Goal: Task Accomplishment & Management: Use online tool/utility

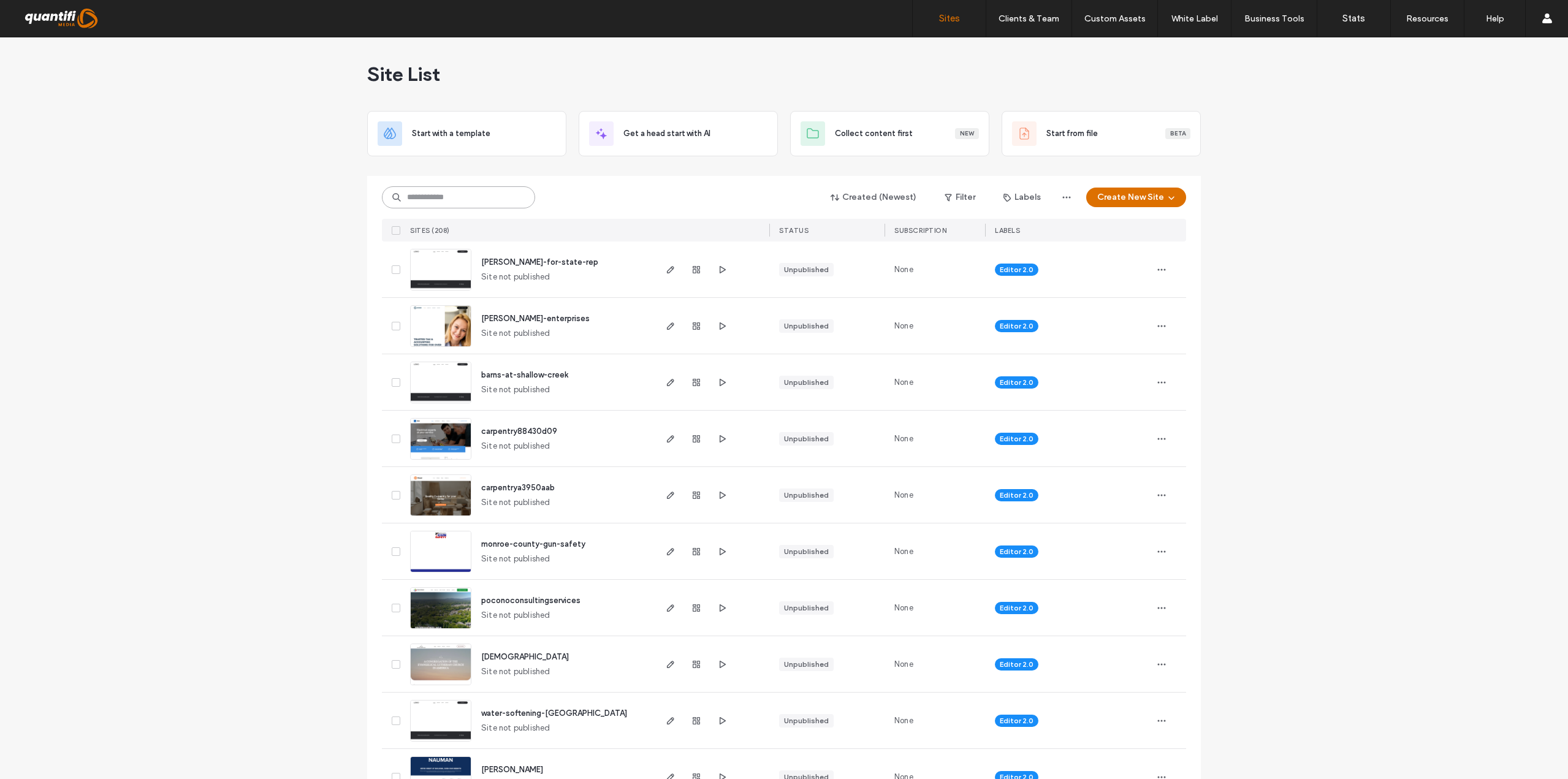
click at [488, 200] on input at bounding box center [458, 197] width 153 height 22
click at [487, 198] on input at bounding box center [458, 197] width 153 height 22
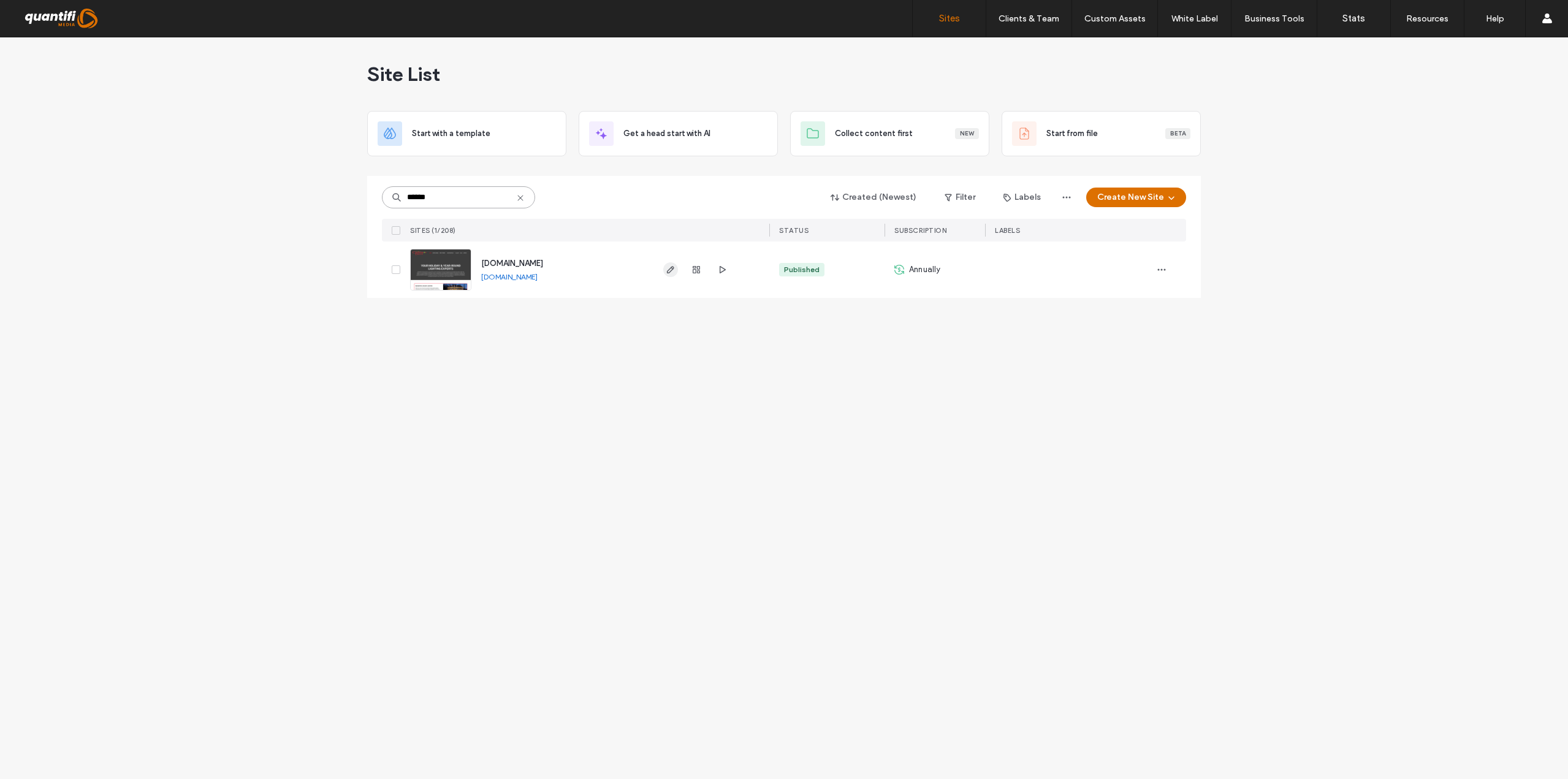
type input "******"
click at [670, 274] on icon "button" at bounding box center [670, 269] width 10 height 10
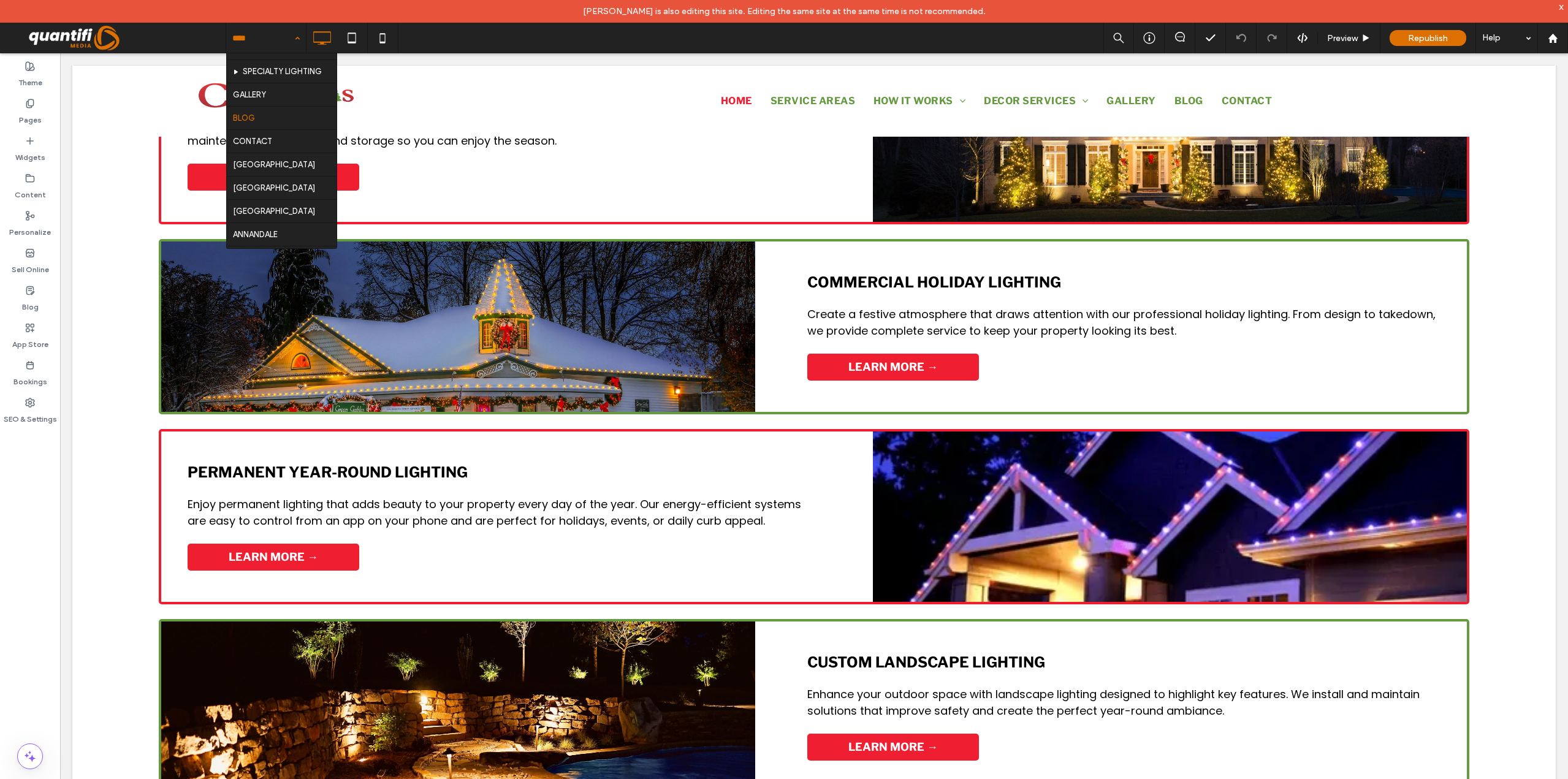
scroll to position [233, 0]
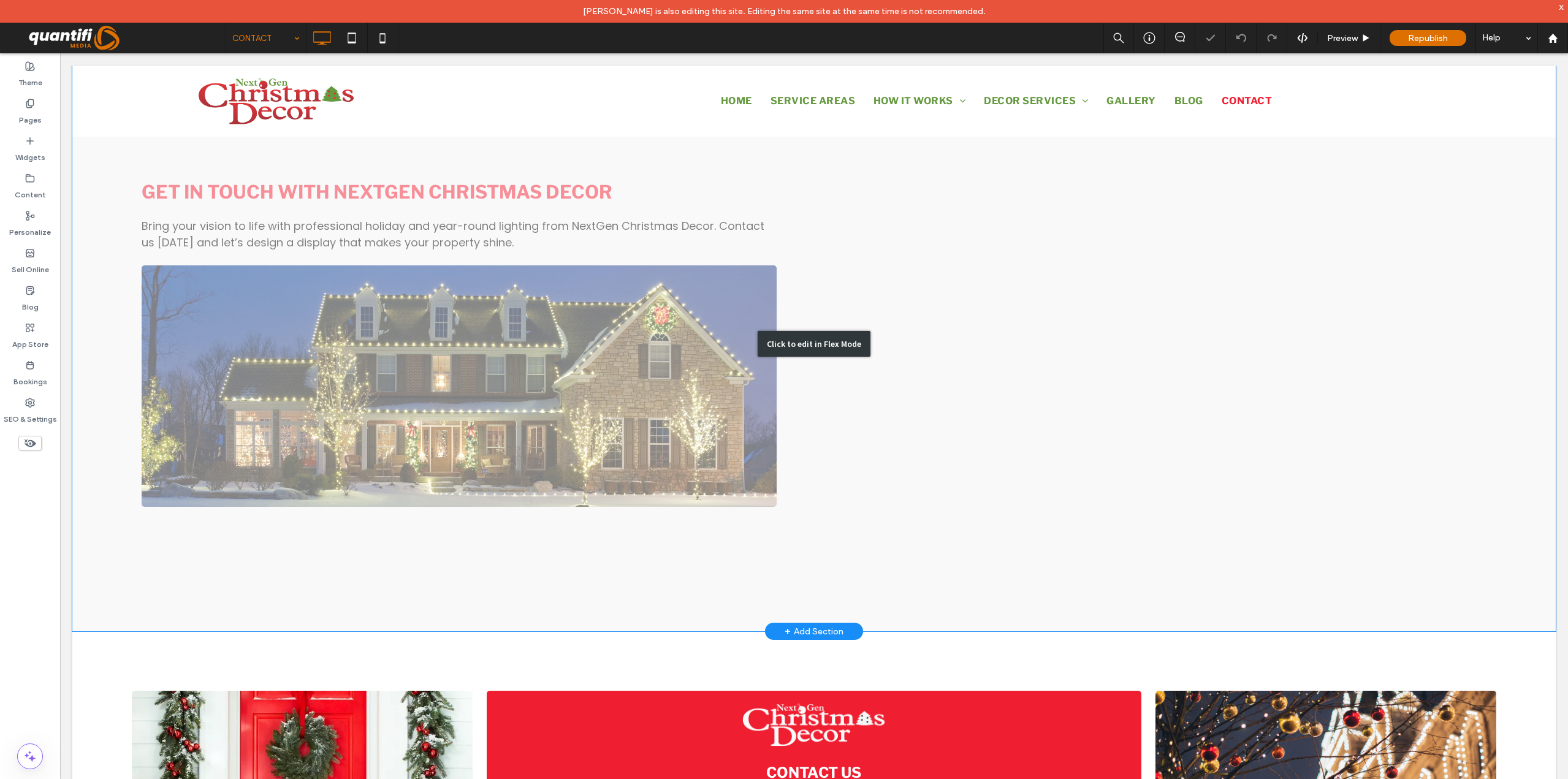
scroll to position [589, 0]
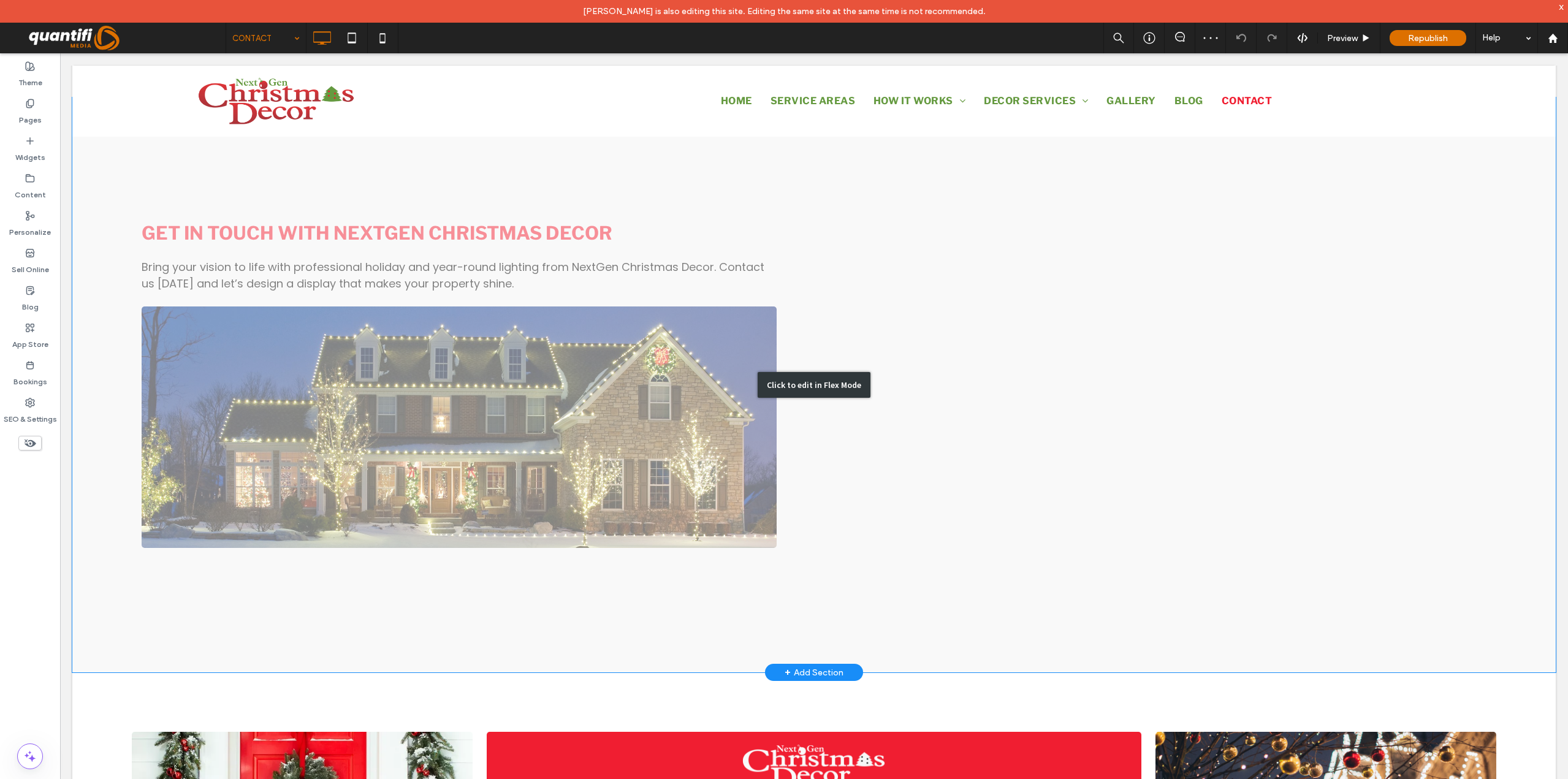
click at [844, 381] on div "Click to edit in Flex Mode" at bounding box center [814, 385] width 113 height 26
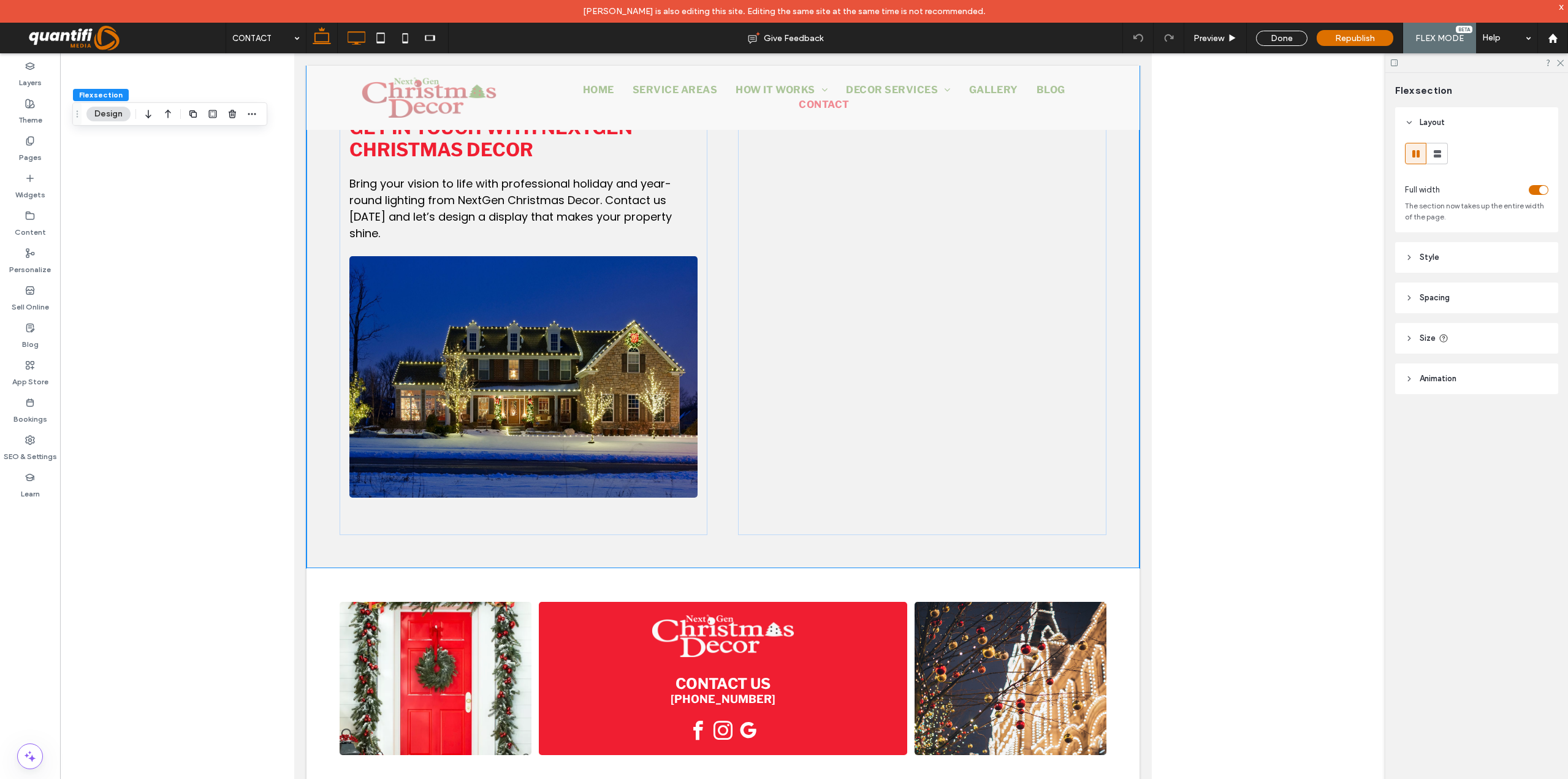
click at [353, 31] on icon at bounding box center [356, 38] width 25 height 25
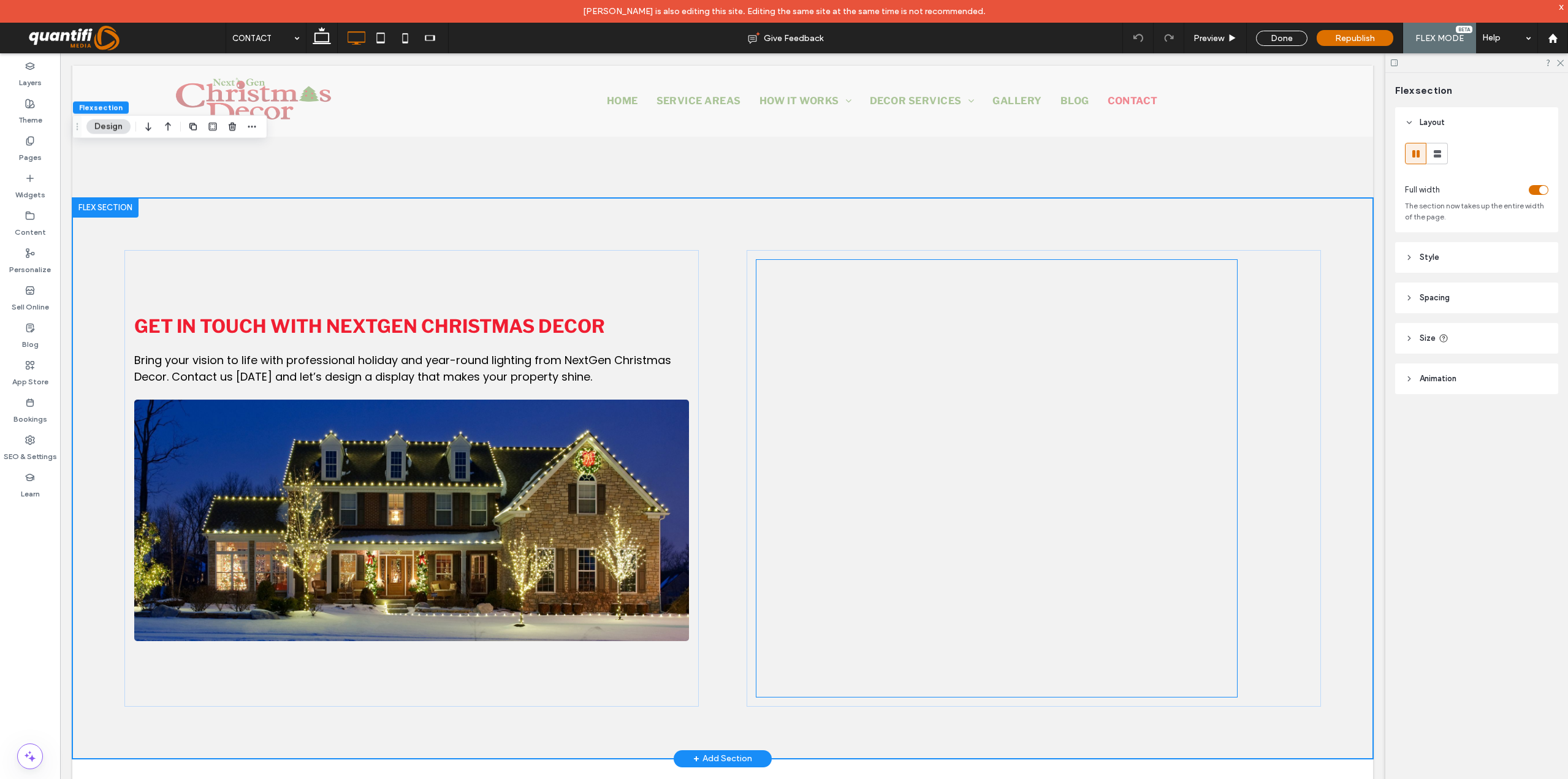
scroll to position [466, 0]
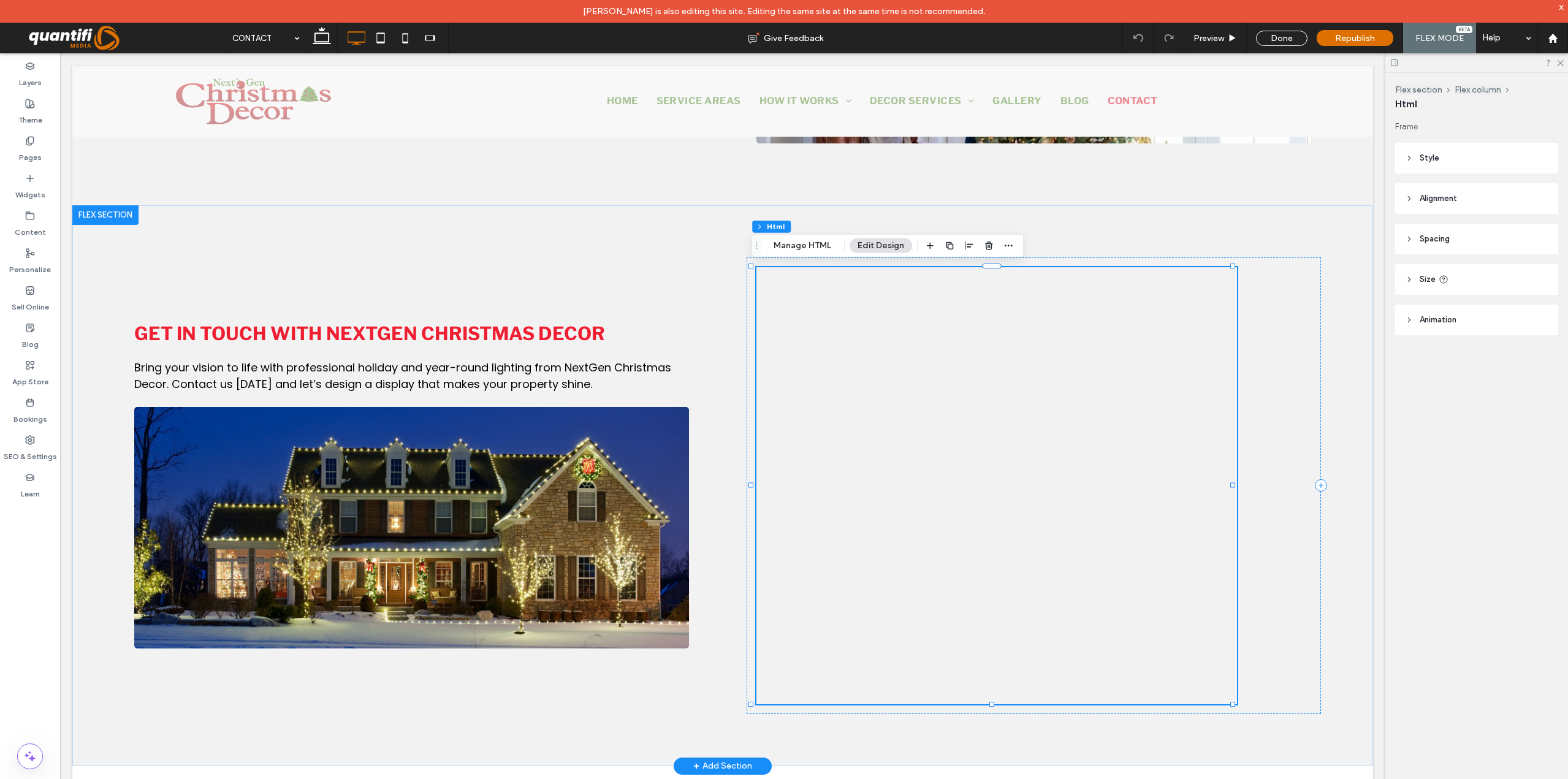
click at [977, 501] on div at bounding box center [996, 543] width 481 height 552
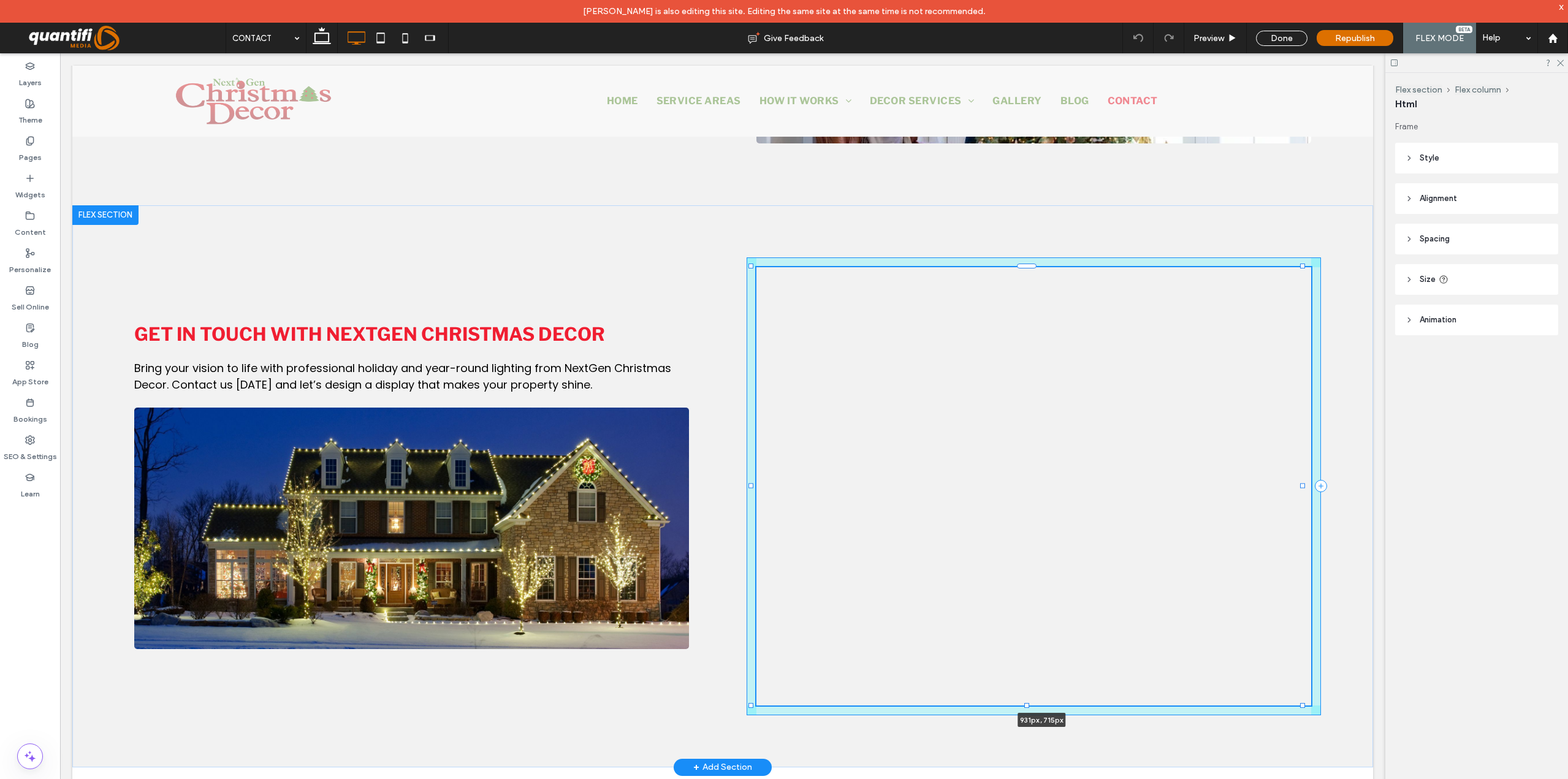
drag, startPoint x: 1231, startPoint y: 704, endPoint x: 1321, endPoint y: 705, distance: 90.0
click at [1321, 705] on div "Get in Touch with NextGen Christmas Decor Bring your vision to life with profes…" at bounding box center [722, 486] width 1301 height 562
type input "***"
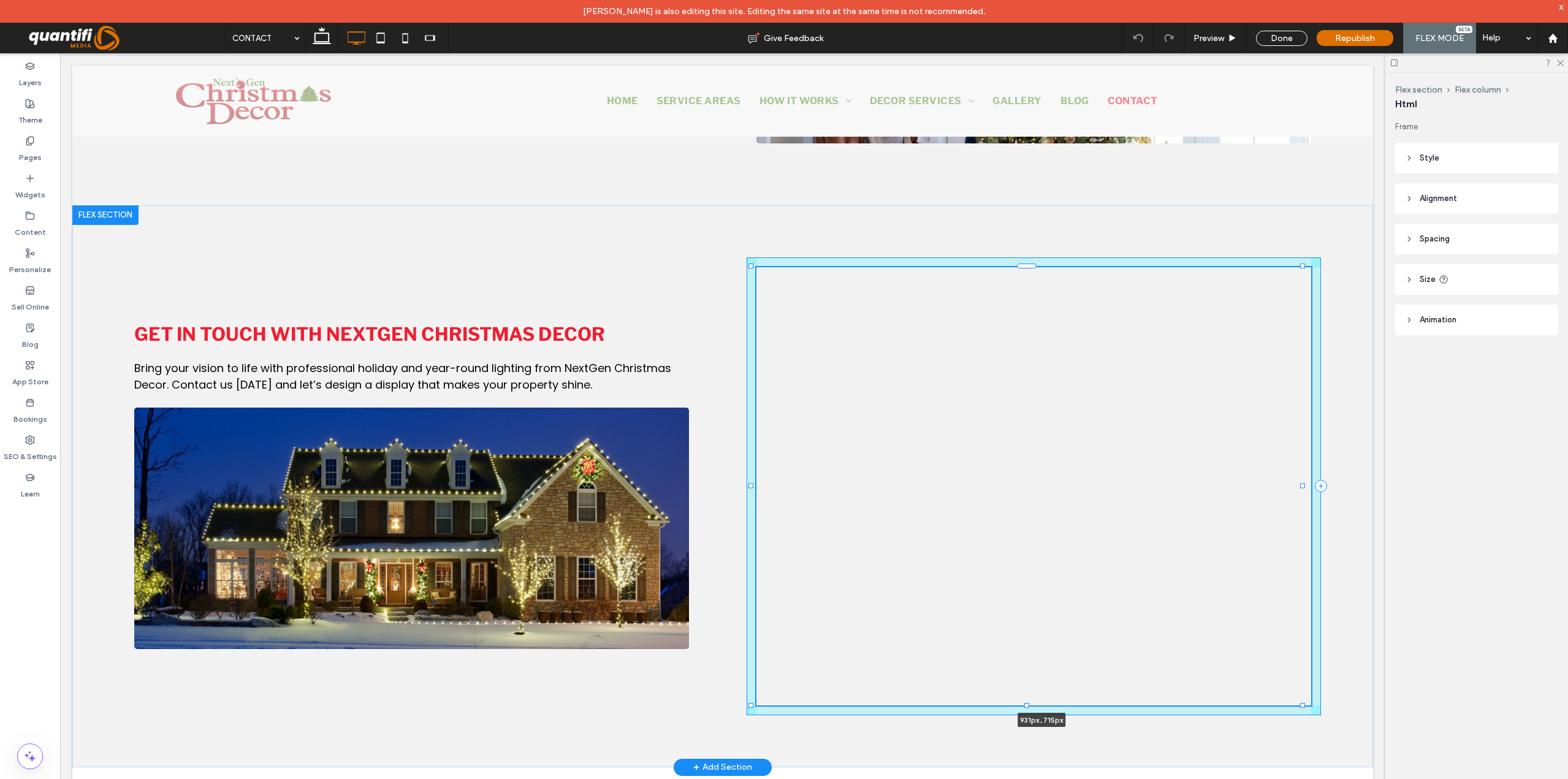
type input "***"
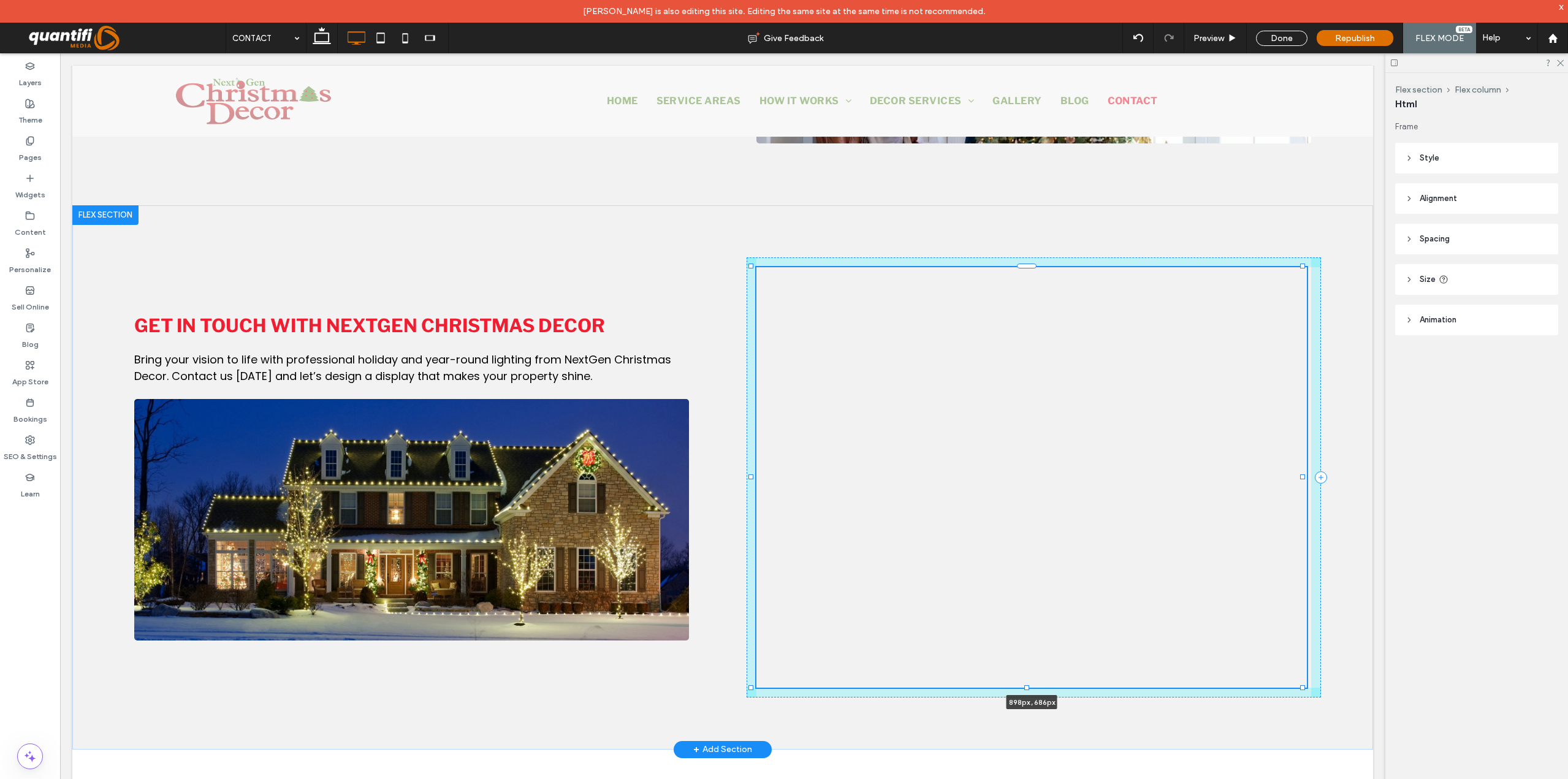
drag, startPoint x: 1027, startPoint y: 703, endPoint x: 1043, endPoint y: 677, distance: 30.5
click at [752, 267] on div at bounding box center [752, 267] width 1 height 1
type input "***"
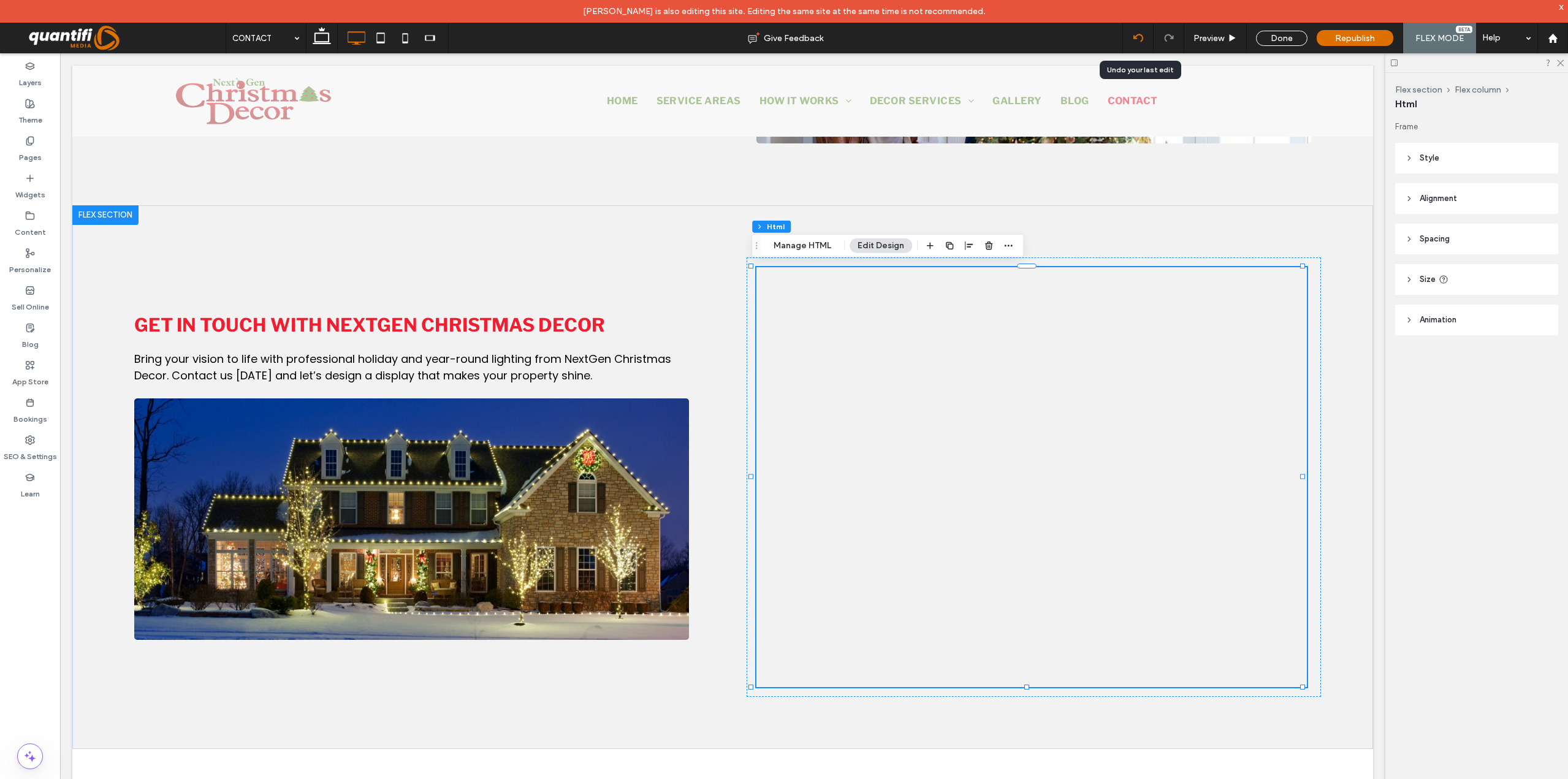
click at [1140, 39] on icon at bounding box center [1138, 38] width 10 height 10
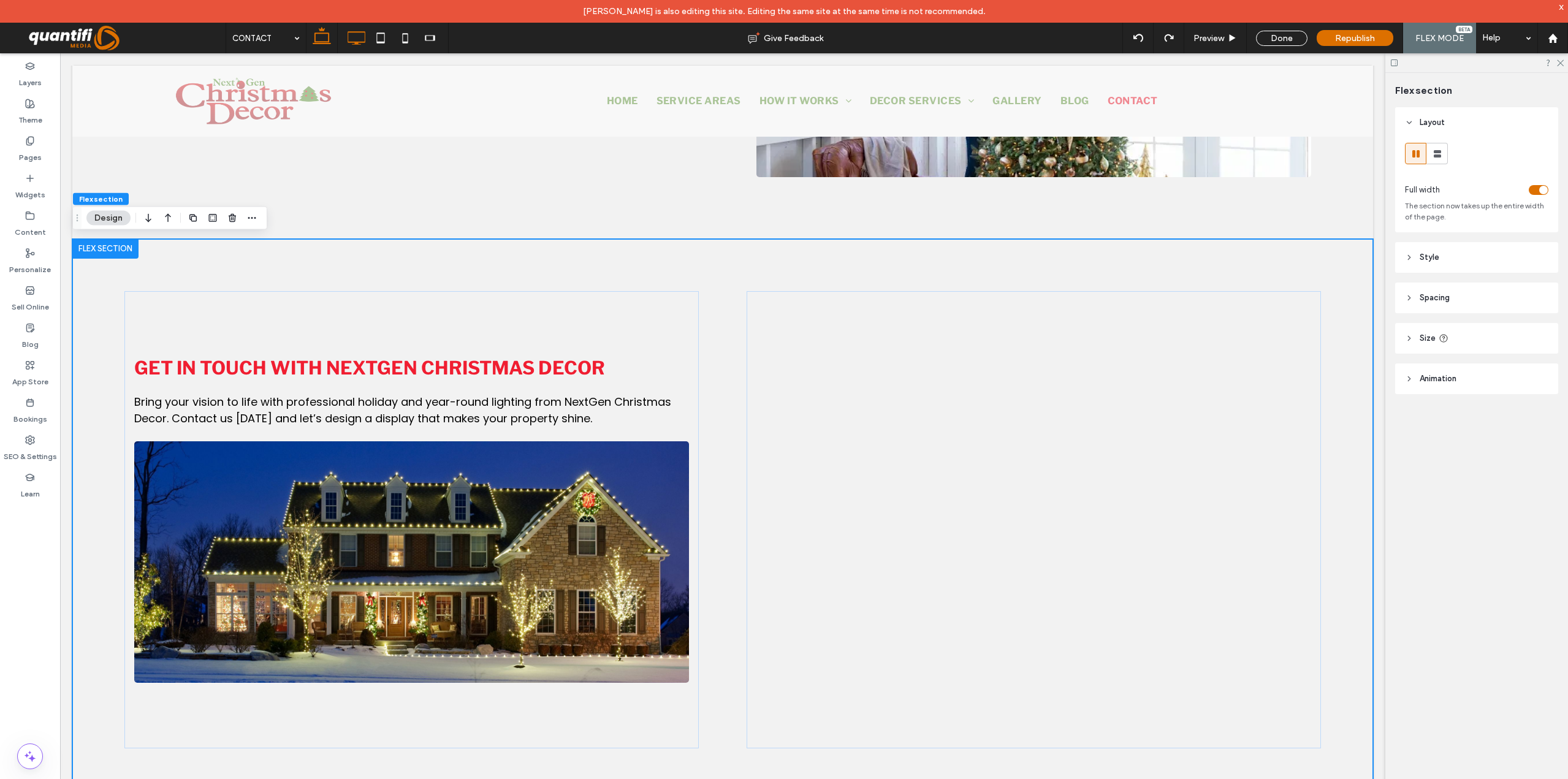
click at [324, 37] on icon at bounding box center [322, 38] width 25 height 25
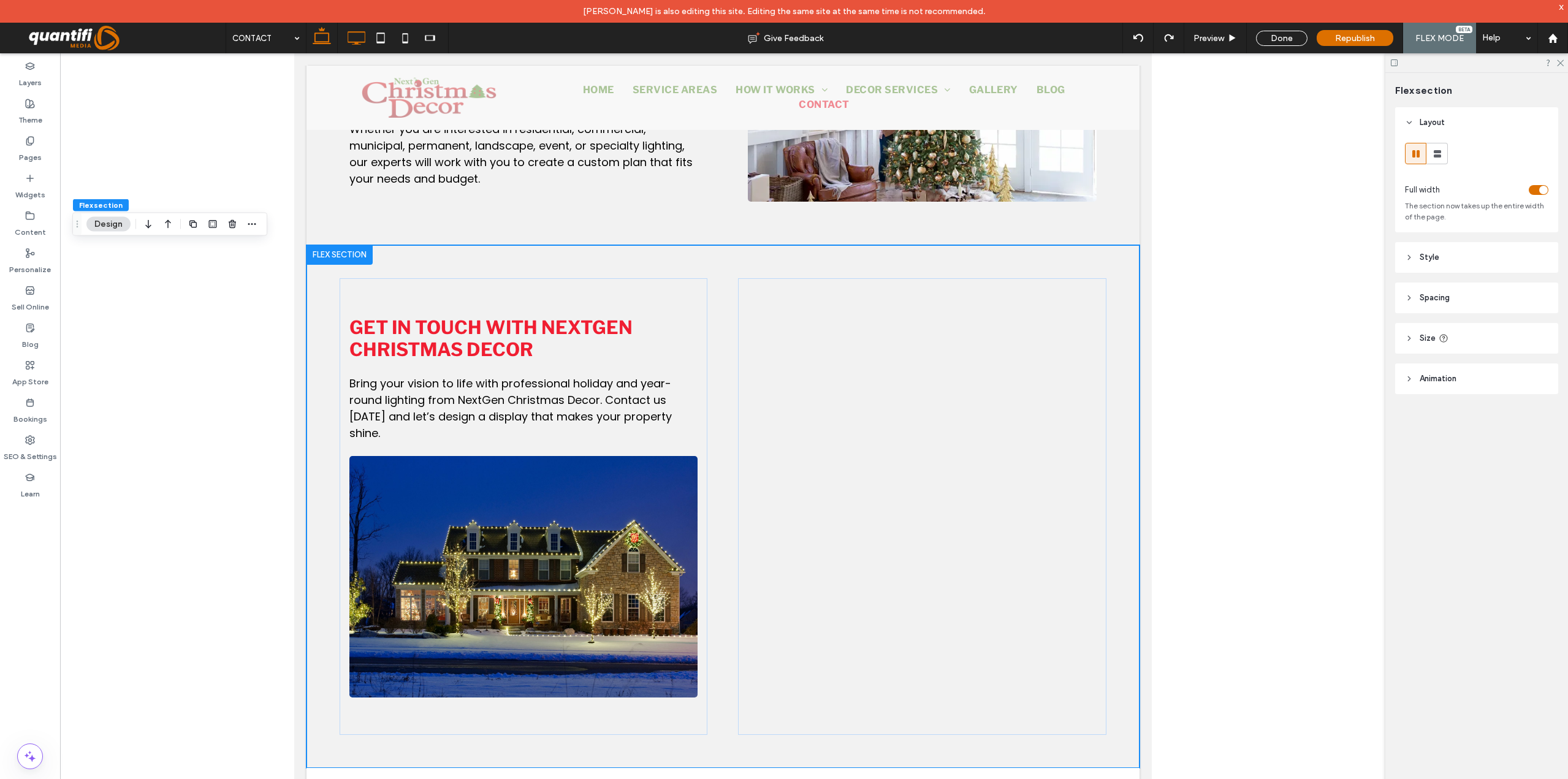
click at [362, 39] on icon at bounding box center [356, 38] width 25 height 25
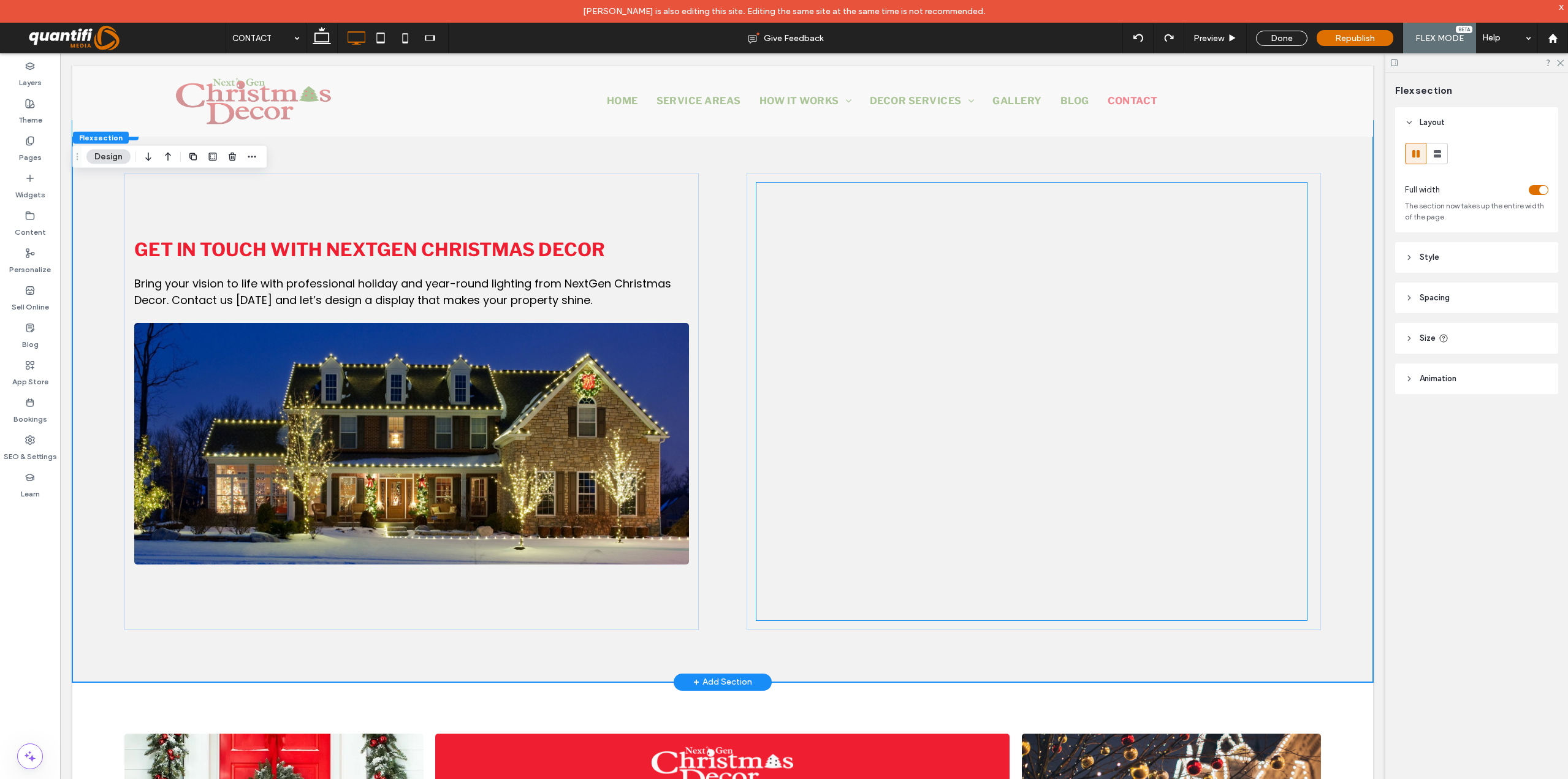
scroll to position [555, 0]
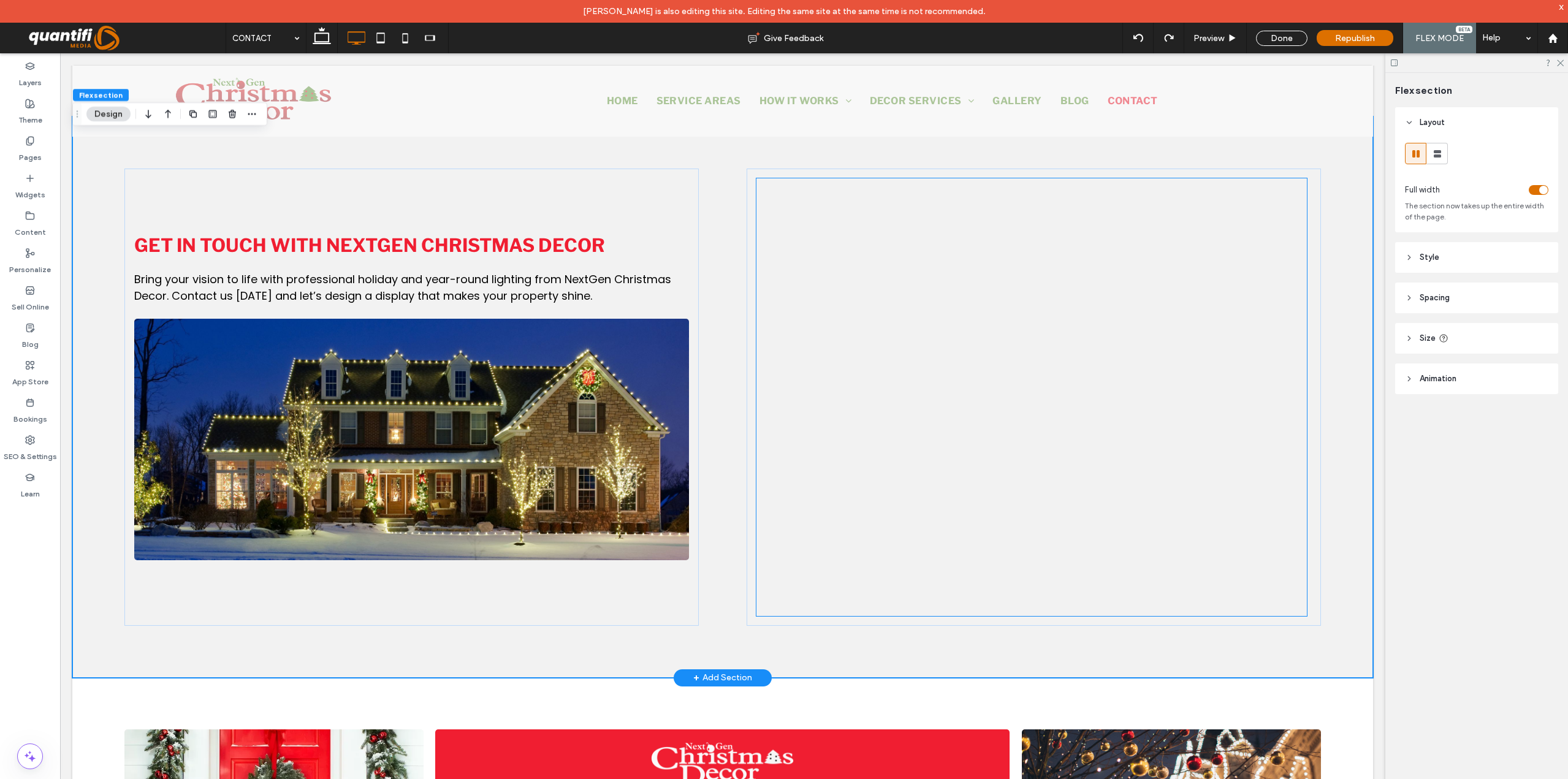
click at [991, 510] on div at bounding box center [1031, 454] width 550 height 552
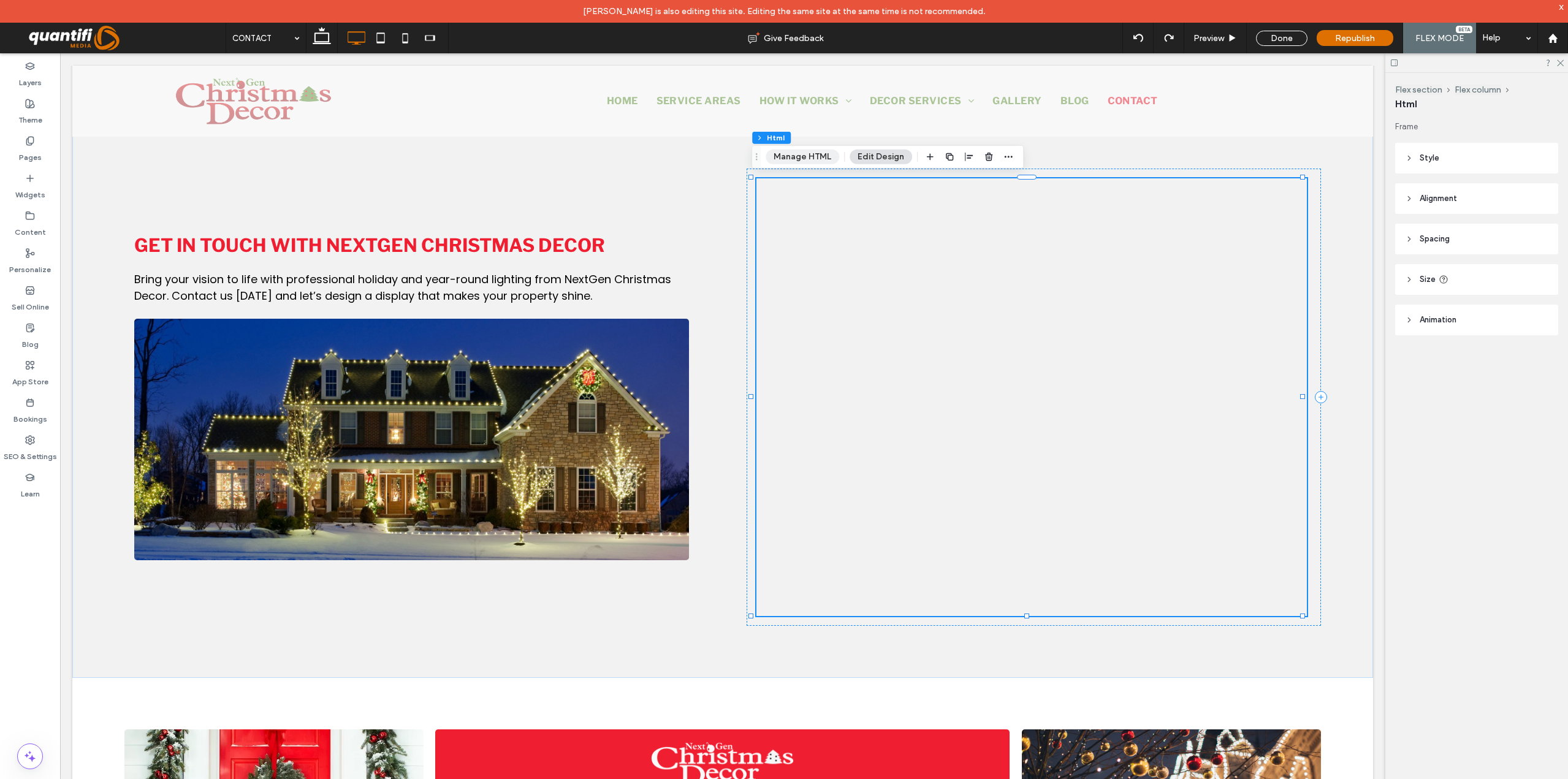
click at [819, 158] on button "Manage HTML" at bounding box center [802, 157] width 74 height 15
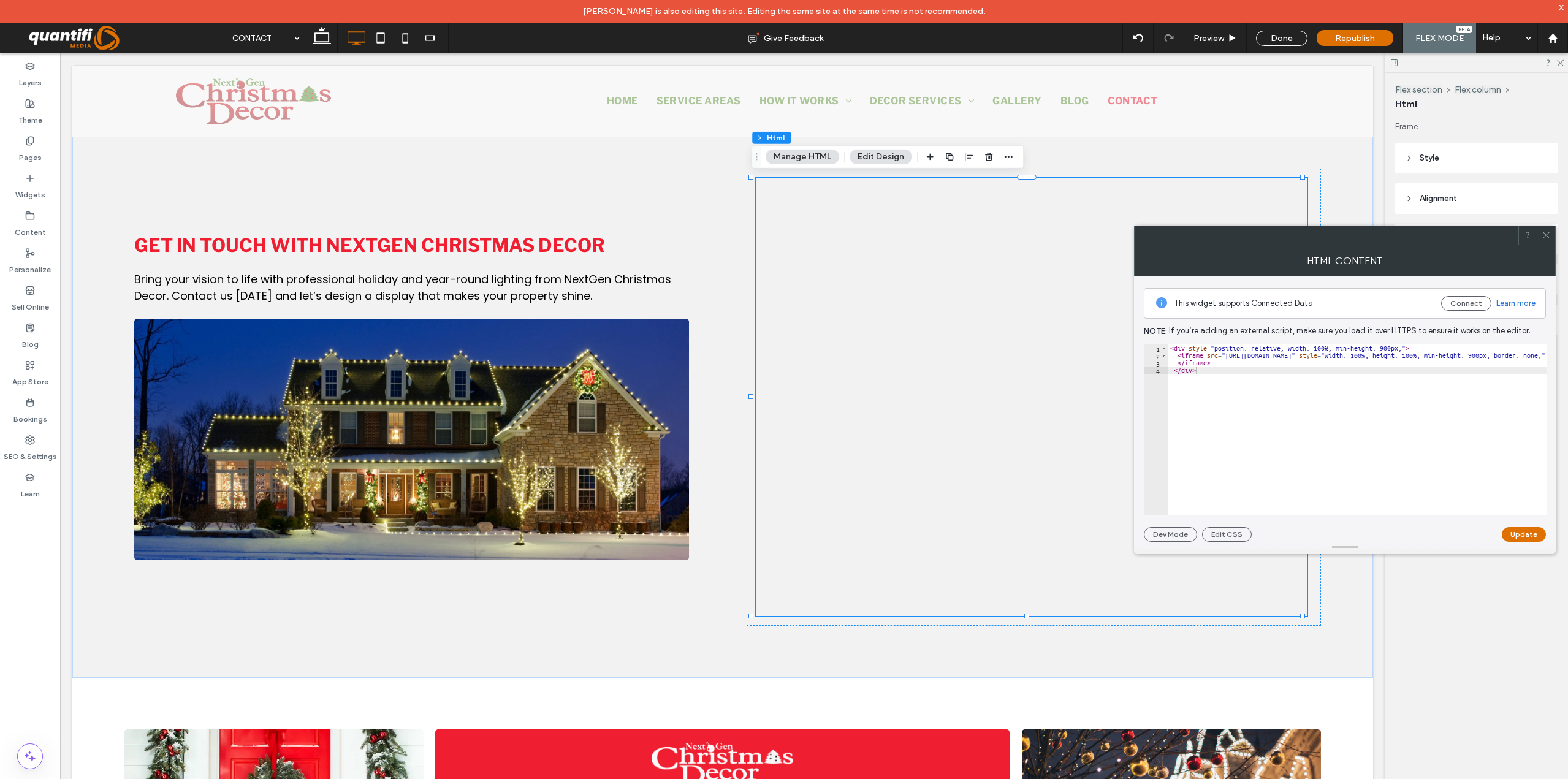
click at [1364, 362] on div "< div style = "position: relative; width: 100%; min-height: 900px;" > < iframe …" at bounding box center [1552, 432] width 770 height 176
click at [1302, 374] on div "< div style = "position: relative; width: 100%; min-height: 900px;" > < iframe …" at bounding box center [1357, 430] width 379 height 171
click at [1297, 357] on div "< div style = "position: relative; width: 100%; min-height: 900px;" > < iframe …" at bounding box center [1552, 432] width 770 height 176
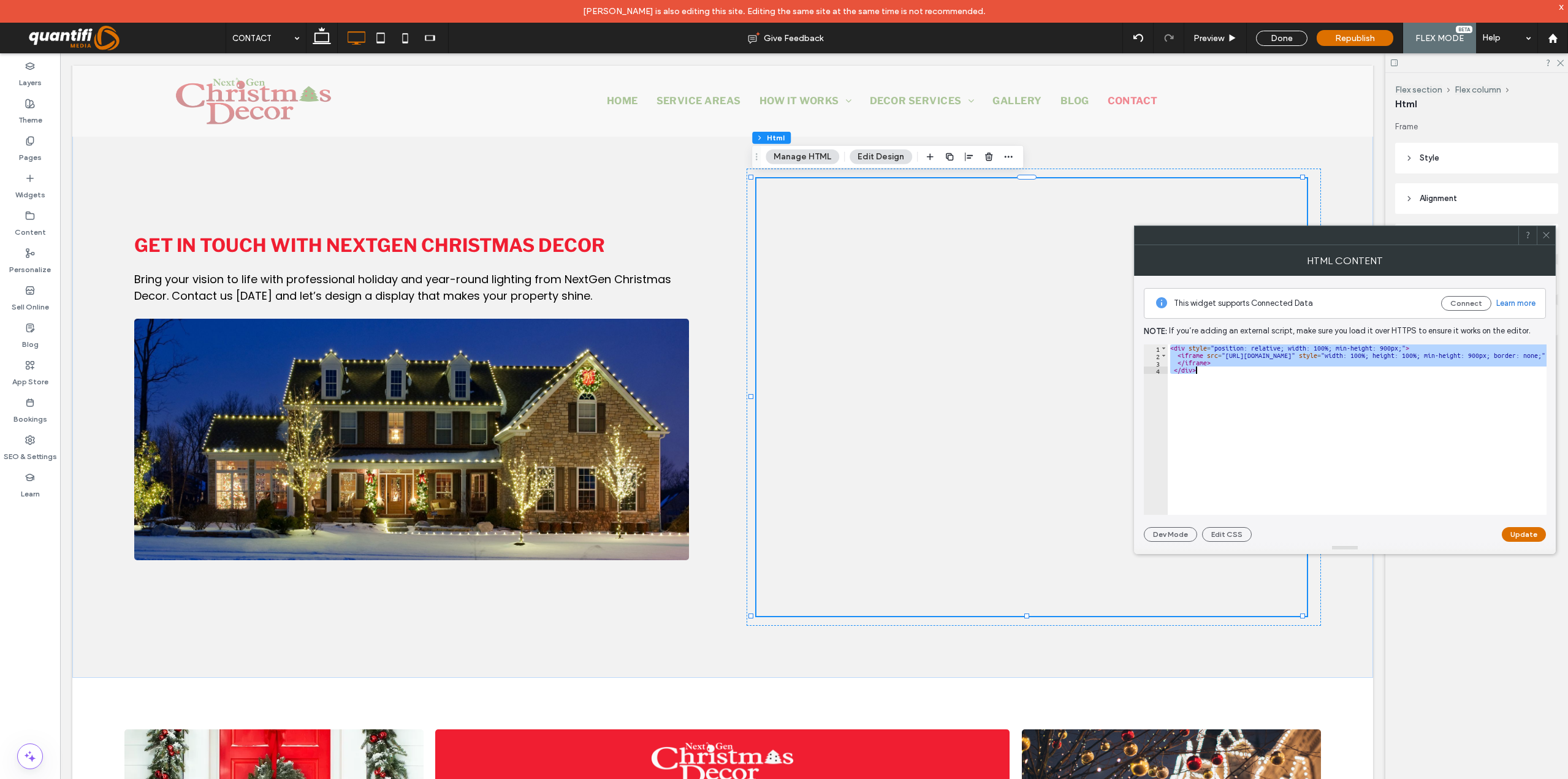
paste textarea "Cursor at row 4"
type textarea "******"
click at [1528, 529] on button "Update" at bounding box center [1524, 535] width 44 height 15
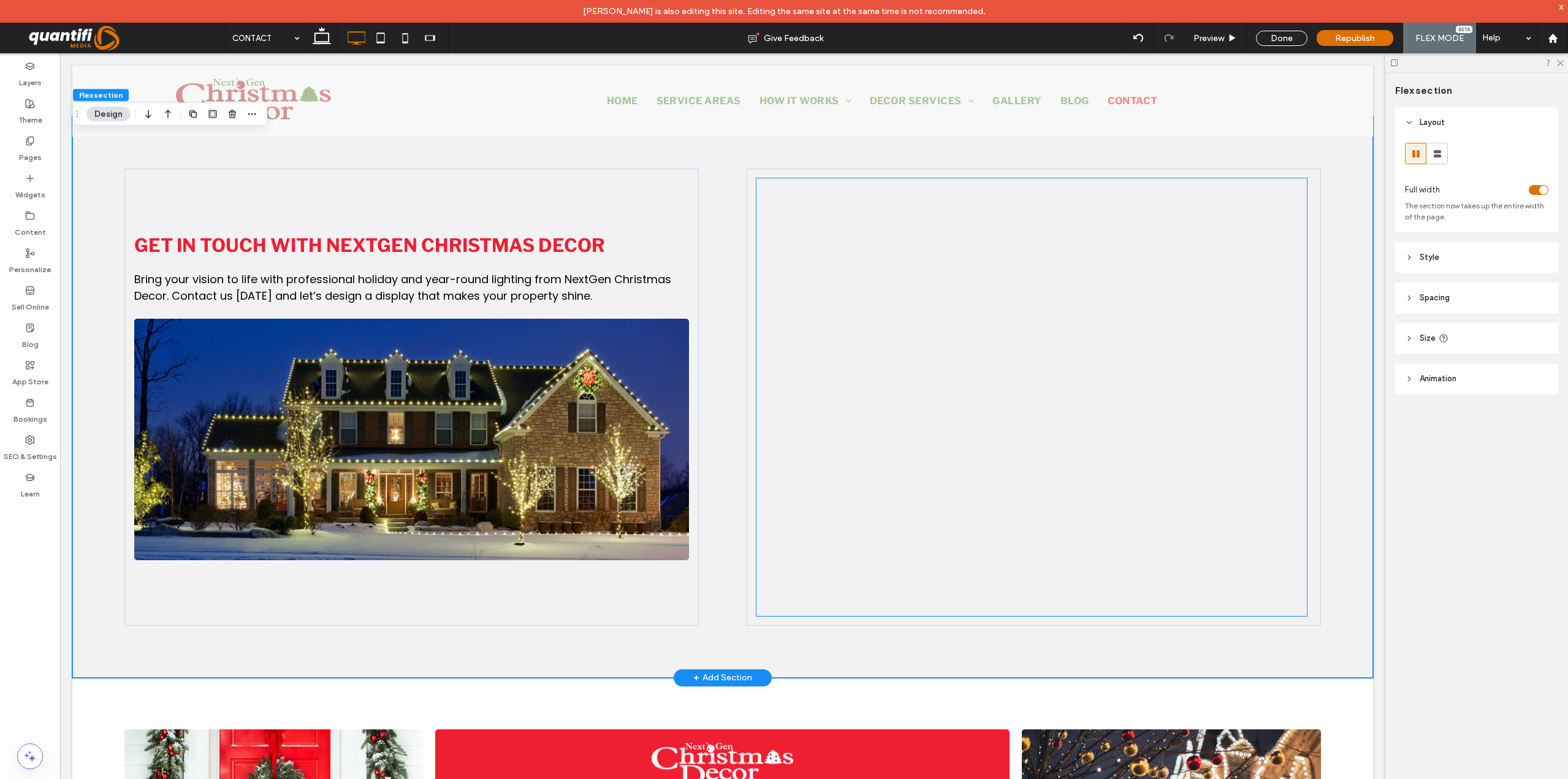
click at [957, 435] on div at bounding box center [1031, 551] width 550 height 746
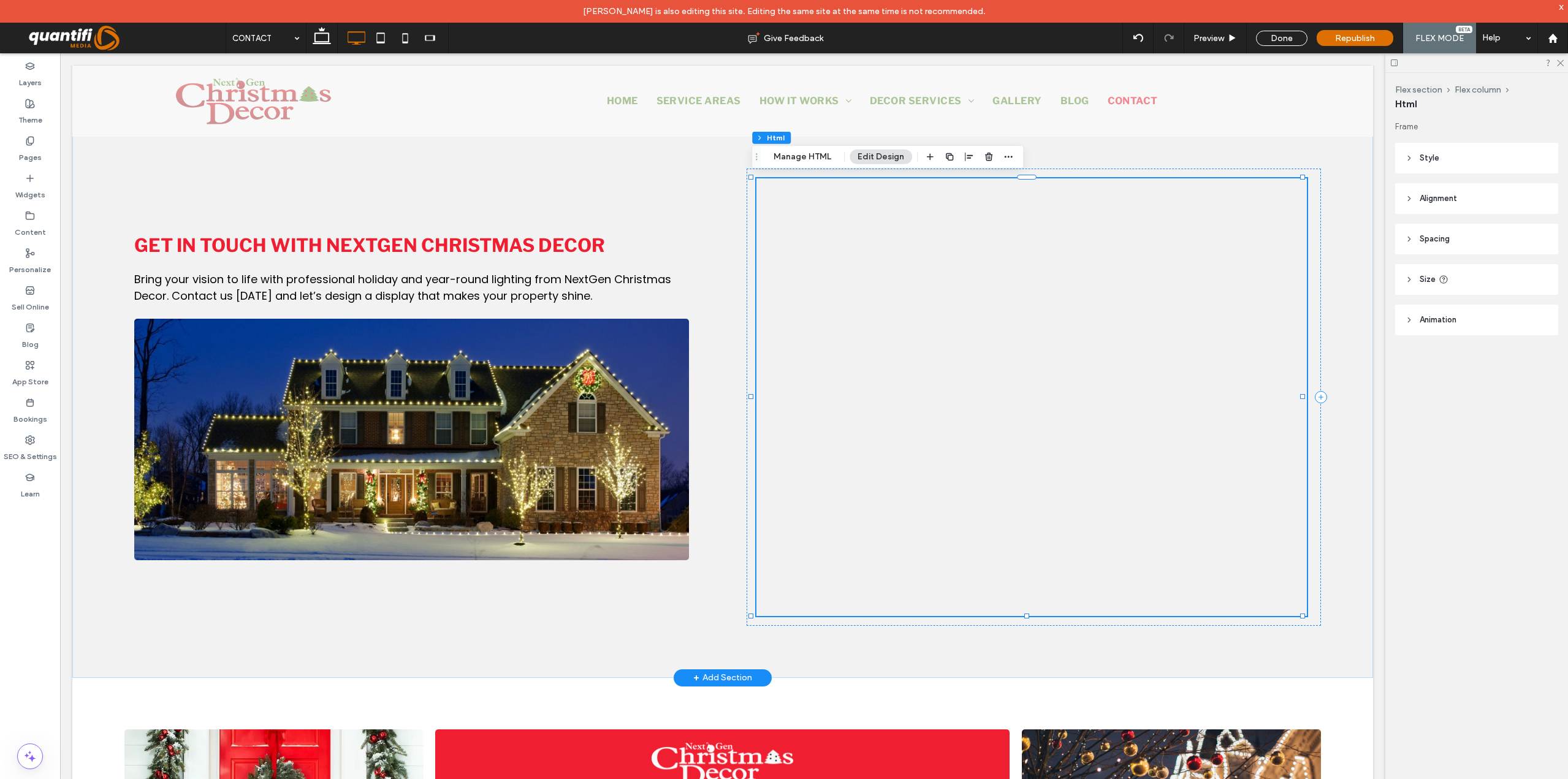
click at [954, 372] on div at bounding box center [1031, 551] width 550 height 746
click at [883, 155] on button "Edit Design" at bounding box center [881, 157] width 63 height 15
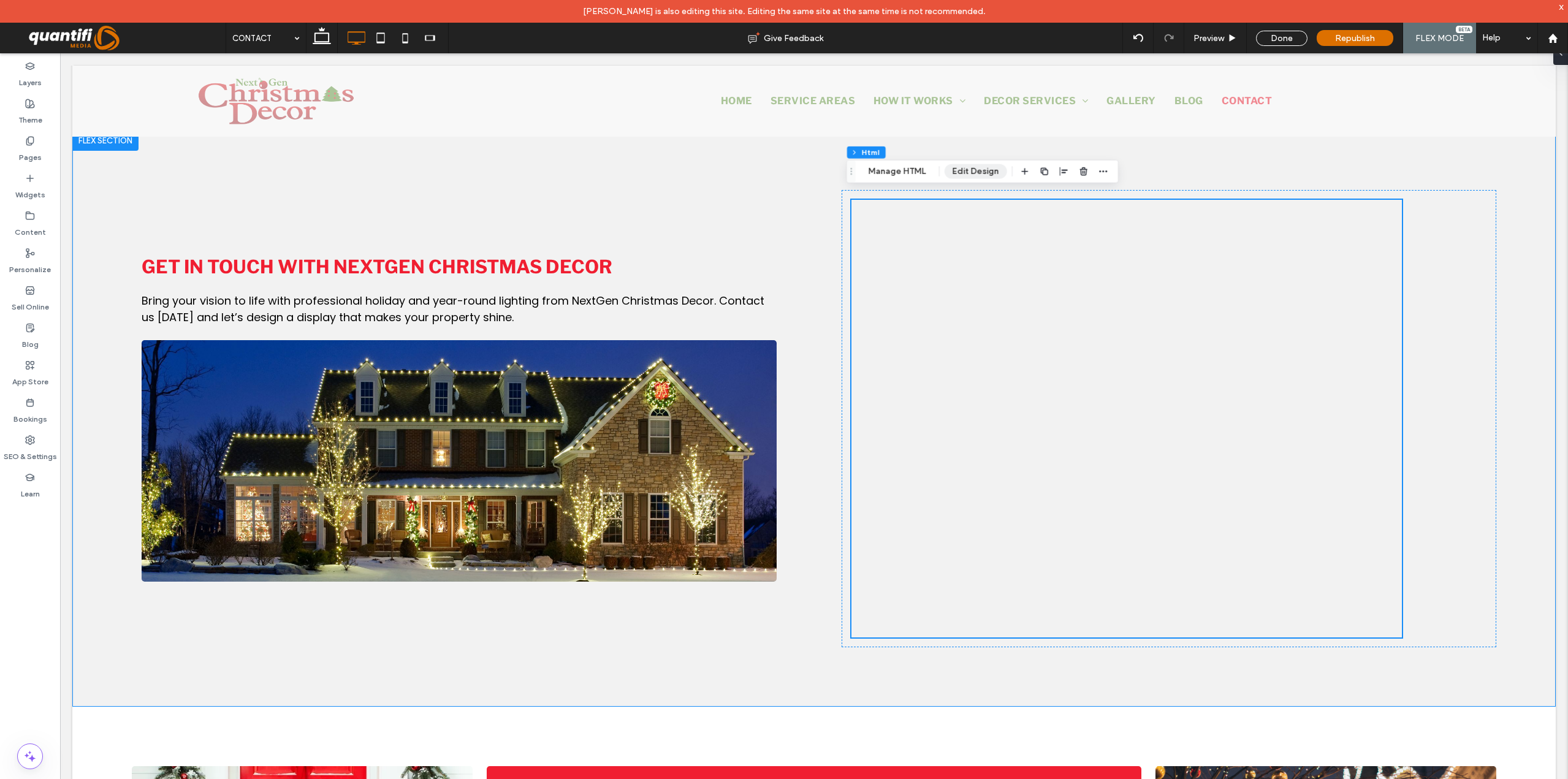
scroll to position [562, 0]
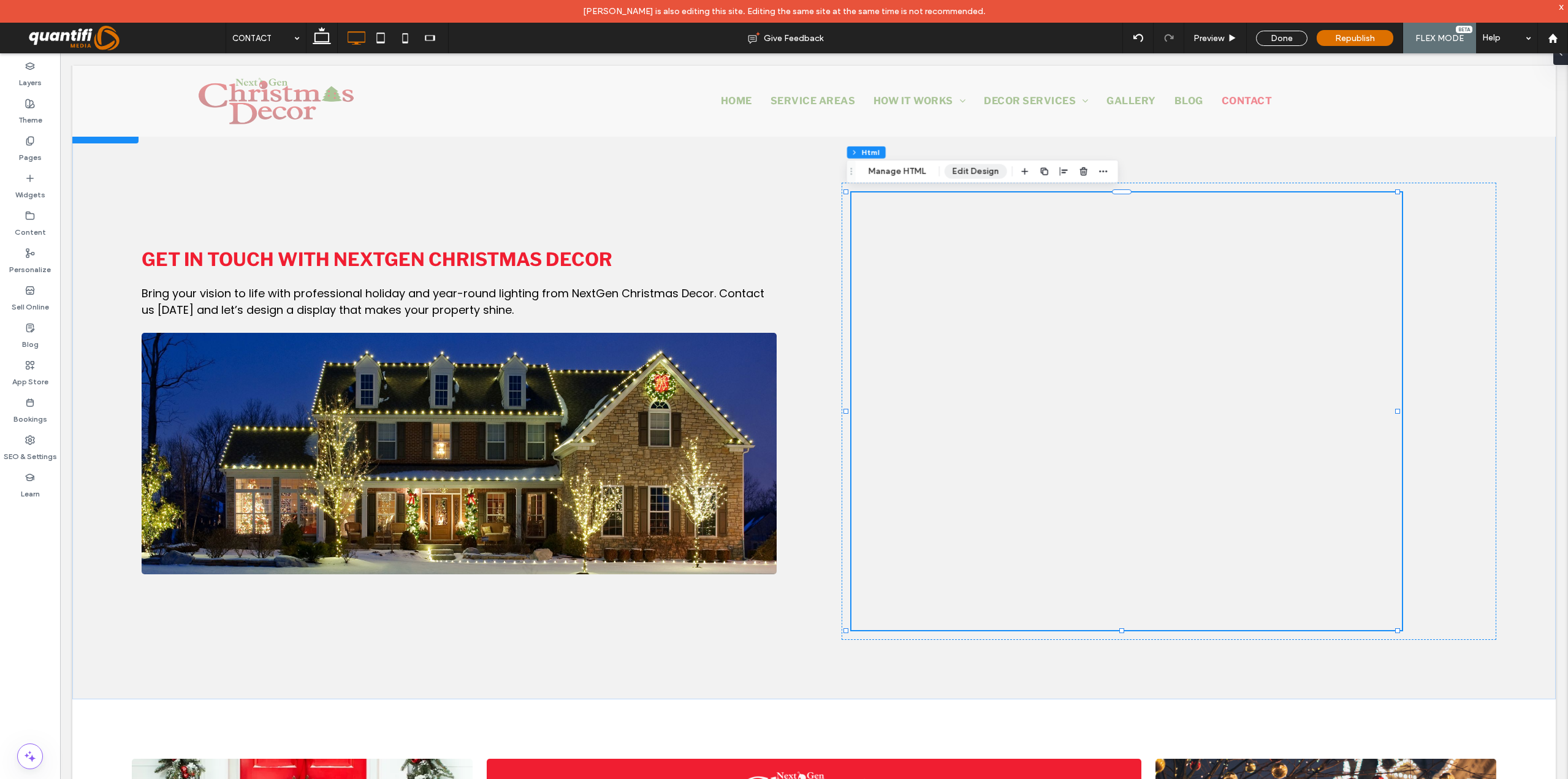
click at [971, 171] on button "Edit Design" at bounding box center [976, 172] width 63 height 15
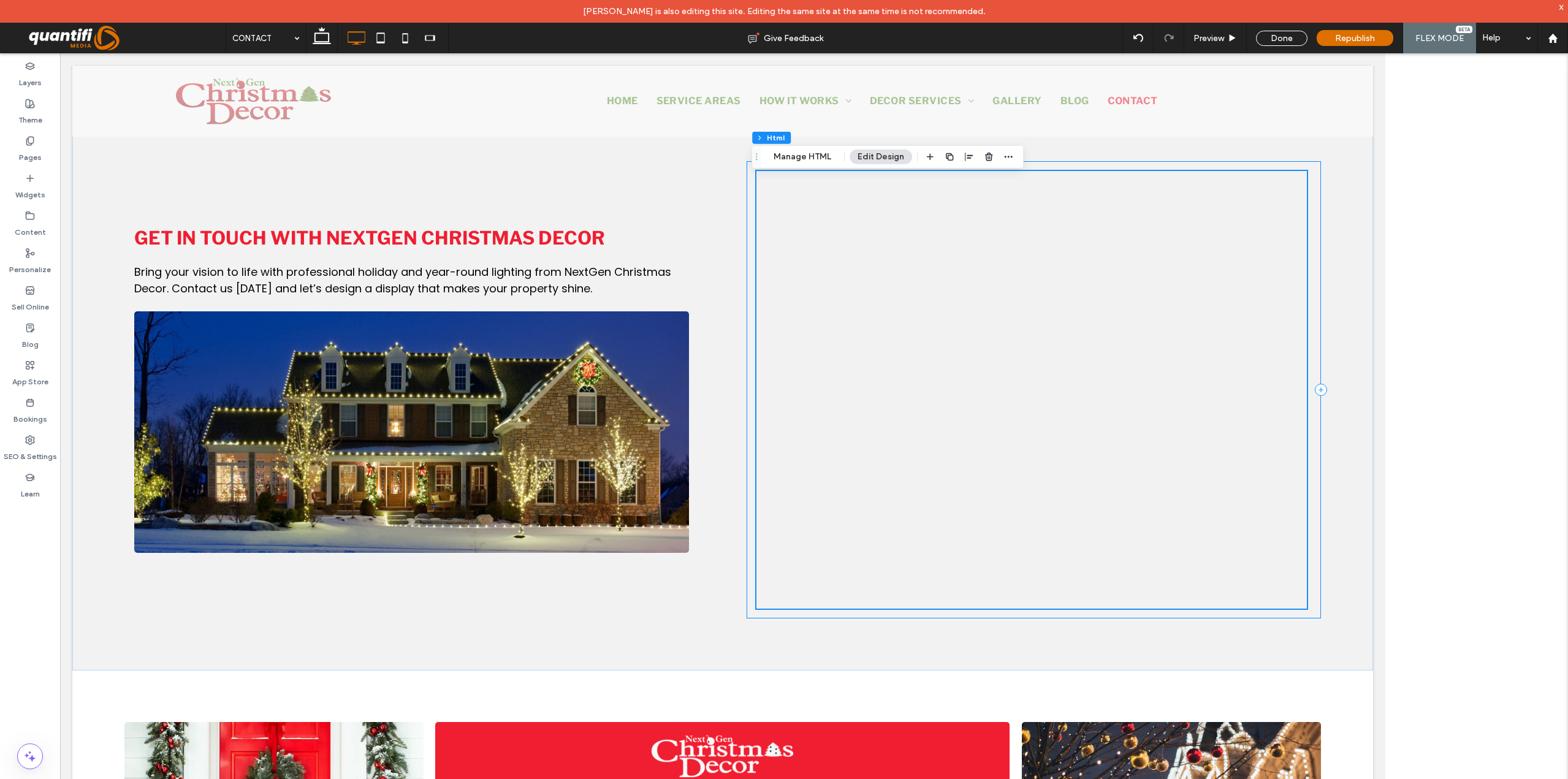
scroll to position [555, 0]
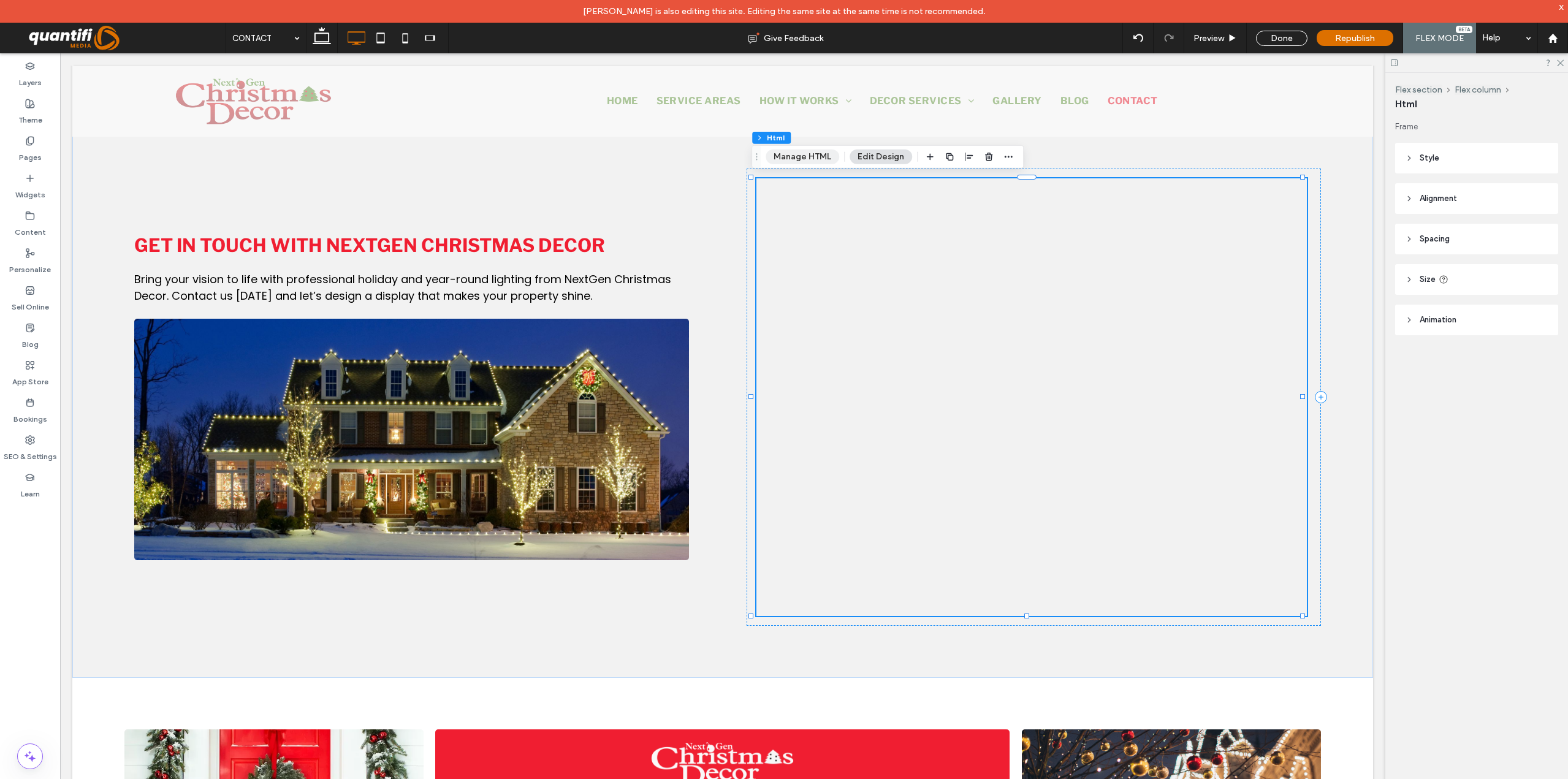
click at [814, 154] on button "Manage HTML" at bounding box center [802, 157] width 74 height 15
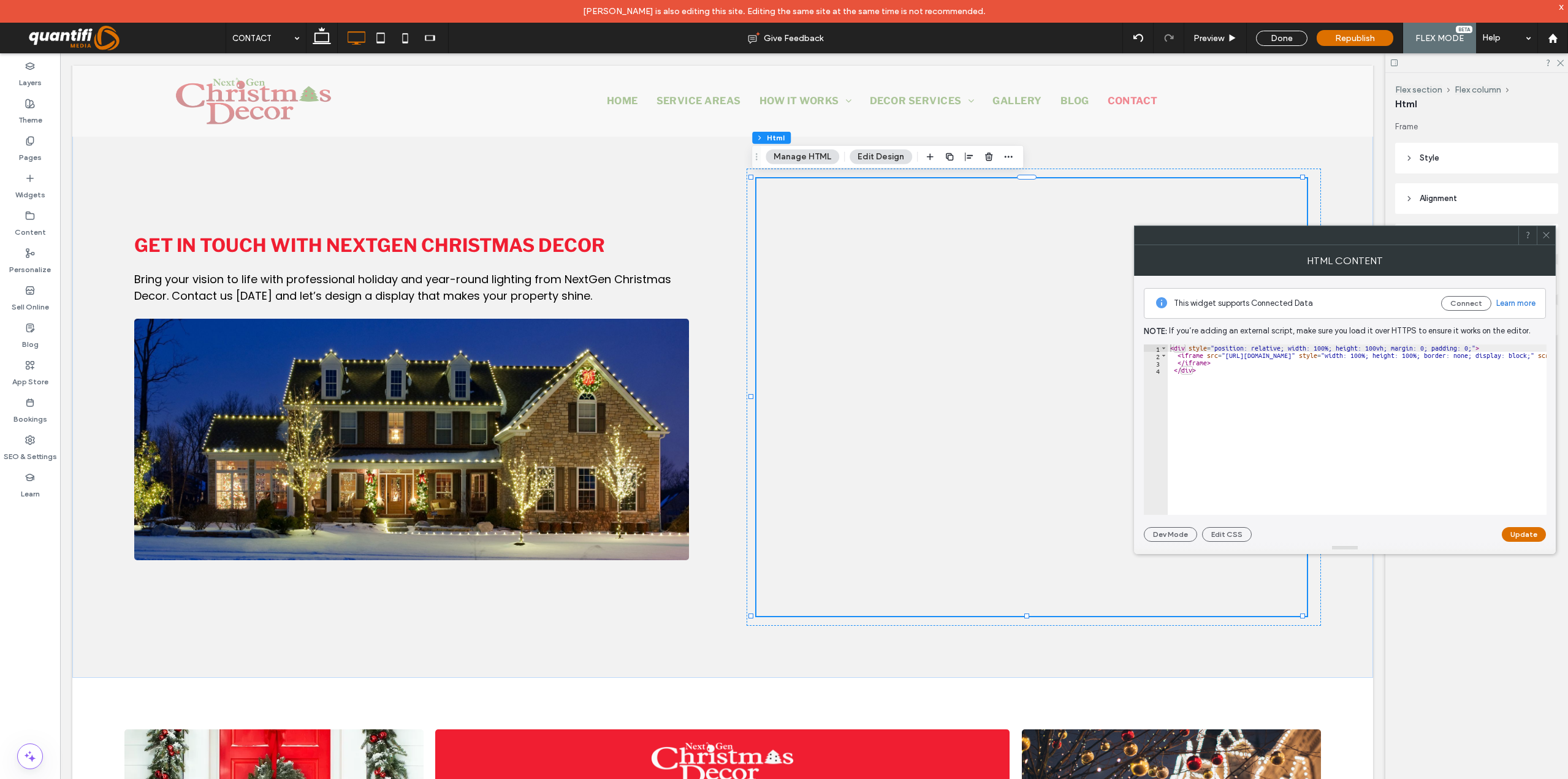
click at [1321, 372] on div "< div style = "position: relative; width: 100%; height: 100vh; margin: 0; paddi…" at bounding box center [1550, 437] width 766 height 185
type textarea "********* *******"
paste textarea "Cursor at row 4"
click at [1522, 531] on button "Update" at bounding box center [1524, 535] width 44 height 15
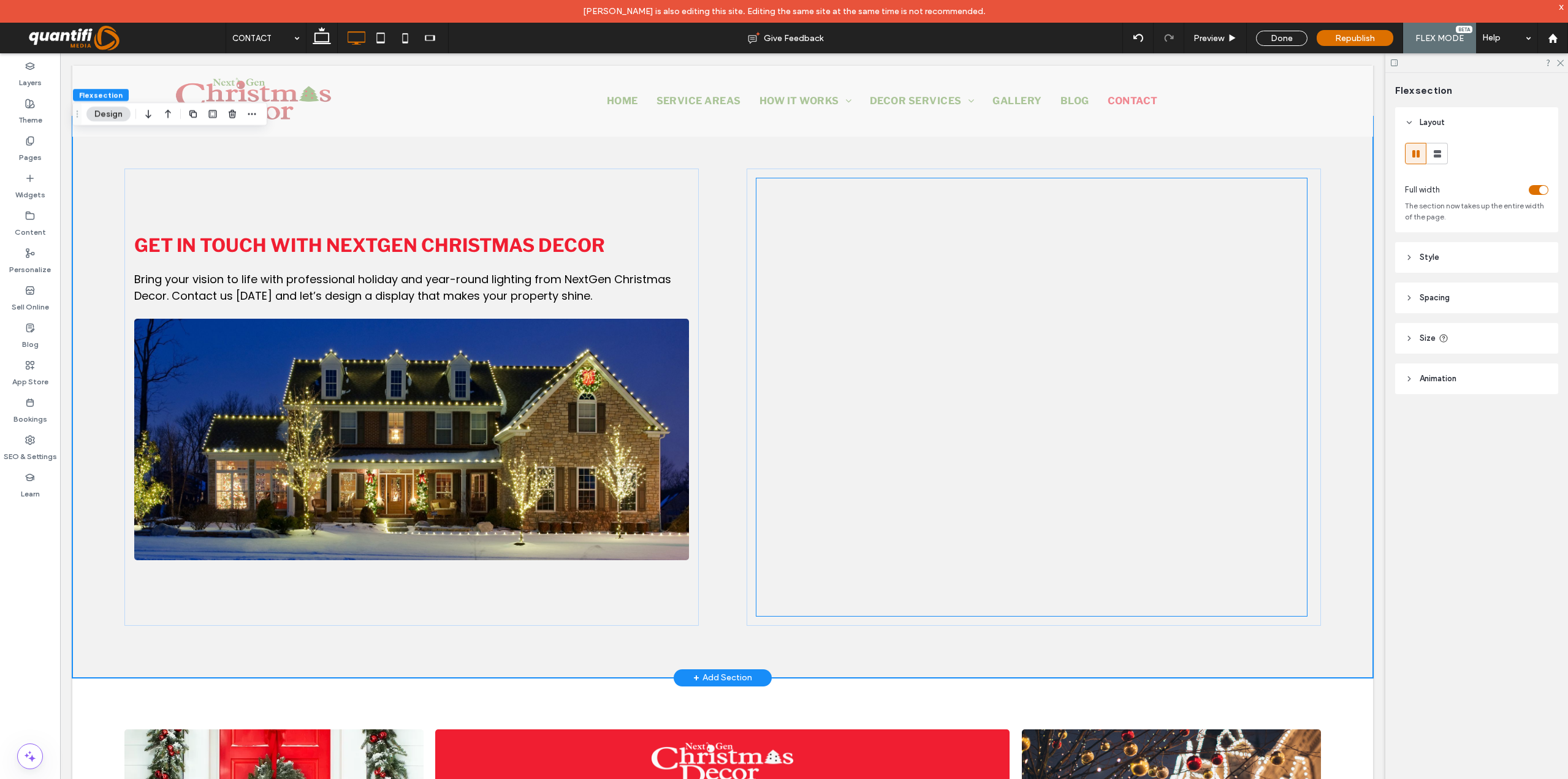
click at [955, 415] on div at bounding box center [1031, 454] width 550 height 552
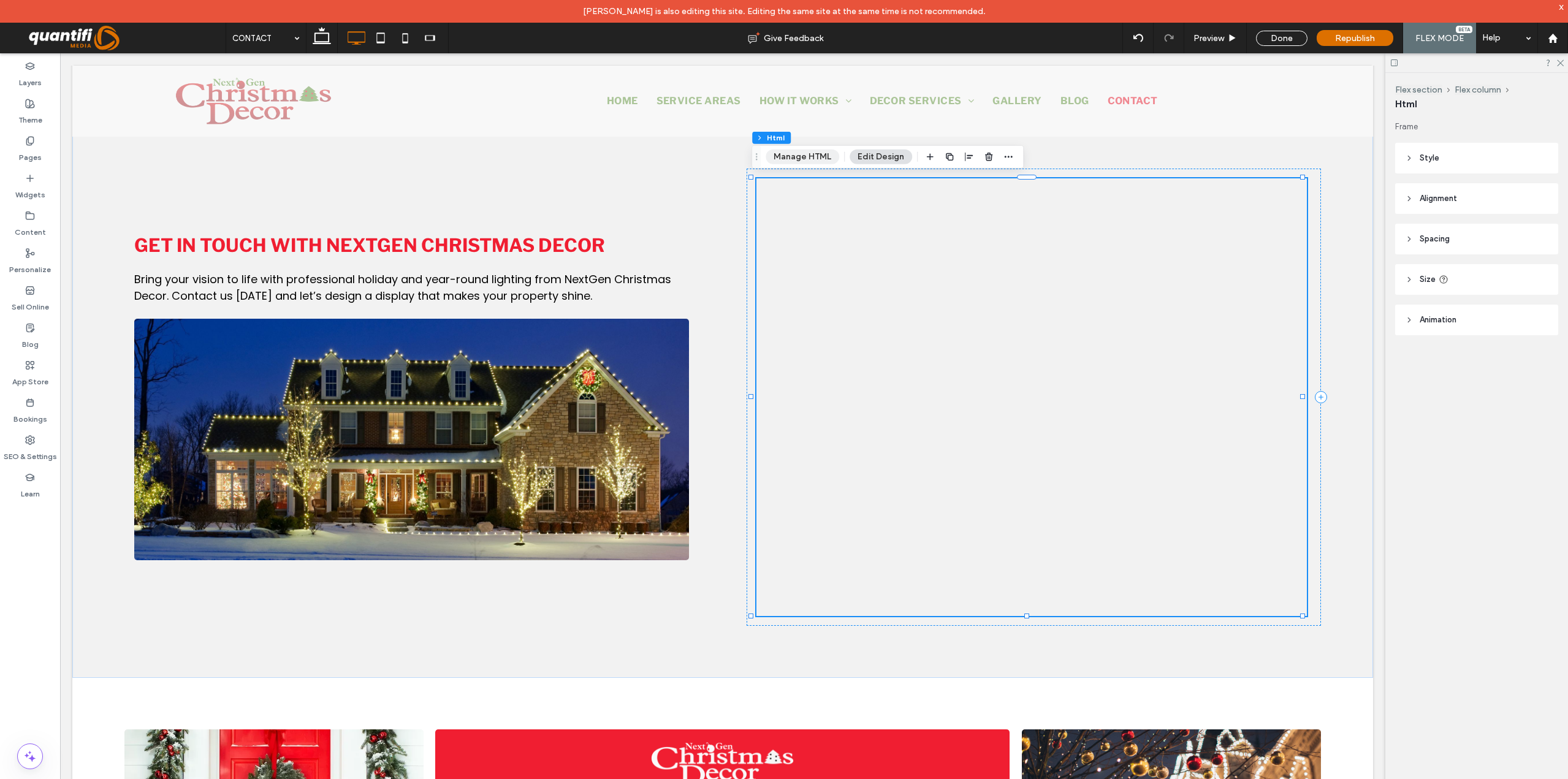
click at [795, 163] on button "Manage HTML" at bounding box center [802, 157] width 74 height 15
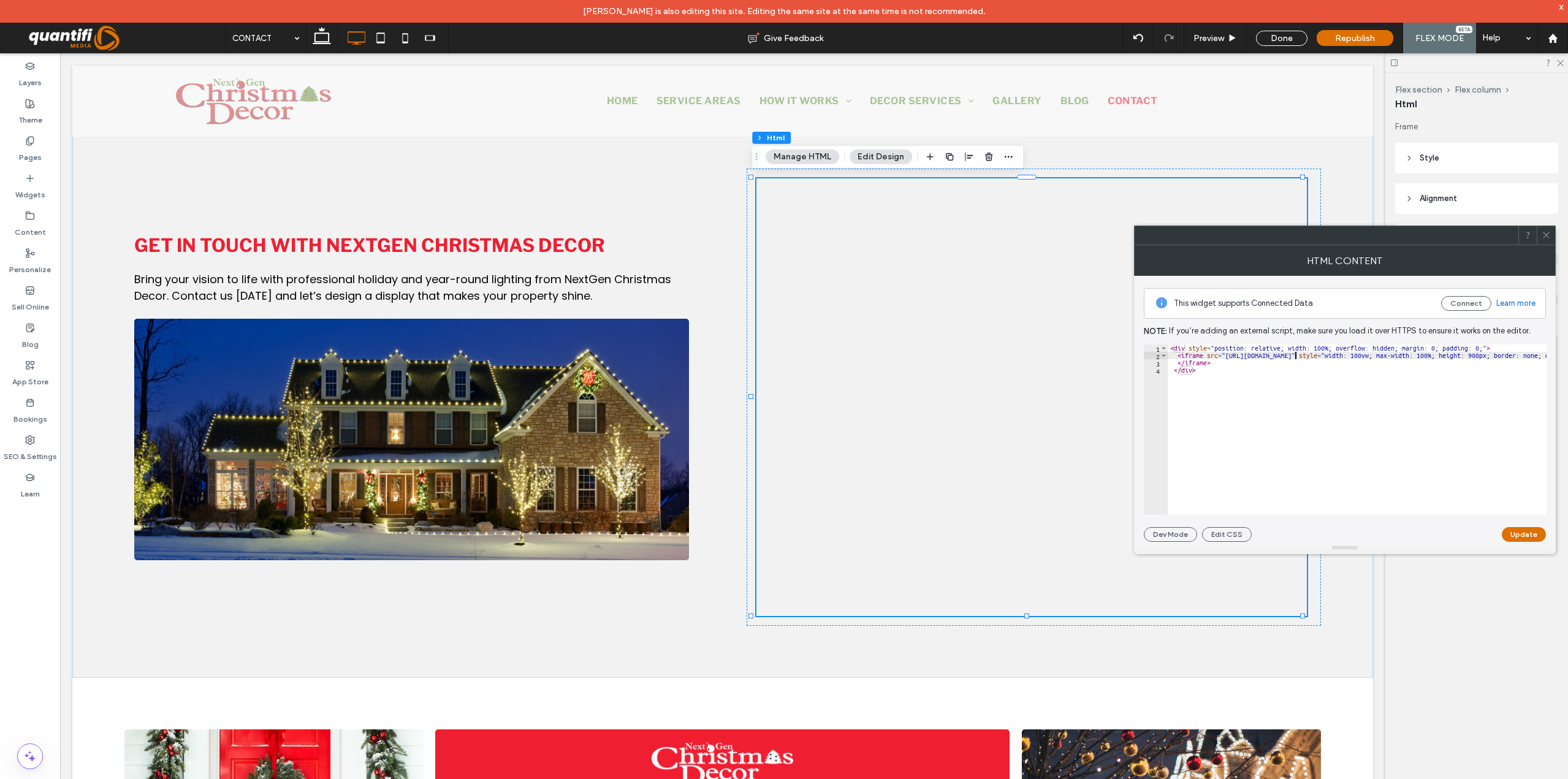
type textarea "********* *******"
paste textarea "Cursor at row 4"
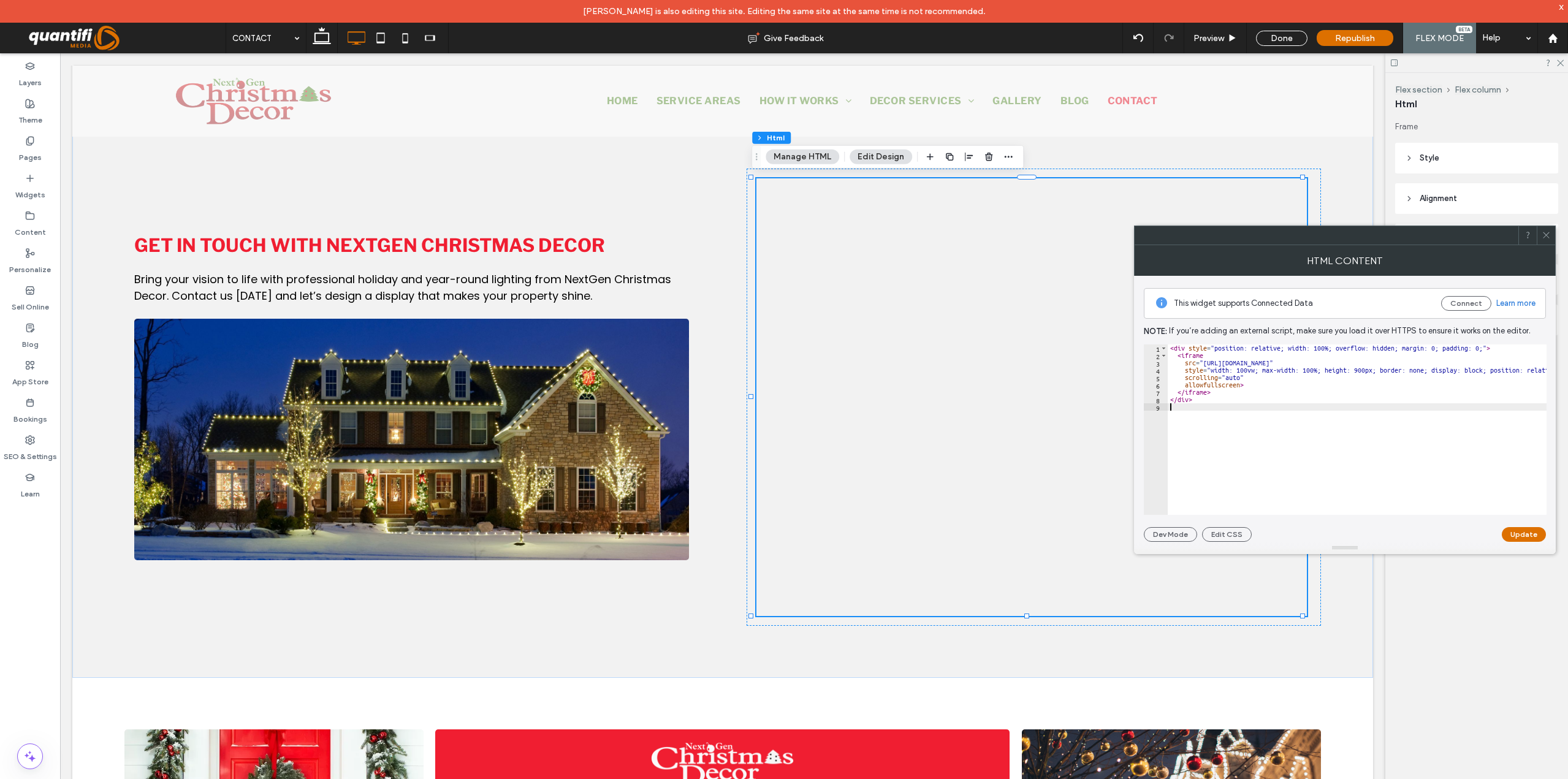
click at [1255, 370] on div "< div style = "position: relative; width: 100%; overflow: hidden; margin: 0; pa…" at bounding box center [1423, 432] width 512 height 176
type textarea "******"
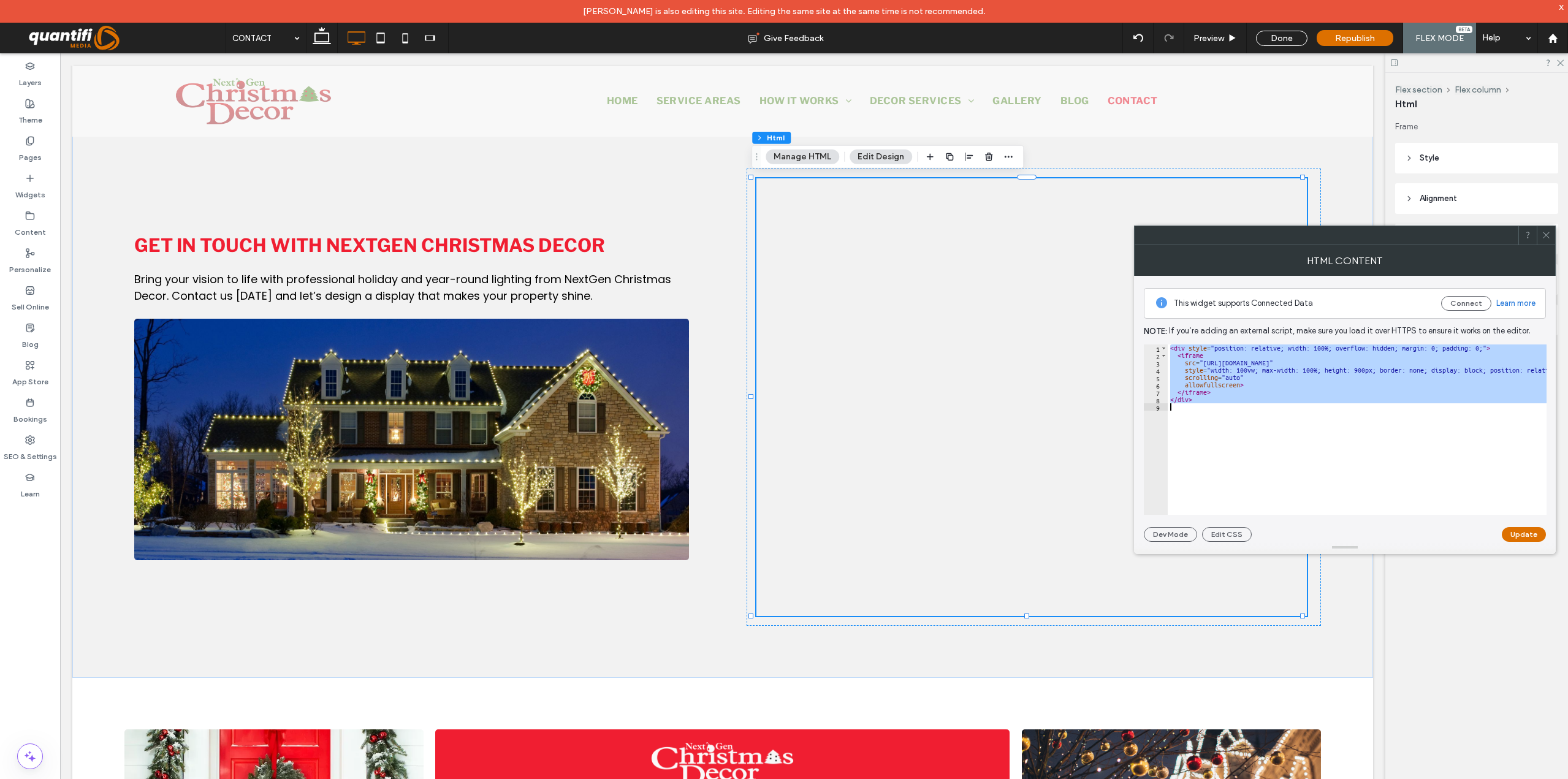
paste textarea "Cursor at row 9"
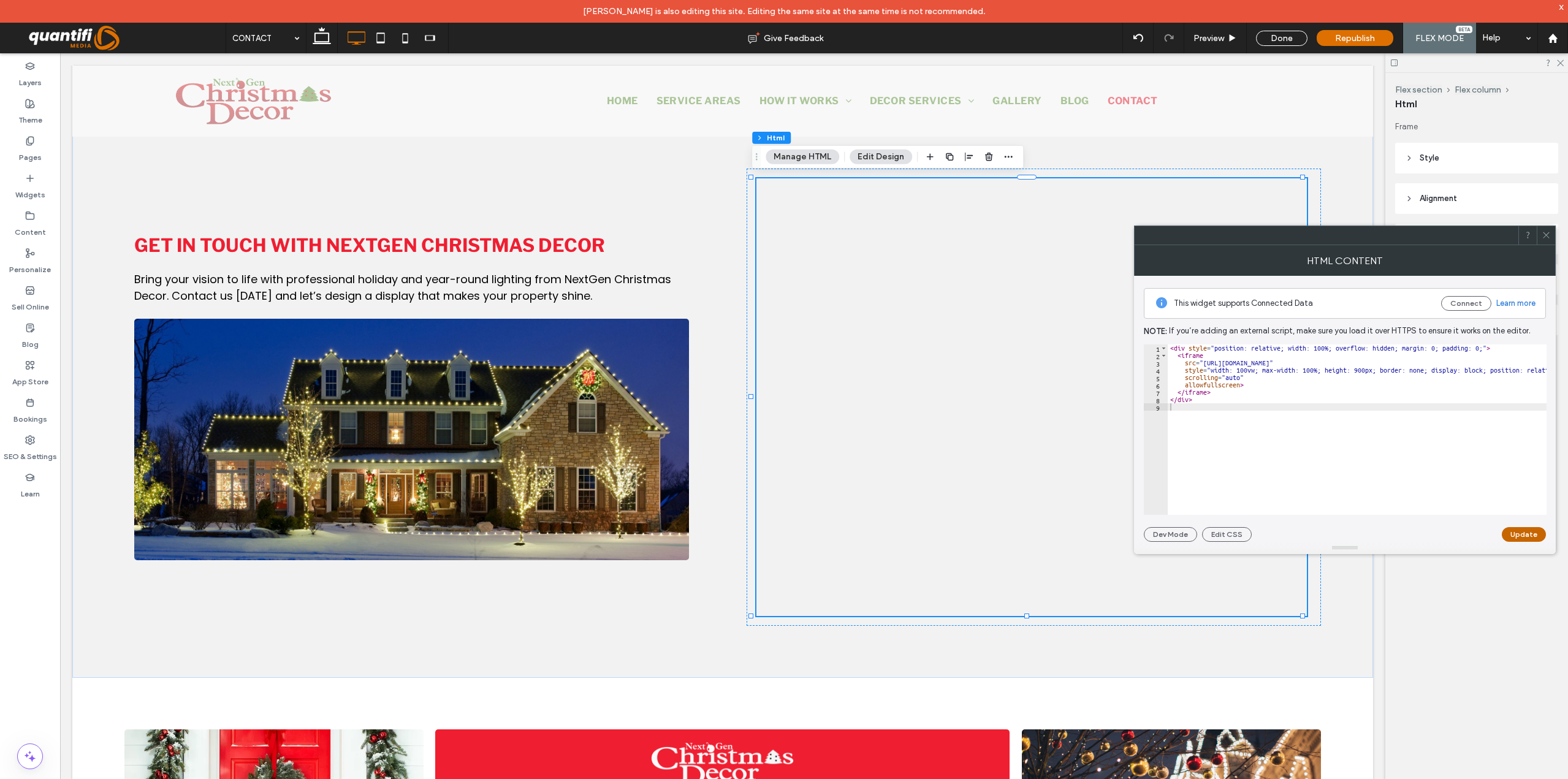
click at [1525, 536] on button "Update" at bounding box center [1524, 535] width 44 height 15
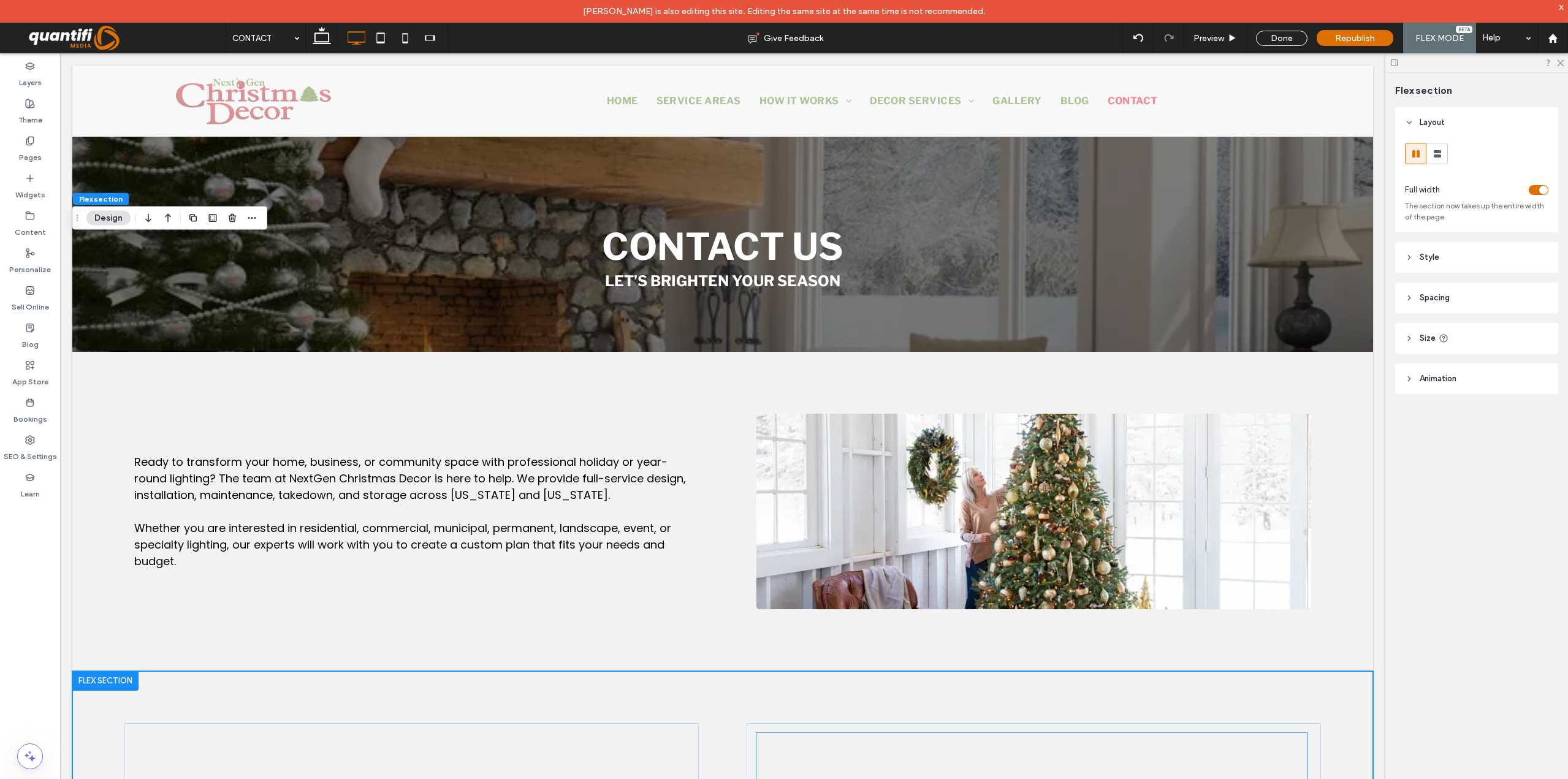
scroll to position [432, 0]
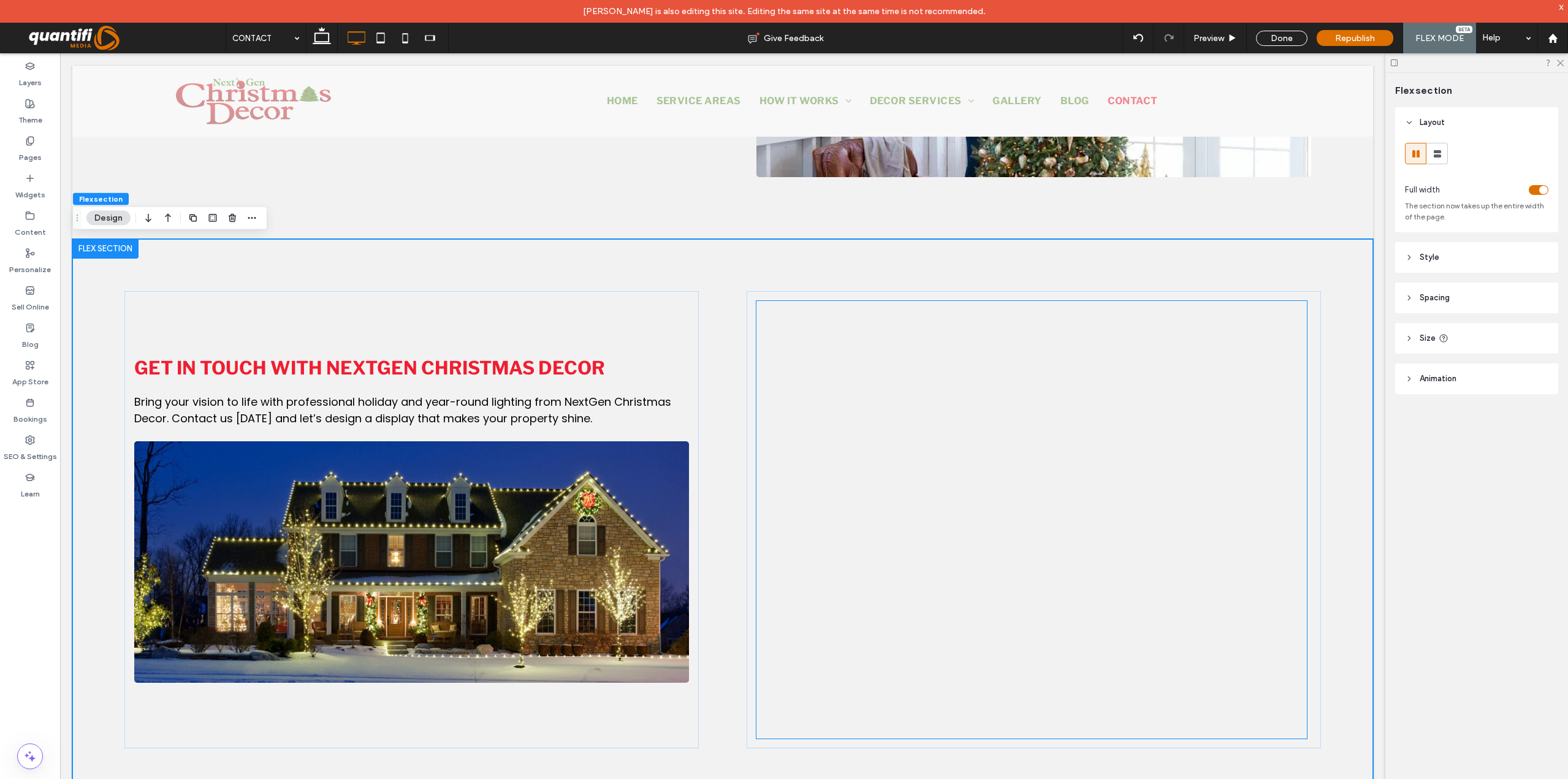
click at [938, 400] on div at bounding box center [1031, 576] width 550 height 552
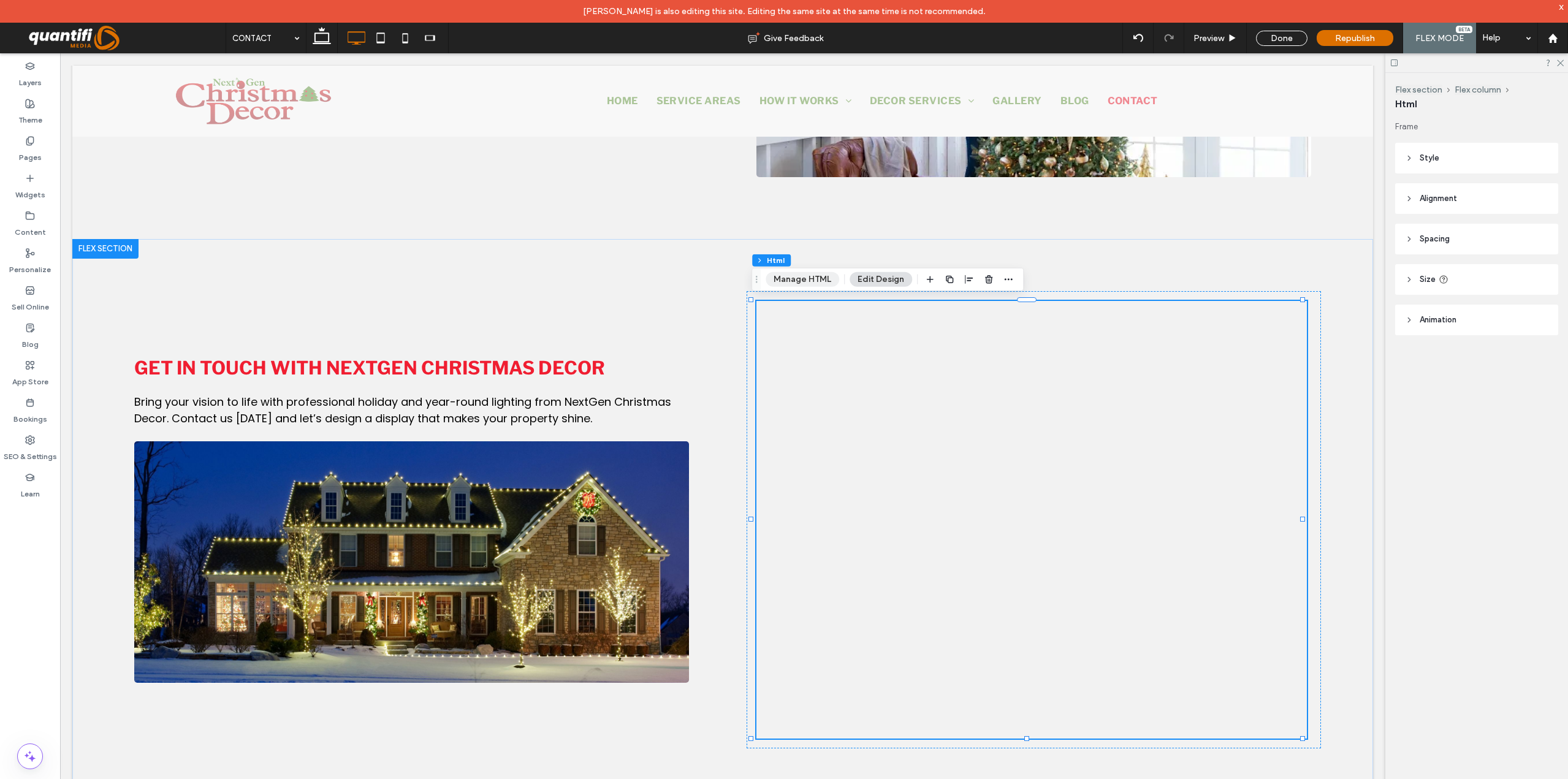
click at [809, 279] on button "Manage HTML" at bounding box center [802, 280] width 74 height 15
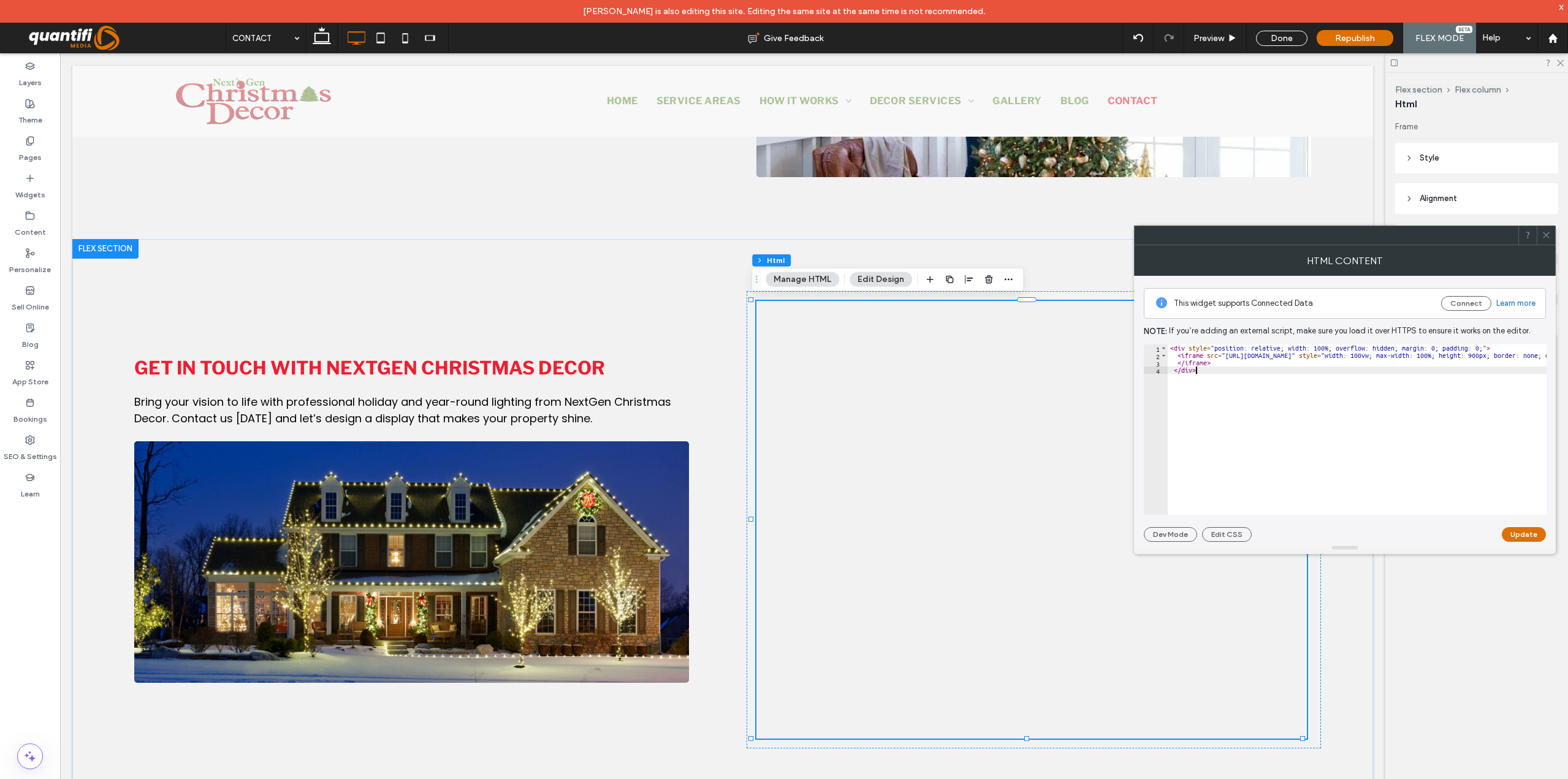
type textarea "********* *******"
paste textarea "Cursor at row 4"
click at [1521, 538] on button "Update" at bounding box center [1524, 535] width 44 height 15
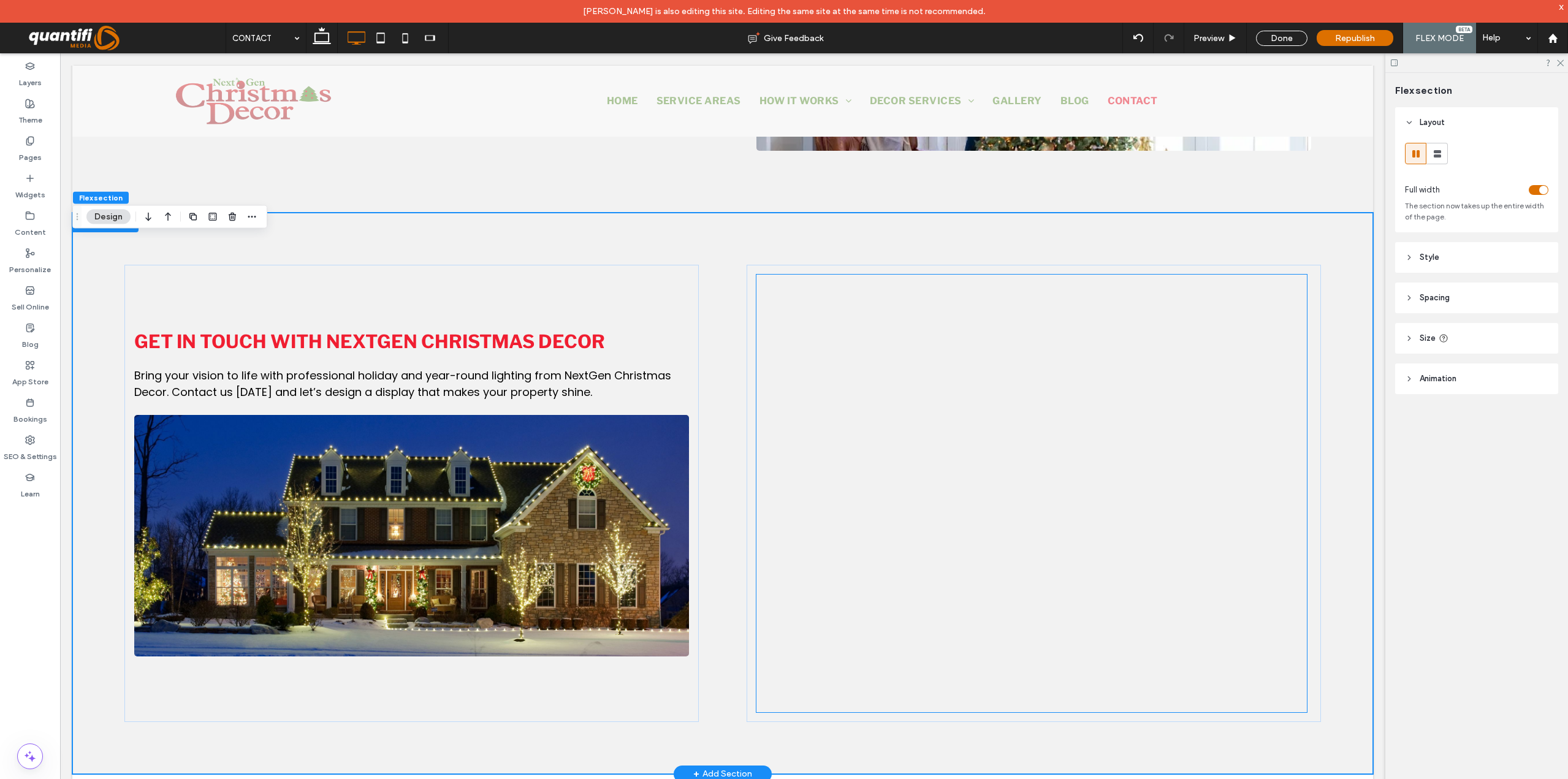
scroll to position [555, 0]
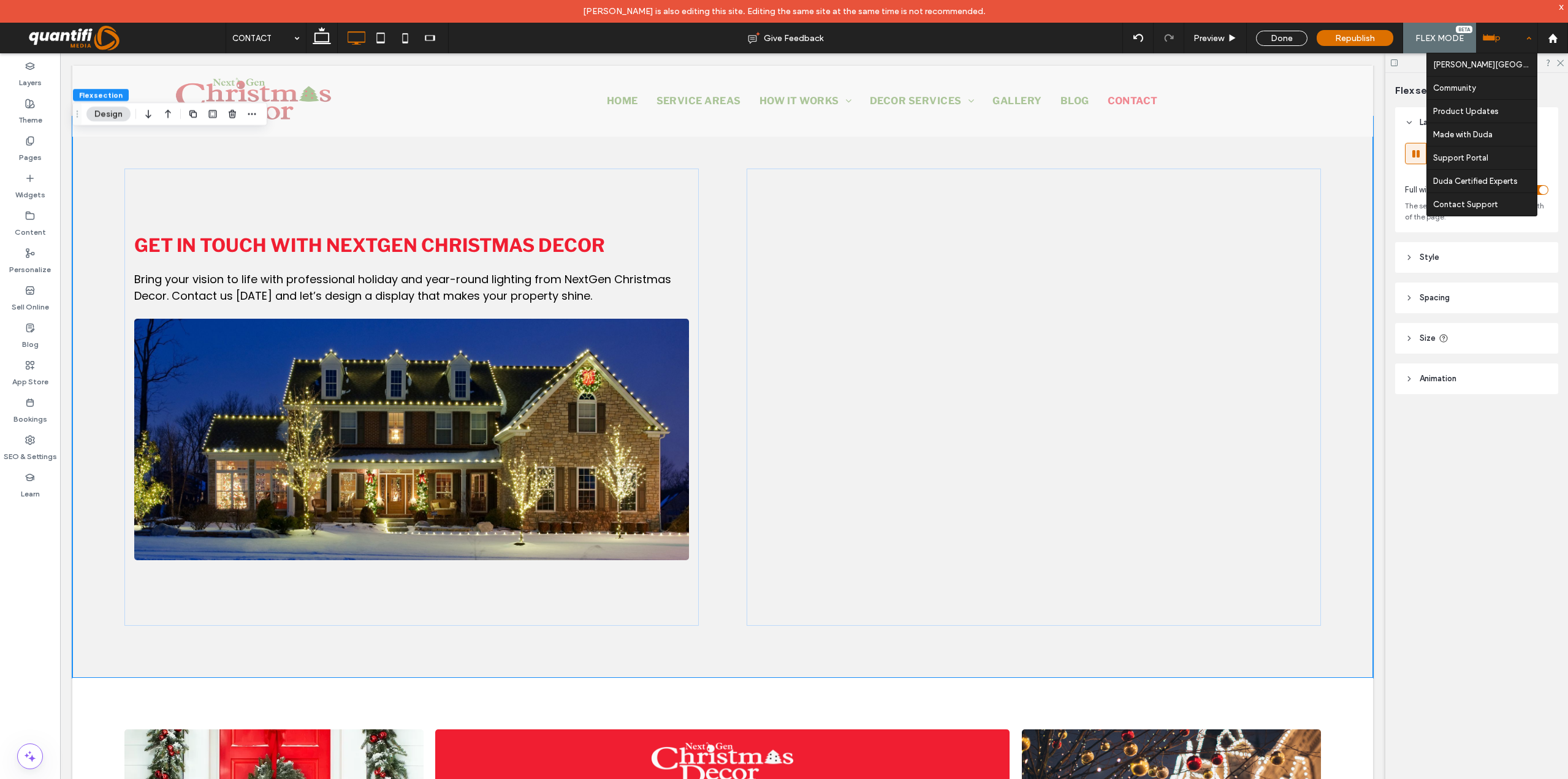
click at [1505, 38] on div "Help" at bounding box center [1507, 38] width 61 height 31
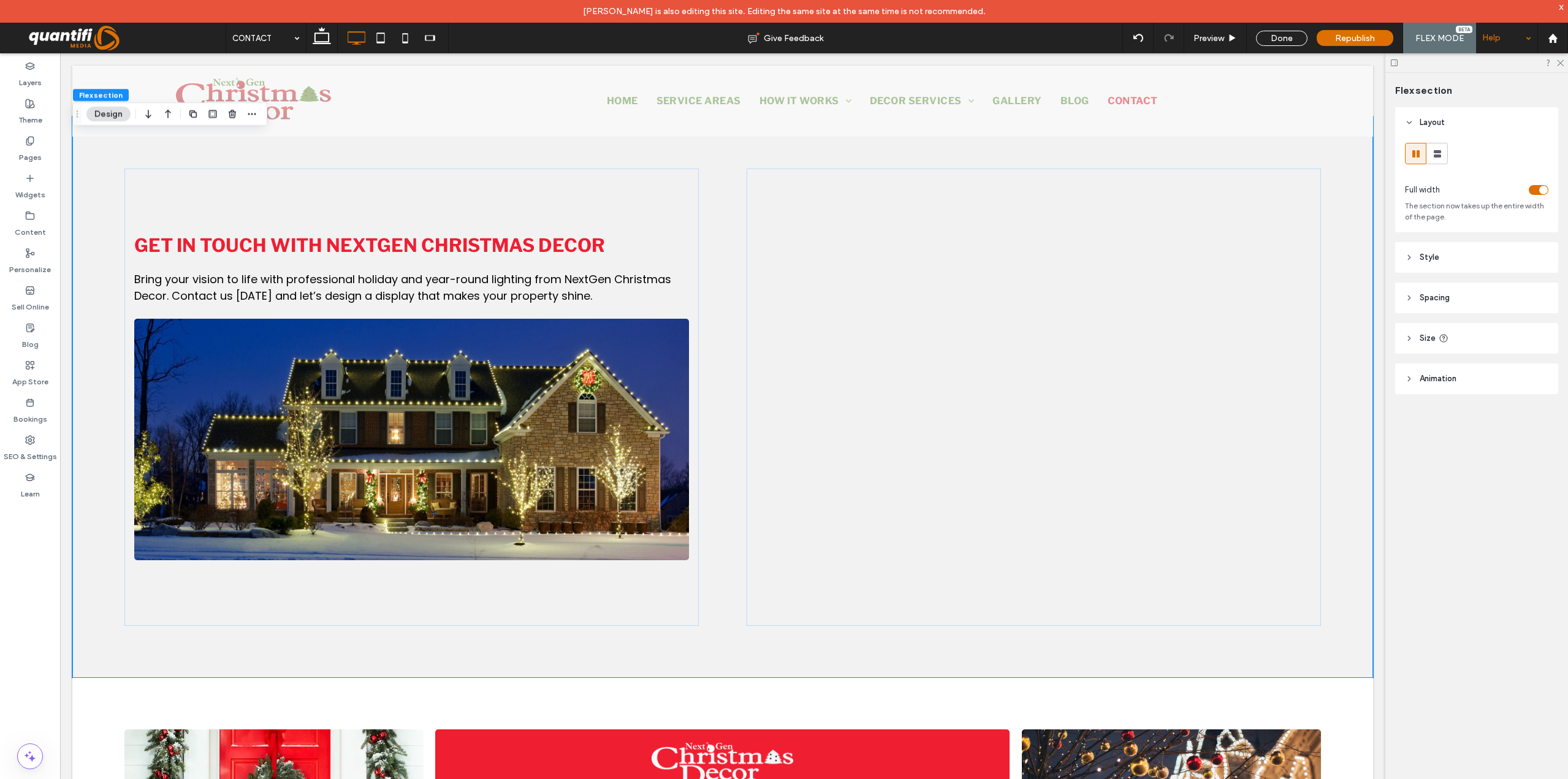
click at [1506, 44] on div "Help" at bounding box center [1507, 38] width 61 height 31
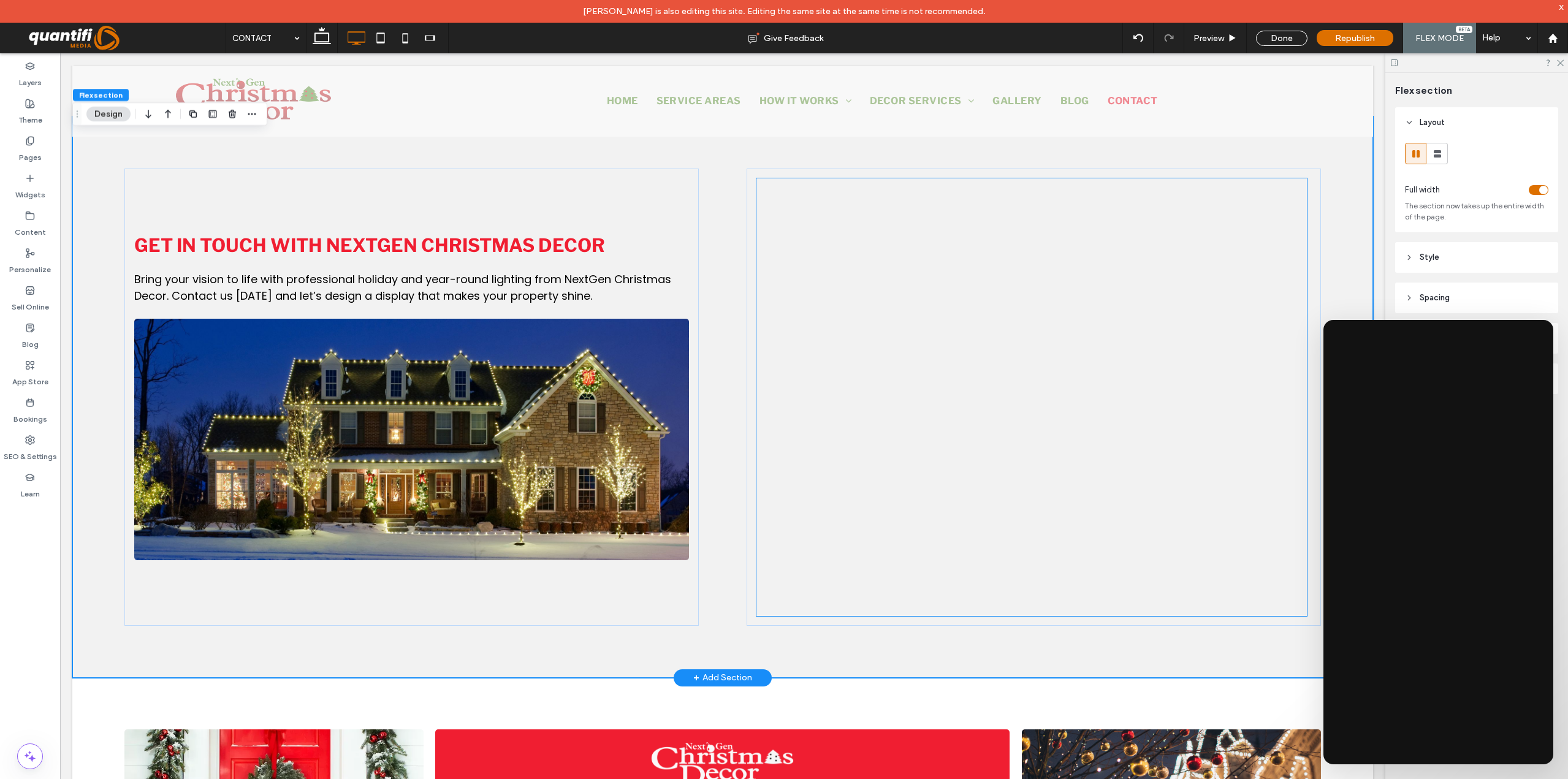
click at [818, 467] on div at bounding box center [1031, 454] width 550 height 552
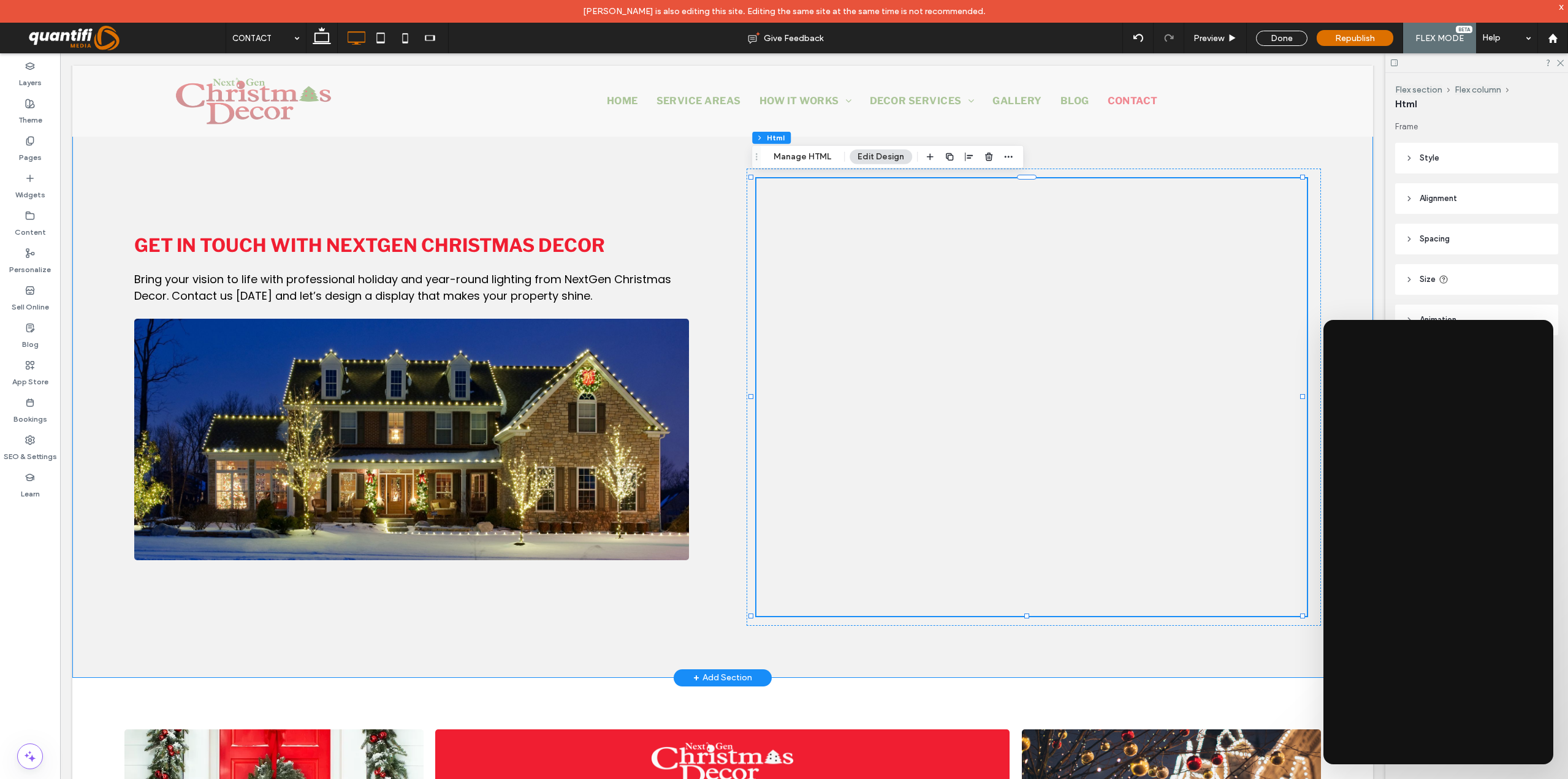
click at [1344, 272] on div "Get in Touch with NextGen Christmas Decor Bring your vision to life with profes…" at bounding box center [722, 397] width 1301 height 561
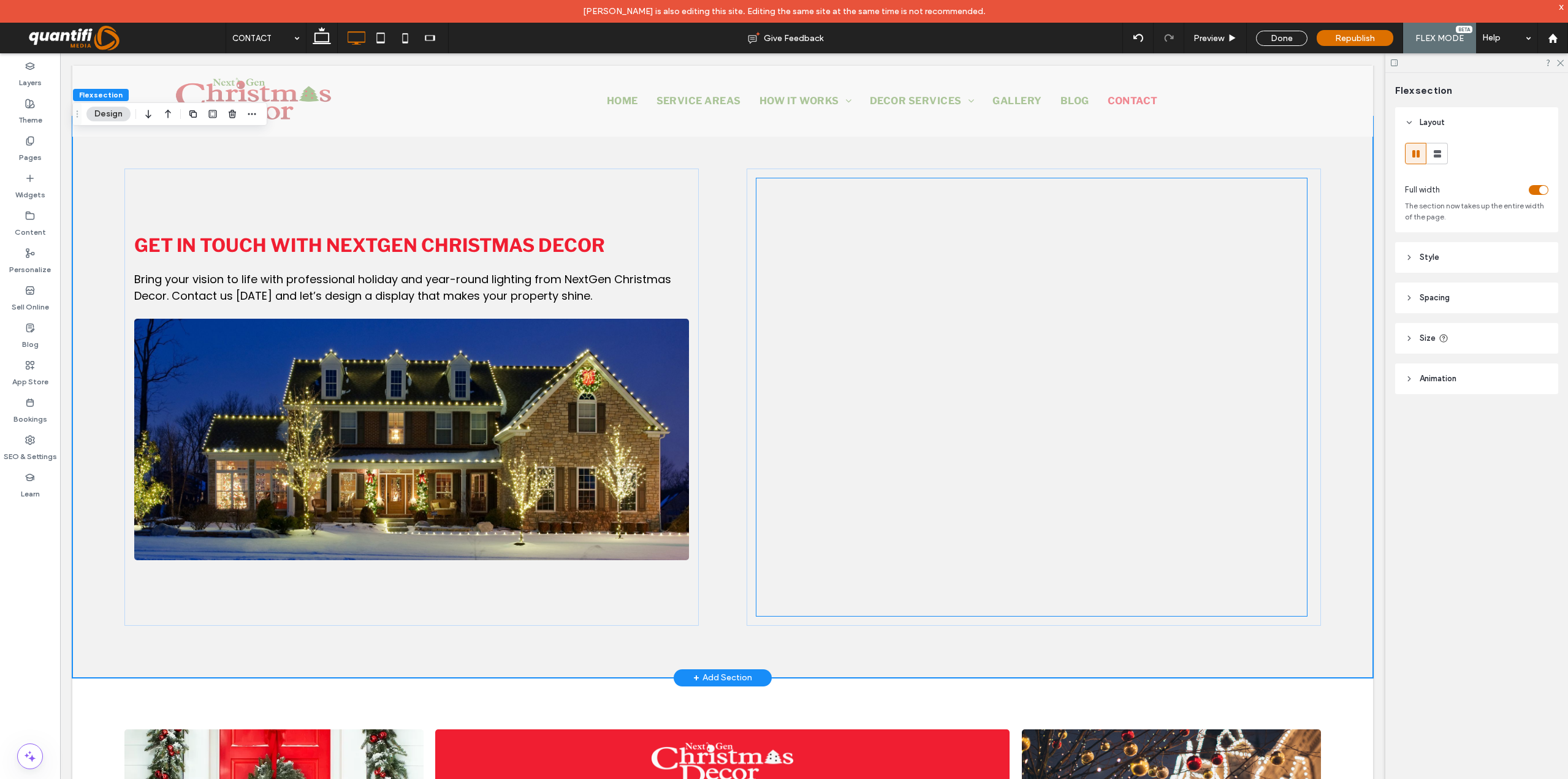
click at [1173, 300] on div at bounding box center [1031, 454] width 550 height 552
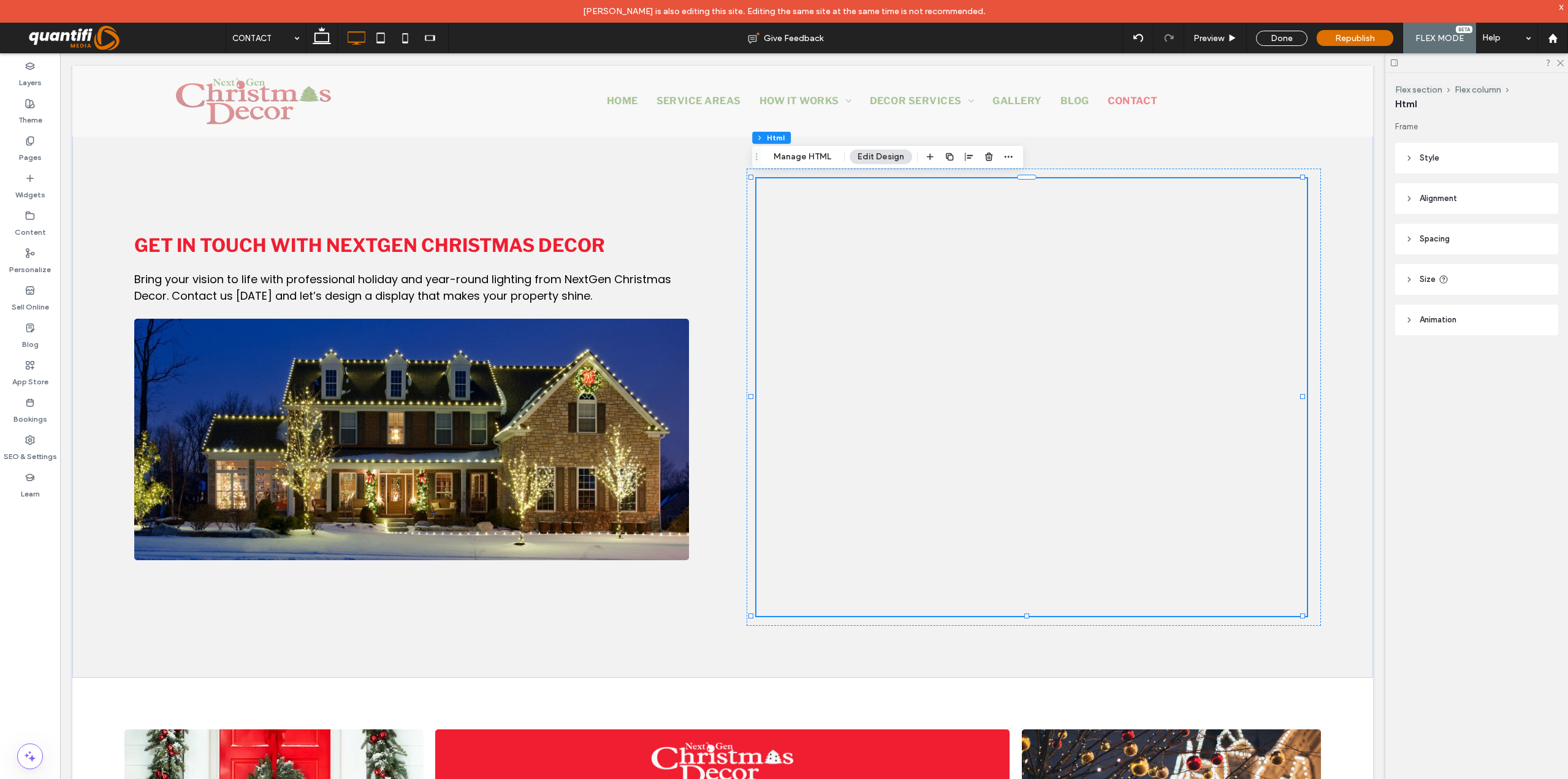
click at [1443, 237] on span "Spacing" at bounding box center [1434, 239] width 30 height 12
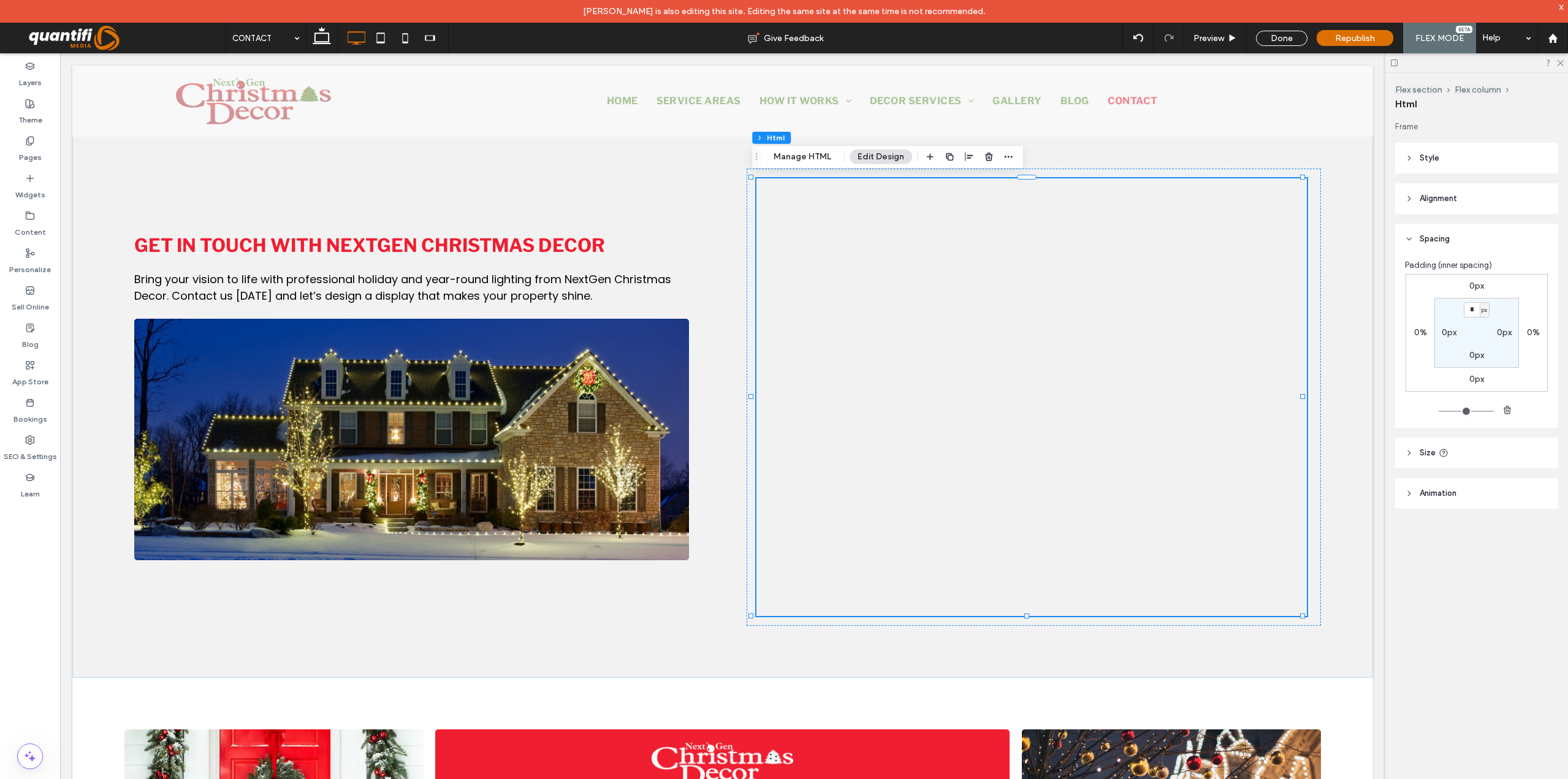
click at [1471, 189] on header "Alignment" at bounding box center [1476, 199] width 163 height 31
click at [1466, 153] on header "Style" at bounding box center [1476, 158] width 163 height 31
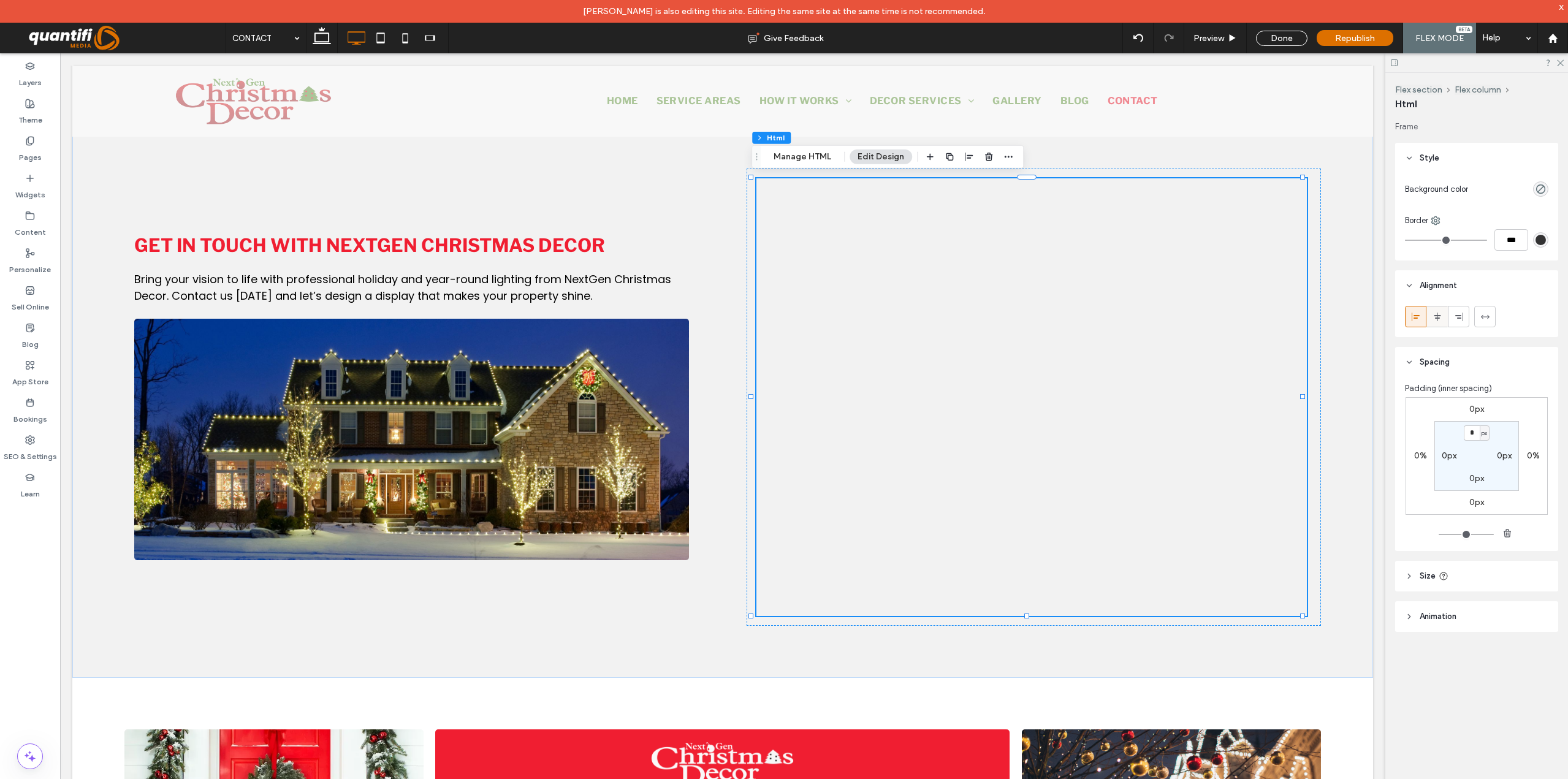
click at [1443, 317] on div at bounding box center [1437, 317] width 20 height 20
click at [1415, 315] on use at bounding box center [1416, 316] width 8 height 9
click at [1247, 254] on div at bounding box center [1031, 454] width 550 height 552
click at [747, 176] on div at bounding box center [1034, 397] width 574 height 457
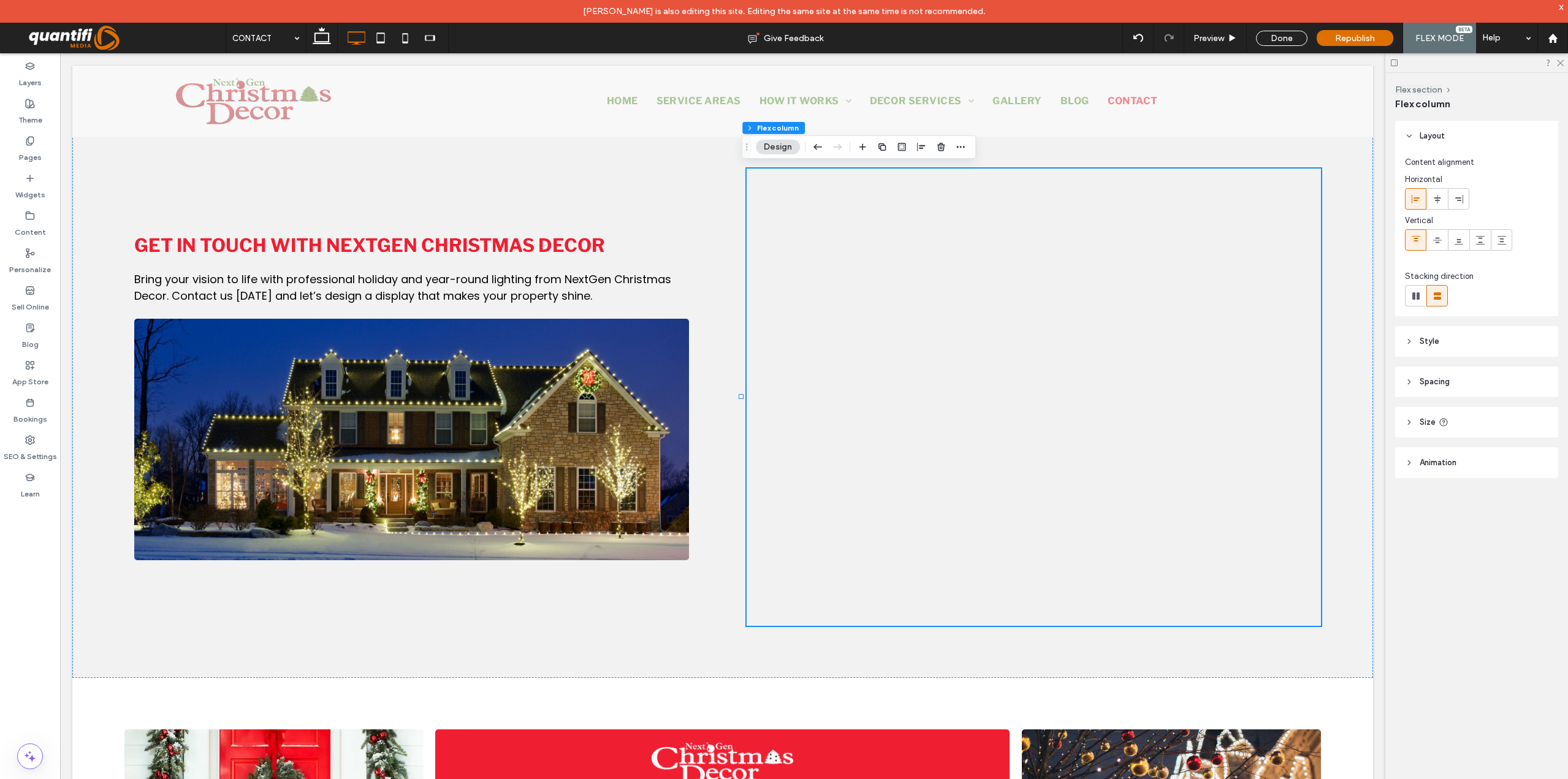
click at [1449, 383] on span "Spacing" at bounding box center [1434, 382] width 30 height 12
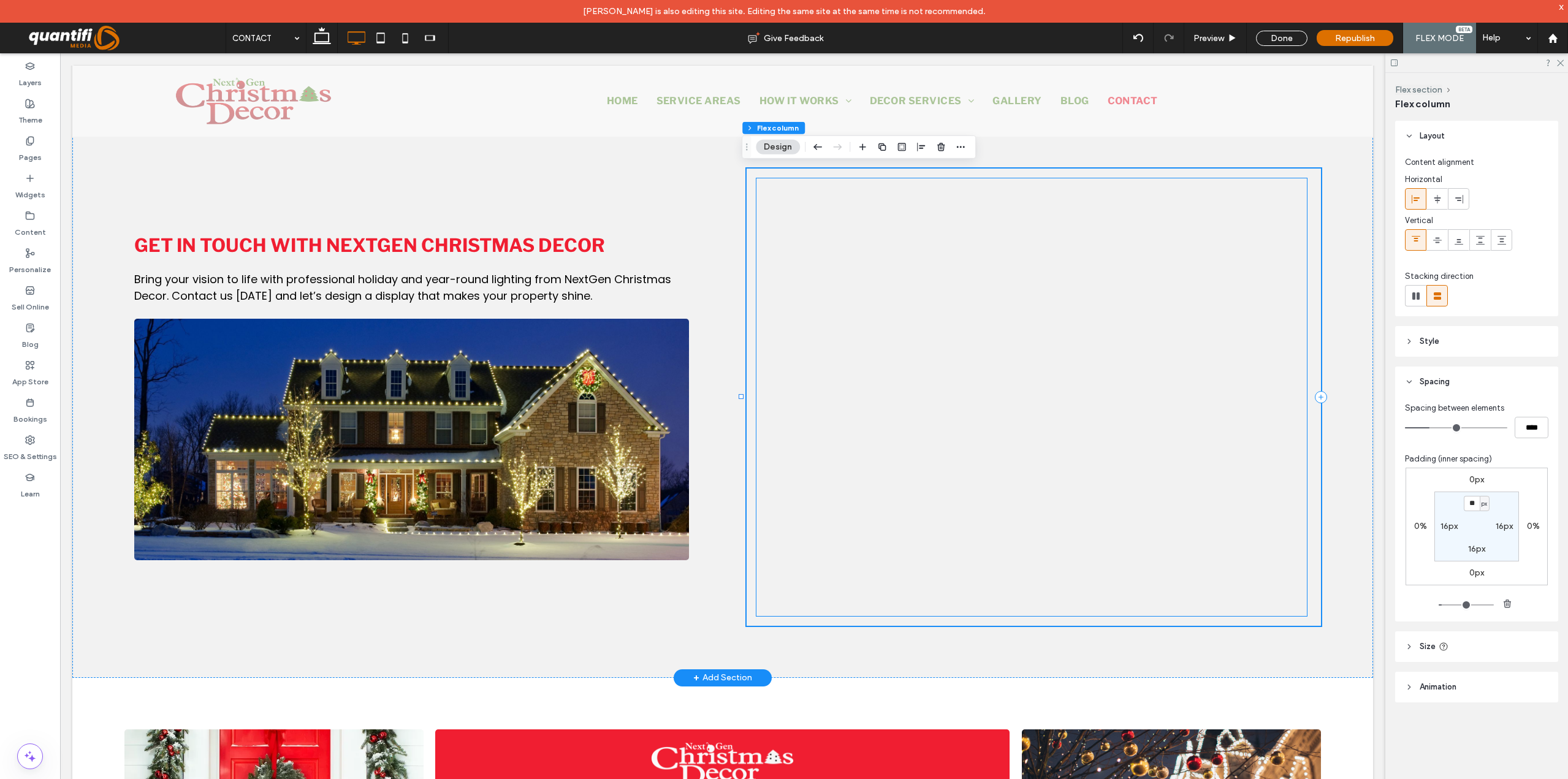
click at [815, 445] on div at bounding box center [1031, 454] width 550 height 552
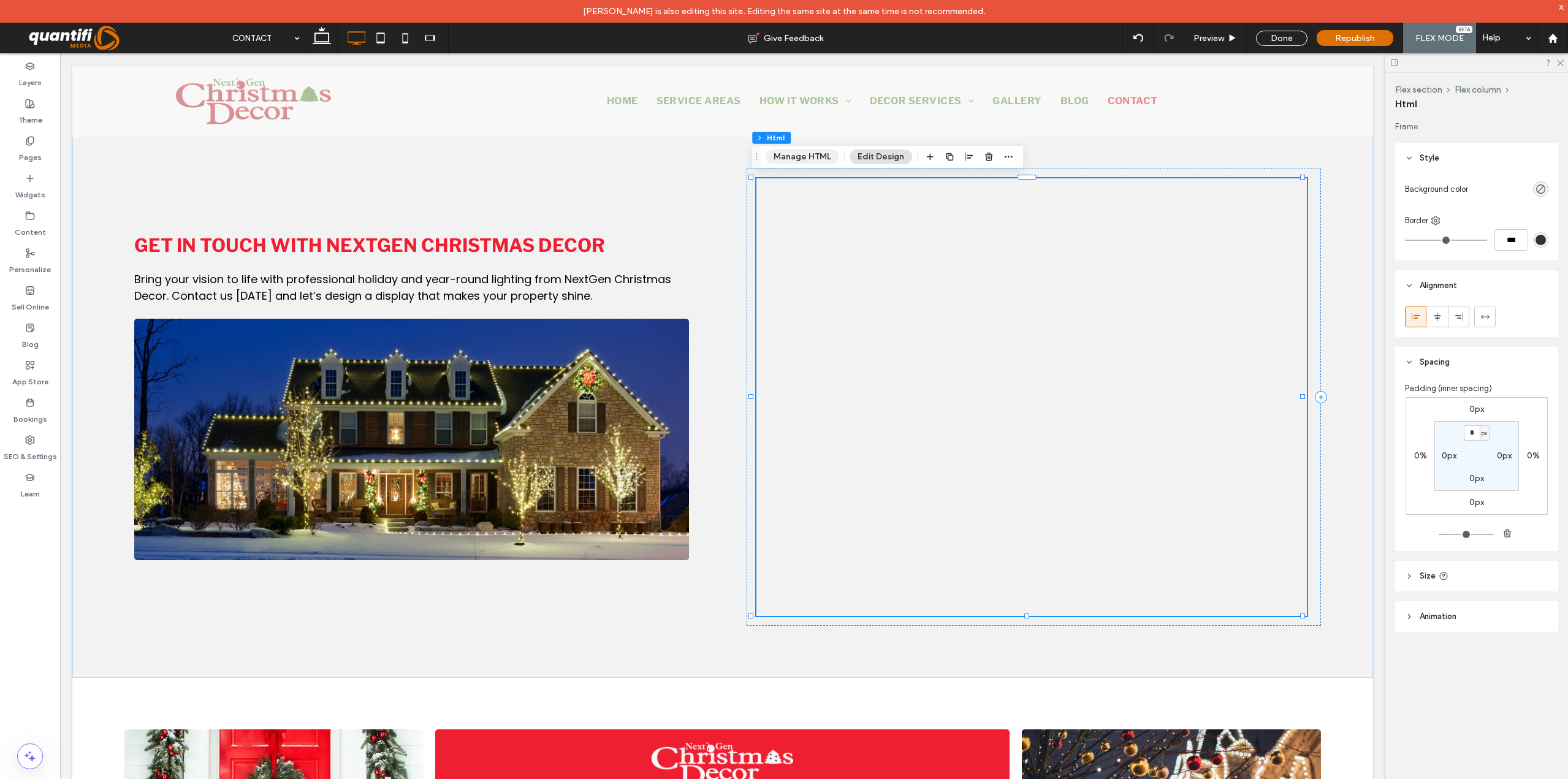
click at [821, 154] on button "Manage HTML" at bounding box center [802, 157] width 74 height 15
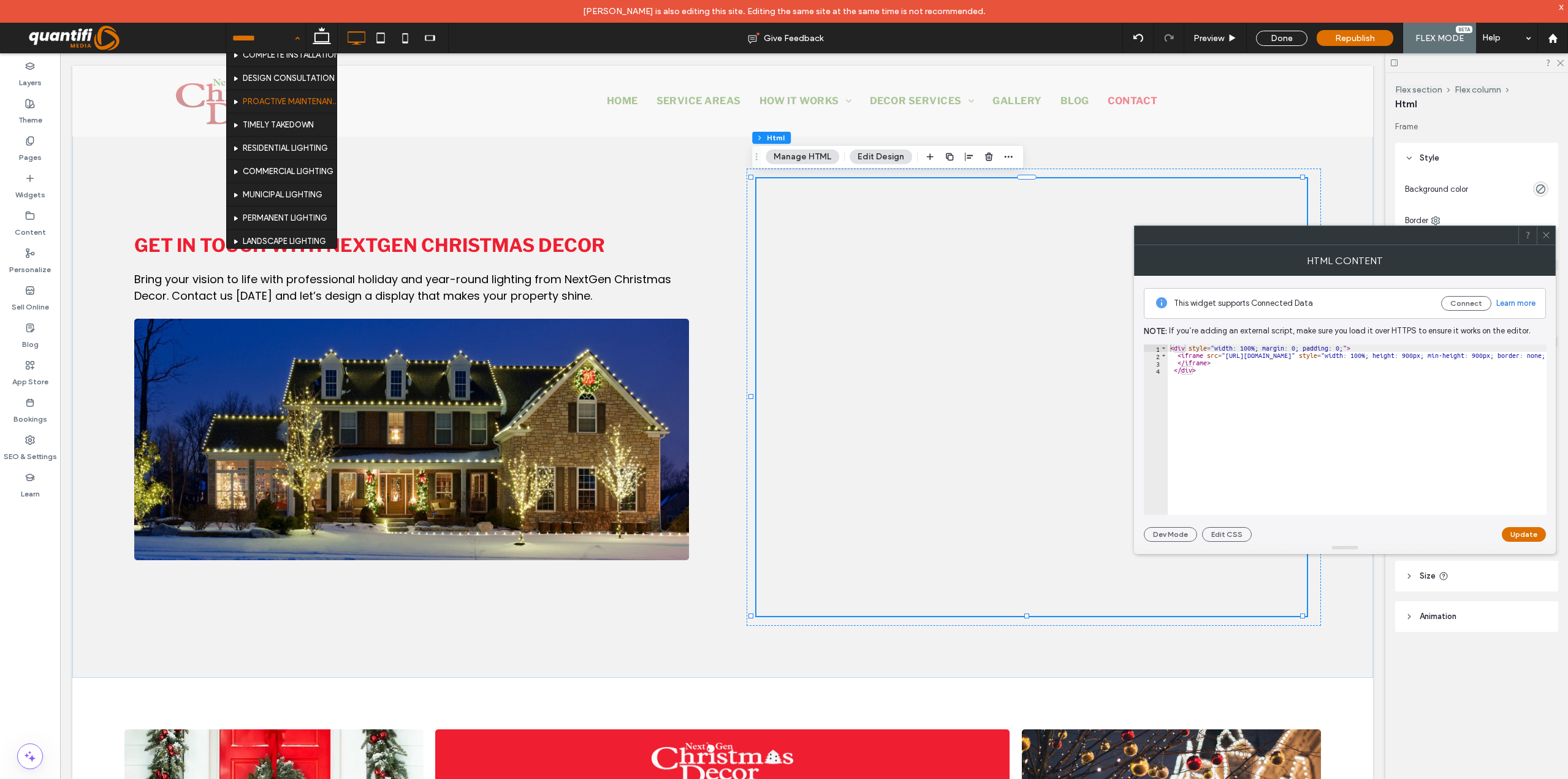
scroll to position [61, 0]
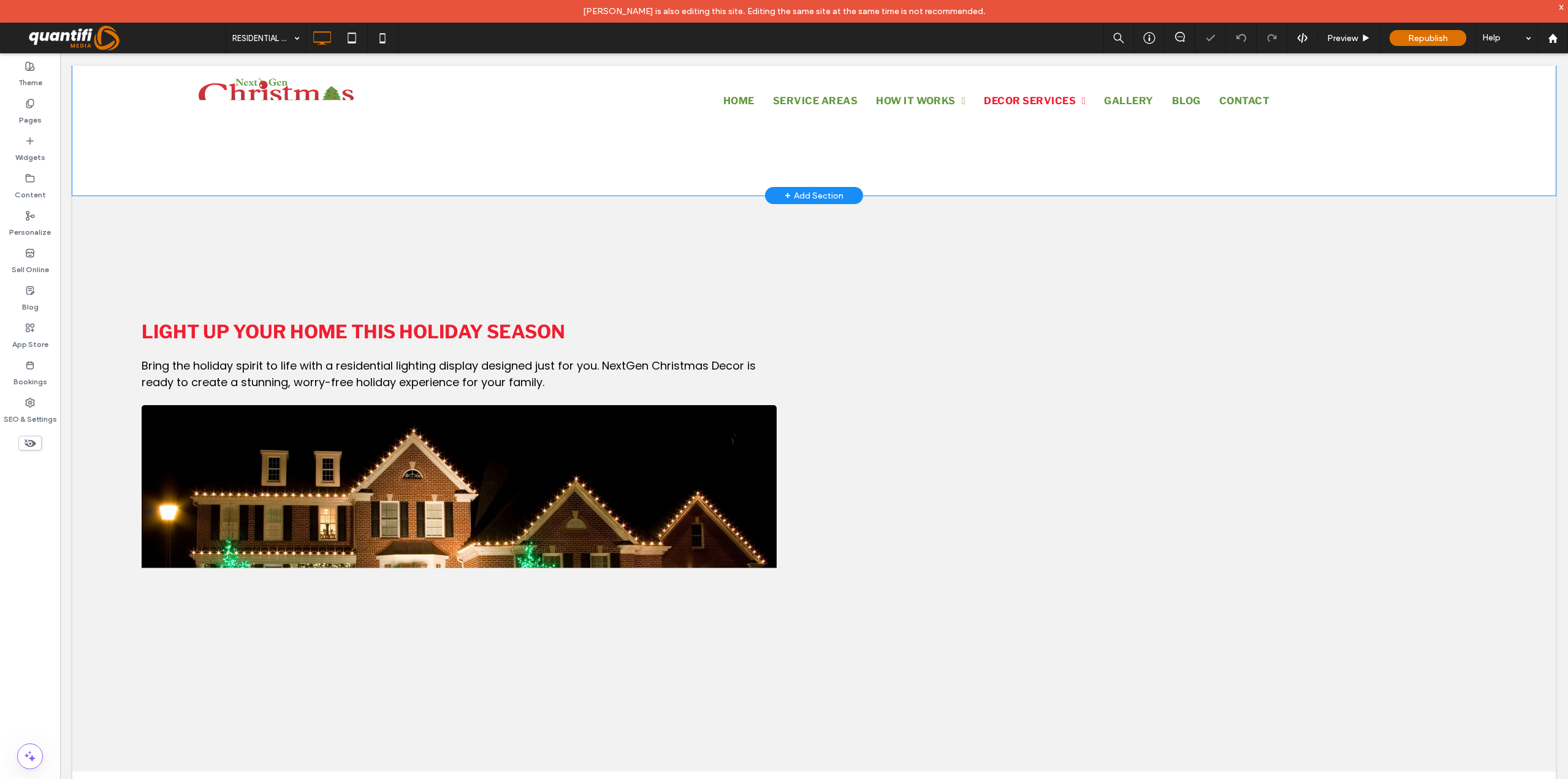
scroll to position [1716, 0]
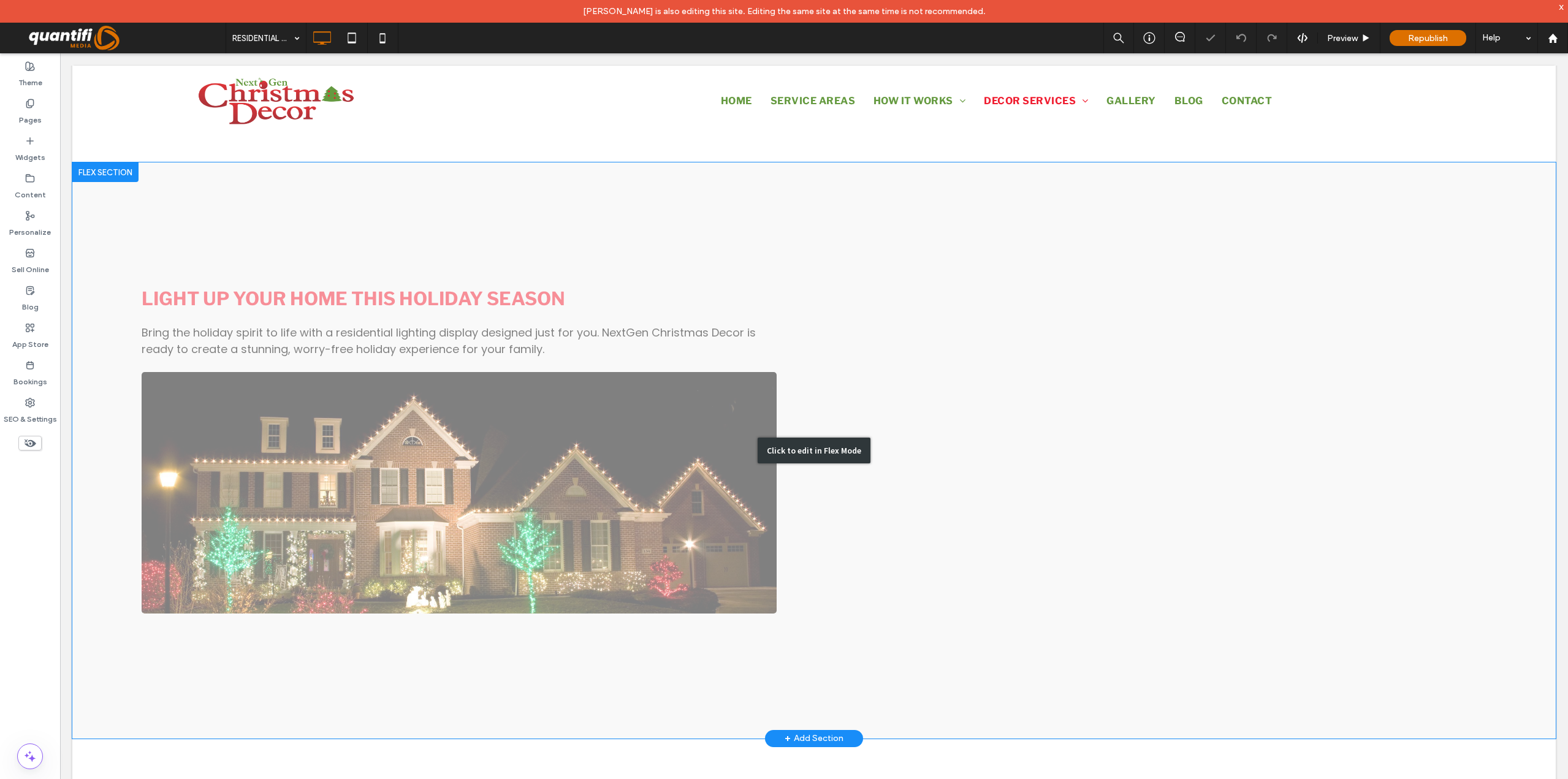
click at [1007, 422] on div "Click to edit in Flex Mode" at bounding box center [814, 450] width 1483 height 576
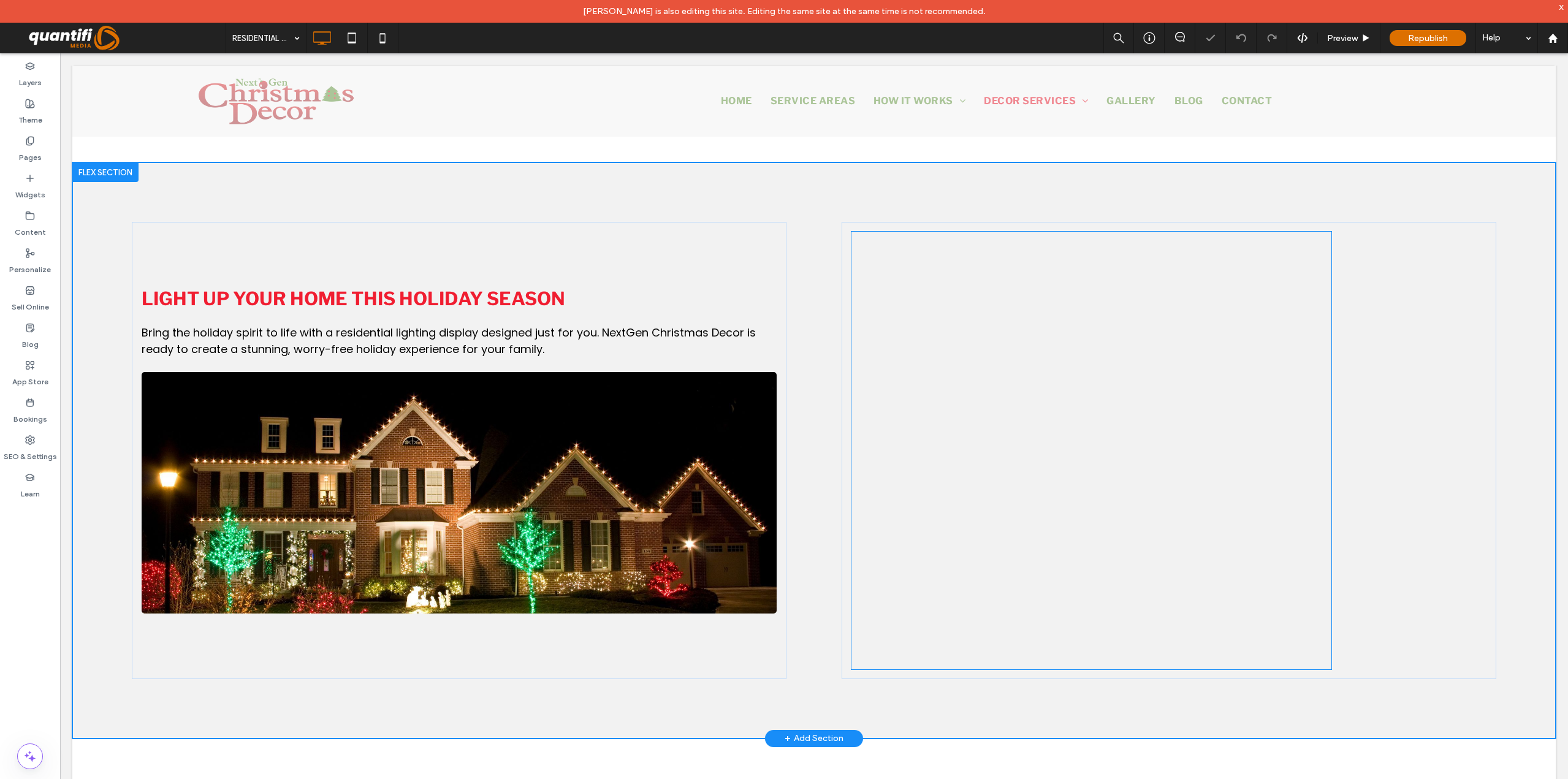
scroll to position [1656, 0]
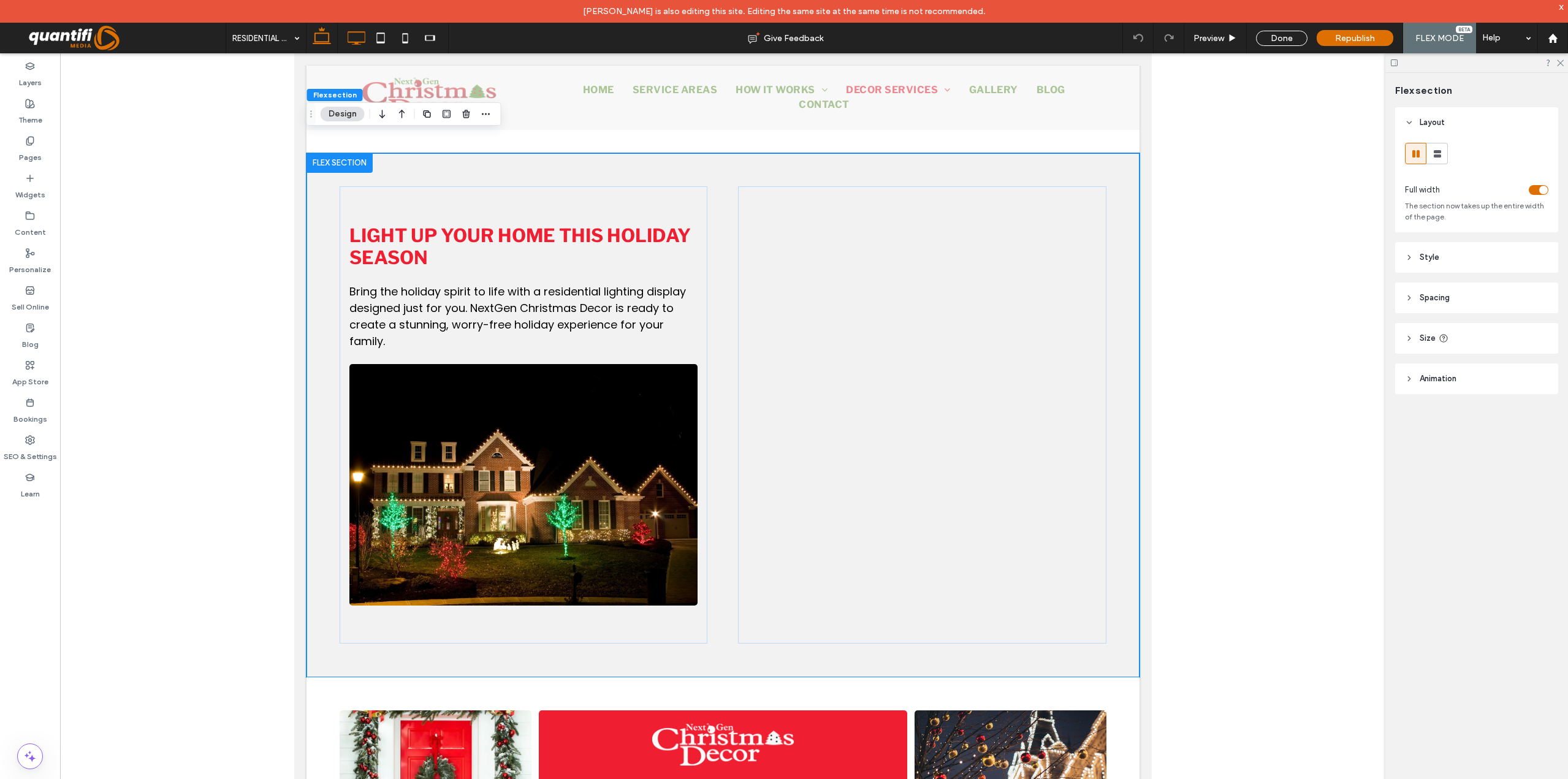
click at [355, 41] on icon at bounding box center [356, 38] width 25 height 25
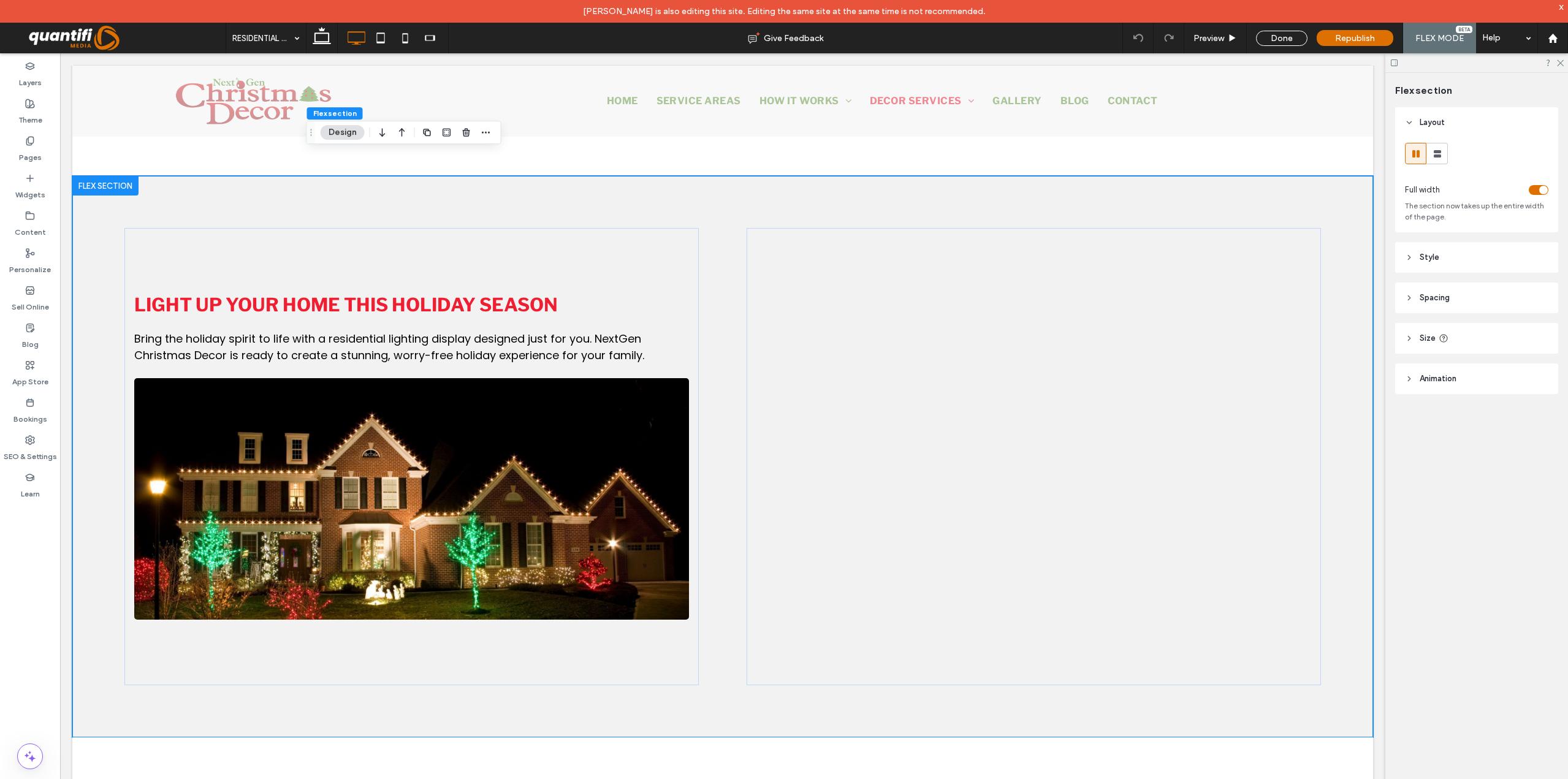
scroll to position [1676, 0]
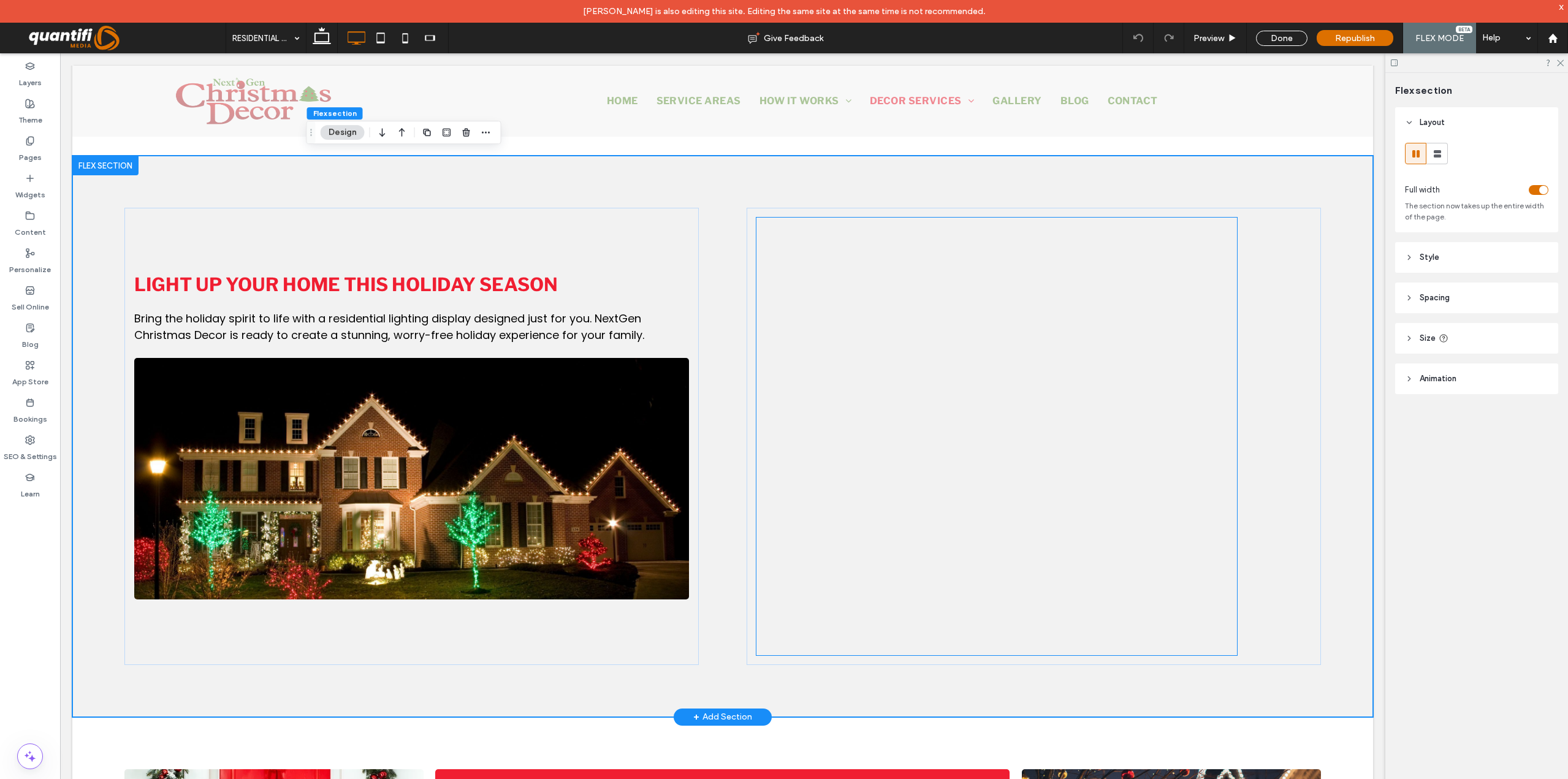
click at [886, 525] on div at bounding box center [996, 437] width 481 height 438
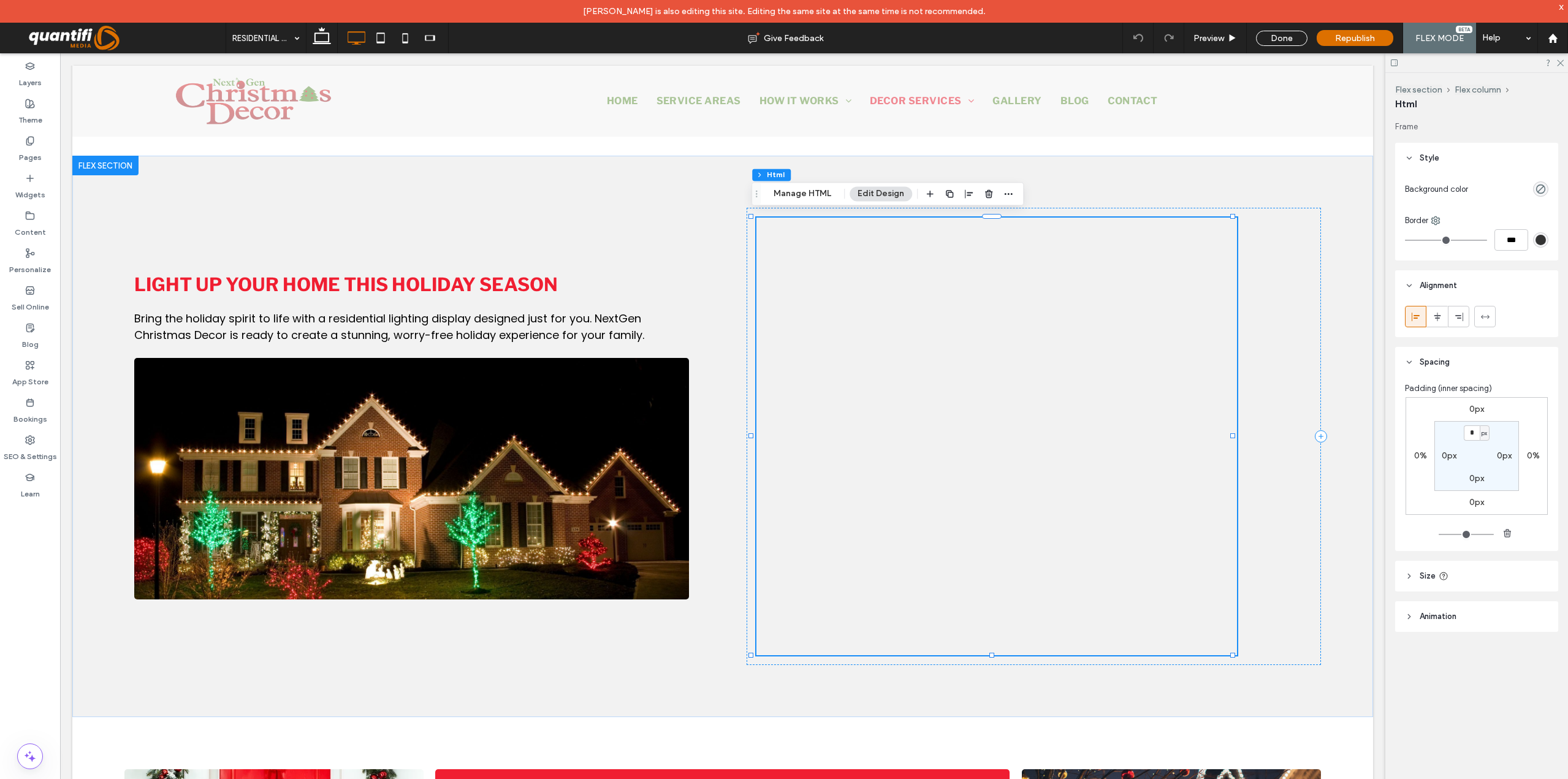
click at [819, 202] on div "Flex section Flex column Html Manage HTML Edit Design" at bounding box center [887, 194] width 272 height 23
click at [814, 196] on button "Manage HTML" at bounding box center [802, 194] width 74 height 15
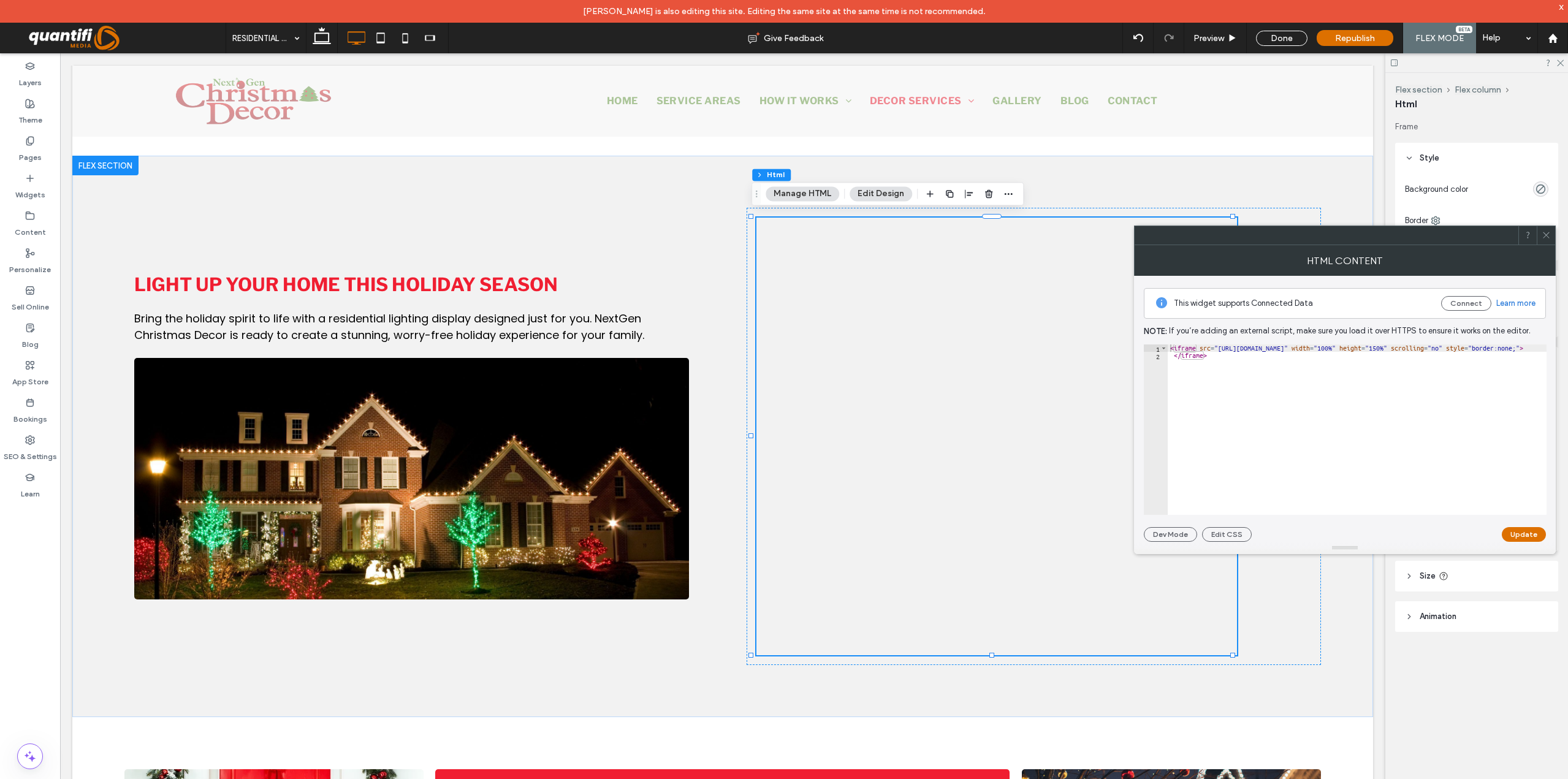
click at [1204, 357] on div "< iframe src = "https://st.sendajob.com/MY/servicerequest/7c87e014d50fd7ddc104c…" at bounding box center [1477, 437] width 619 height 185
type textarea "**********"
click at [1551, 239] on div at bounding box center [1545, 235] width 18 height 18
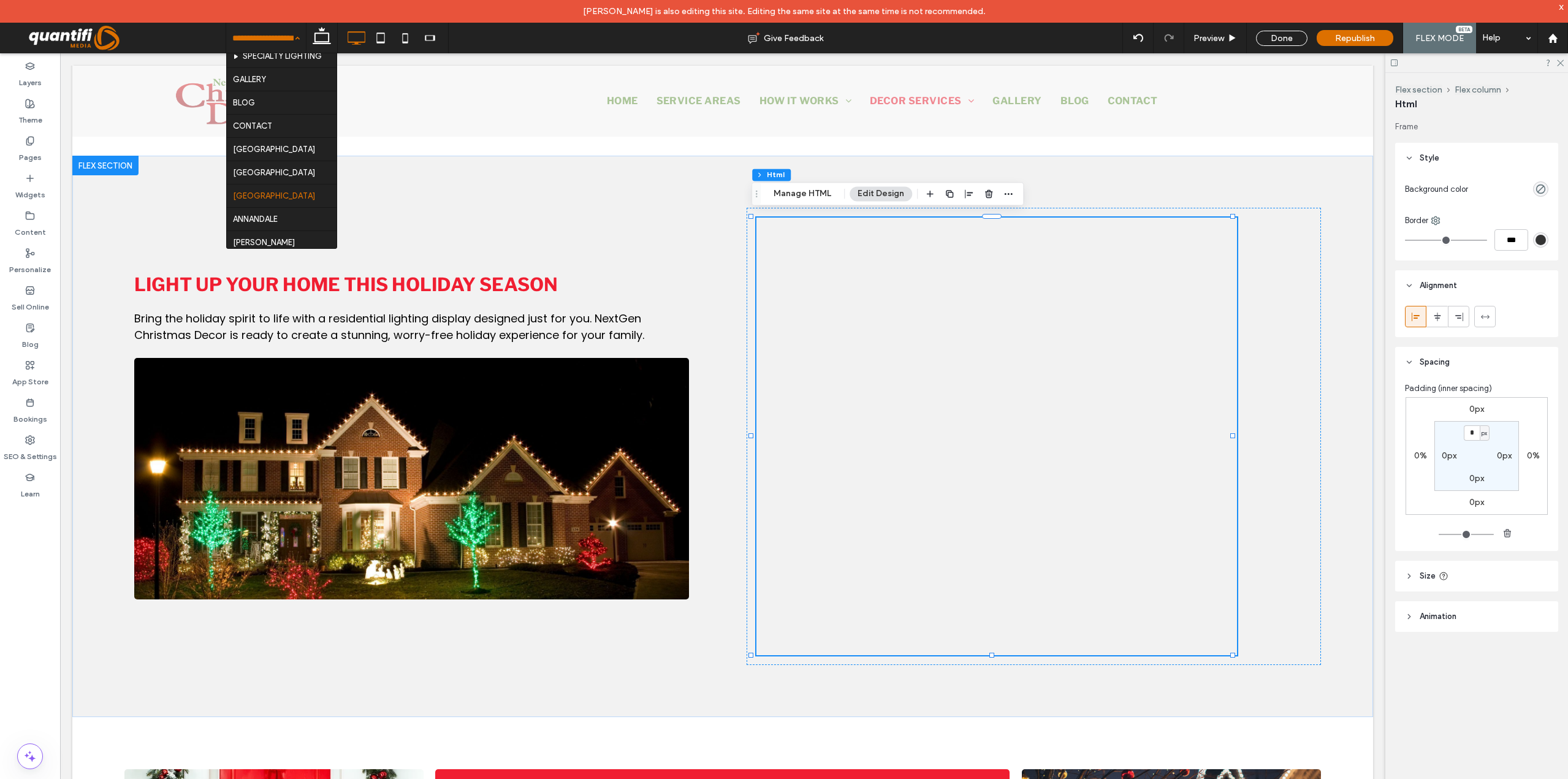
scroll to position [295, 0]
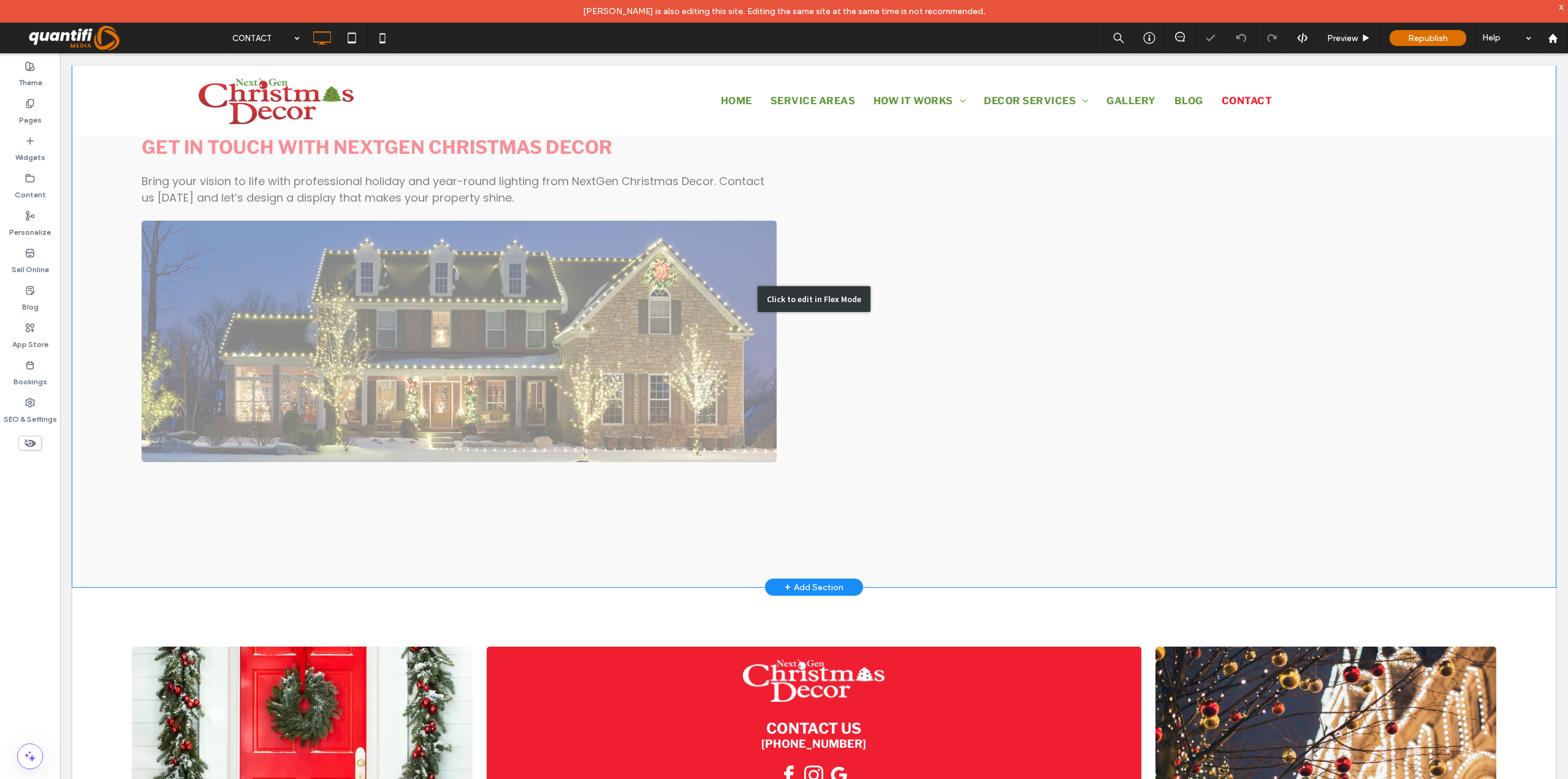
click at [836, 308] on div "Click to edit in Flex Mode" at bounding box center [814, 299] width 113 height 26
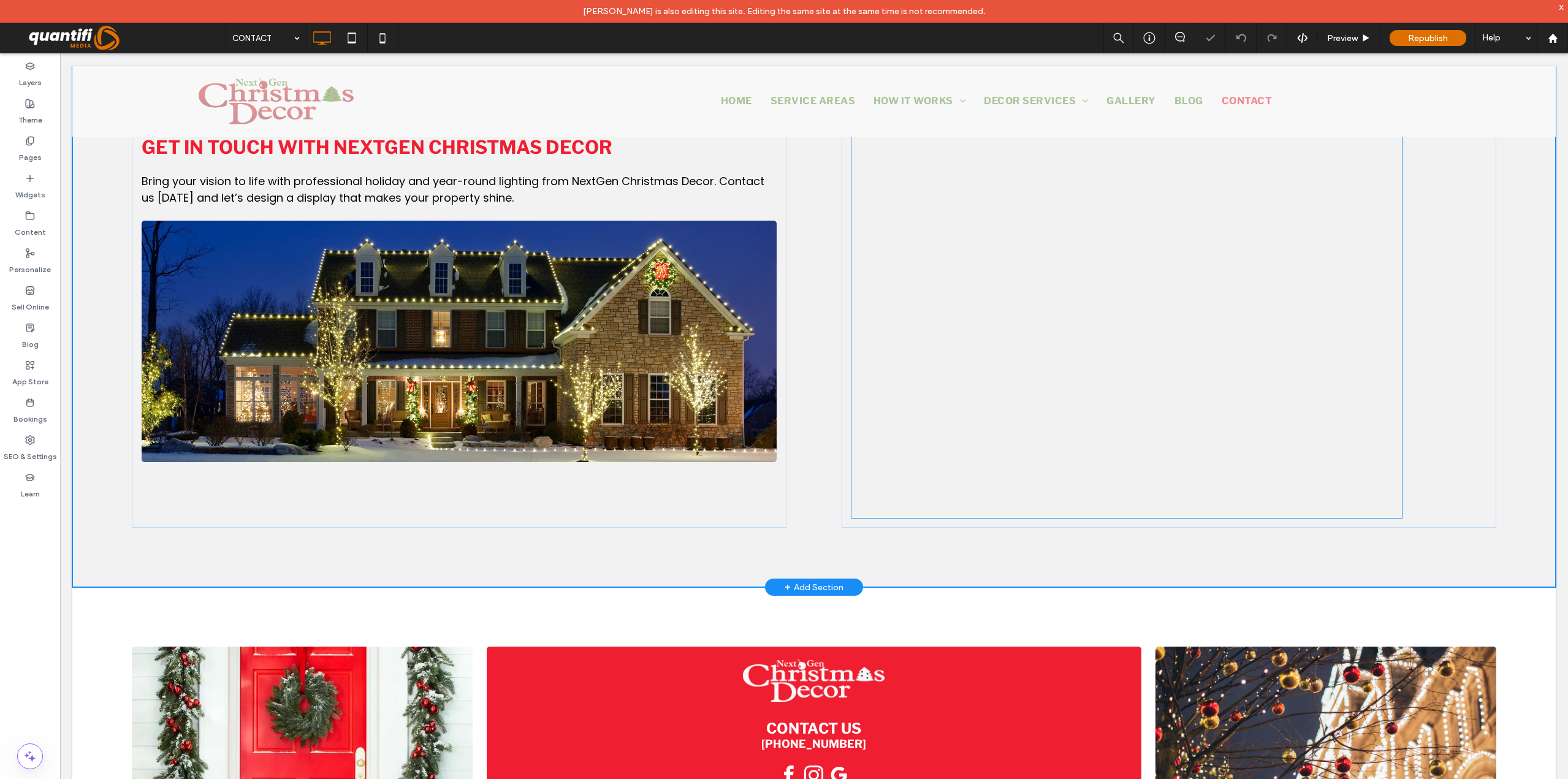
scroll to position [596, 0]
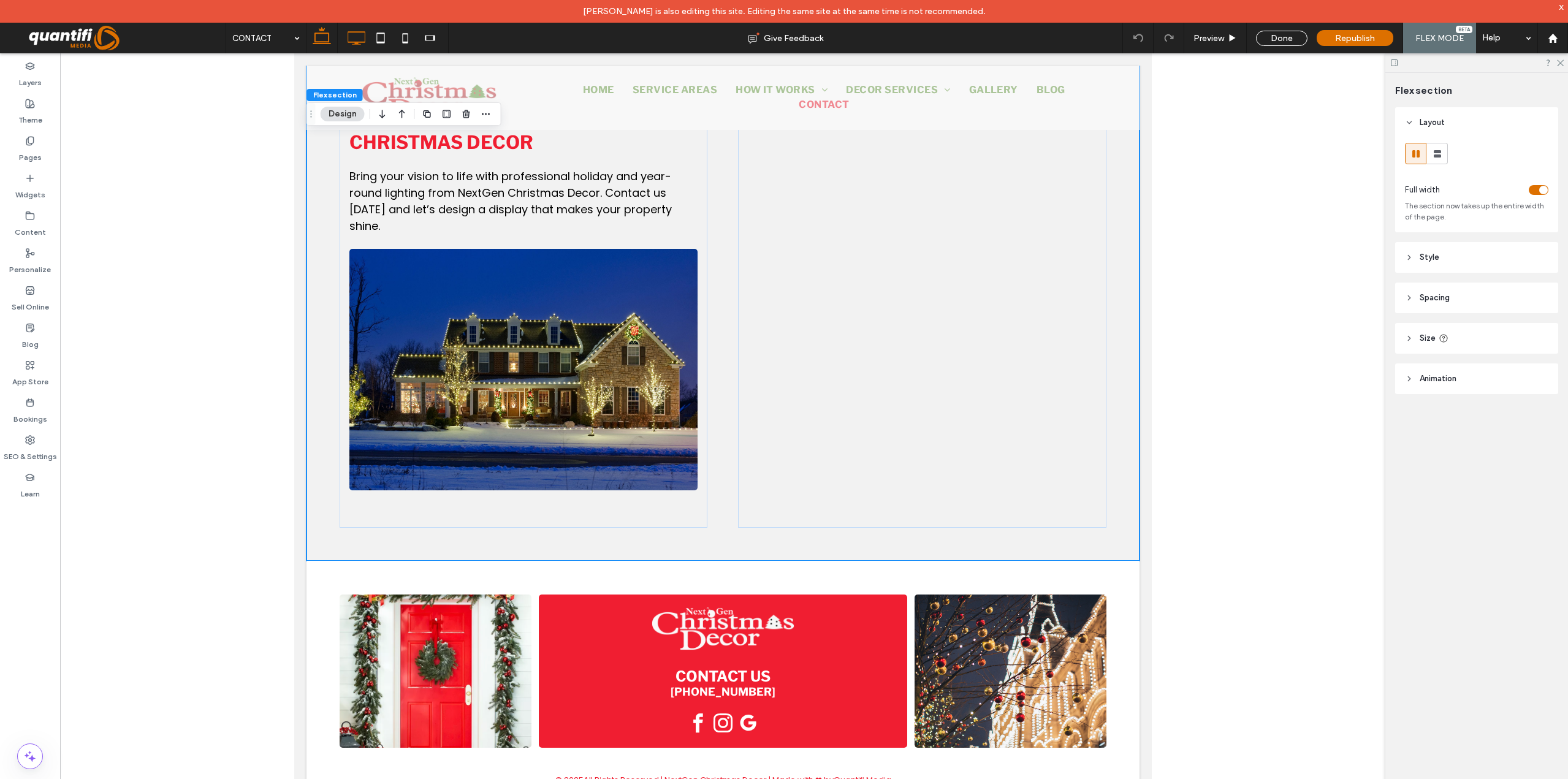
click at [361, 39] on icon at bounding box center [356, 38] width 25 height 25
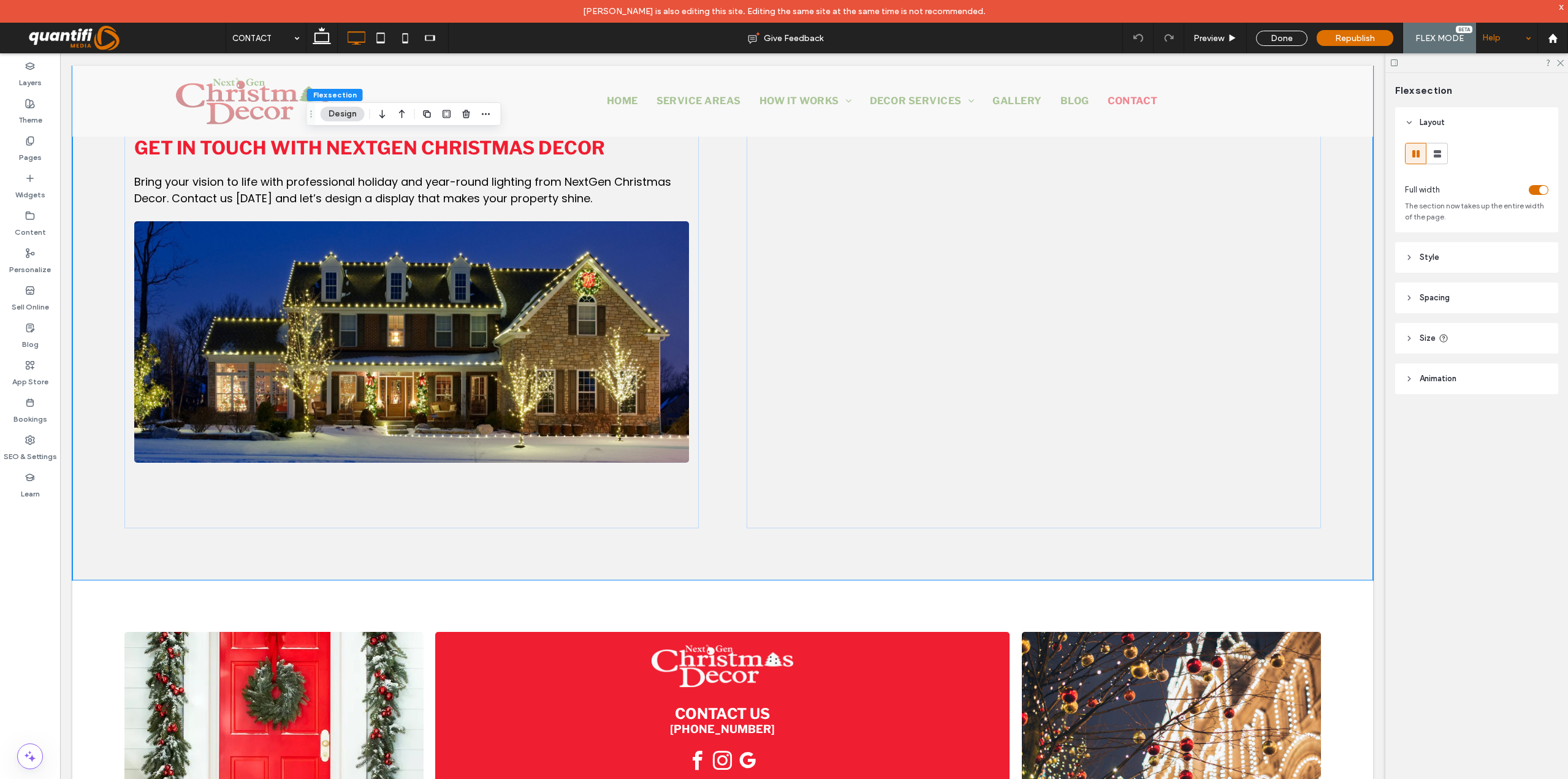
click at [1509, 39] on div "Help" at bounding box center [1507, 38] width 61 height 31
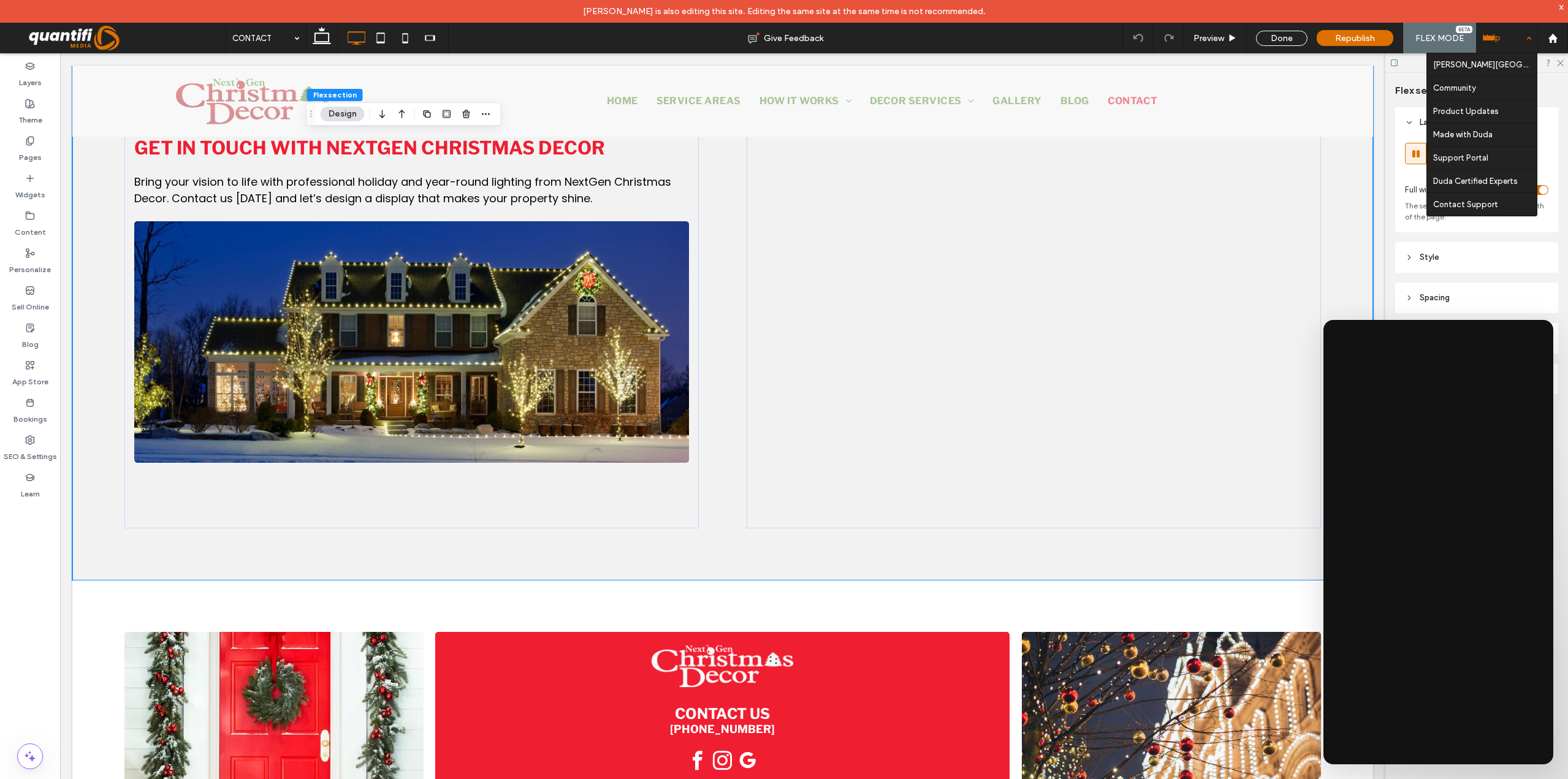
click at [1505, 40] on div "Help" at bounding box center [1507, 38] width 61 height 31
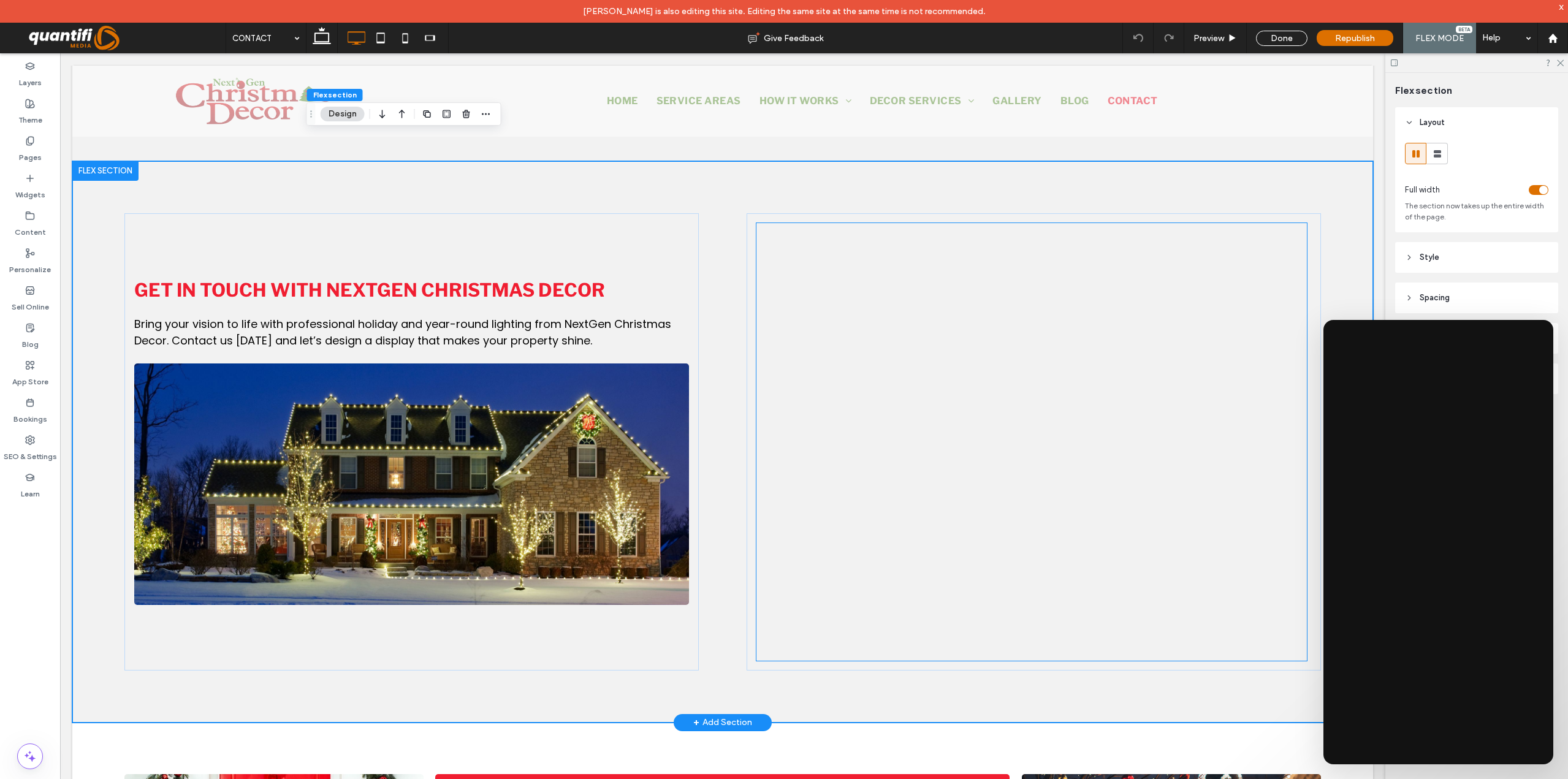
scroll to position [469, 0]
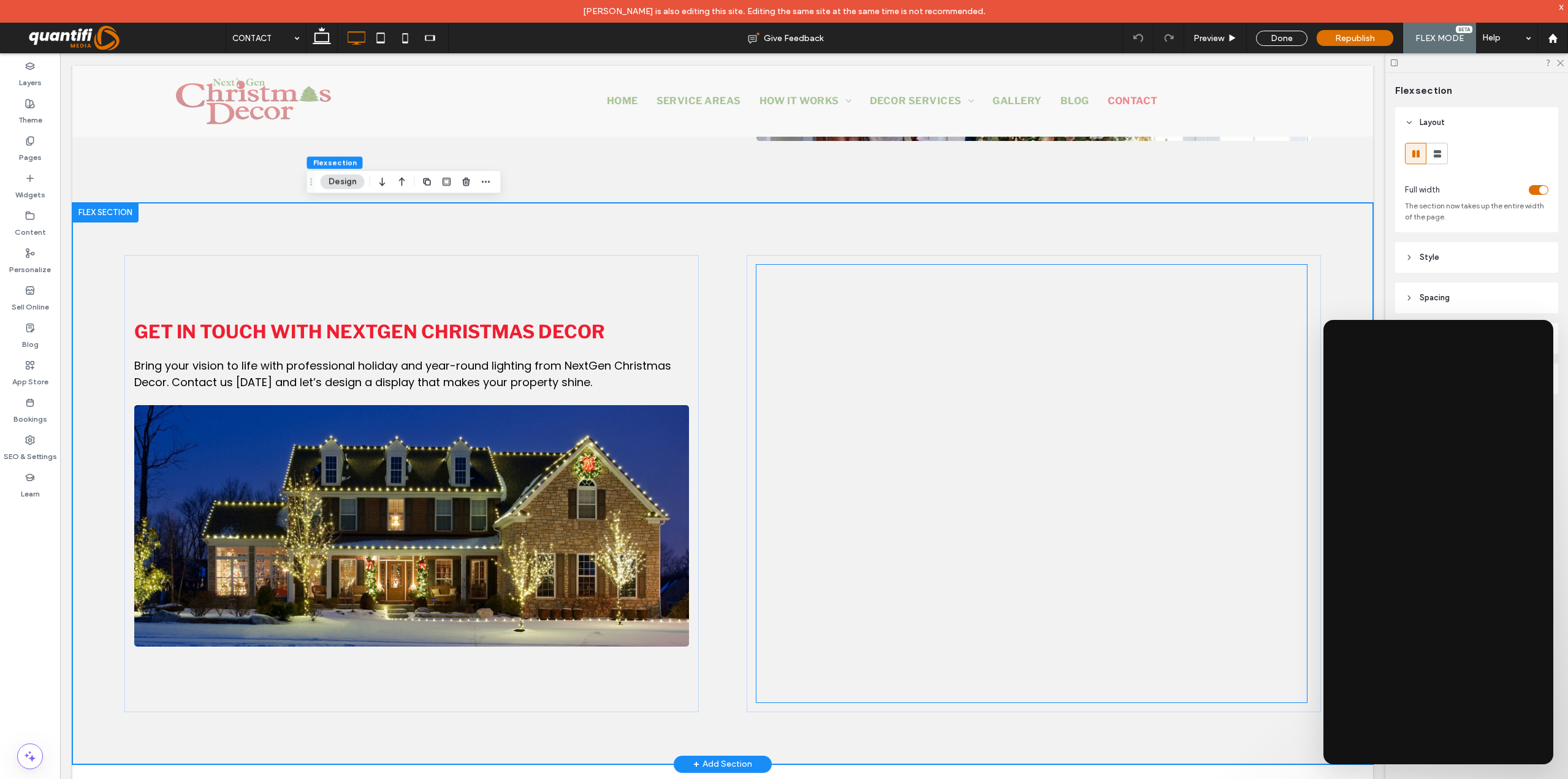
click at [885, 527] on div at bounding box center [1031, 540] width 550 height 552
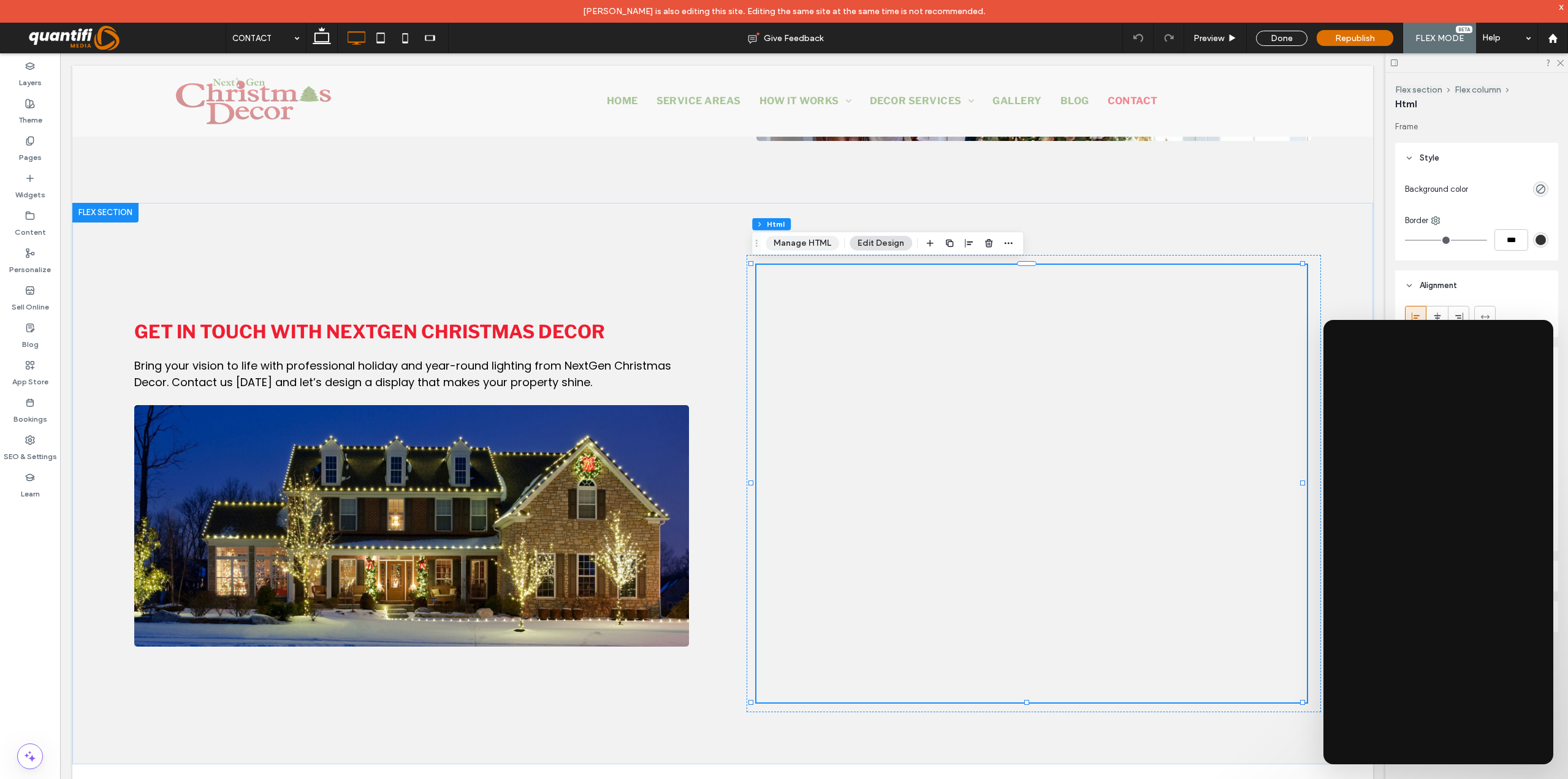
click at [803, 239] on button "Manage HTML" at bounding box center [802, 244] width 74 height 15
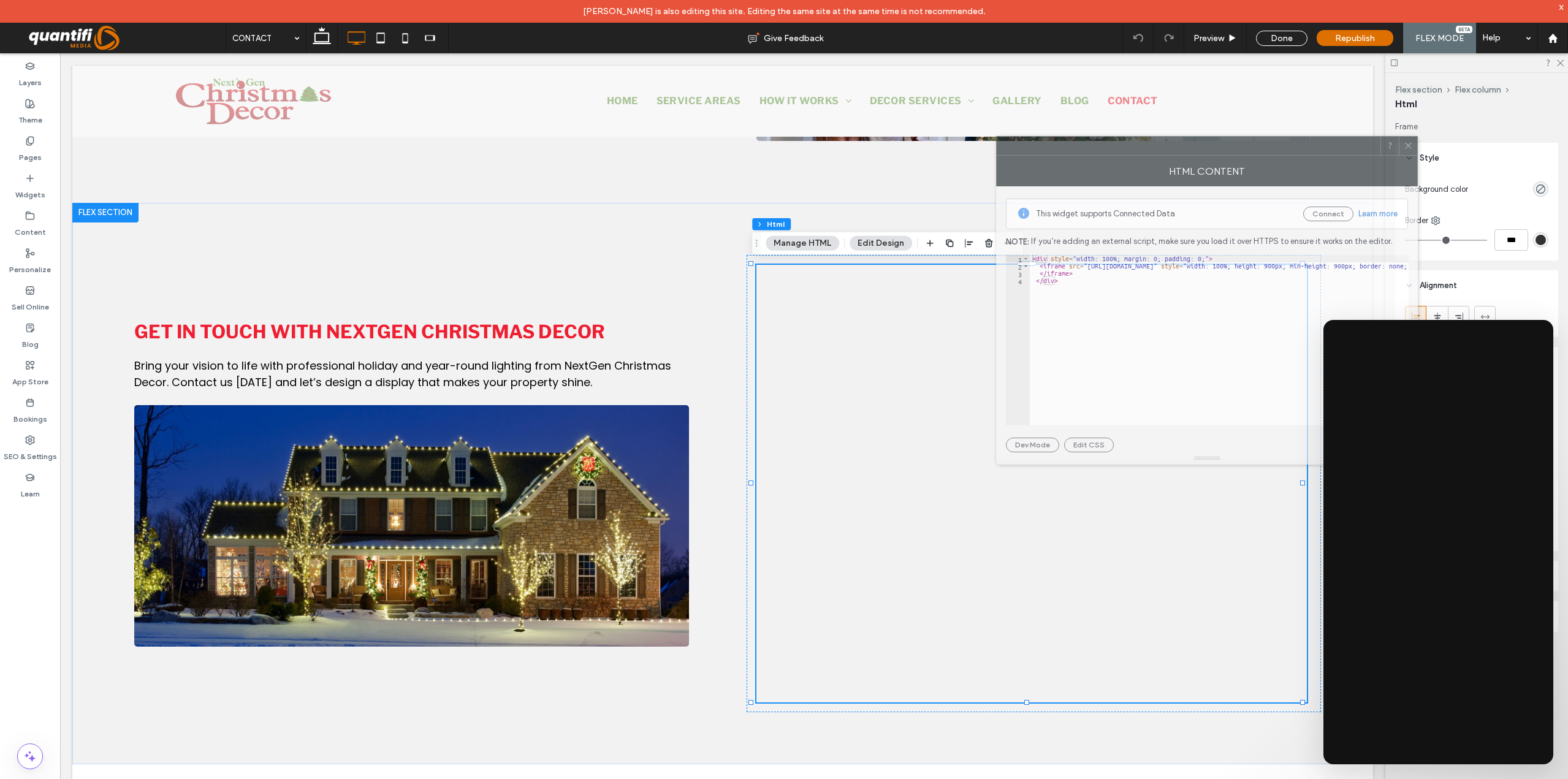
drag, startPoint x: 1250, startPoint y: 228, endPoint x: 1131, endPoint y: 147, distance: 144.0
click at [1131, 147] on div at bounding box center [1188, 145] width 384 height 18
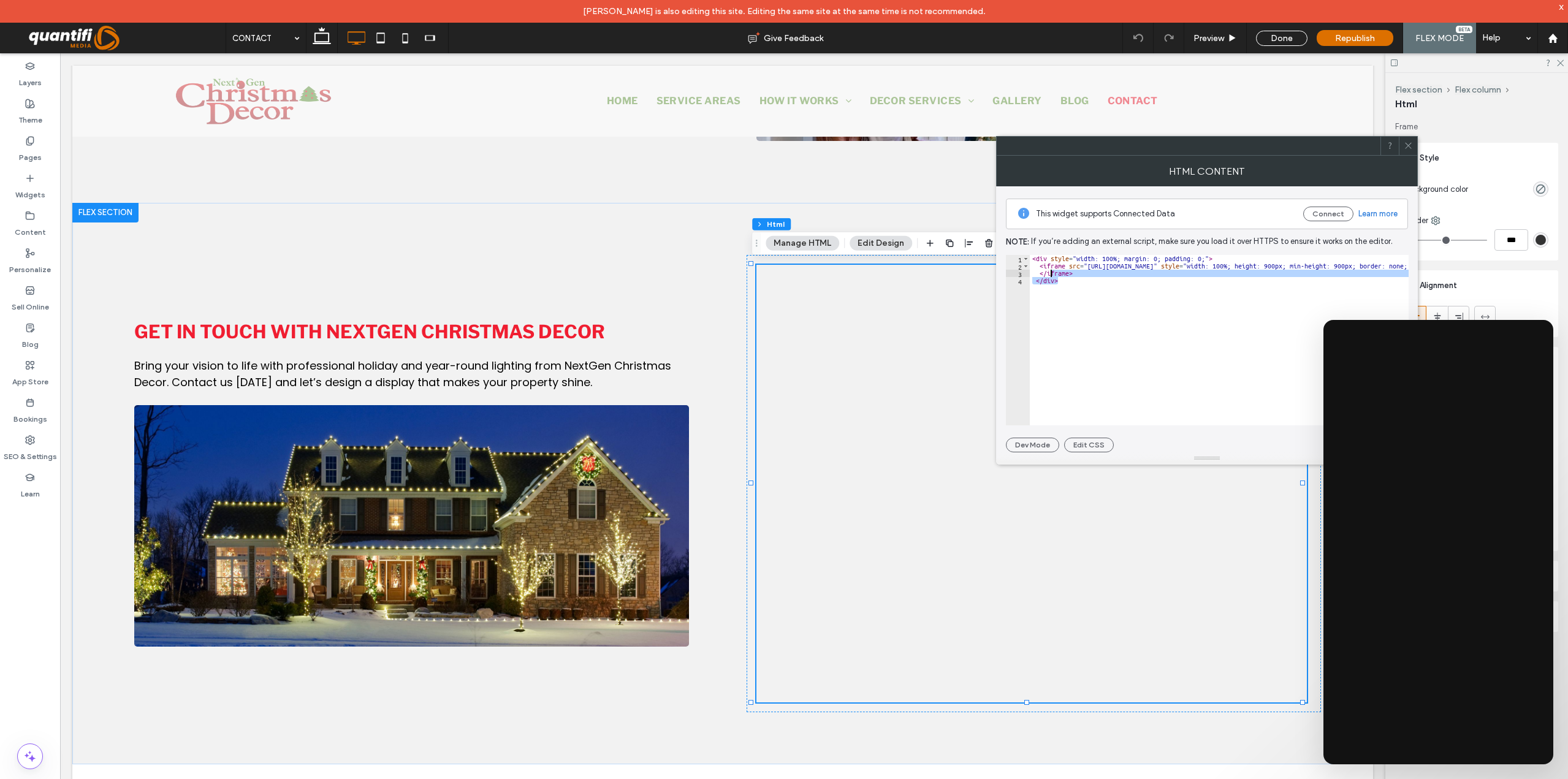
drag, startPoint x: 1044, startPoint y: 271, endPoint x: 997, endPoint y: 241, distance: 55.8
click at [997, 241] on div "This widget supports Connected Data Connect Learn more Note: If you’re adding a…" at bounding box center [1207, 319] width 421 height 266
paste textarea "Cursor at row 1"
type textarea "*********"
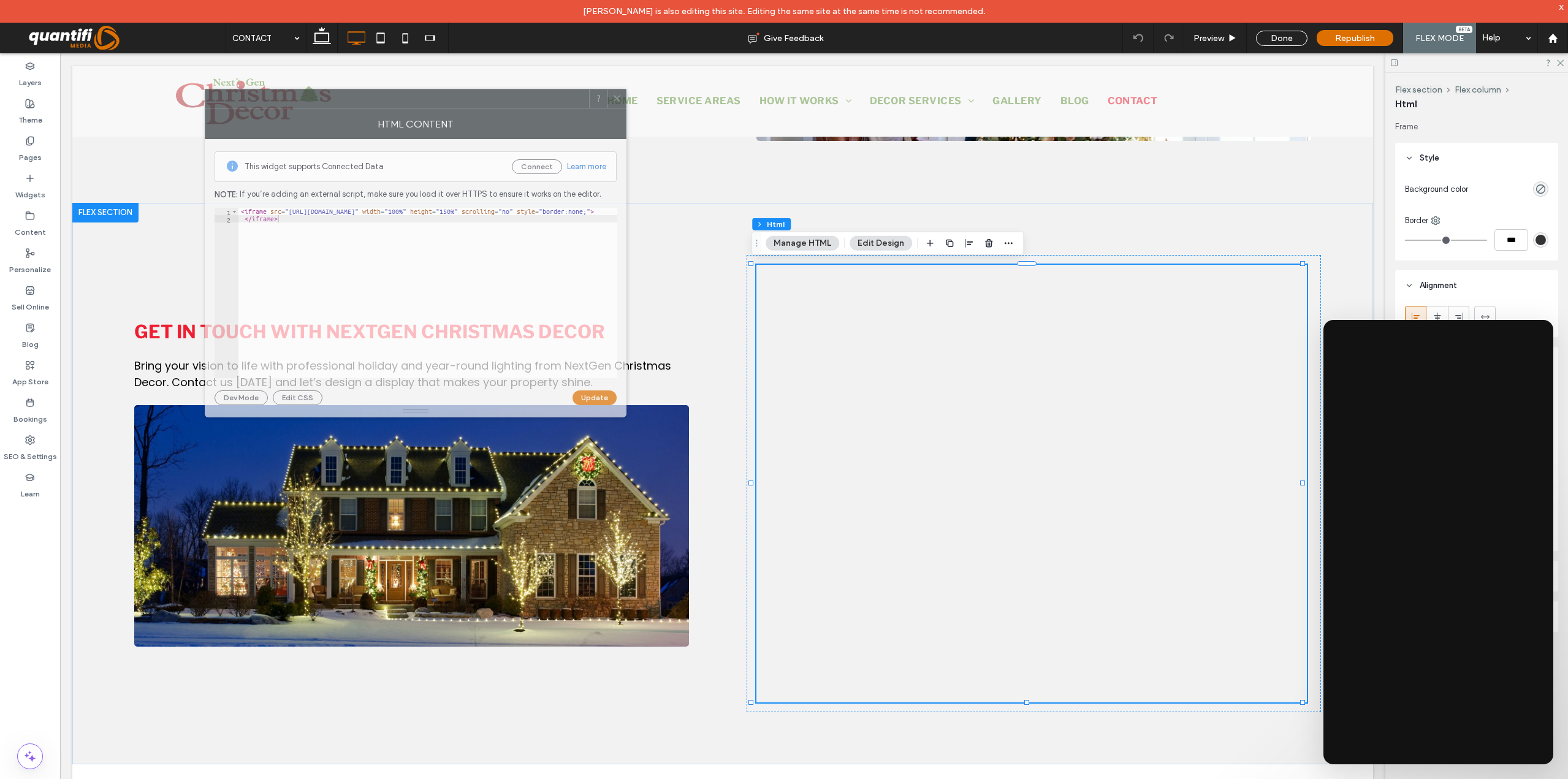
drag, startPoint x: 1262, startPoint y: 149, endPoint x: 460, endPoint y: 100, distance: 803.5
click at [460, 100] on div at bounding box center [397, 98] width 384 height 18
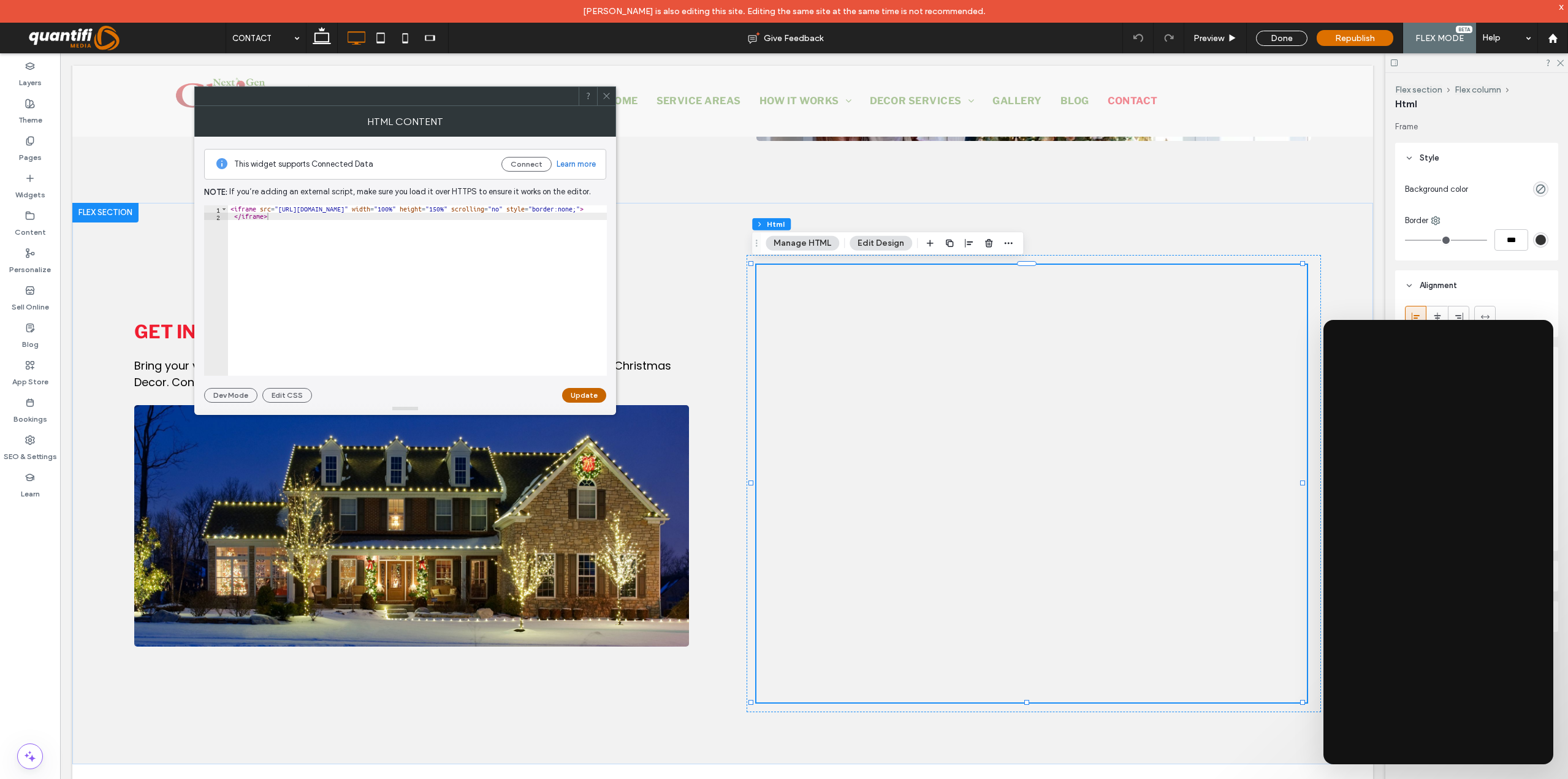
click at [585, 396] on button "Update" at bounding box center [584, 396] width 44 height 15
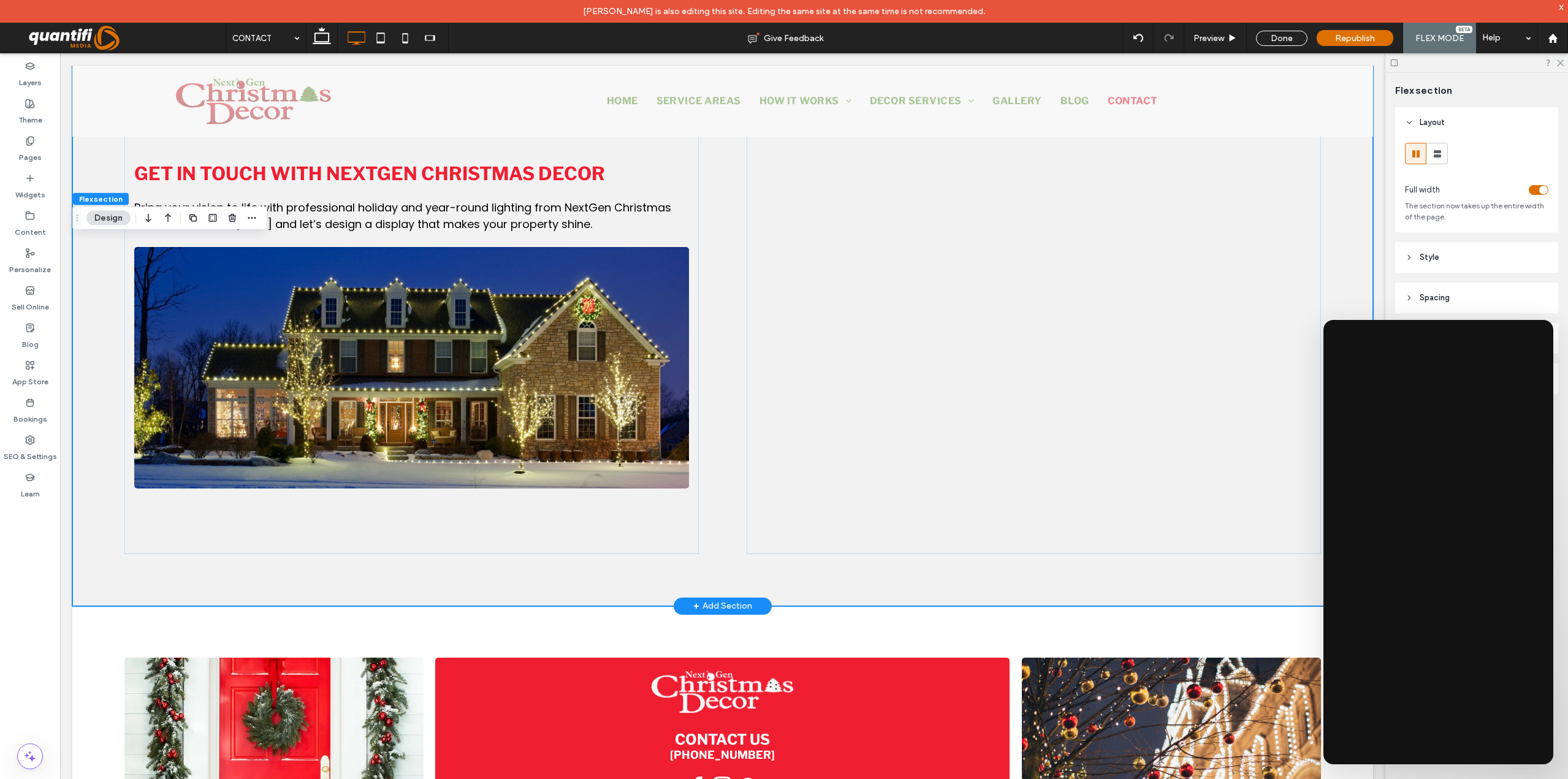
scroll to position [720, 0]
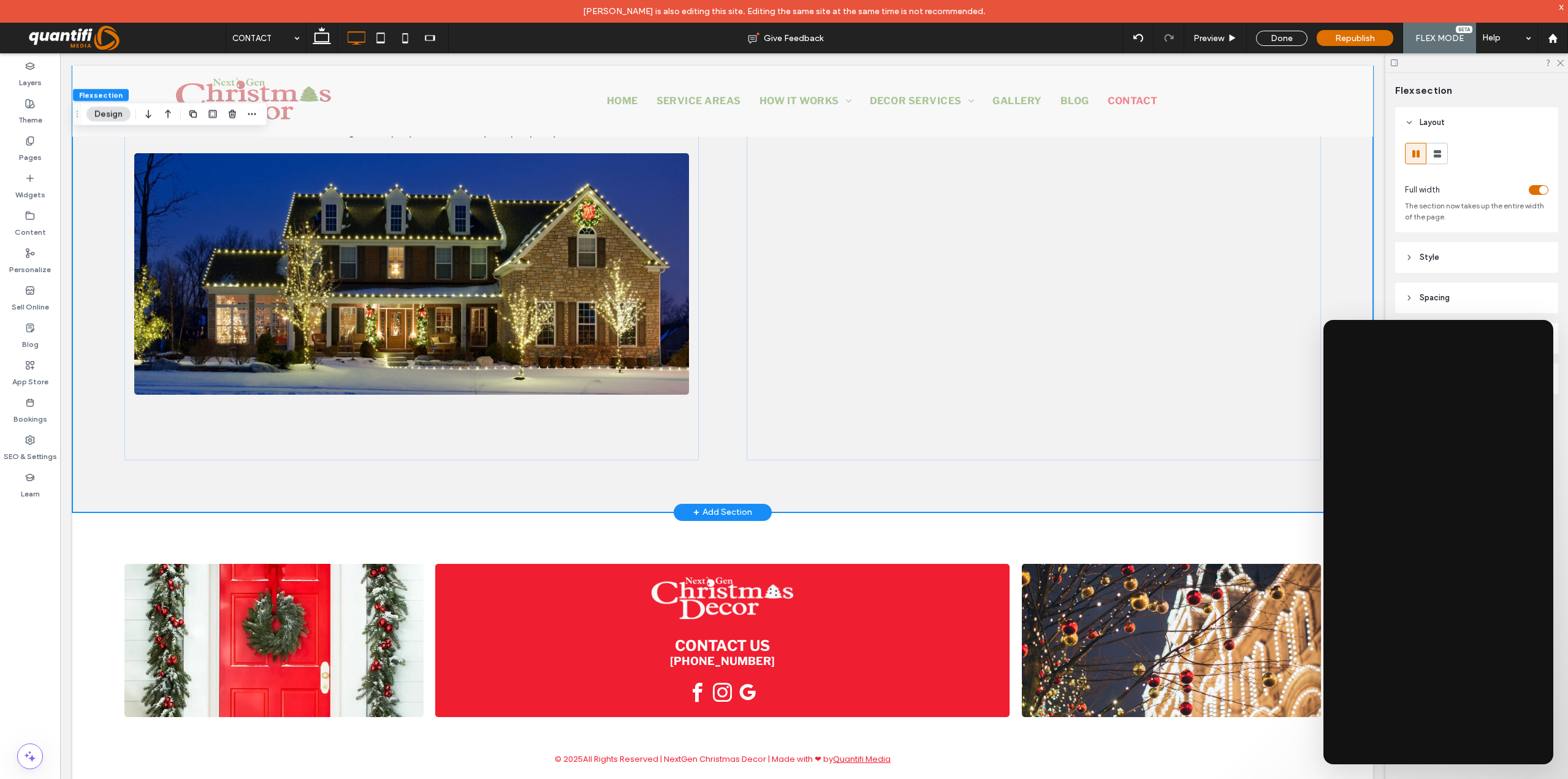
click at [748, 512] on div "+ Add Section" at bounding box center [723, 512] width 98 height 17
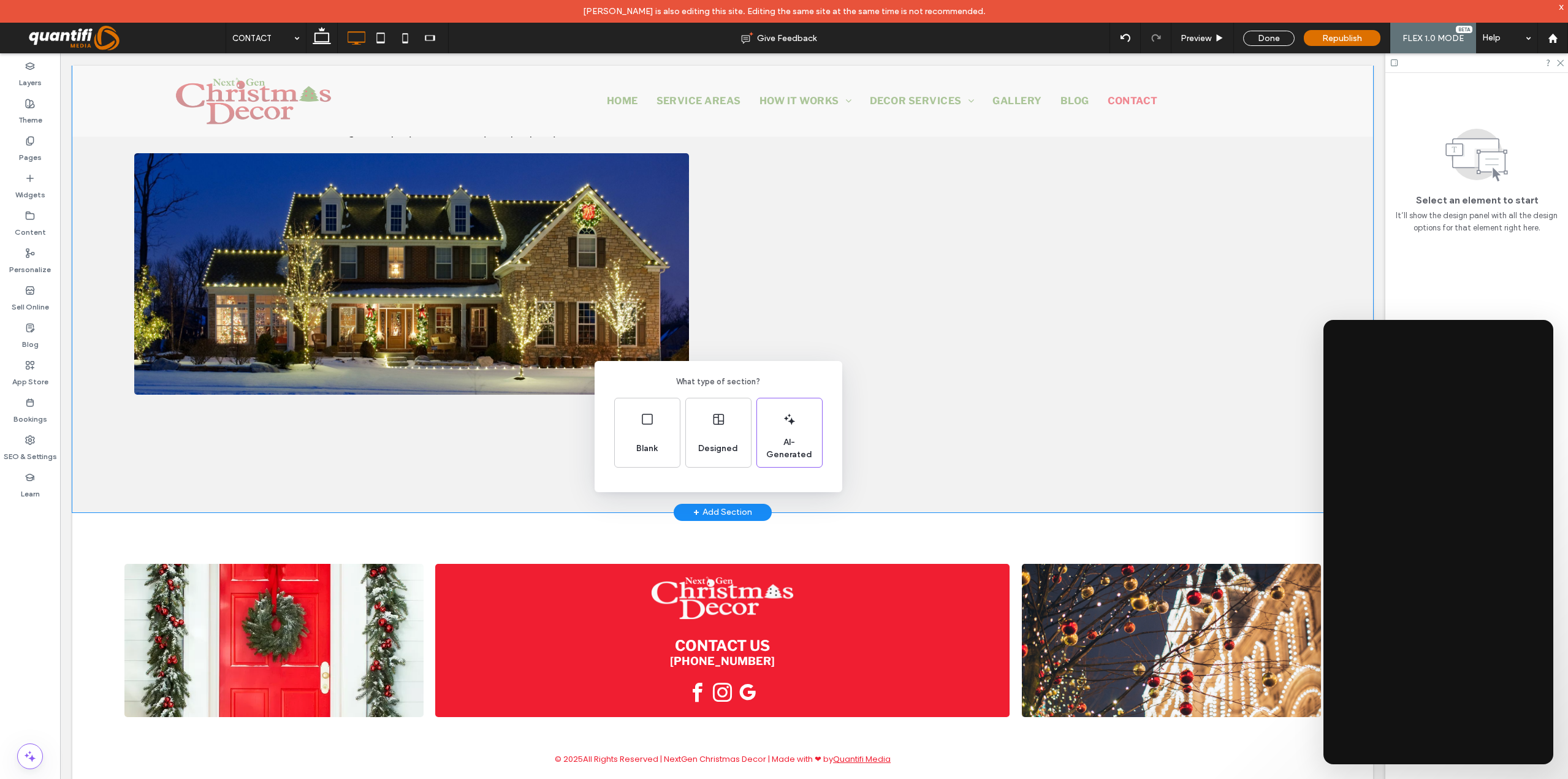
click at [825, 508] on div "What type of section? Blank Designed AI-Generated" at bounding box center [784, 420] width 1568 height 839
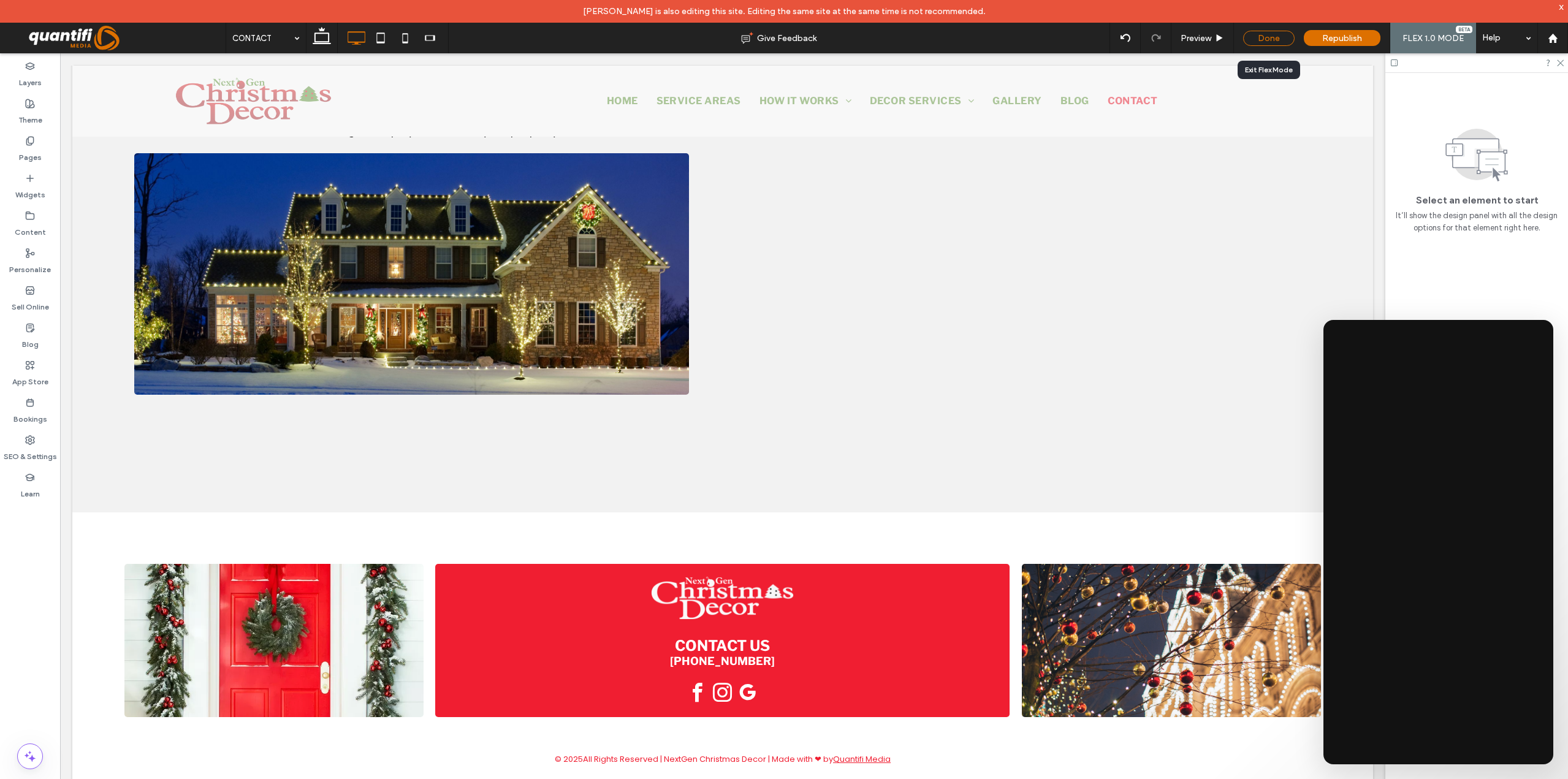
click at [1269, 43] on div "Done" at bounding box center [1269, 38] width 51 height 15
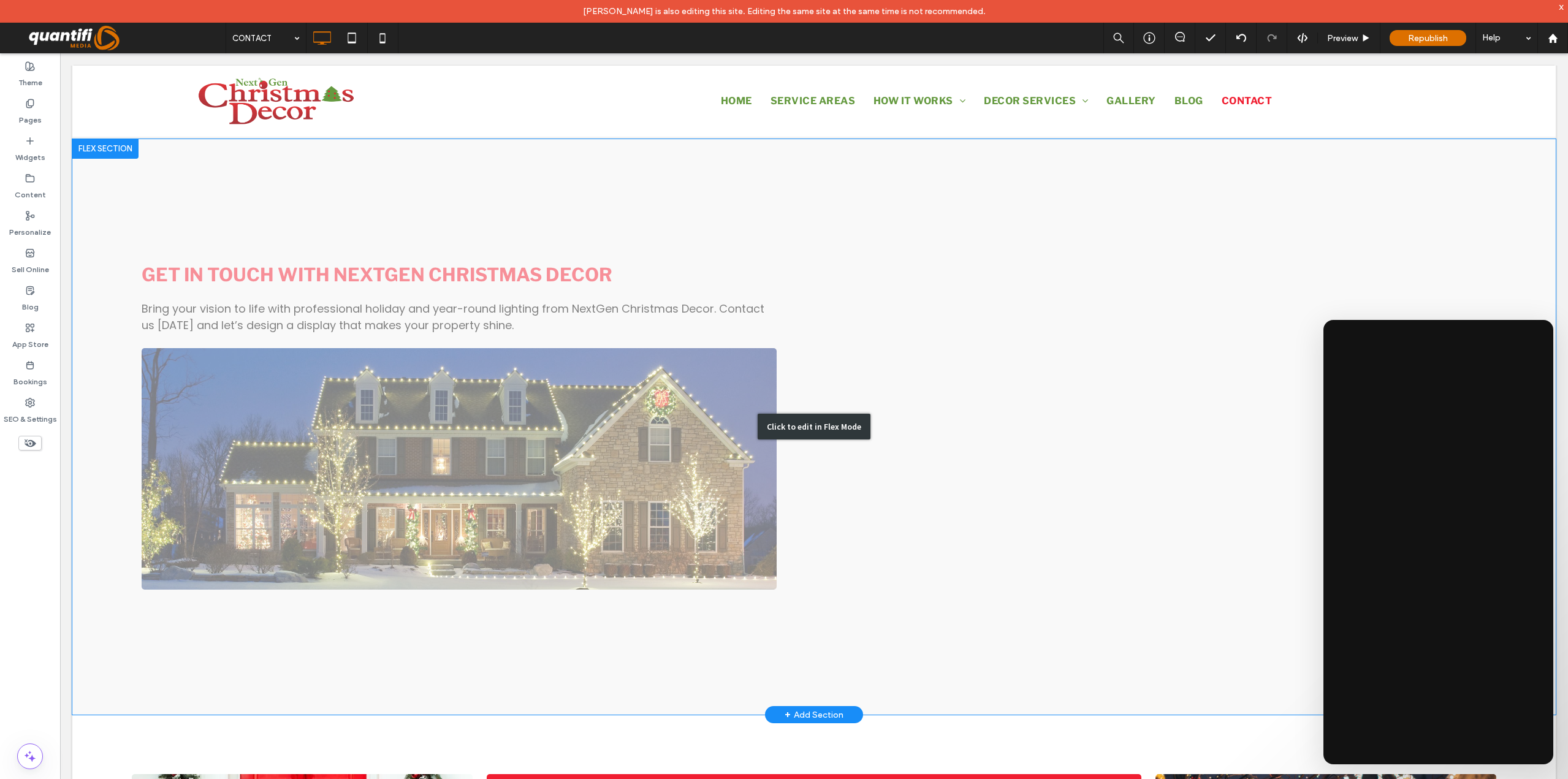
scroll to position [589, 0]
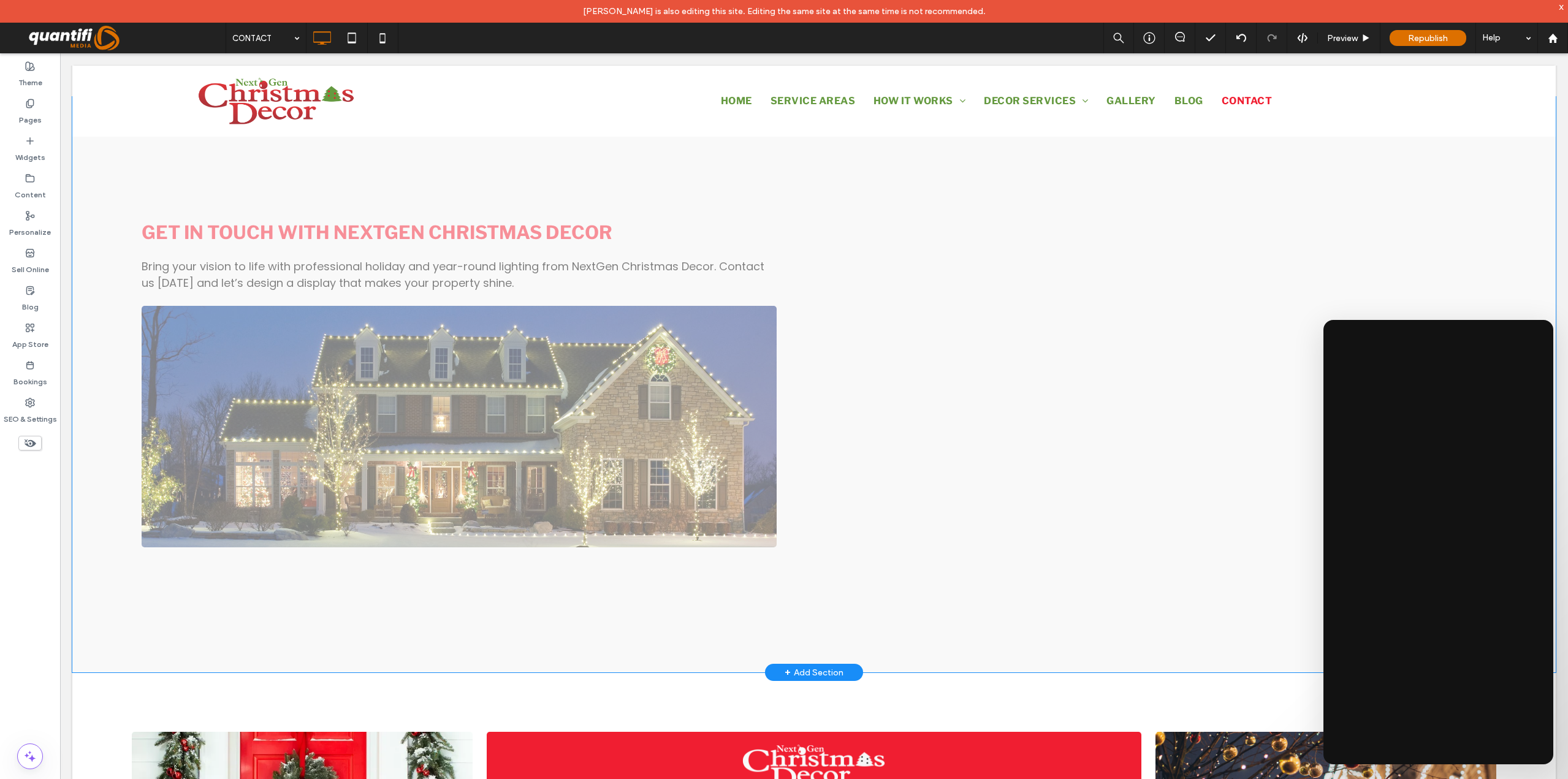
click at [839, 665] on div "+ Add Section" at bounding box center [814, 672] width 98 height 17
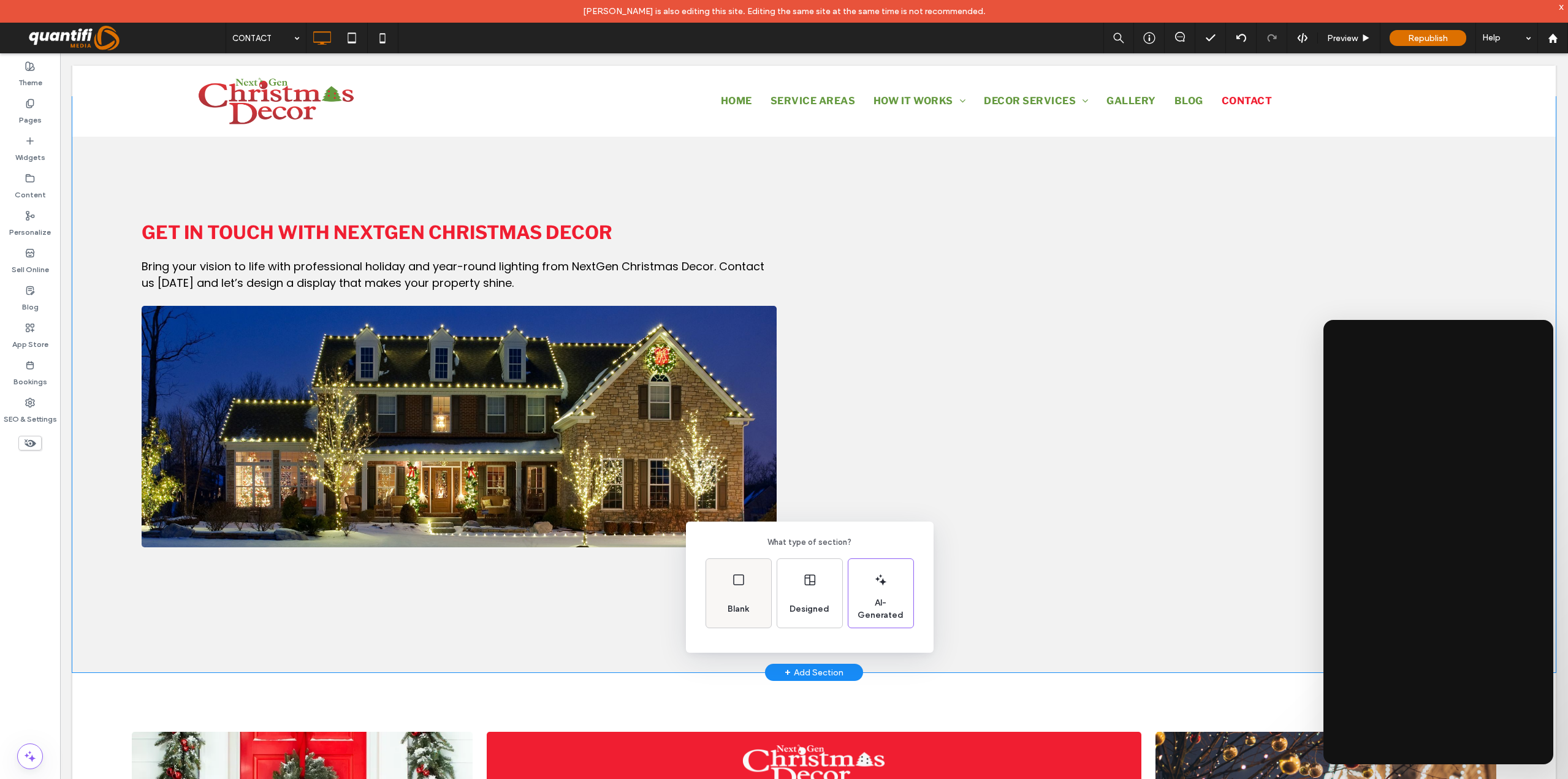
click at [741, 591] on div "Blank" at bounding box center [738, 593] width 65 height 69
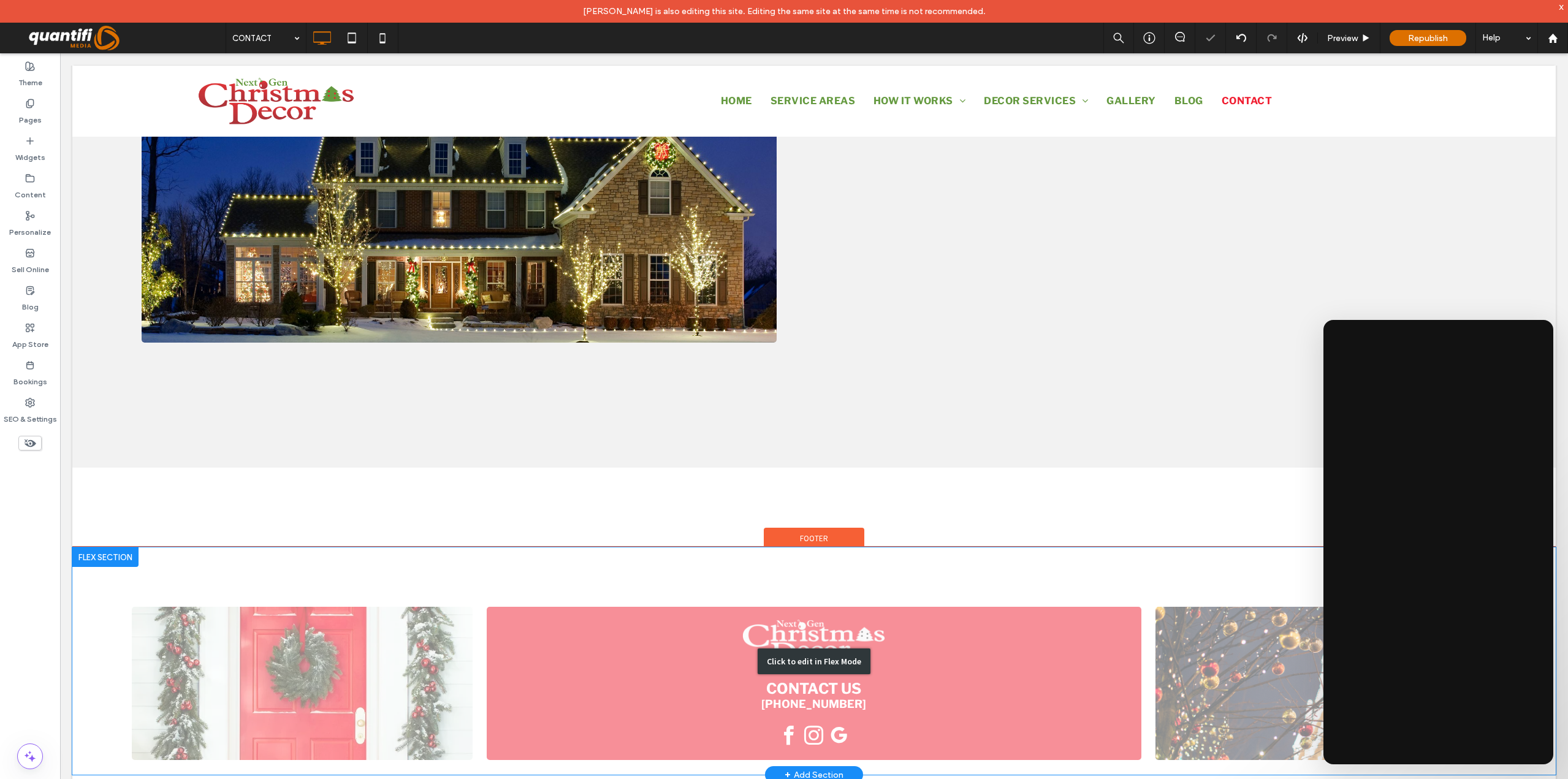
scroll to position [853, 0]
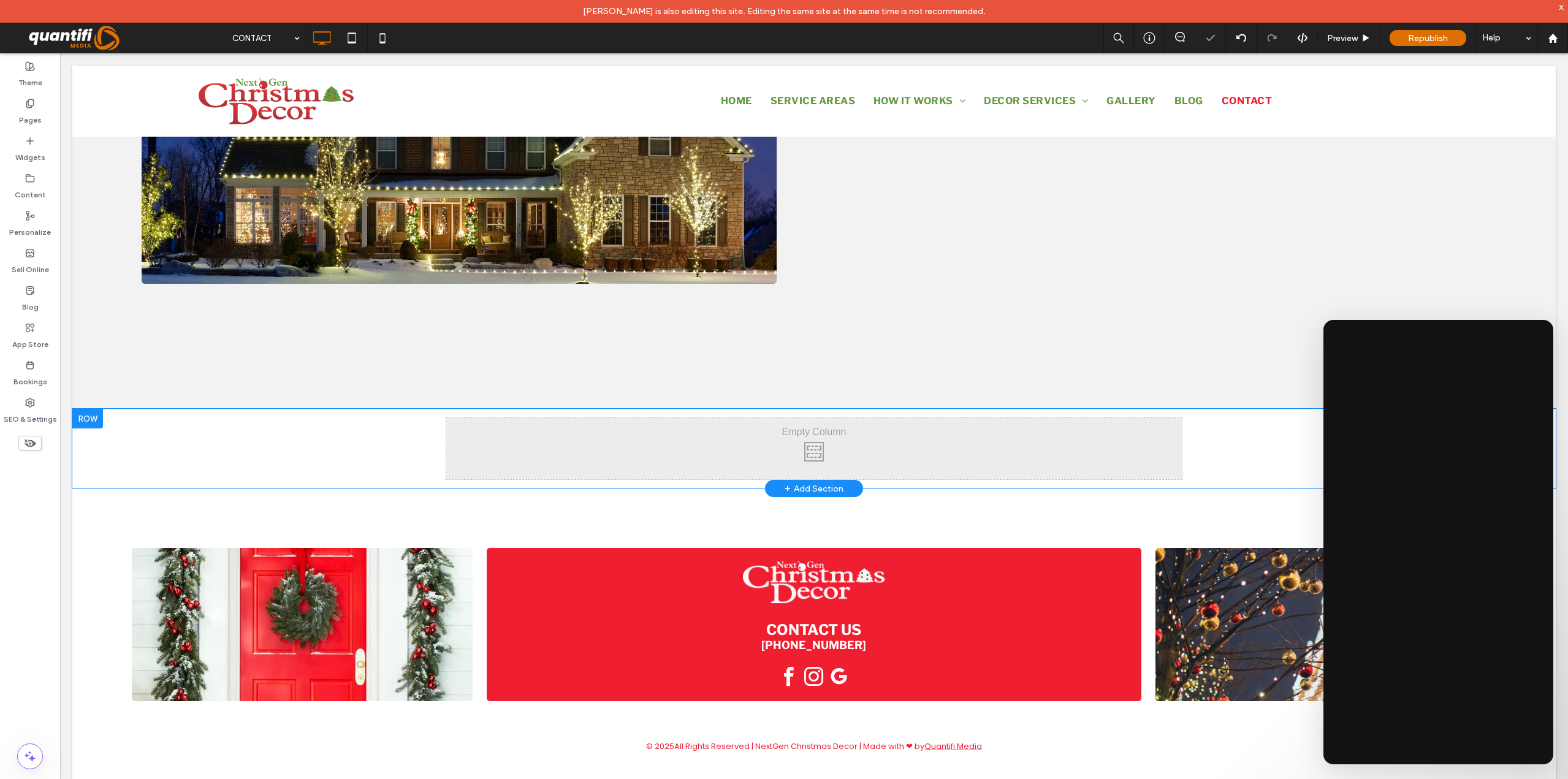
click at [810, 445] on div "Click To Paste Click To Paste" at bounding box center [814, 449] width 735 height 61
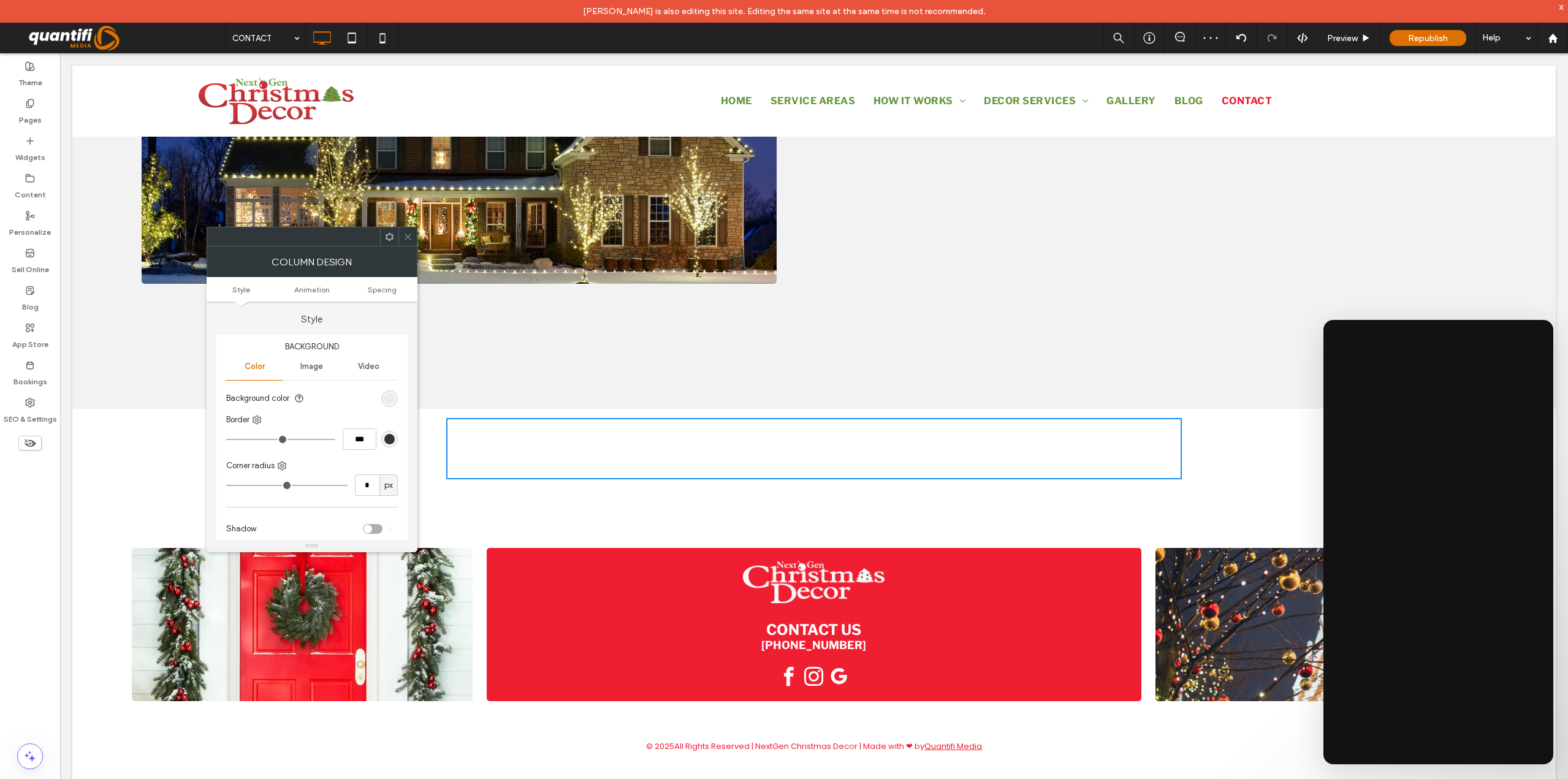
click at [404, 241] on icon at bounding box center [407, 237] width 9 height 9
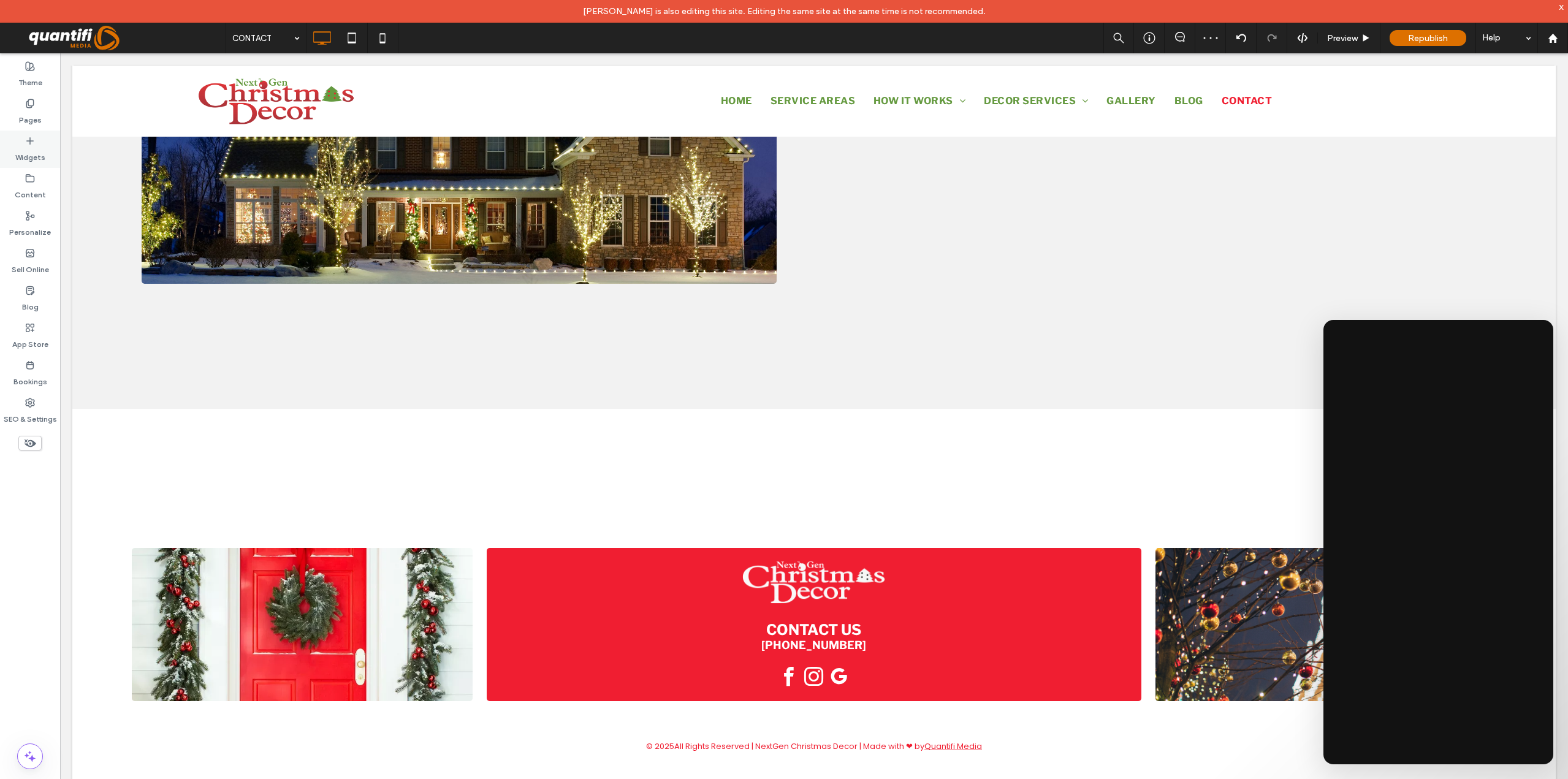
click at [44, 145] on div "Widgets" at bounding box center [30, 149] width 60 height 38
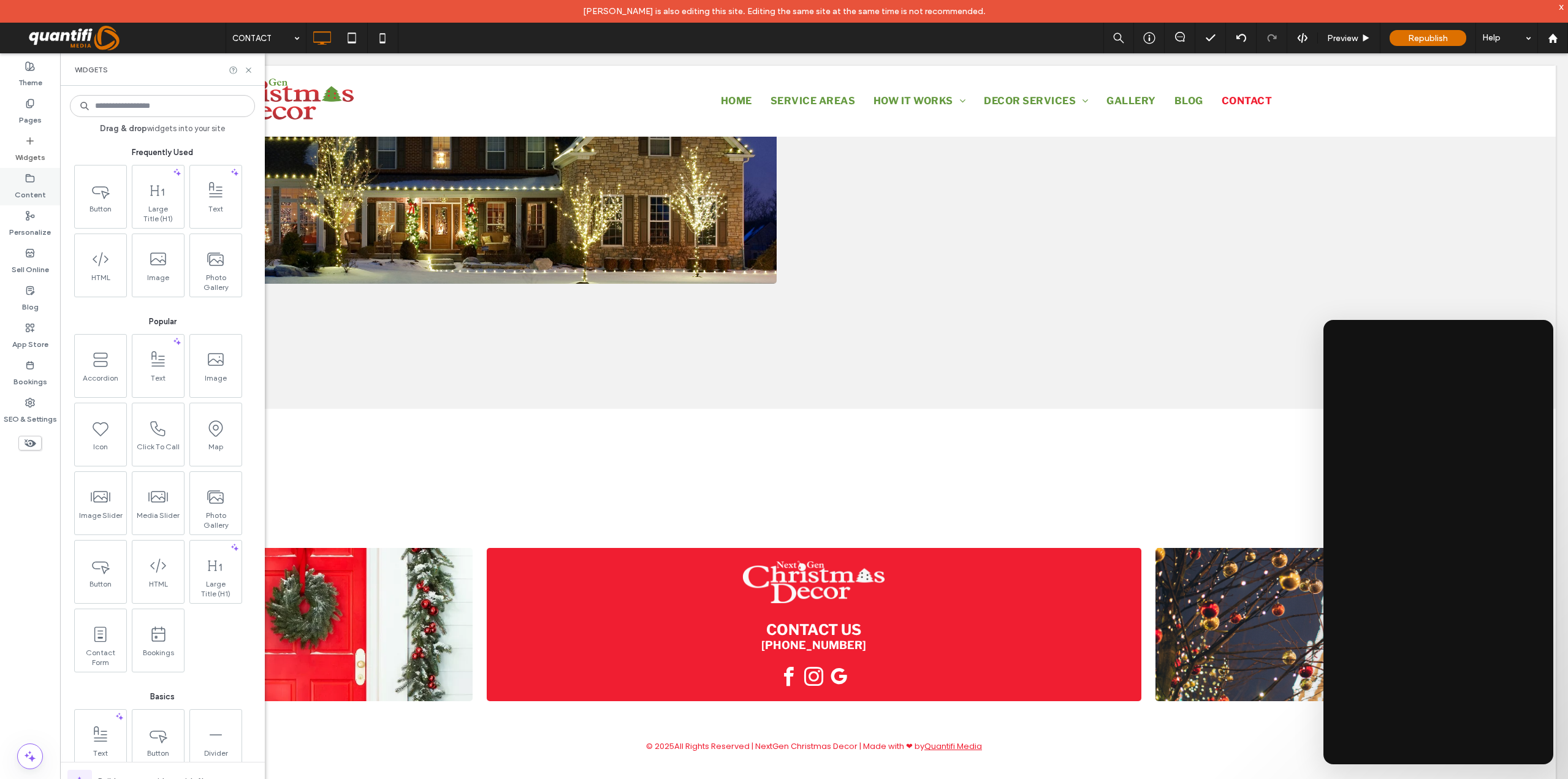
click at [39, 147] on label "Widgets" at bounding box center [30, 154] width 30 height 17
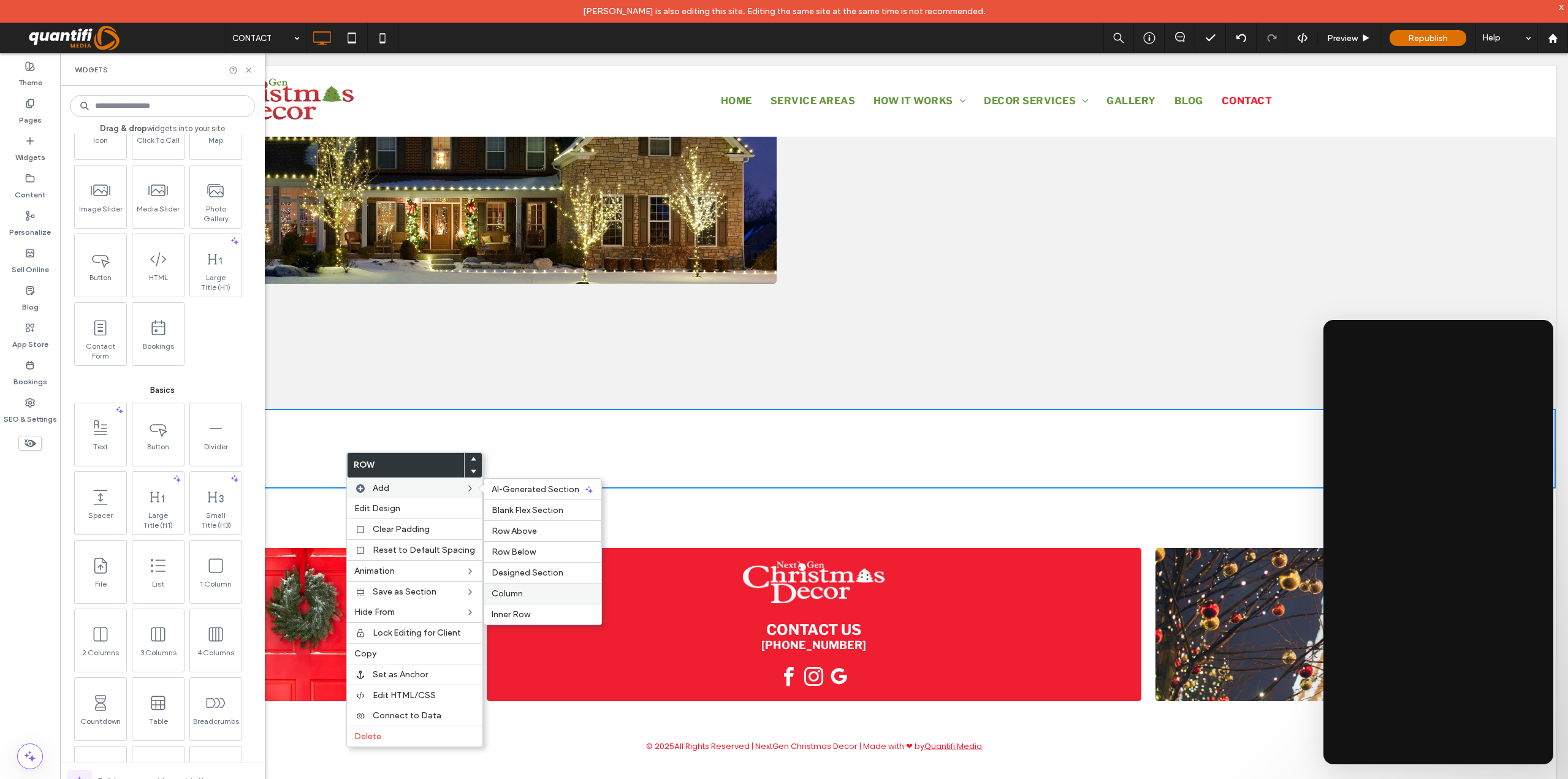
click at [533, 595] on label "Column" at bounding box center [543, 593] width 102 height 10
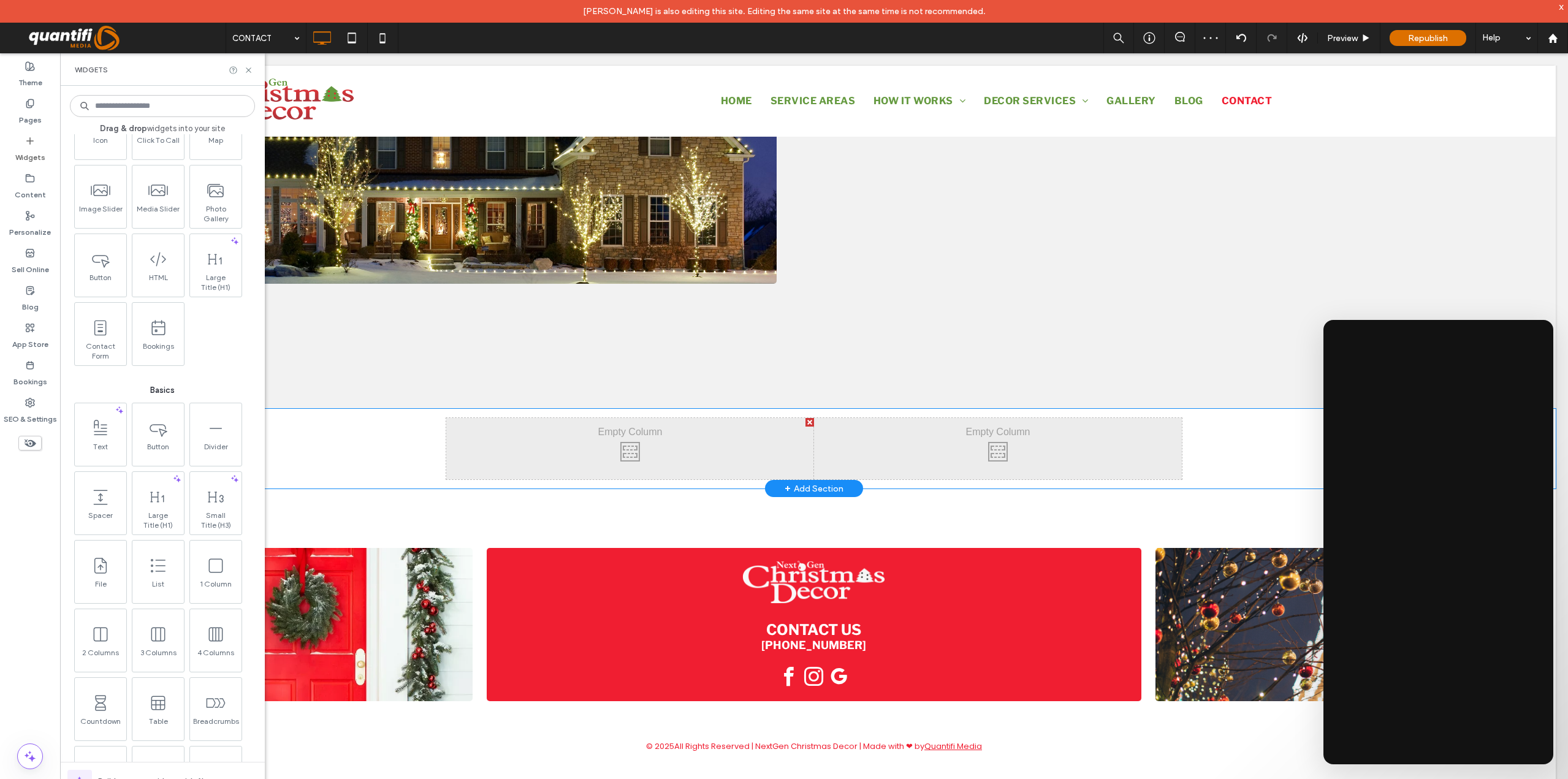
click at [376, 448] on div "Click To Paste Click To Paste Click To Paste Click To Paste Row + Add Section" at bounding box center [814, 448] width 1483 height 80
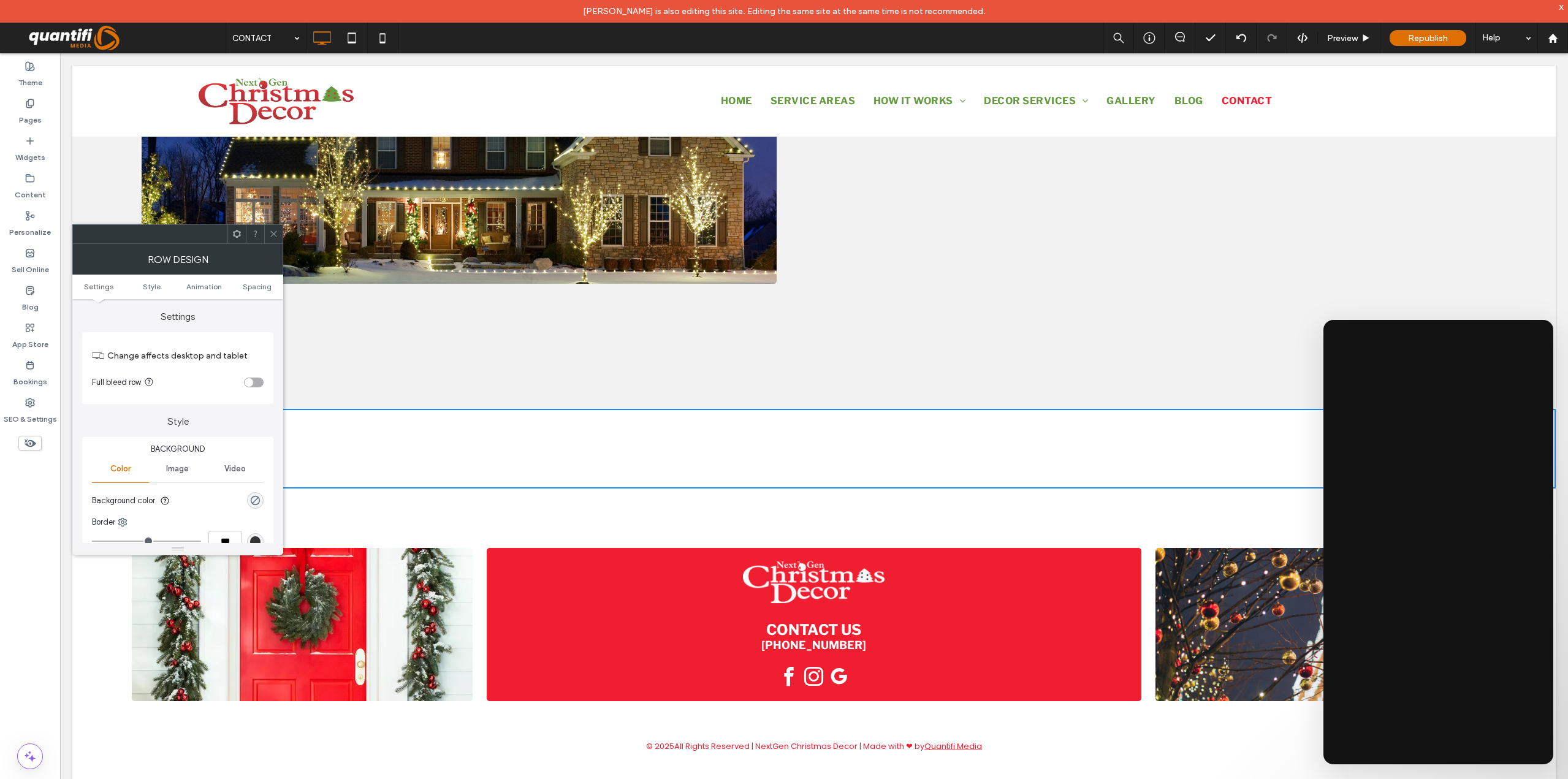
click at [805, 448] on div "Click To Paste Click To Paste" at bounding box center [630, 449] width 368 height 61
click at [272, 230] on icon at bounding box center [273, 233] width 9 height 9
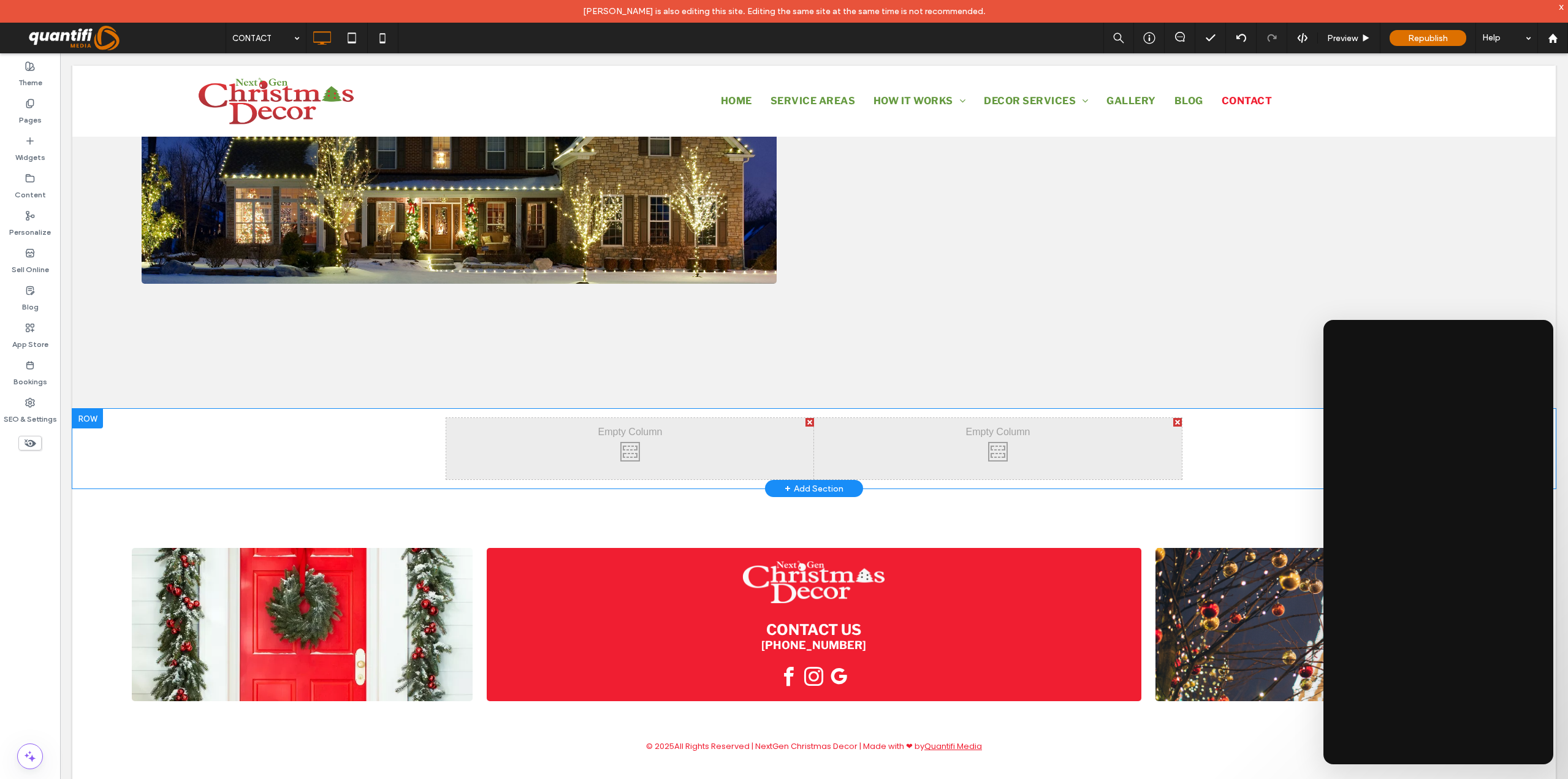
click at [432, 454] on div "Click To Paste Click To Paste Click To Paste Click To Paste Row + Add Section" at bounding box center [814, 448] width 1483 height 80
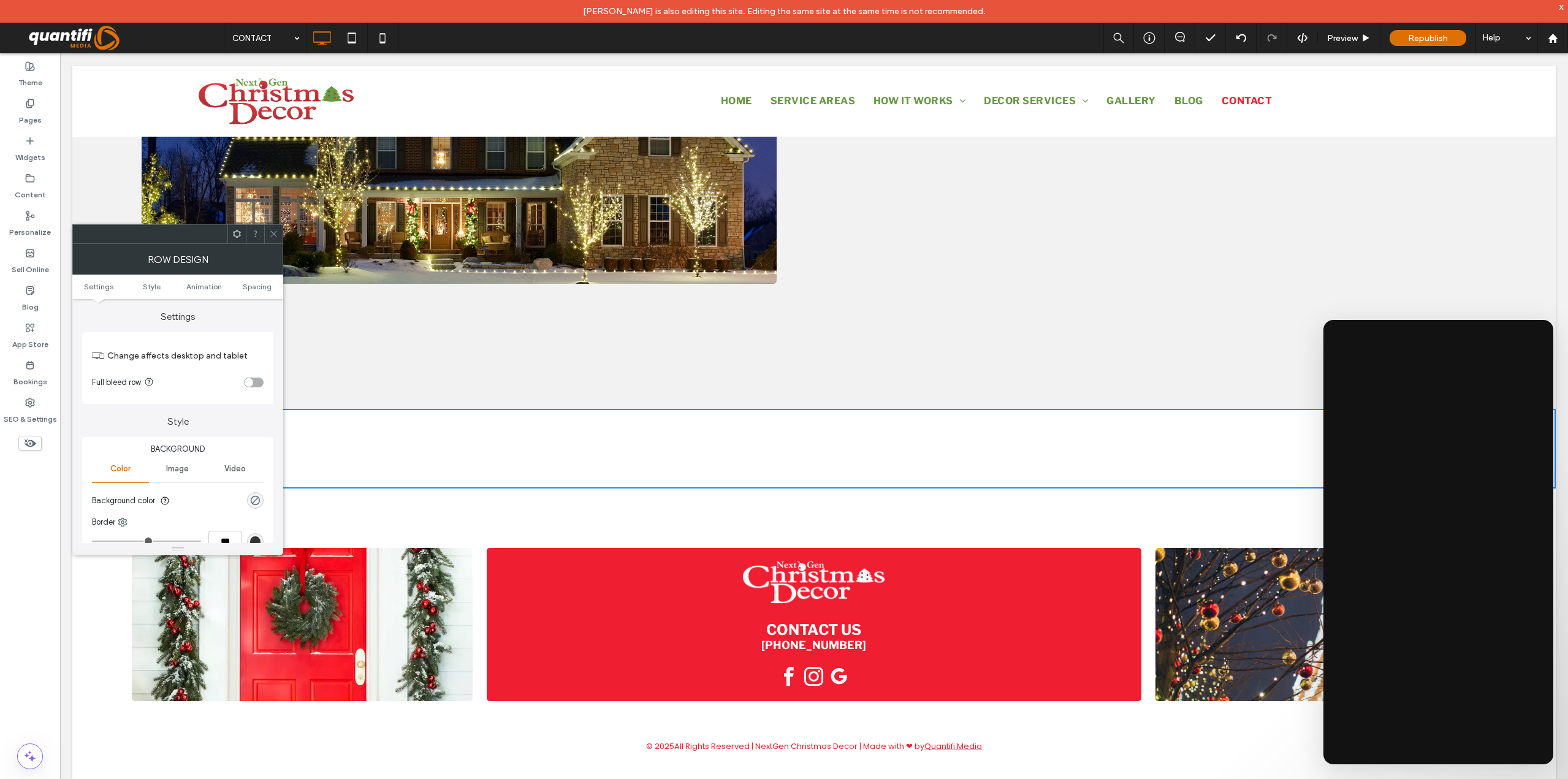
click at [254, 384] on div "toggle" at bounding box center [254, 383] width 20 height 10
click at [276, 235] on icon at bounding box center [273, 233] width 9 height 9
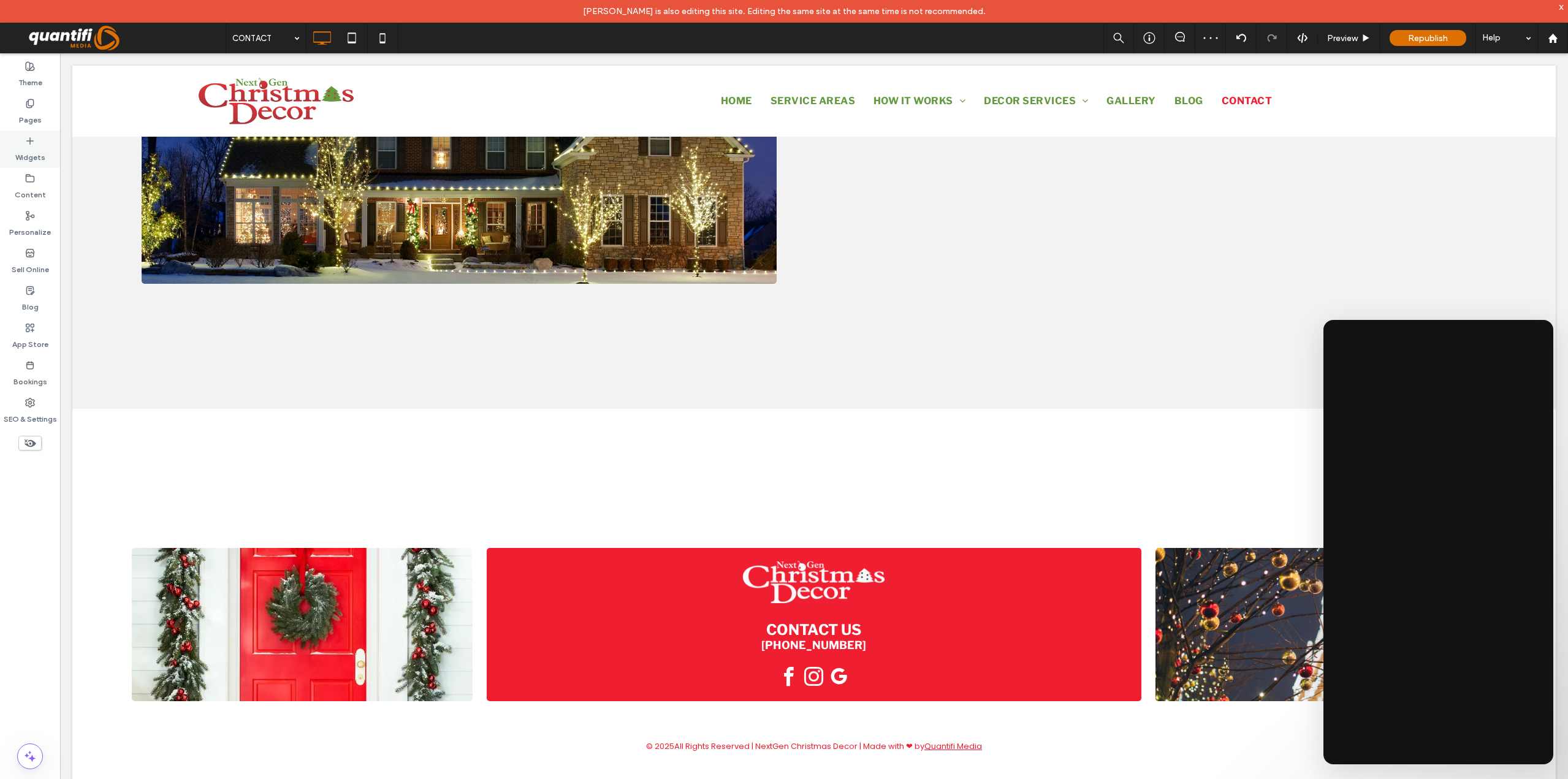
click at [31, 149] on label "Widgets" at bounding box center [30, 154] width 30 height 17
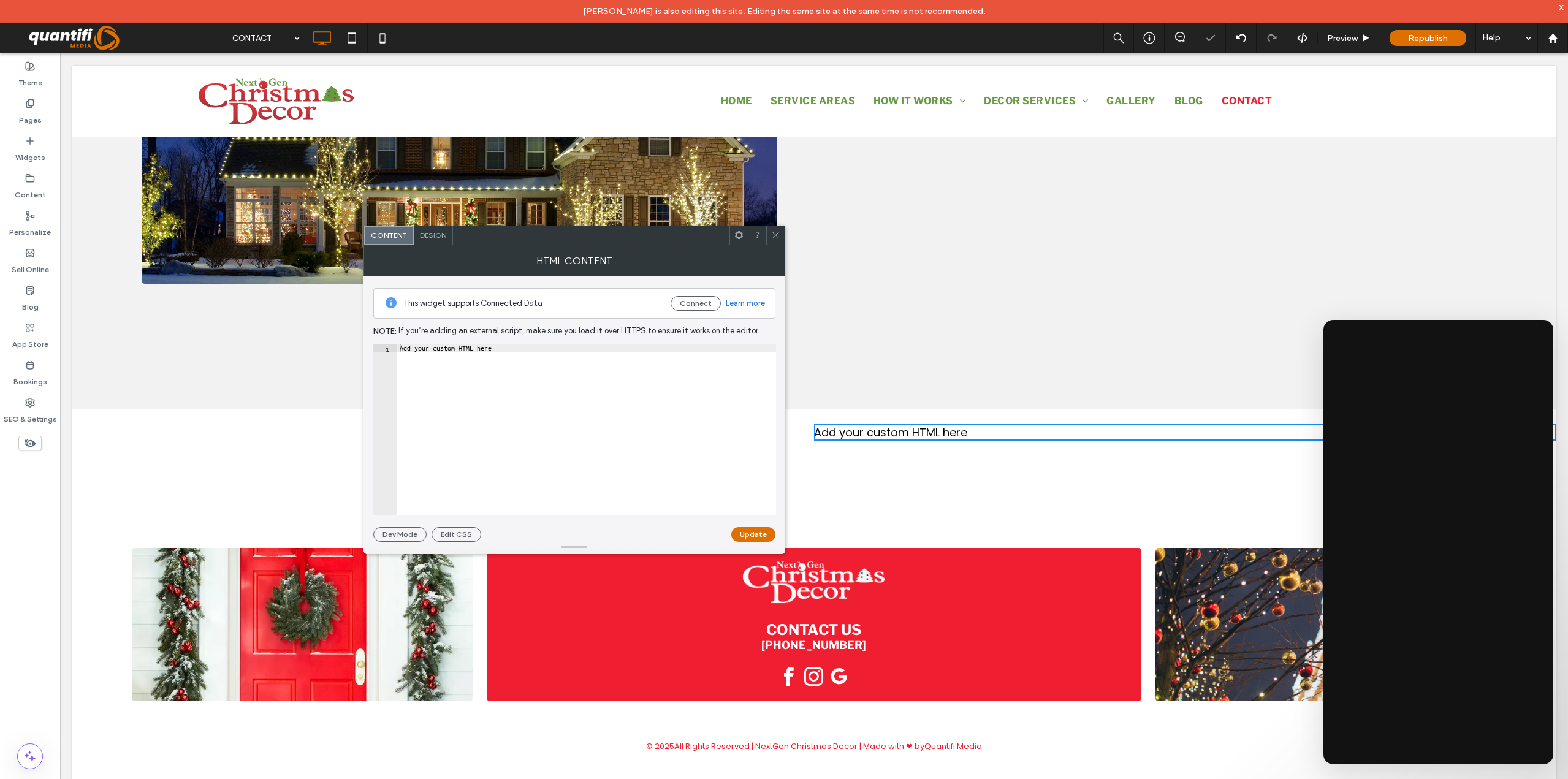
click at [1062, 445] on div "Click To Paste Click To Paste Add your custom HTML here" at bounding box center [1184, 449] width 741 height 61
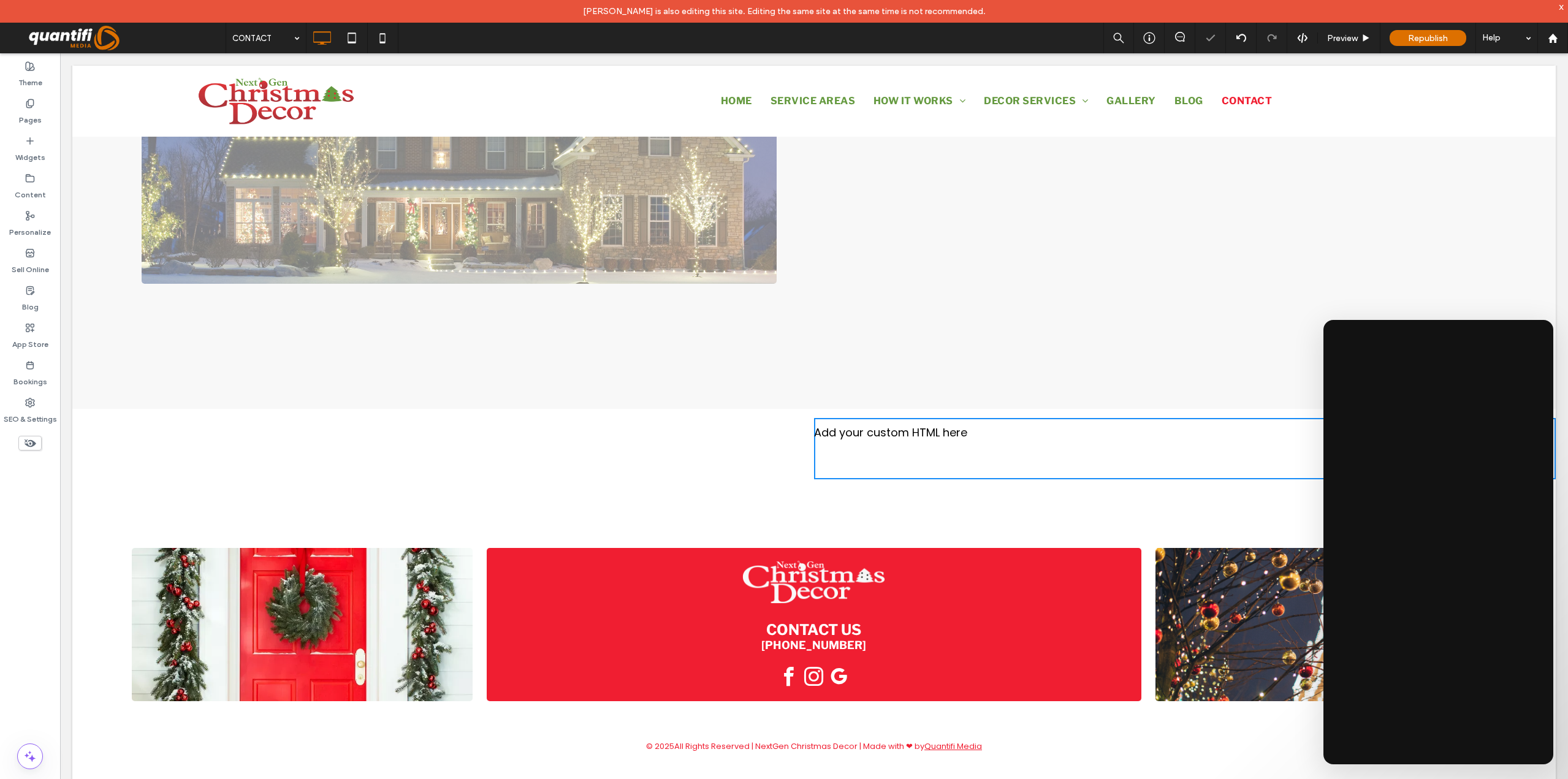
click at [483, 329] on div "Click to edit in Flex Mode" at bounding box center [814, 121] width 1483 height 576
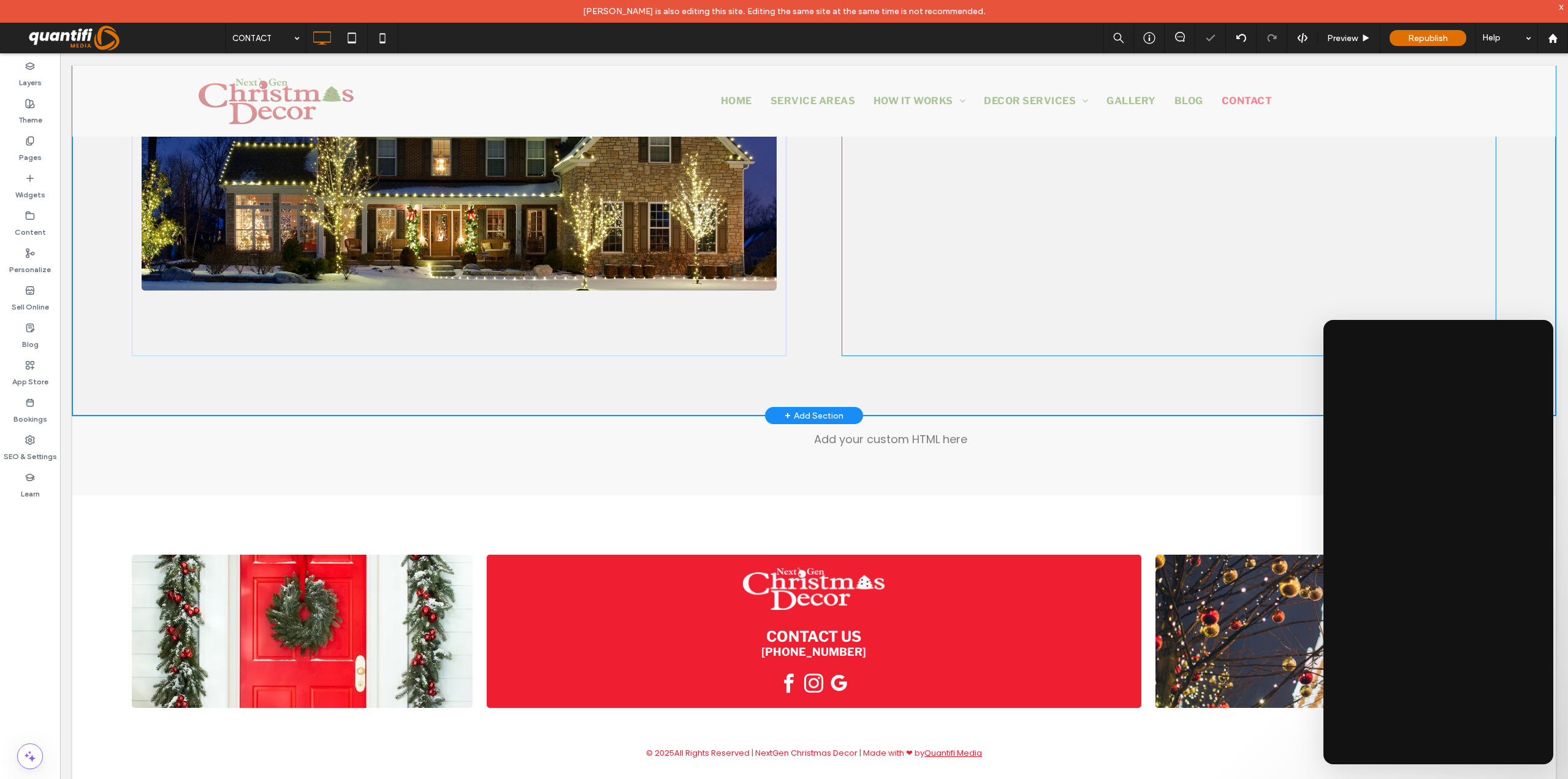
scroll to position [687, 0]
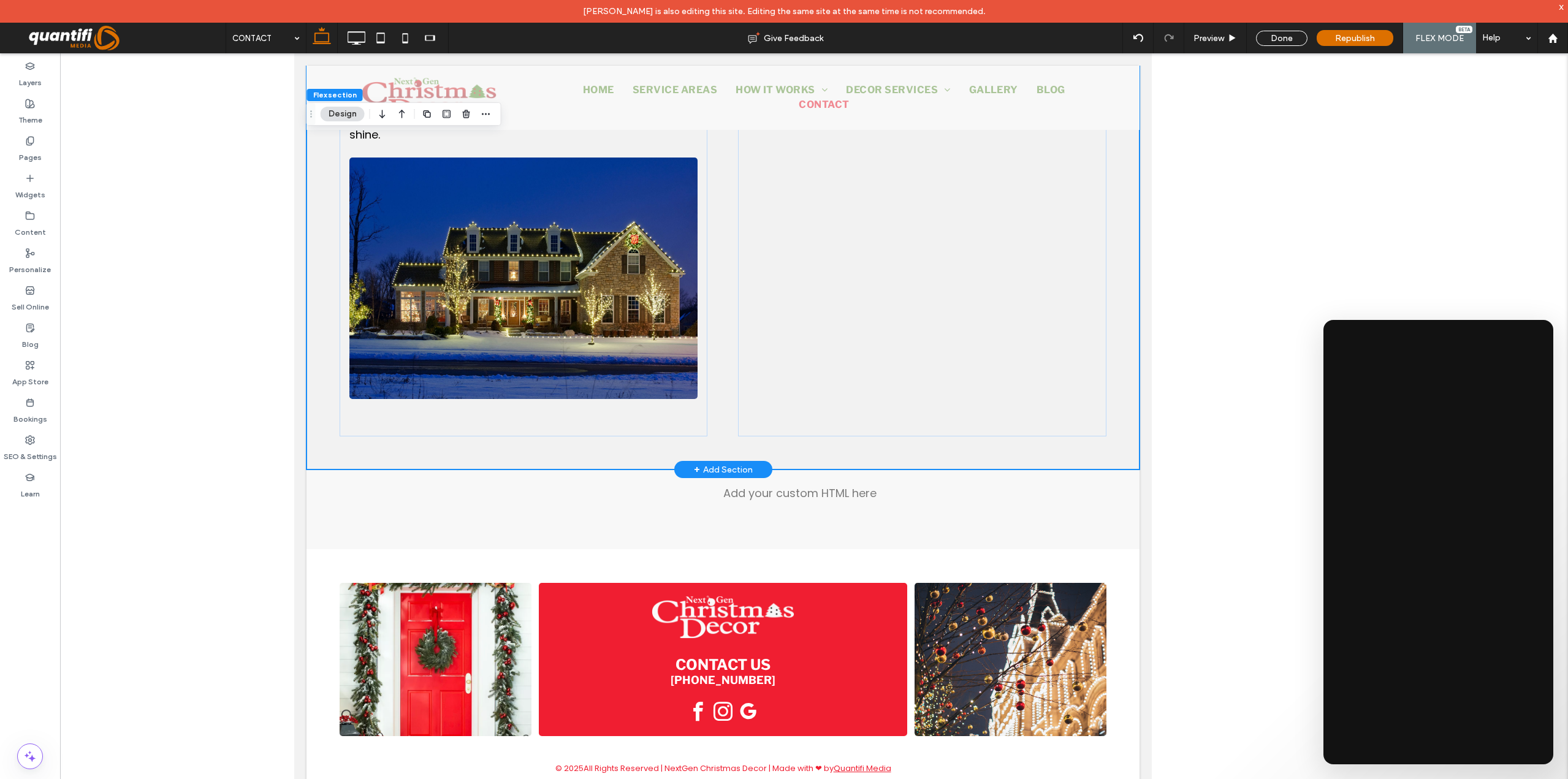
click at [896, 455] on div "Get in Touch with NextGen Christmas Decor Bring your vision to life with profes…" at bounding box center [722, 208] width 833 height 523
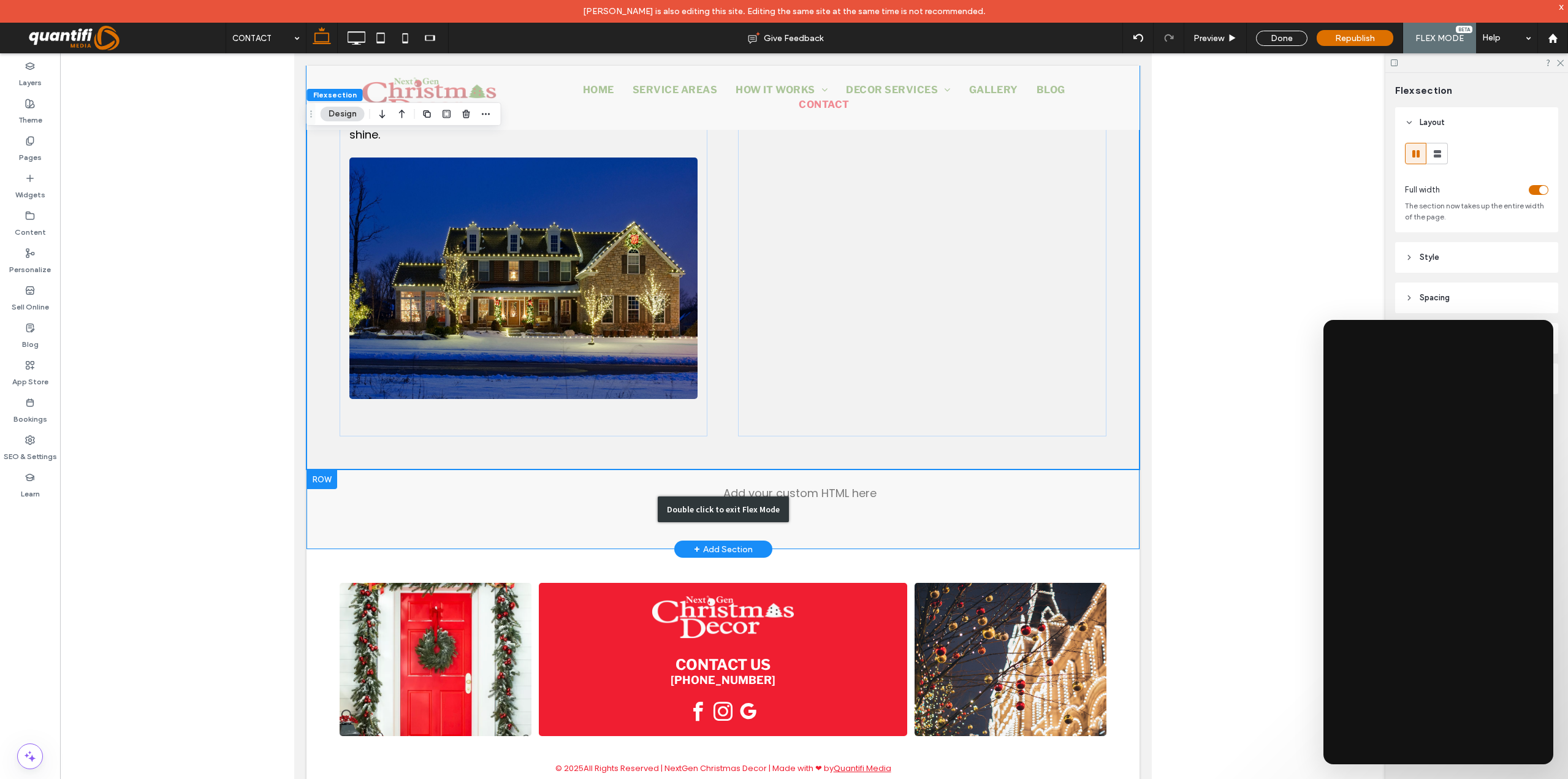
click at [842, 507] on div "Double click to exit Flex Mode" at bounding box center [722, 509] width 833 height 80
click at [754, 497] on div "Double click to exit Flex Mode" at bounding box center [722, 510] width 131 height 26
click at [293, 53] on div "Click to edit in Flex Mode" at bounding box center [293, 53] width 0 height 0
click at [707, 437] on div "Get in Touch with NextGen Christmas Decor Bring your vision to life with profes…" at bounding box center [522, 208] width 368 height 457
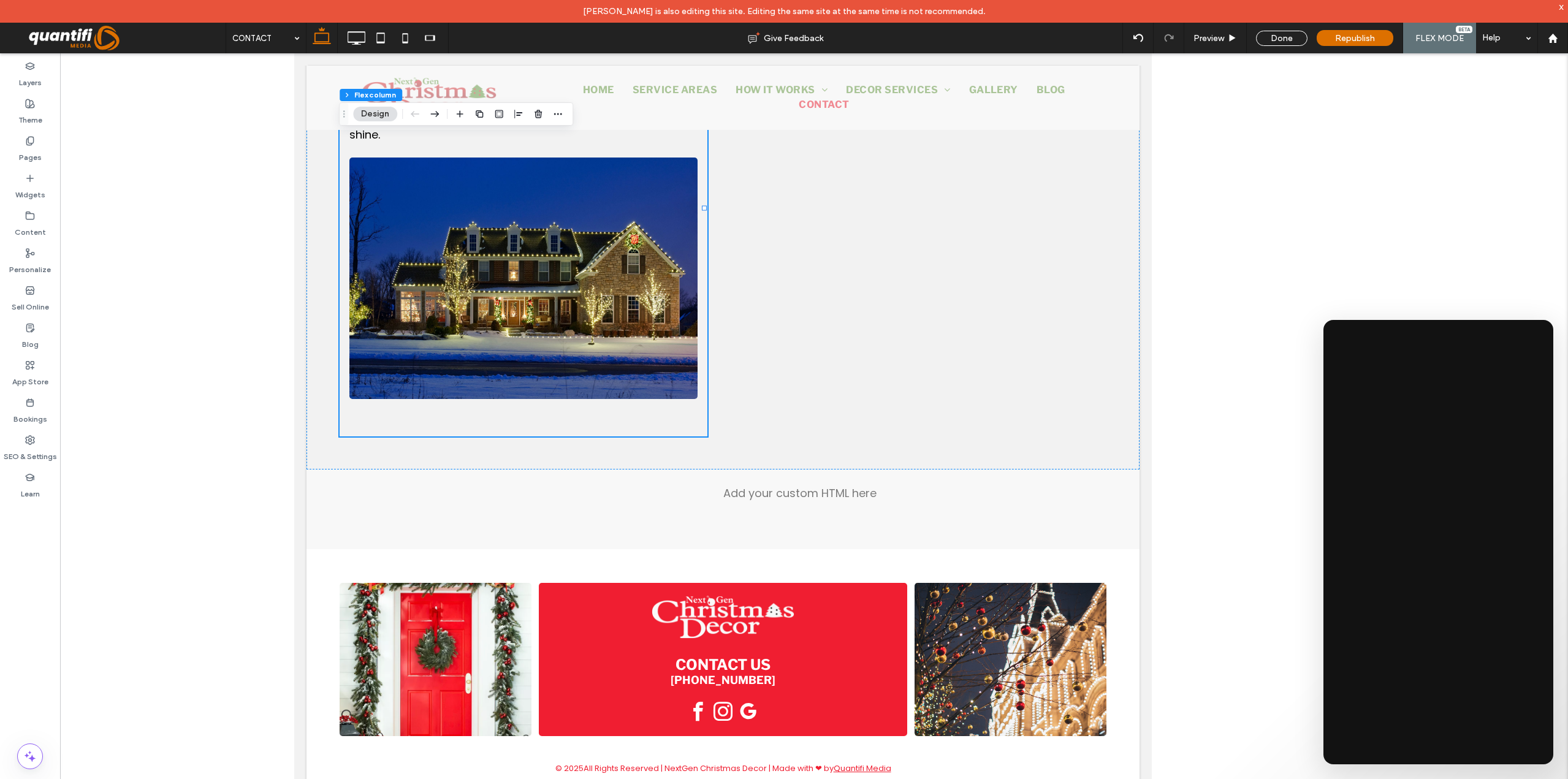
scroll to position [608, 0]
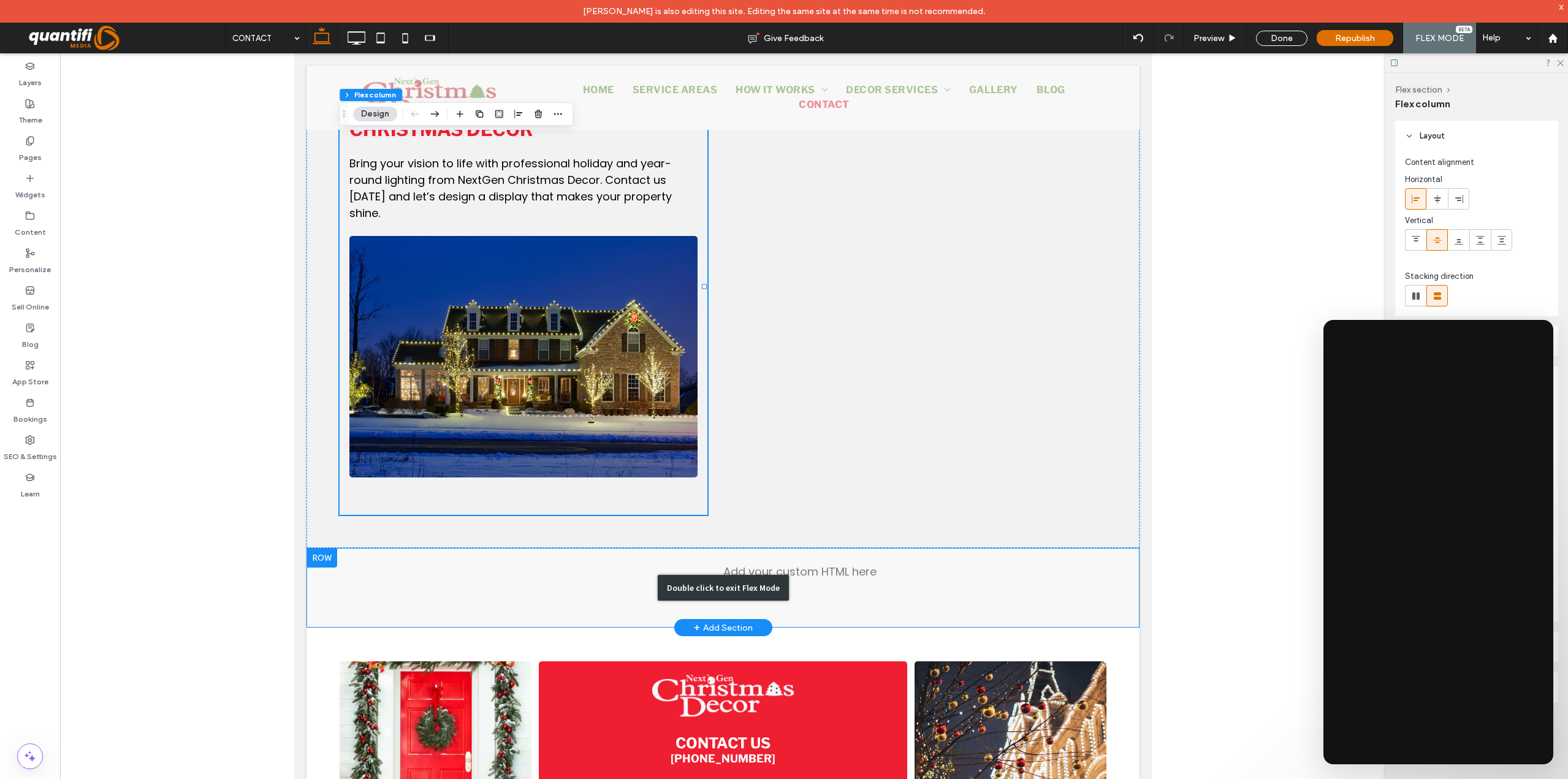
click at [829, 570] on div "Double click to exit Flex Mode" at bounding box center [722, 587] width 833 height 80
click at [720, 588] on div "Double click to exit Flex Mode" at bounding box center [722, 588] width 131 height 26
click at [657, 584] on div "Double click to exit Flex Mode" at bounding box center [722, 588] width 131 height 26
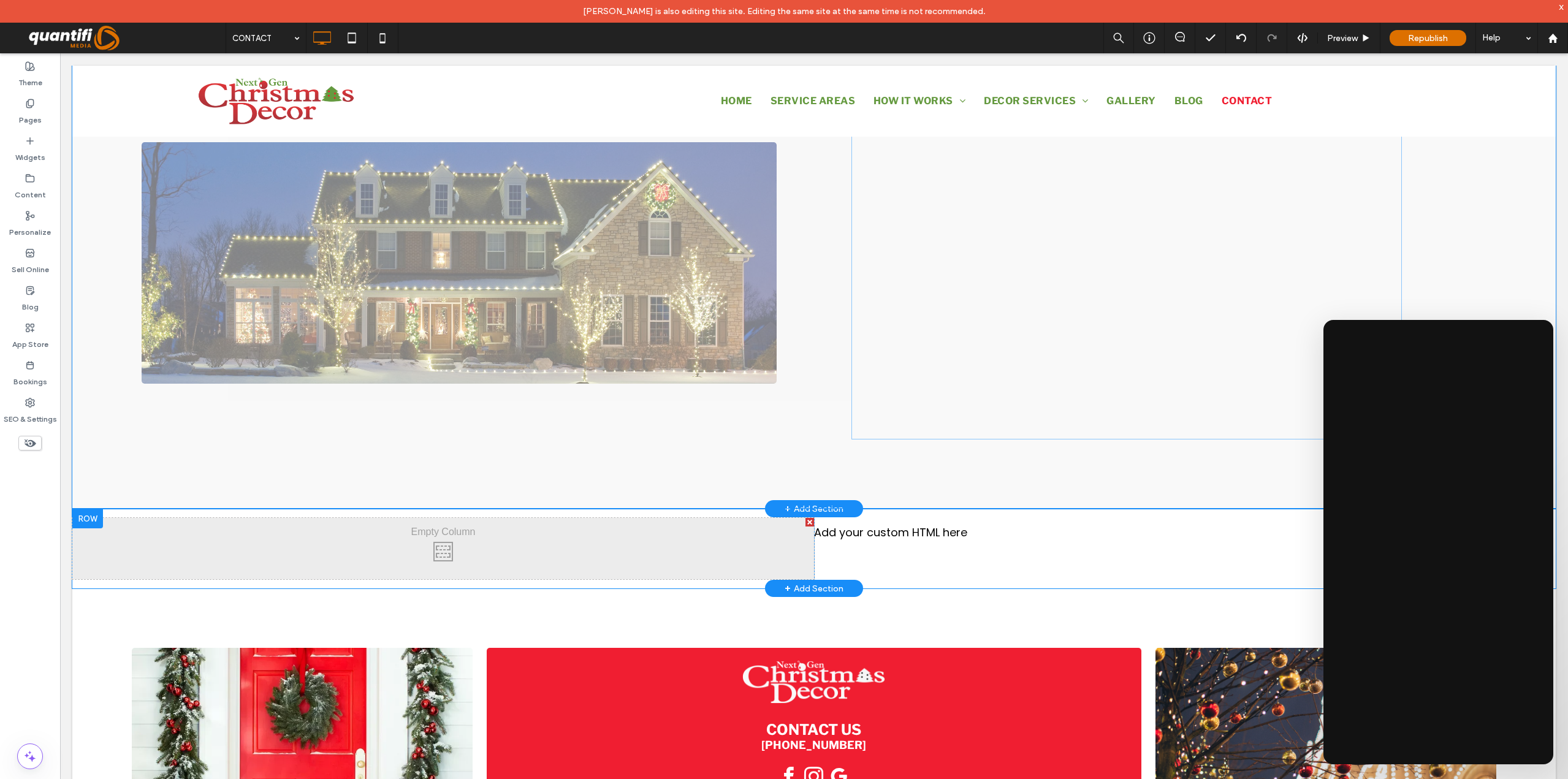
scroll to position [793, 0]
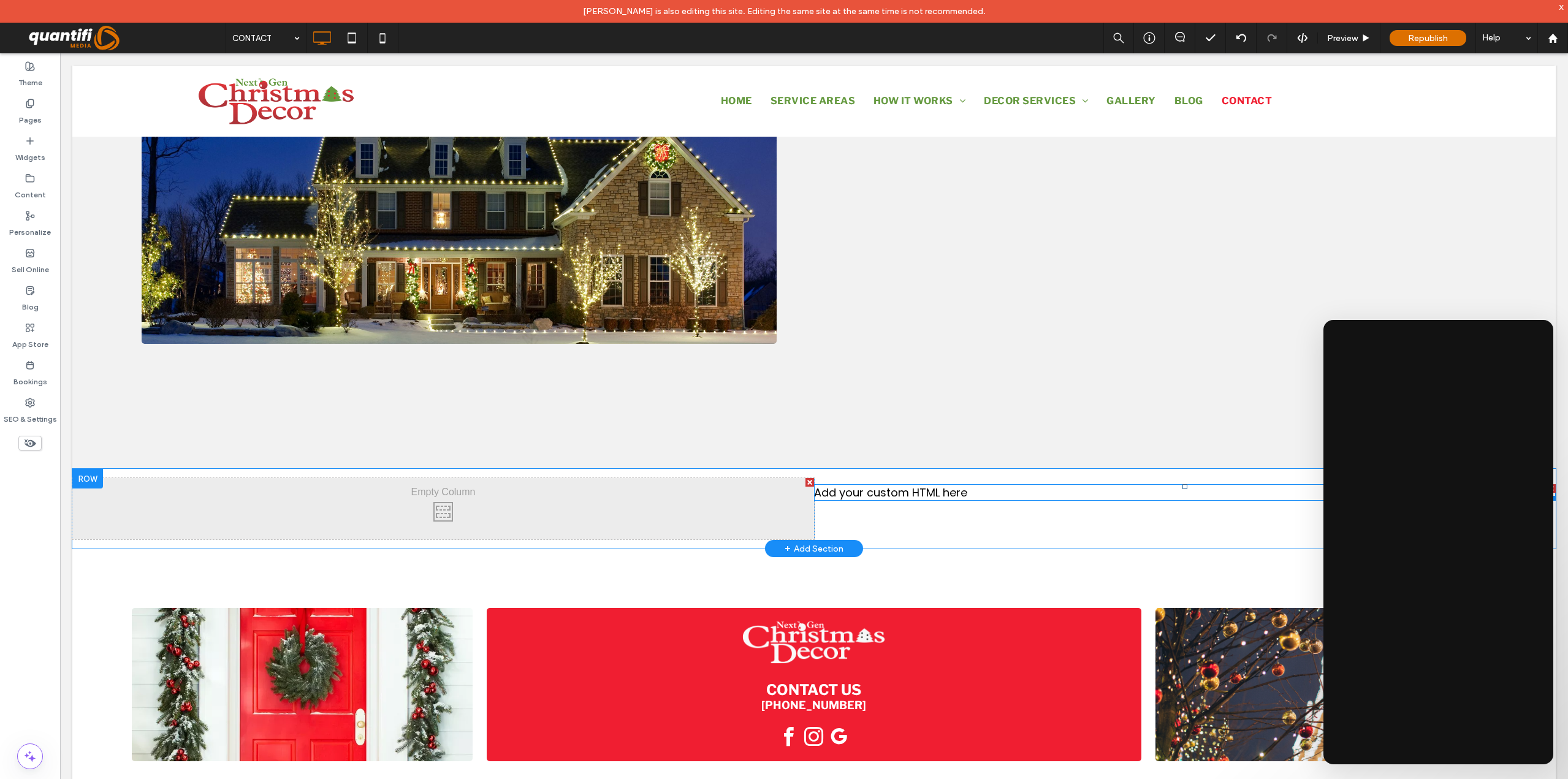
click at [911, 492] on span at bounding box center [1184, 493] width 741 height 16
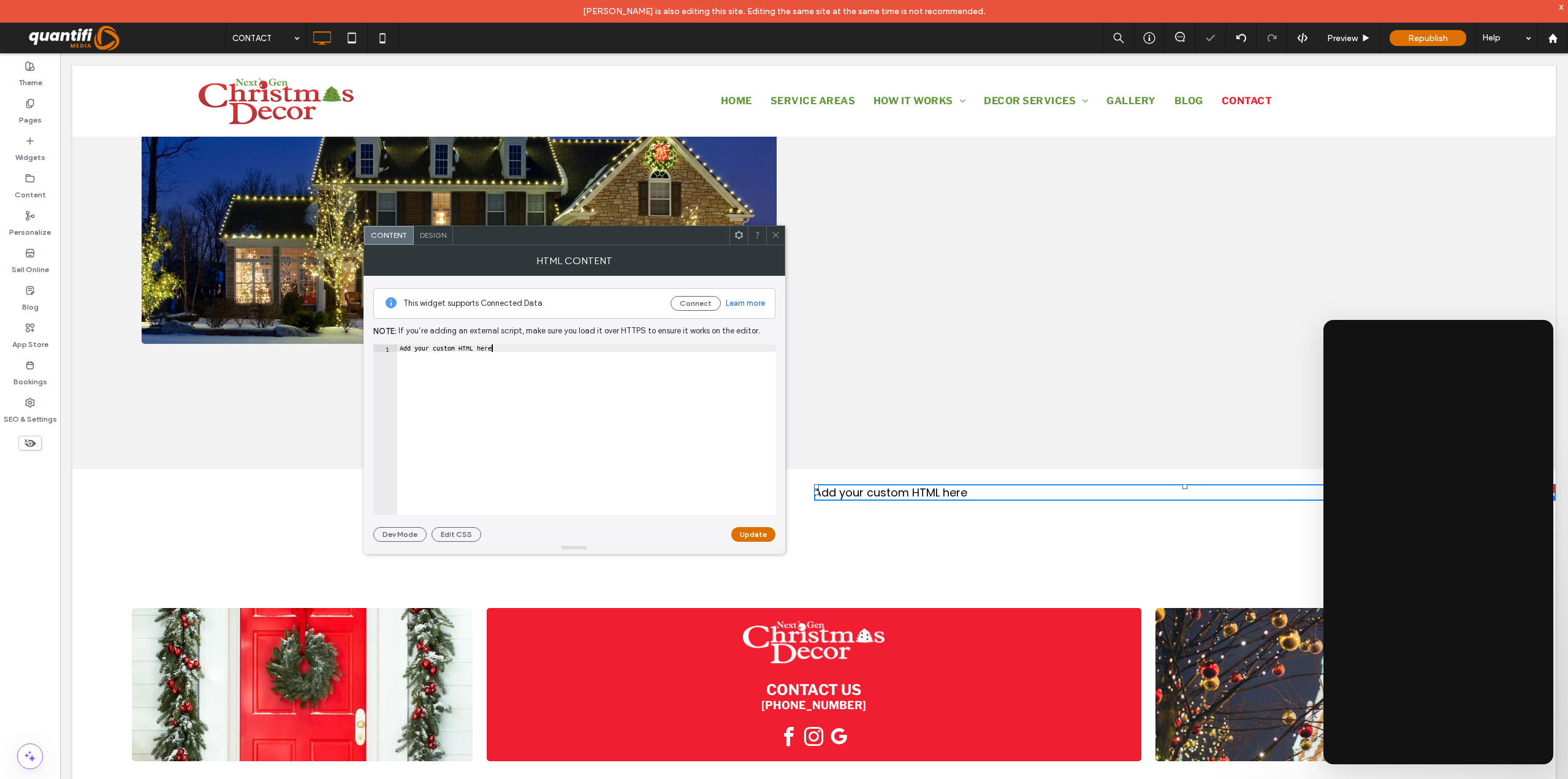
click at [544, 367] on div "Add your custom HTML here" at bounding box center [586, 437] width 379 height 185
paste textarea "Cursor at row 1"
type textarea "********"
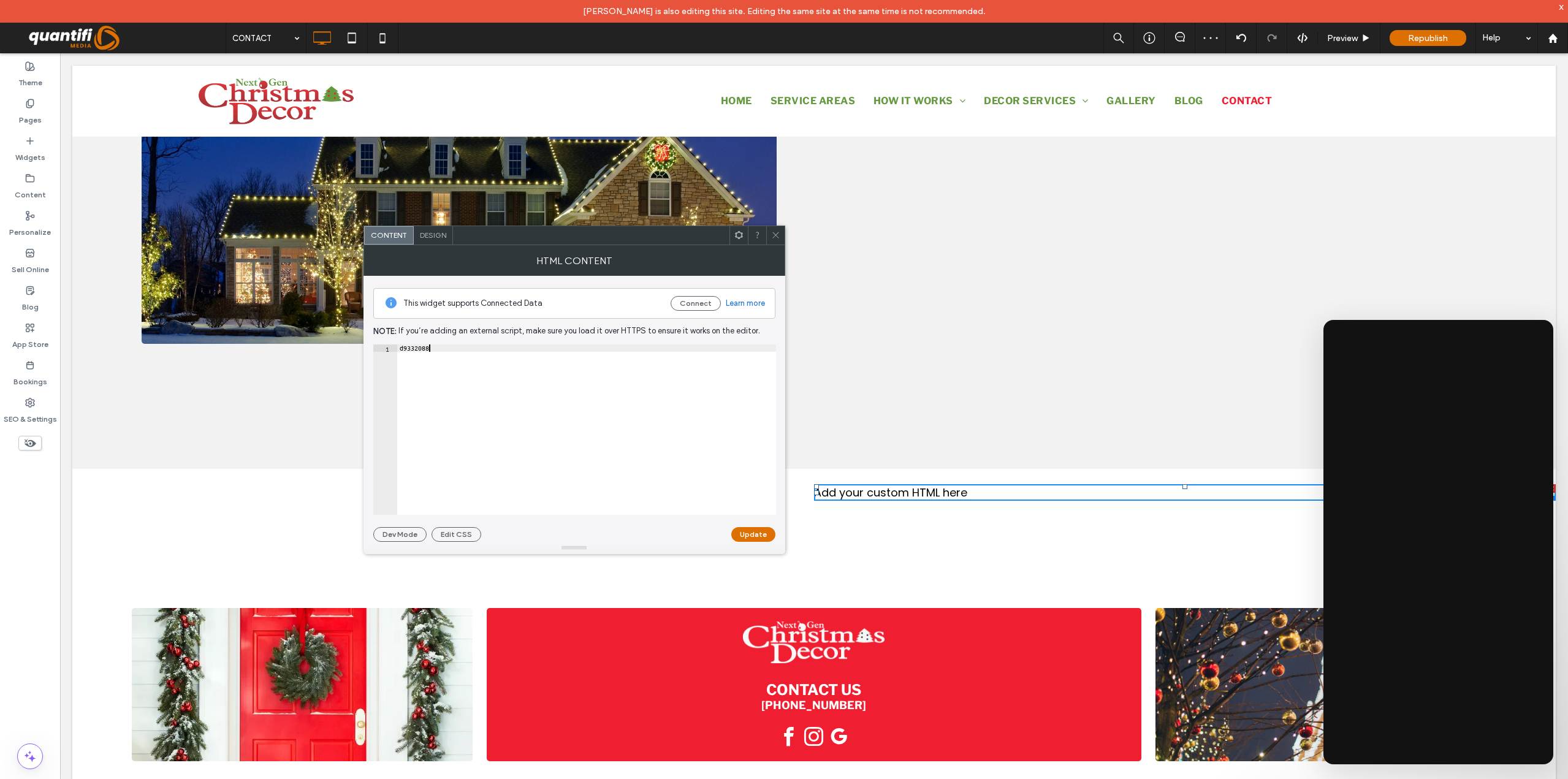
drag, startPoint x: 495, startPoint y: 357, endPoint x: 379, endPoint y: 362, distance: 116.1
click at [379, 362] on div "******** 1 d9332088 XXXXXXXXXXXXXXXXXXXXXXXXXXXXXXXXXXXXXXXXXXXXXXXXXXXXXXXXXXX…" at bounding box center [574, 430] width 402 height 171
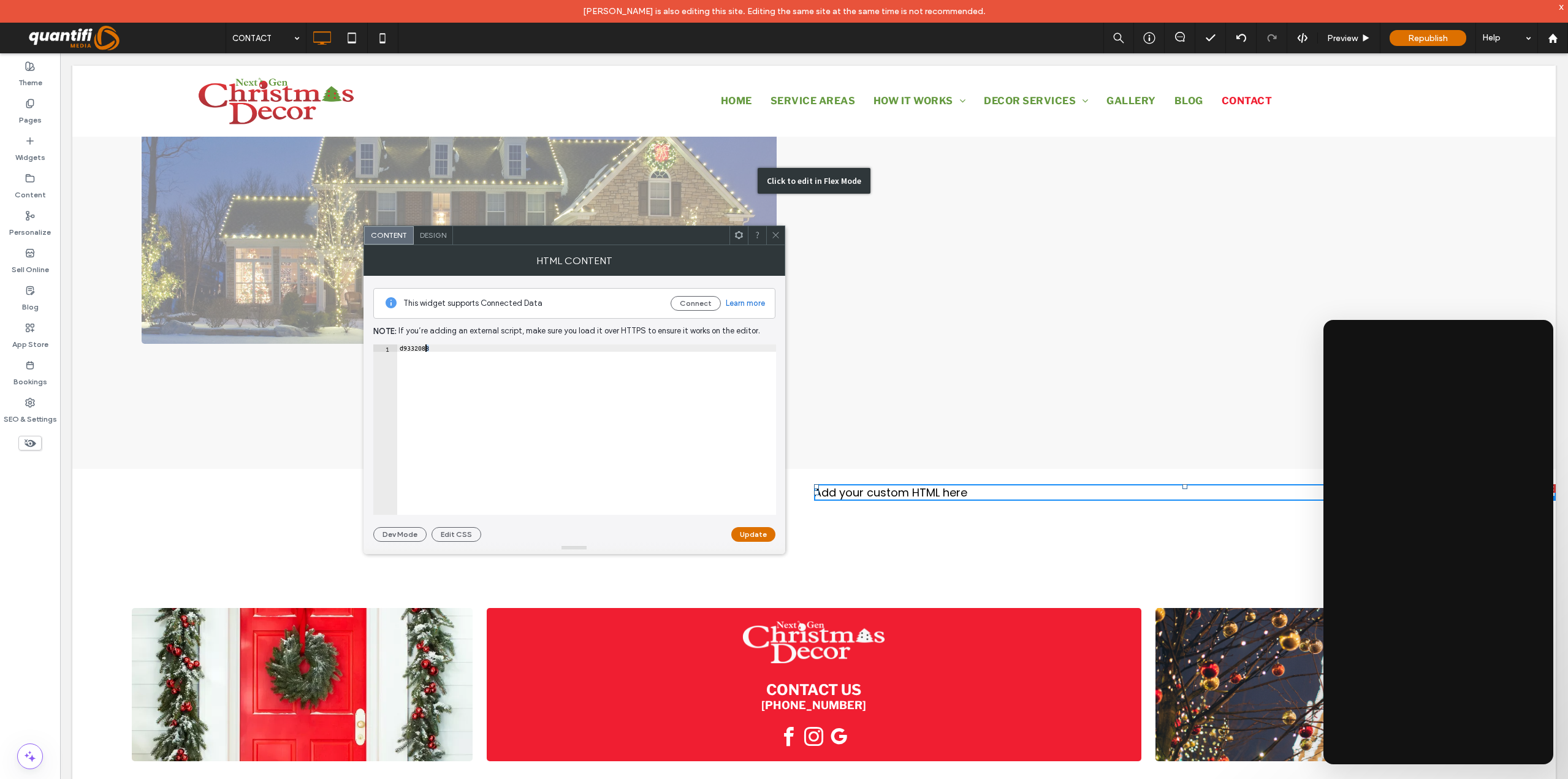
drag, startPoint x: 492, startPoint y: 405, endPoint x: 362, endPoint y: 355, distance: 139.3
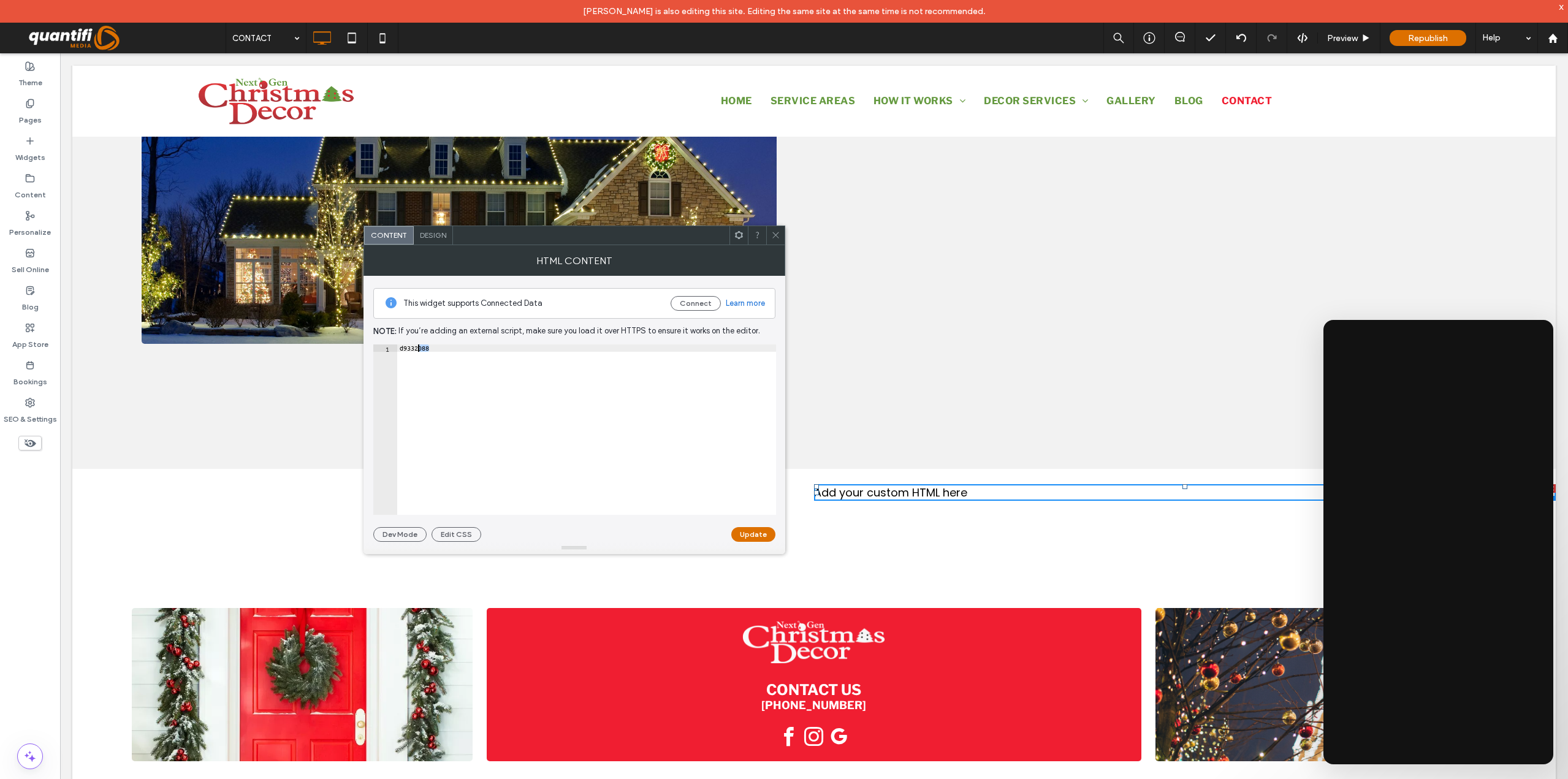
drag, startPoint x: 430, startPoint y: 348, endPoint x: 370, endPoint y: 345, distance: 60.1
click at [370, 345] on div "This widget supports Connected Data Connect Learn more Note: If you’re adding a…" at bounding box center [574, 409] width 421 height 266
click at [778, 233] on icon at bounding box center [775, 235] width 9 height 9
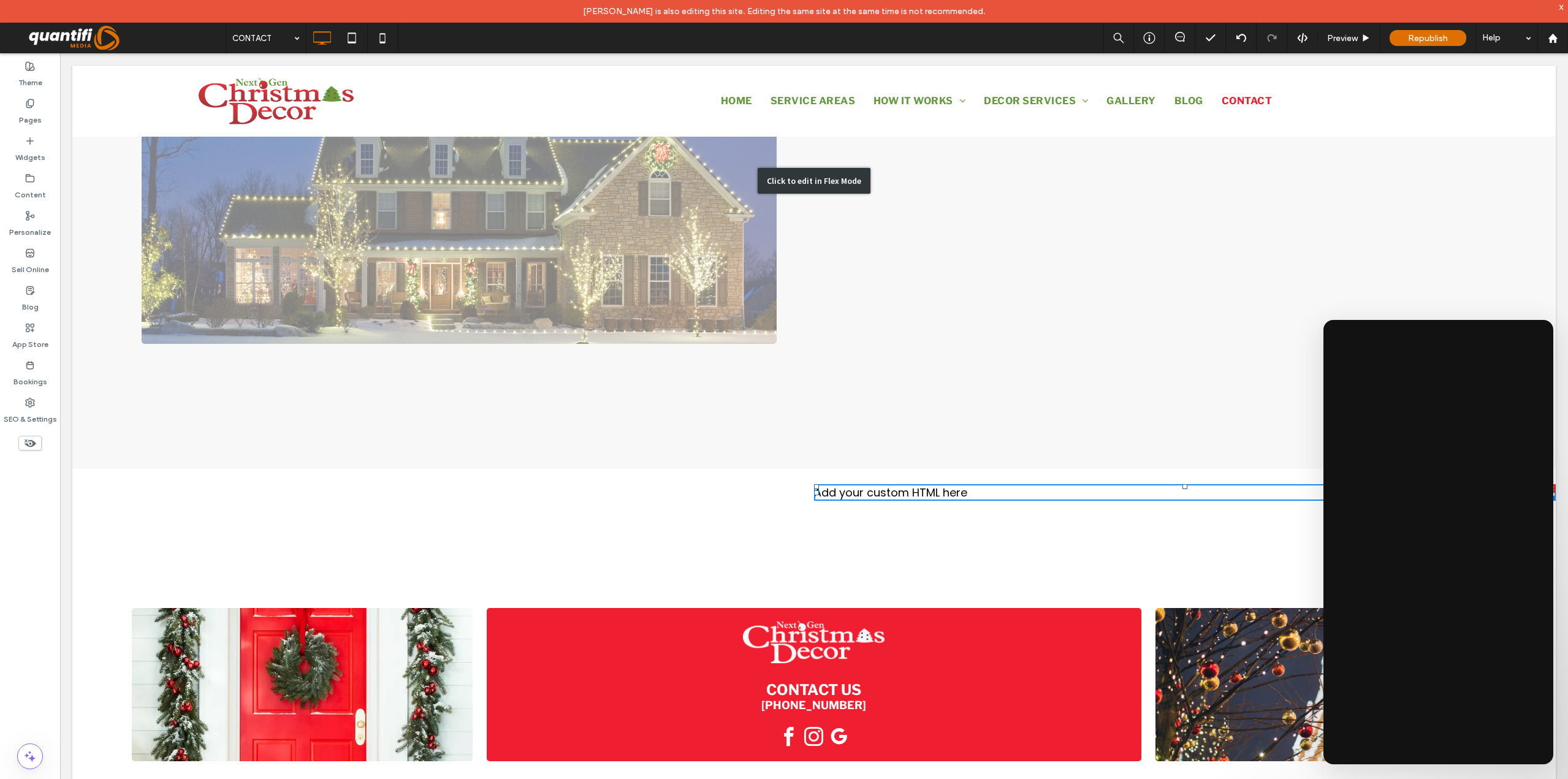
click at [1009, 235] on div "Click to edit in Flex Mode" at bounding box center [814, 181] width 1483 height 576
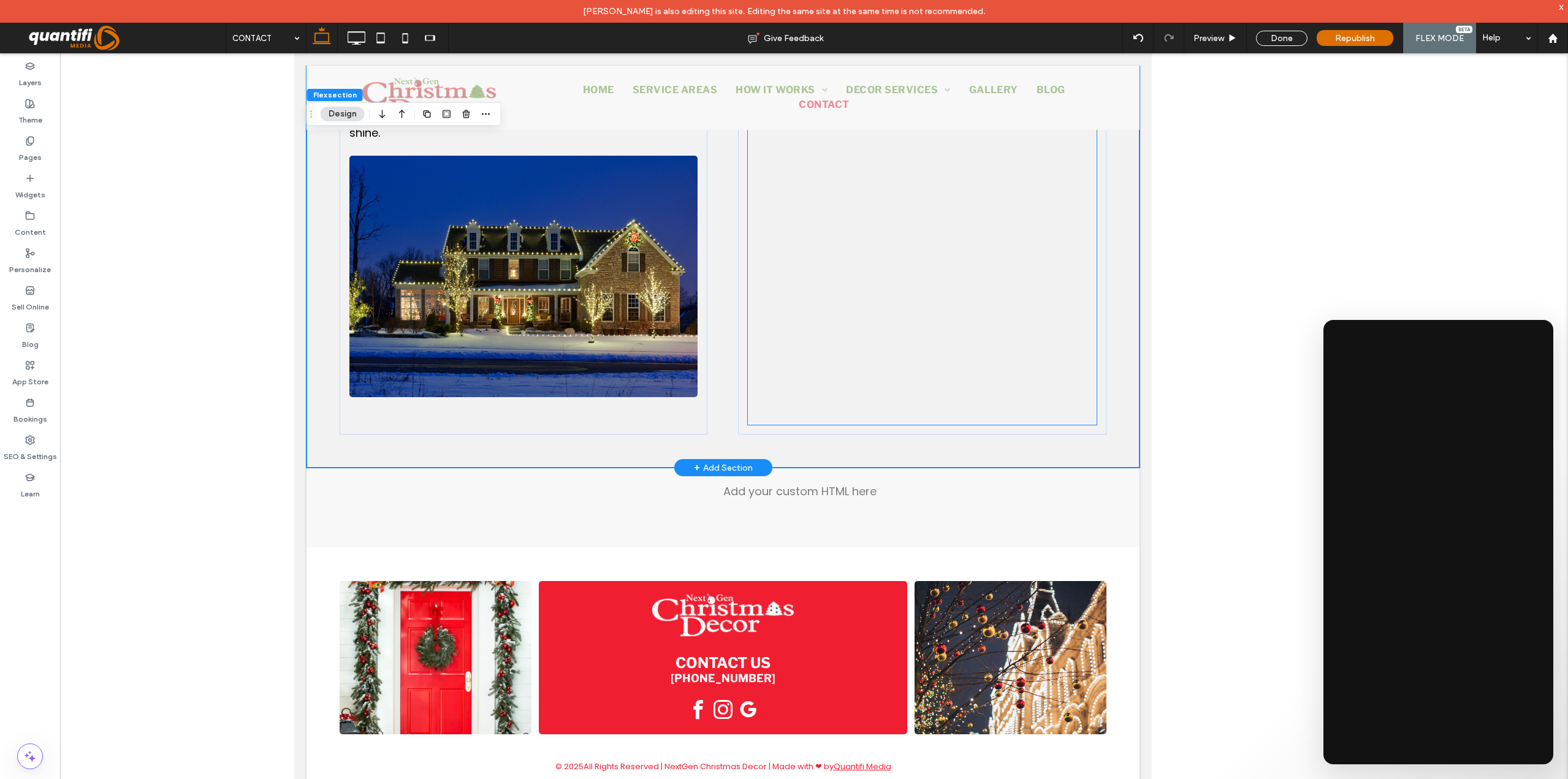
scroll to position [687, 0]
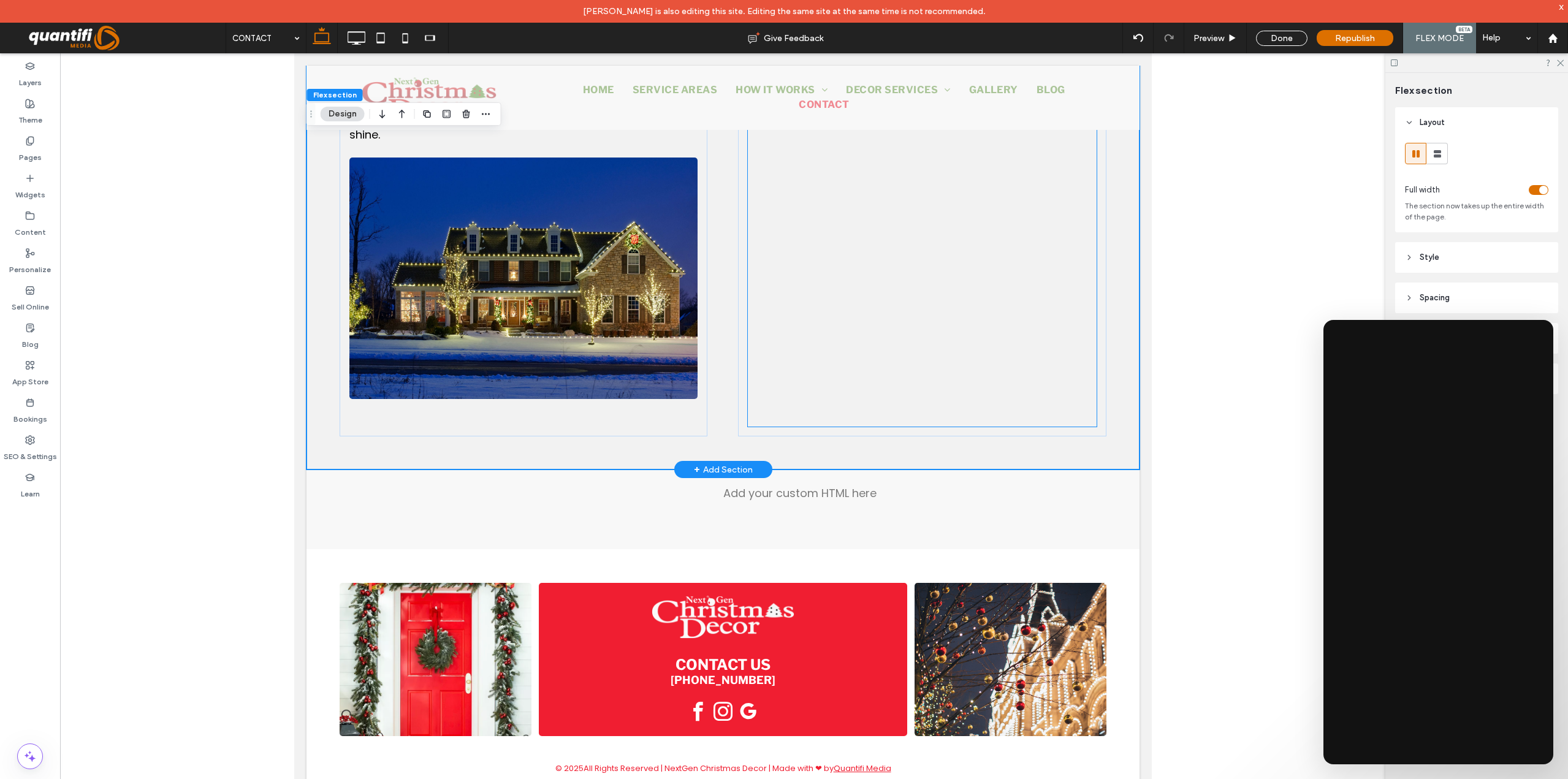
click at [915, 278] on div at bounding box center [921, 208] width 348 height 437
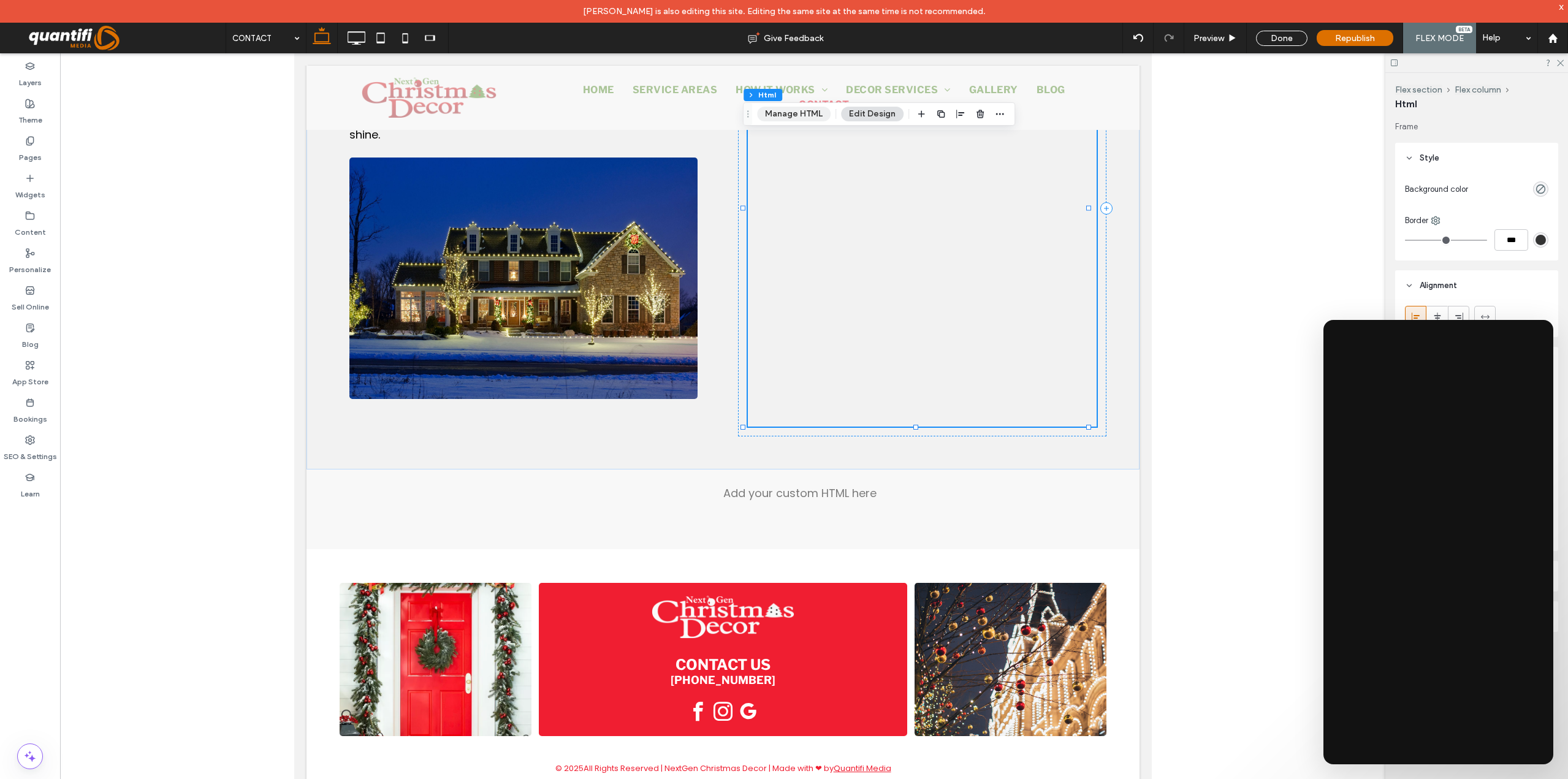
click at [823, 108] on button "Manage HTML" at bounding box center [794, 114] width 74 height 15
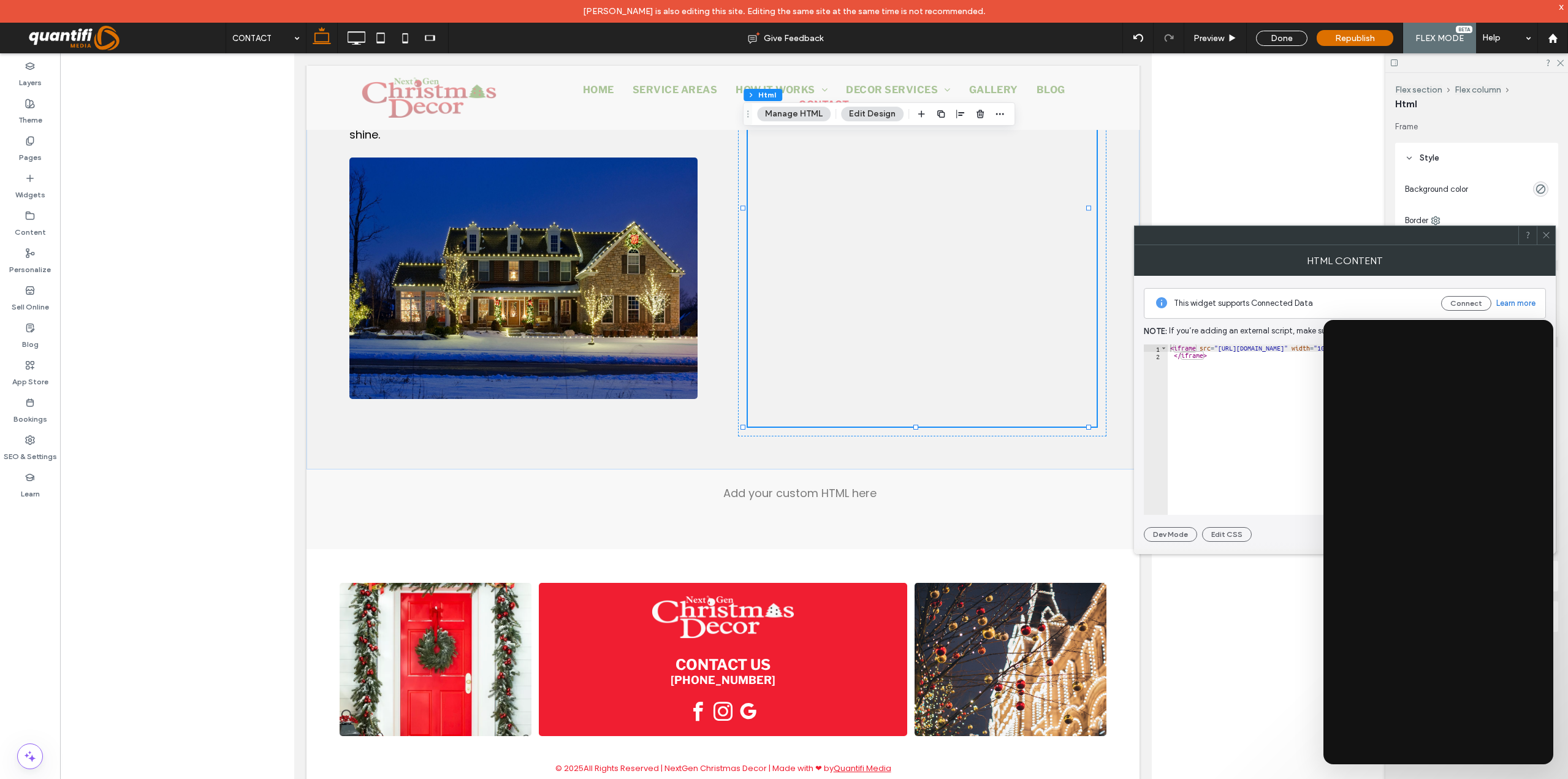
click at [1279, 357] on div "< iframe src = "https://st.sendajob.com/MY/servicerequest/7c87e014d50fd7ddc104c…" at bounding box center [1477, 437] width 619 height 185
type textarea "**********"
click at [1108, 282] on div "Get in Touch with NextGen Christmas Decor Bring your vision to life with profes…" at bounding box center [722, 208] width 833 height 523
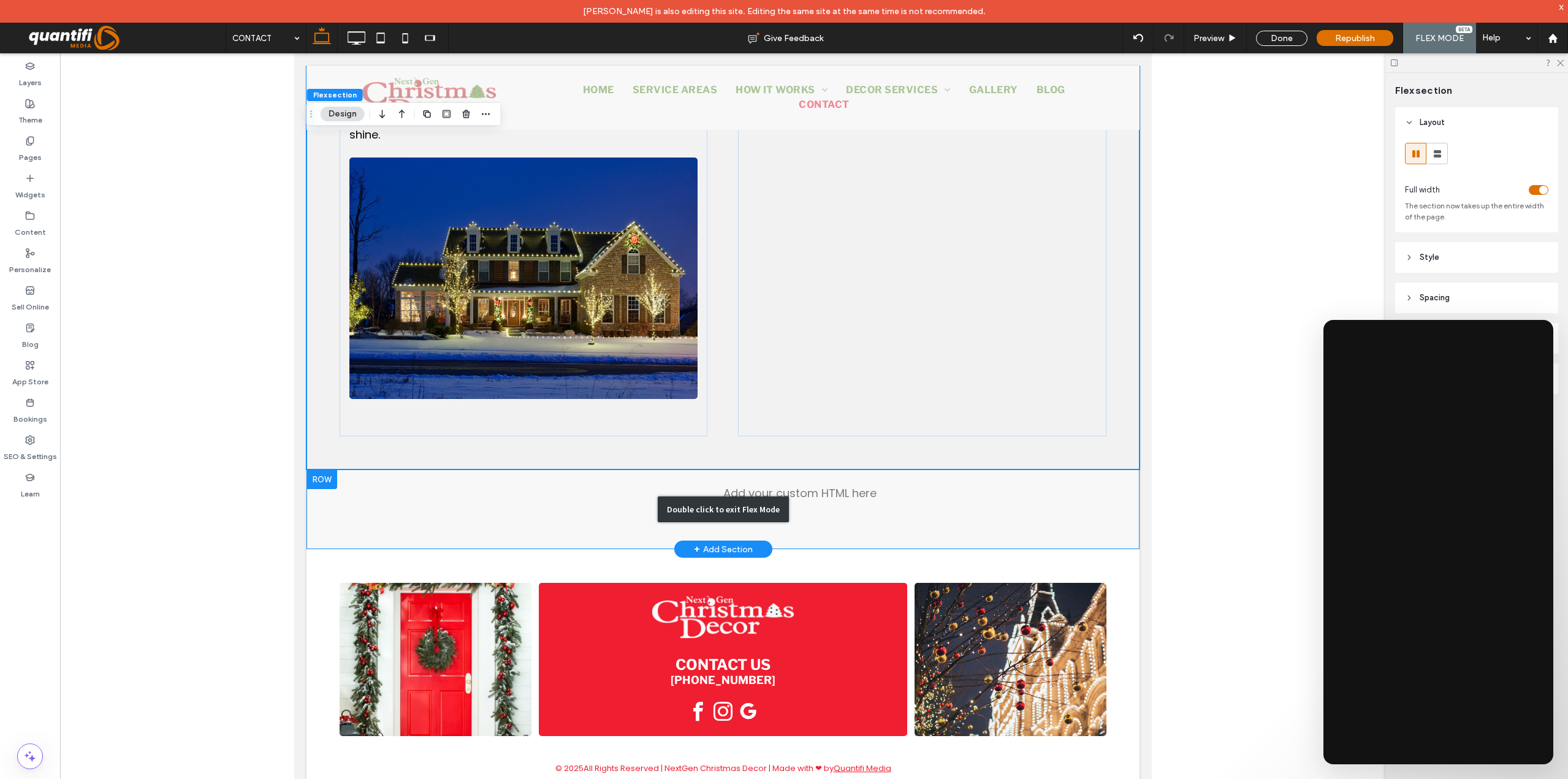
click at [818, 505] on div "Double click to exit Flex Mode" at bounding box center [722, 509] width 833 height 80
click at [735, 498] on div "Double click to exit Flex Mode" at bounding box center [722, 510] width 131 height 26
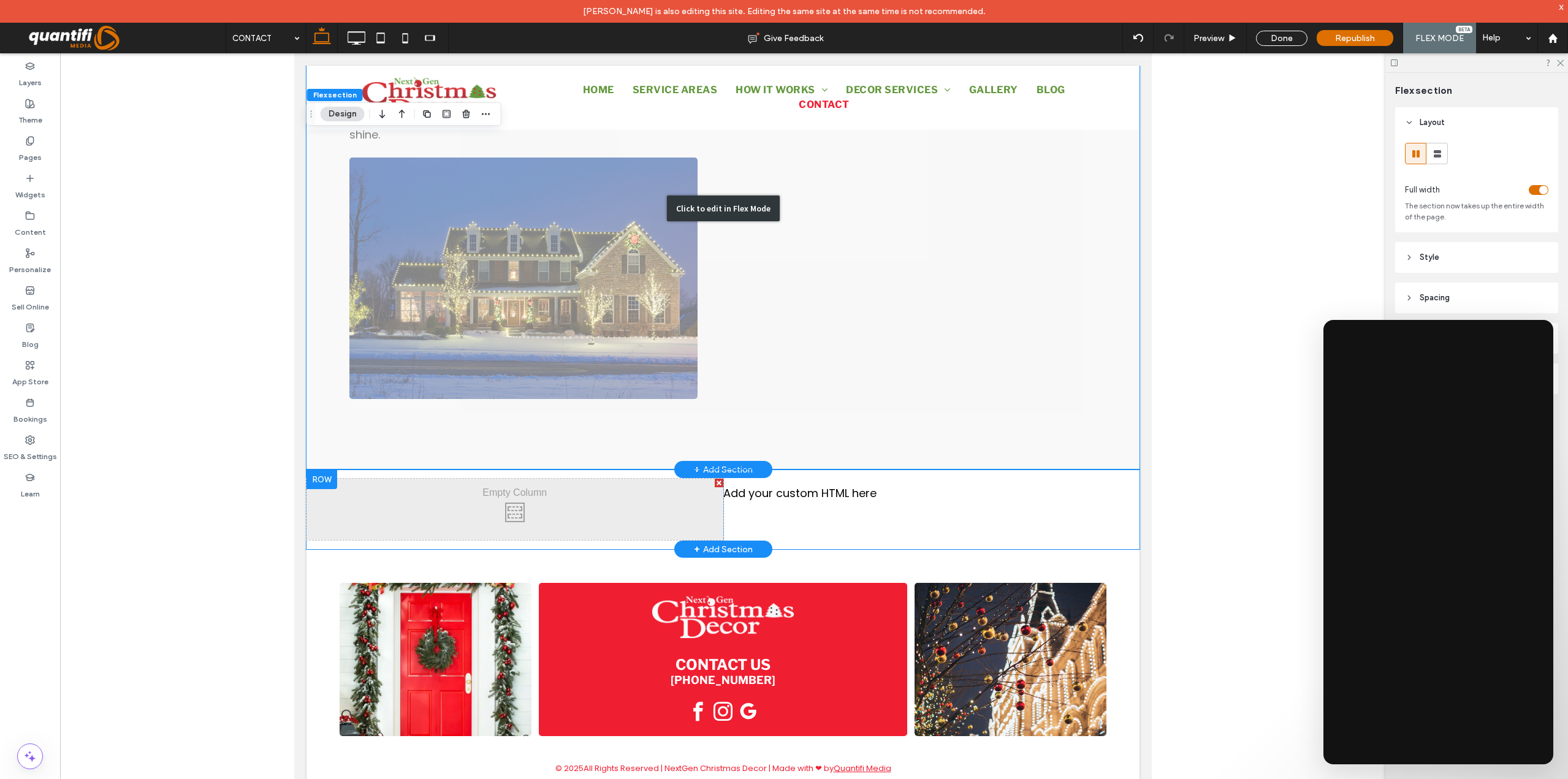
click at [969, 470] on div "Click to edit in Flex Mode" at bounding box center [722, 208] width 833 height 523
click at [707, 437] on div "Get in Touch with NextGen Christmas Decor Bring your vision to life with profes…" at bounding box center [522, 208] width 368 height 457
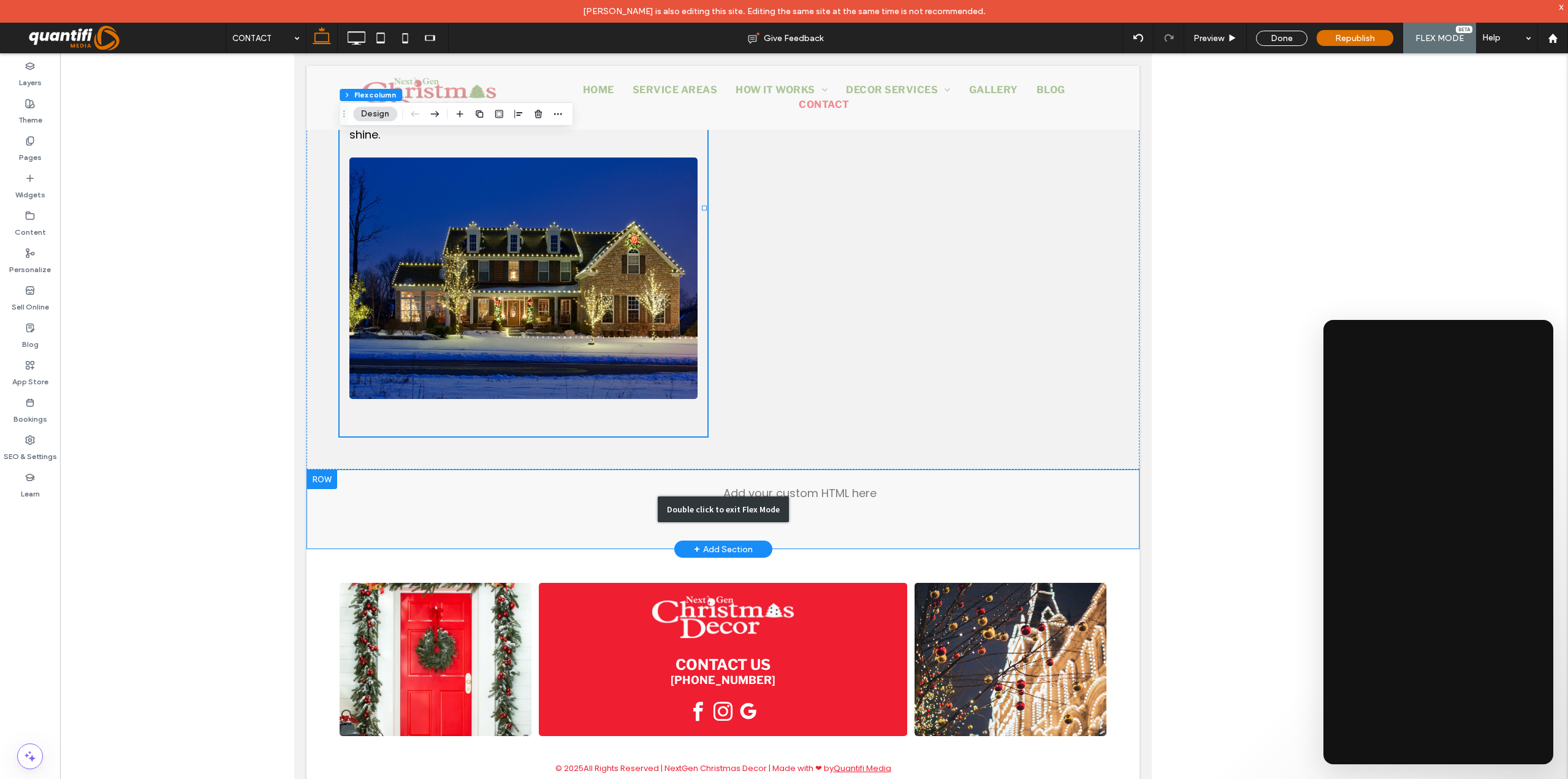
scroll to position [608, 0]
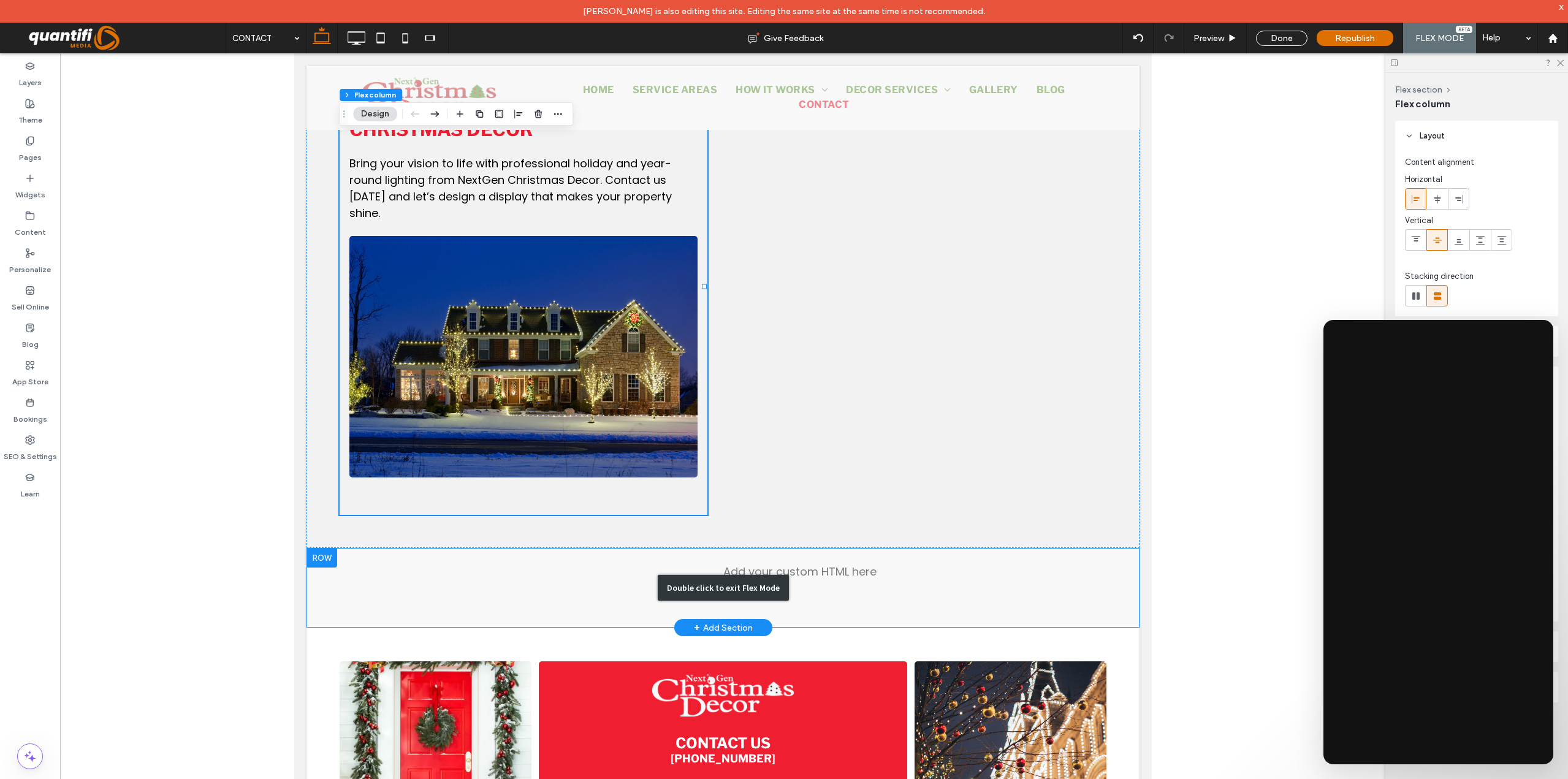
click at [728, 576] on div "Double click to exit Flex Mode" at bounding box center [722, 588] width 131 height 26
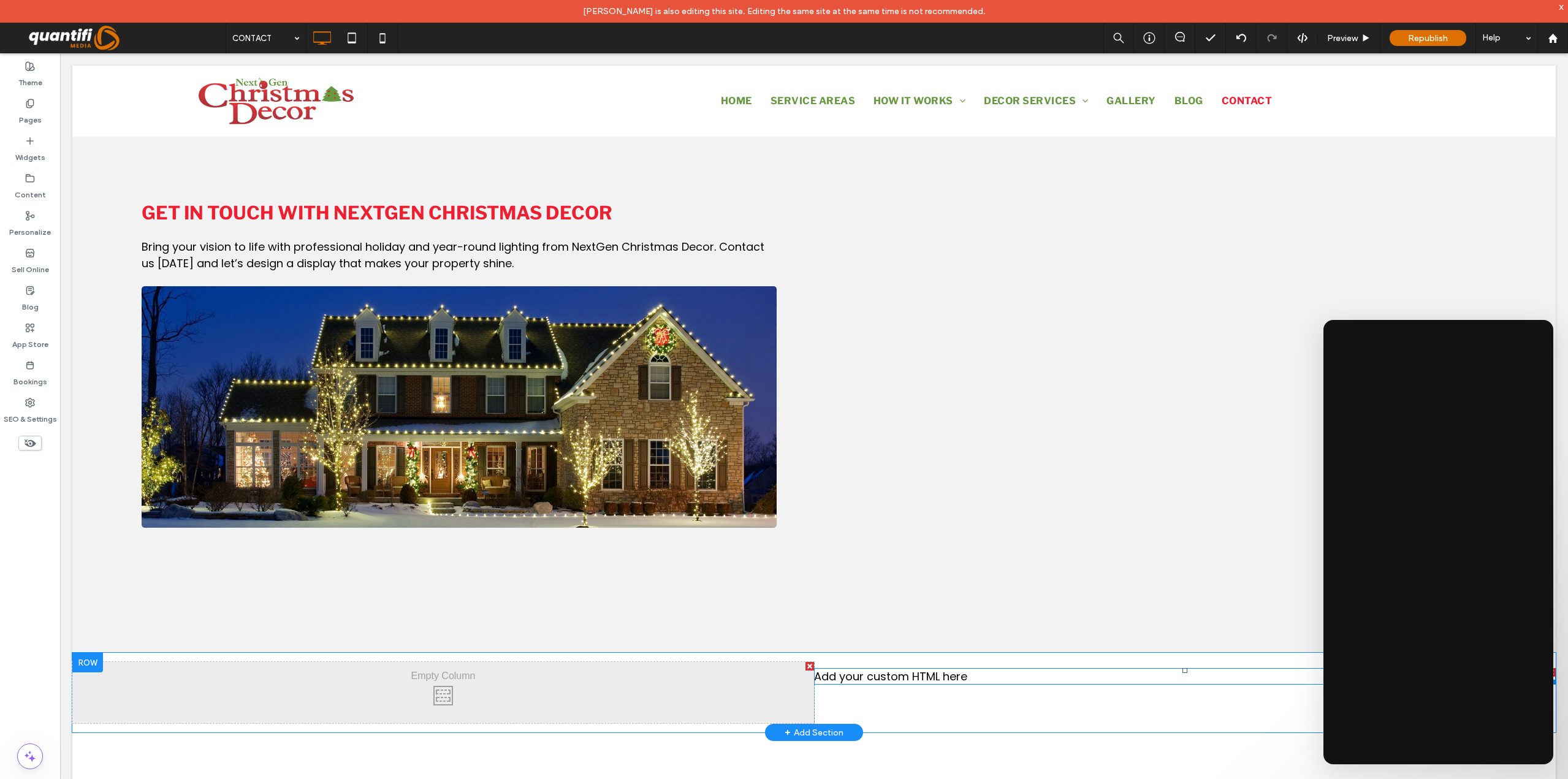
click at [891, 673] on span at bounding box center [1184, 677] width 741 height 16
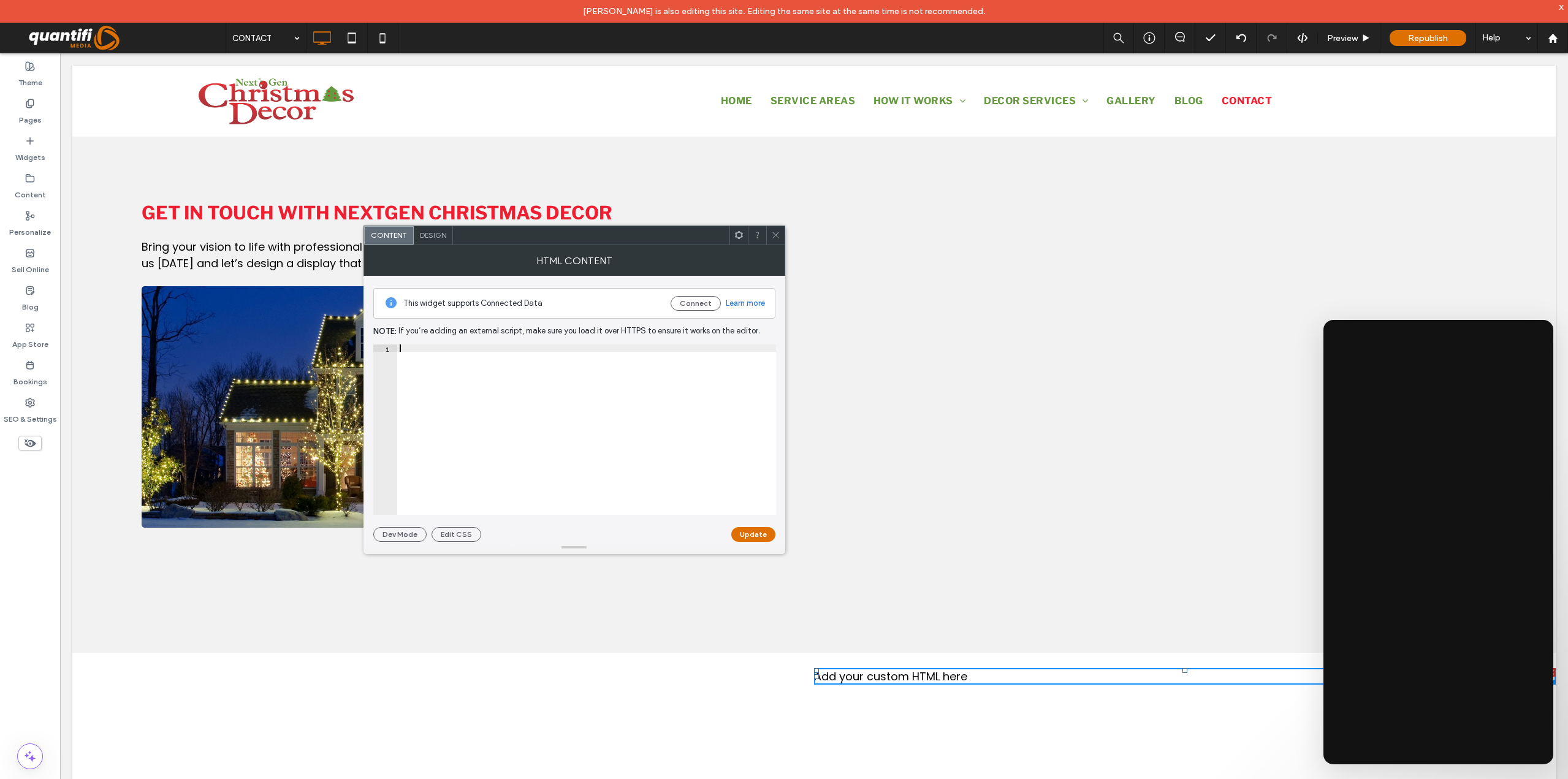
click at [544, 376] on div at bounding box center [586, 437] width 379 height 185
paste textarea "*********"
click at [748, 535] on button "Update" at bounding box center [753, 535] width 44 height 15
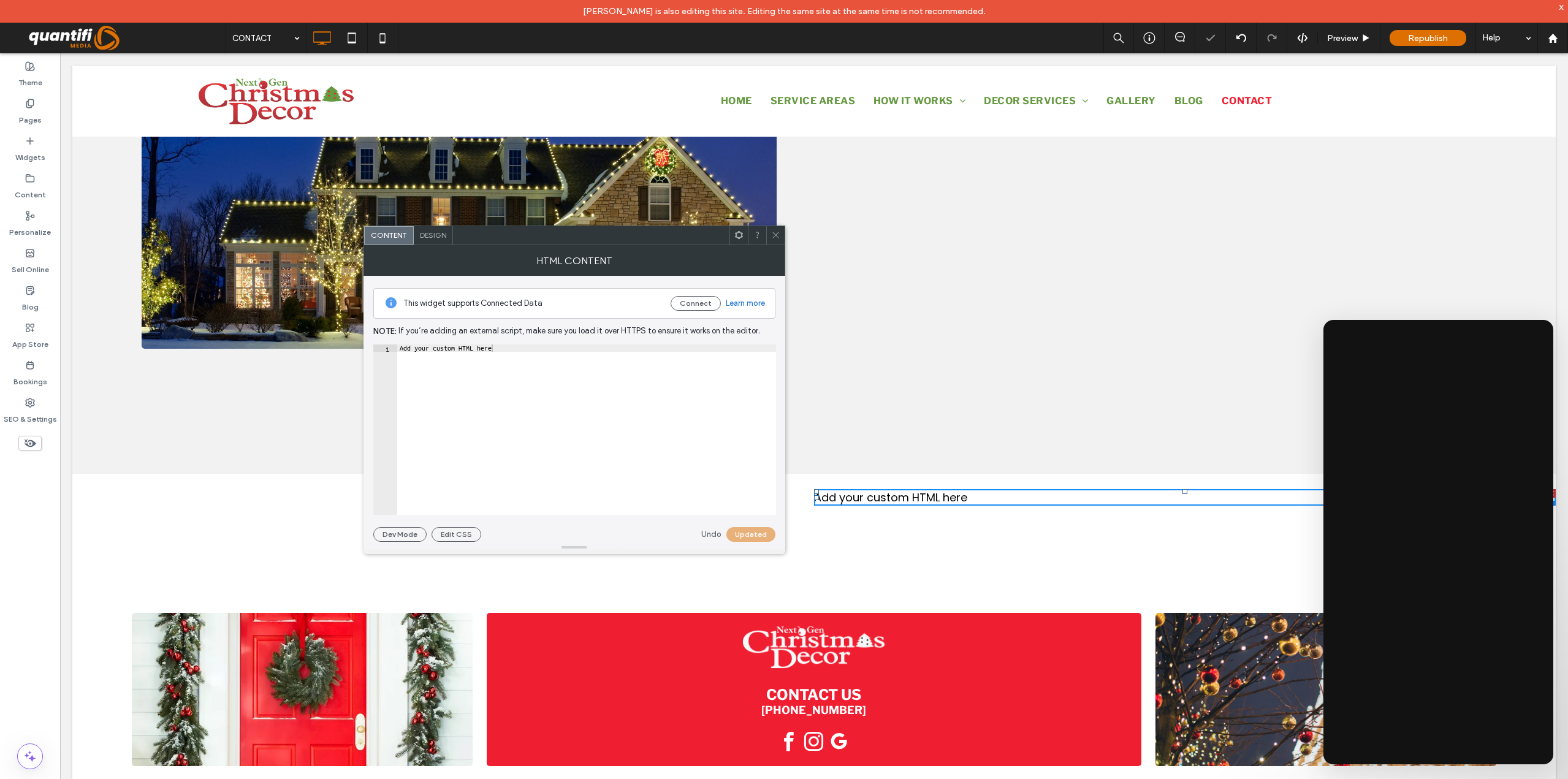
scroll to position [793, 0]
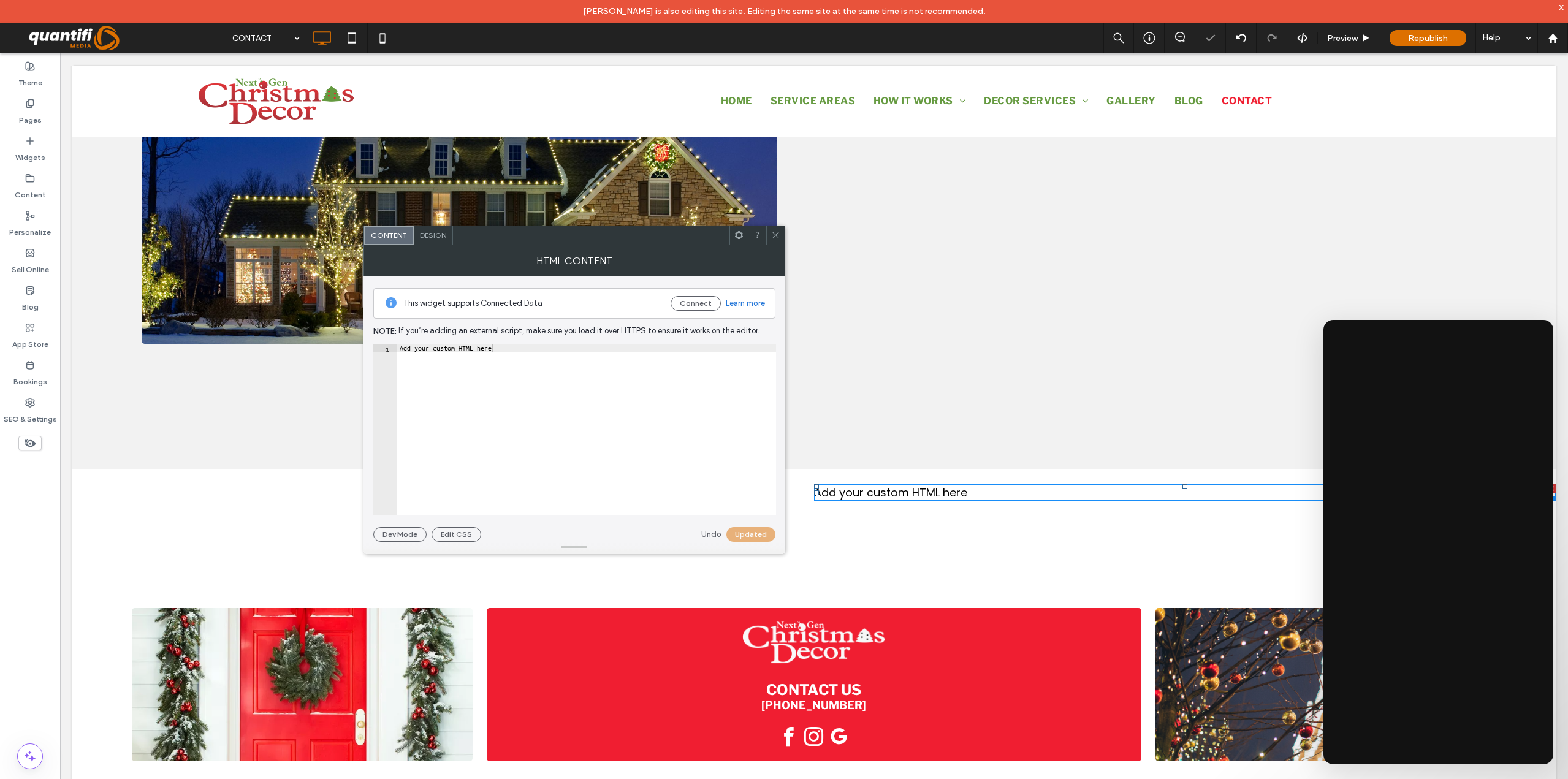
click at [511, 351] on div "Add your custom HTML here" at bounding box center [586, 432] width 379 height 176
paste textarea "Cursor at row 1"
type textarea "*********"
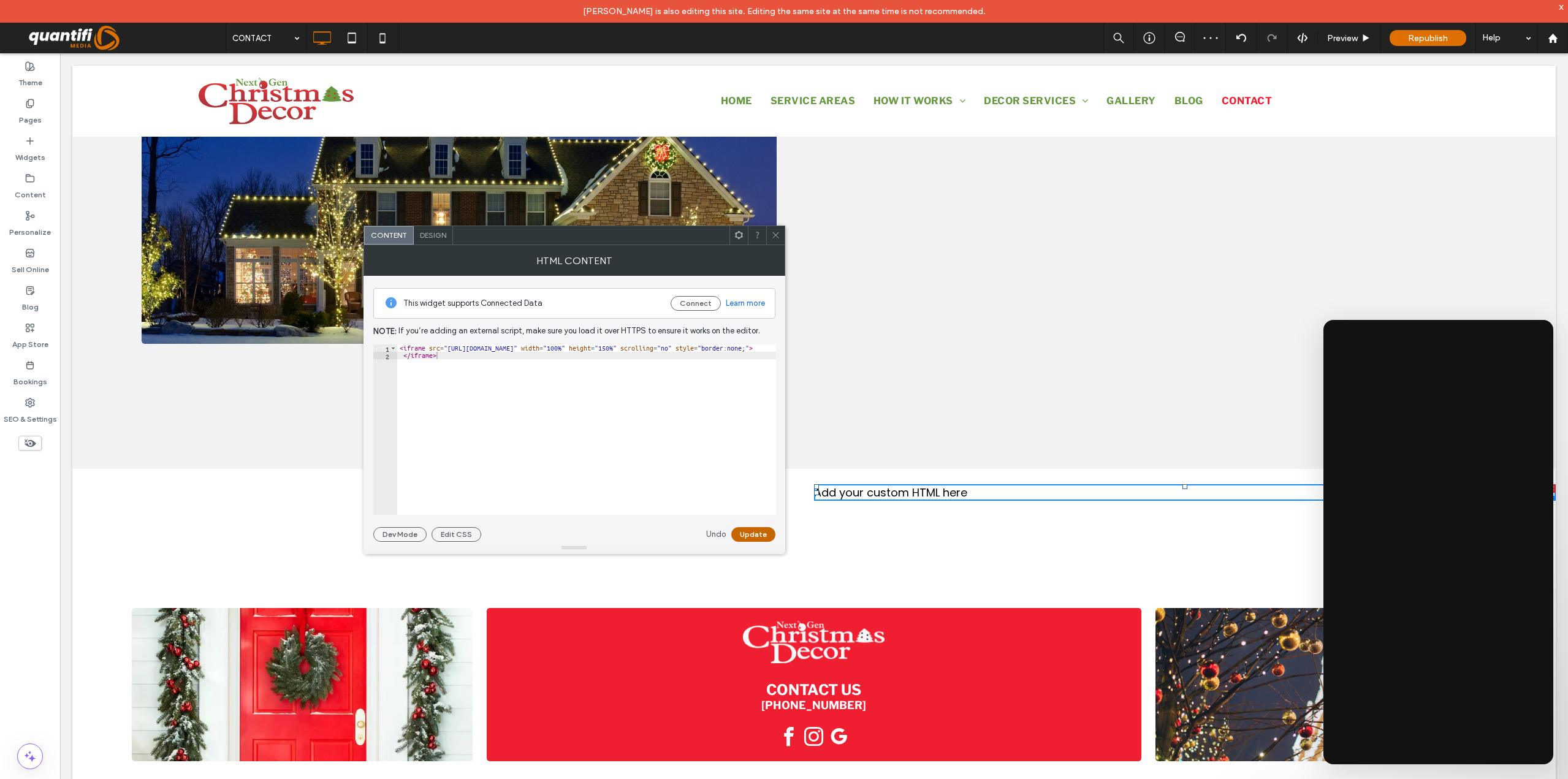
click at [744, 533] on button "Update" at bounding box center [753, 535] width 44 height 15
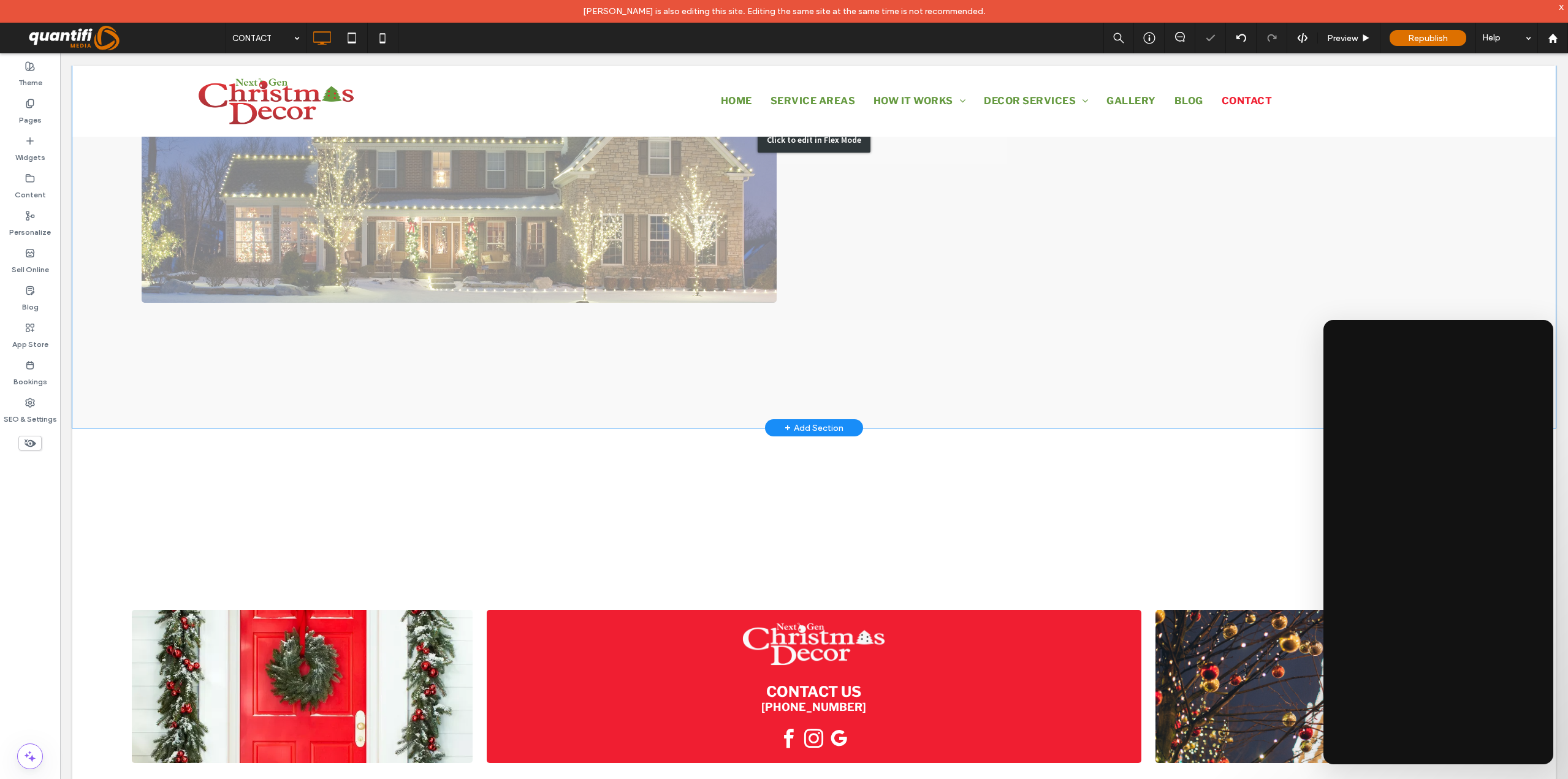
scroll to position [858, 0]
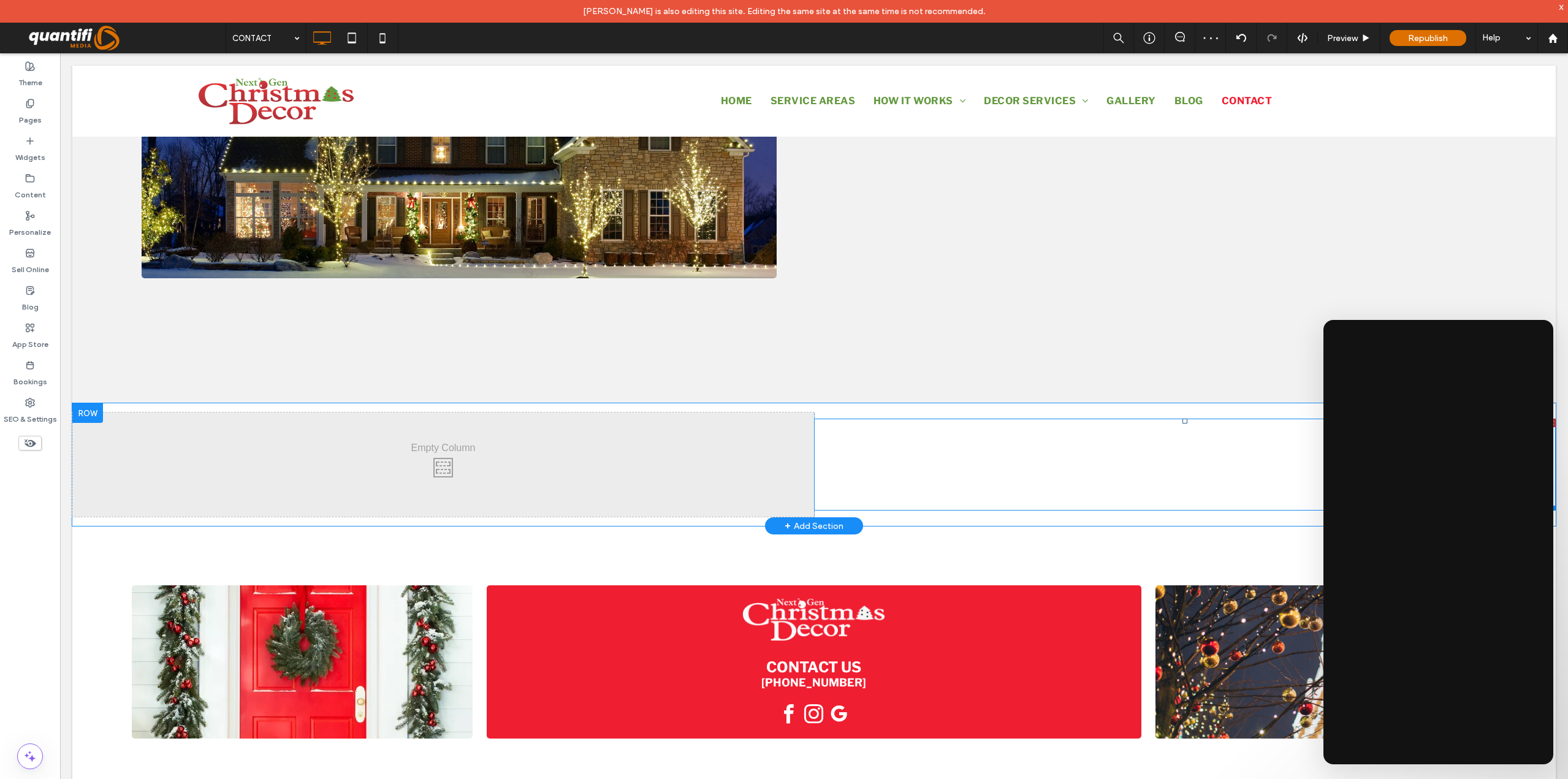
click at [887, 449] on span at bounding box center [1184, 465] width 741 height 92
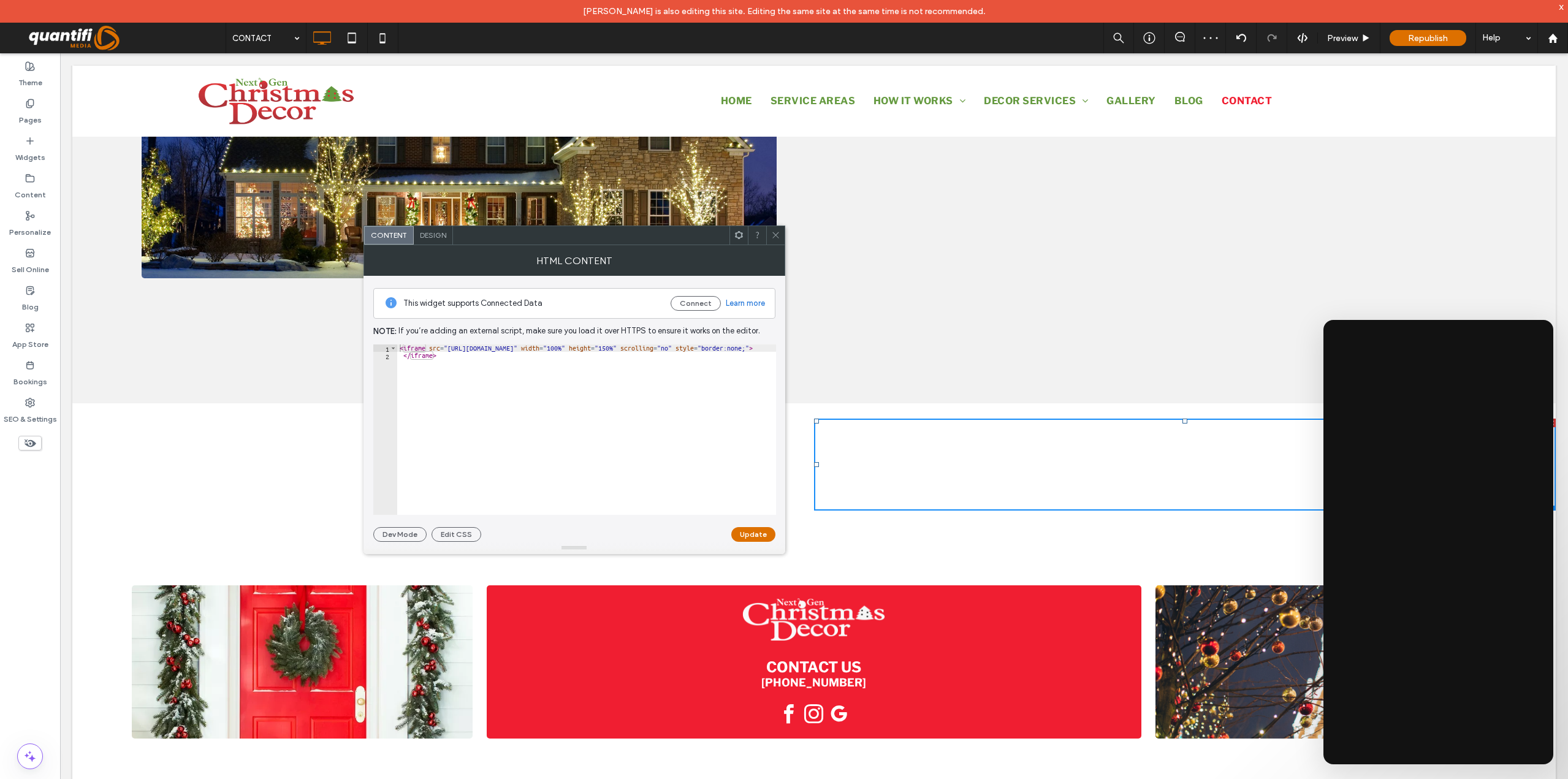
click at [766, 226] on div at bounding box center [775, 235] width 18 height 18
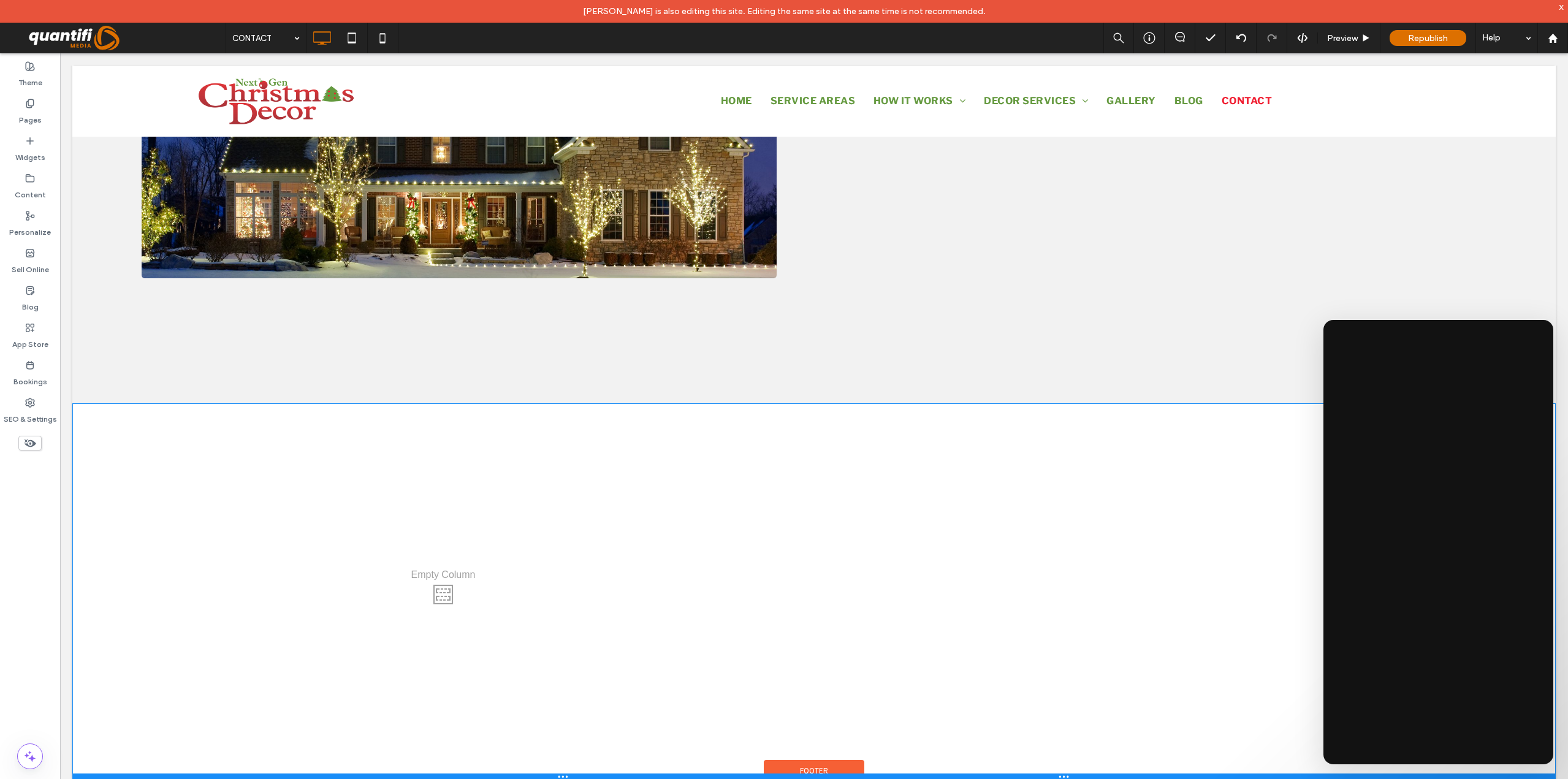
drag, startPoint x: 890, startPoint y: 523, endPoint x: 902, endPoint y: 791, distance: 268.3
click at [902, 778] on div at bounding box center [814, 776] width 1483 height 6
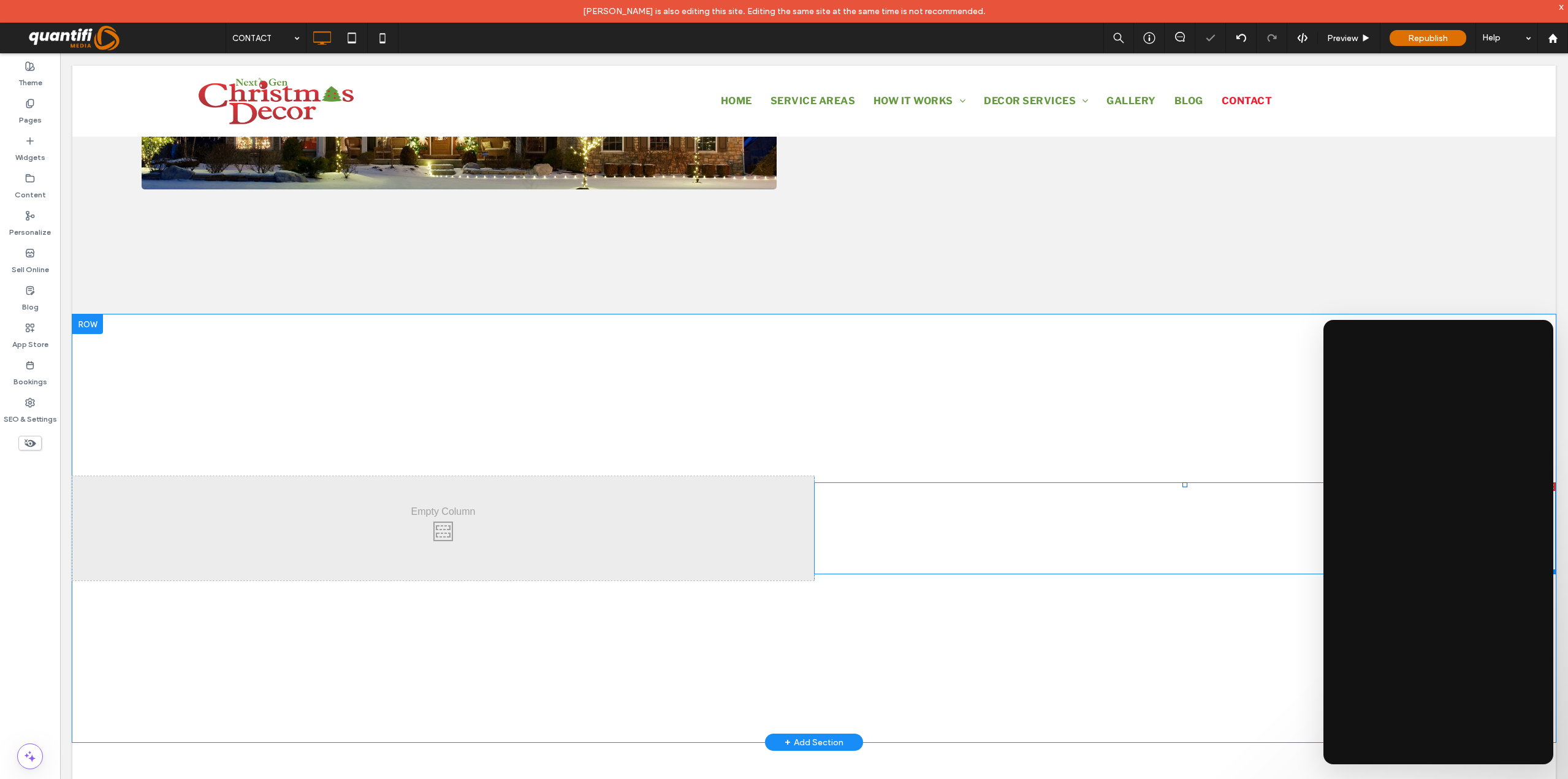
scroll to position [956, 0]
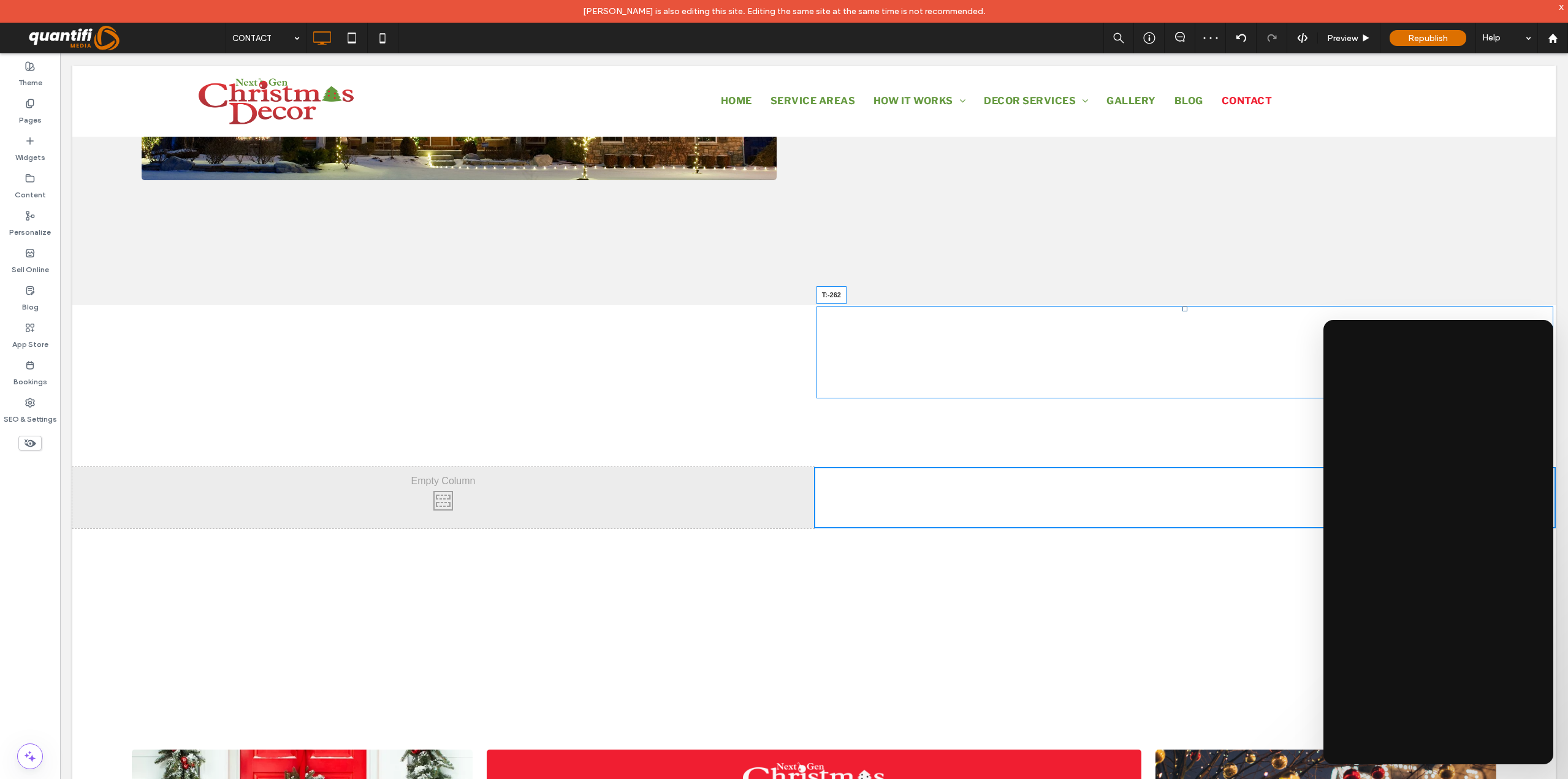
drag, startPoint x: 1177, startPoint y: 476, endPoint x: 1179, endPoint y: 310, distance: 166.0
click at [1183, 310] on div at bounding box center [1185, 308] width 5 height 5
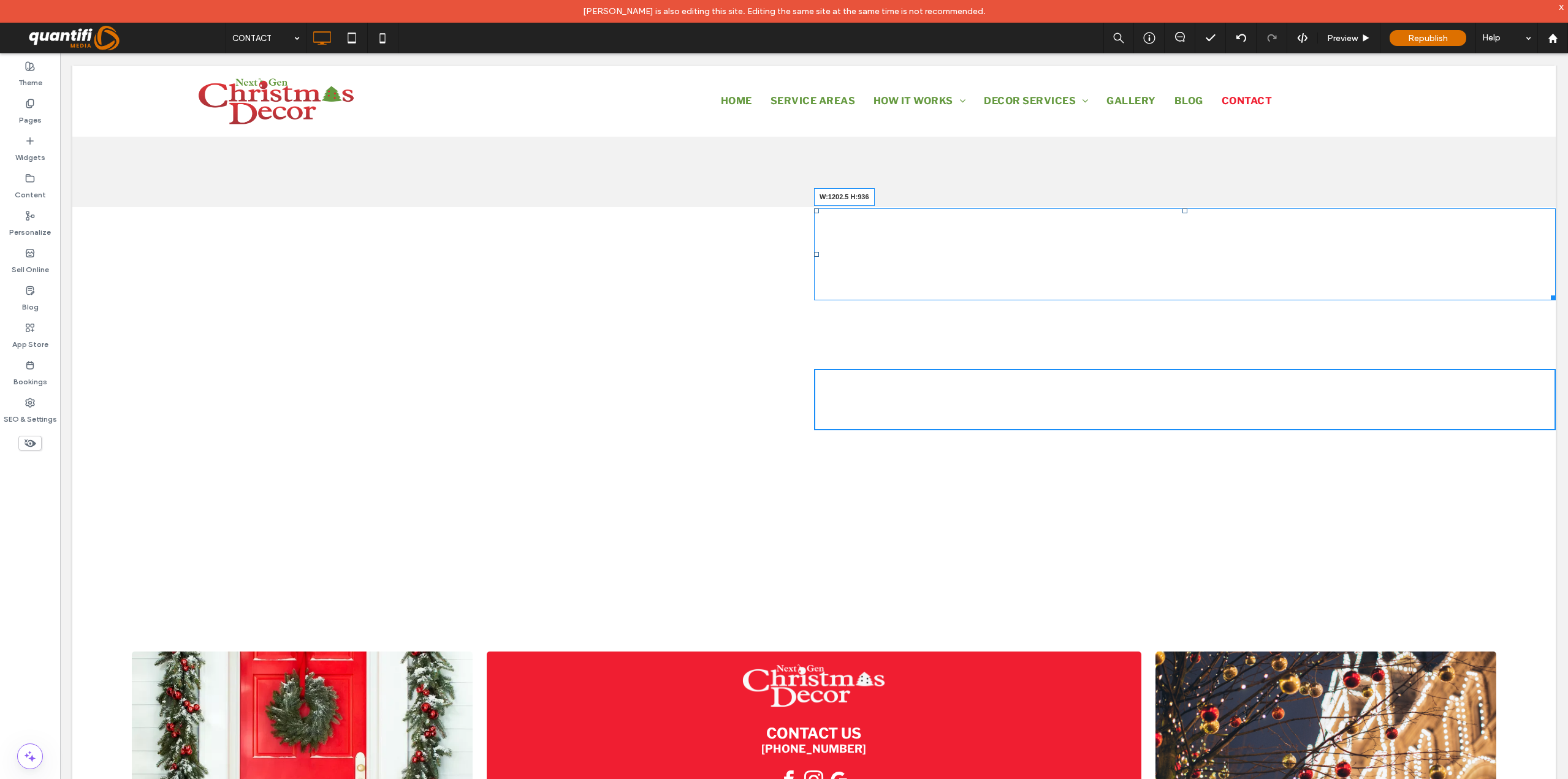
scroll to position [1079, 0]
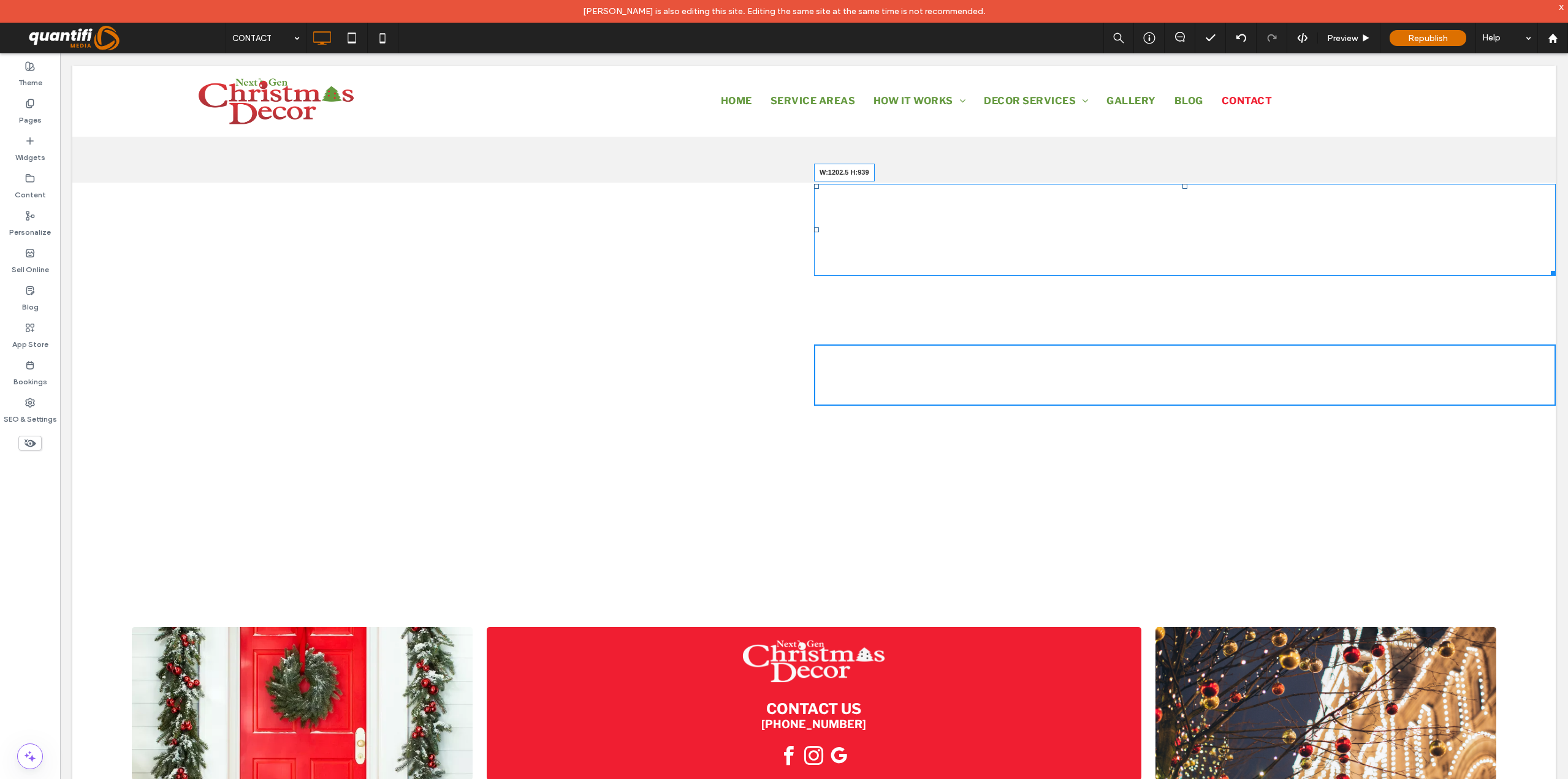
drag, startPoint x: 1543, startPoint y: 395, endPoint x: 1555, endPoint y: 705, distance: 310.2
click at [1555, 705] on body "Click To Paste Click To Paste Row HOME SERVICE AREAS HOW IT WORKS COMPLETE INST…" at bounding box center [814, 118] width 1508 height 2288
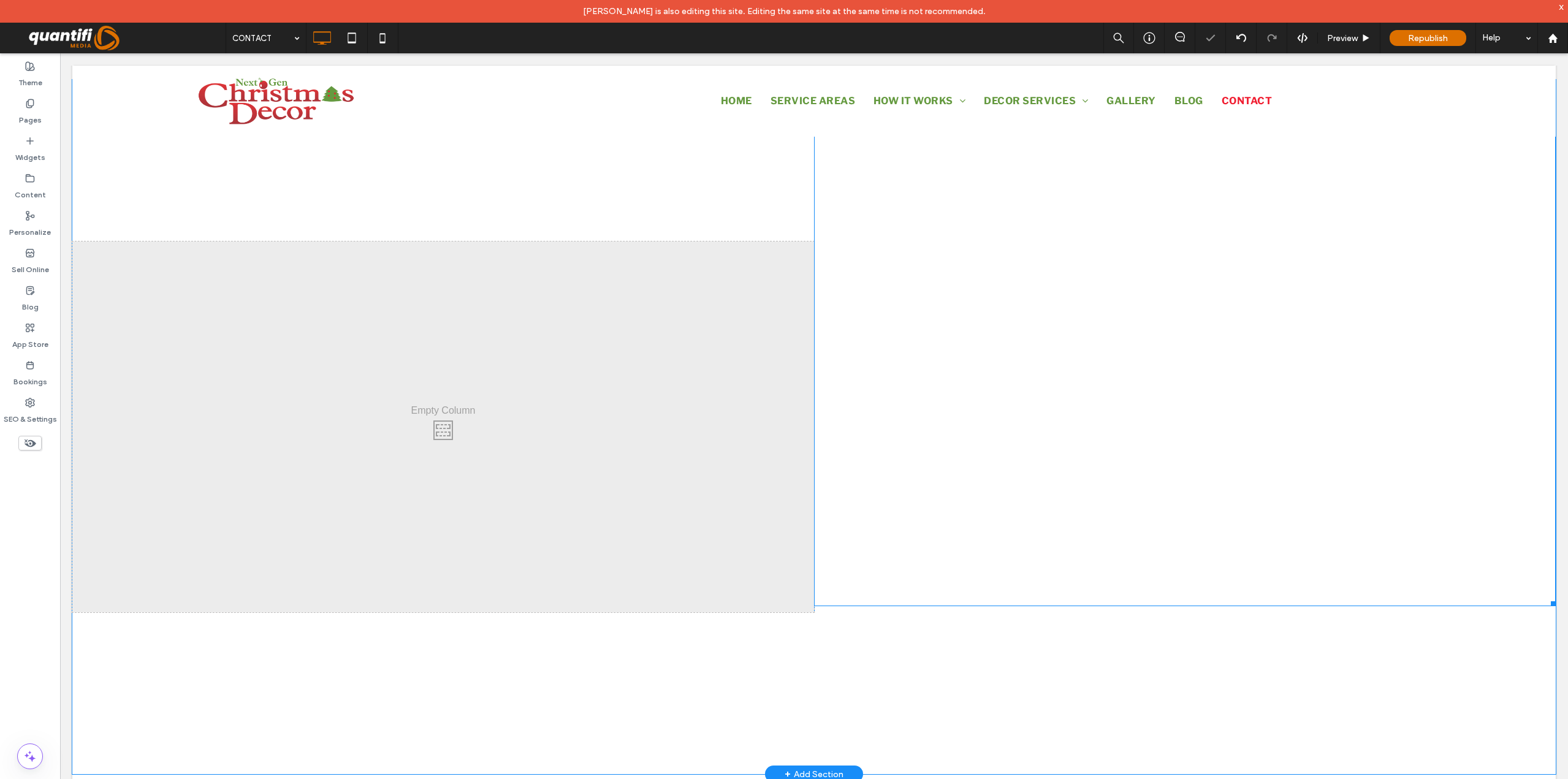
scroll to position [1201, 0]
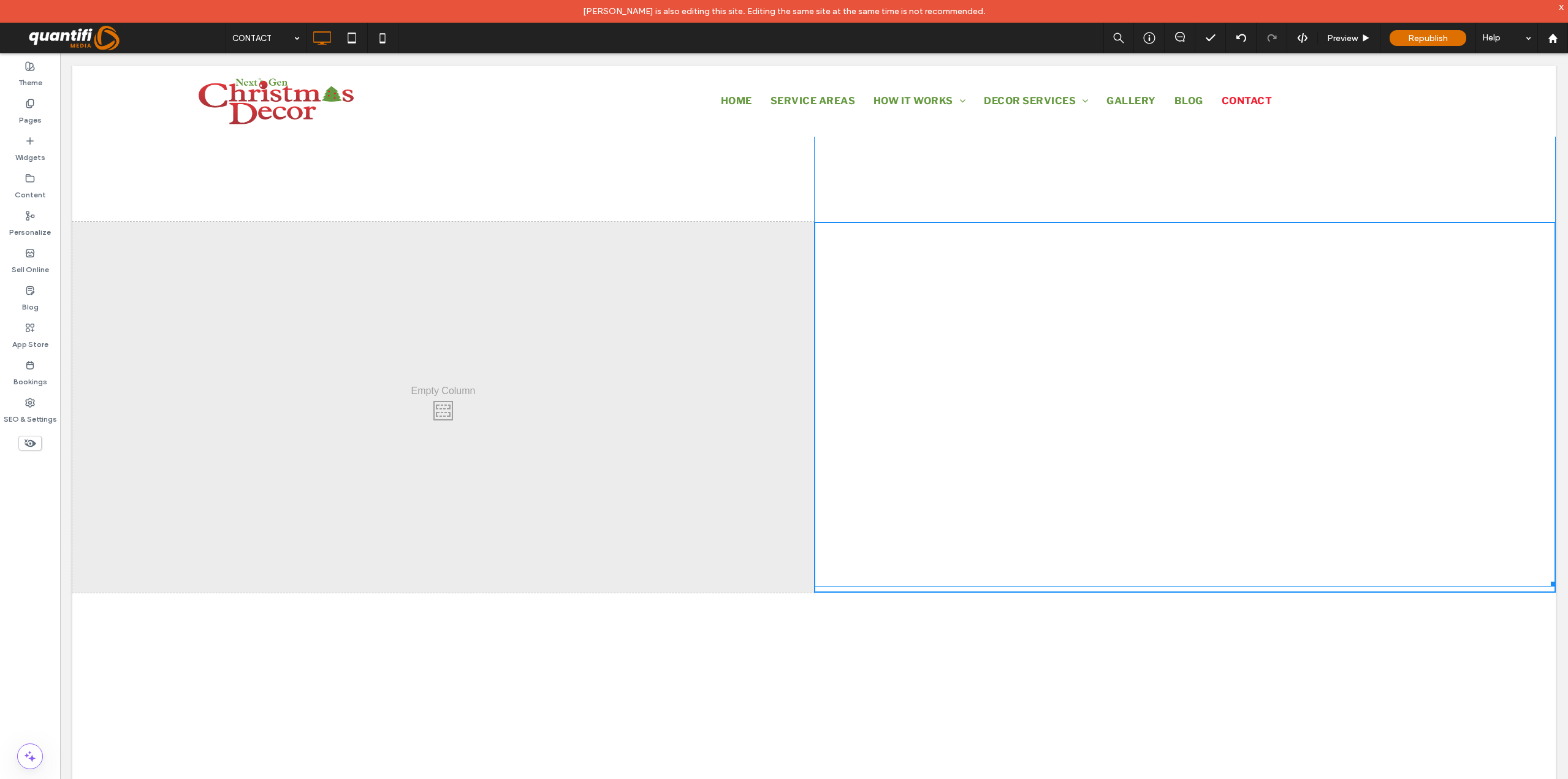
click at [1546, 578] on div at bounding box center [1550, 582] width 9 height 9
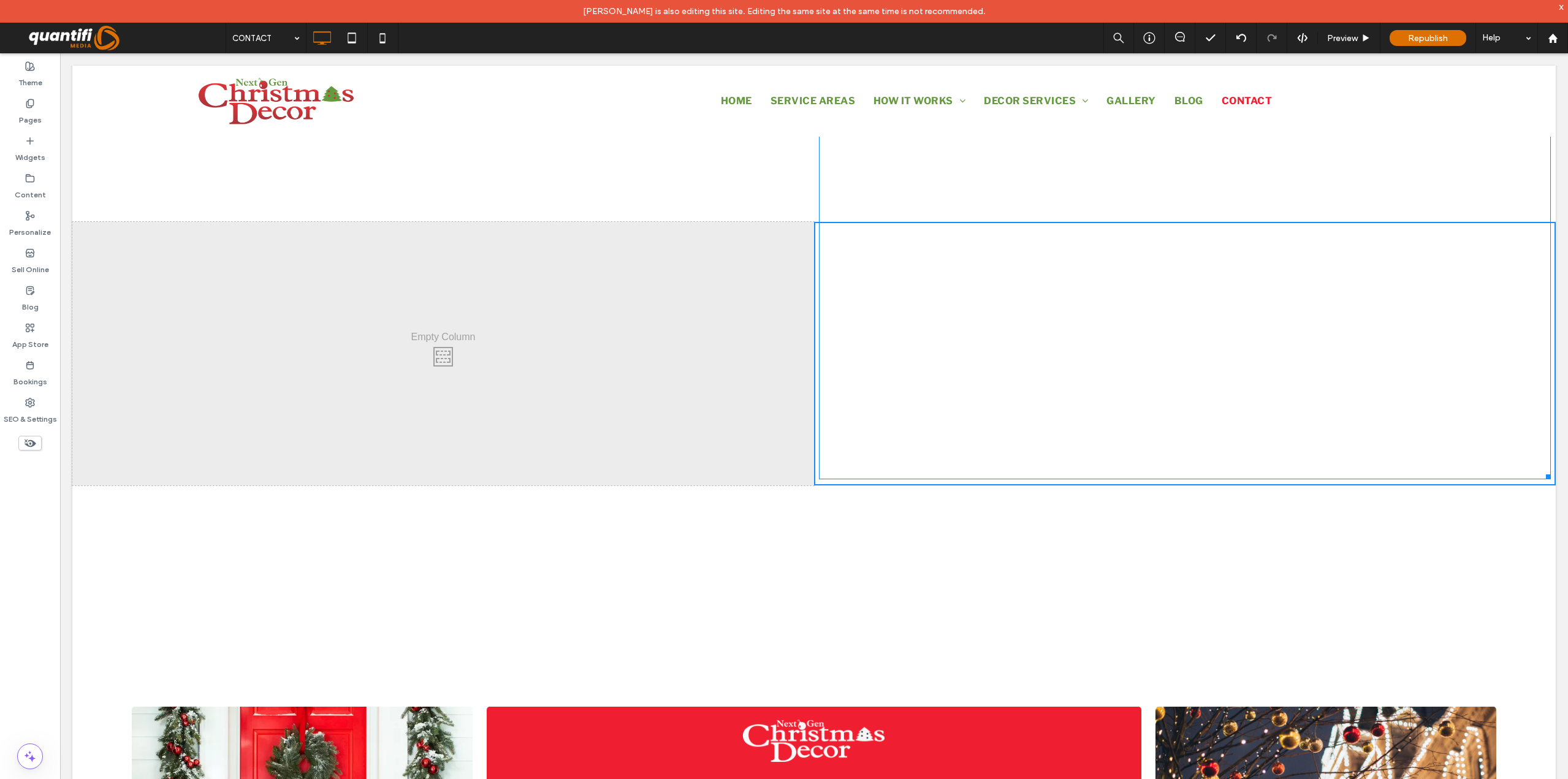
drag, startPoint x: 1538, startPoint y: 474, endPoint x: 1389, endPoint y: 501, distance: 151.4
click at [1541, 480] on div at bounding box center [1545, 474] width 9 height 9
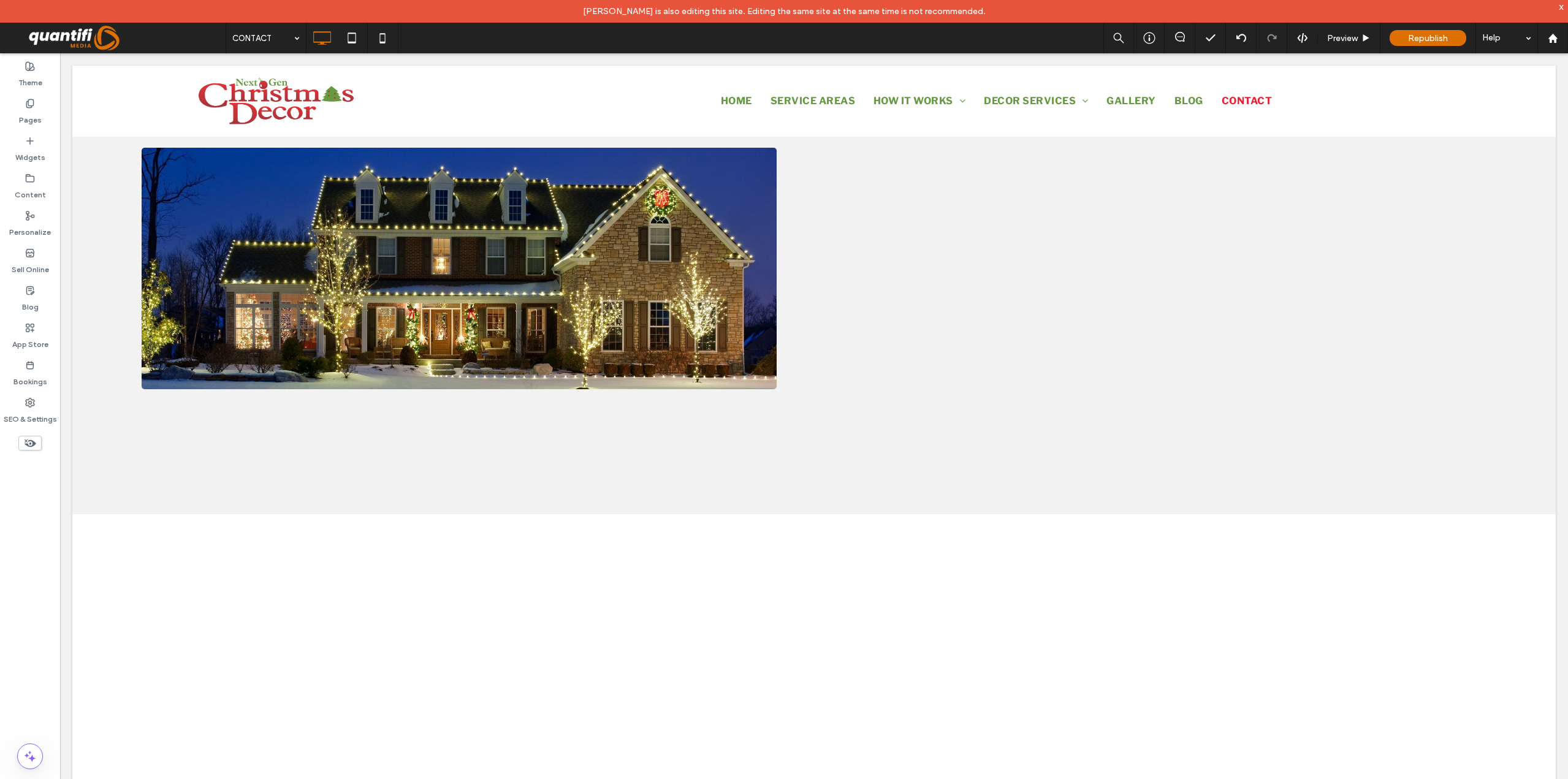
scroll to position [772, 0]
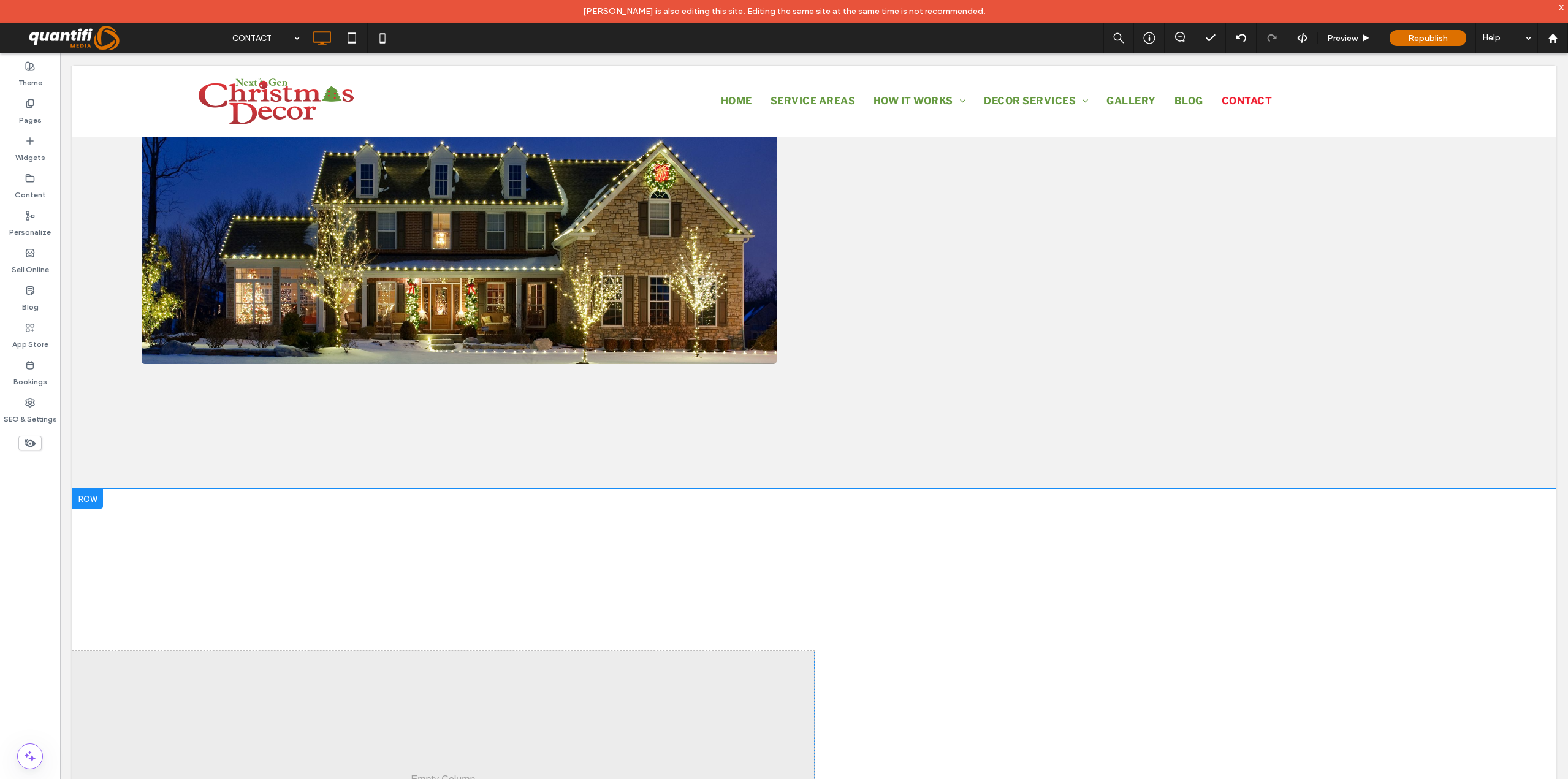
click at [83, 497] on div at bounding box center [87, 499] width 31 height 20
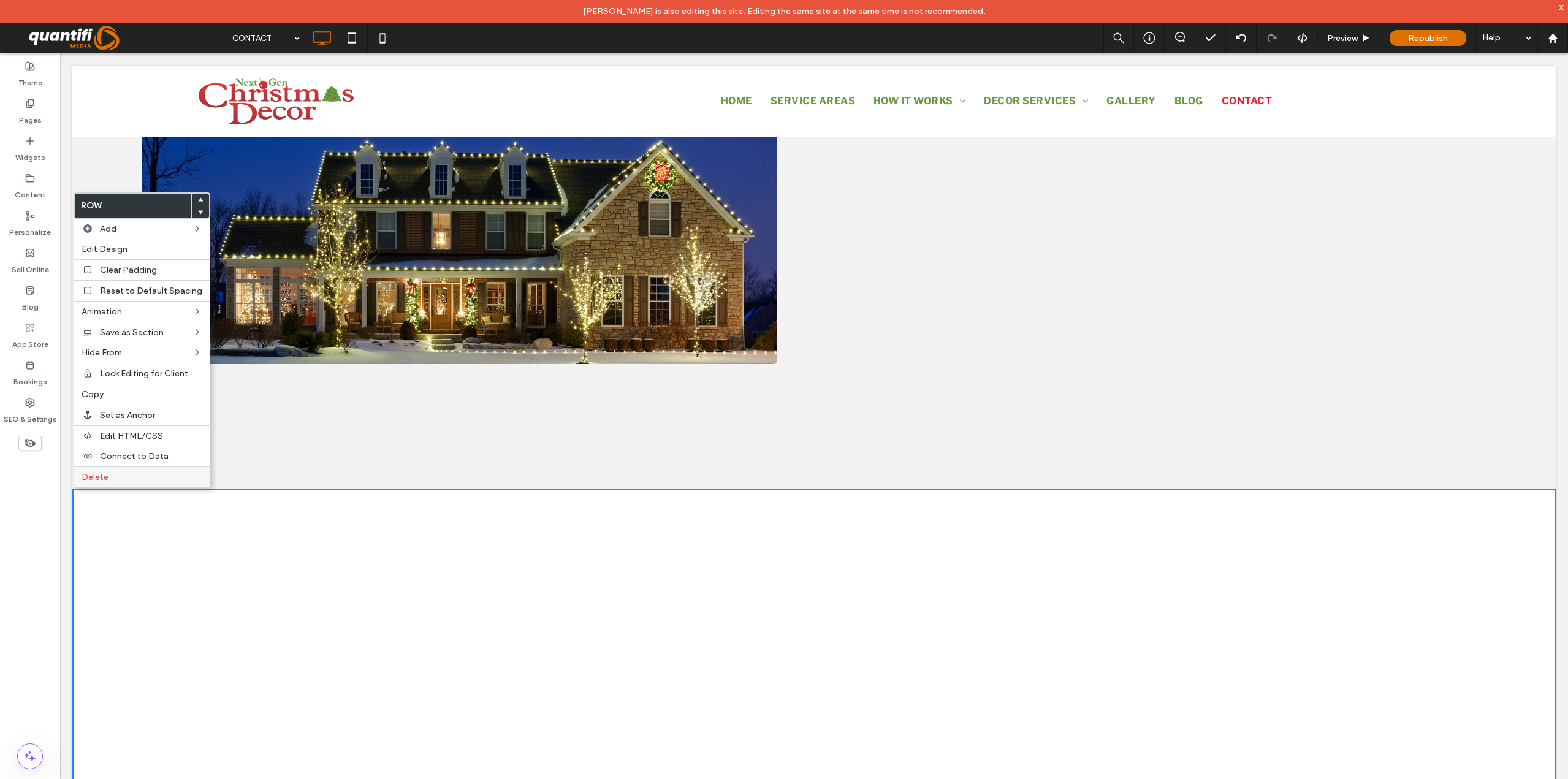
click at [113, 482] on label "Delete" at bounding box center [142, 477] width 121 height 10
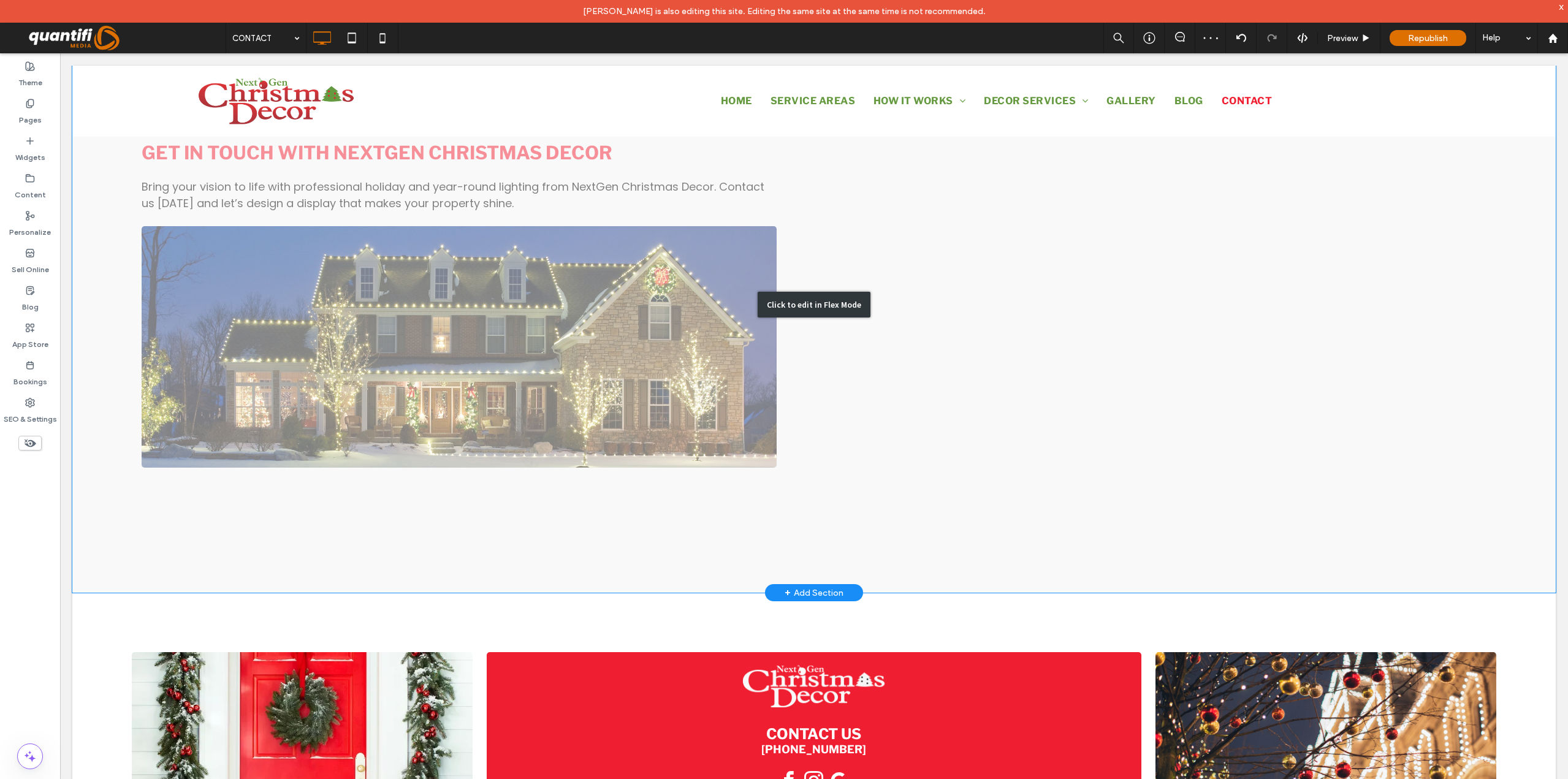
scroll to position [589, 0]
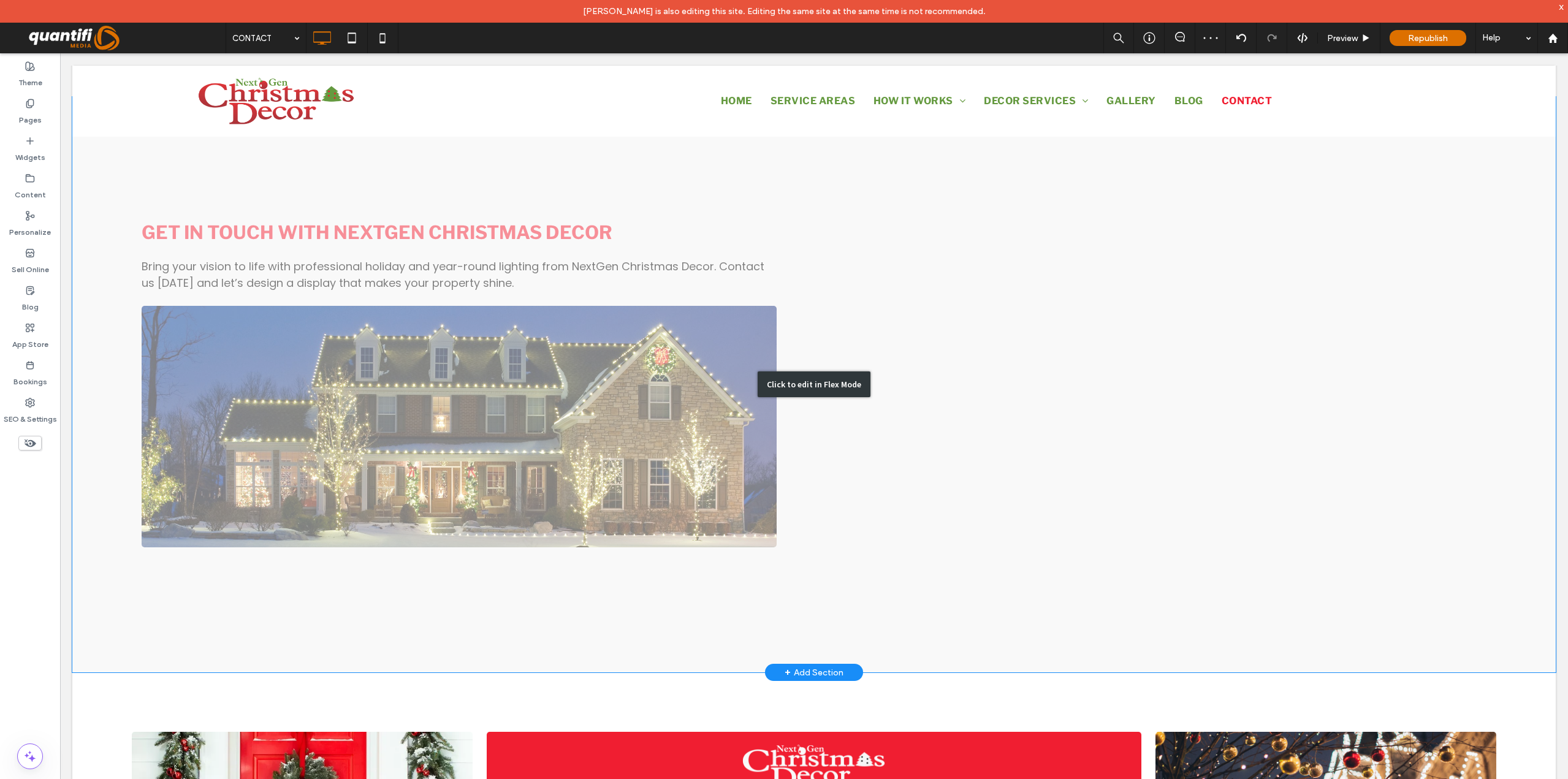
click at [844, 382] on div "Click to edit in Flex Mode" at bounding box center [814, 385] width 113 height 26
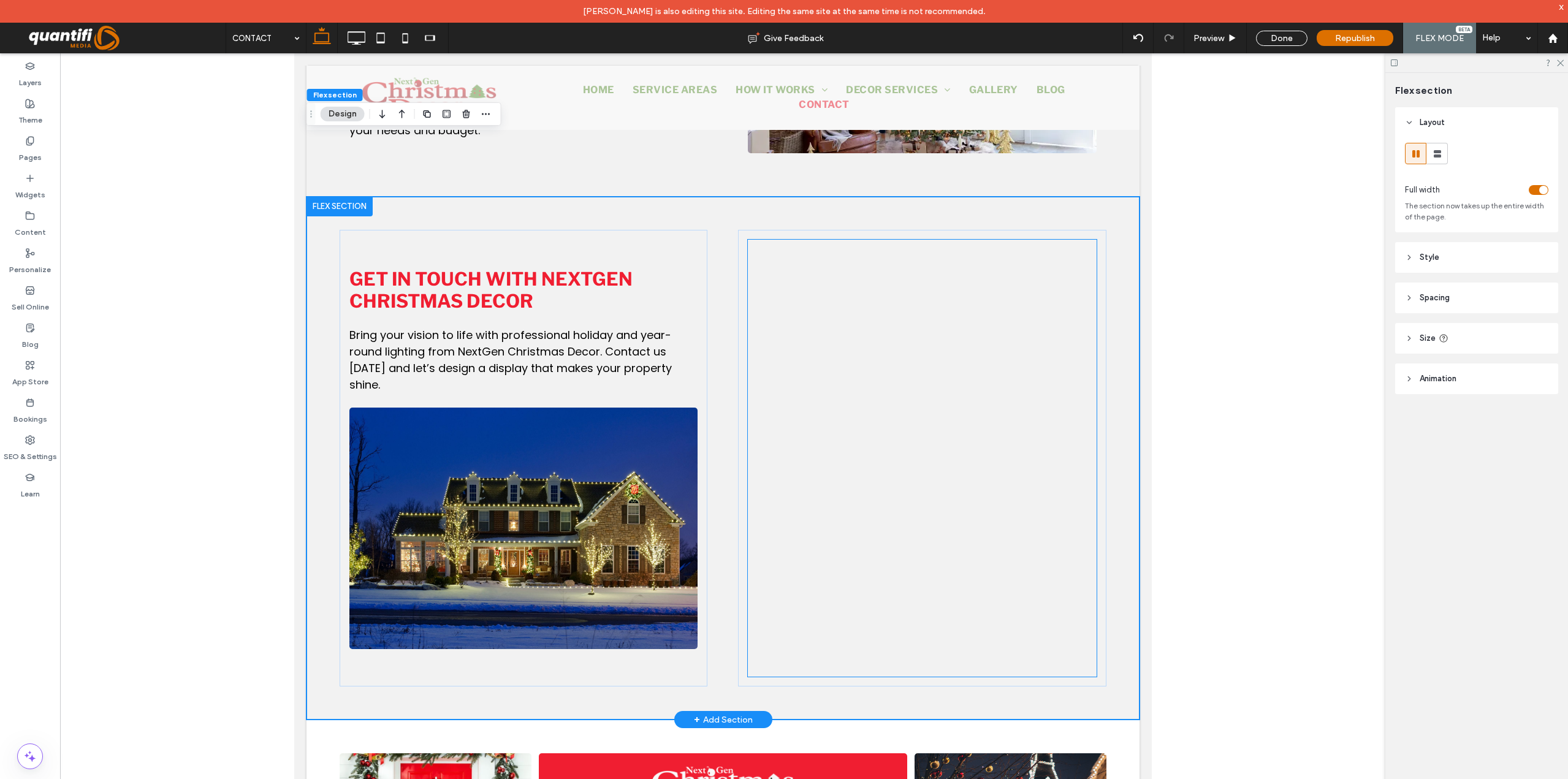
scroll to position [405, 0]
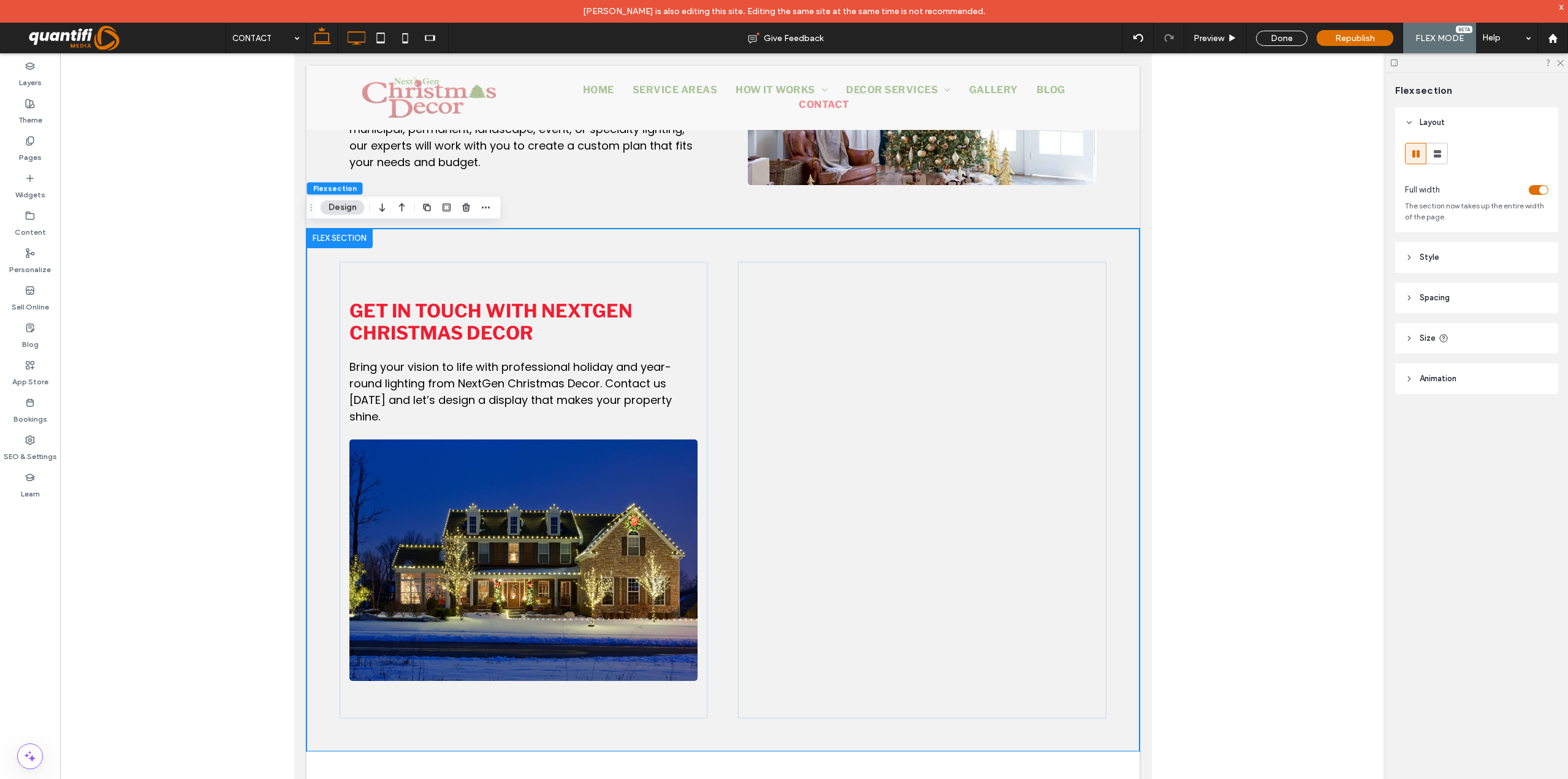
click at [357, 33] on icon at bounding box center [356, 38] width 25 height 25
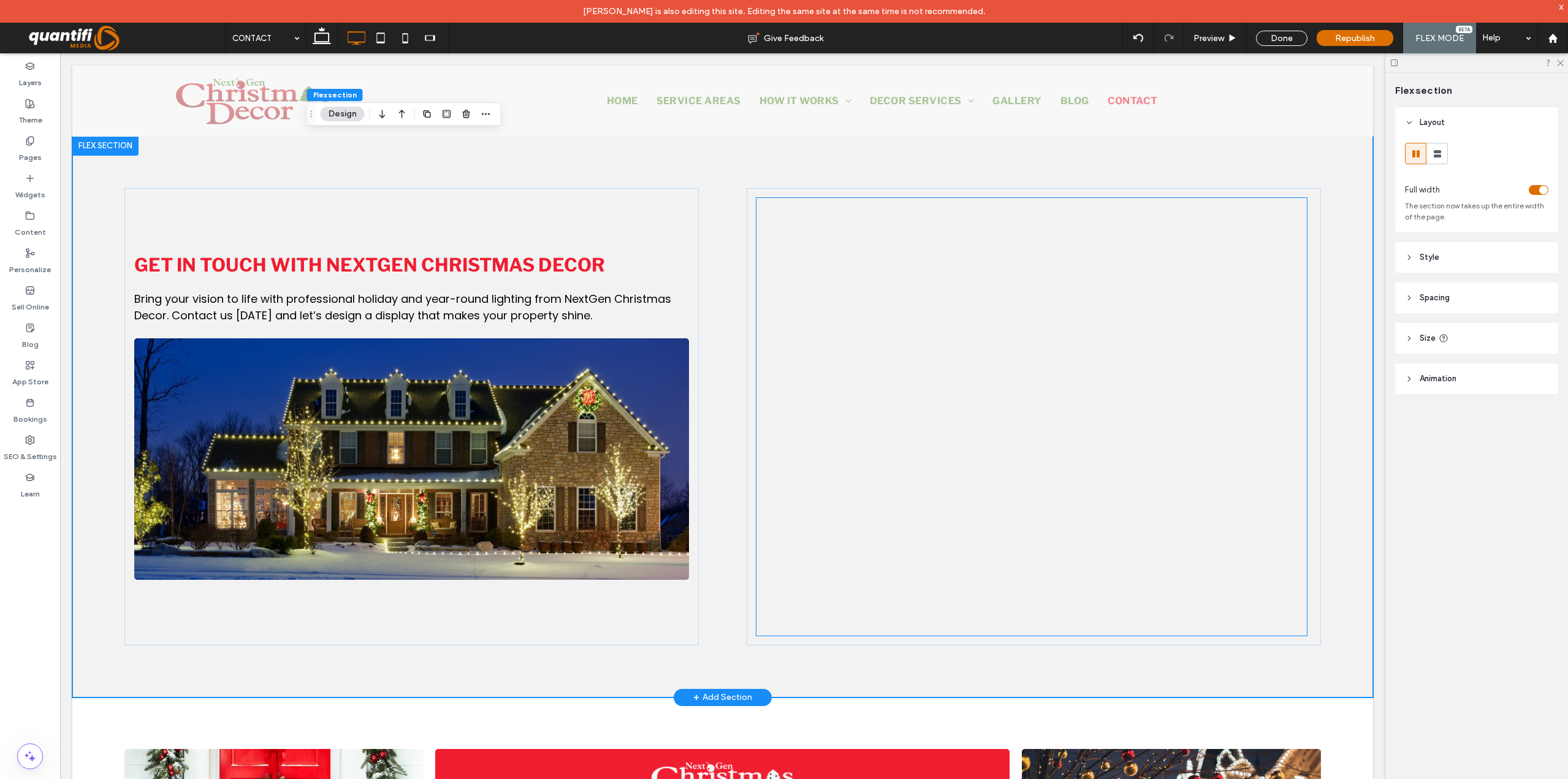
scroll to position [572, 0]
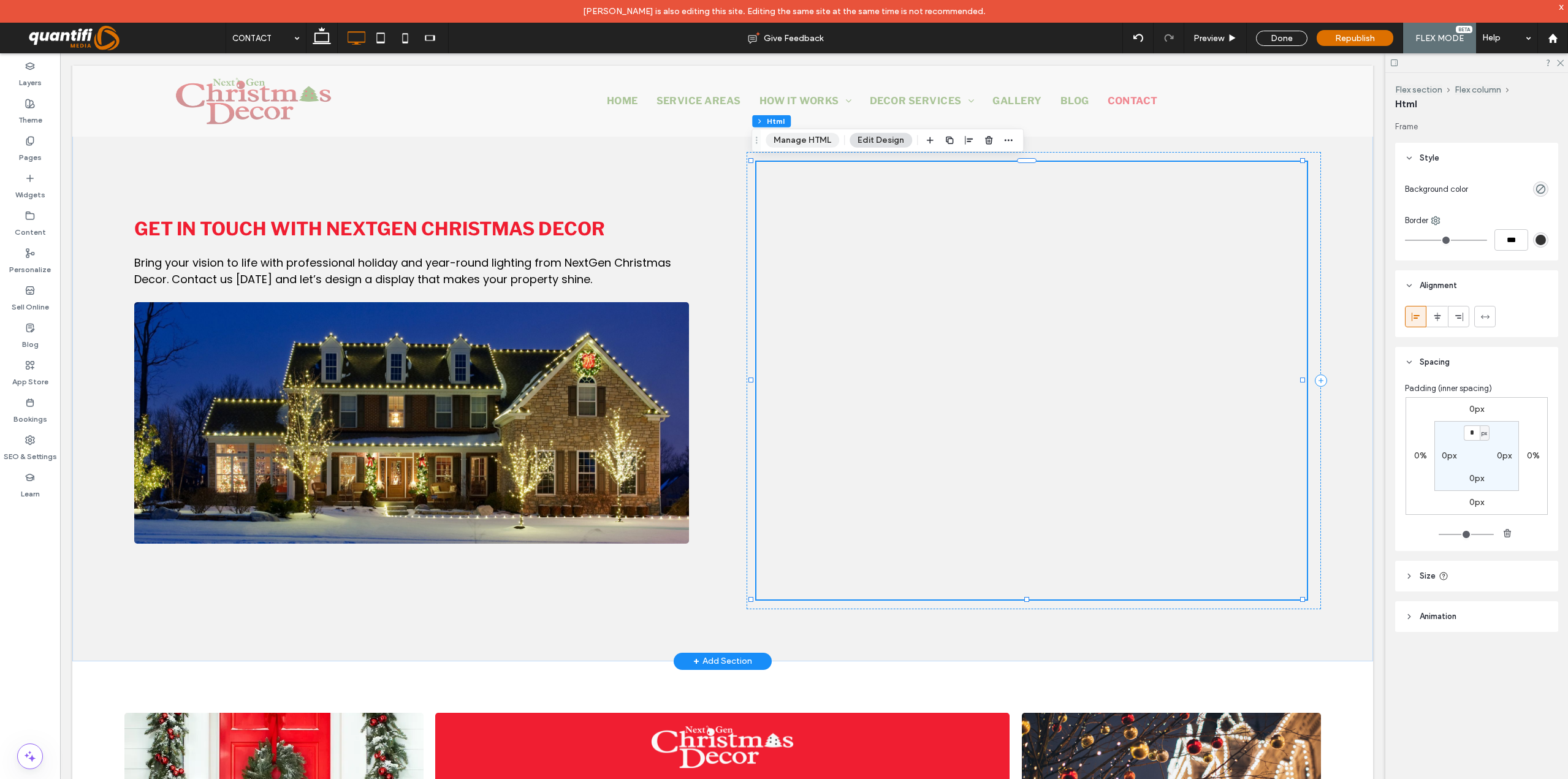
click at [803, 141] on button "Manage HTML" at bounding box center [802, 141] width 74 height 15
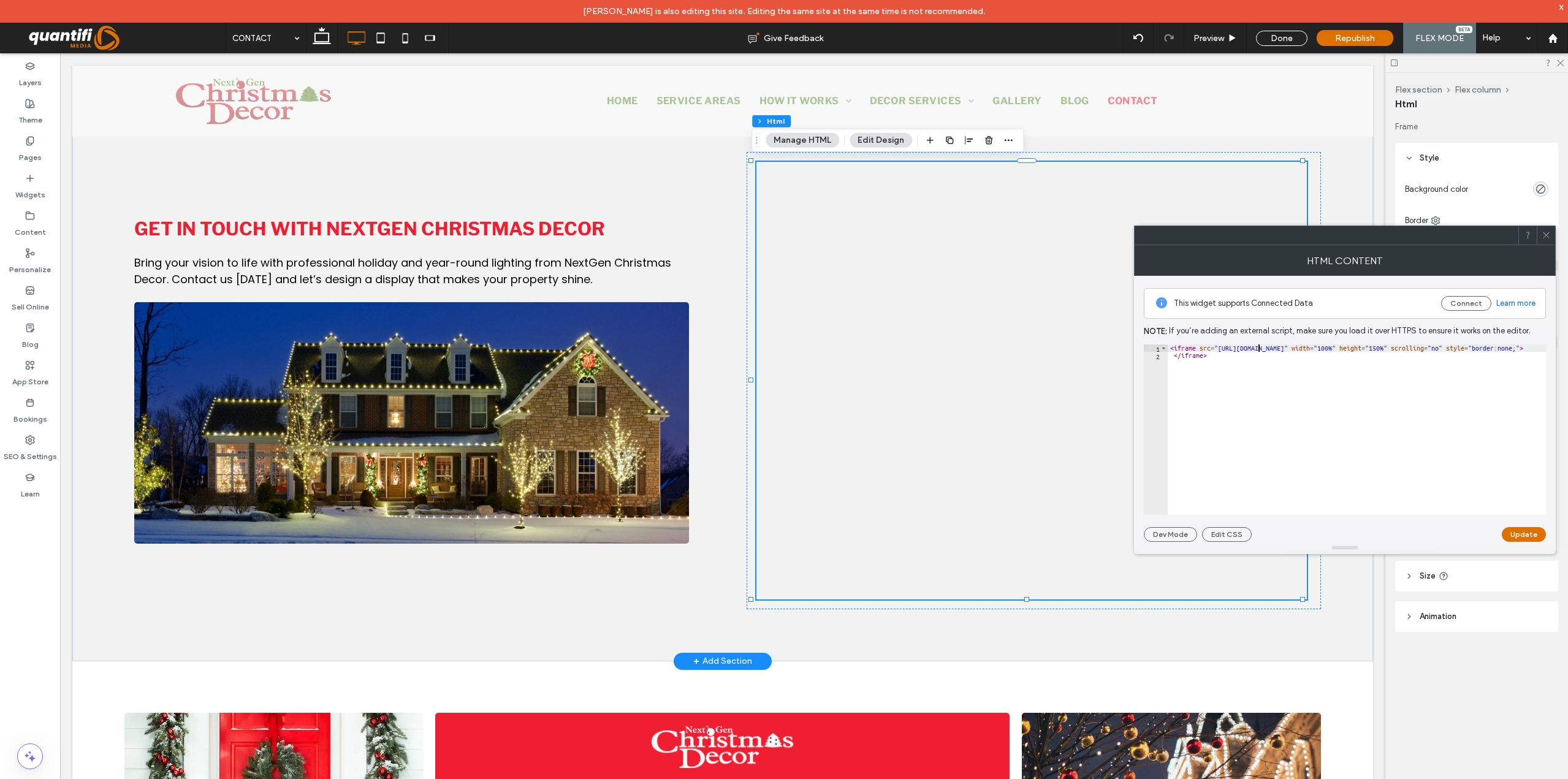
click at [1258, 349] on div "< iframe src = "https://st.sendajob.com/MY/servicerequest/7c87e014d50fd7ddc104c…" at bounding box center [1477, 437] width 619 height 185
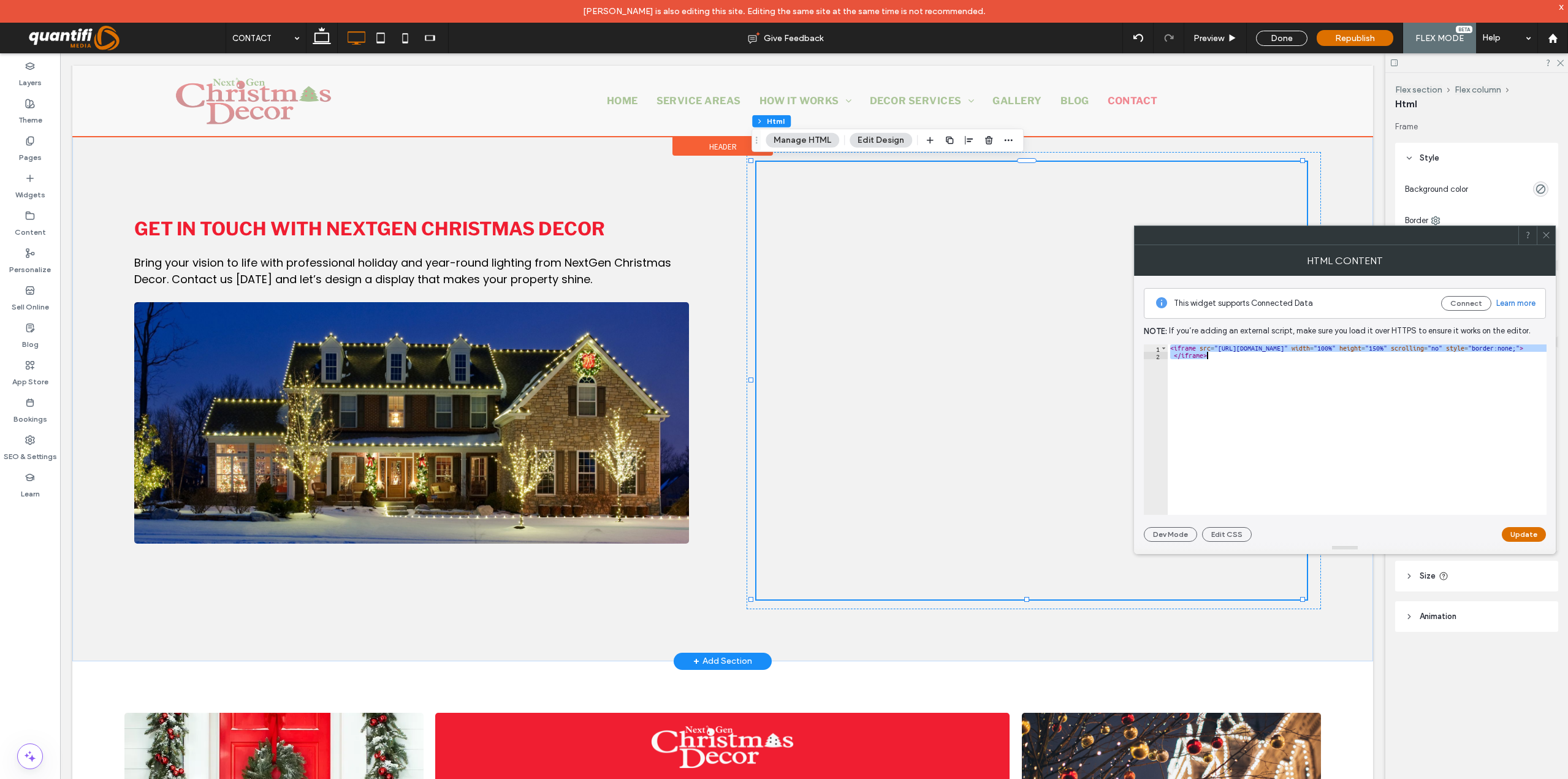
click at [1224, 99] on div at bounding box center [722, 101] width 1301 height 71
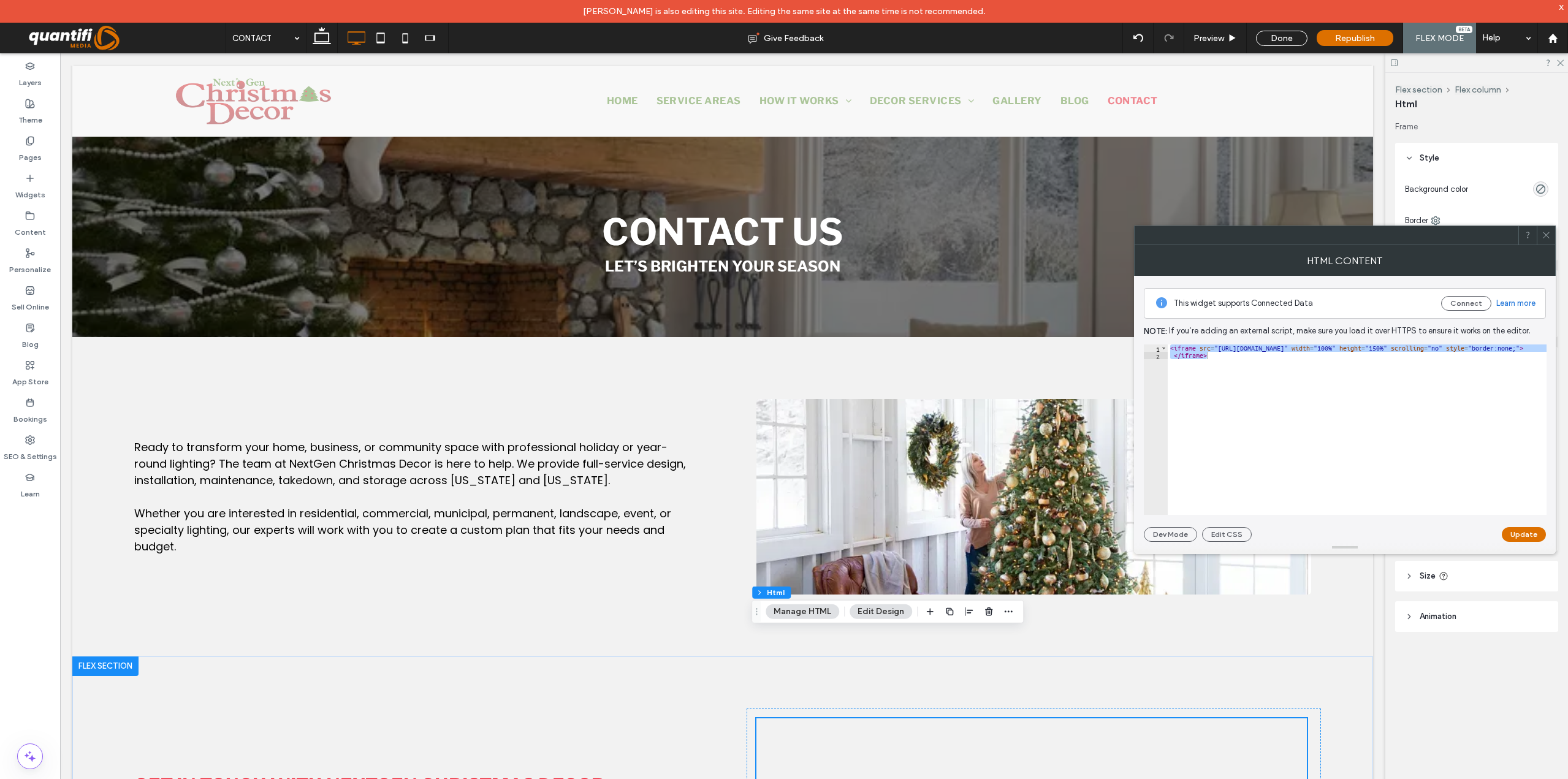
scroll to position [0, 0]
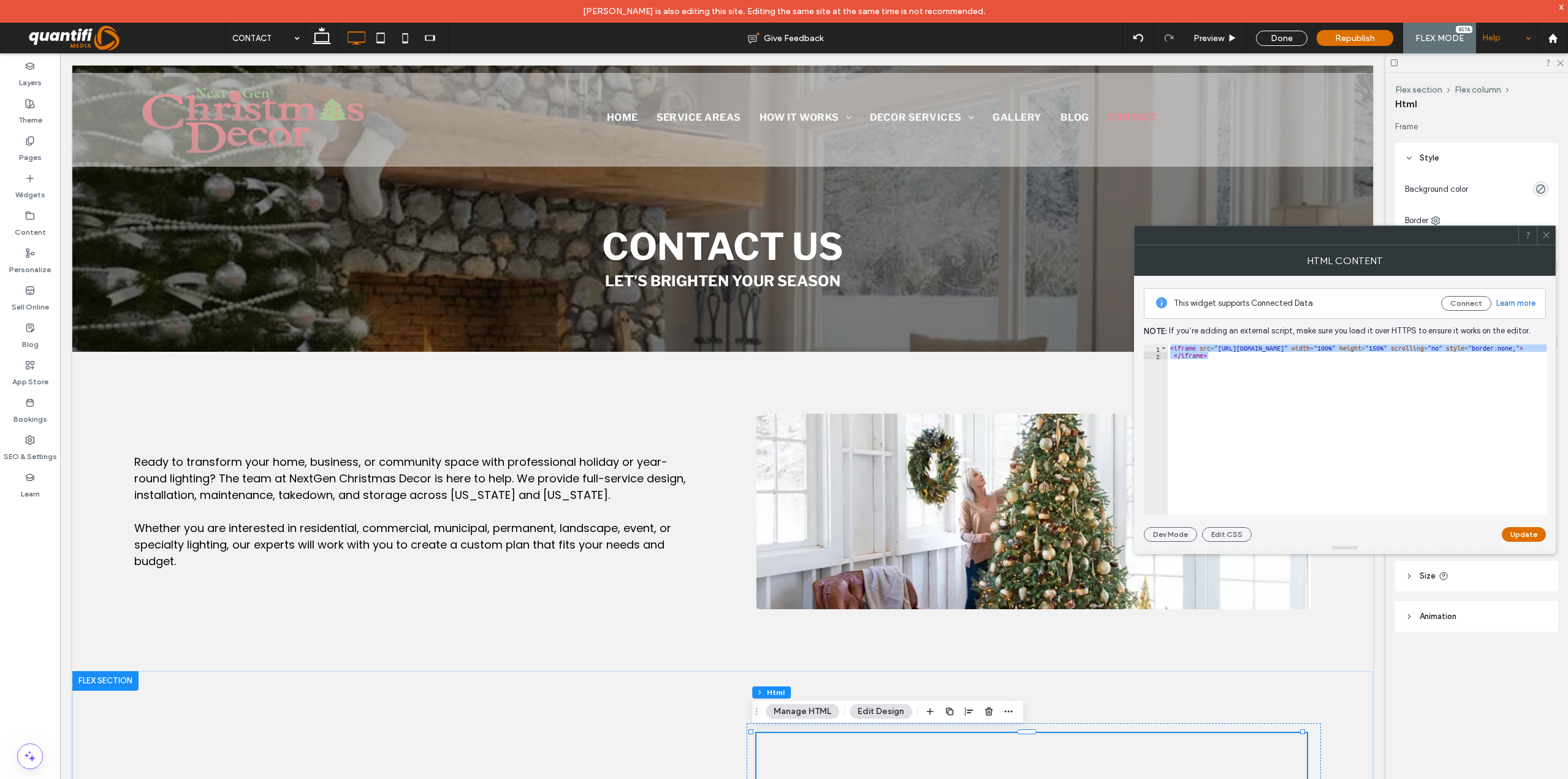
click at [1508, 37] on div "Help" at bounding box center [1507, 38] width 61 height 31
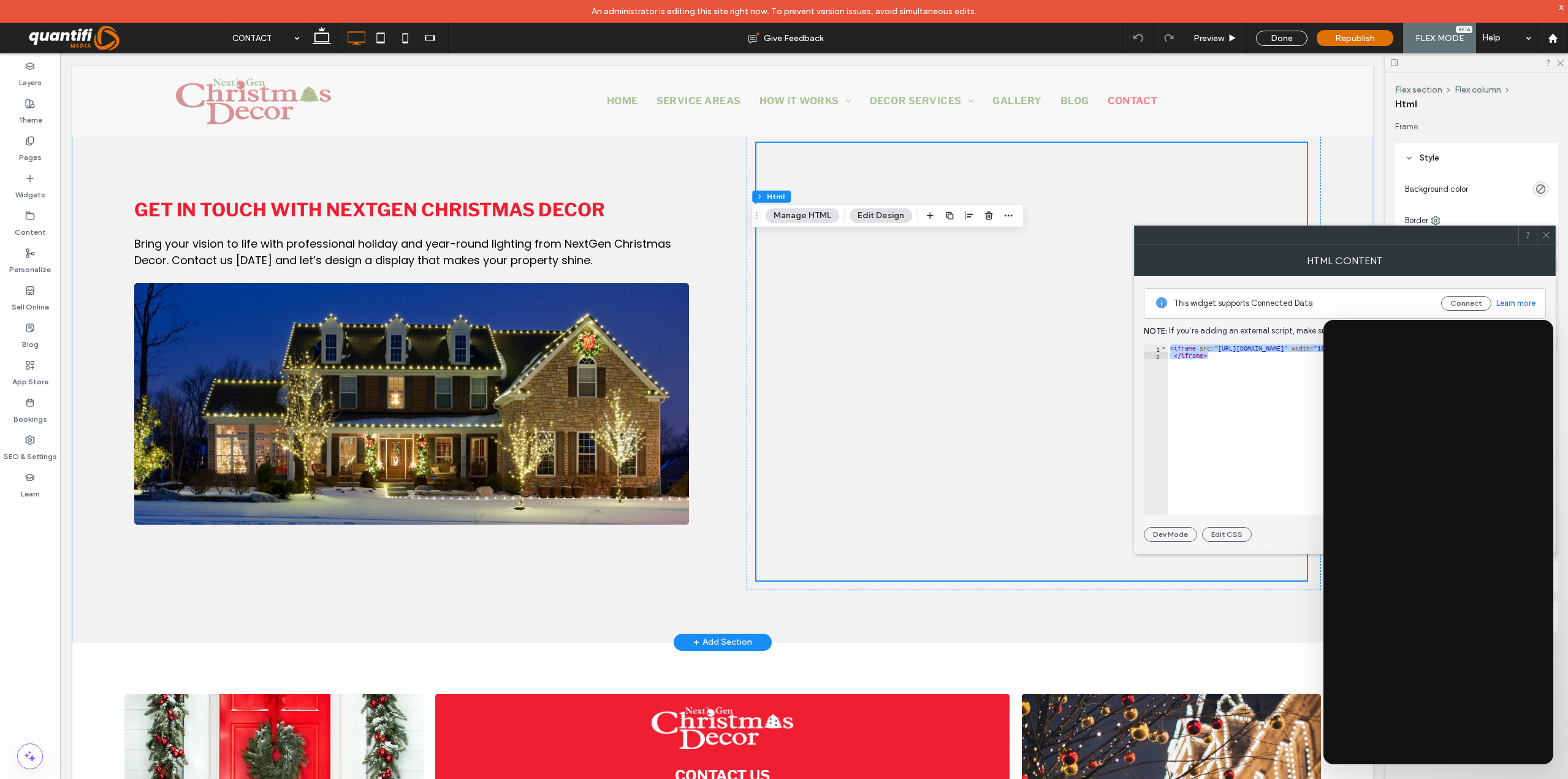
scroll to position [613, 0]
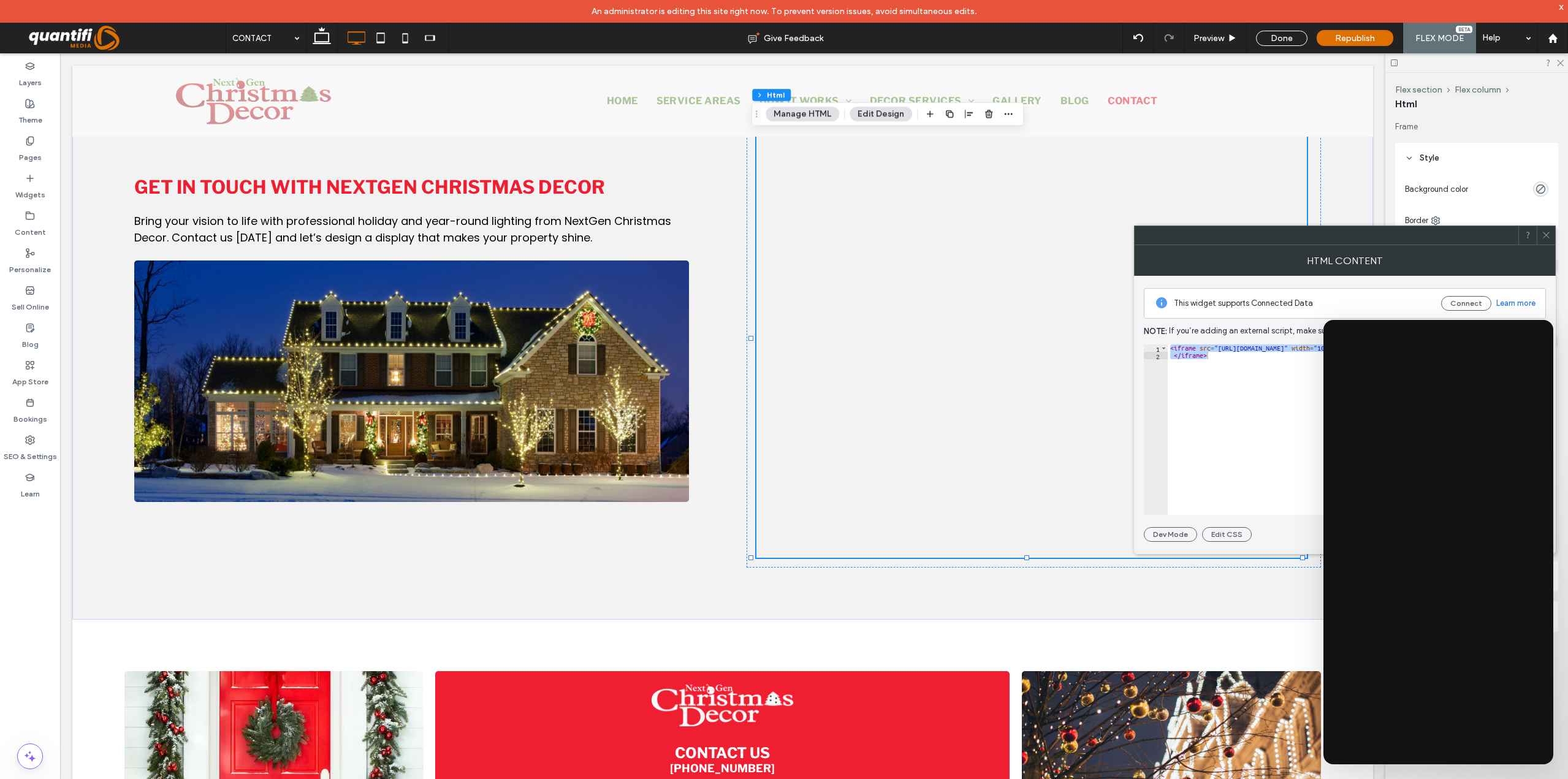
click at [1229, 351] on div "< iframe src = "https://st.sendajob.com/MY/servicerequest/7c87e014d50fd7ddc104c…" at bounding box center [1357, 430] width 379 height 171
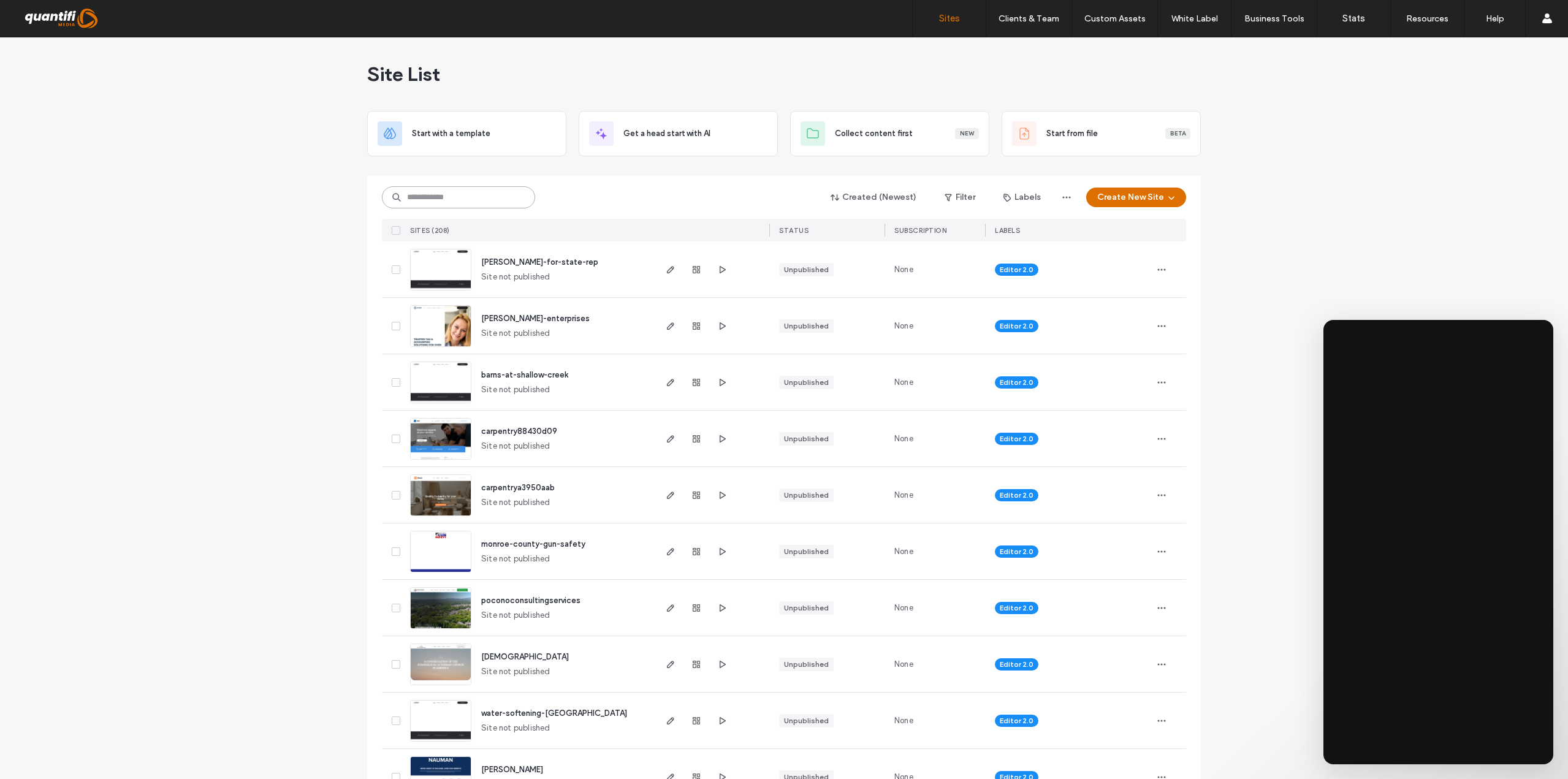
click at [473, 198] on input at bounding box center [458, 197] width 153 height 22
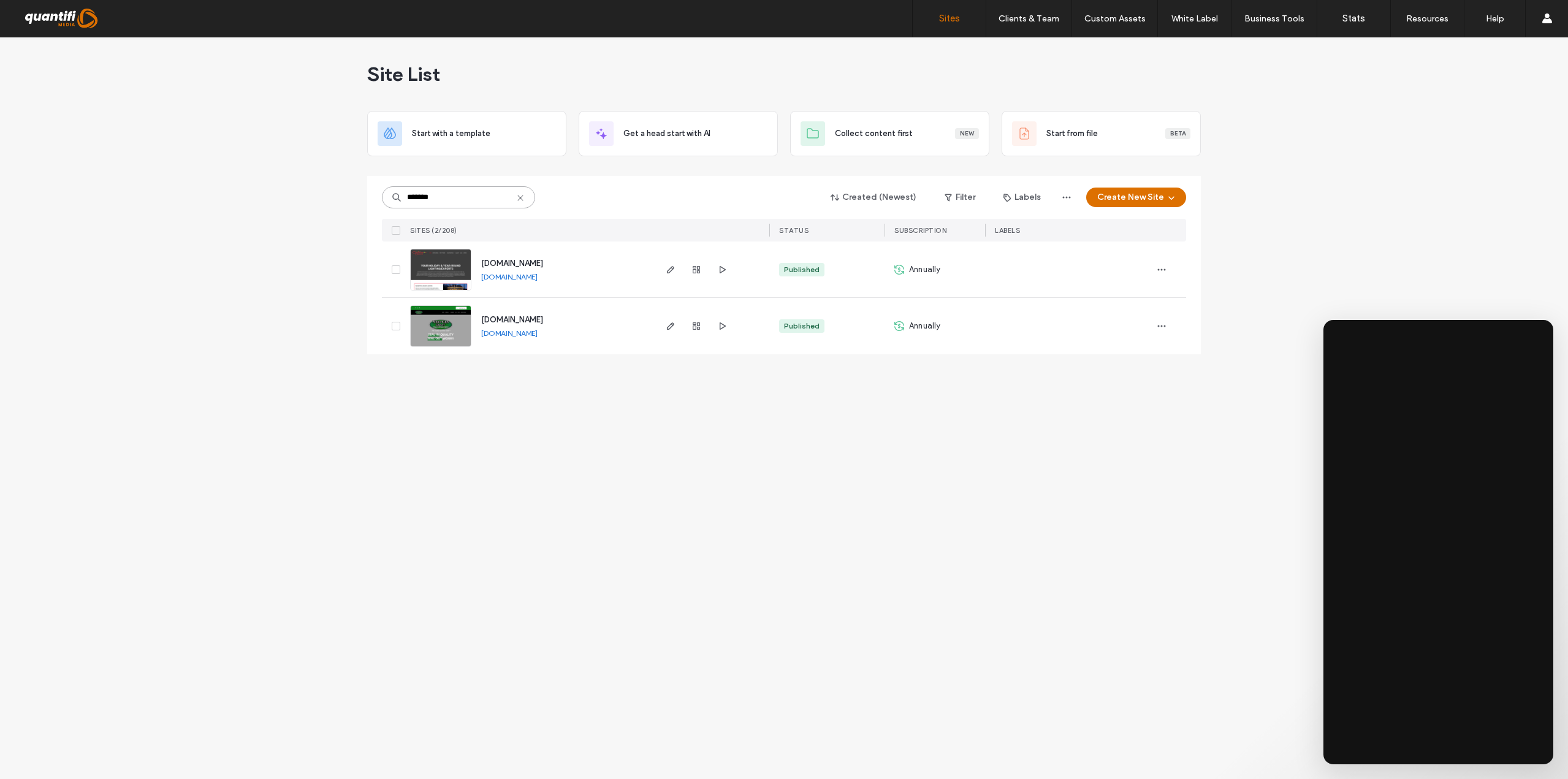
type input "*******"
click at [662, 268] on div at bounding box center [711, 269] width 116 height 56
click at [666, 269] on icon "button" at bounding box center [670, 269] width 10 height 10
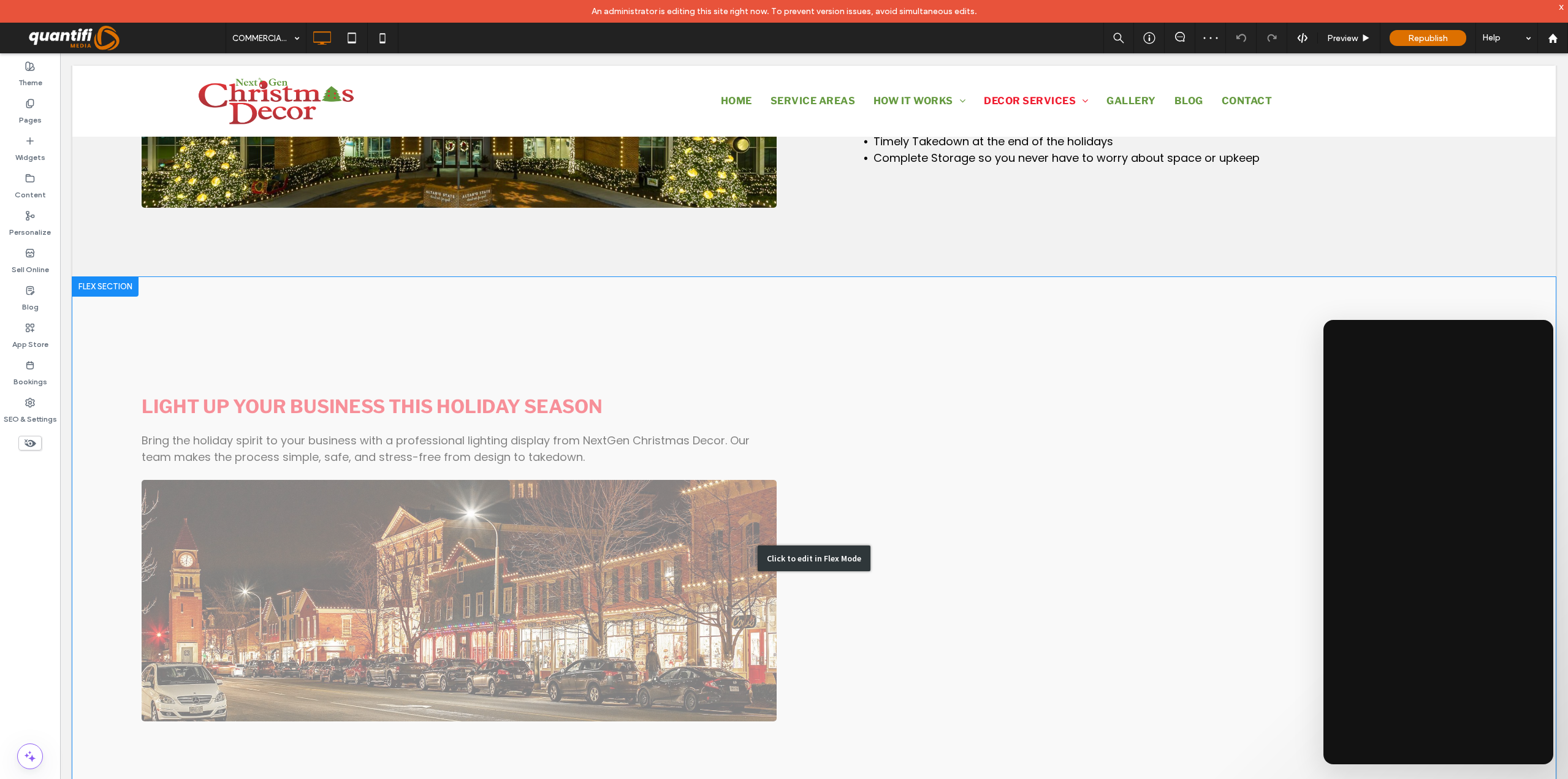
scroll to position [1349, 0]
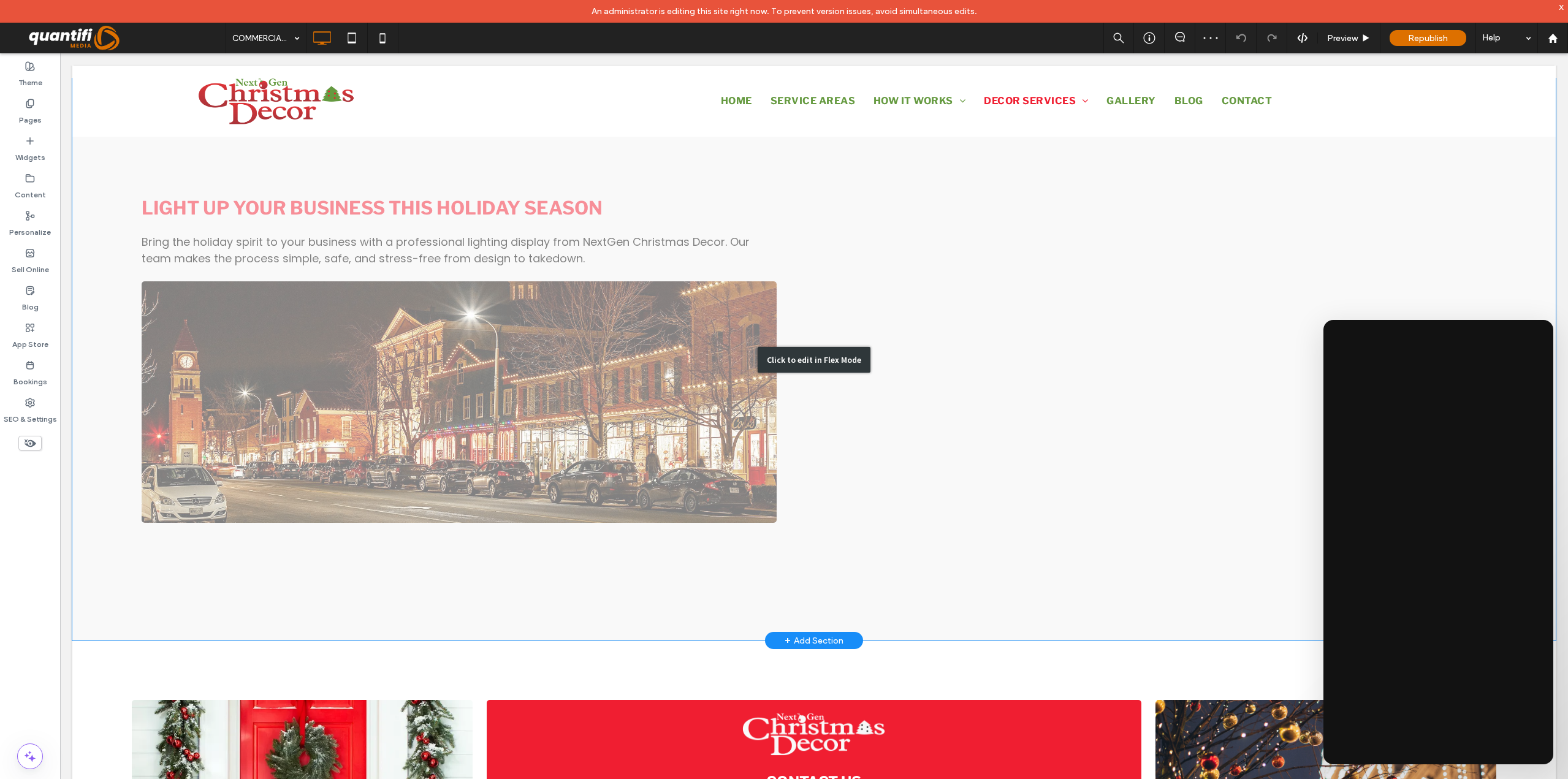
click at [820, 347] on div "Click to edit in Flex Mode" at bounding box center [814, 360] width 113 height 26
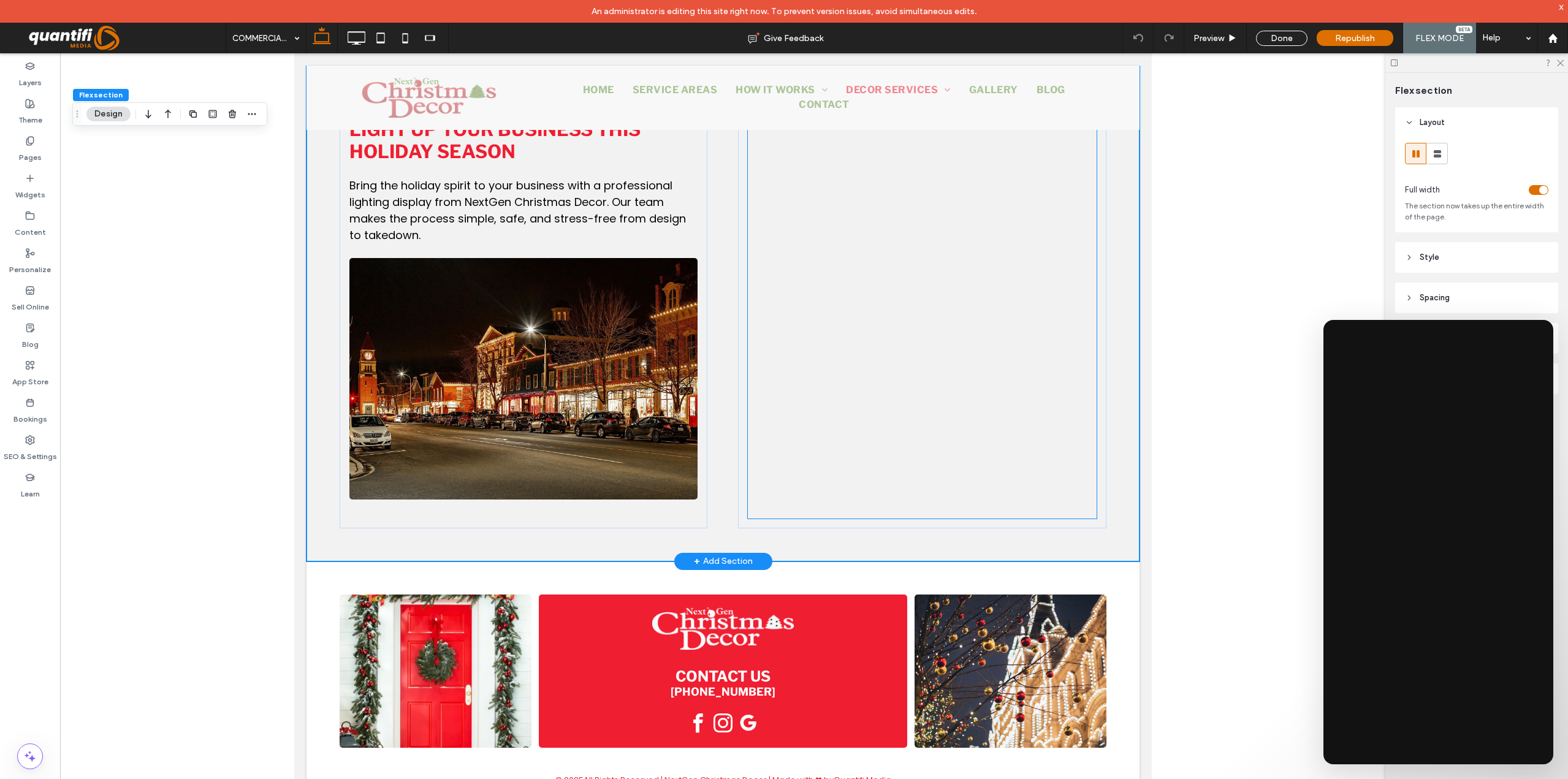
scroll to position [1329, 0]
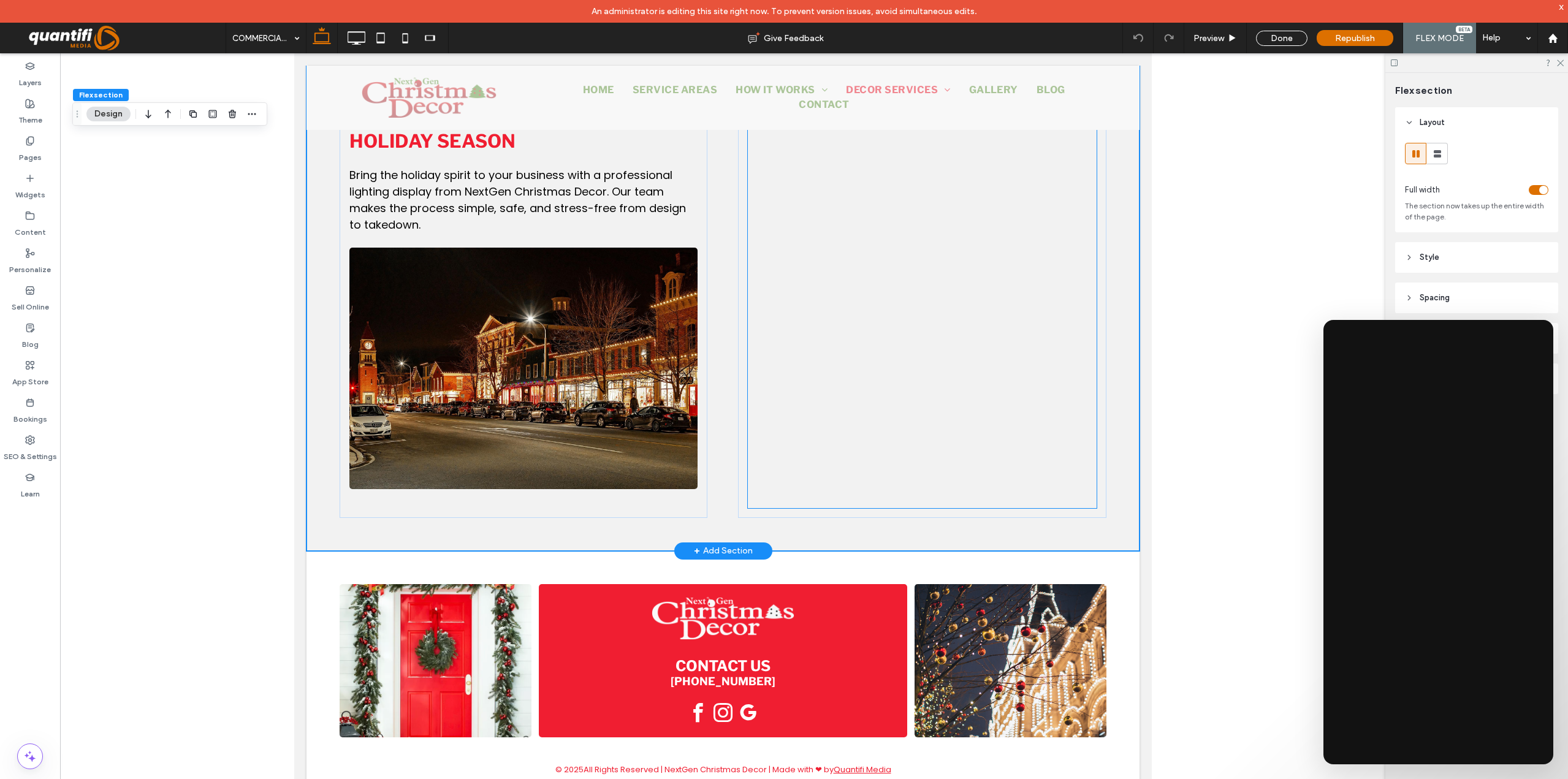
click at [834, 317] on div at bounding box center [921, 299] width 348 height 419
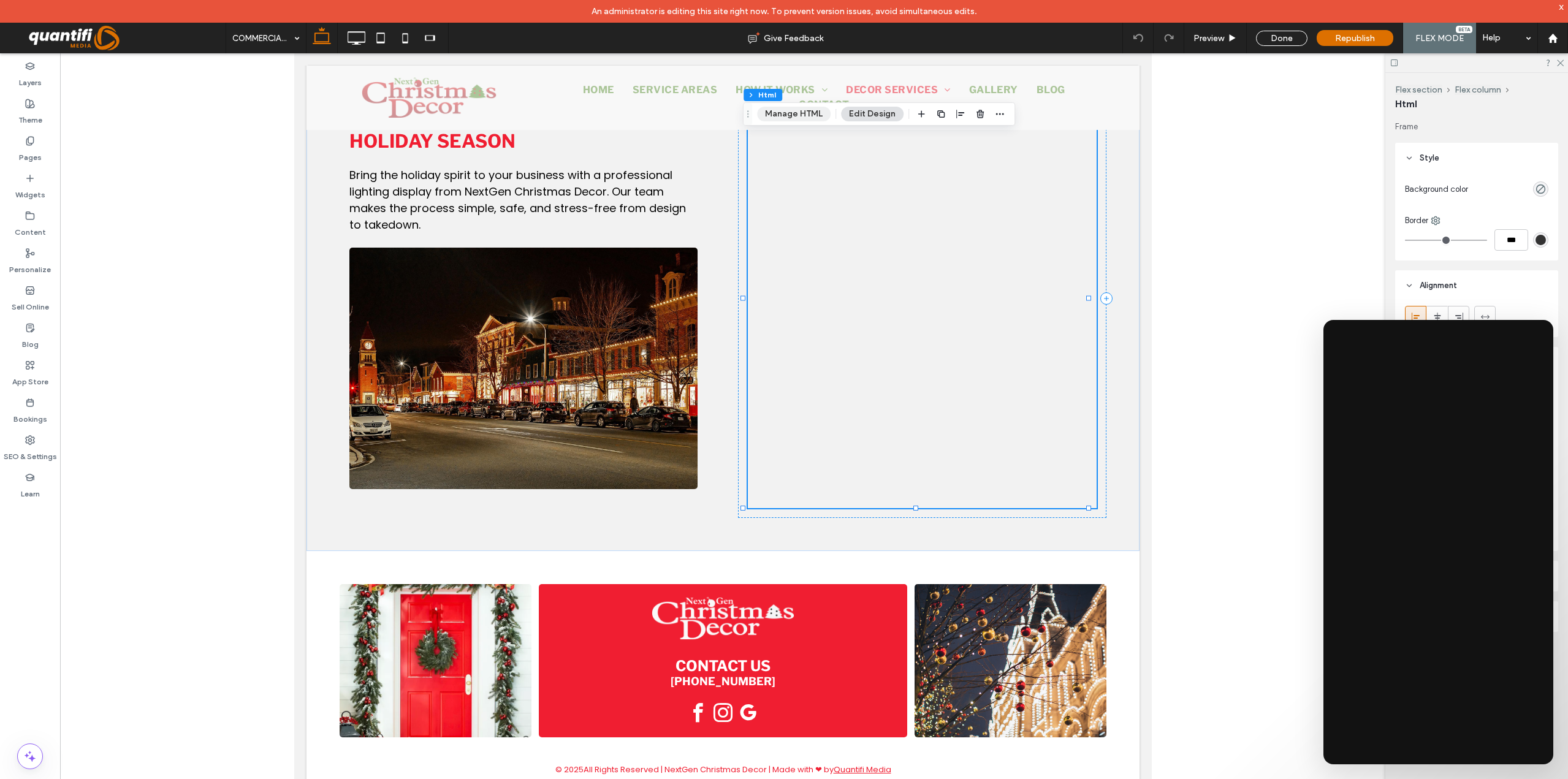
click at [804, 118] on button "Manage HTML" at bounding box center [794, 114] width 74 height 15
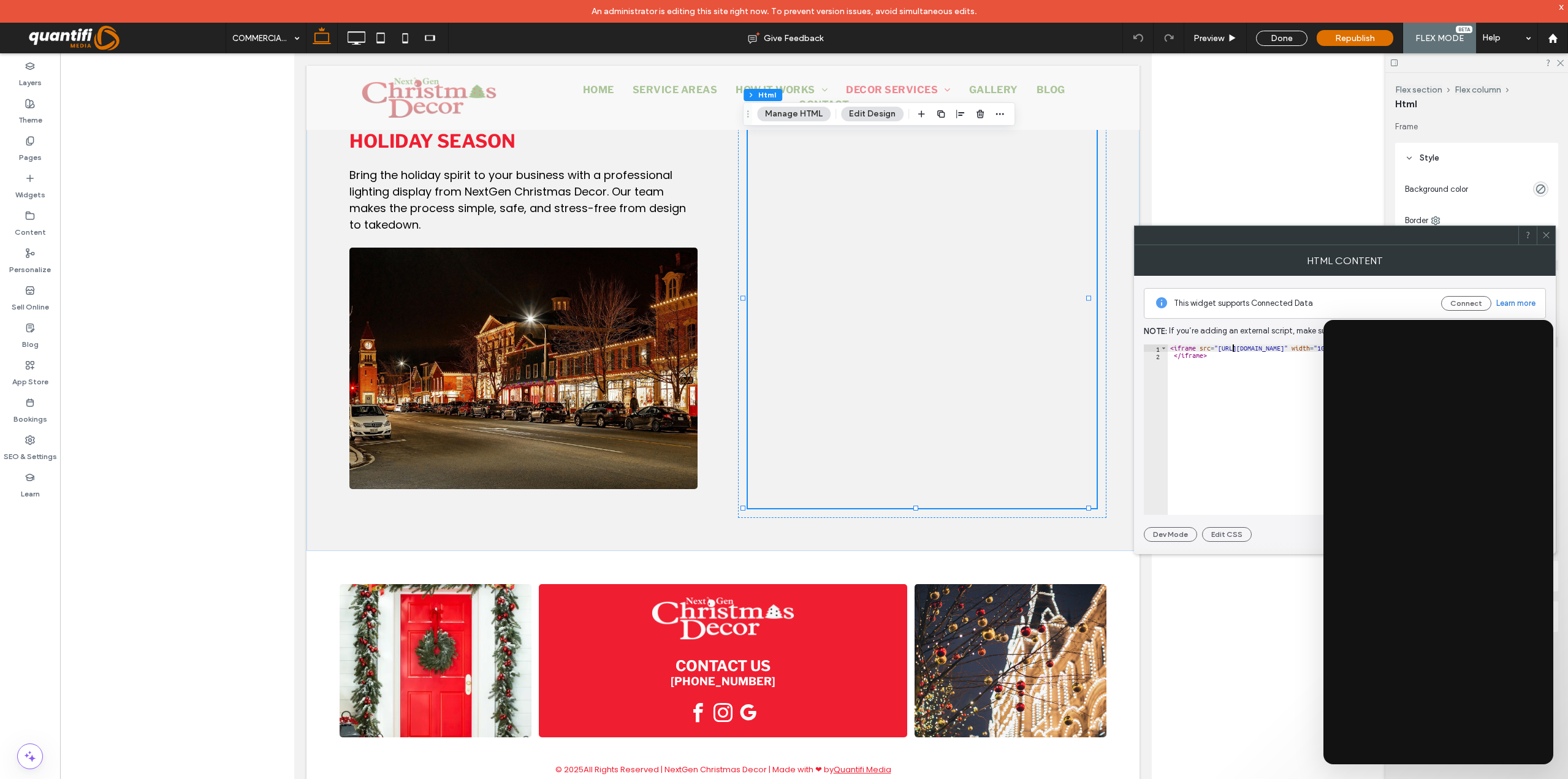
click at [1231, 350] on div "< iframe src = "[URL][DOMAIN_NAME]" width = "100%" height = "150%" scrolling = …" at bounding box center [1477, 432] width 619 height 176
paste textarea "Cursor at row 2"
type textarea "******"
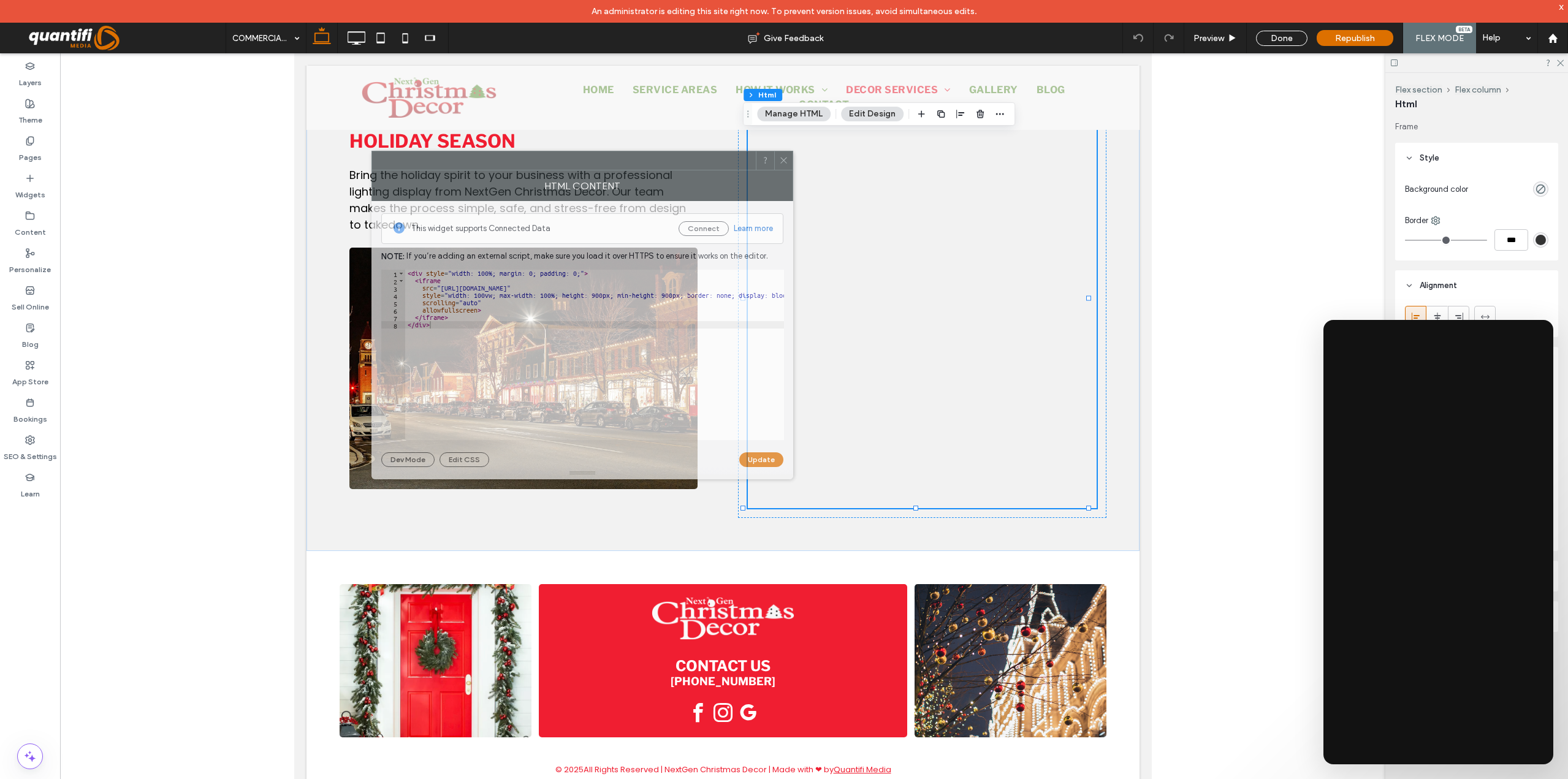
drag, startPoint x: 1360, startPoint y: 239, endPoint x: 597, endPoint y: 164, distance: 766.7
click at [597, 164] on div at bounding box center [564, 160] width 384 height 18
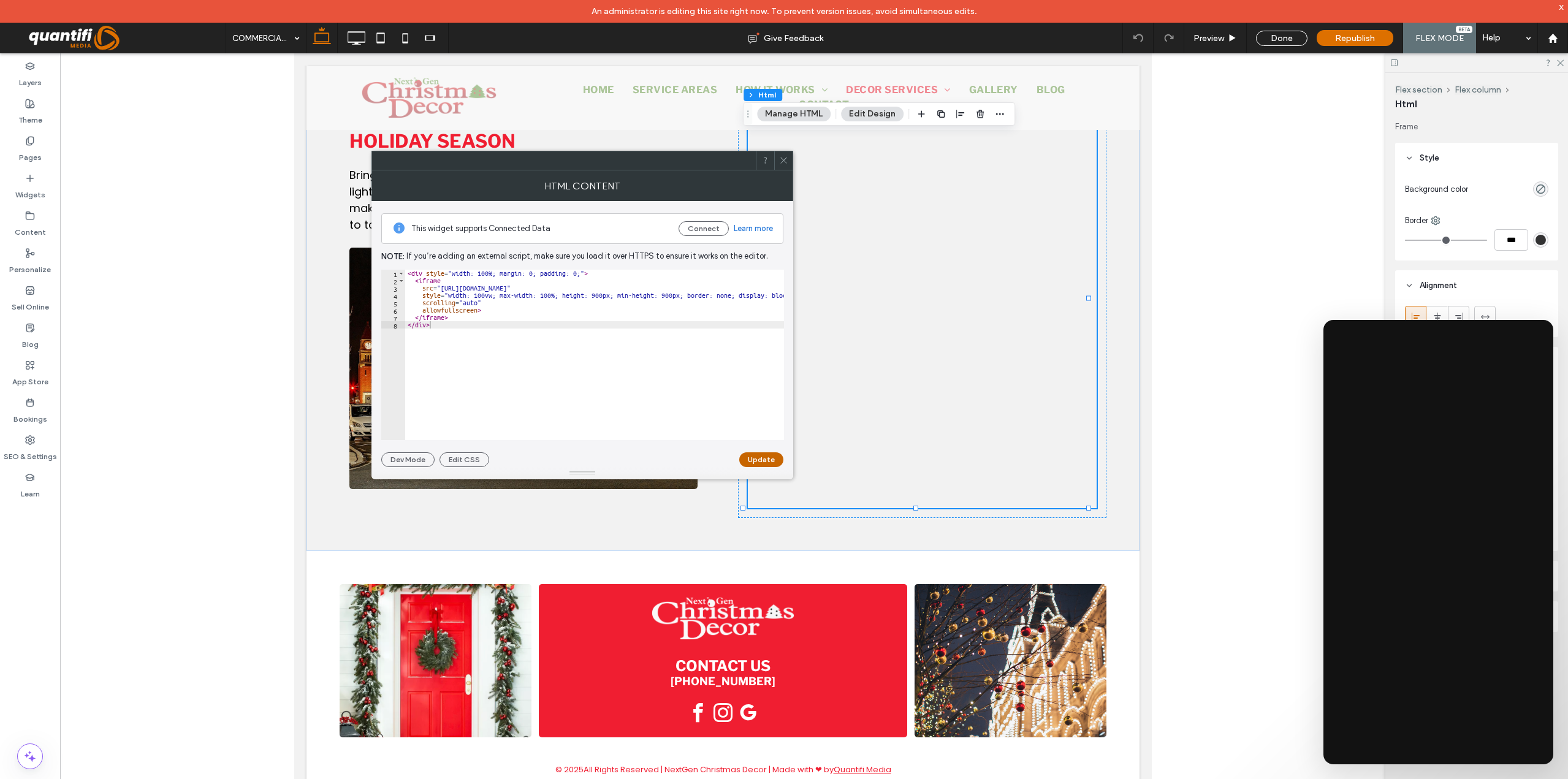
click at [775, 459] on button "Update" at bounding box center [761, 460] width 44 height 15
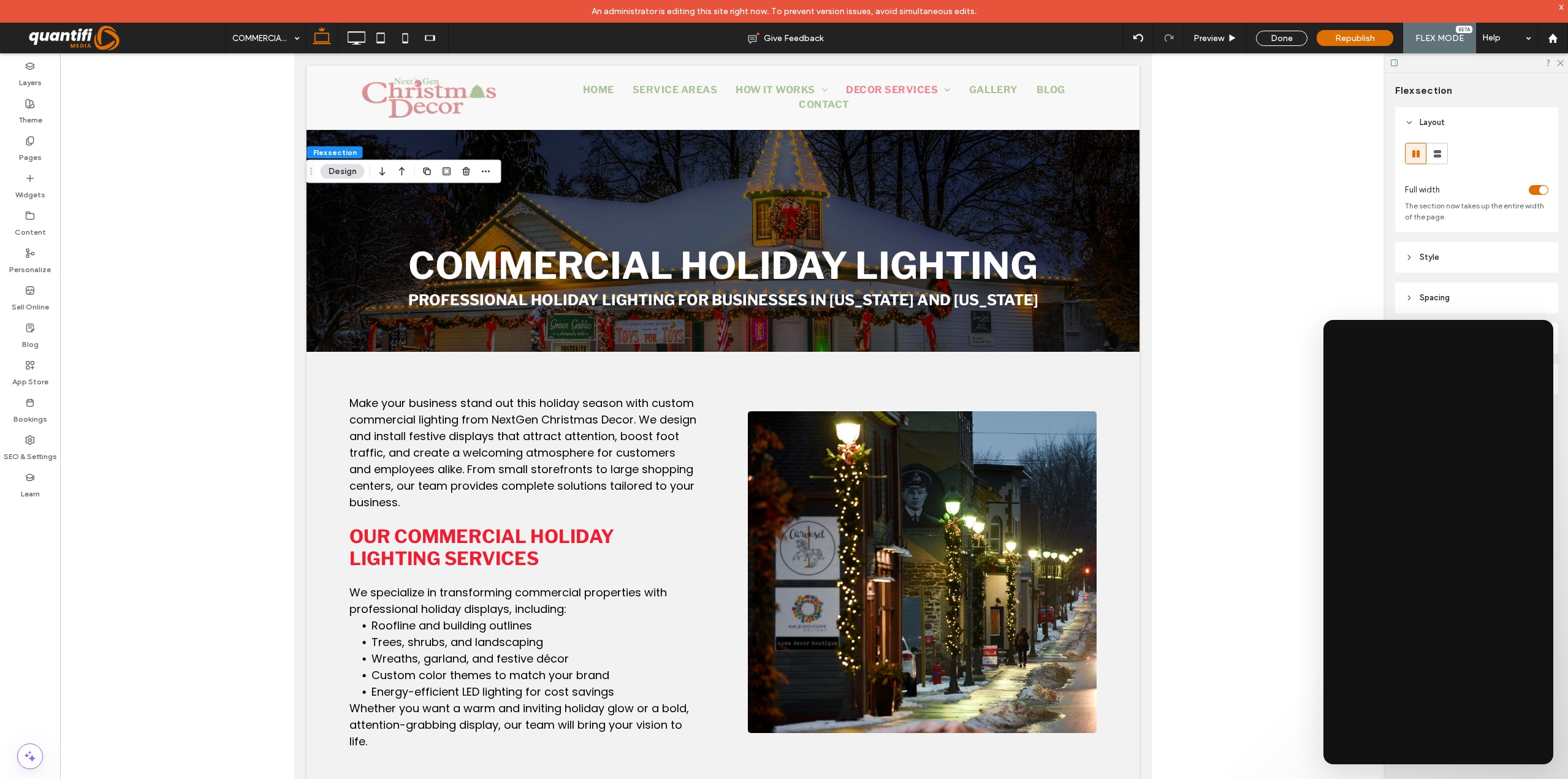
scroll to position [1200, 0]
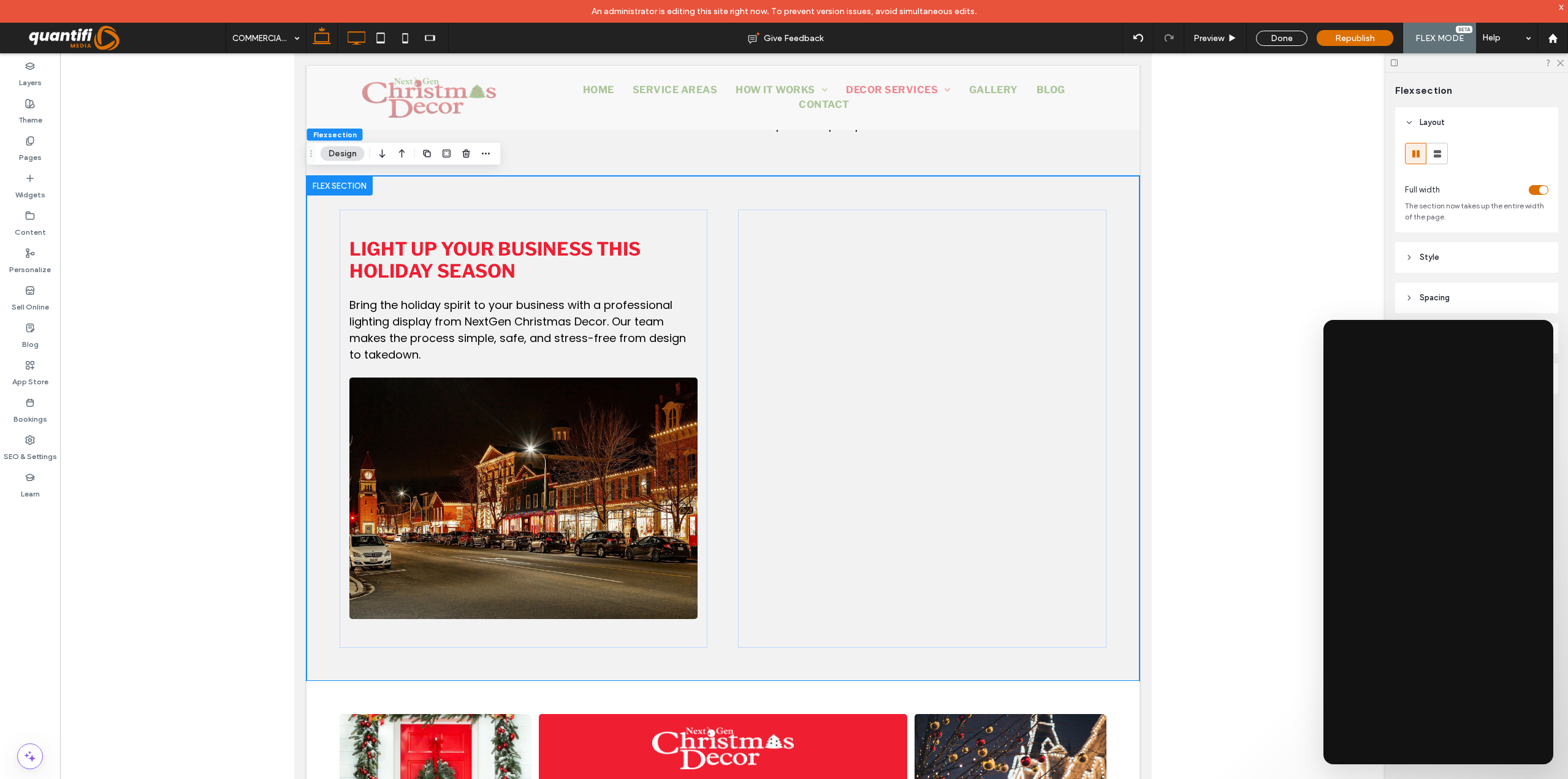
click at [367, 33] on icon at bounding box center [356, 38] width 25 height 25
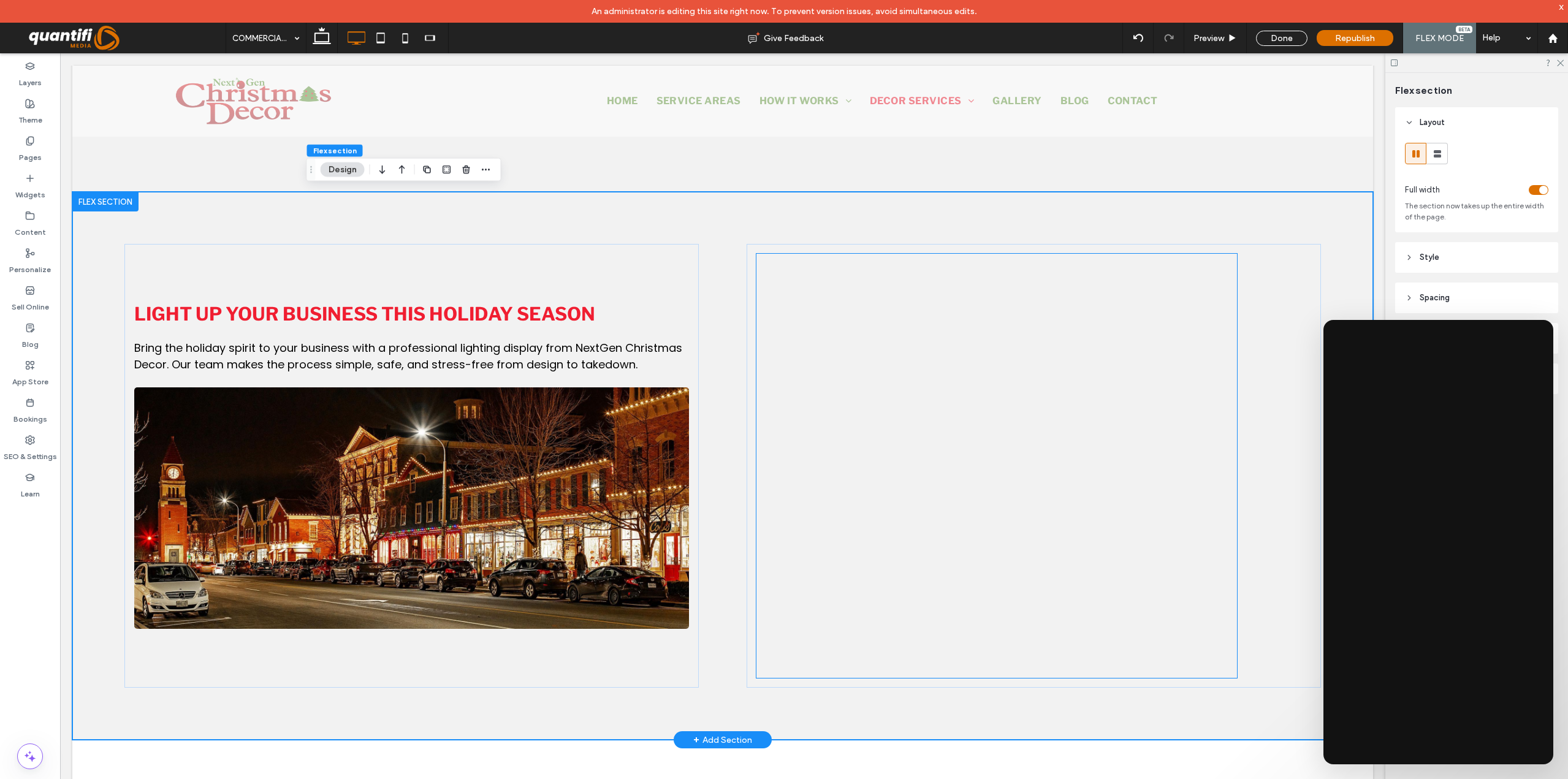
click at [1090, 470] on div at bounding box center [996, 529] width 481 height 552
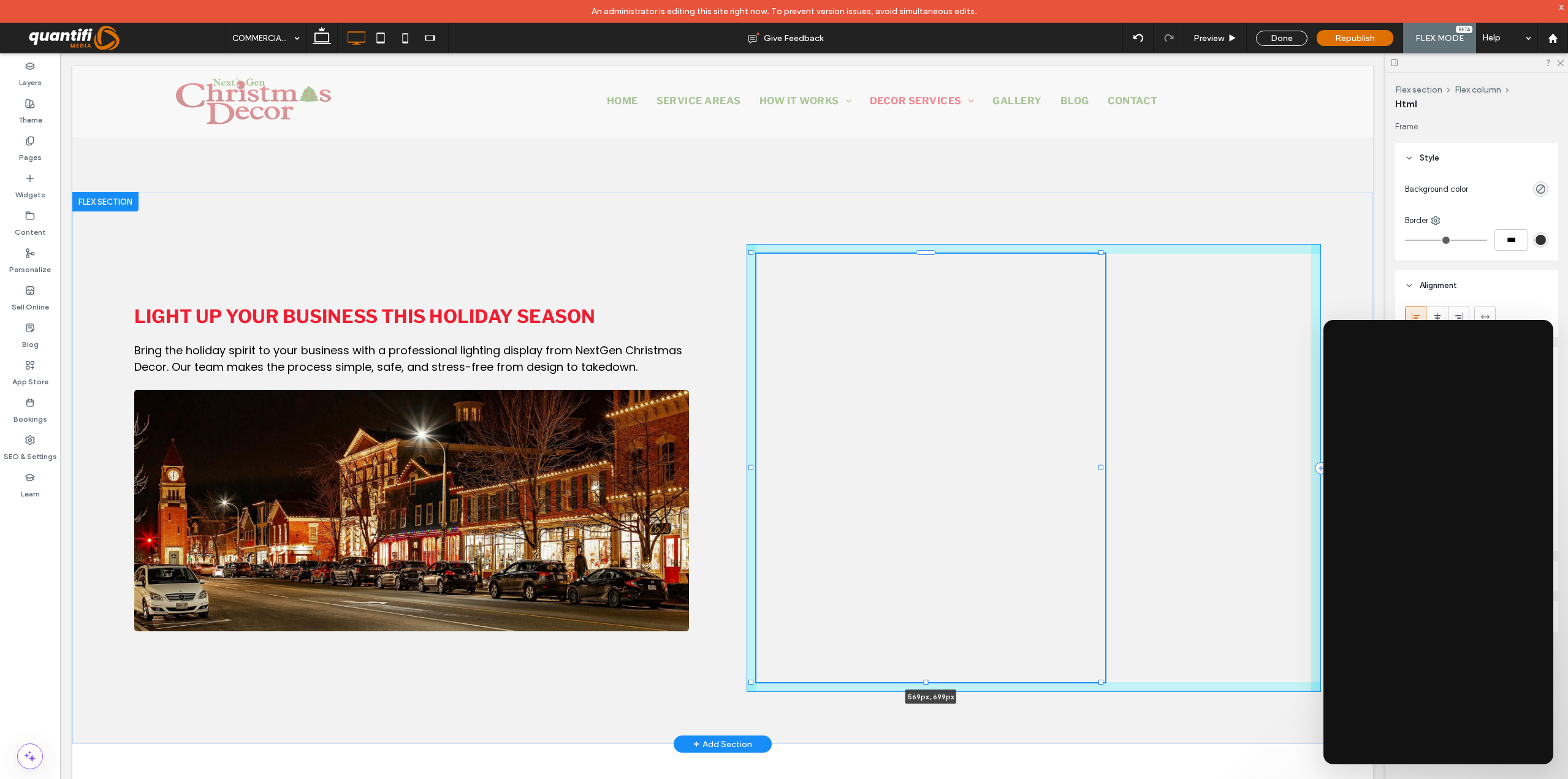
drag, startPoint x: 1234, startPoint y: 677, endPoint x: 1102, endPoint y: 681, distance: 132.1
click at [1102, 681] on div at bounding box center [1100, 682] width 5 height 5
type input "***"
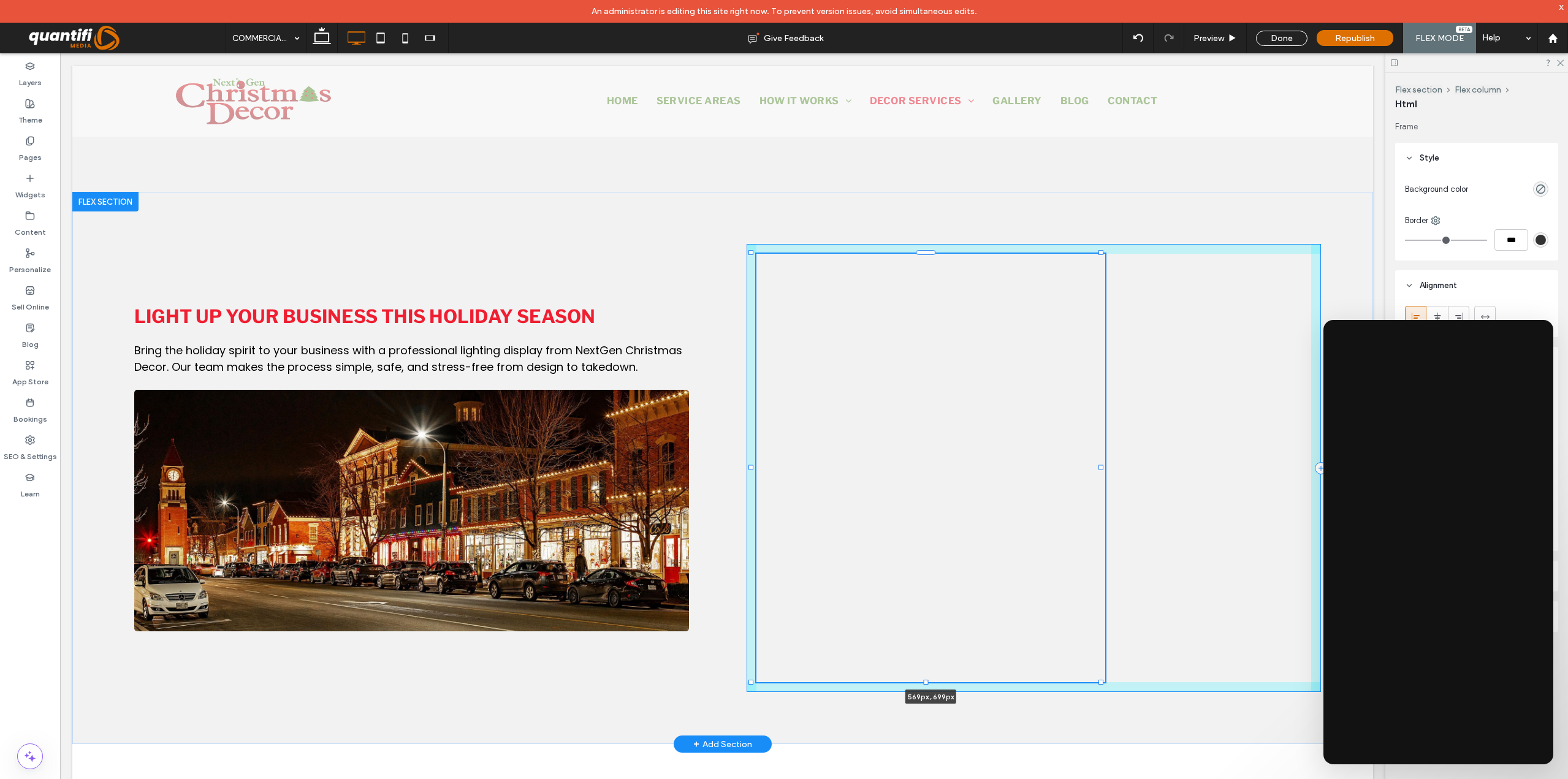
type input "***"
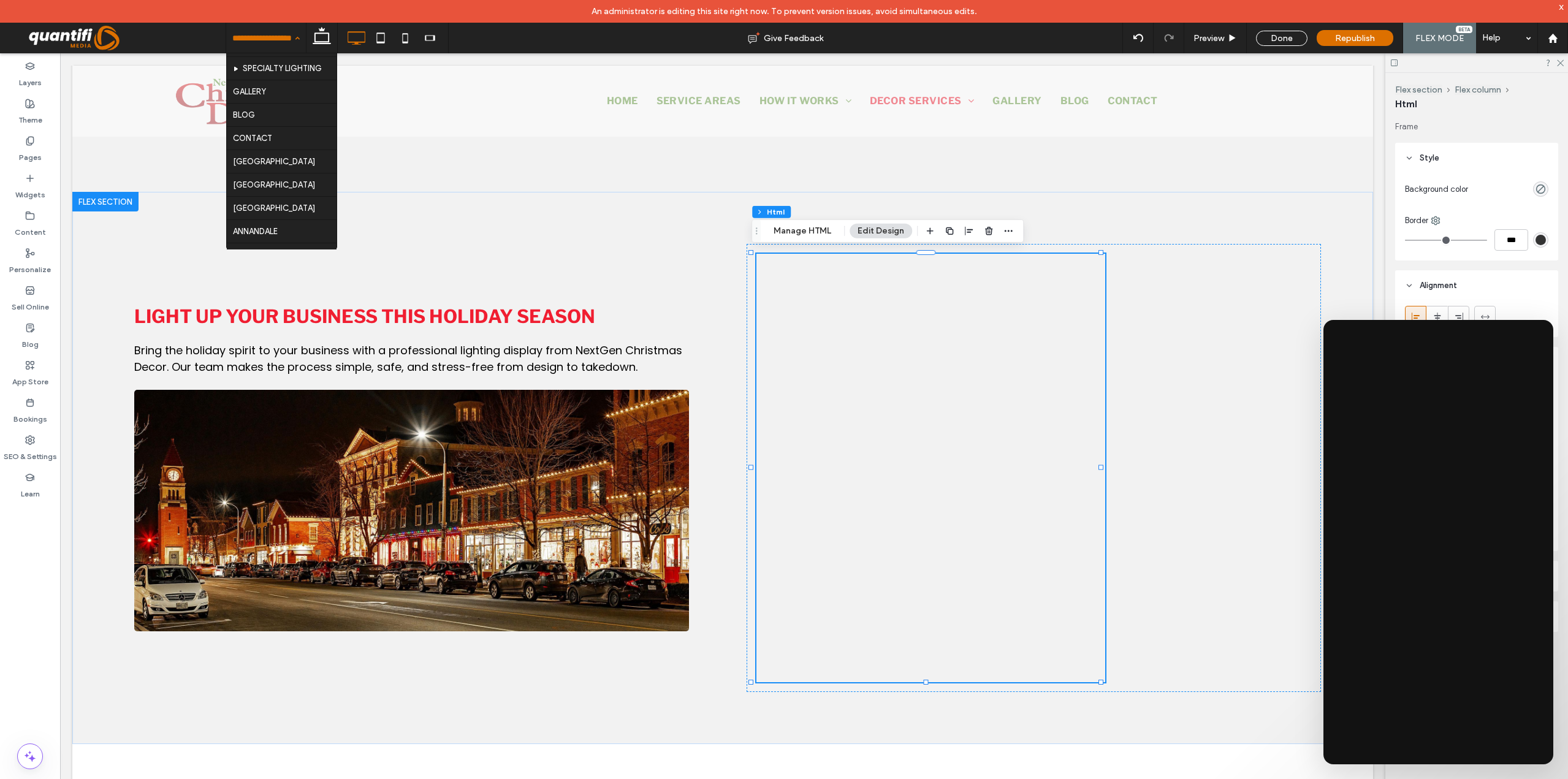
scroll to position [233, 0]
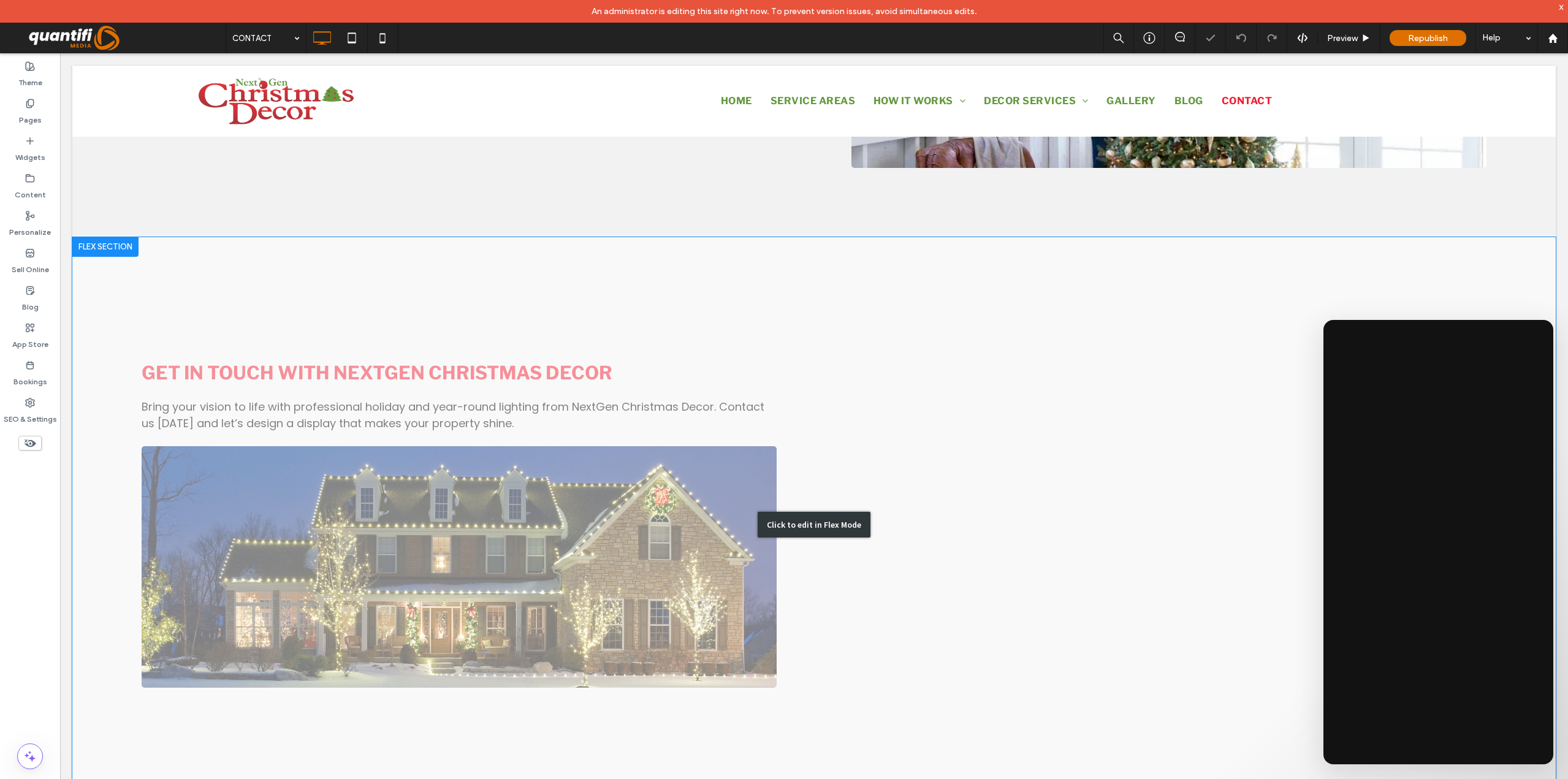
scroll to position [429, 0]
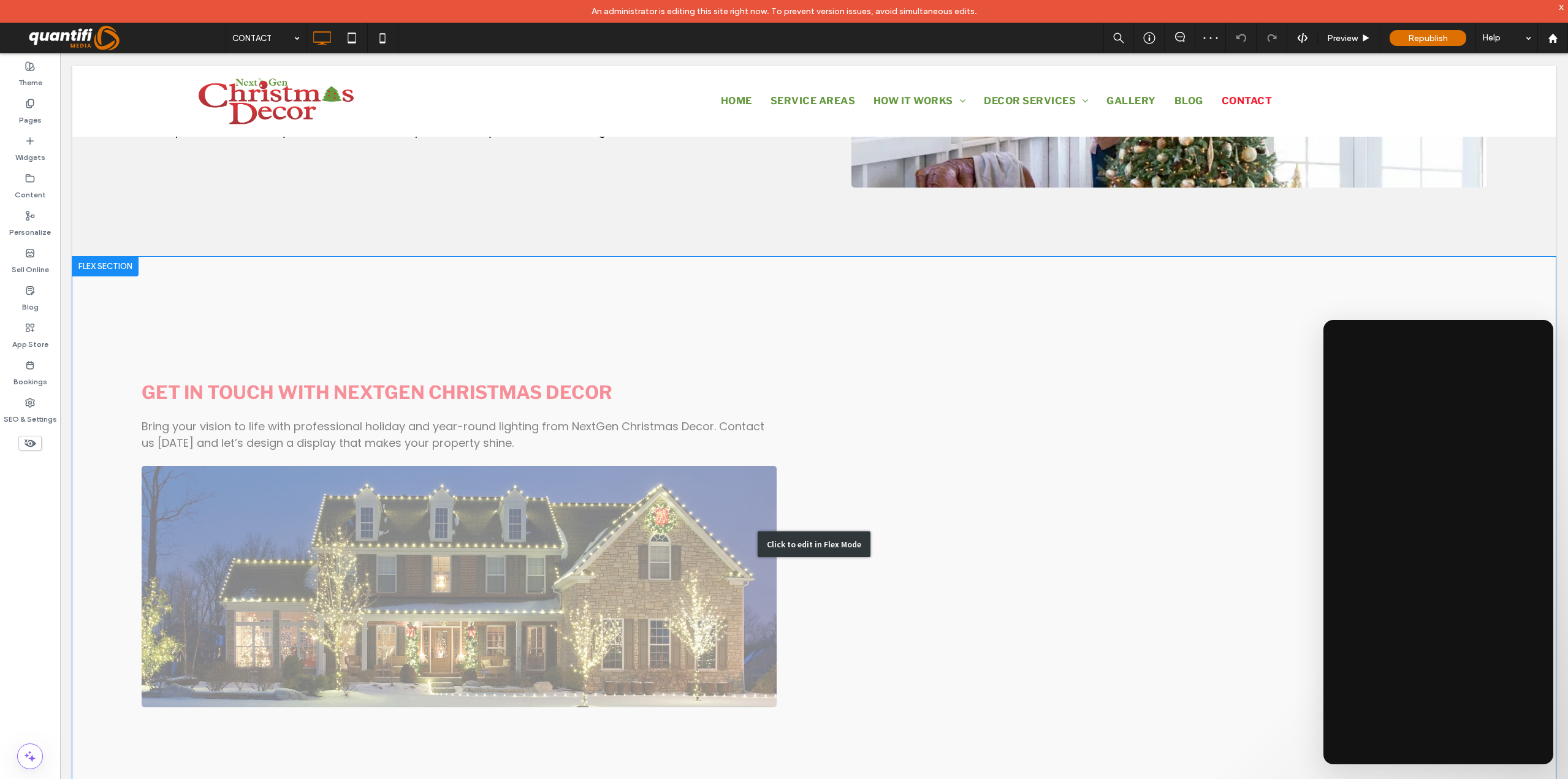
click at [818, 547] on div "Click to edit in Flex Mode" at bounding box center [814, 544] width 113 height 26
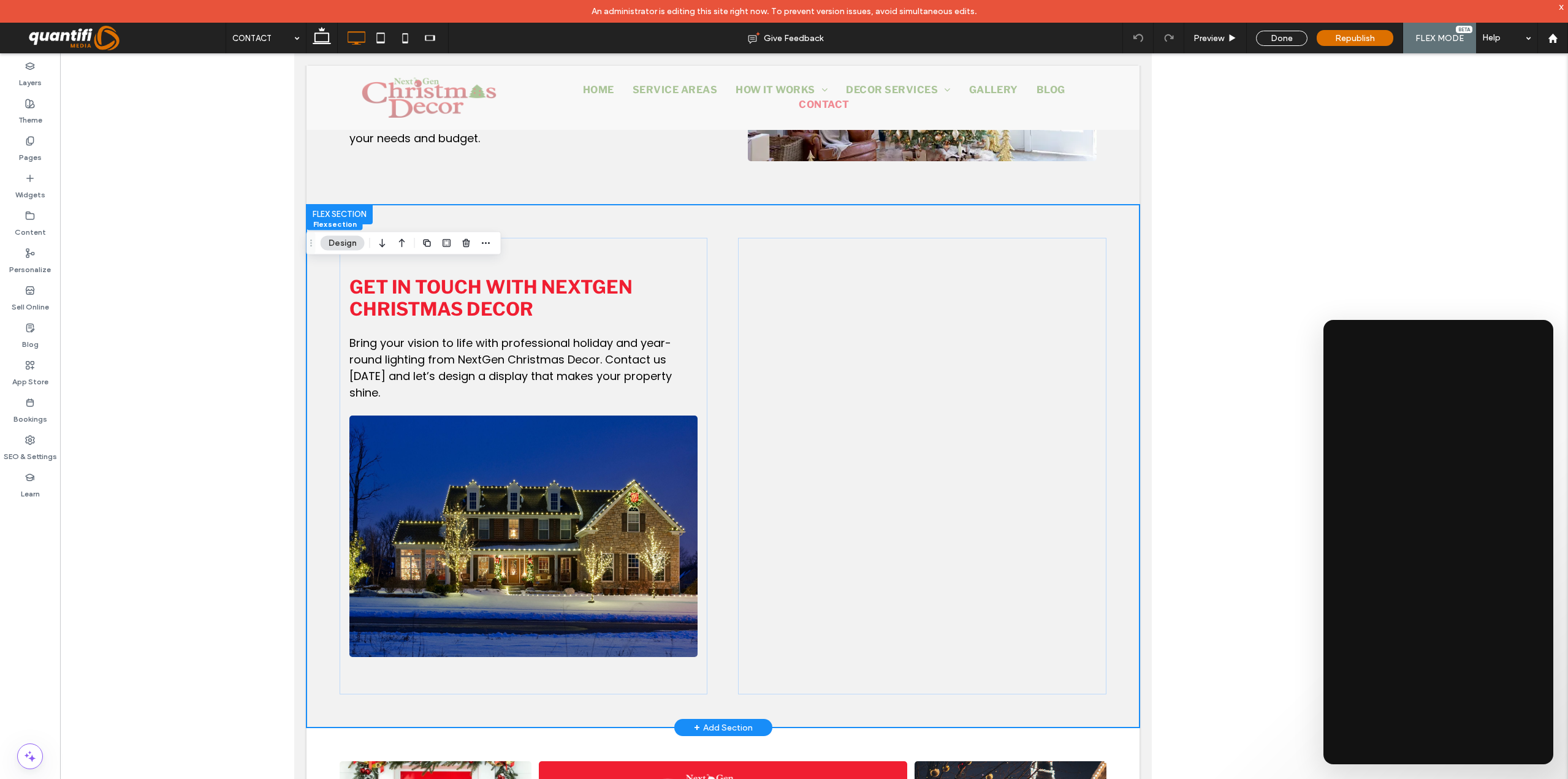
scroll to position [370, 0]
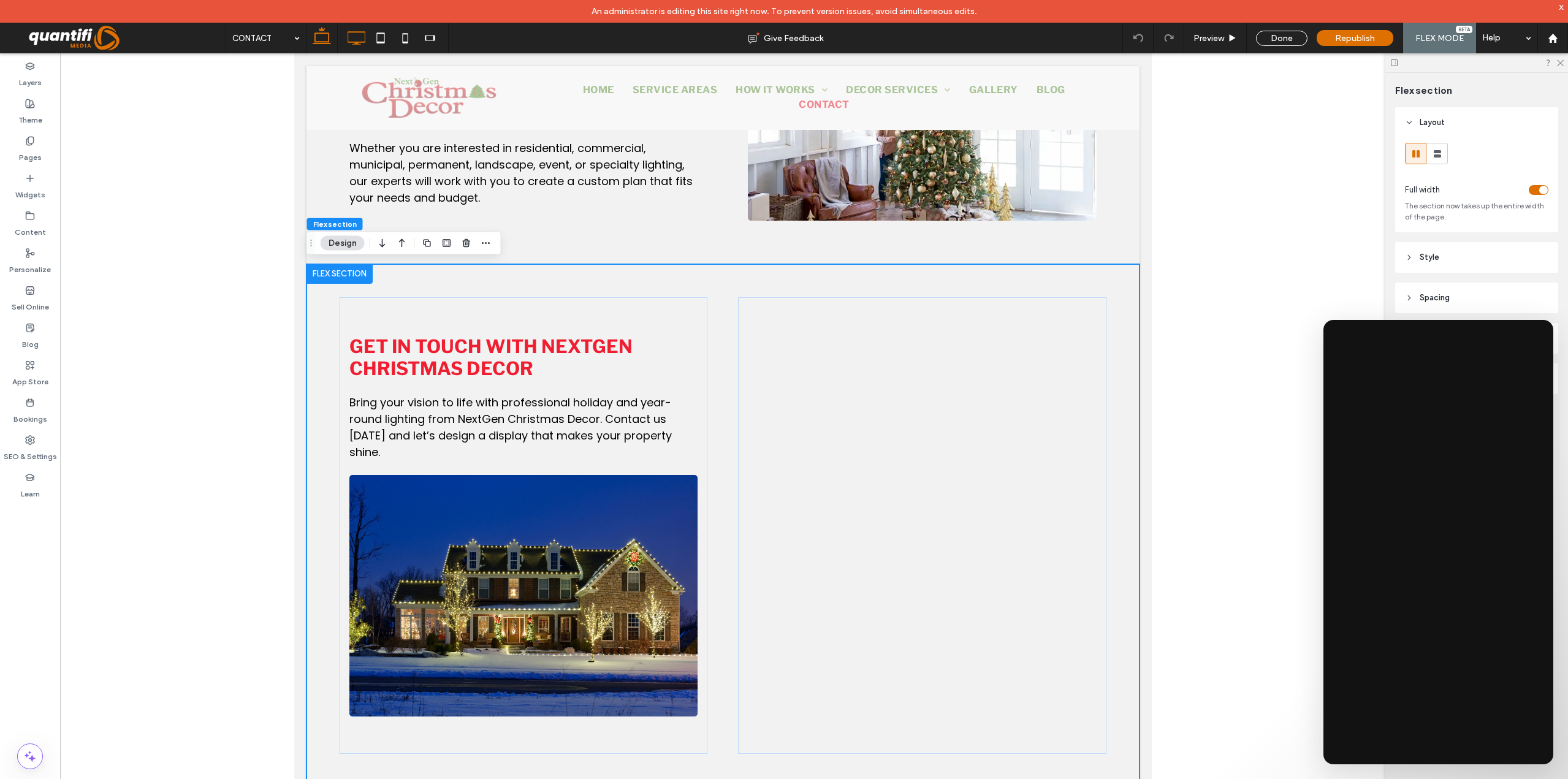
click at [357, 33] on icon at bounding box center [356, 38] width 25 height 25
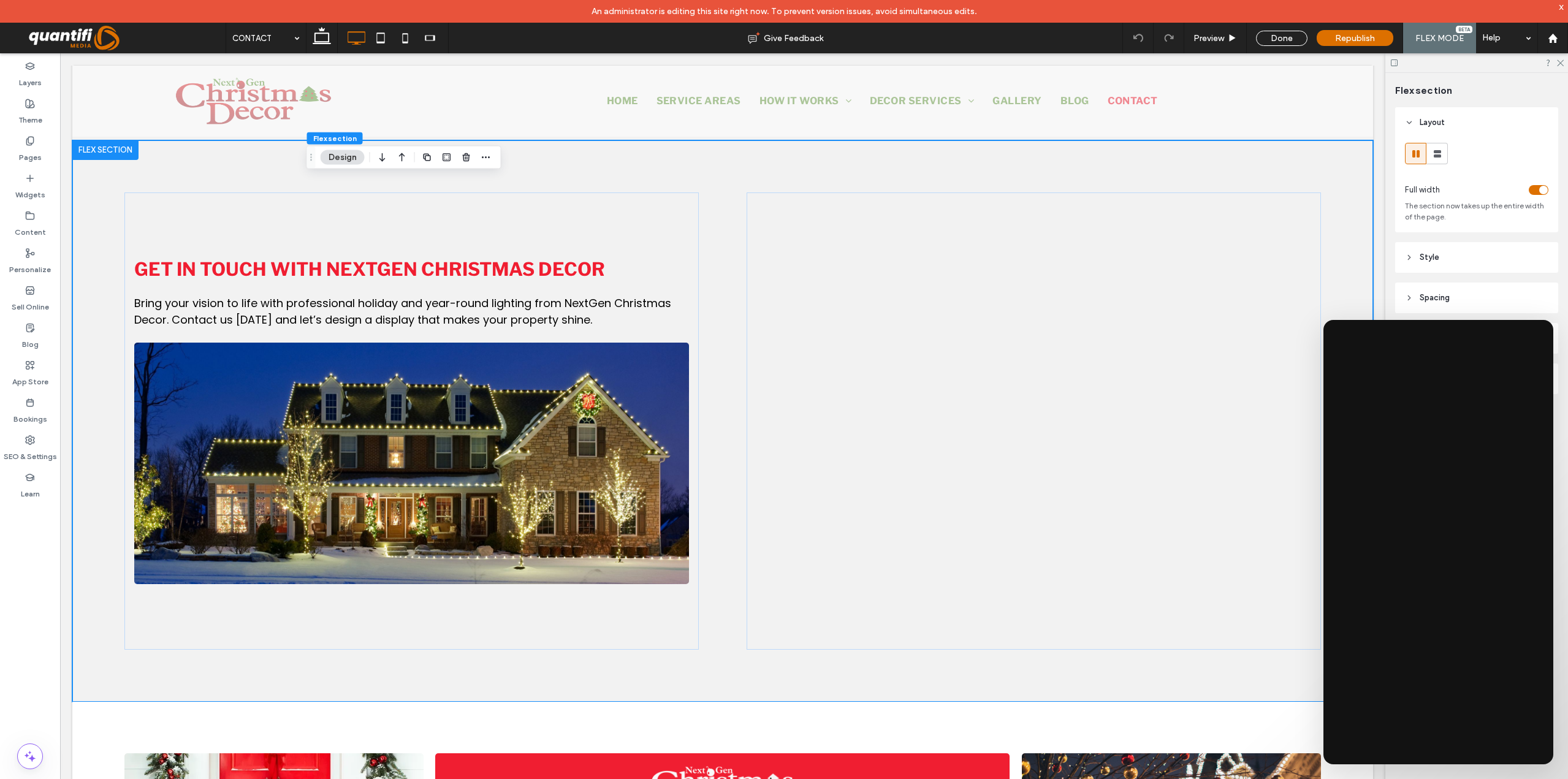
scroll to position [535, 0]
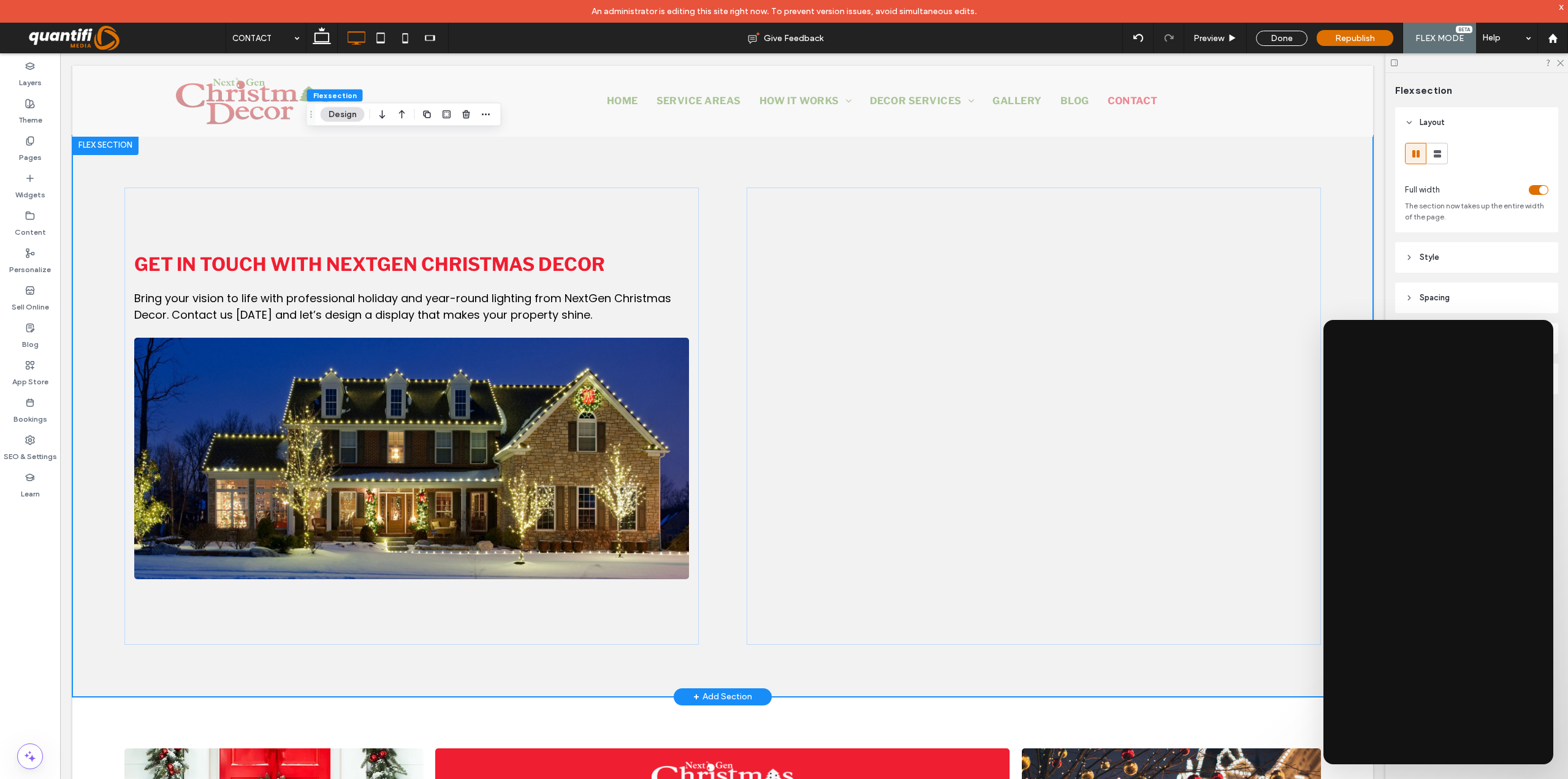
click at [444, 147] on div "Get in Touch with NextGen Christmas Decor Bring your vision to life with profes…" at bounding box center [722, 416] width 1301 height 561
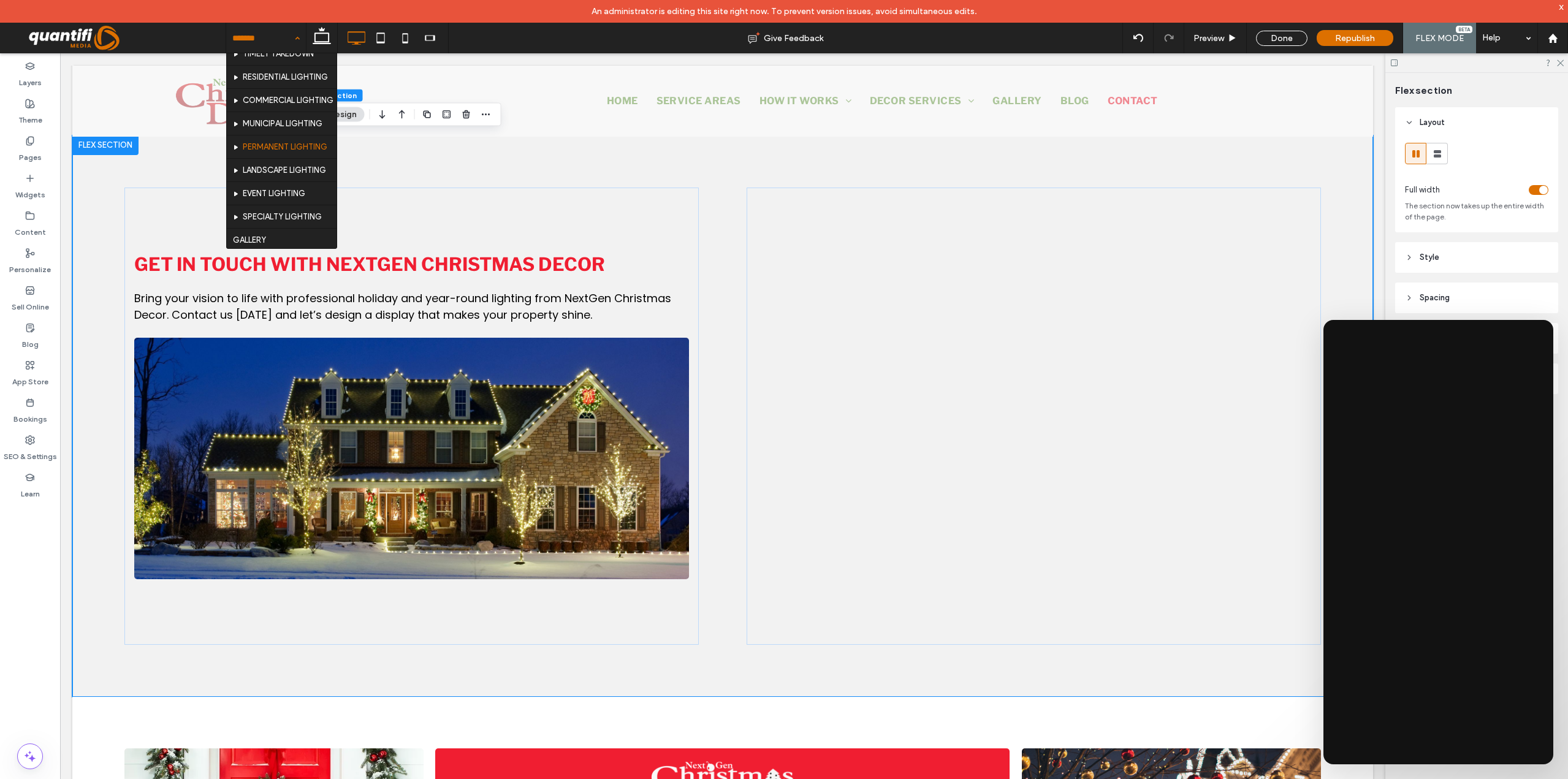
scroll to position [123, 0]
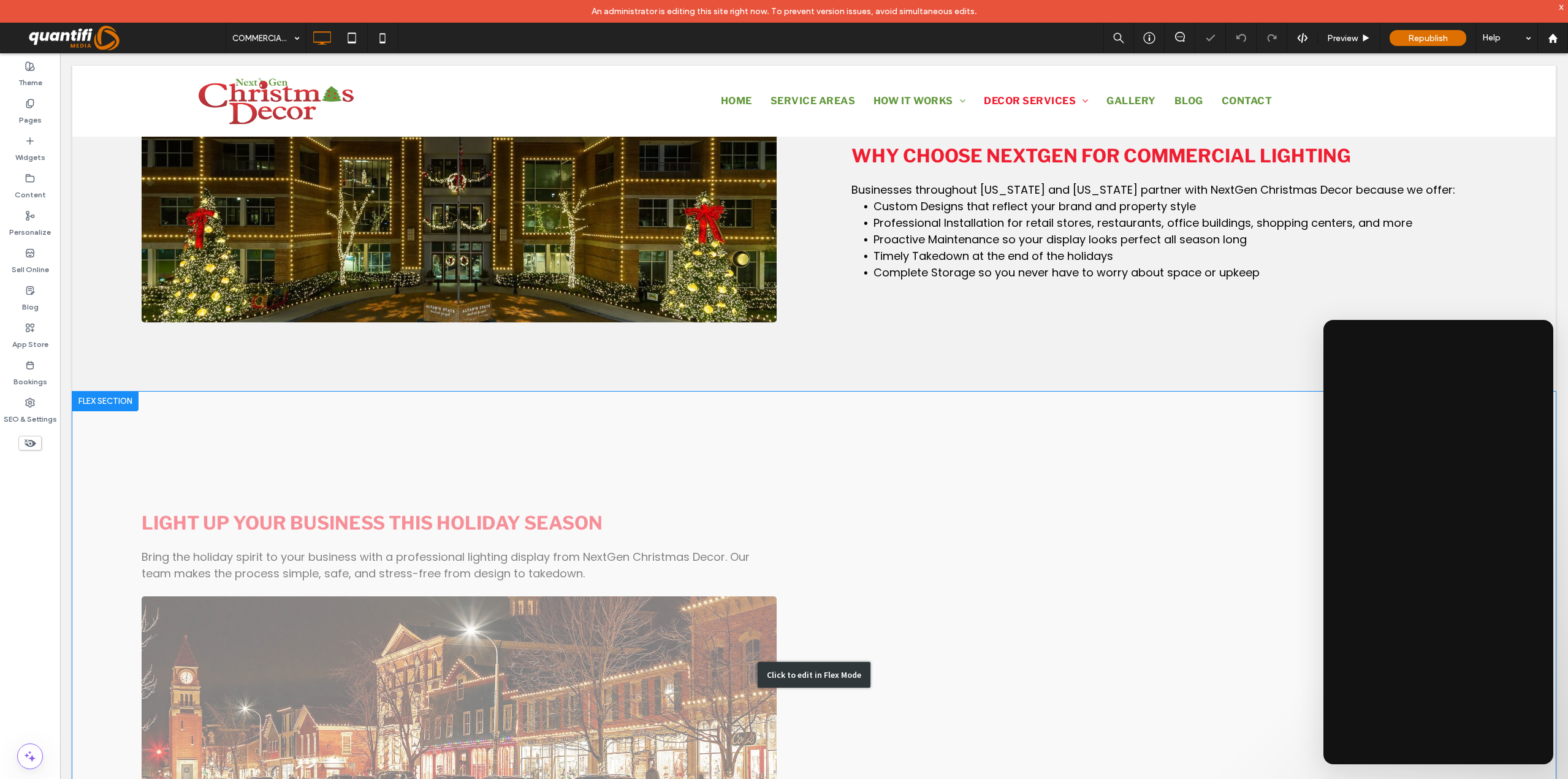
scroll to position [1287, 0]
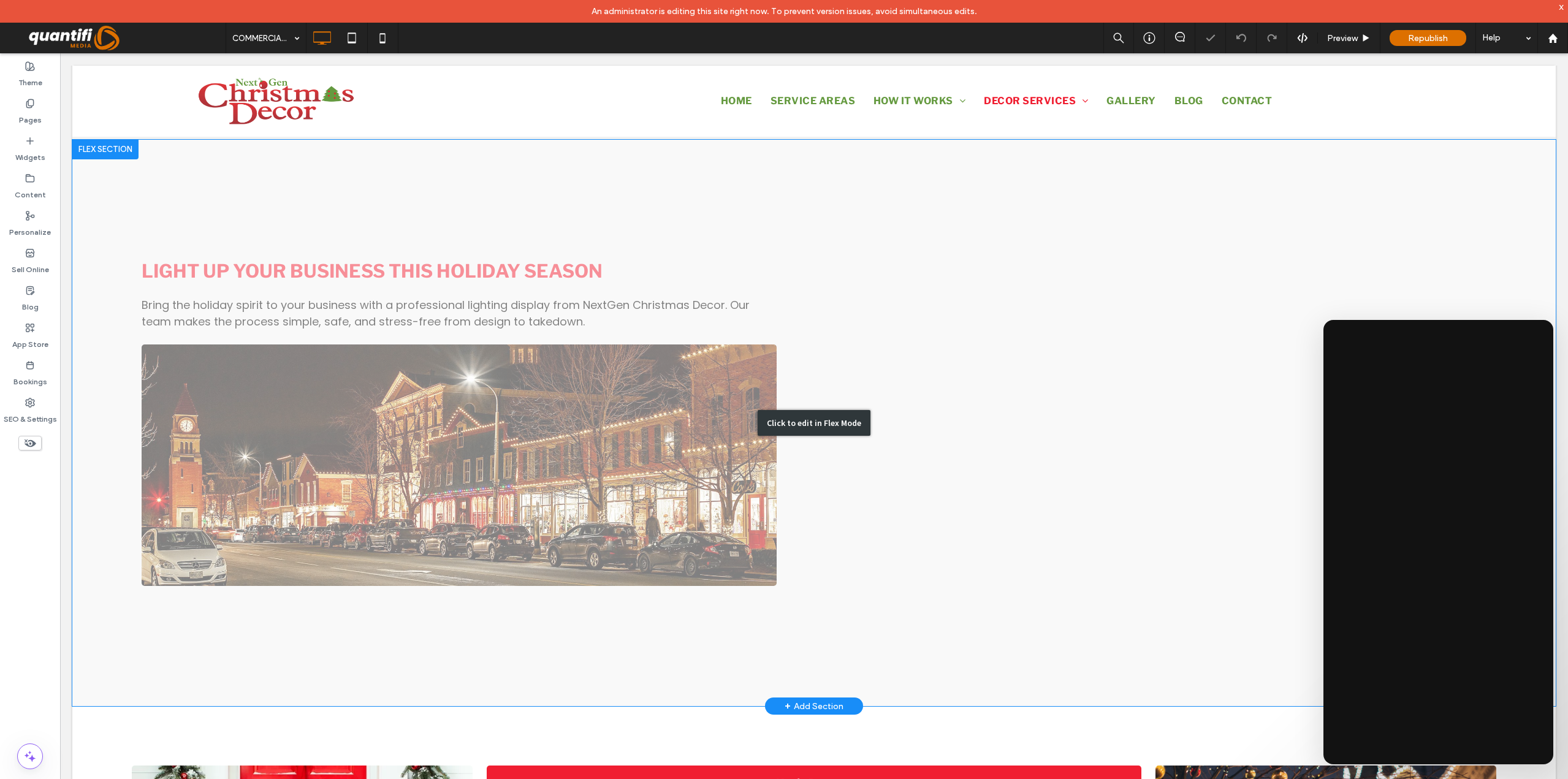
click at [835, 416] on div "Click to edit in Flex Mode" at bounding box center [814, 423] width 113 height 26
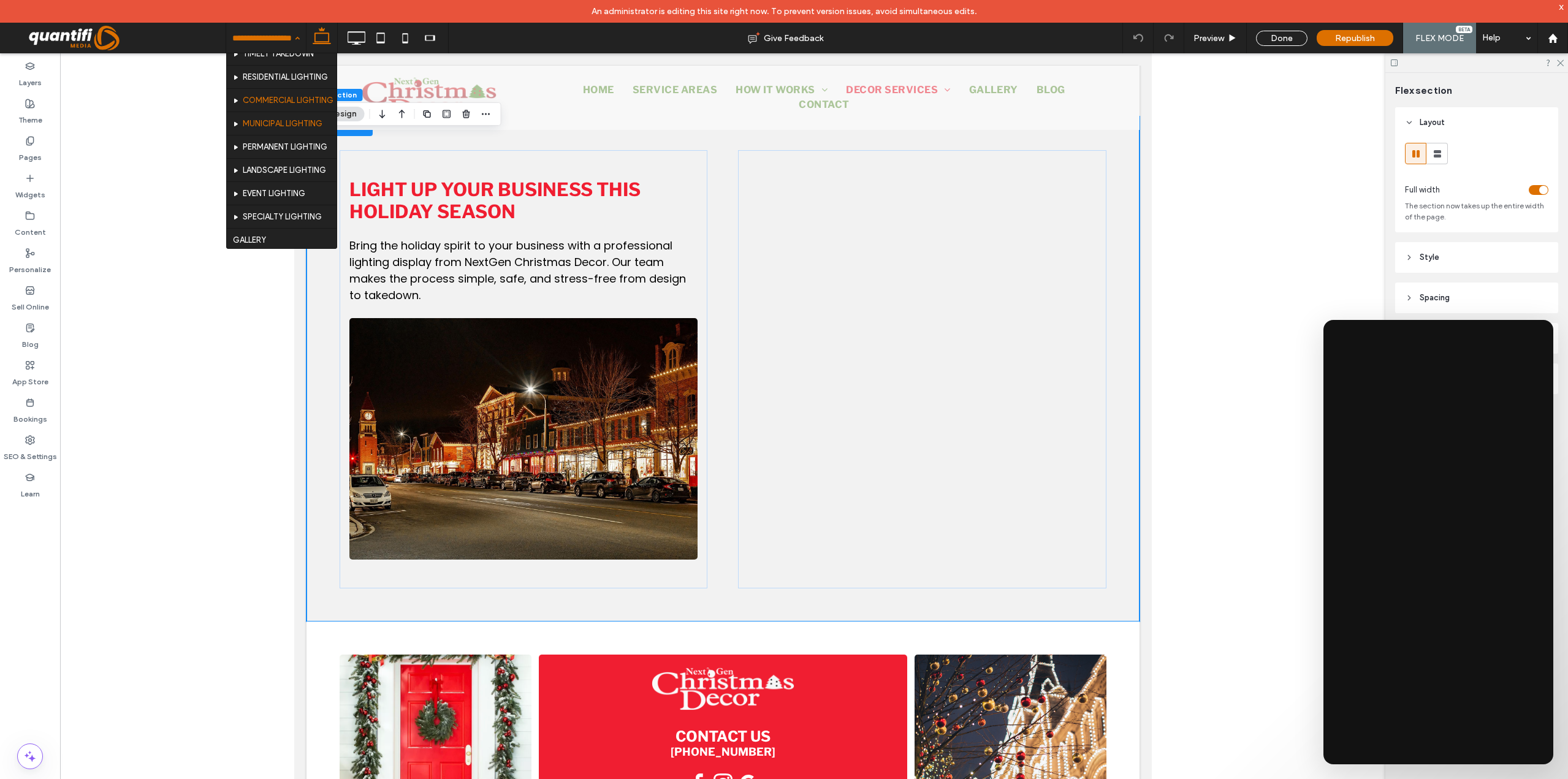
scroll to position [123, 0]
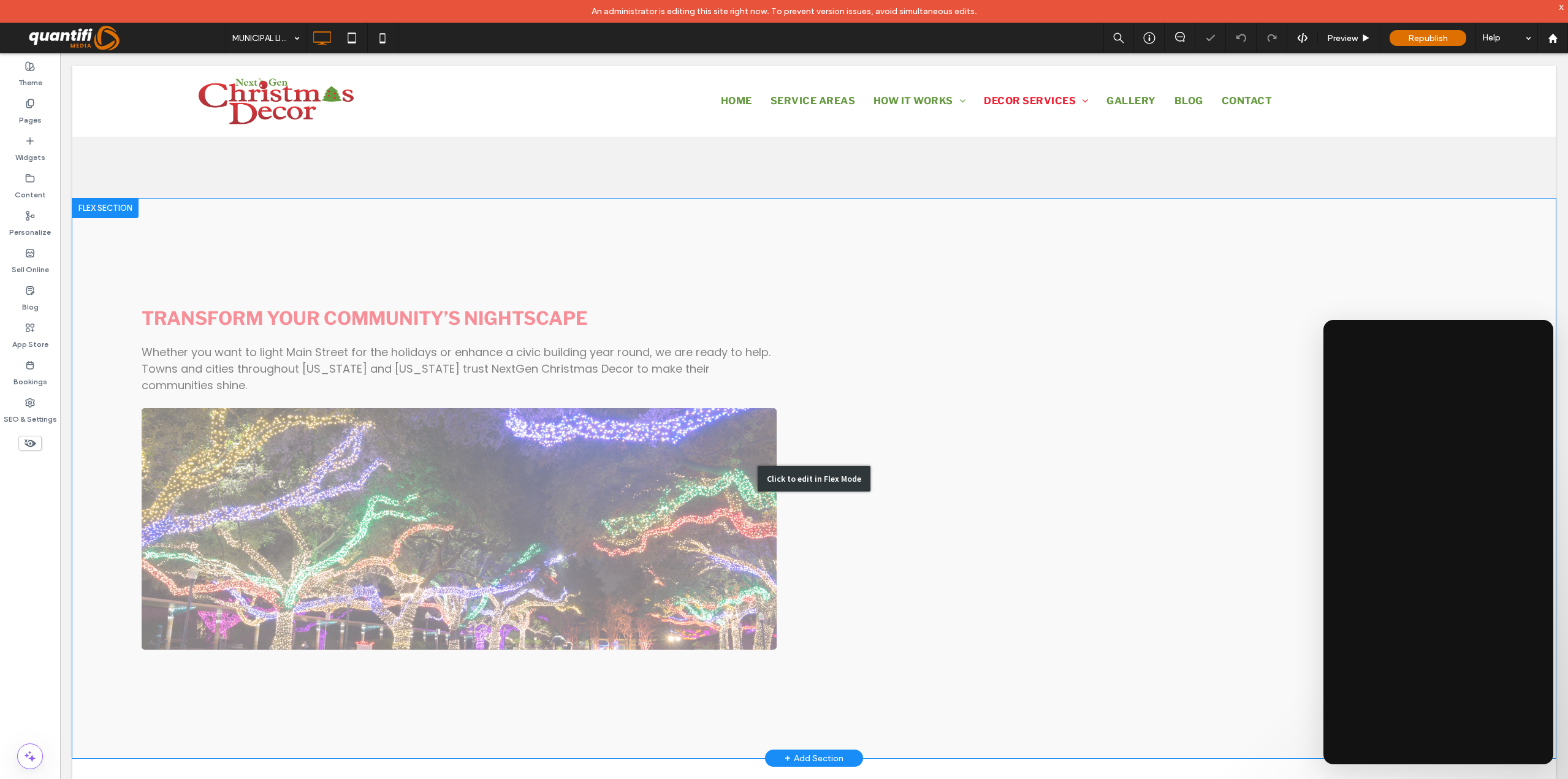
scroll to position [1226, 0]
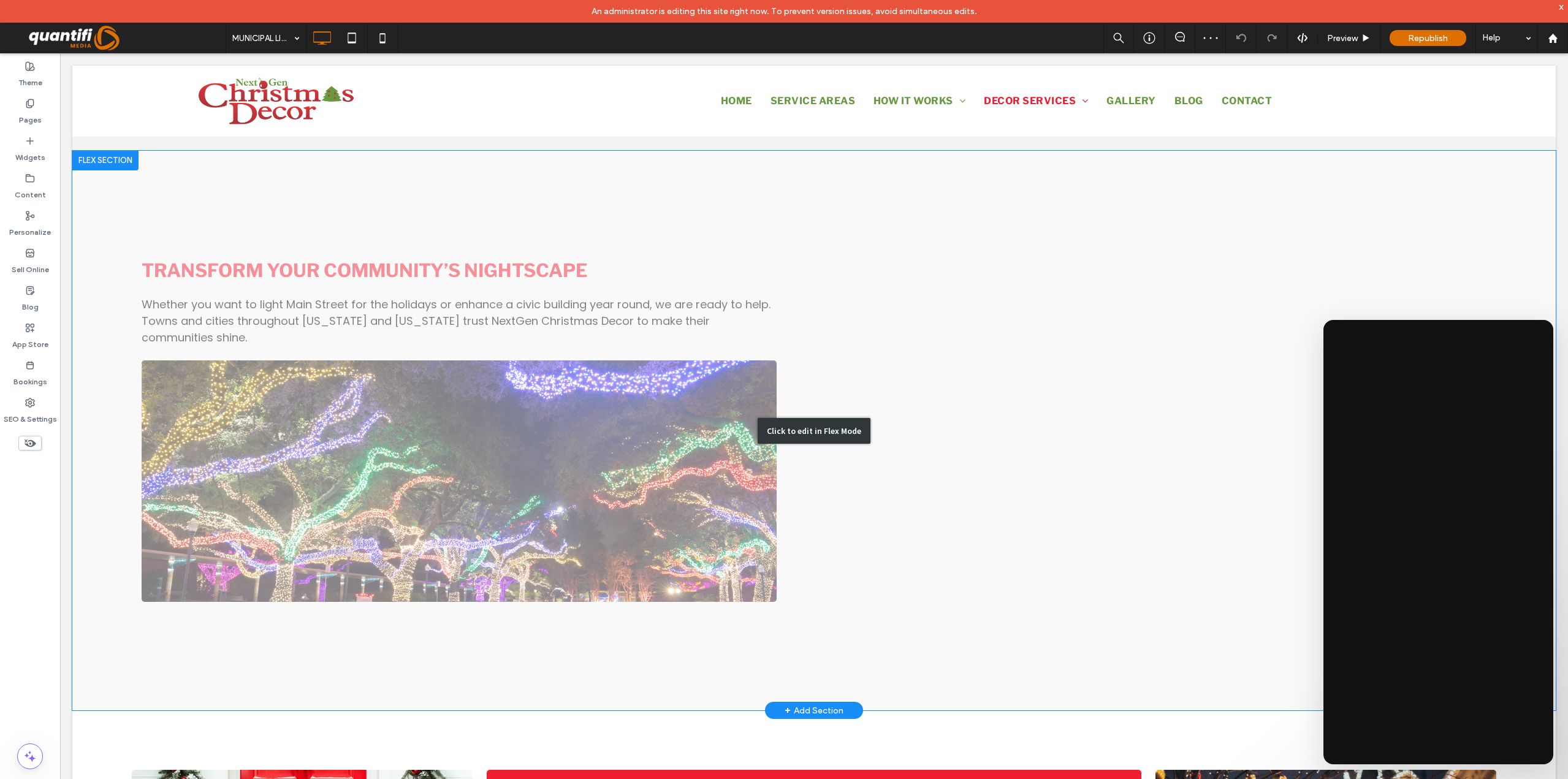
click at [838, 420] on div "Click to edit in Flex Mode" at bounding box center [814, 431] width 113 height 26
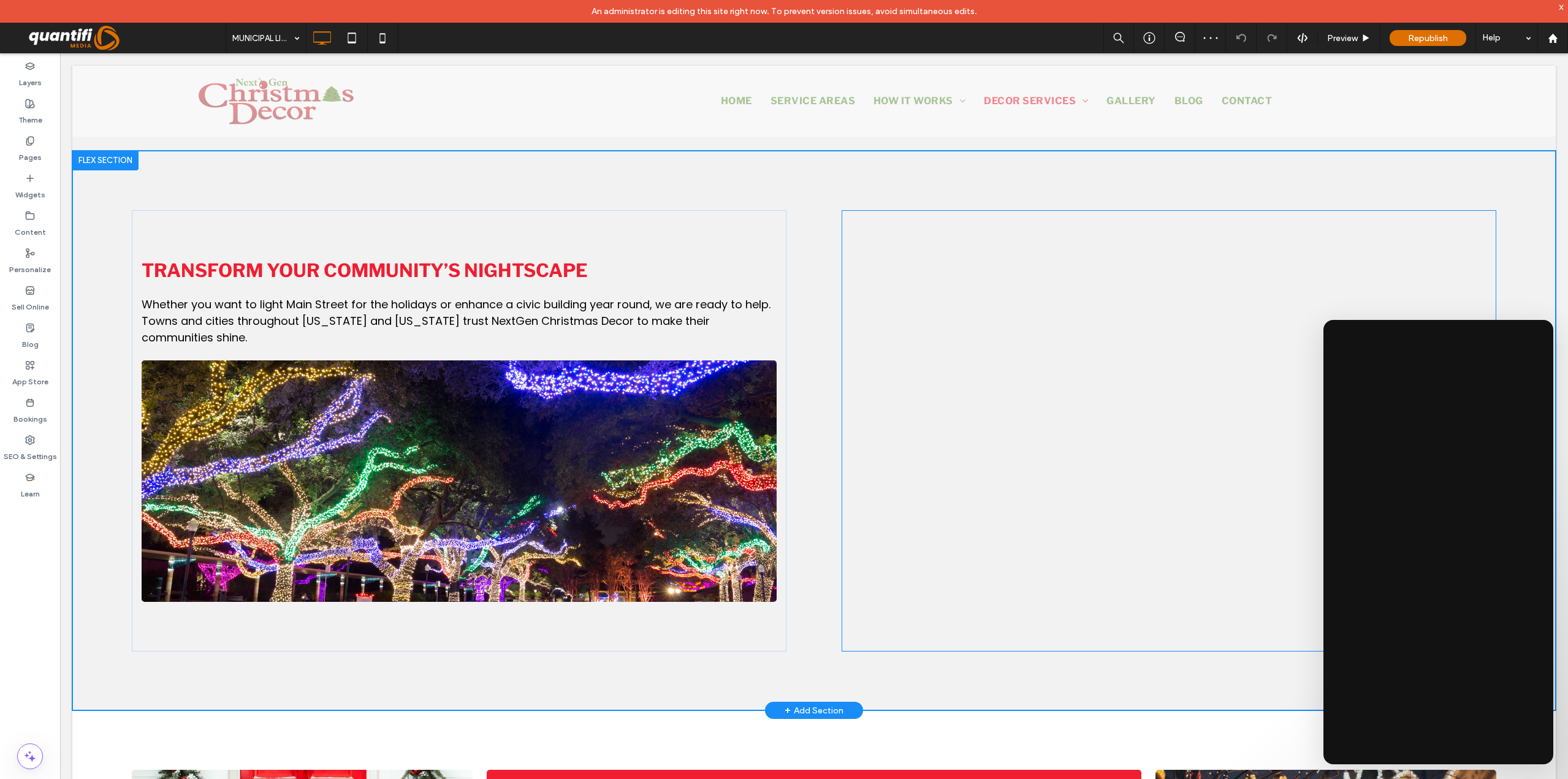
scroll to position [1212, 0]
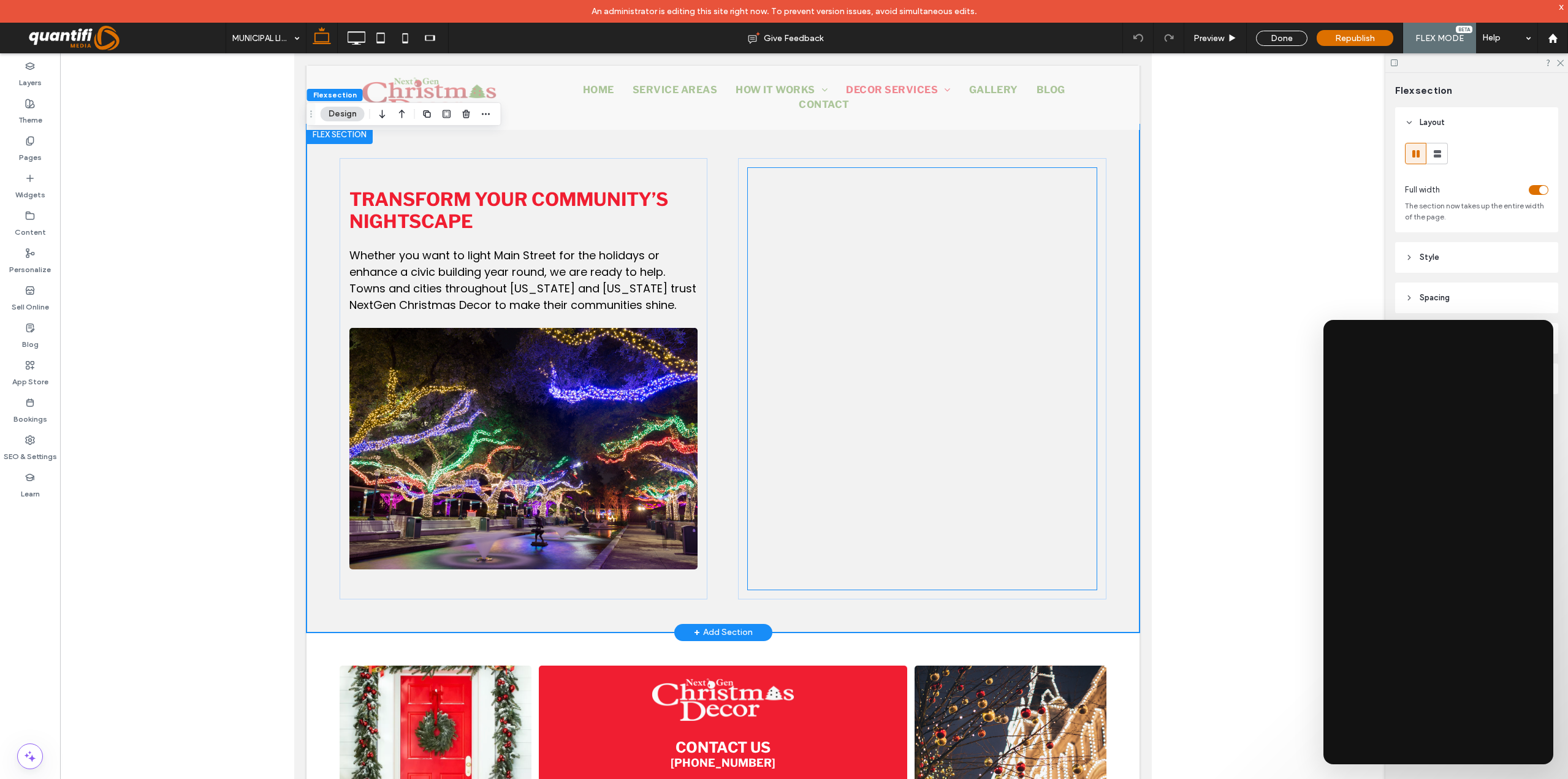
click at [821, 334] on div at bounding box center [921, 379] width 348 height 422
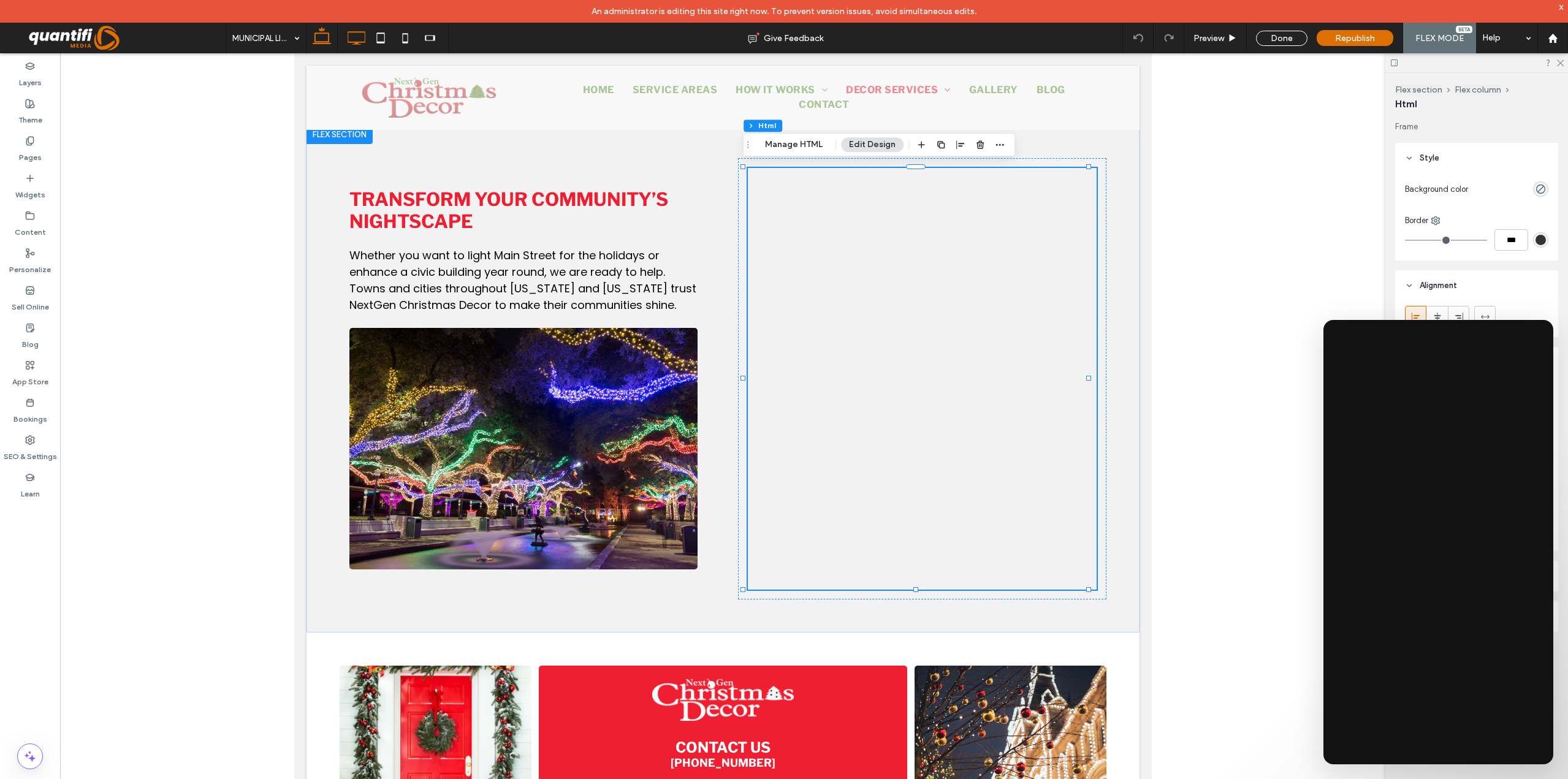
click at [353, 38] on icon at bounding box center [356, 38] width 25 height 25
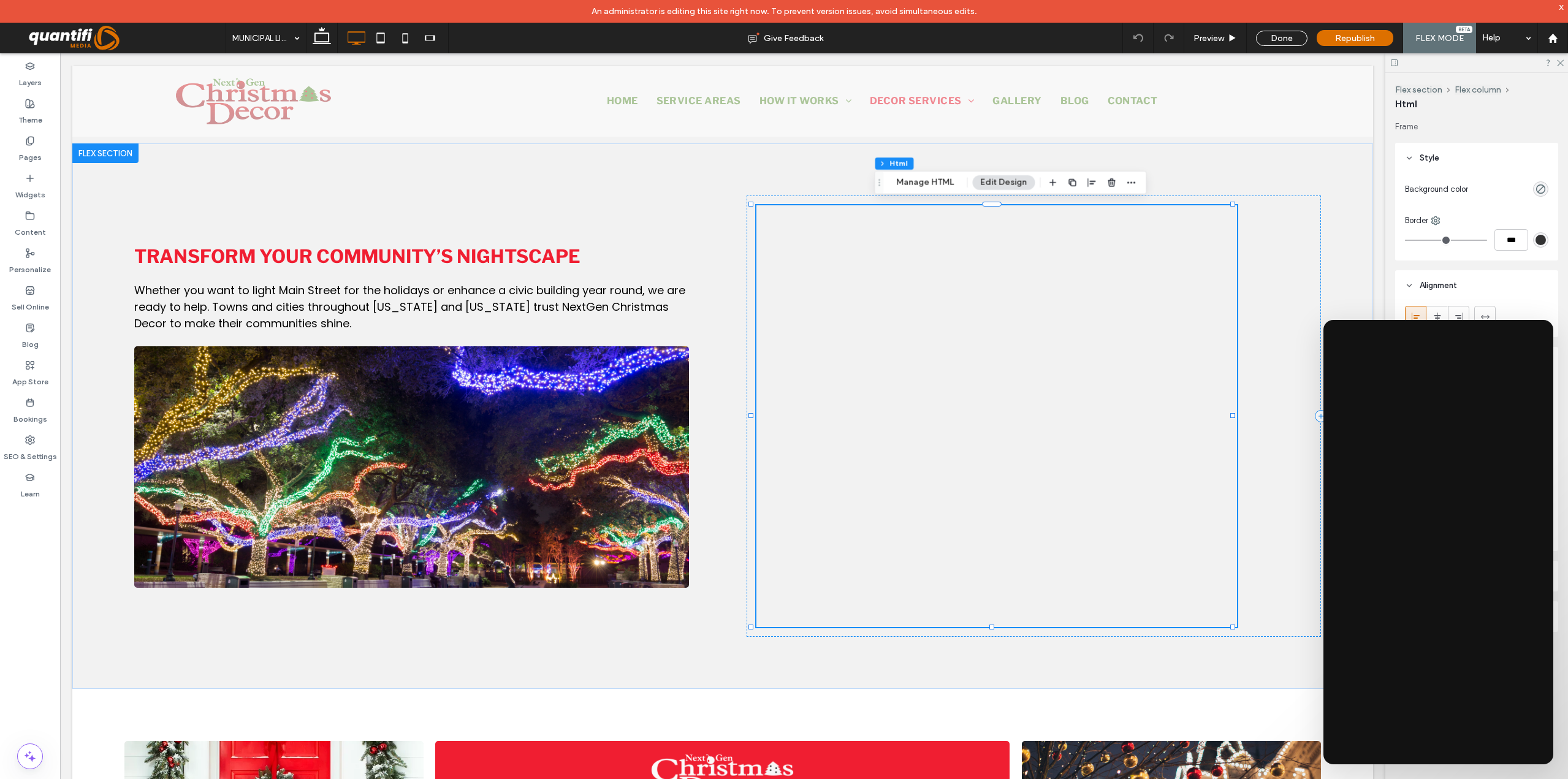
click at [911, 190] on div "Flex section Flex column Html Manage HTML Edit Design" at bounding box center [1010, 183] width 272 height 23
click at [911, 188] on button "Manage HTML" at bounding box center [926, 183] width 74 height 15
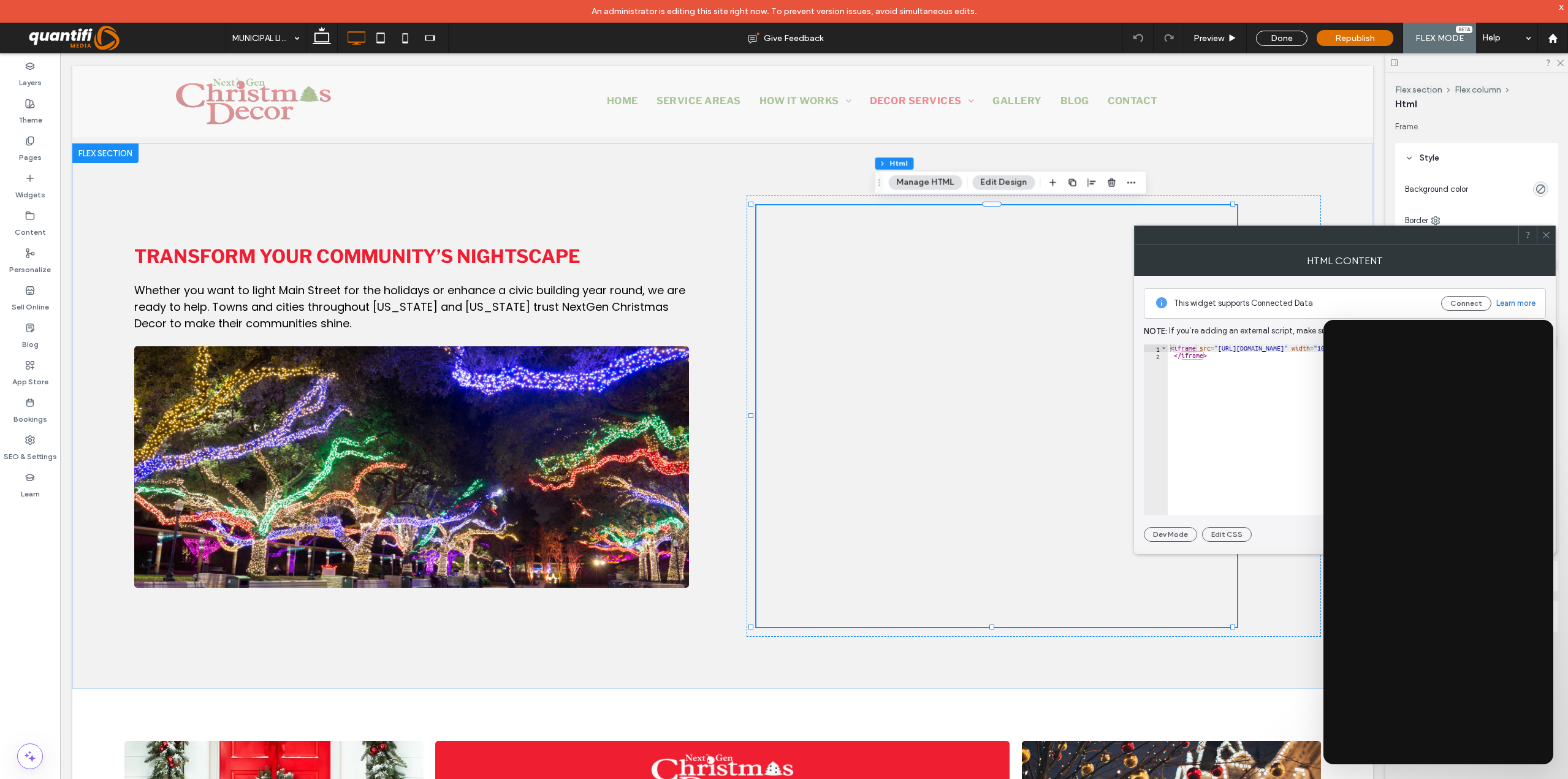
click at [1196, 356] on div "< iframe src = "https://st.sendajob.com/MY/servicerequest/7c87e014d50fd7ddc104c…" at bounding box center [1477, 437] width 619 height 185
paste textarea "Cursor at row 2"
type textarea "******"
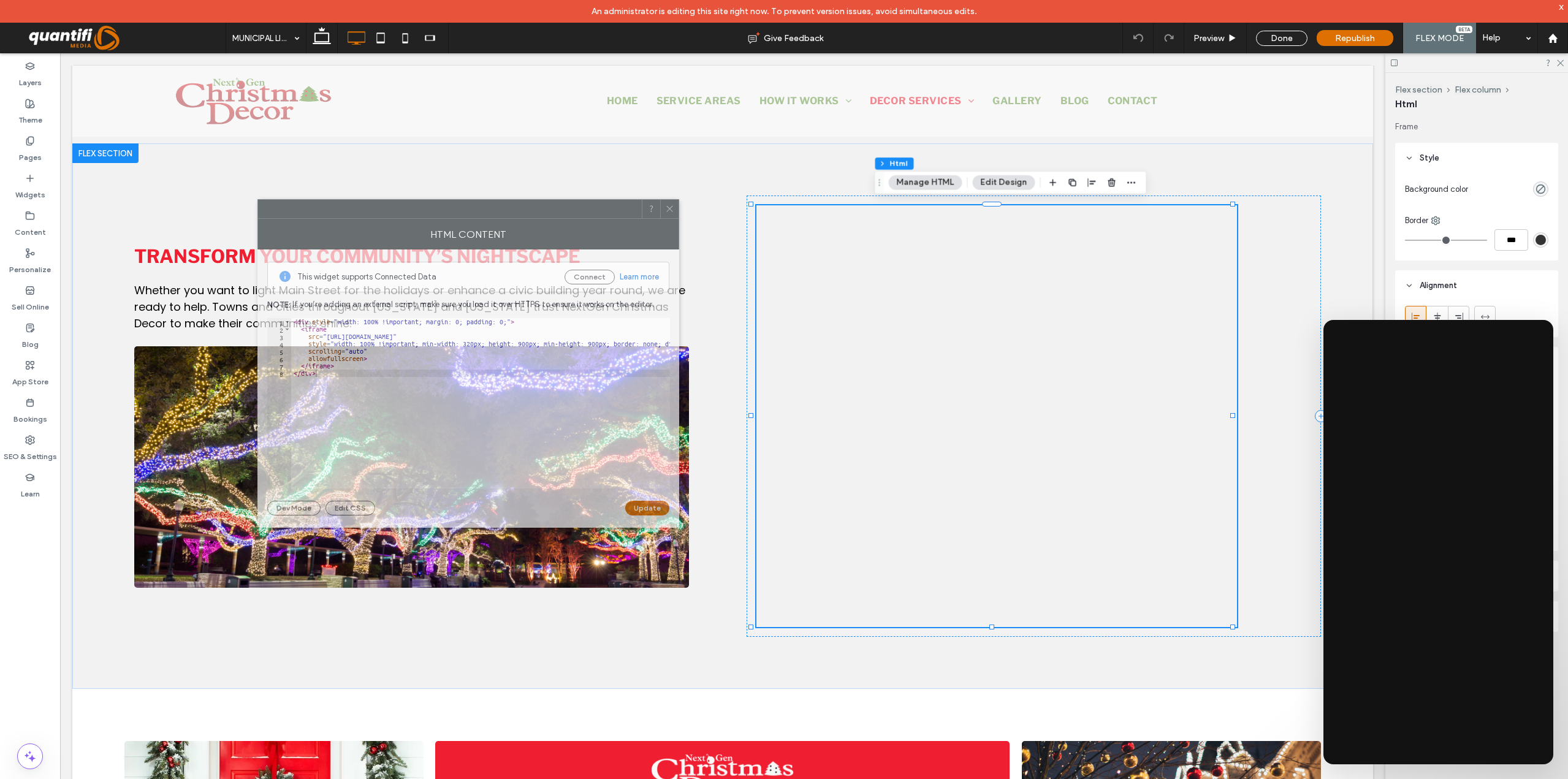
drag, startPoint x: 999, startPoint y: 230, endPoint x: 410, endPoint y: 237, distance: 589.0
click at [403, 221] on div "HTML Content" at bounding box center [468, 234] width 421 height 31
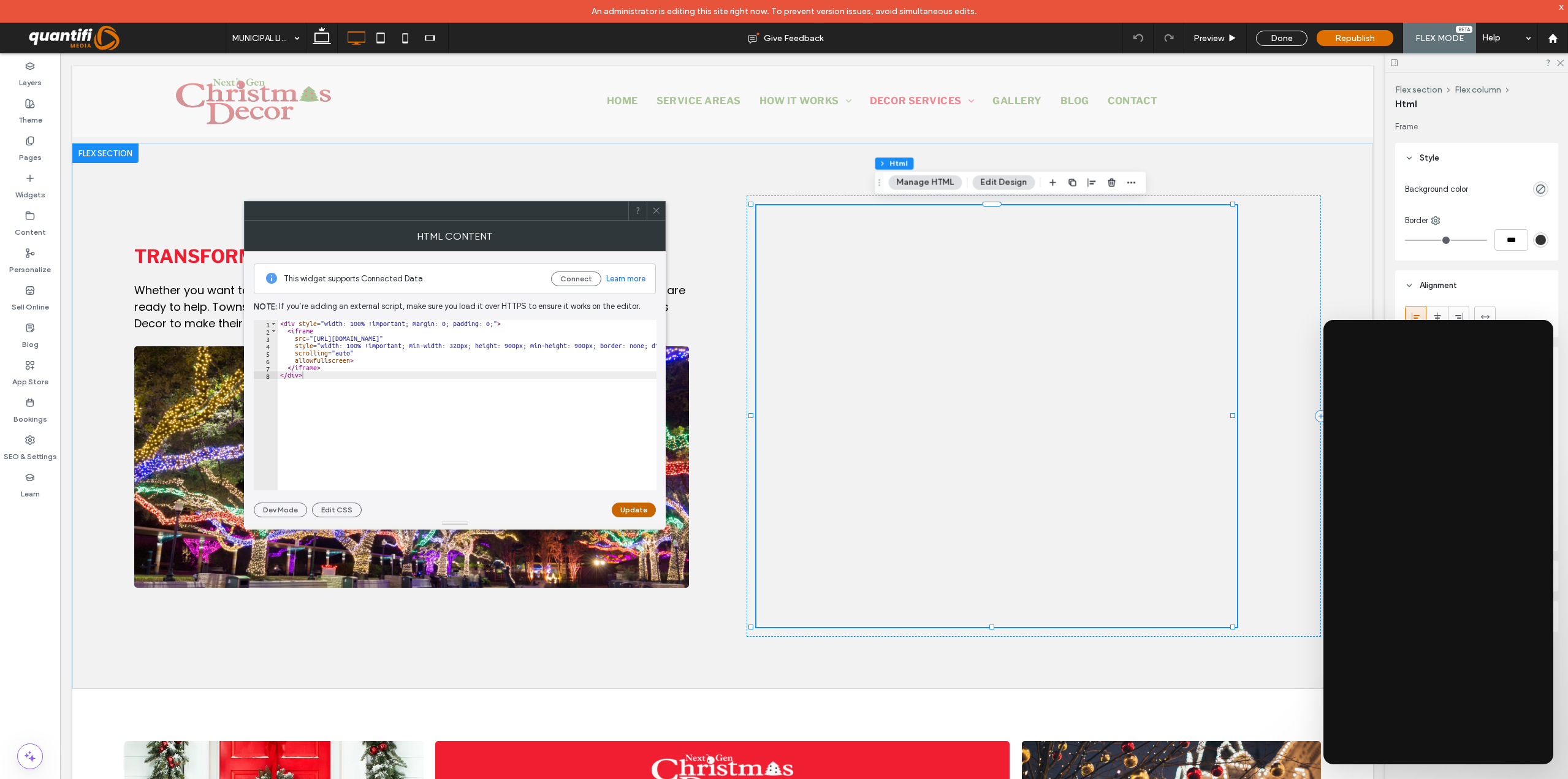
click at [634, 510] on button "Update" at bounding box center [634, 510] width 44 height 15
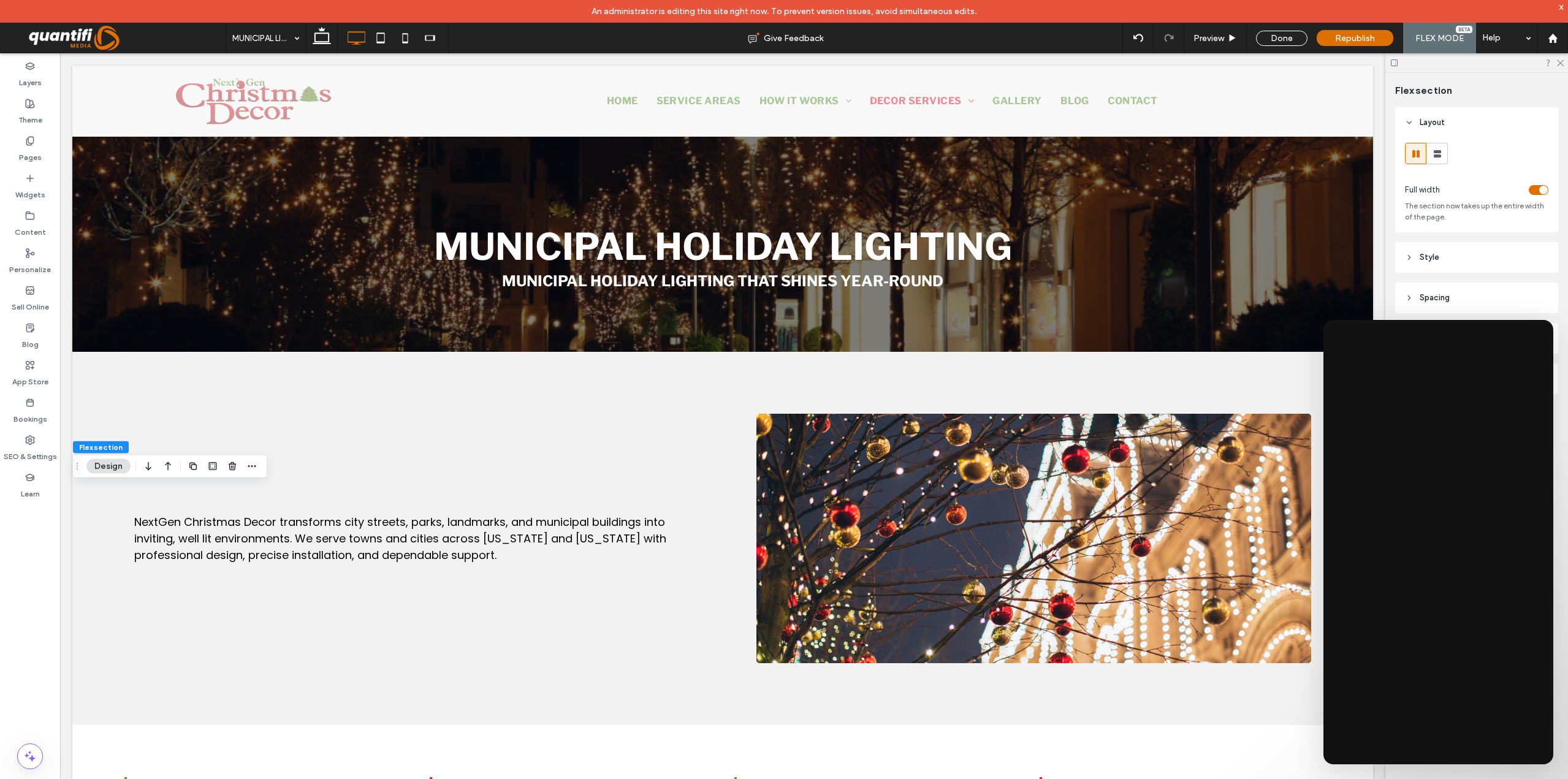
scroll to position [1199, 0]
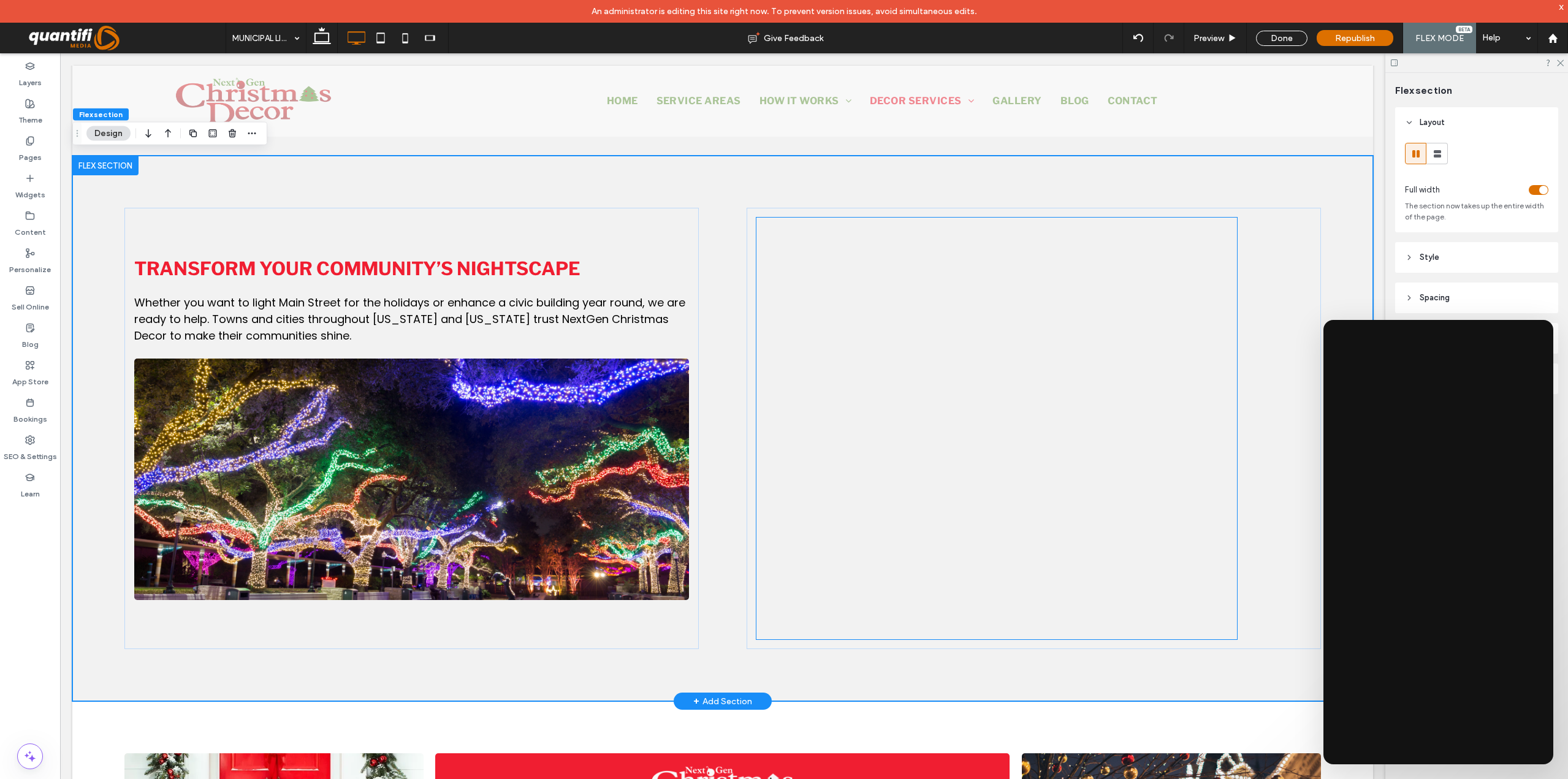
click at [1183, 638] on div at bounding box center [996, 493] width 481 height 552
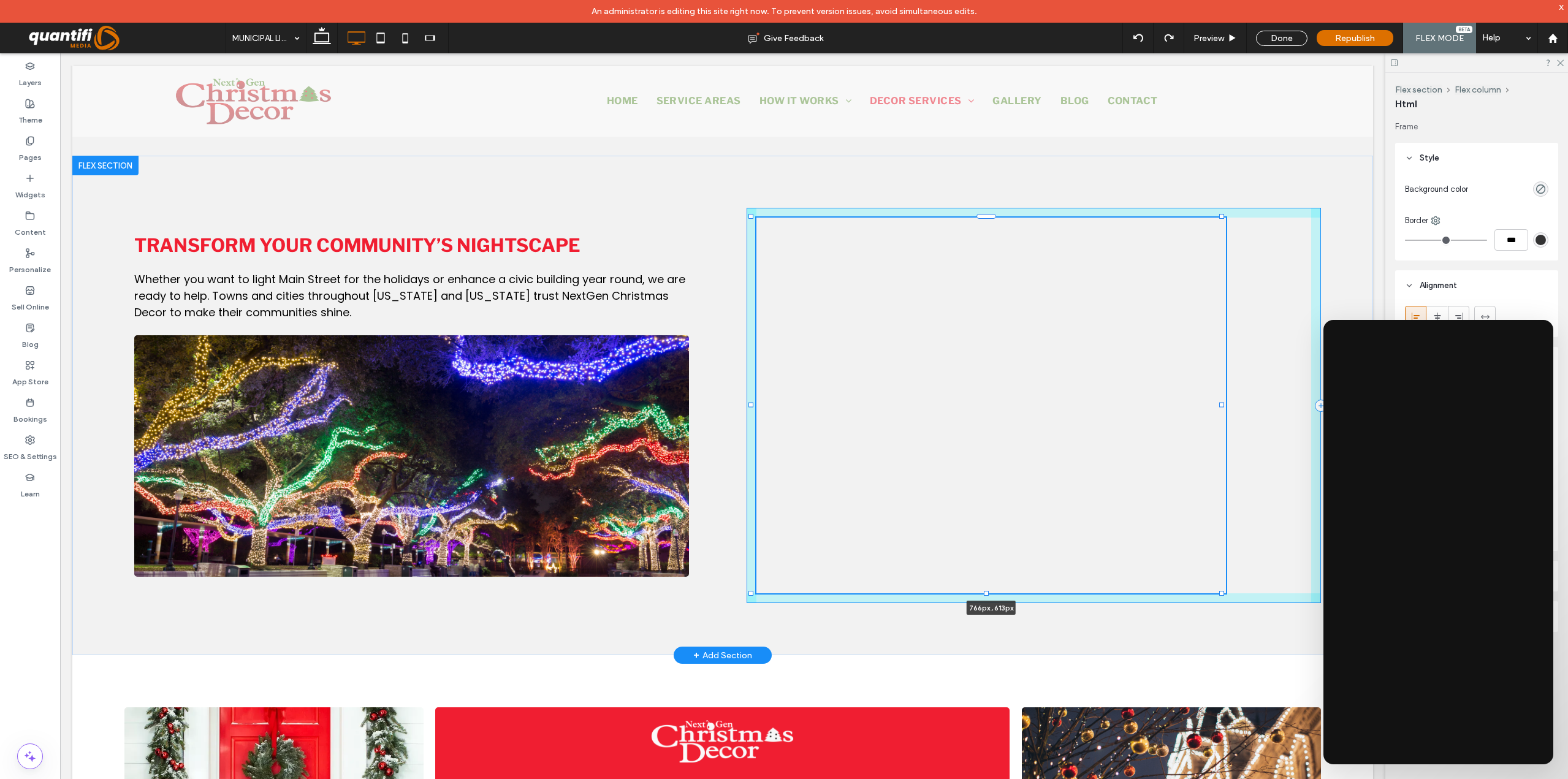
drag, startPoint x: 1231, startPoint y: 636, endPoint x: 1220, endPoint y: 590, distance: 47.3
click at [1220, 591] on div at bounding box center [1221, 593] width 5 height 5
type input "***"
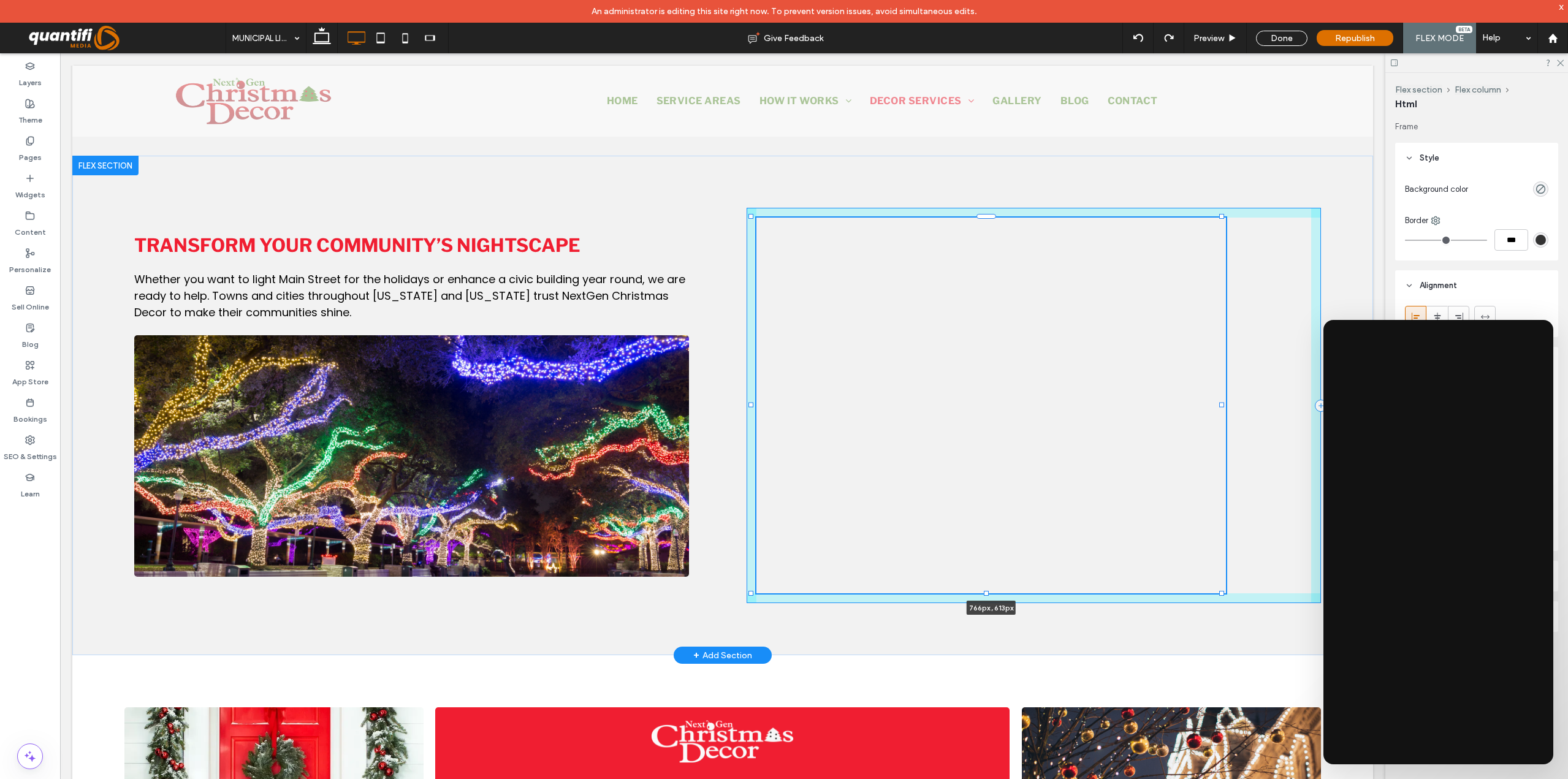
type input "***"
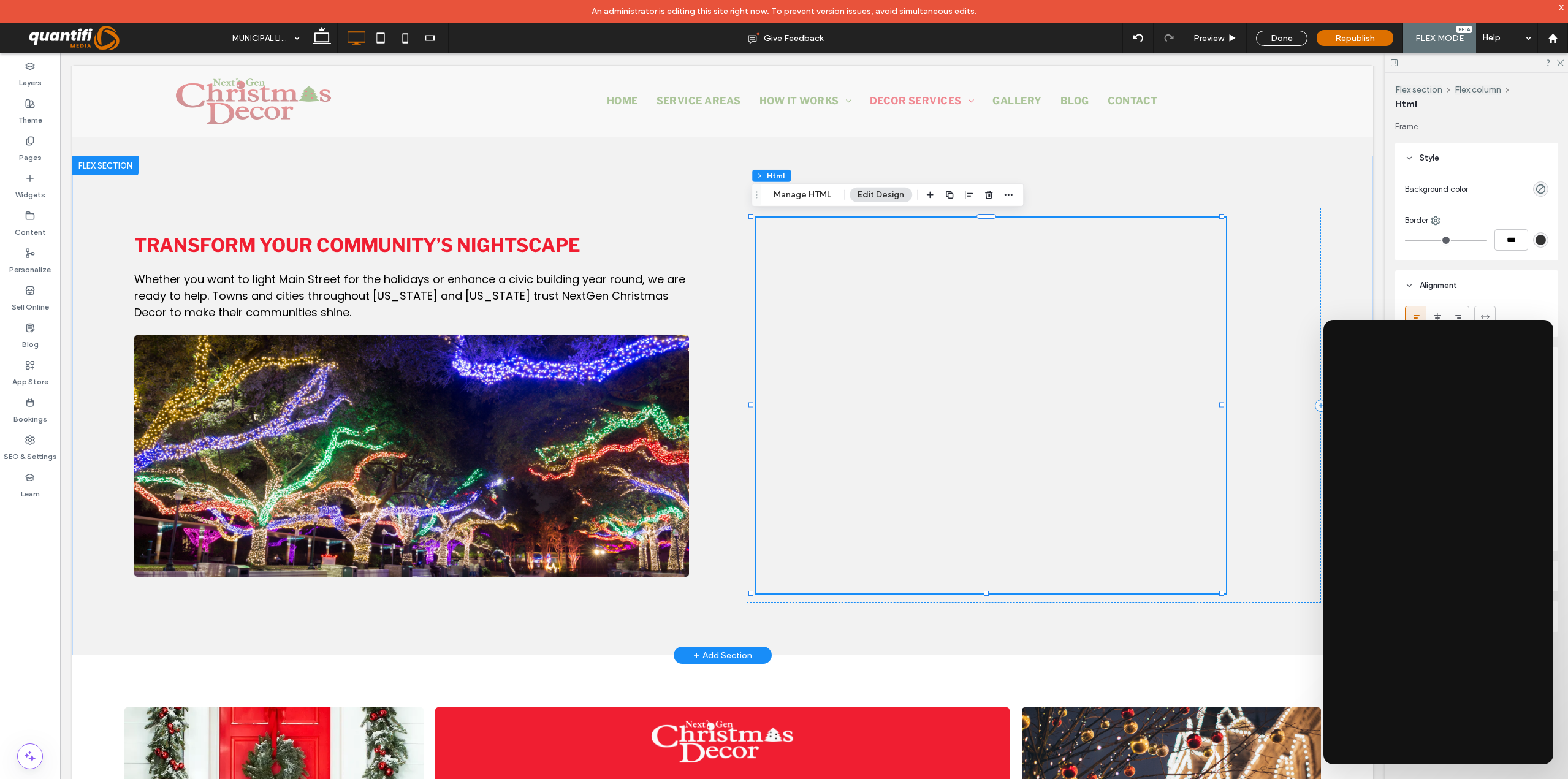
click at [1067, 499] on div at bounding box center [991, 493] width 469 height 552
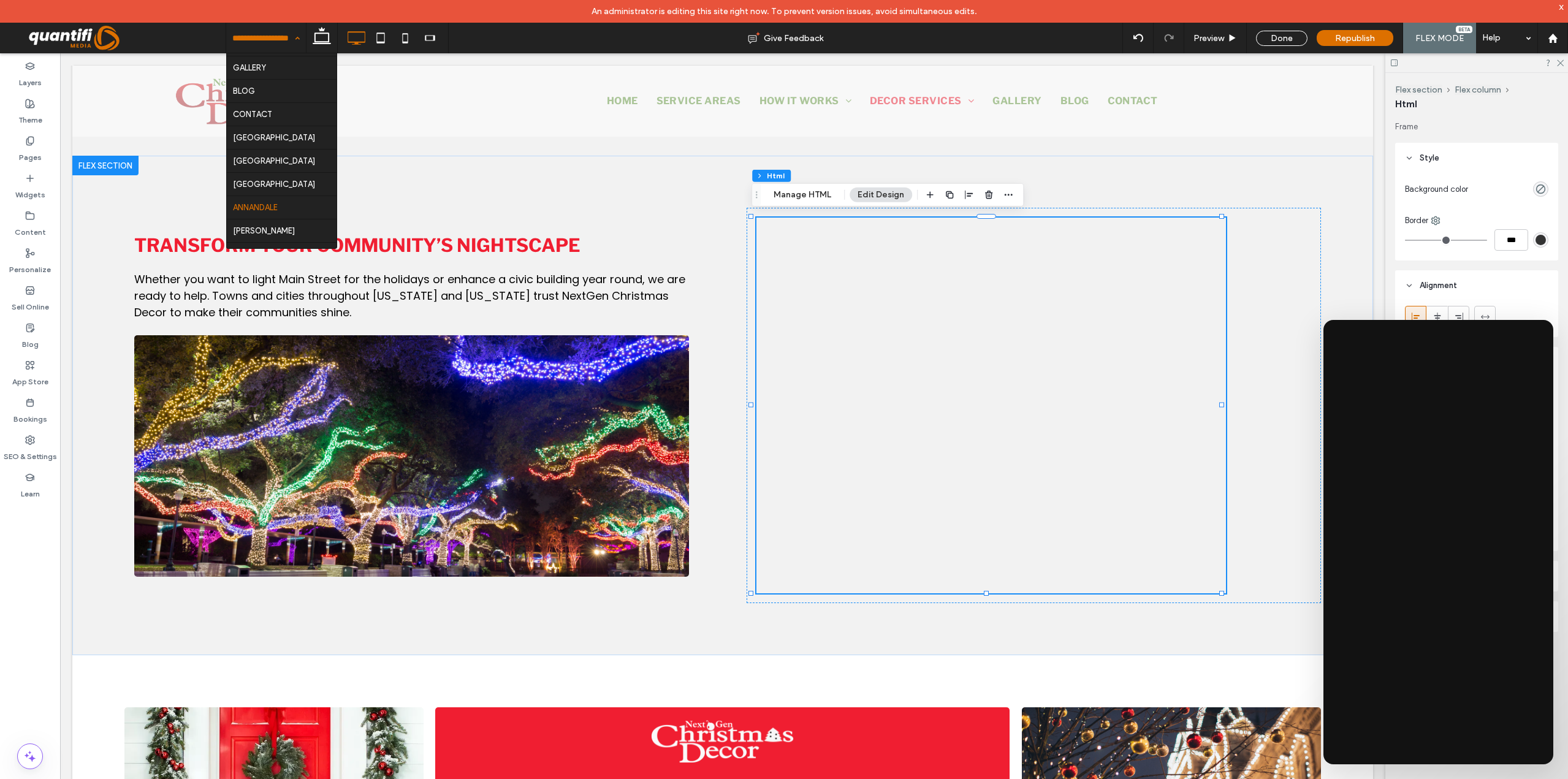
scroll to position [295, 0]
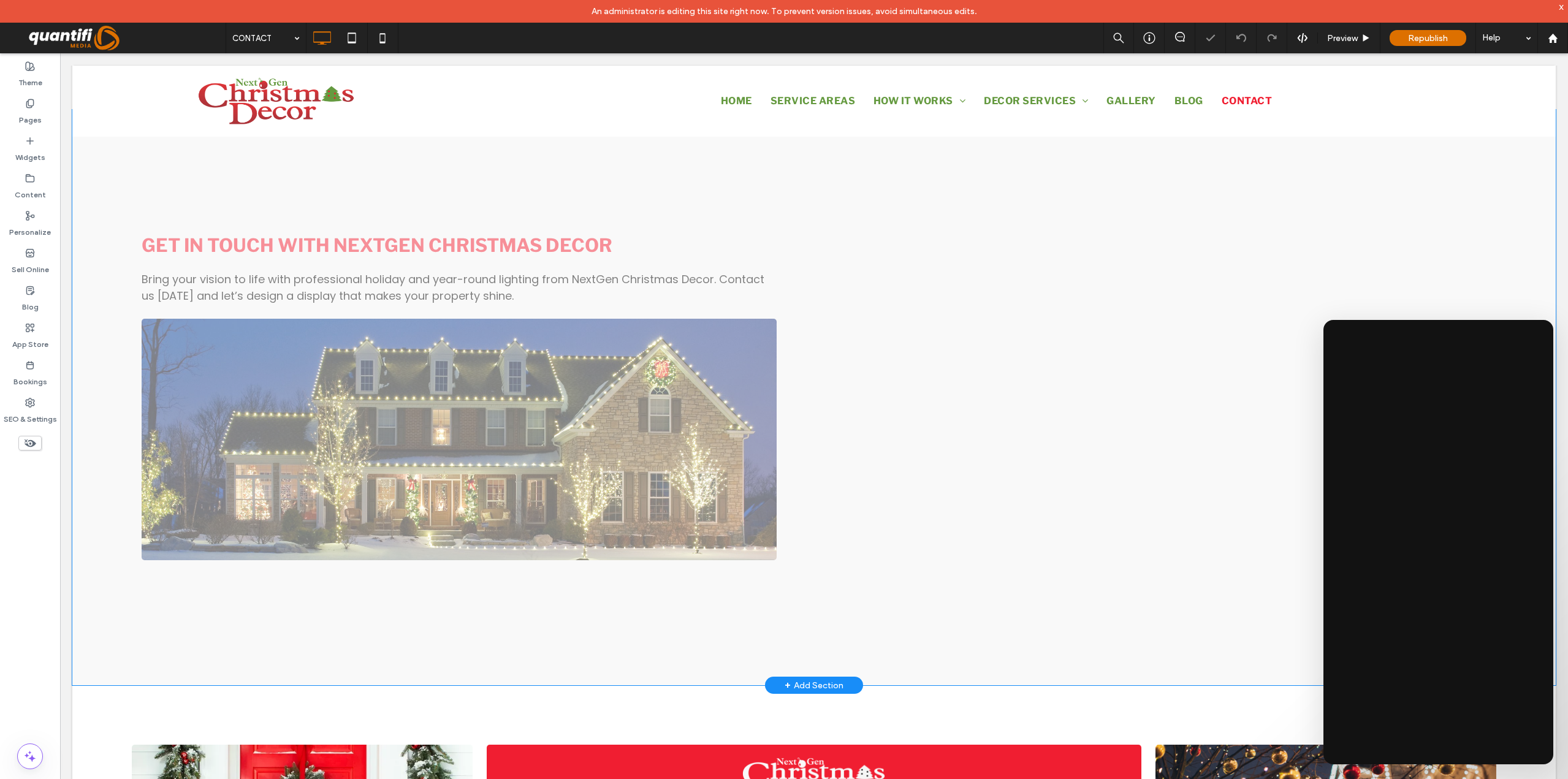
scroll to position [540, 0]
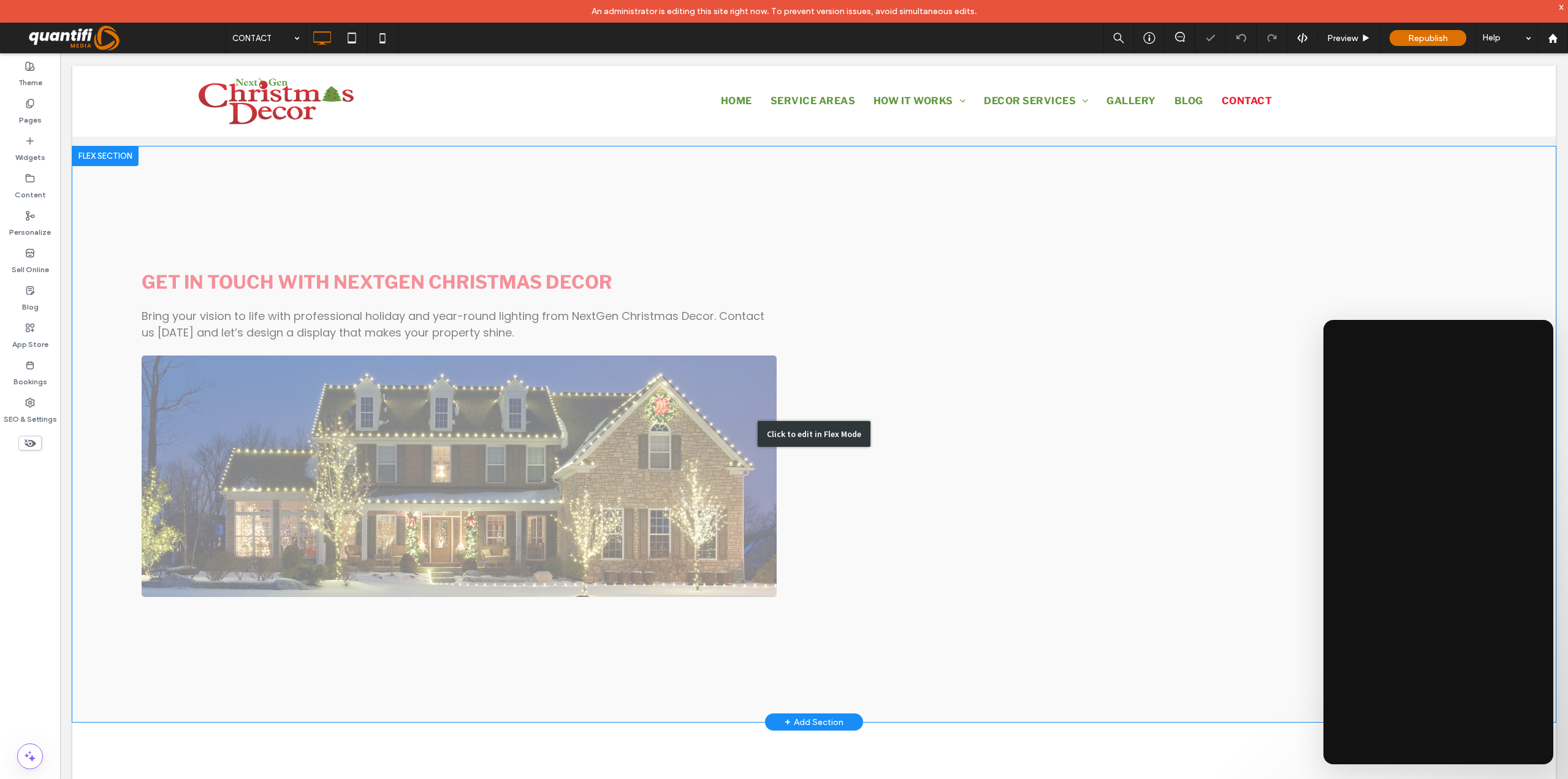
click at [798, 435] on div "Click to edit in Flex Mode" at bounding box center [814, 434] width 113 height 26
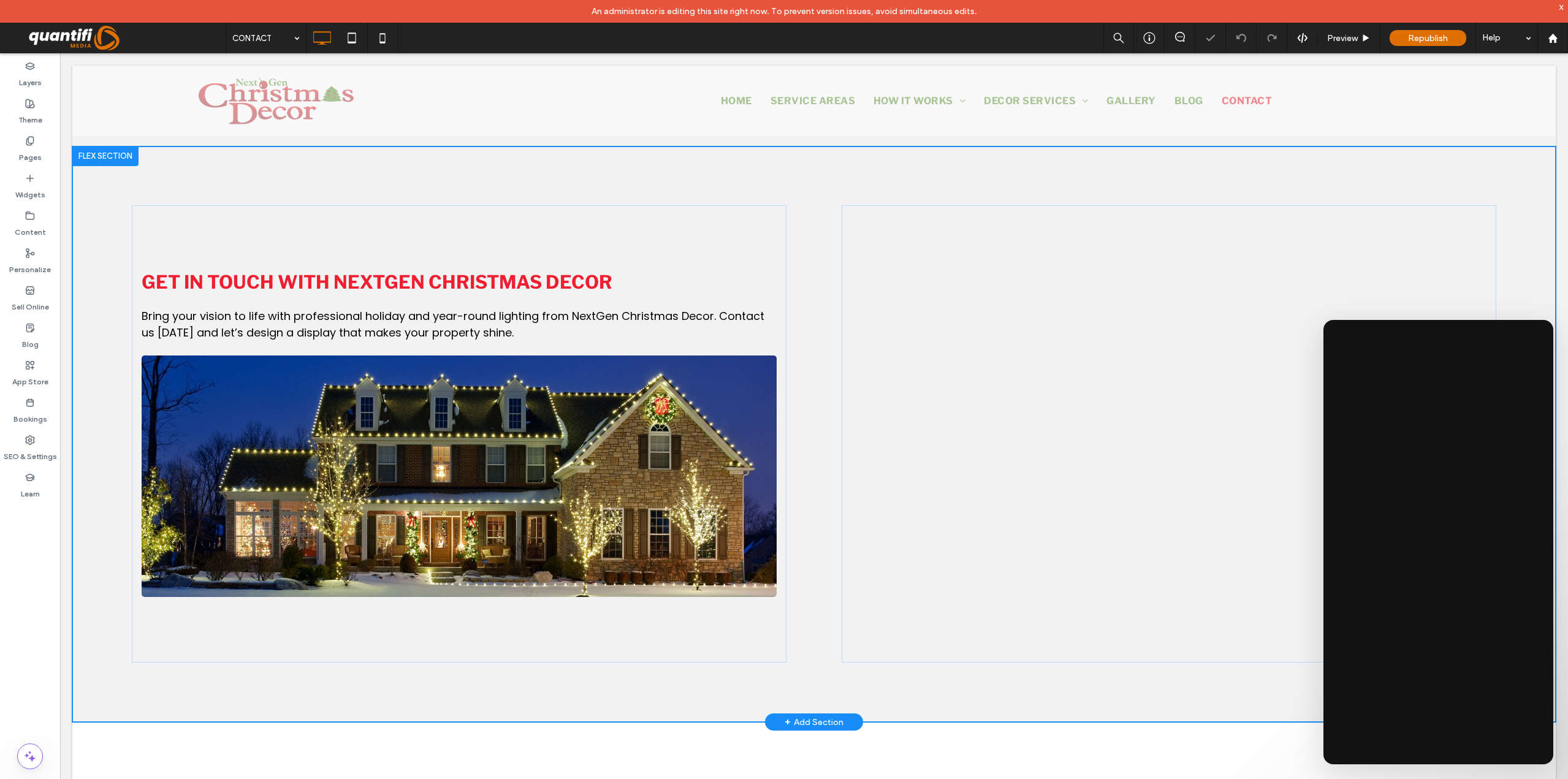
scroll to position [514, 0]
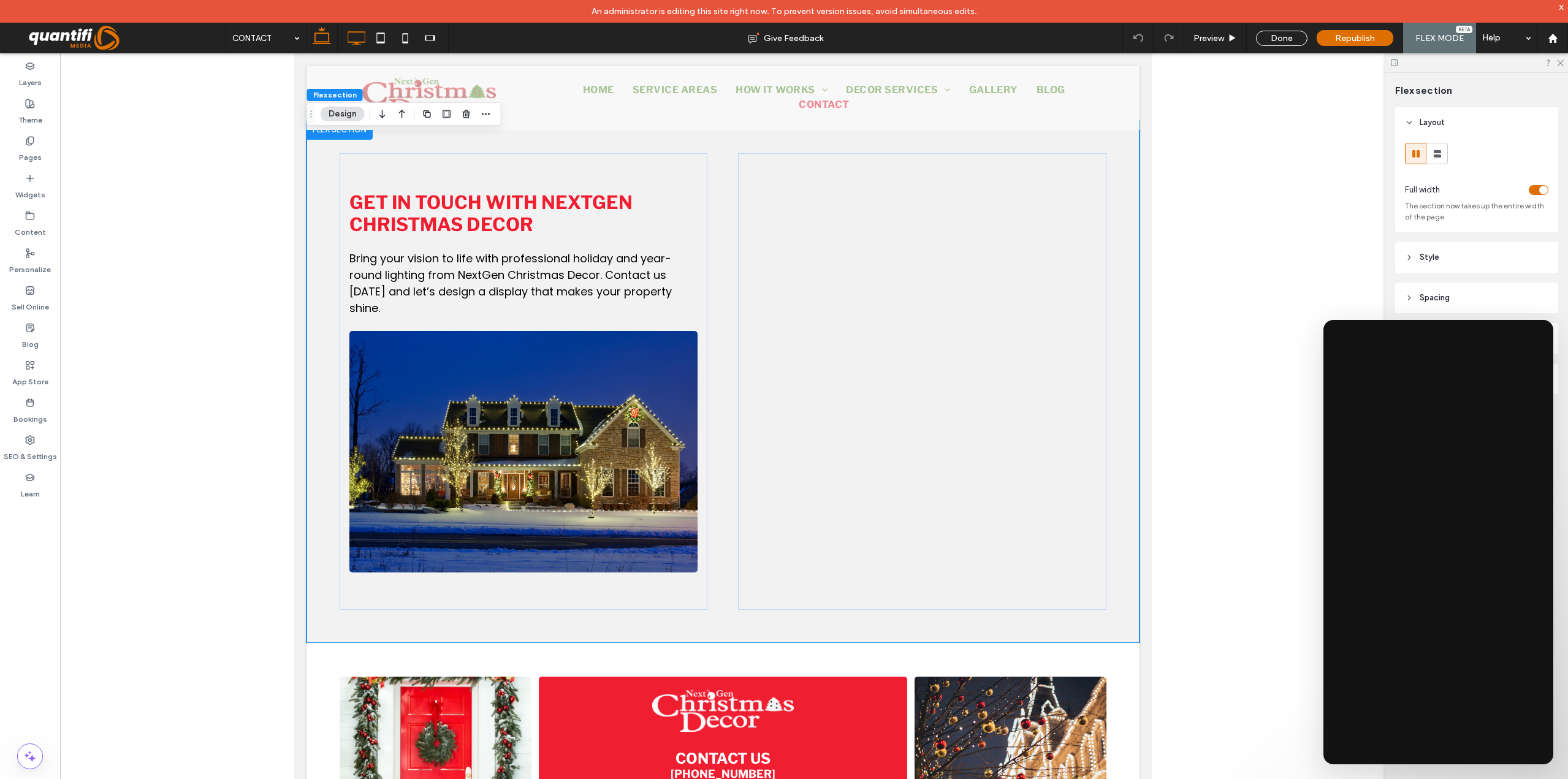
click at [352, 31] on icon at bounding box center [356, 38] width 25 height 25
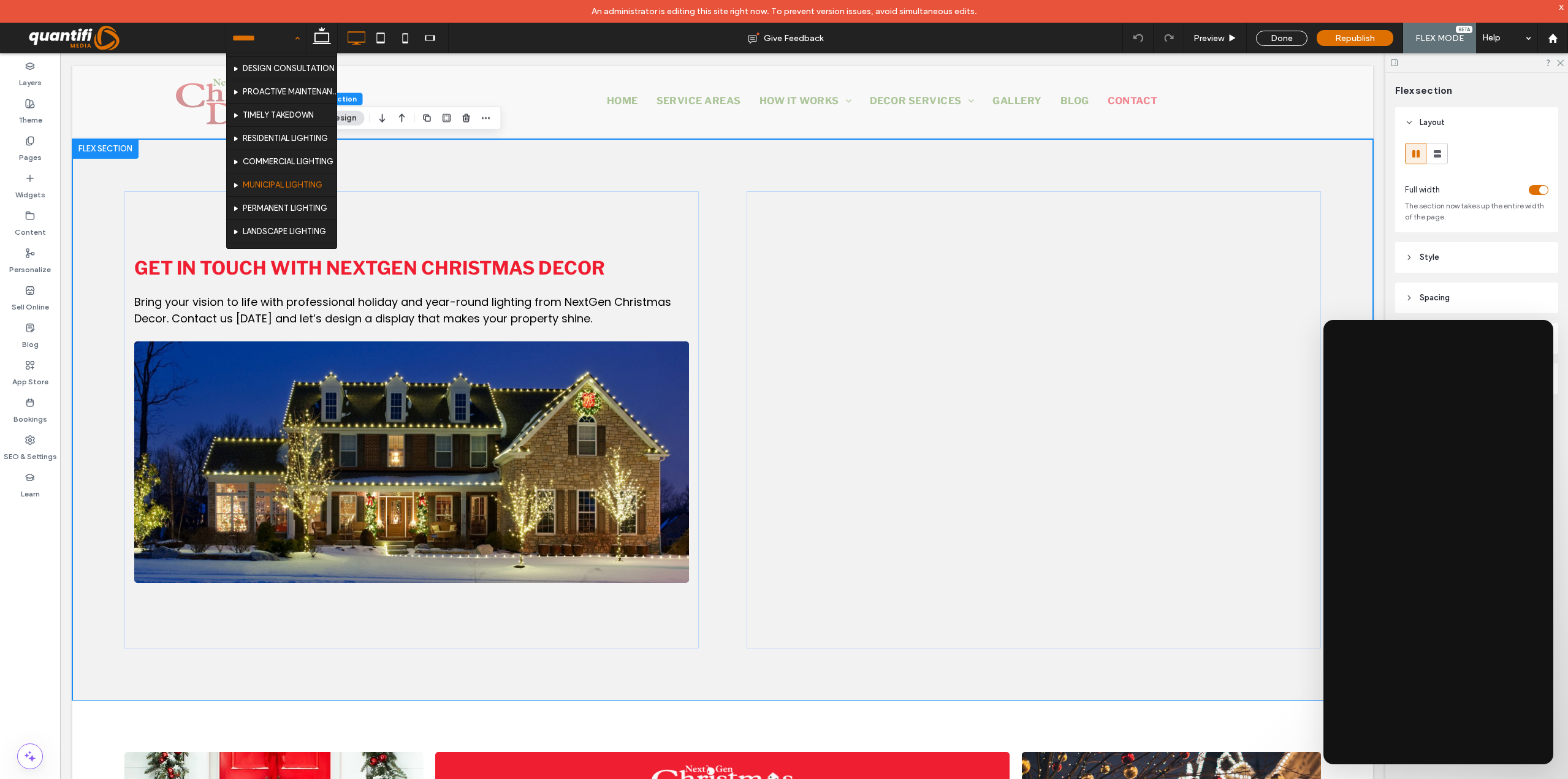
scroll to position [61, 0]
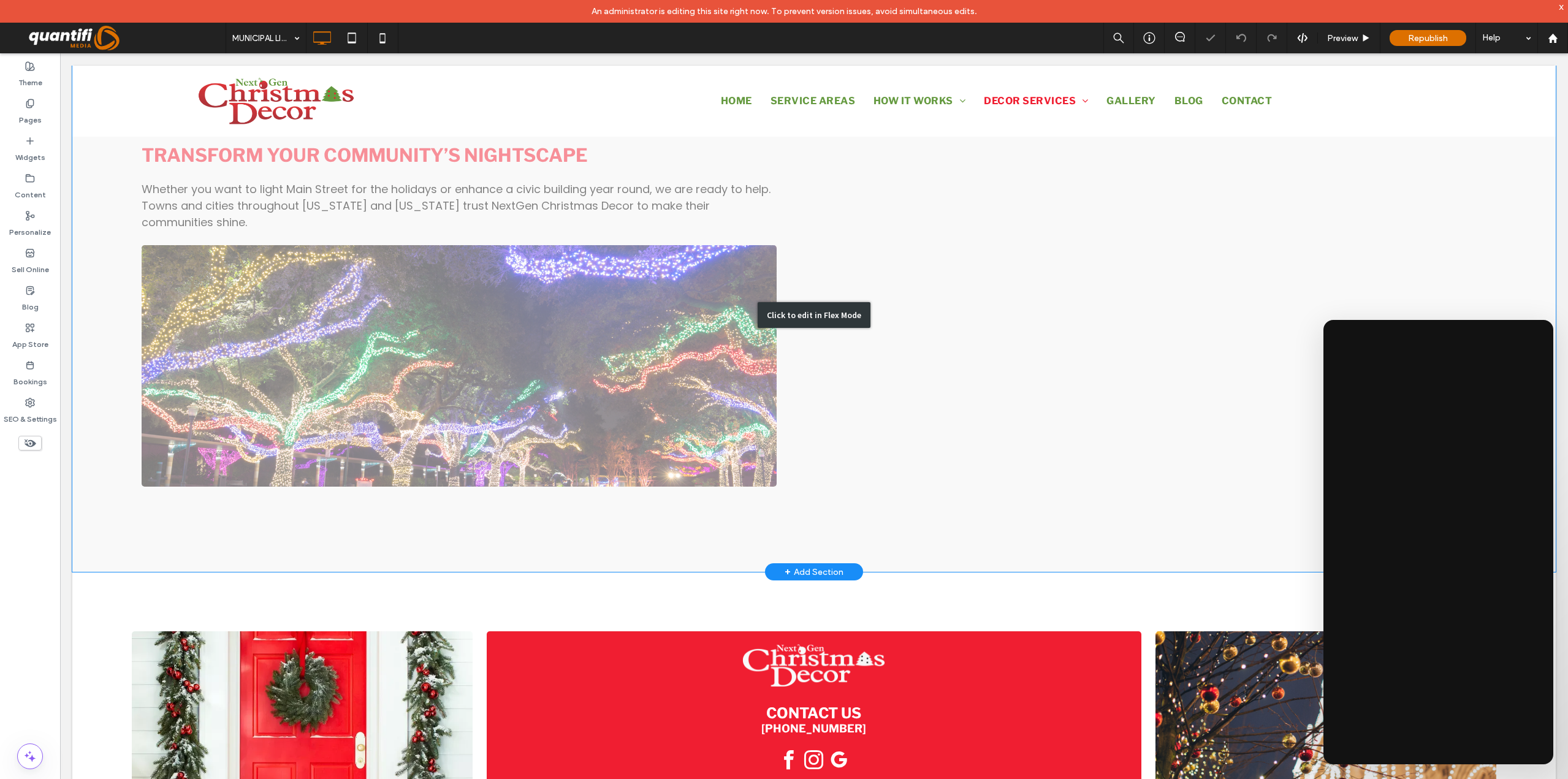
scroll to position [1349, 0]
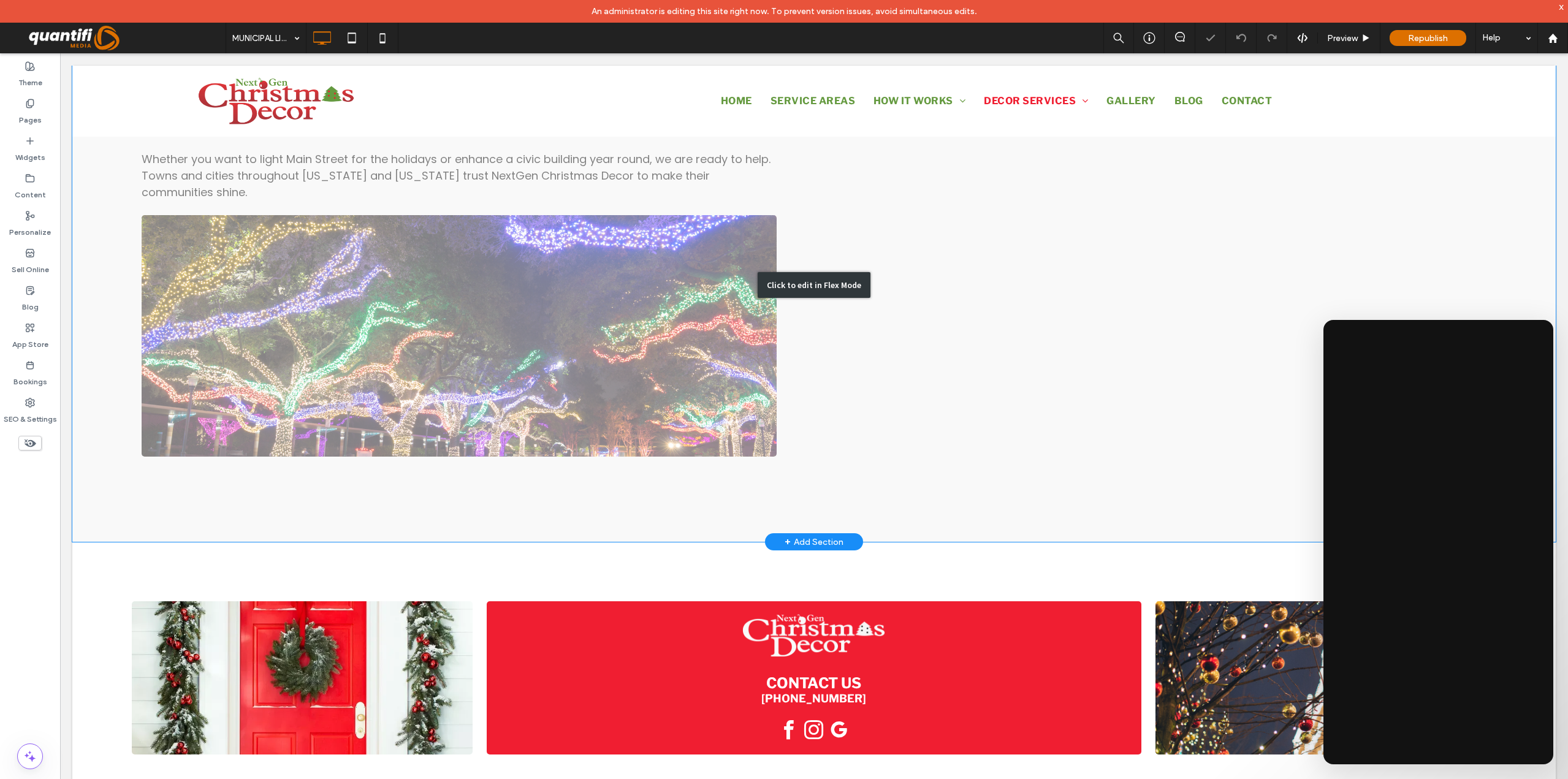
click at [821, 292] on div "Click to edit in Flex Mode" at bounding box center [814, 285] width 113 height 26
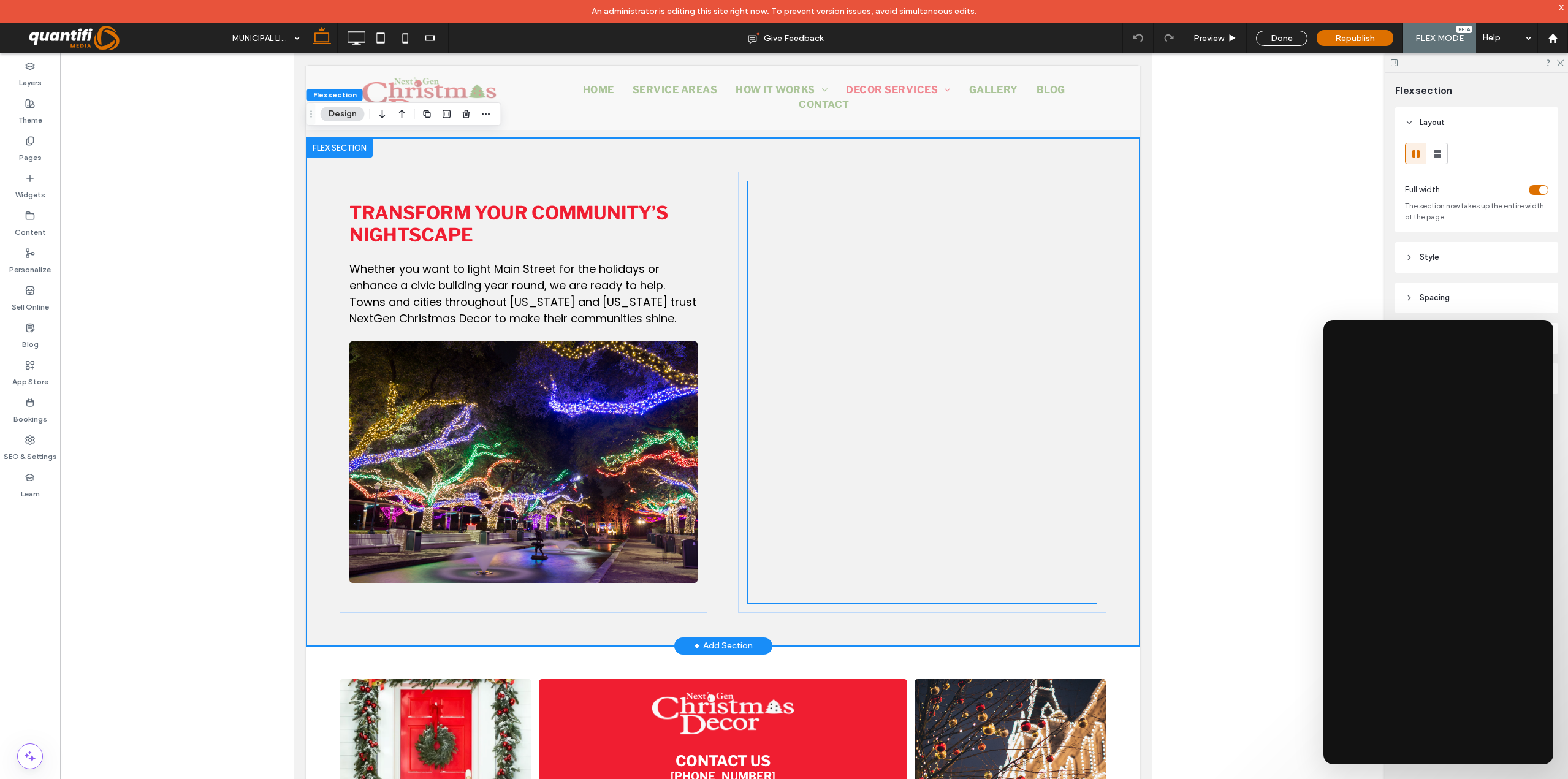
scroll to position [1160, 0]
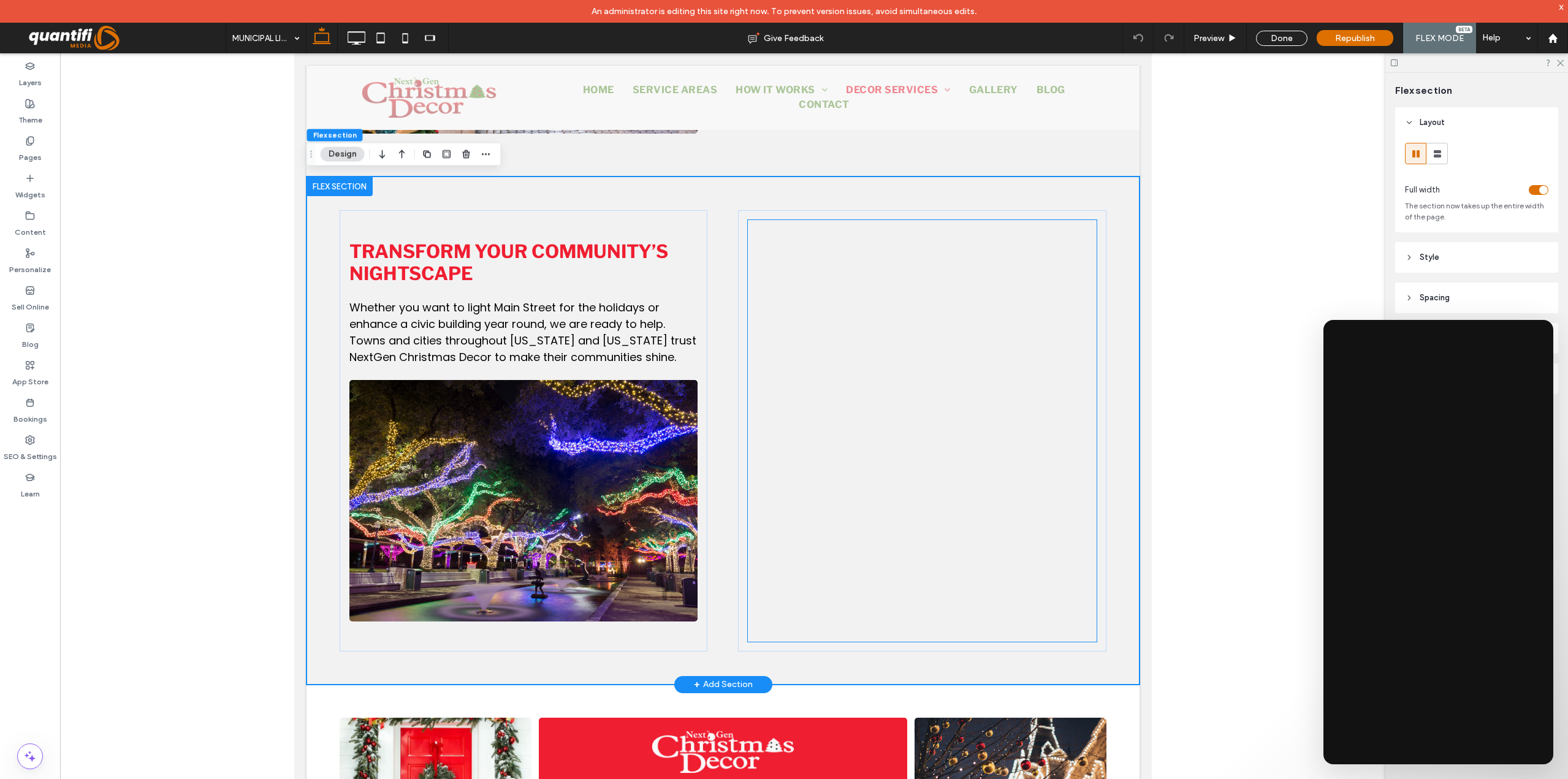
click at [857, 417] on div at bounding box center [921, 496] width 348 height 552
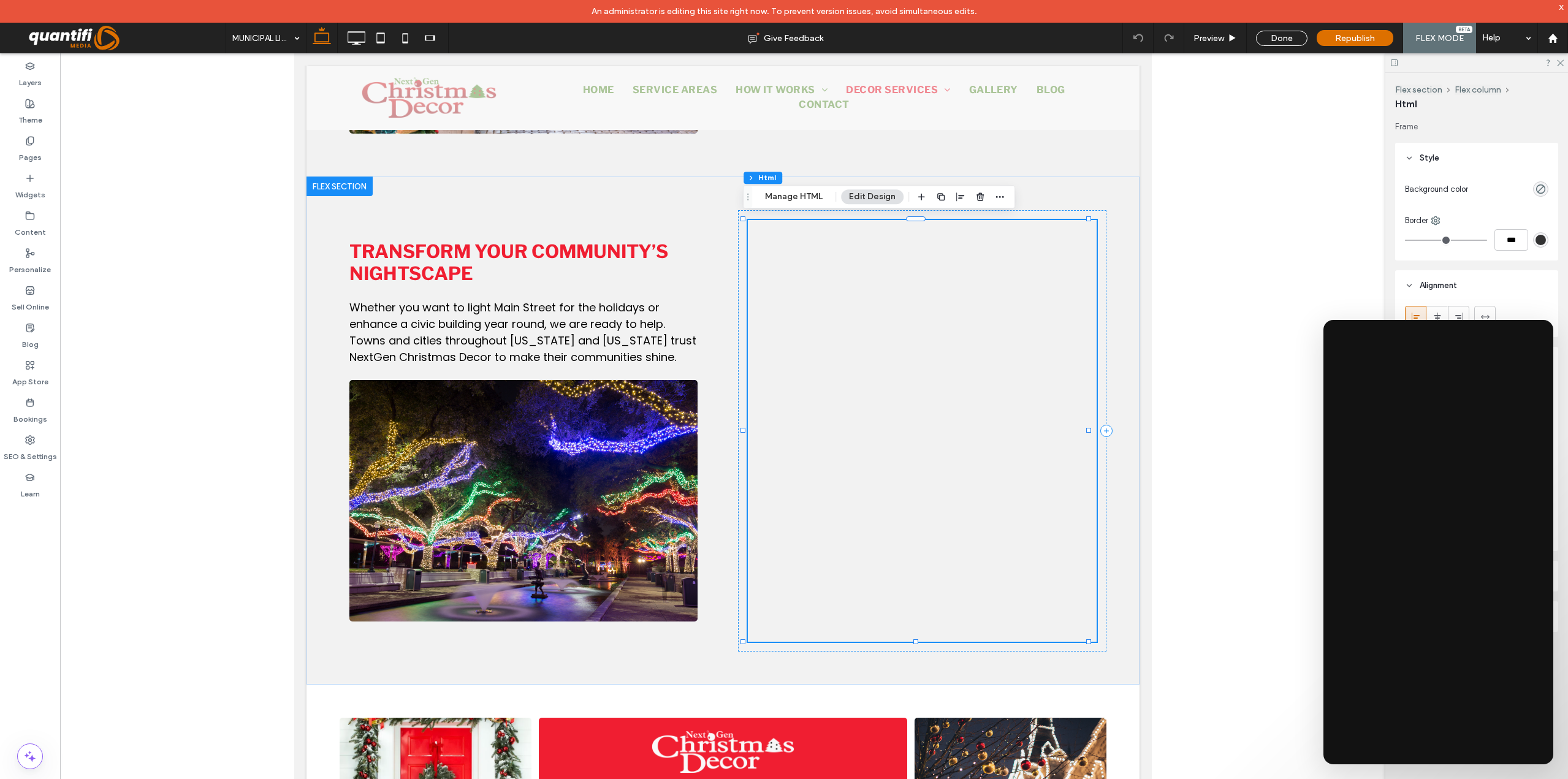
click at [797, 205] on div "Flex section Flex column Html Manage HTML Edit Design" at bounding box center [878, 196] width 272 height 23
click at [795, 193] on button "Manage HTML" at bounding box center [794, 197] width 74 height 15
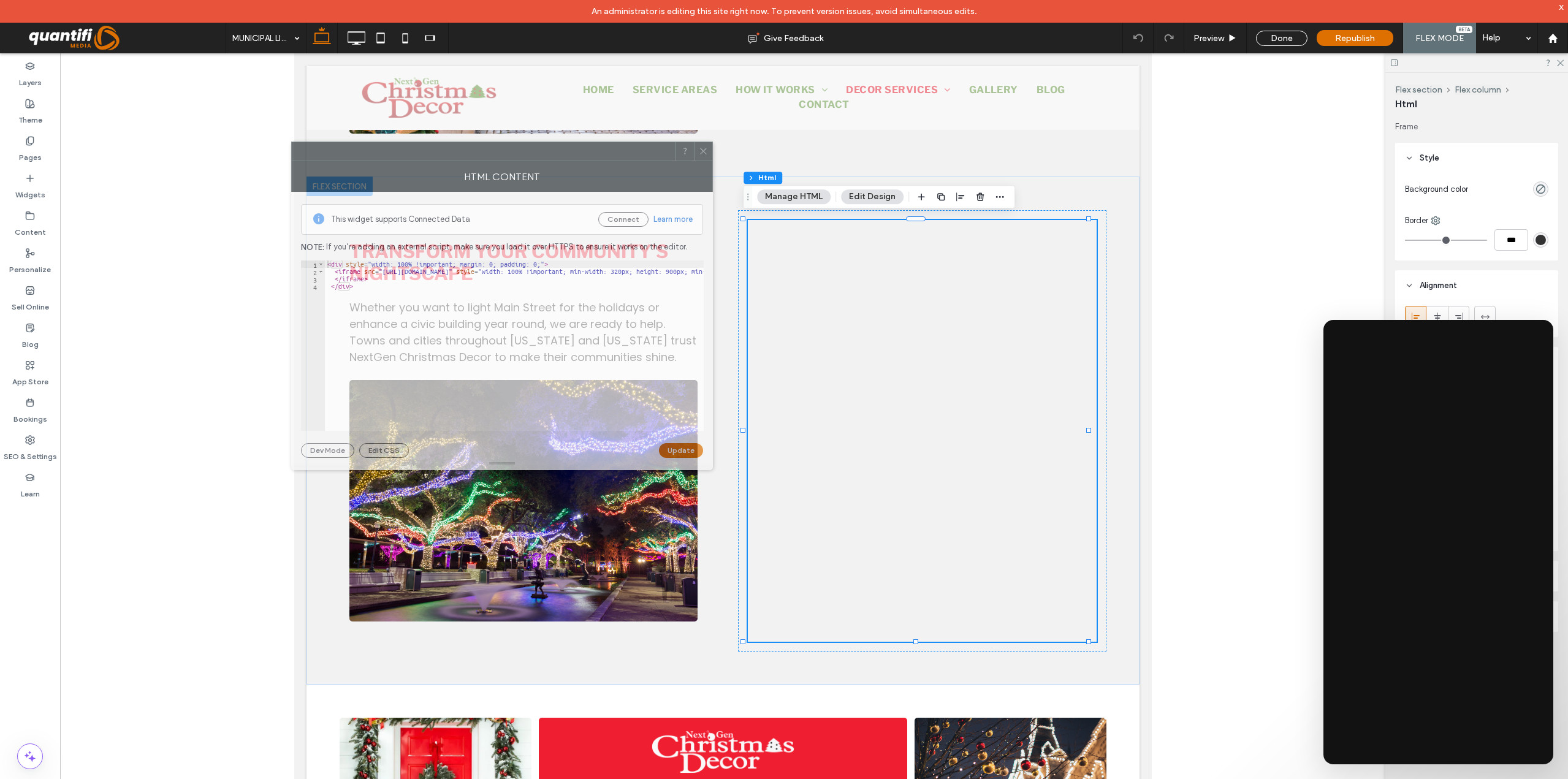
drag, startPoint x: 1163, startPoint y: 232, endPoint x: 468, endPoint y: 160, distance: 698.7
click at [468, 160] on div at bounding box center [484, 151] width 384 height 18
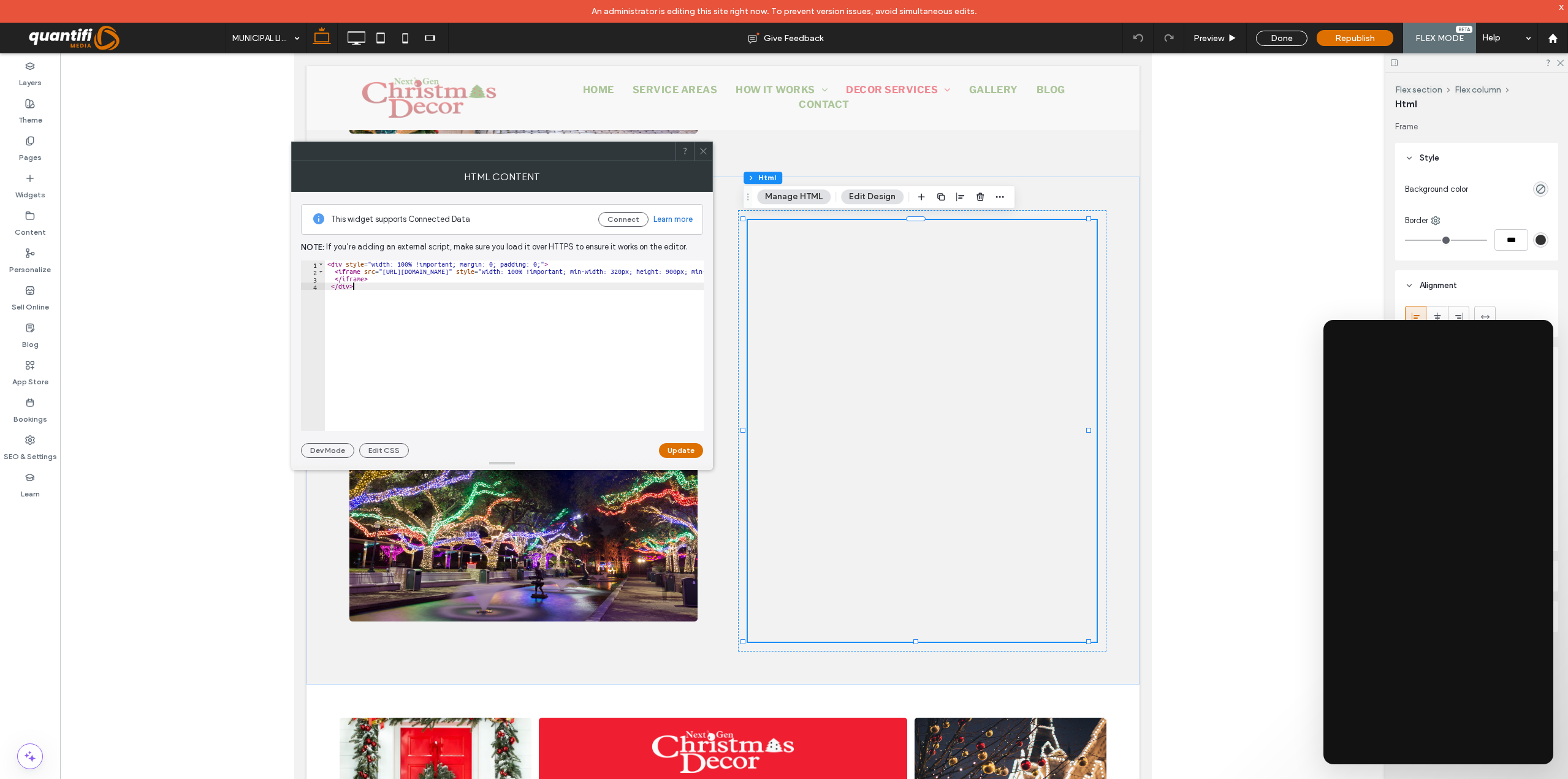
click at [473, 311] on div "< div style = "width: 100% !important; margin: 0; padding: 0;" > < iframe src =…" at bounding box center [798, 353] width 947 height 185
click at [402, 271] on div "< div style = "width: 100% !important; margin: 0; padding: 0;" > < iframe src =…" at bounding box center [798, 353] width 947 height 185
click at [402, 270] on div "< div style = "width: 100% !important; margin: 0; padding: 0;" > < iframe src =…" at bounding box center [798, 353] width 947 height 185
paste textarea "Cursor at row 4"
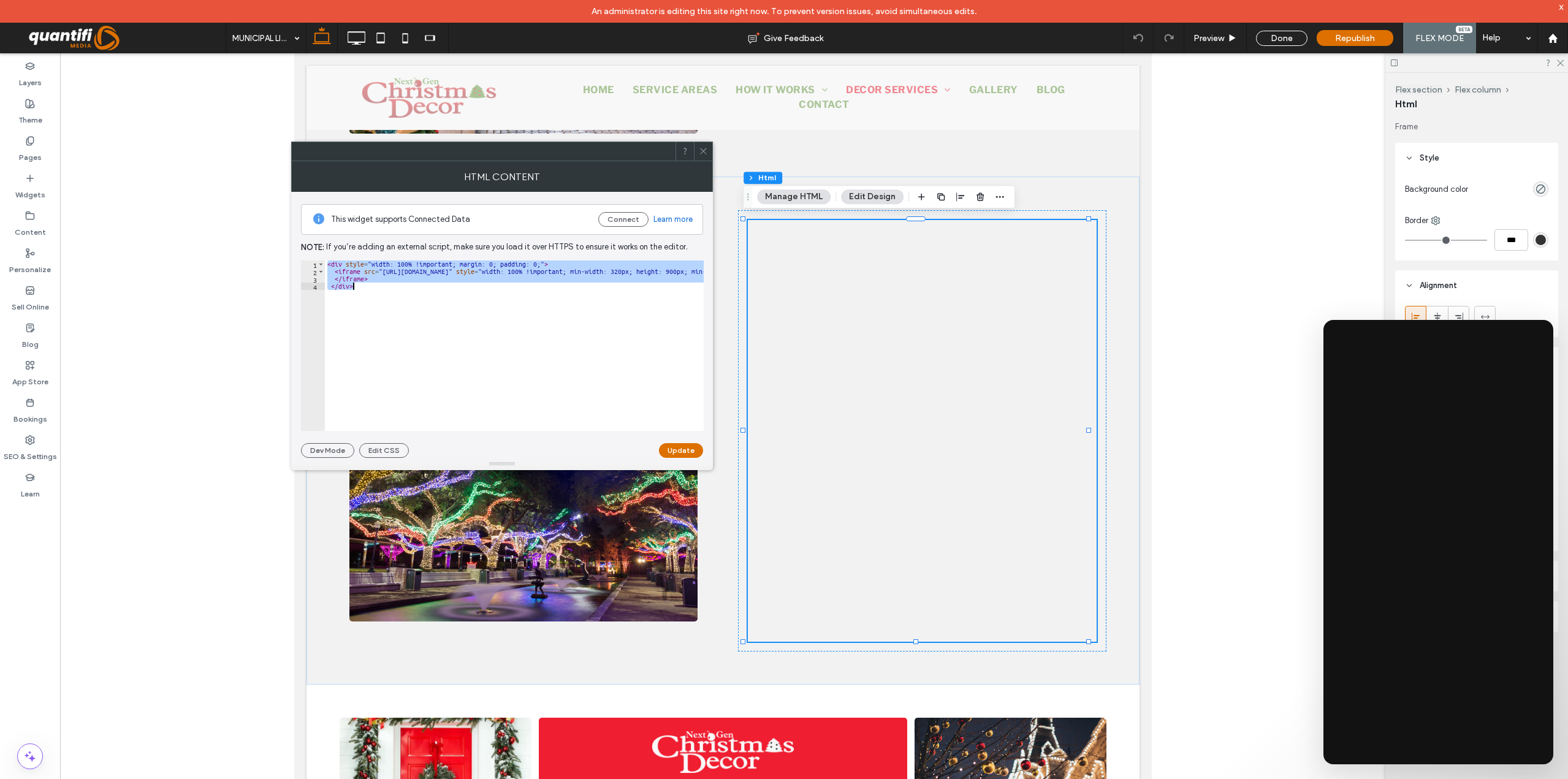
type textarea "******"
click at [693, 455] on button "Update" at bounding box center [681, 451] width 44 height 15
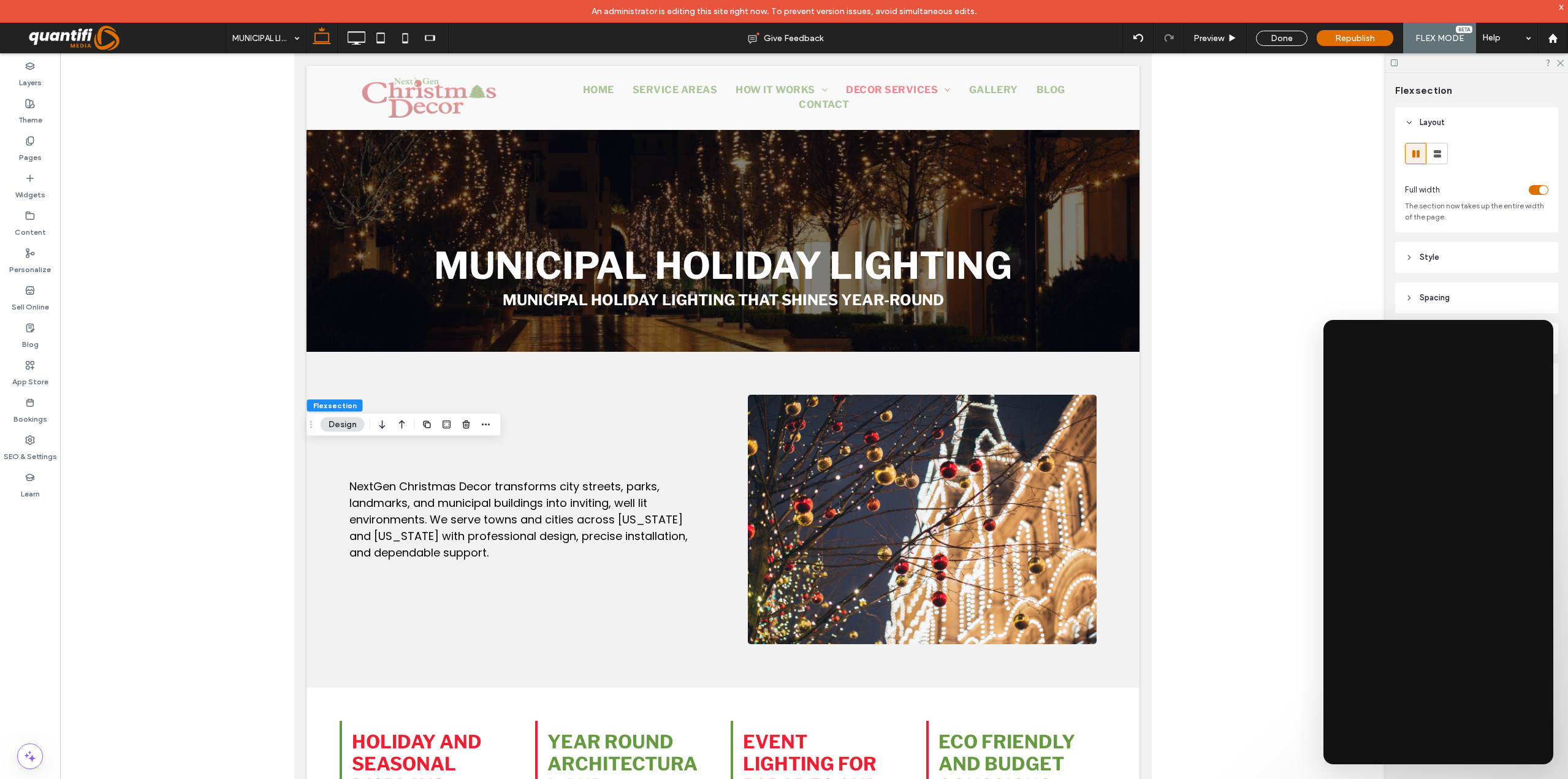
scroll to position [1162, 0]
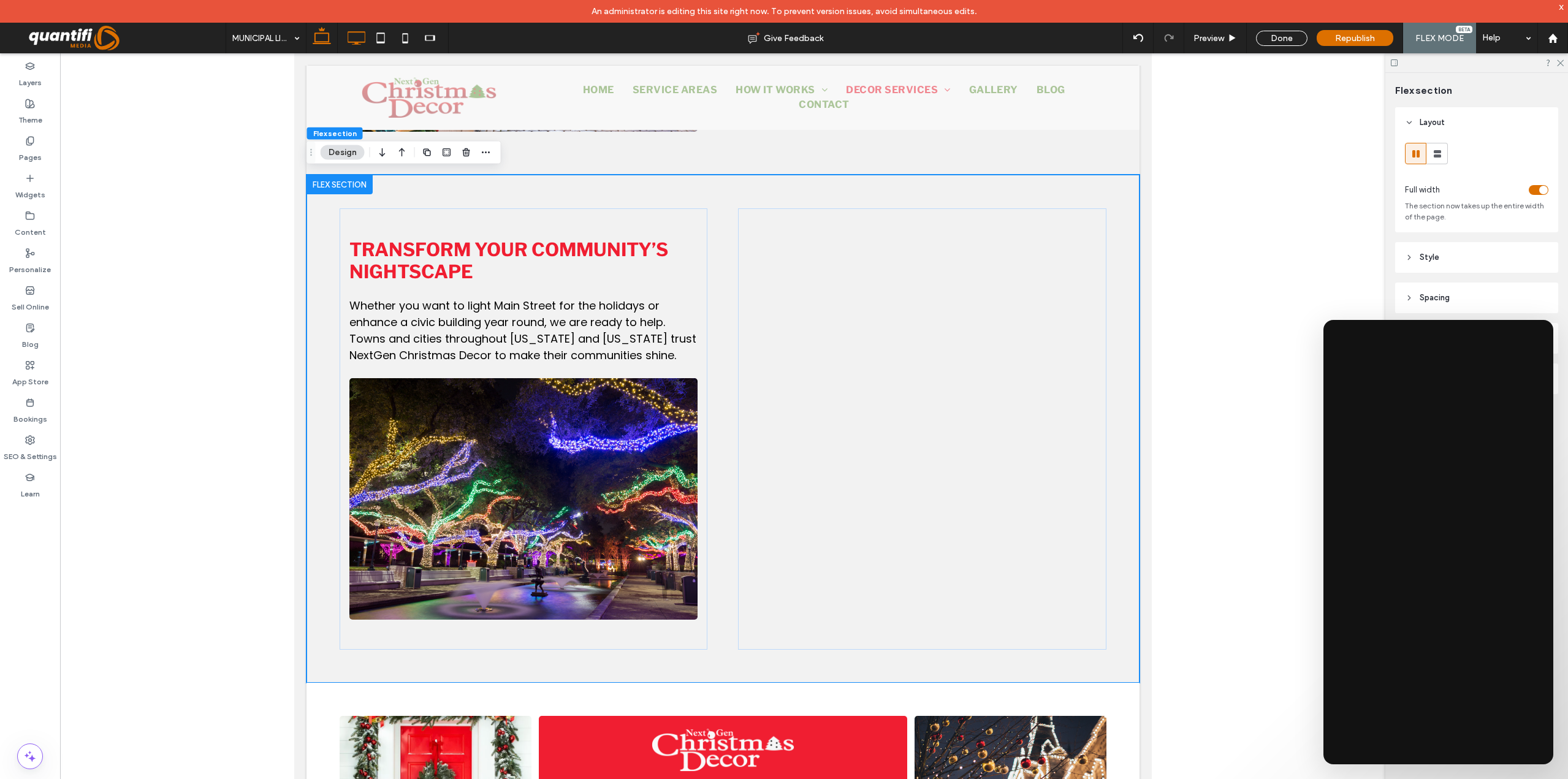
click at [354, 38] on icon at bounding box center [356, 38] width 25 height 25
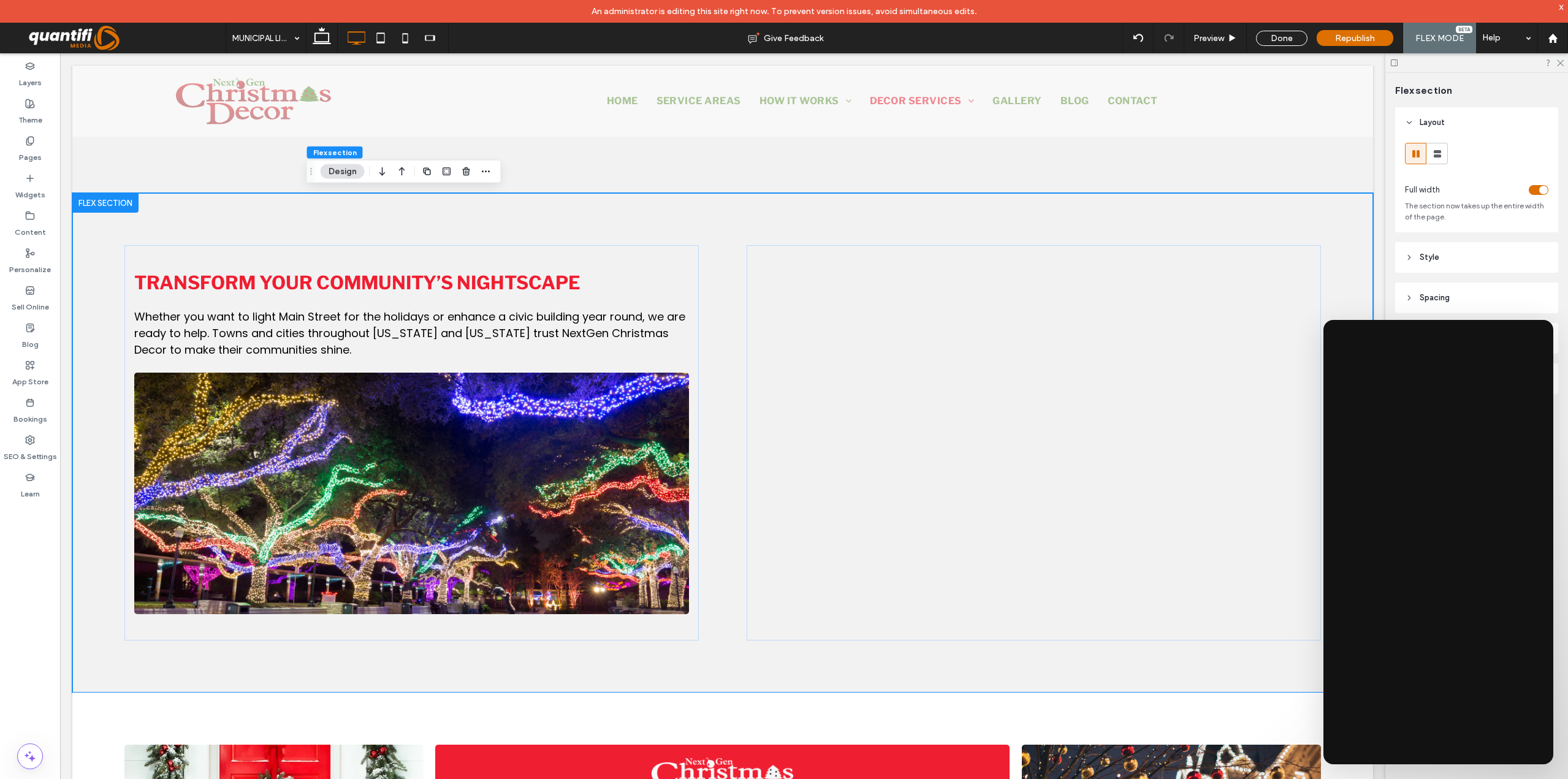
scroll to position [1161, 0]
click at [1222, 626] on div at bounding box center [1034, 443] width 574 height 396
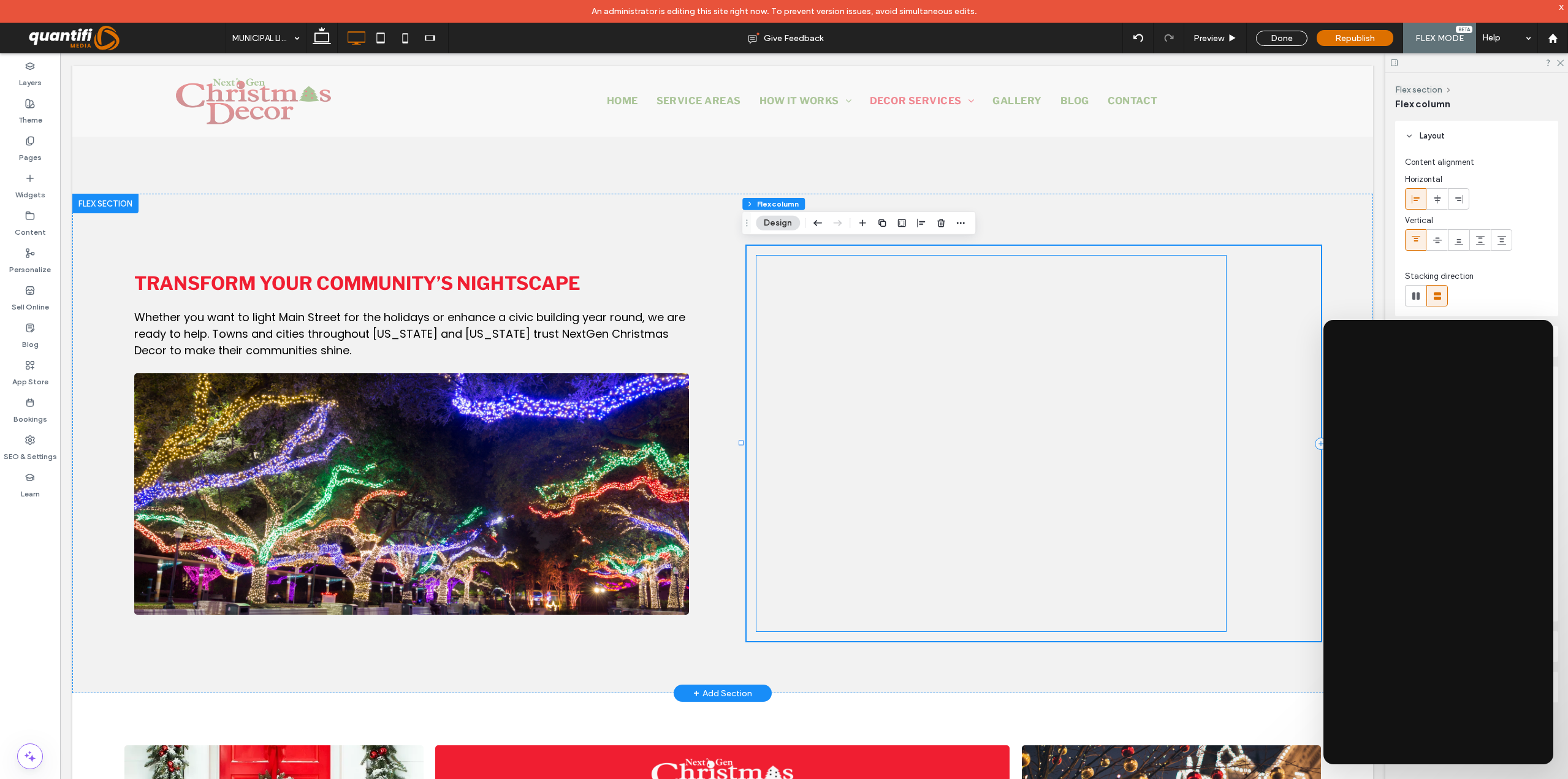
click at [1214, 618] on div at bounding box center [991, 531] width 469 height 552
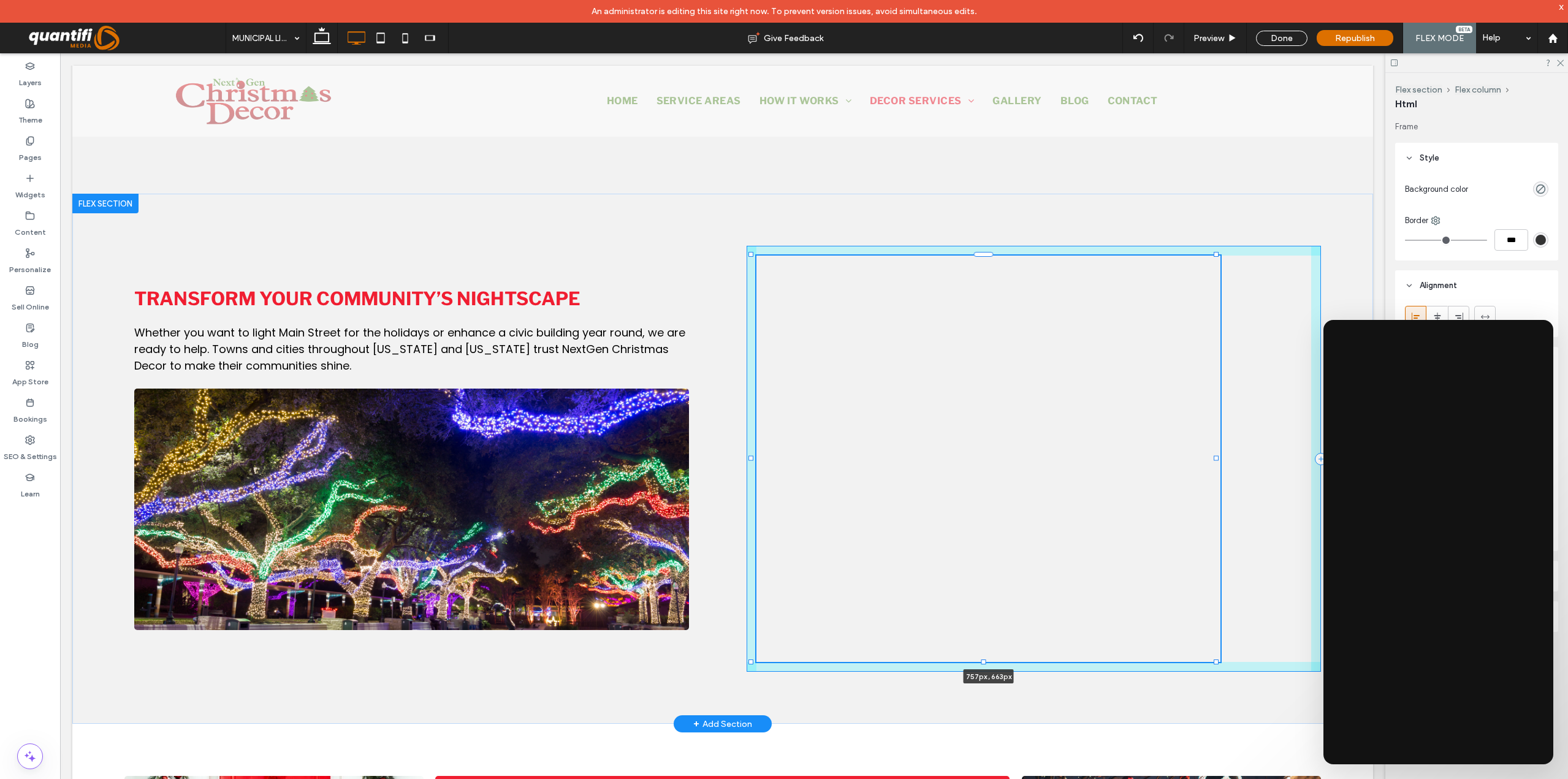
drag, startPoint x: 1221, startPoint y: 628, endPoint x: 1215, endPoint y: 659, distance: 31.6
click at [1215, 660] on div at bounding box center [1215, 662] width 5 height 5
type input "***"
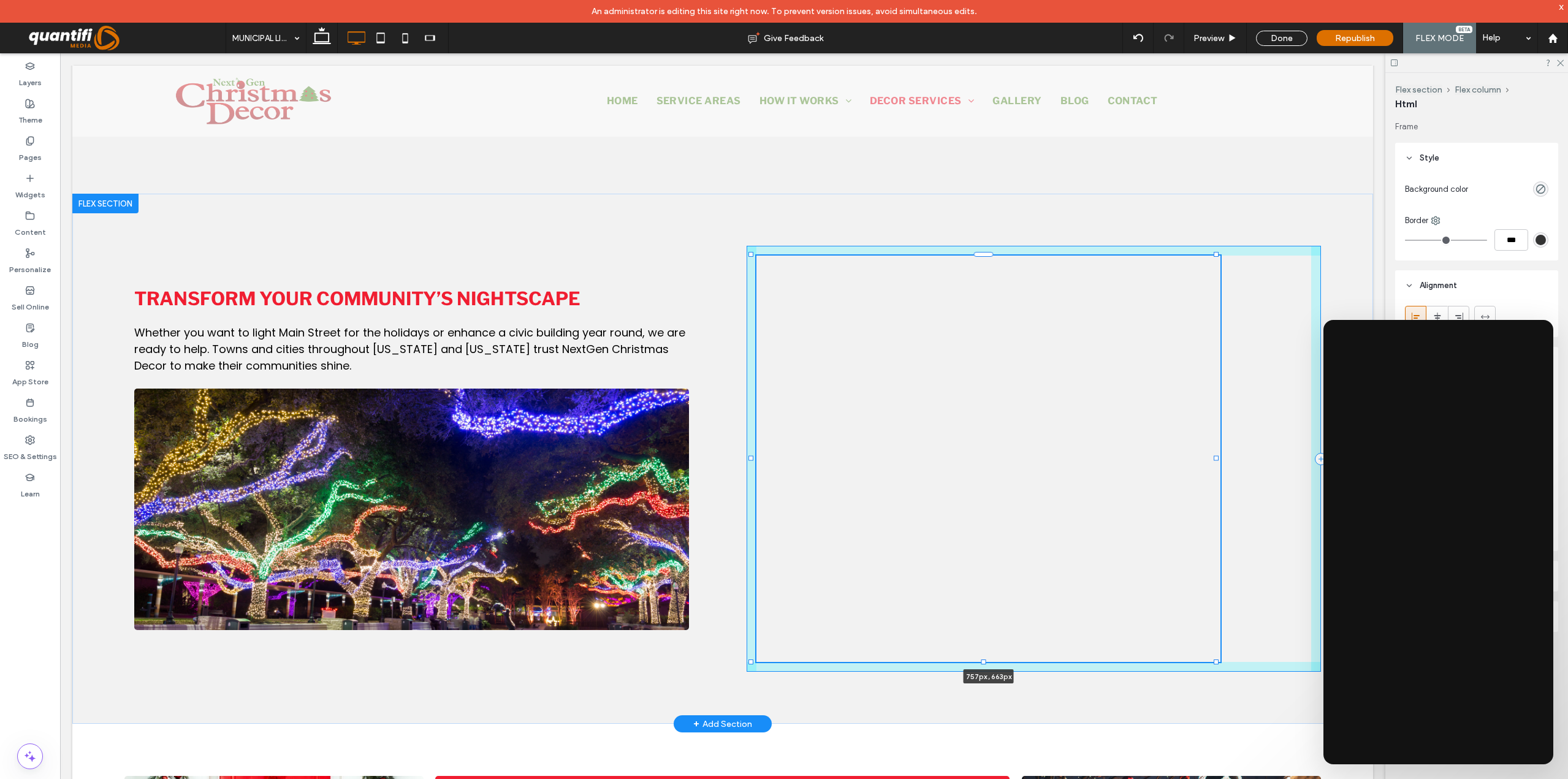
type input "***"
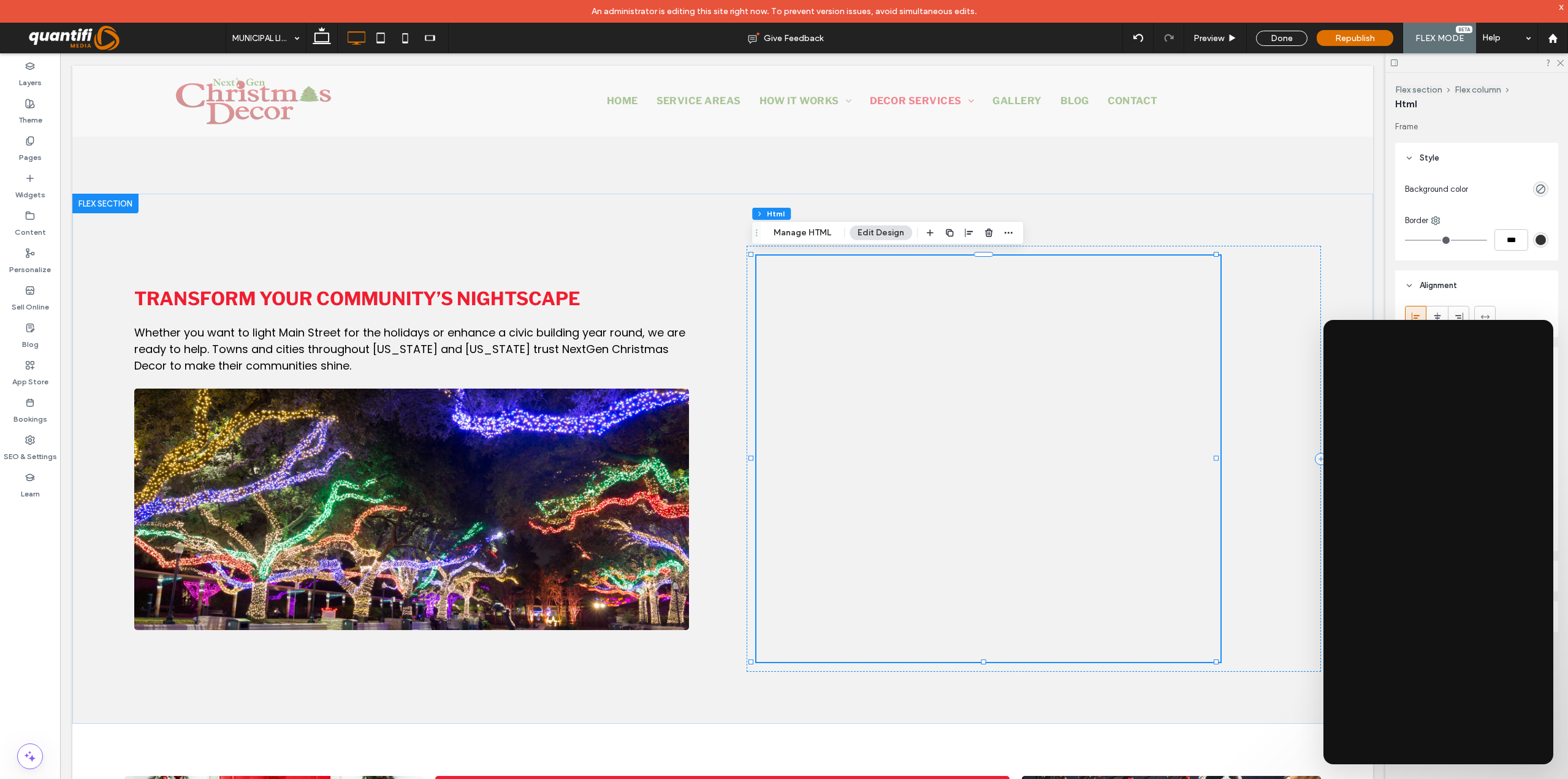
click at [812, 222] on div "Flex section Flex column Html Manage HTML Edit Design" at bounding box center [887, 233] width 272 height 23
click at [820, 235] on button "Manage HTML" at bounding box center [802, 233] width 74 height 15
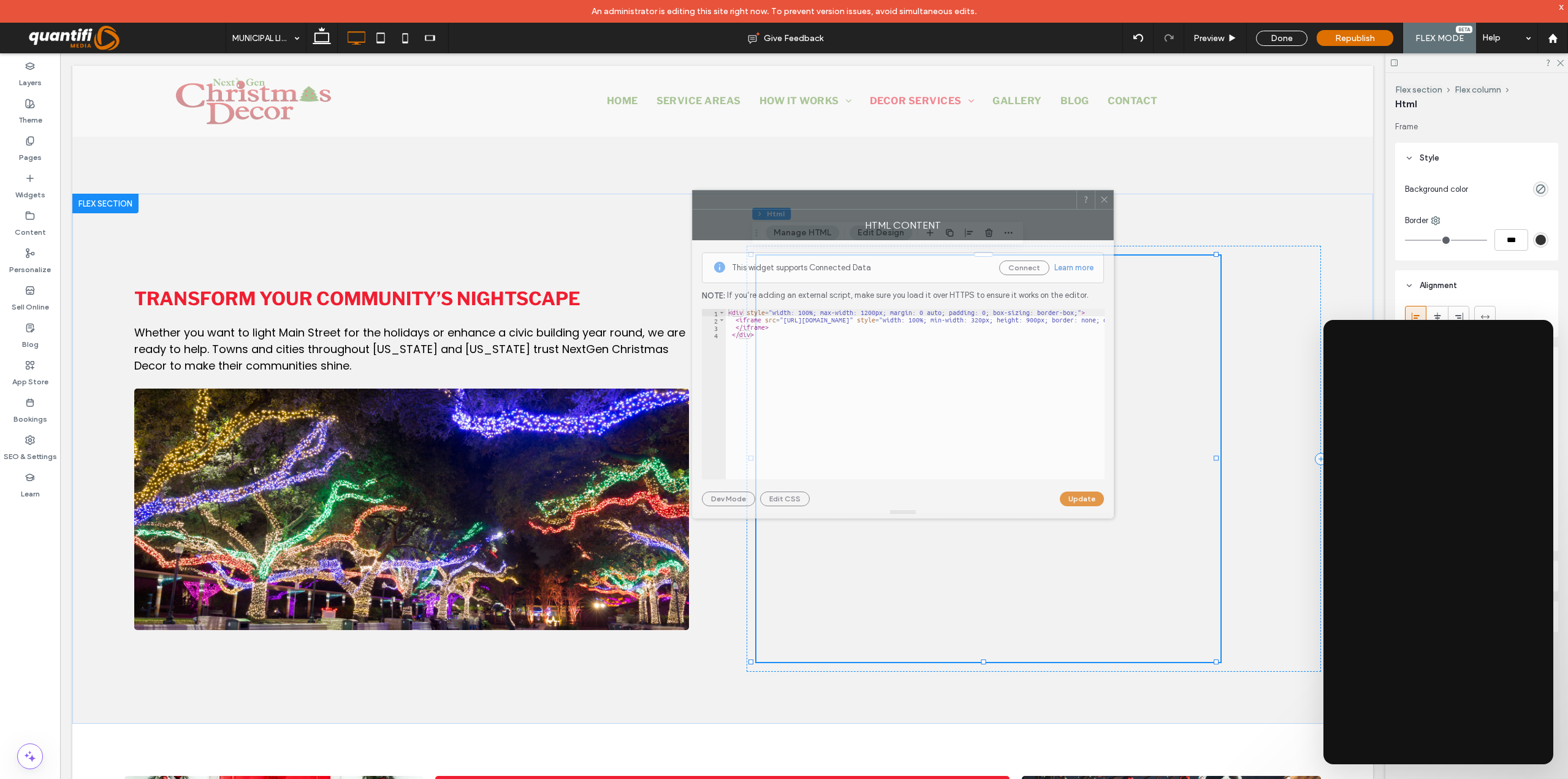
drag, startPoint x: 1249, startPoint y: 236, endPoint x: 865, endPoint y: 200, distance: 385.7
click at [865, 200] on div at bounding box center [885, 199] width 384 height 18
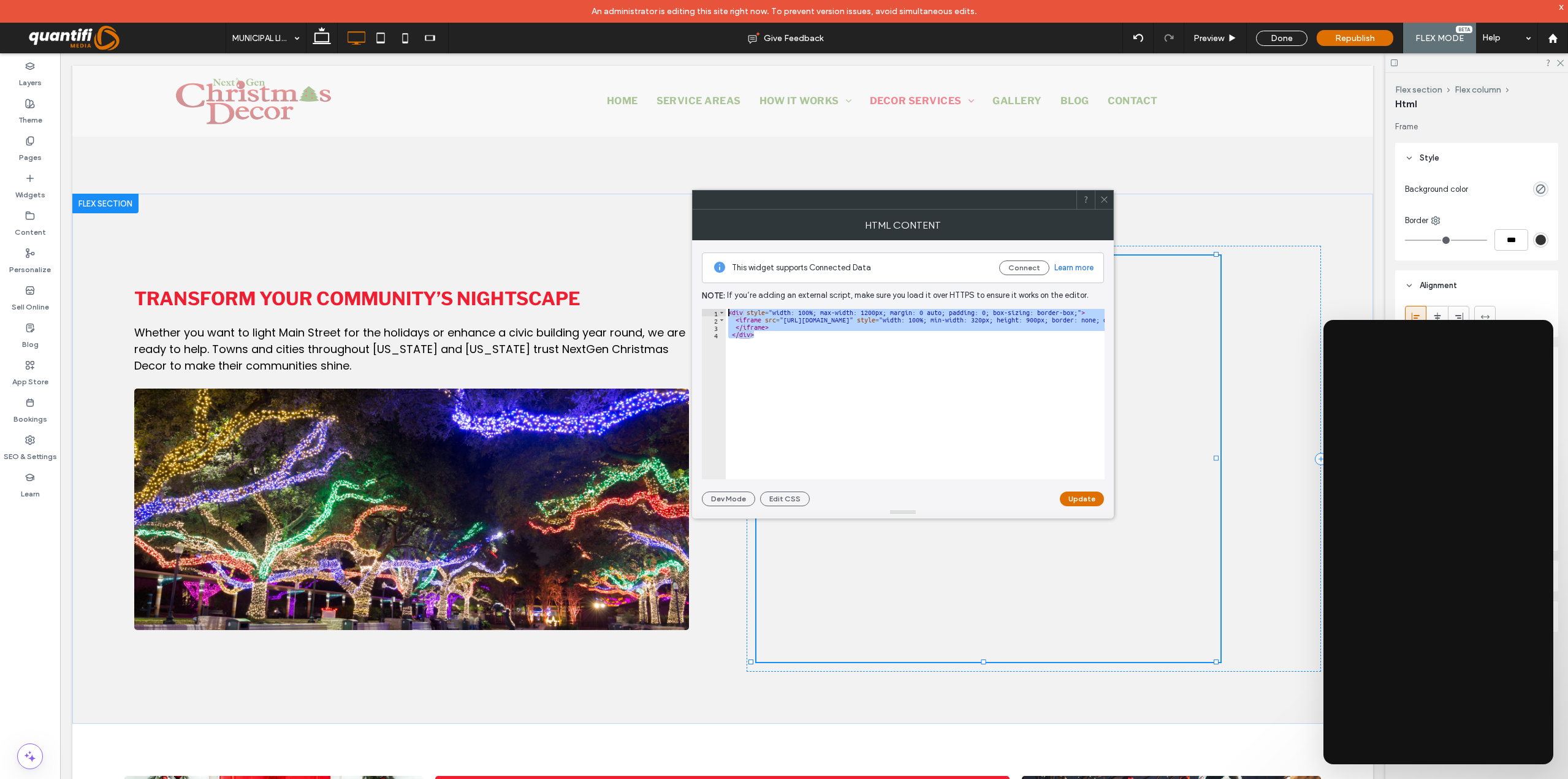
drag, startPoint x: 911, startPoint y: 336, endPoint x: 715, endPoint y: 302, distance: 198.9
click at [715, 305] on div "This widget supports Connected Data Connect Learn more Note: If you’re adding a…" at bounding box center [903, 373] width 402 height 266
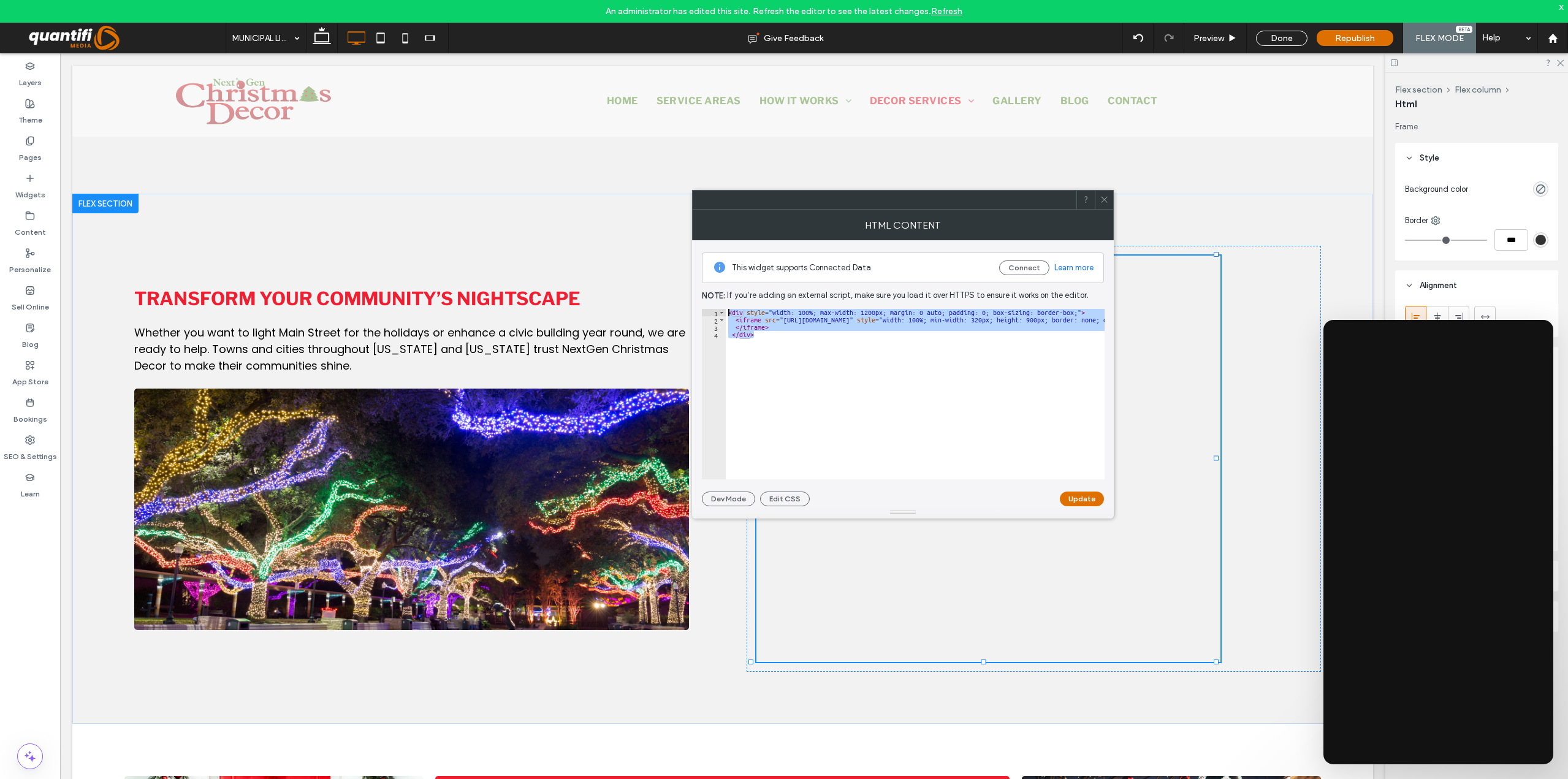
drag, startPoint x: 765, startPoint y: 338, endPoint x: 694, endPoint y: 297, distance: 82.0
click at [694, 297] on div "This widget supports Connected Data Connect Learn more Note: If you’re adding a…" at bounding box center [903, 373] width 421 height 266
type textarea "**********"
paste textarea "Cursor at row 1"
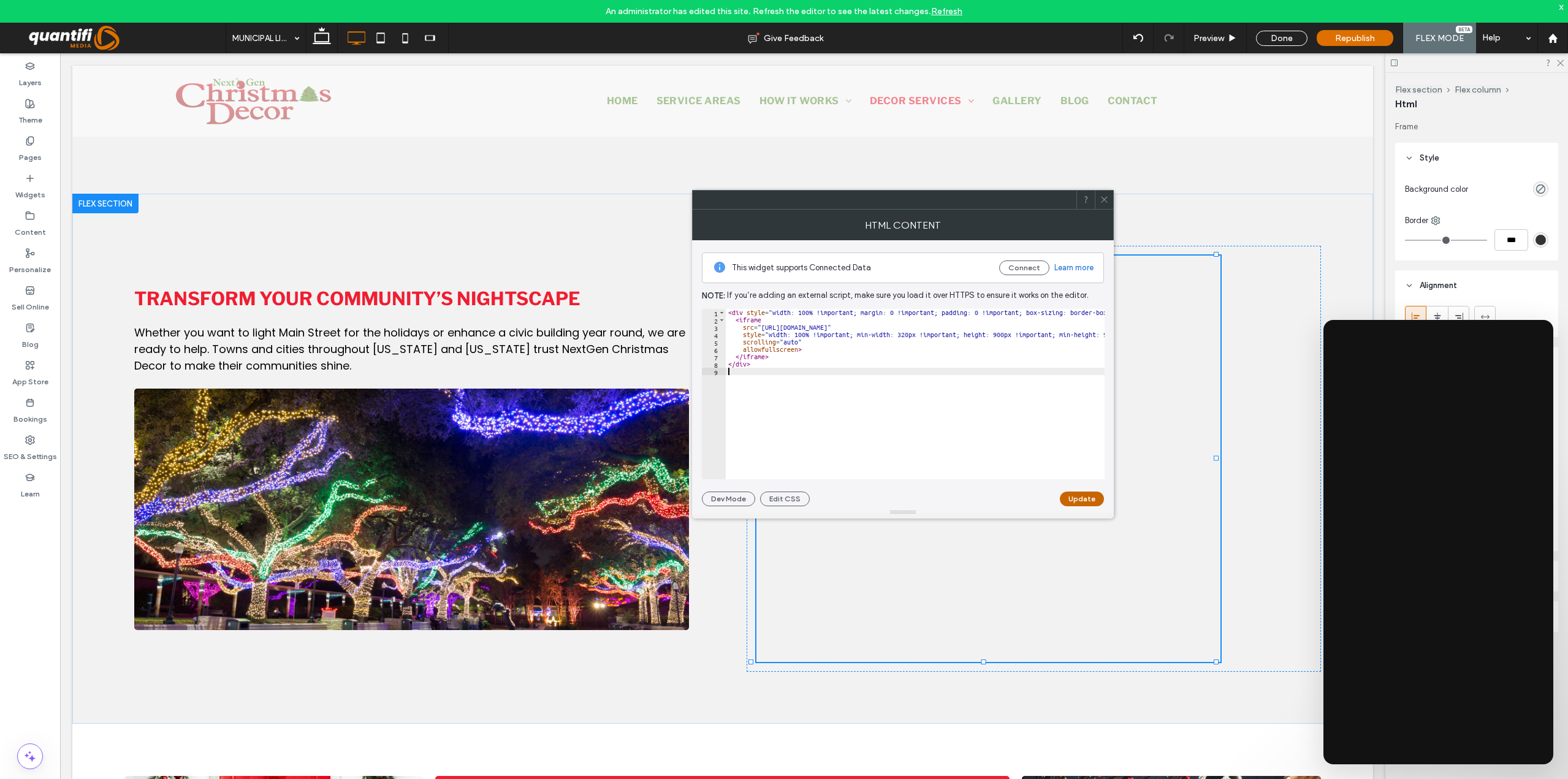
click at [1085, 497] on button "Update" at bounding box center [1082, 499] width 44 height 15
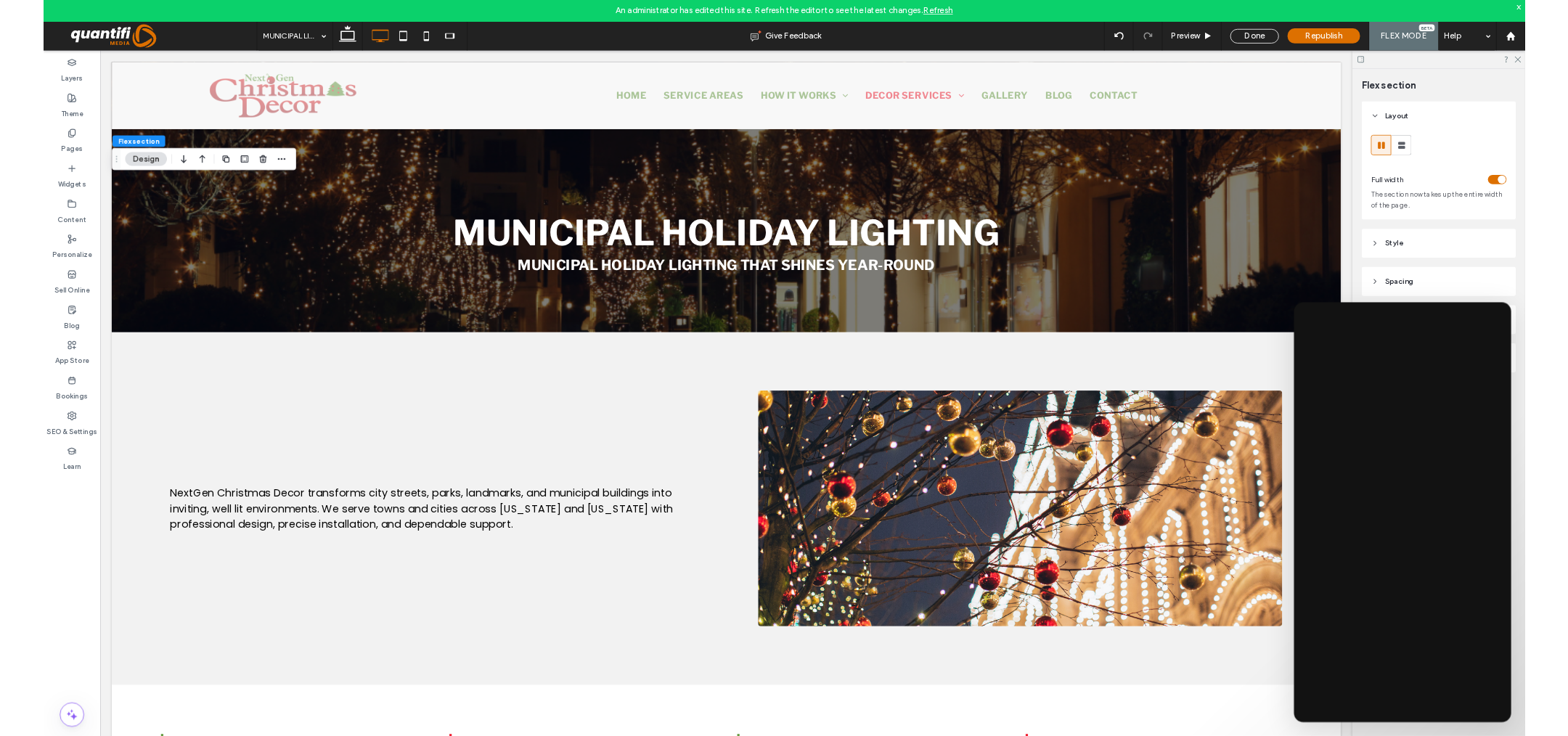
scroll to position [1411, 0]
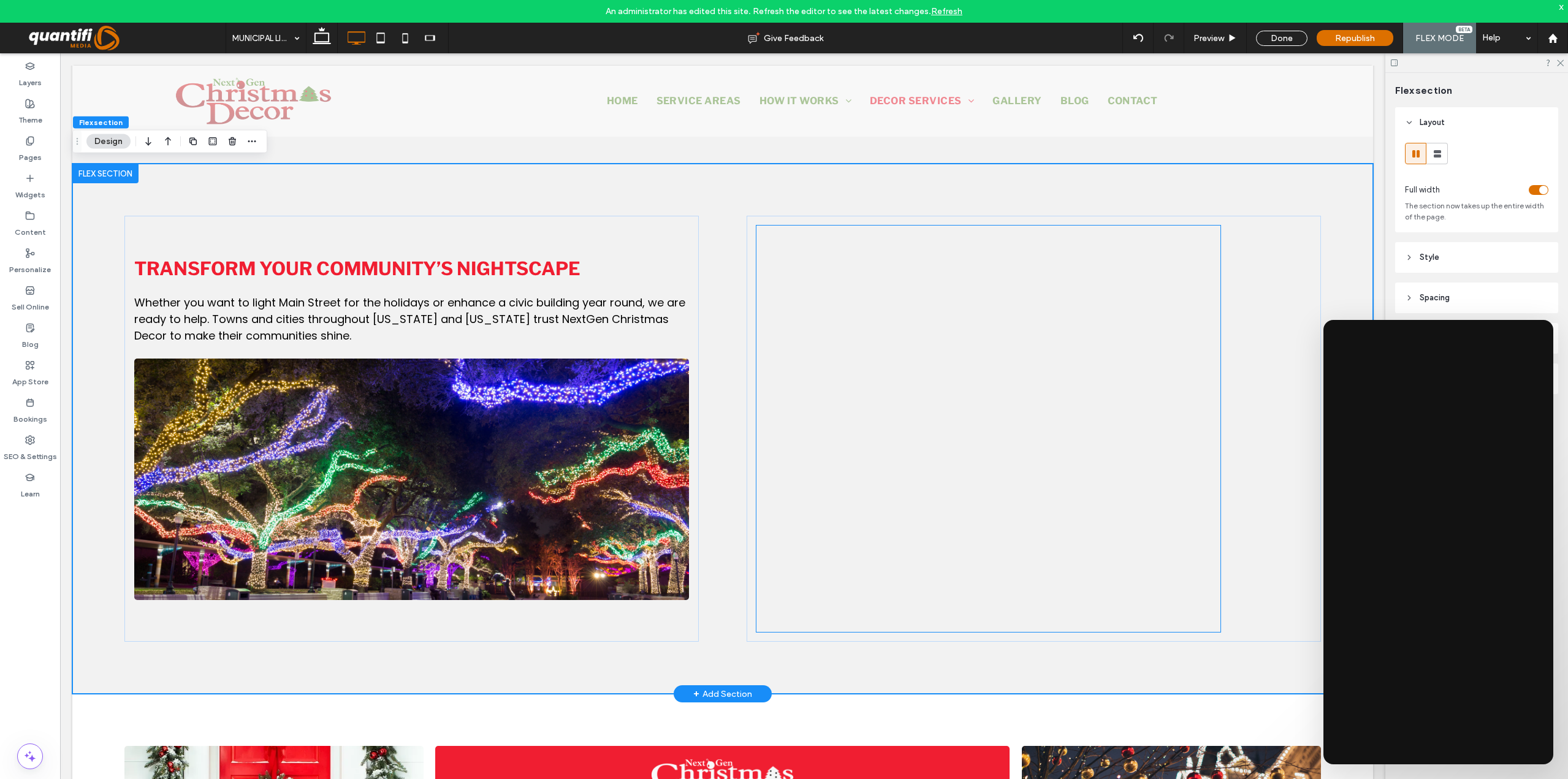
click at [1194, 533] on div at bounding box center [988, 501] width 464 height 552
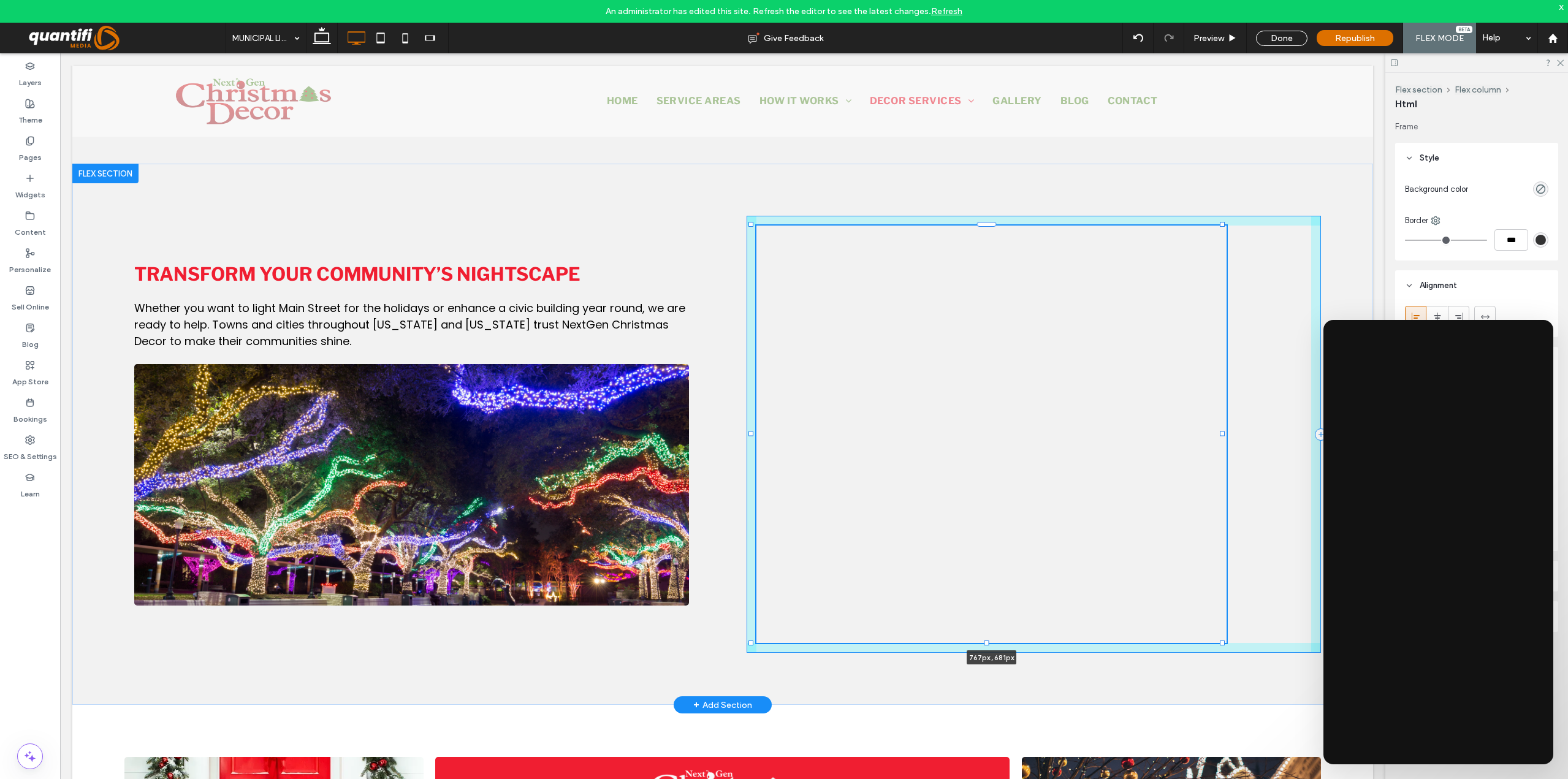
drag, startPoint x: 1216, startPoint y: 630, endPoint x: 1221, endPoint y: 638, distance: 9.4
click at [1221, 641] on div at bounding box center [1222, 643] width 5 height 5
type input "***"
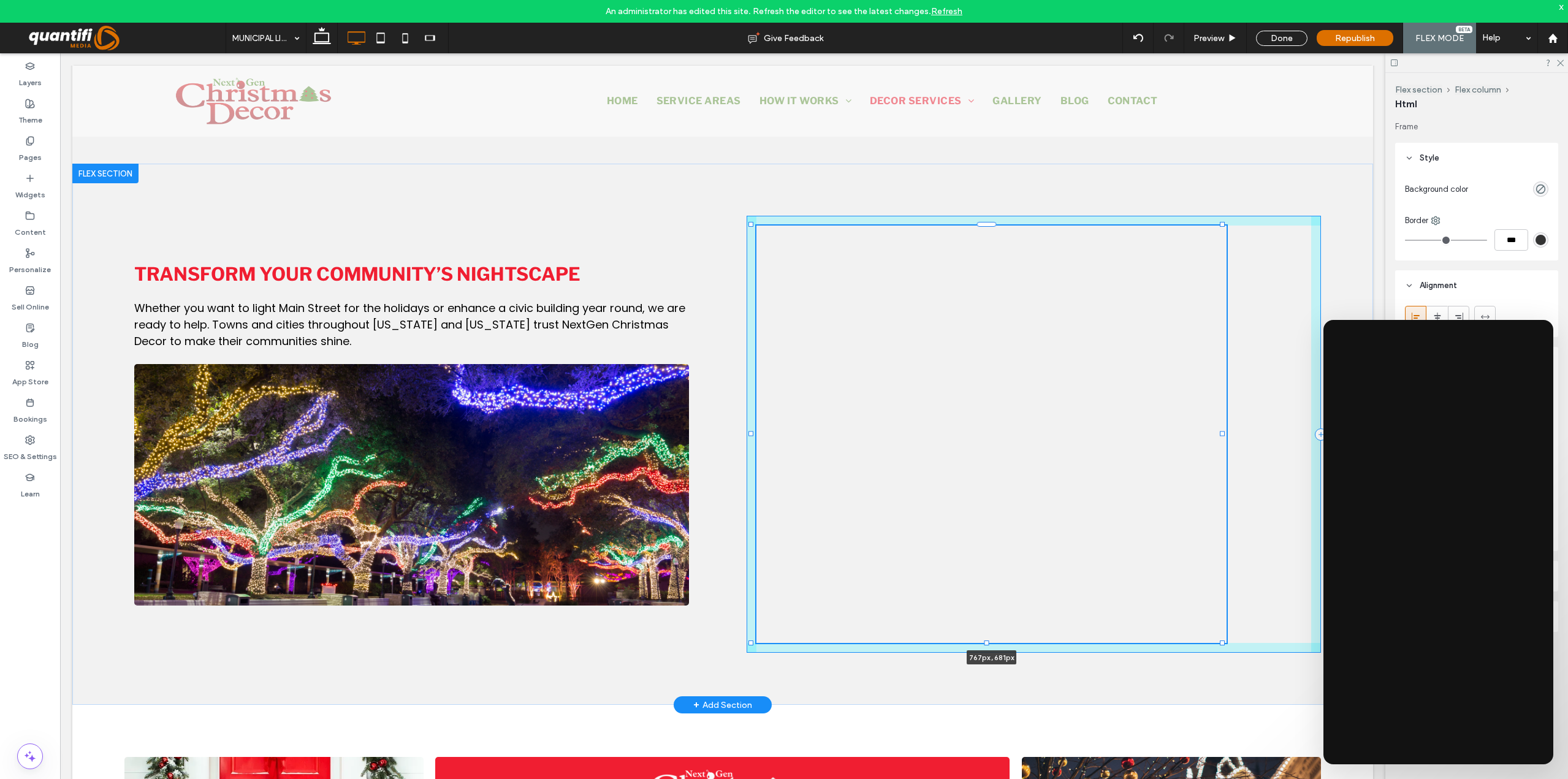
type input "***"
click at [1221, 642] on div at bounding box center [1222, 643] width 5 height 5
type input "***"
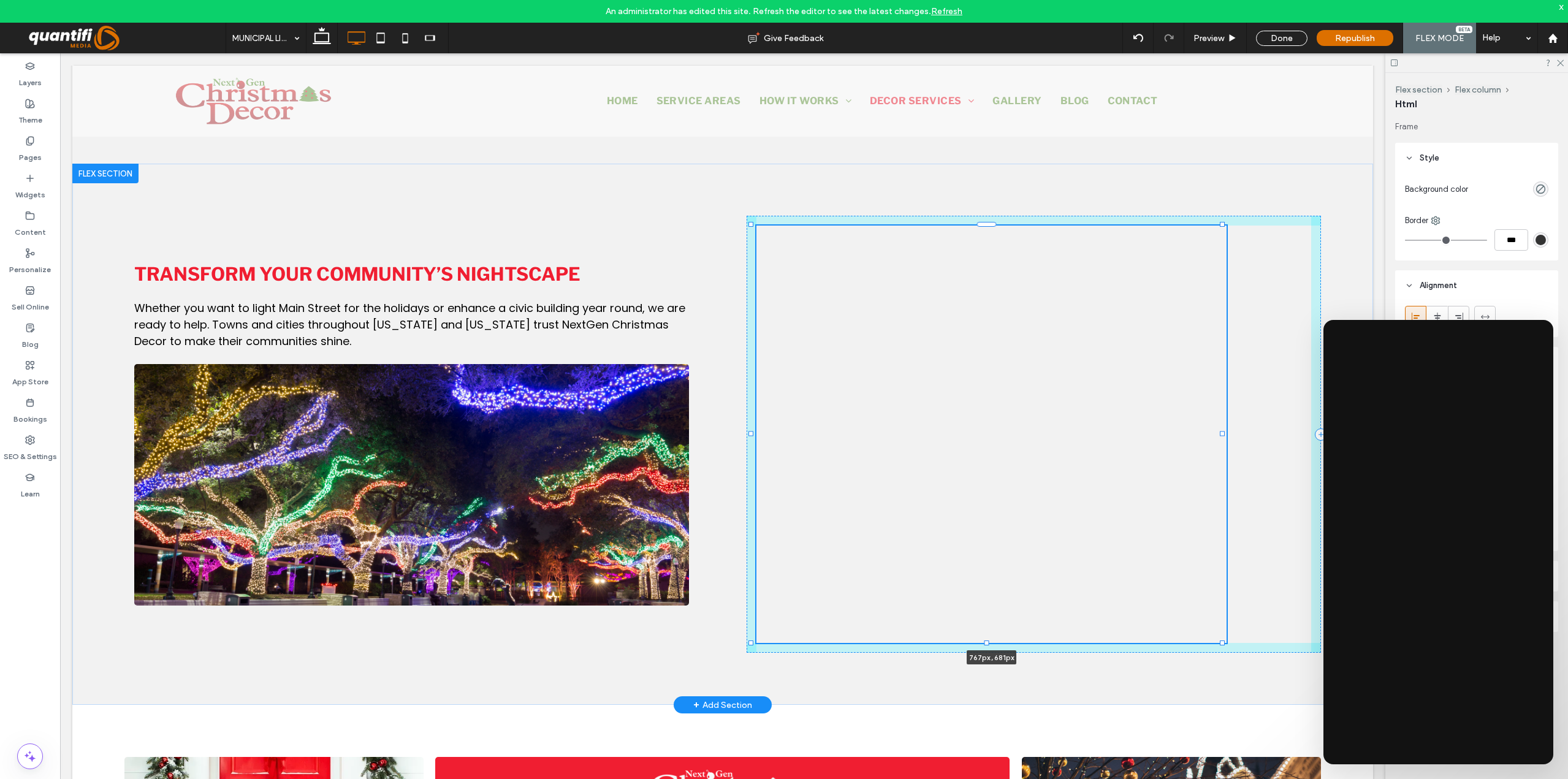
type input "***"
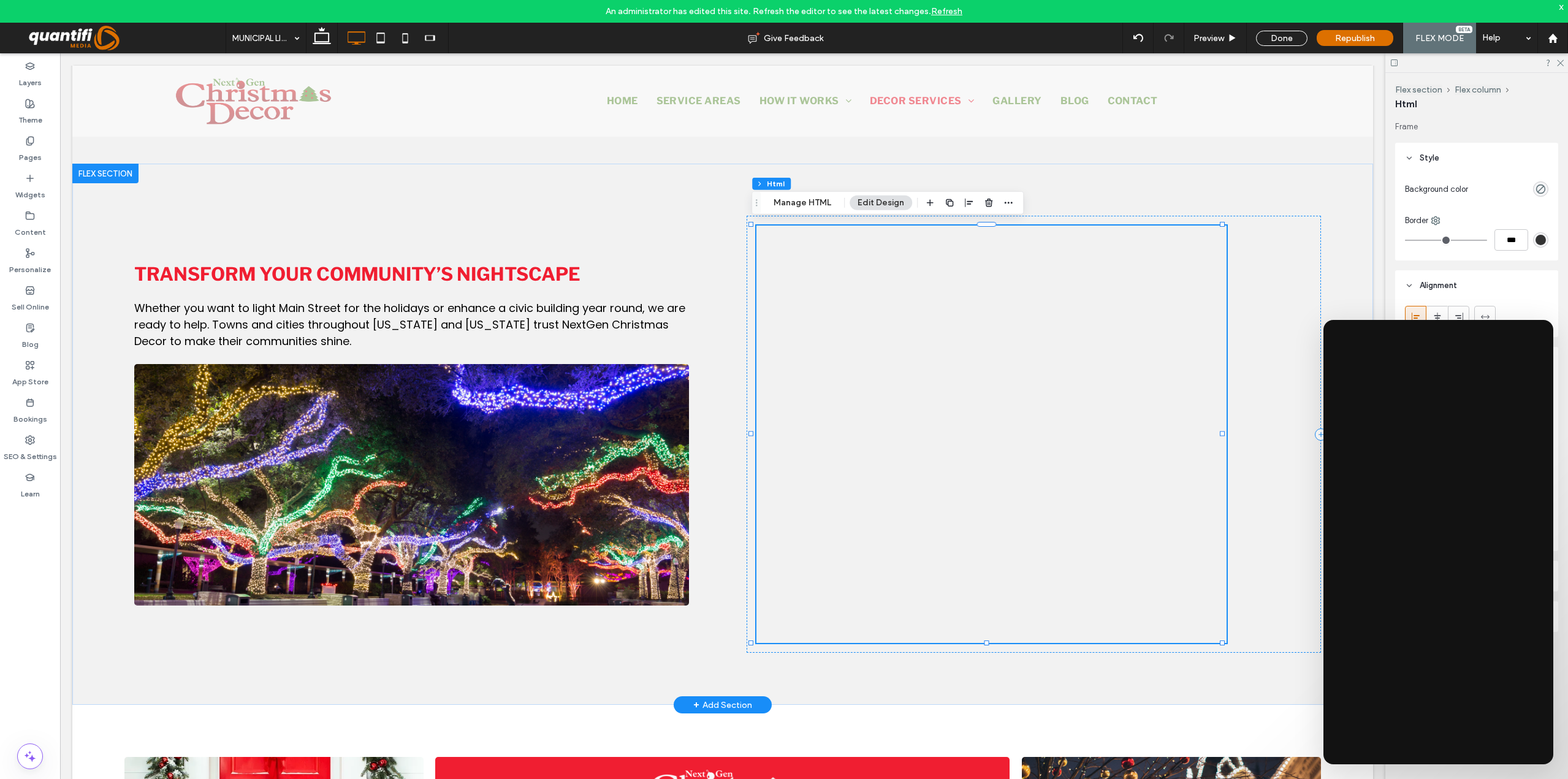
click at [1162, 512] on div at bounding box center [991, 501] width 470 height 552
click at [808, 203] on button "Manage HTML" at bounding box center [802, 203] width 74 height 15
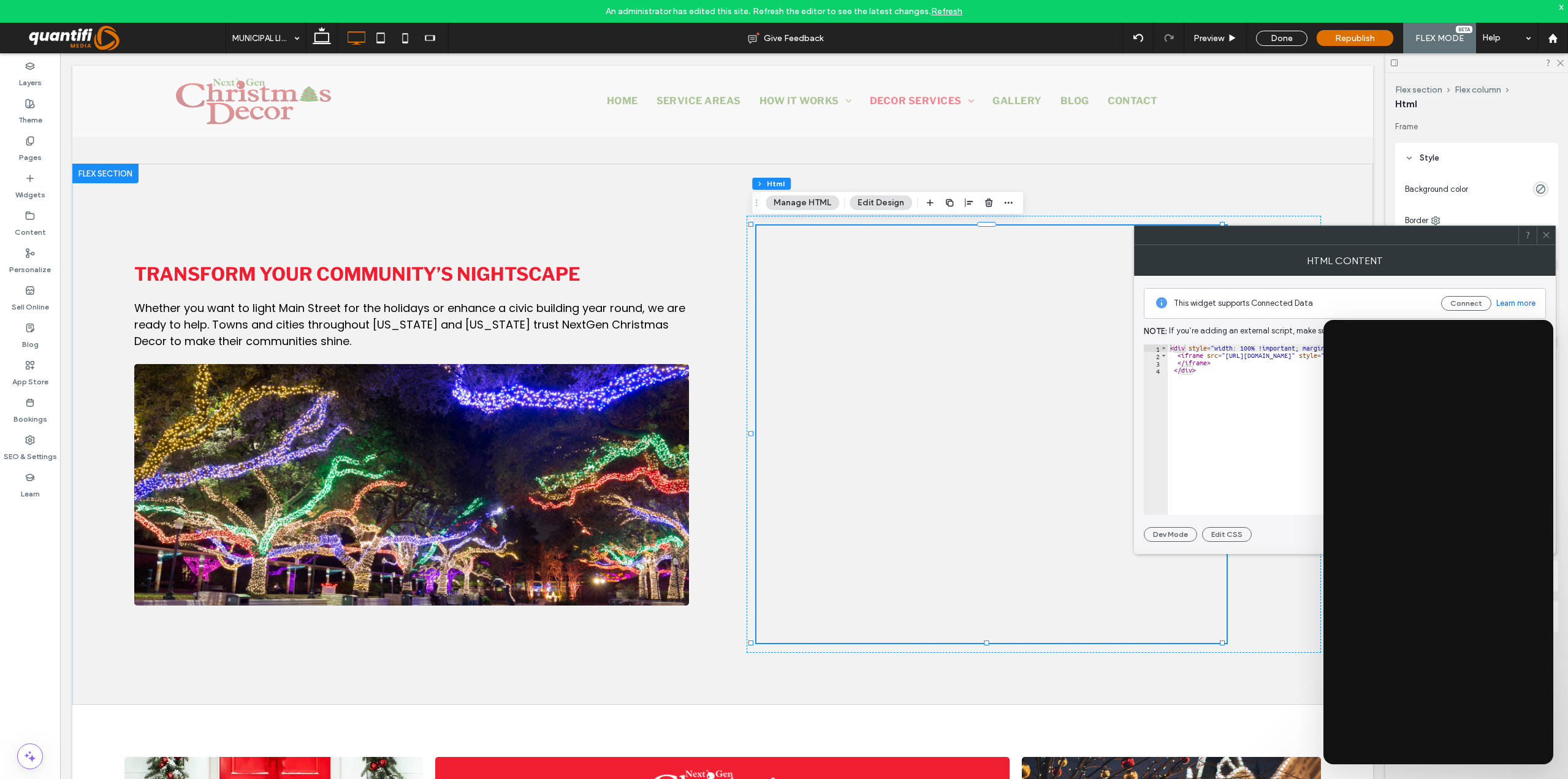
type textarea "********* *******"
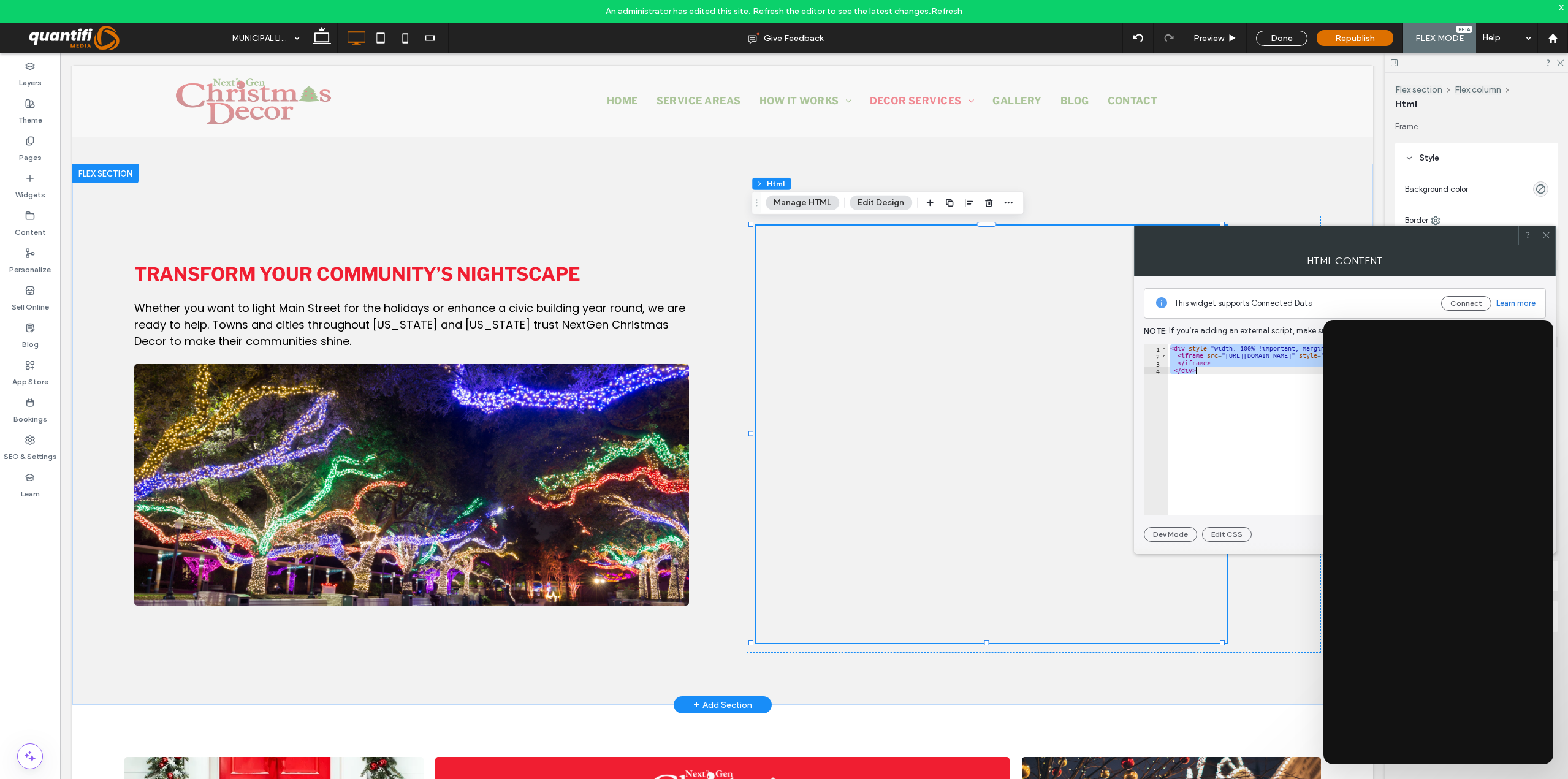
click at [1260, 611] on div at bounding box center [1034, 434] width 574 height 437
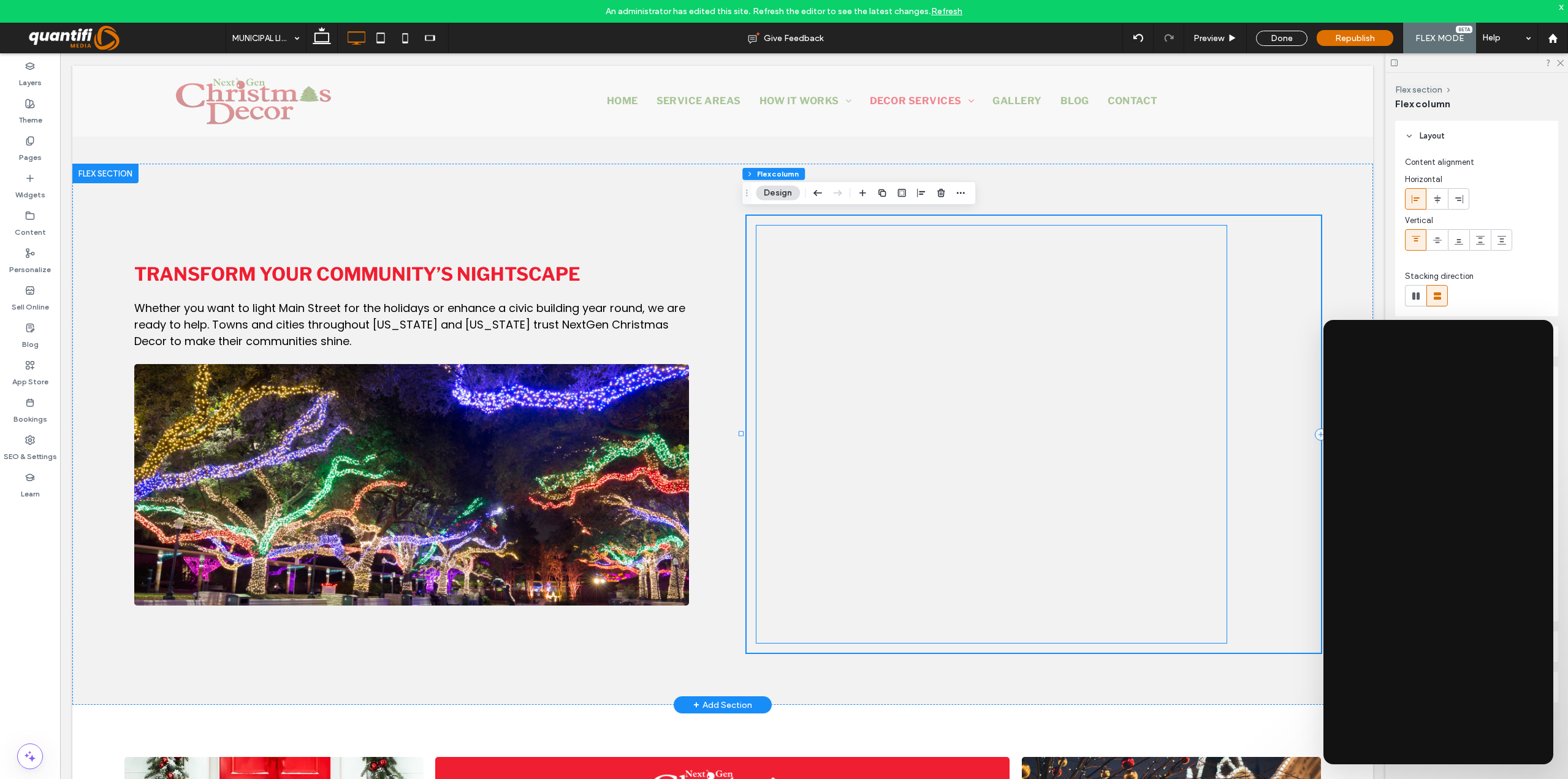
click at [1182, 667] on div at bounding box center [991, 501] width 470 height 552
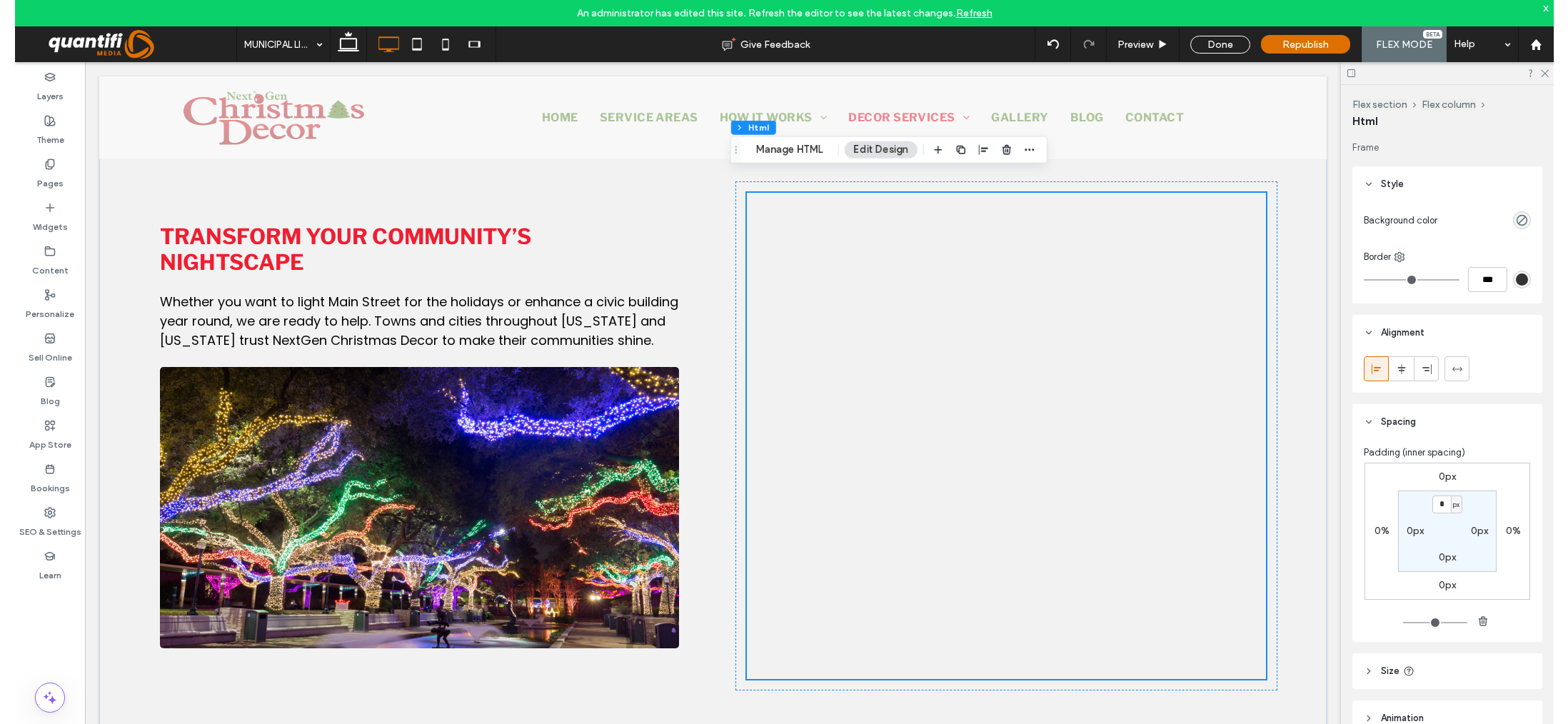
scroll to position [1423, 0]
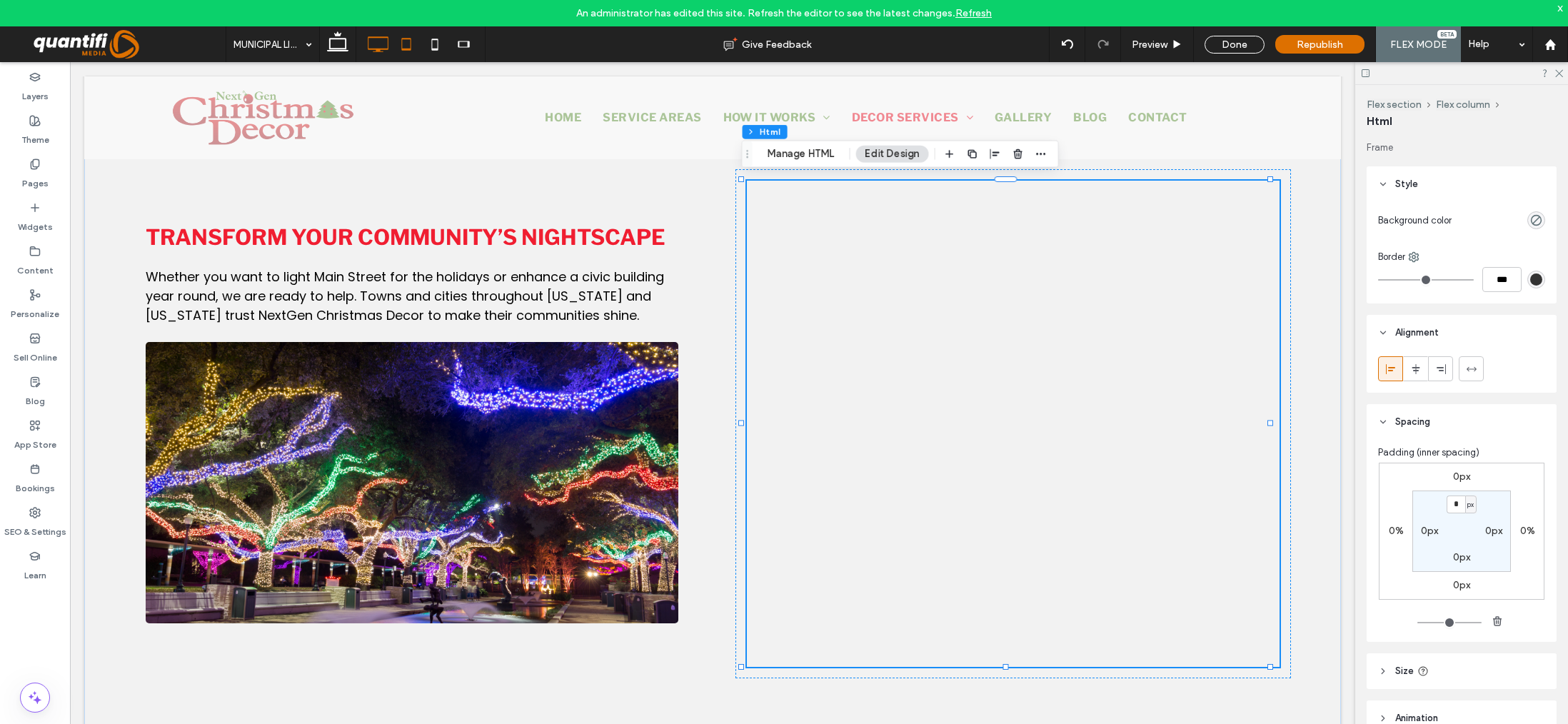
click at [411, 41] on icon at bounding box center [406, 45] width 29 height 29
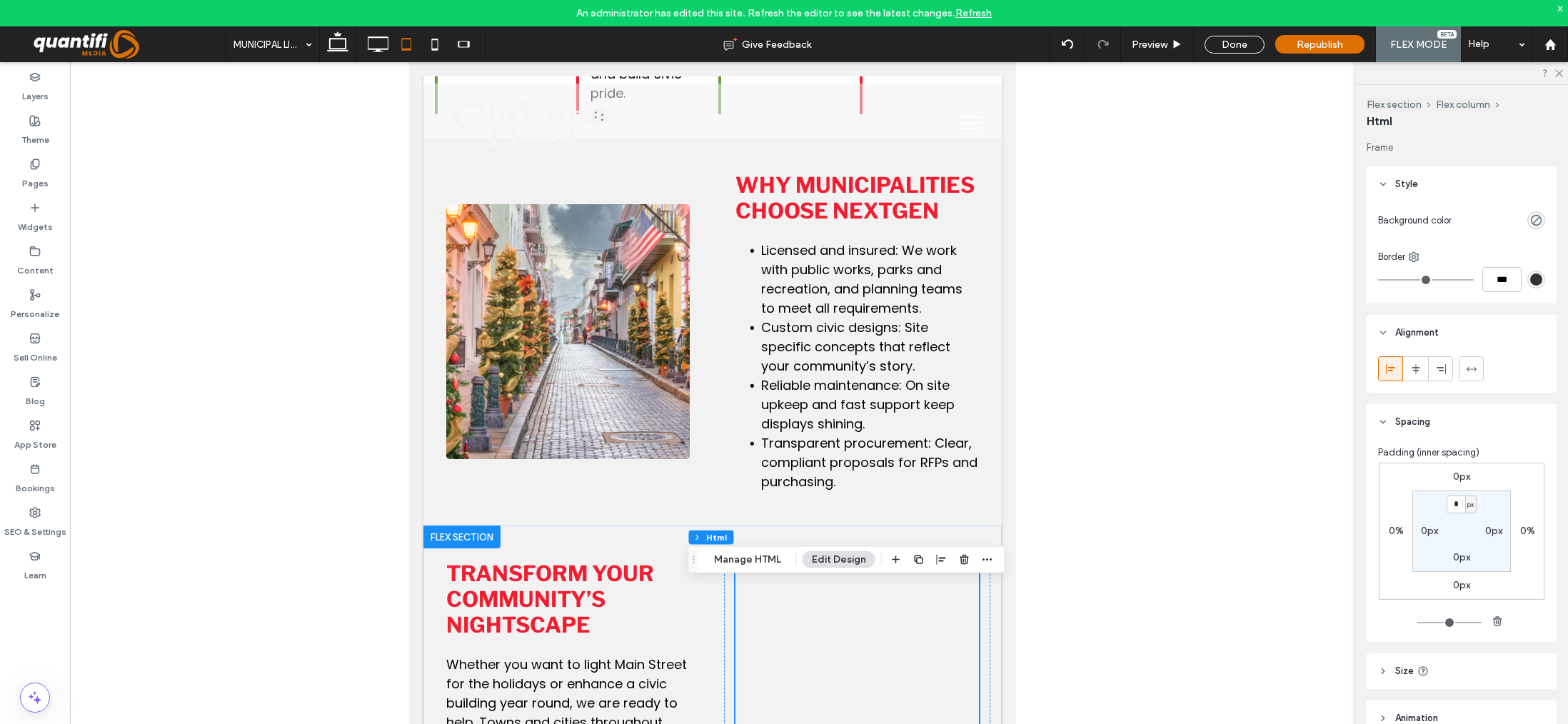
type input "***"
type input "*****"
type input "***"
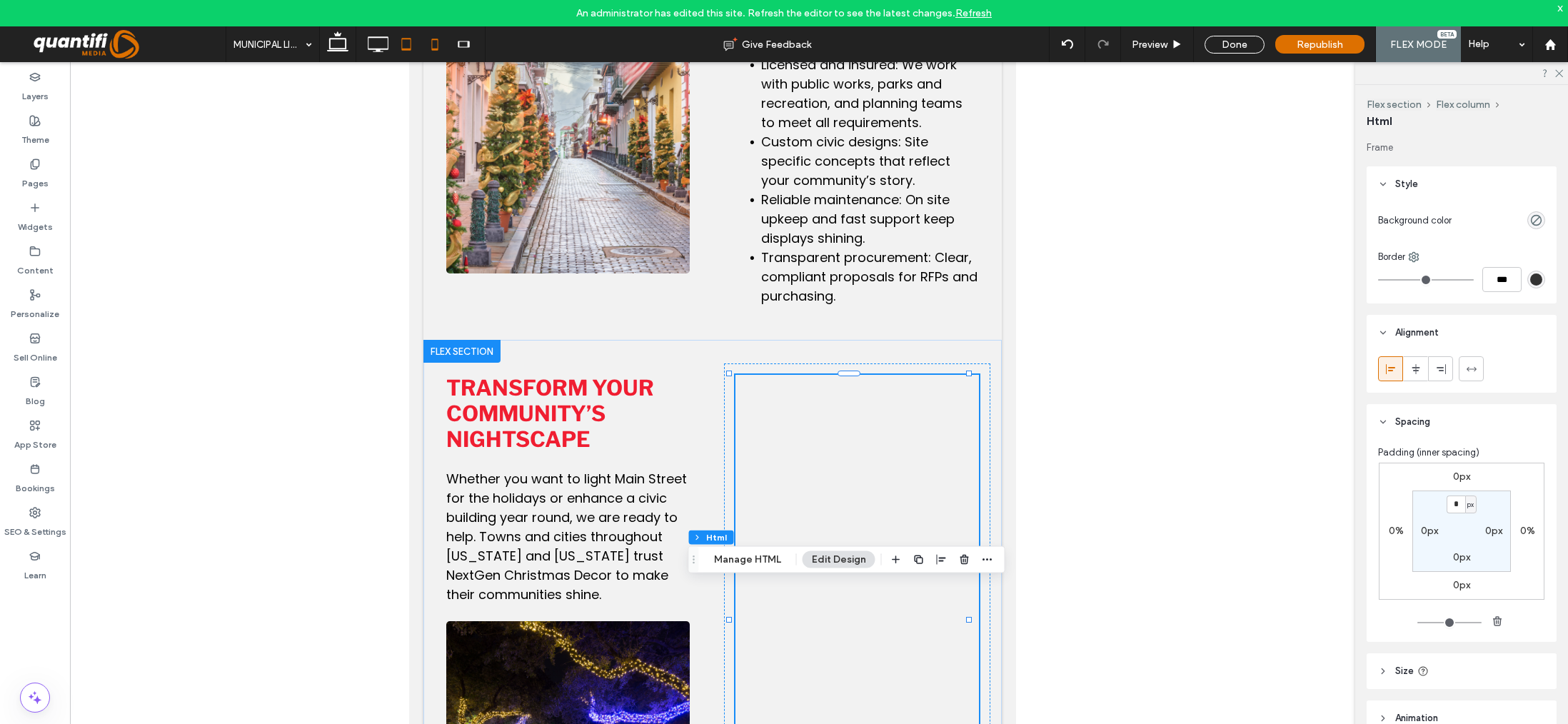
scroll to position [215, 0]
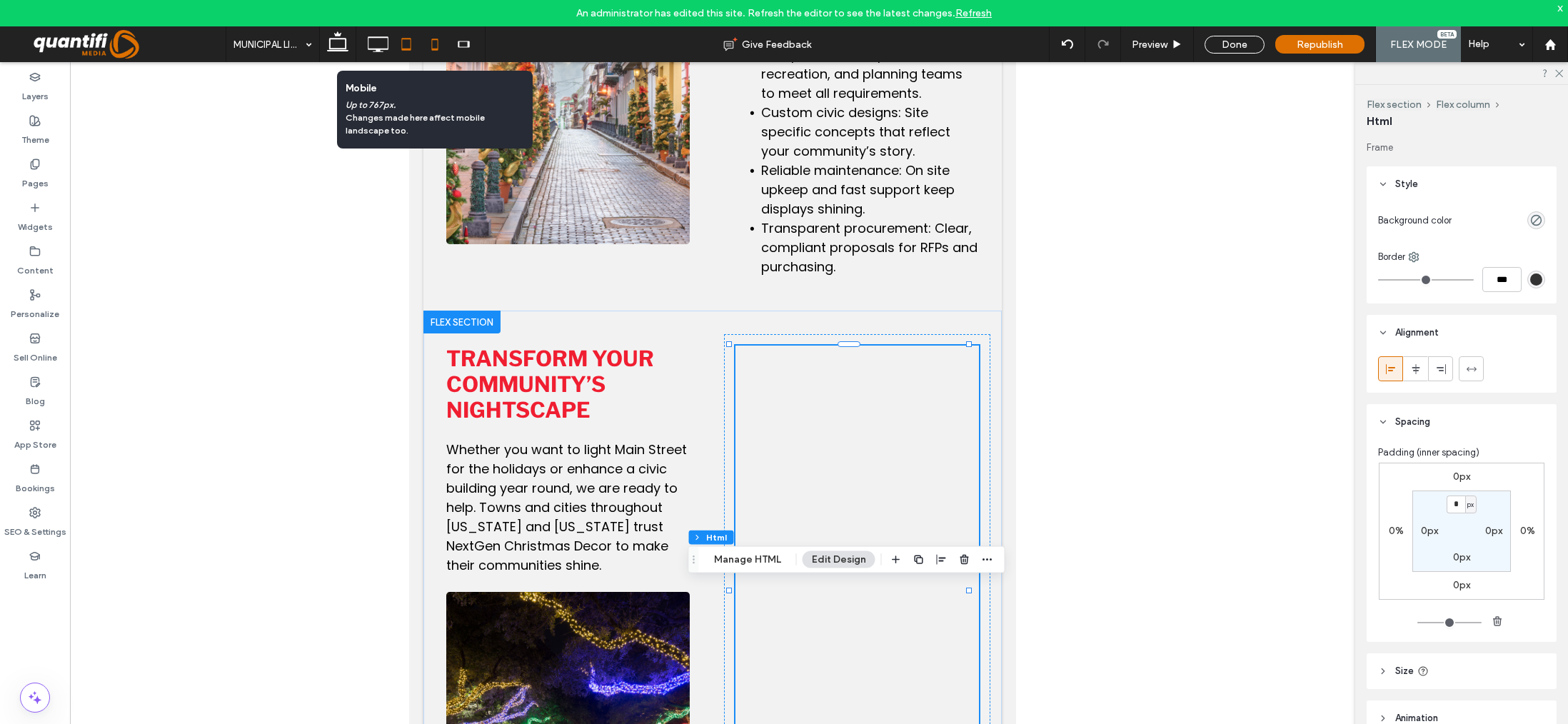
click at [433, 46] on icon at bounding box center [434, 45] width 29 height 29
type input "***"
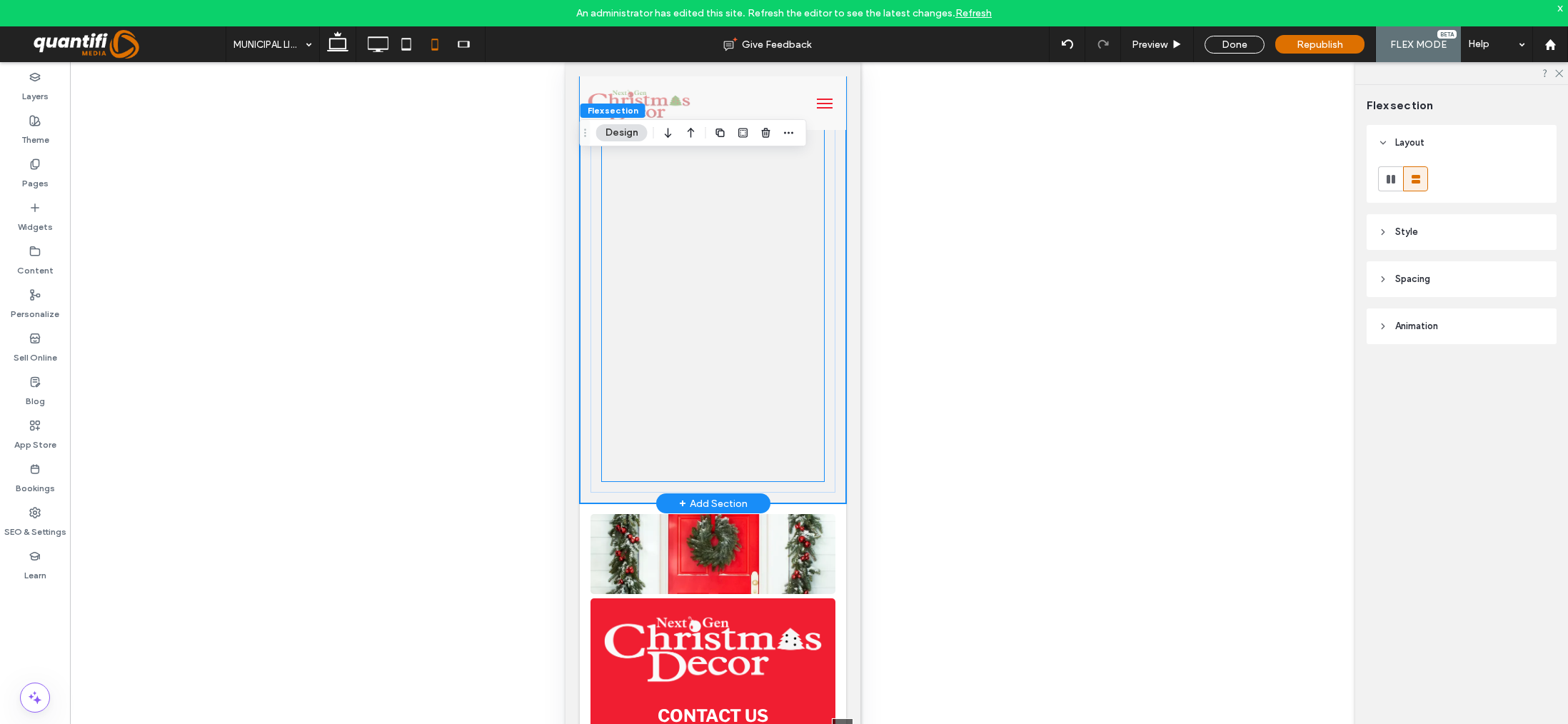
scroll to position [2705, 0]
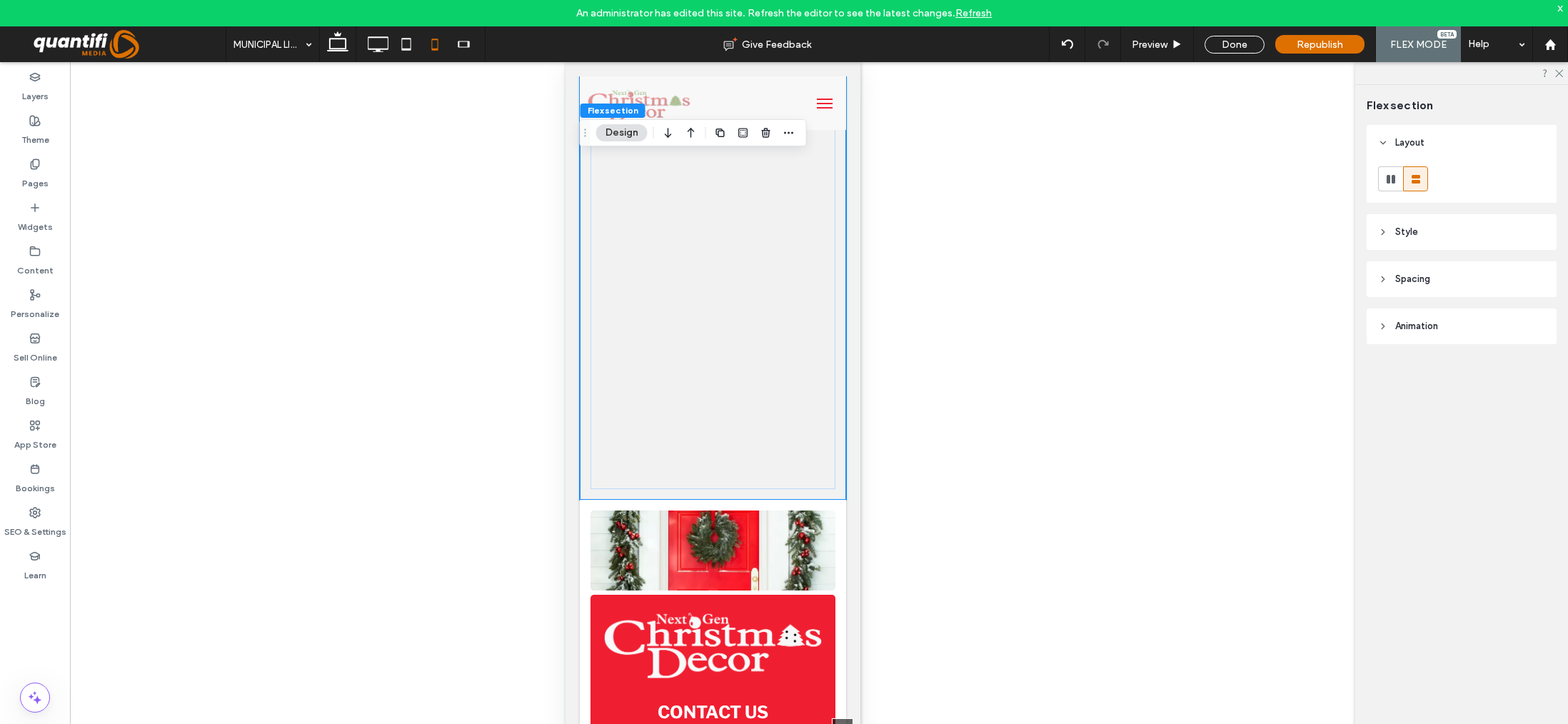
click at [378, 40] on icon at bounding box center [377, 45] width 29 height 29
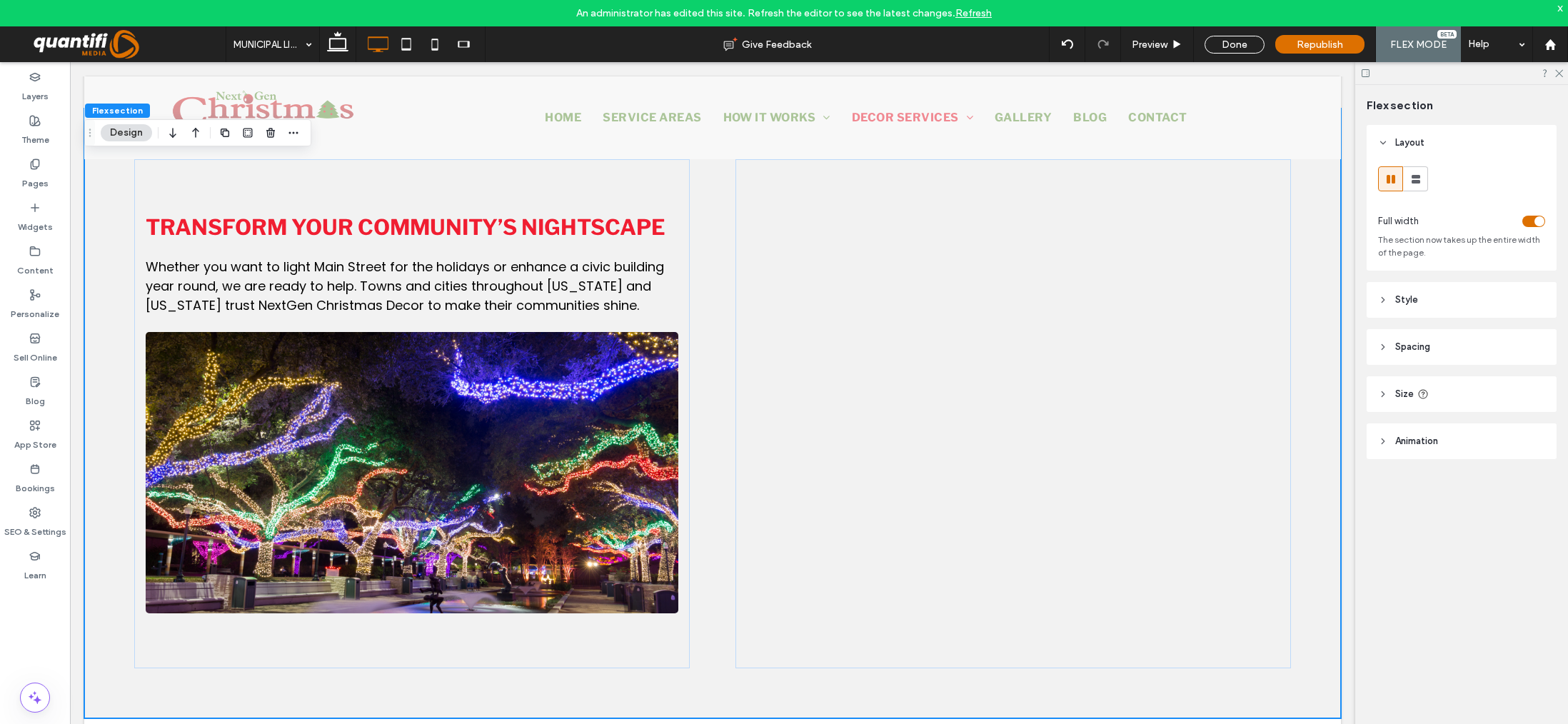
scroll to position [1440, 0]
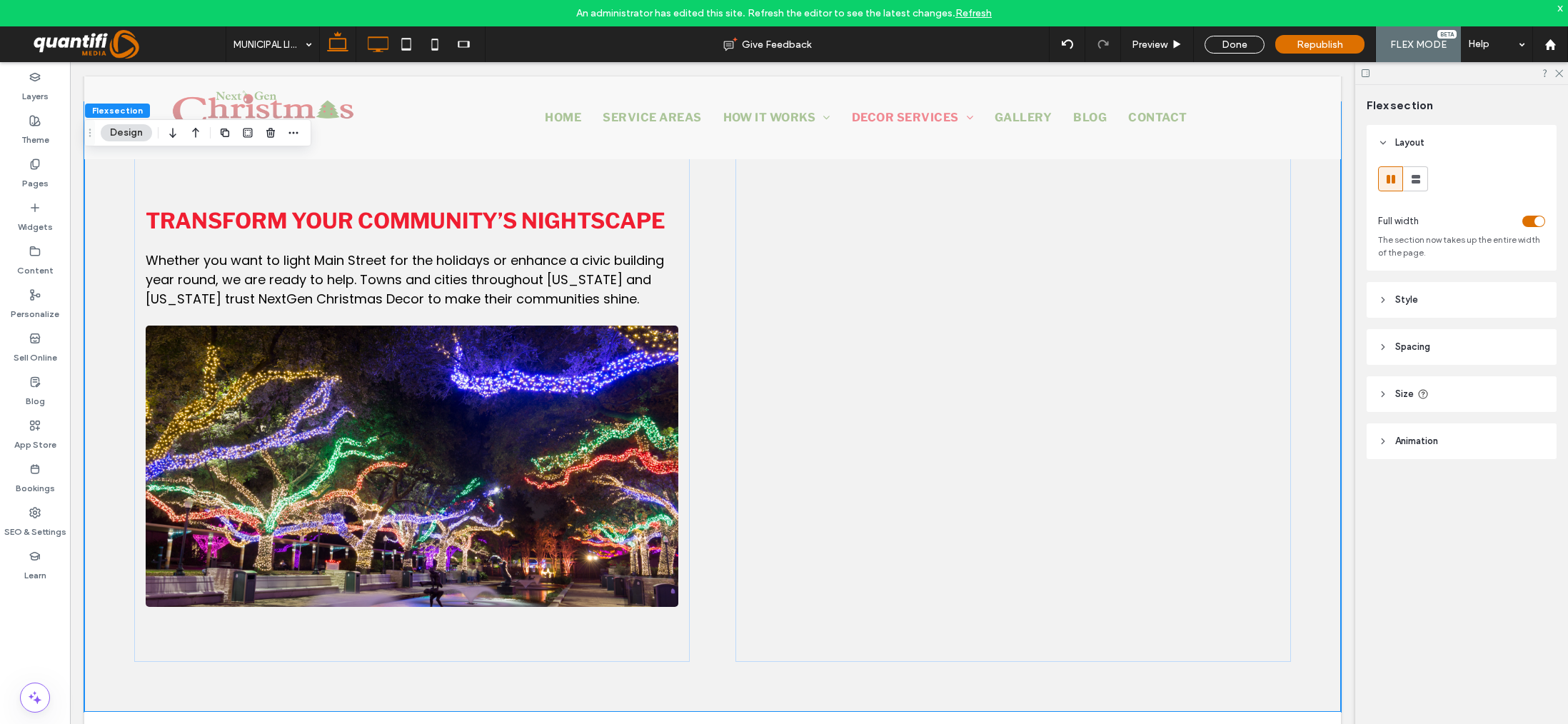
click at [342, 48] on icon at bounding box center [338, 45] width 29 height 29
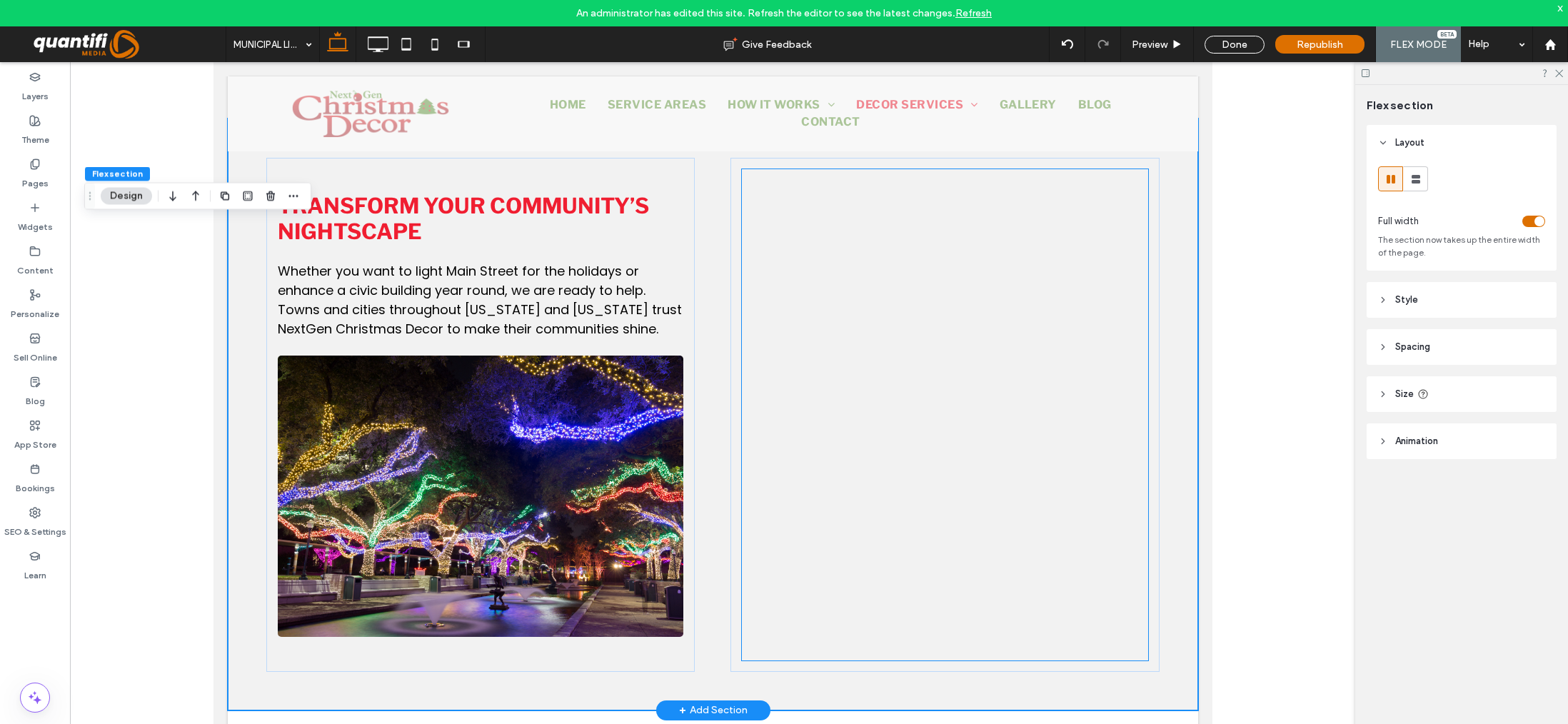
scroll to position [1477, 0]
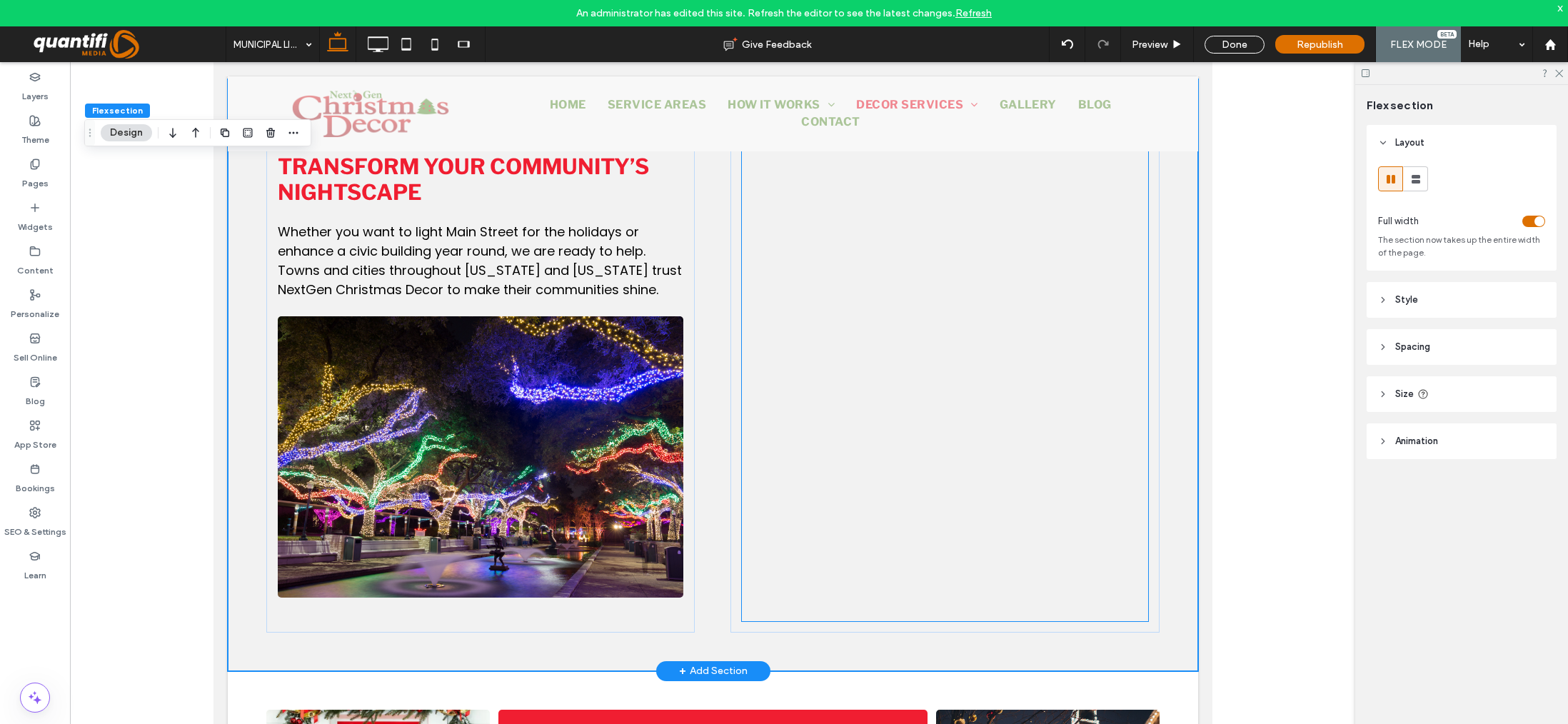
click at [1135, 608] on div at bounding box center [944, 451] width 405 height 643
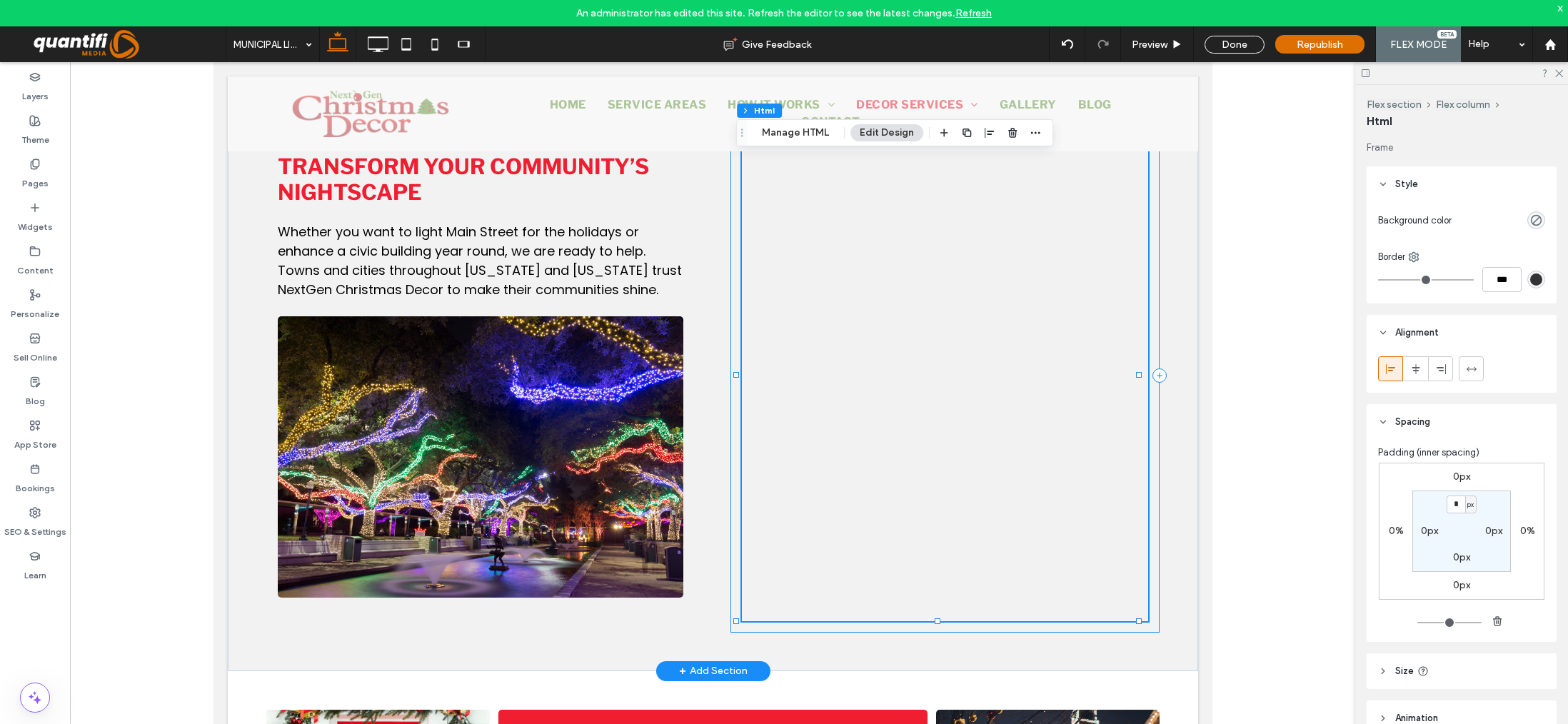
click at [1138, 616] on div at bounding box center [943, 375] width 428 height 514
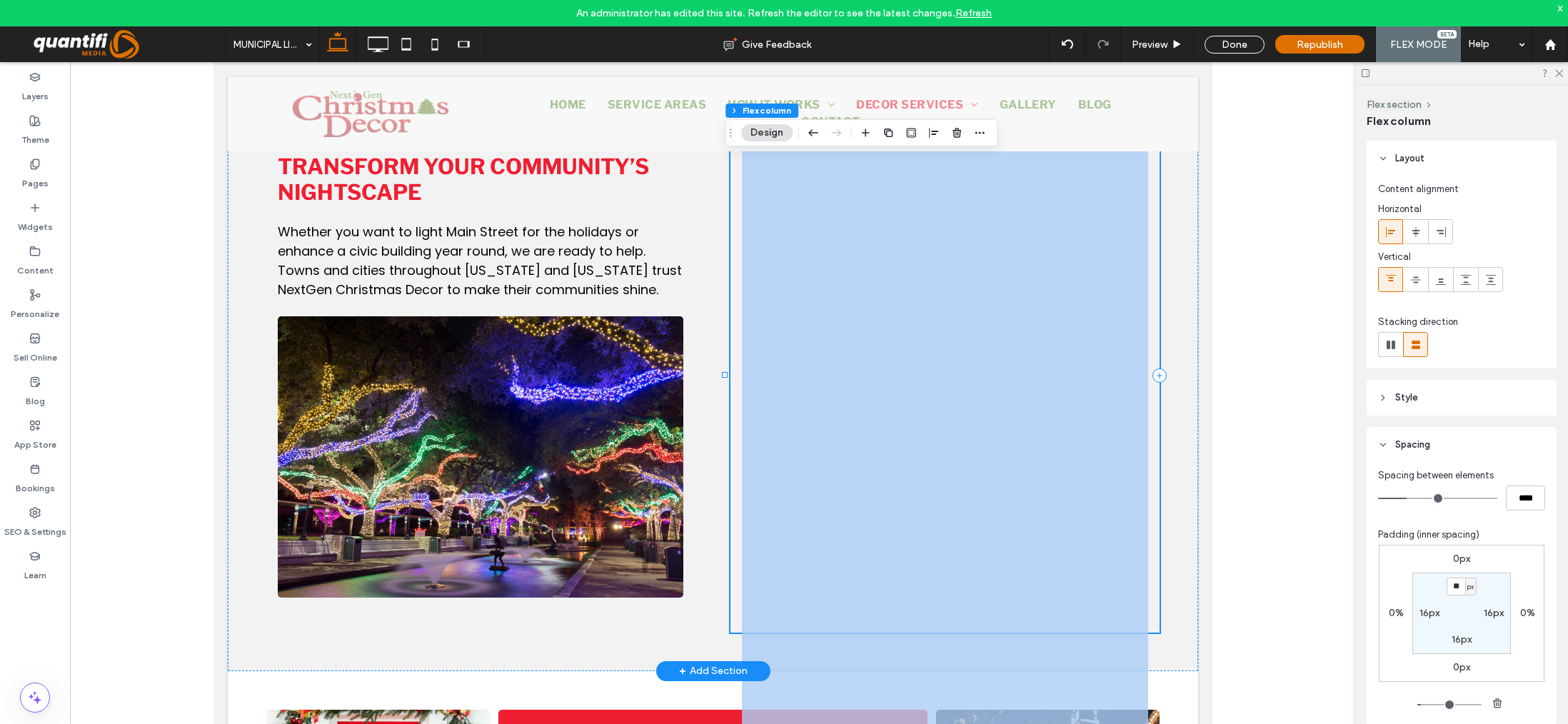
click at [1186, 590] on div "Transform Your Community’s Nightscape Whether you want to light Main Street for…" at bounding box center [712, 375] width 970 height 592
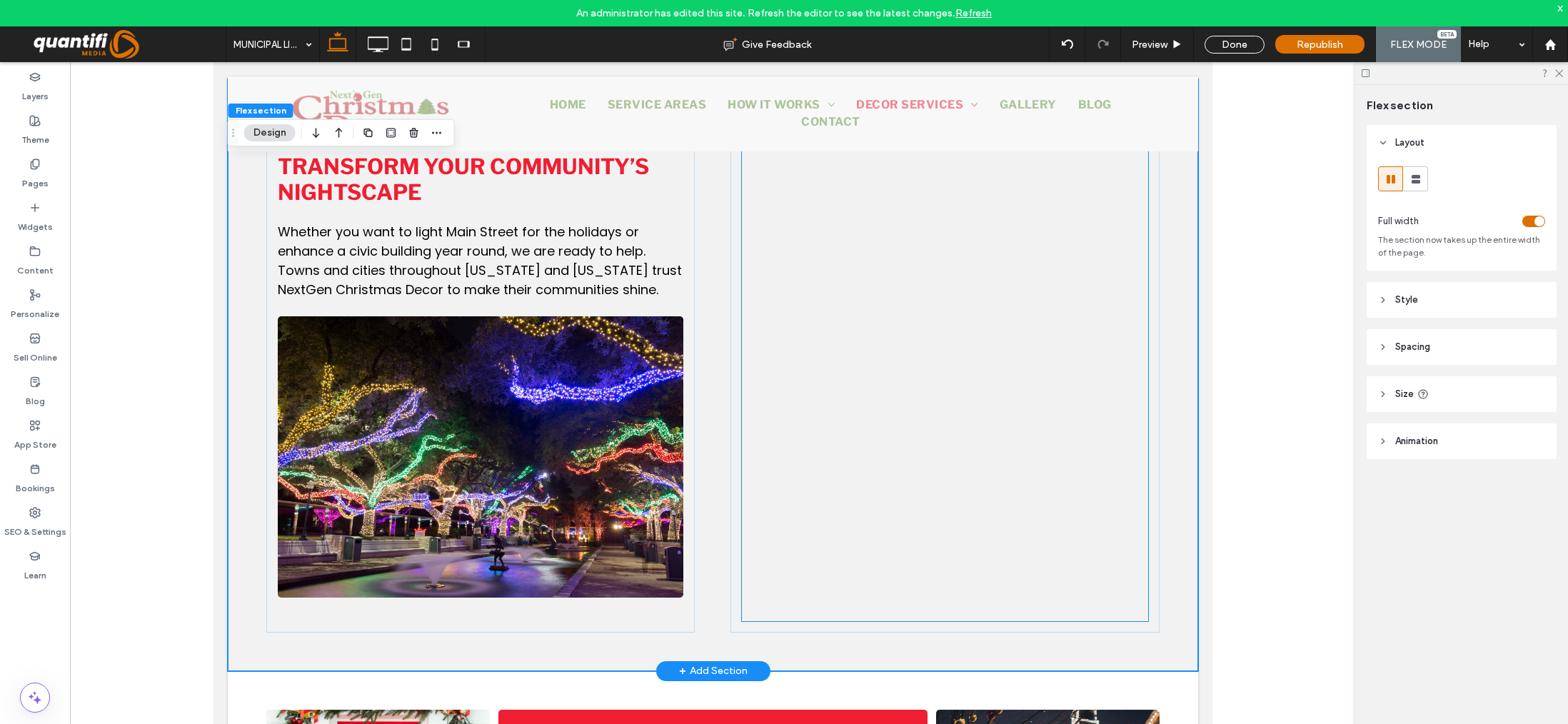
click at [1122, 587] on div at bounding box center [944, 451] width 405 height 643
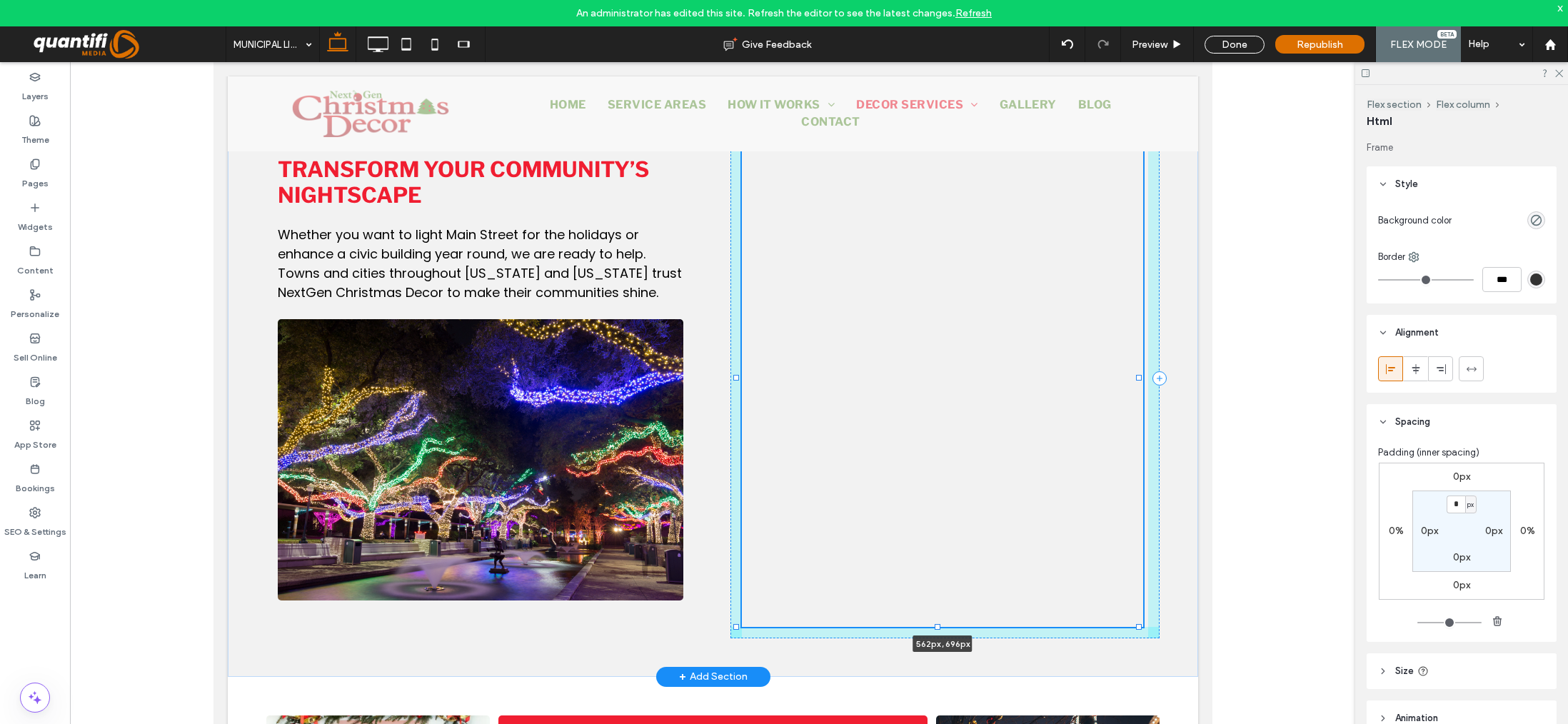
click at [736, 130] on div at bounding box center [736, 130] width 1 height 1
type input "***"
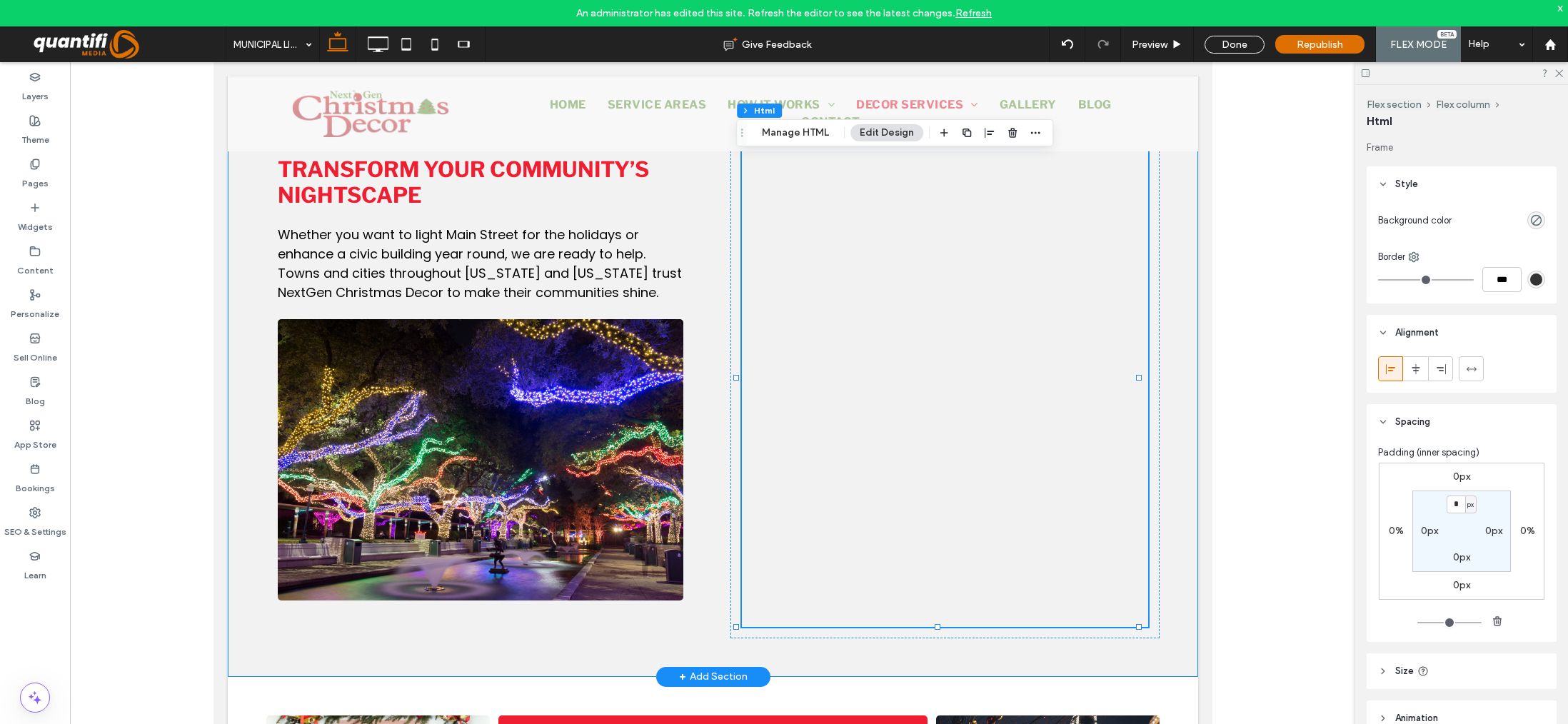
click at [1166, 614] on div "Transform Your Community’s Nightscape Whether you want to light Main Street for…" at bounding box center [712, 378] width 970 height 598
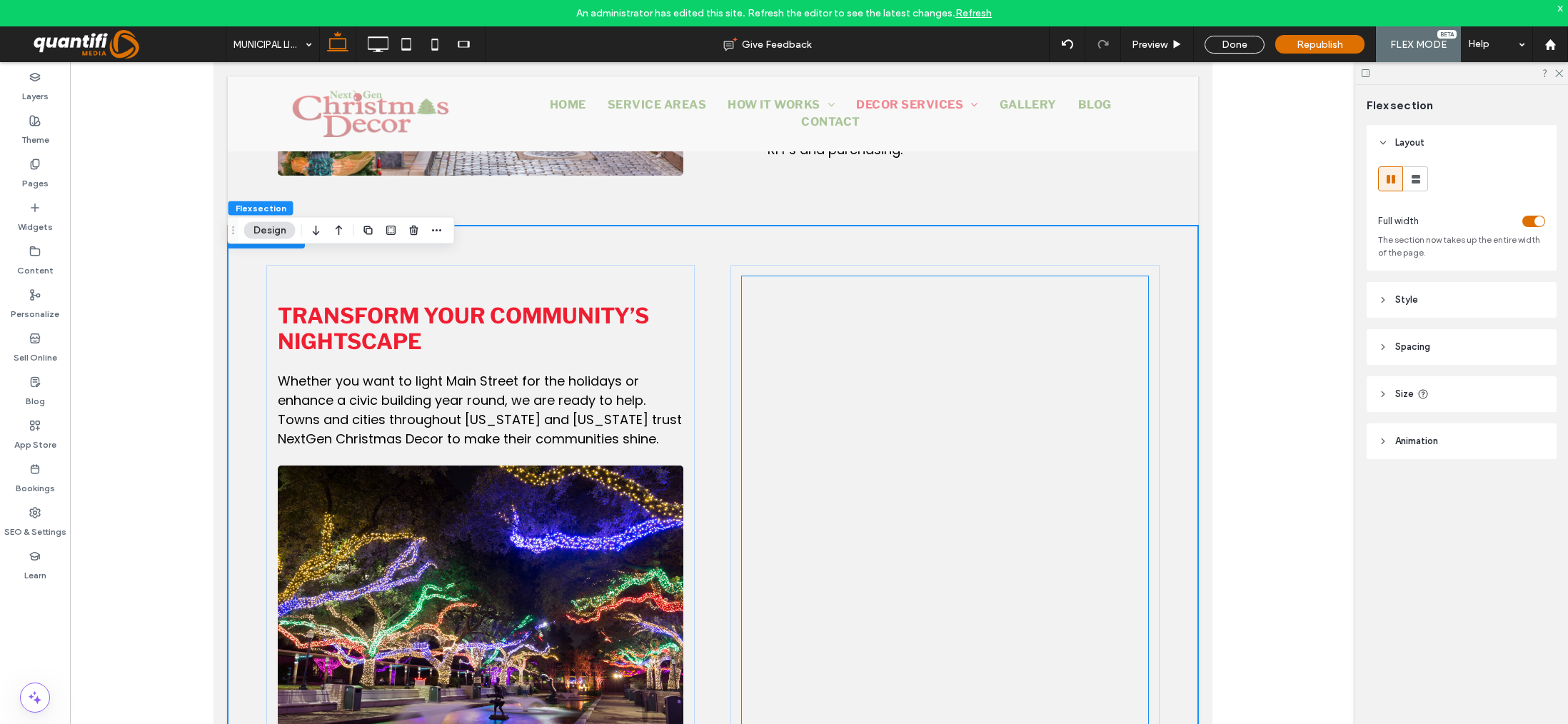
scroll to position [1264, 0]
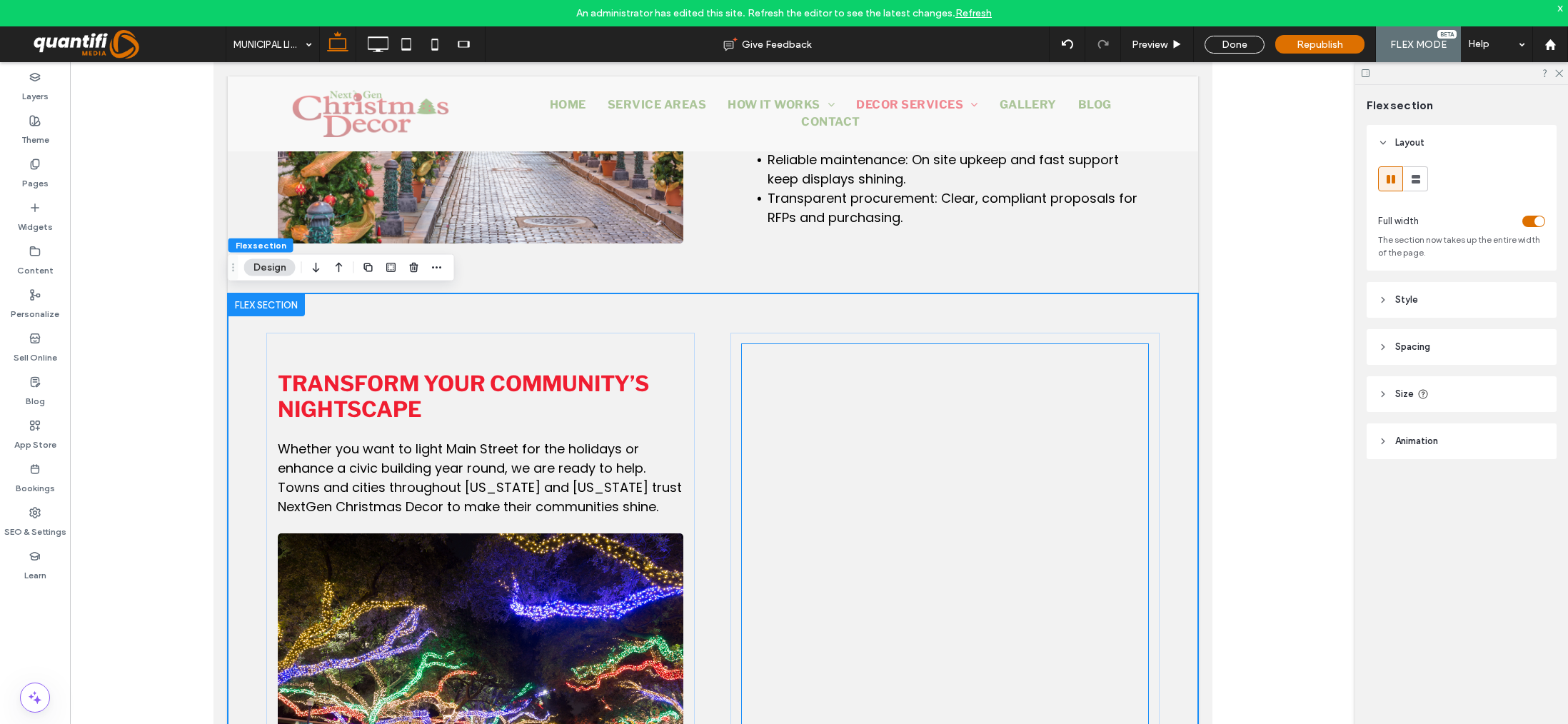
click at [1114, 385] on div at bounding box center [944, 665] width 405 height 643
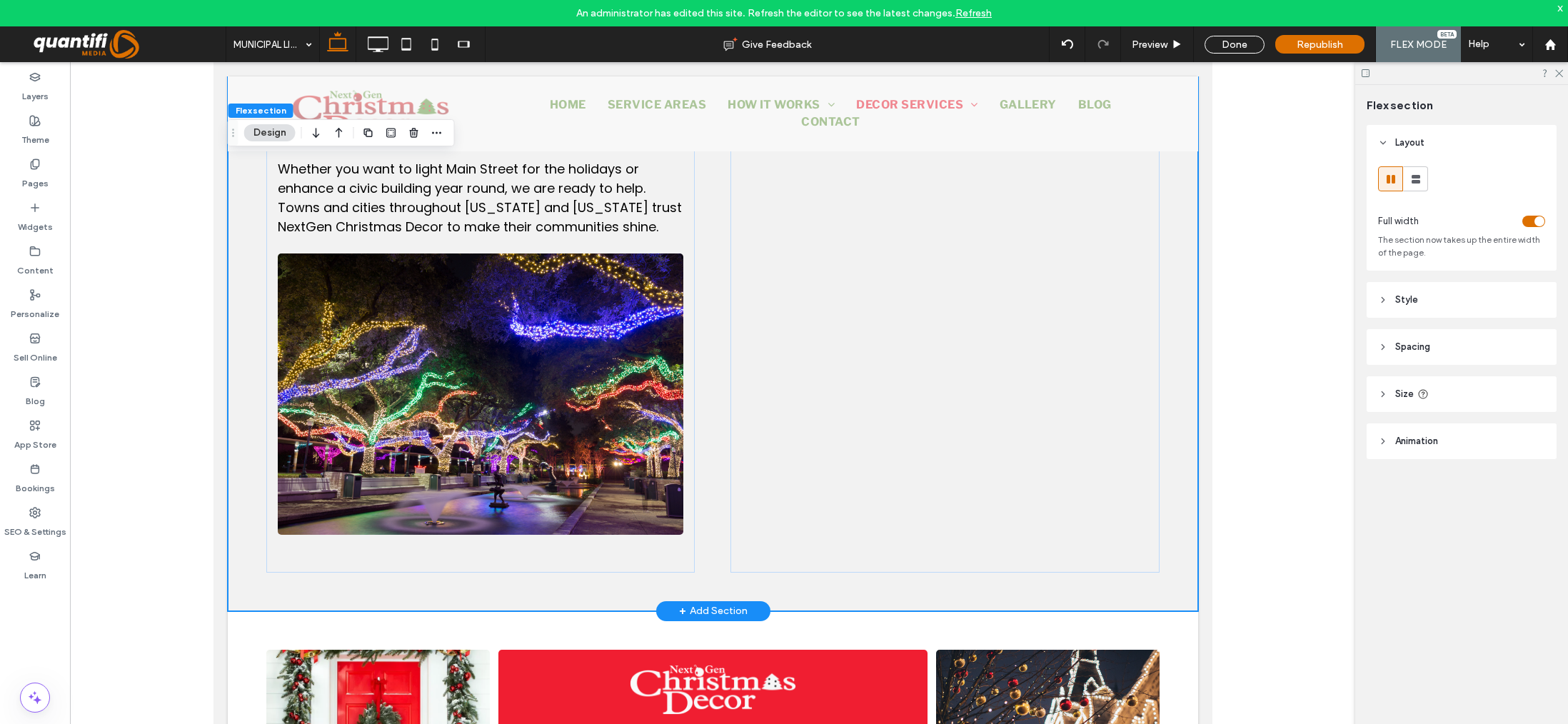
scroll to position [1549, 0]
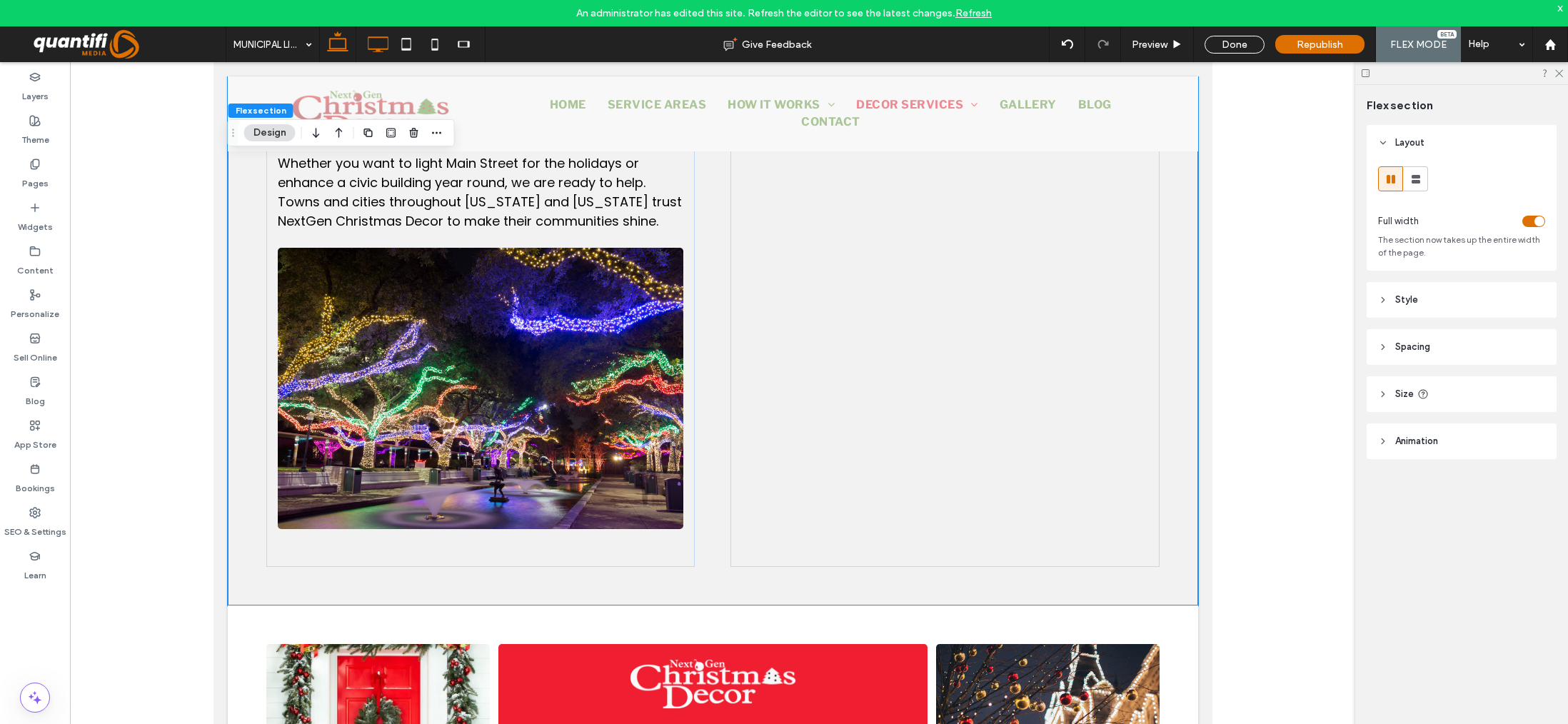
click at [373, 53] on icon at bounding box center [377, 45] width 29 height 29
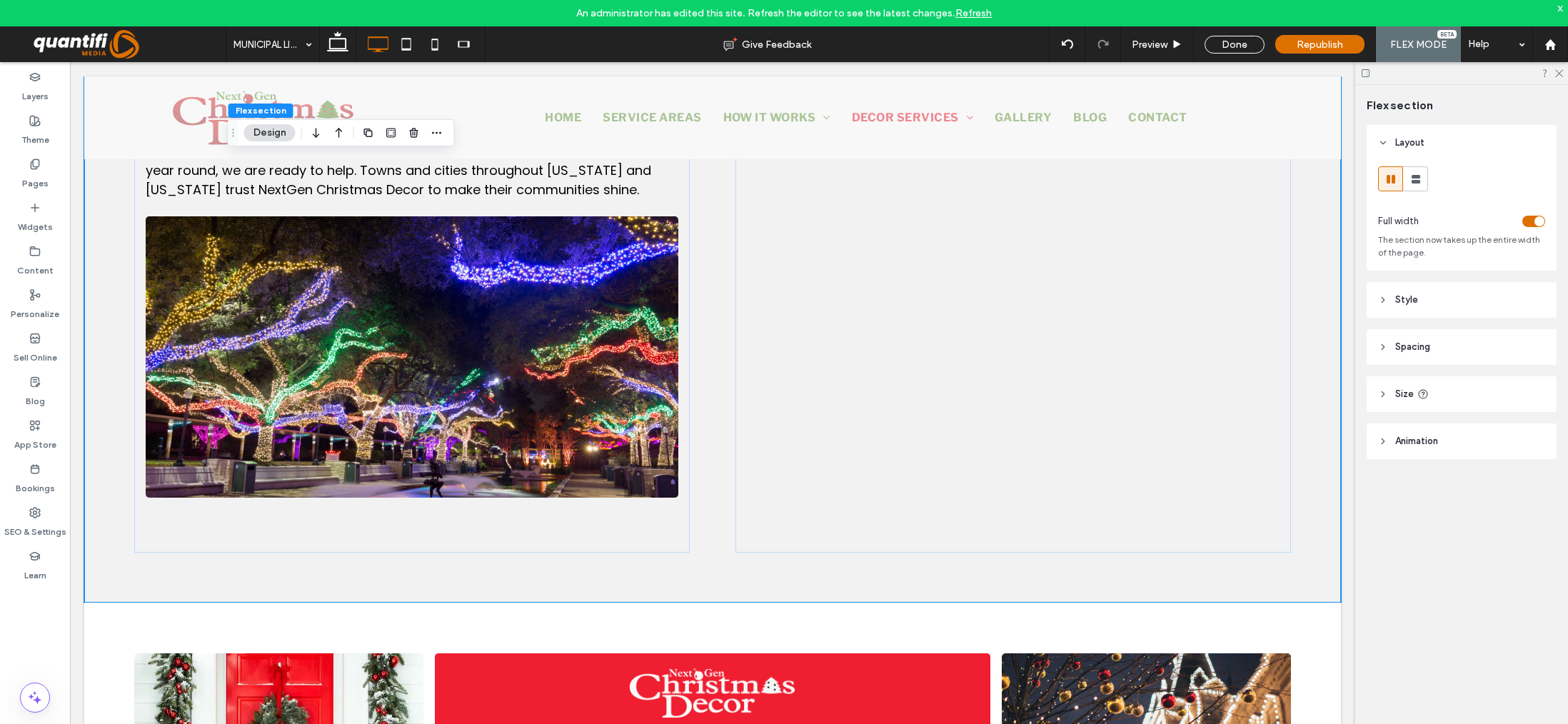
scroll to position [1573, 0]
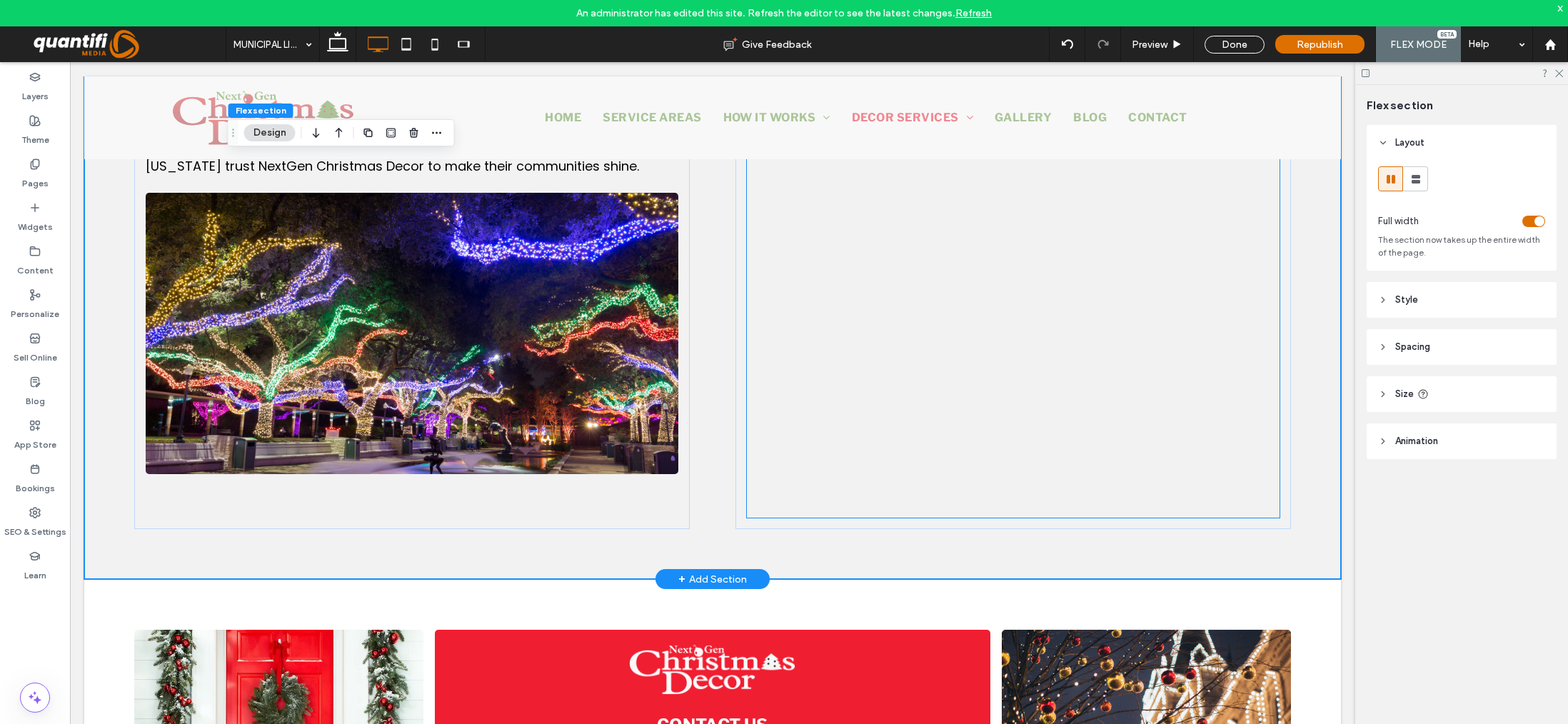
click at [1226, 478] on div at bounding box center [1013, 353] width 532 height 643
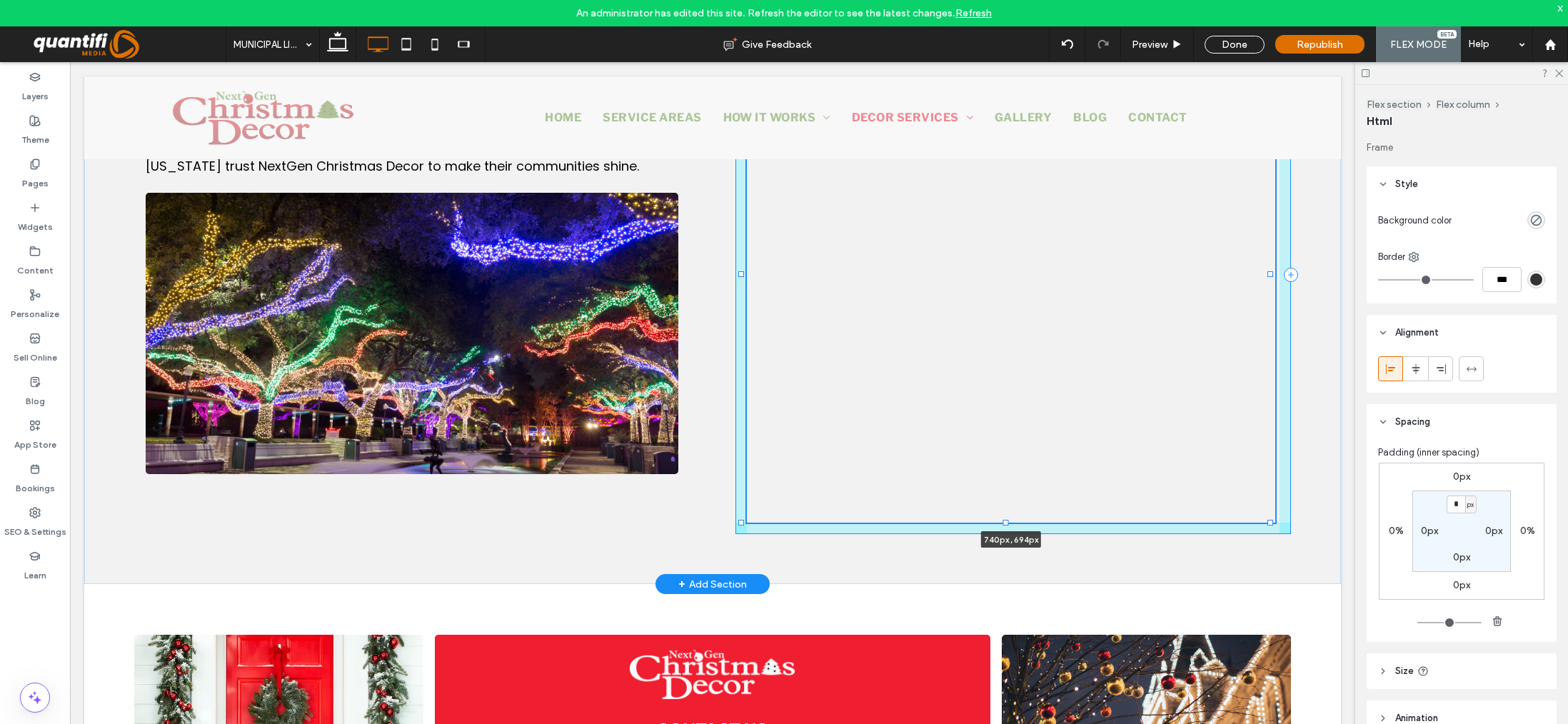
drag, startPoint x: 1271, startPoint y: 514, endPoint x: 1272, endPoint y: 524, distance: 10.0
click at [1272, 524] on div "Transform Your Community’s Nightscape Whether you want to light Main Street for…" at bounding box center [713, 274] width 1257 height 619
type input "***"
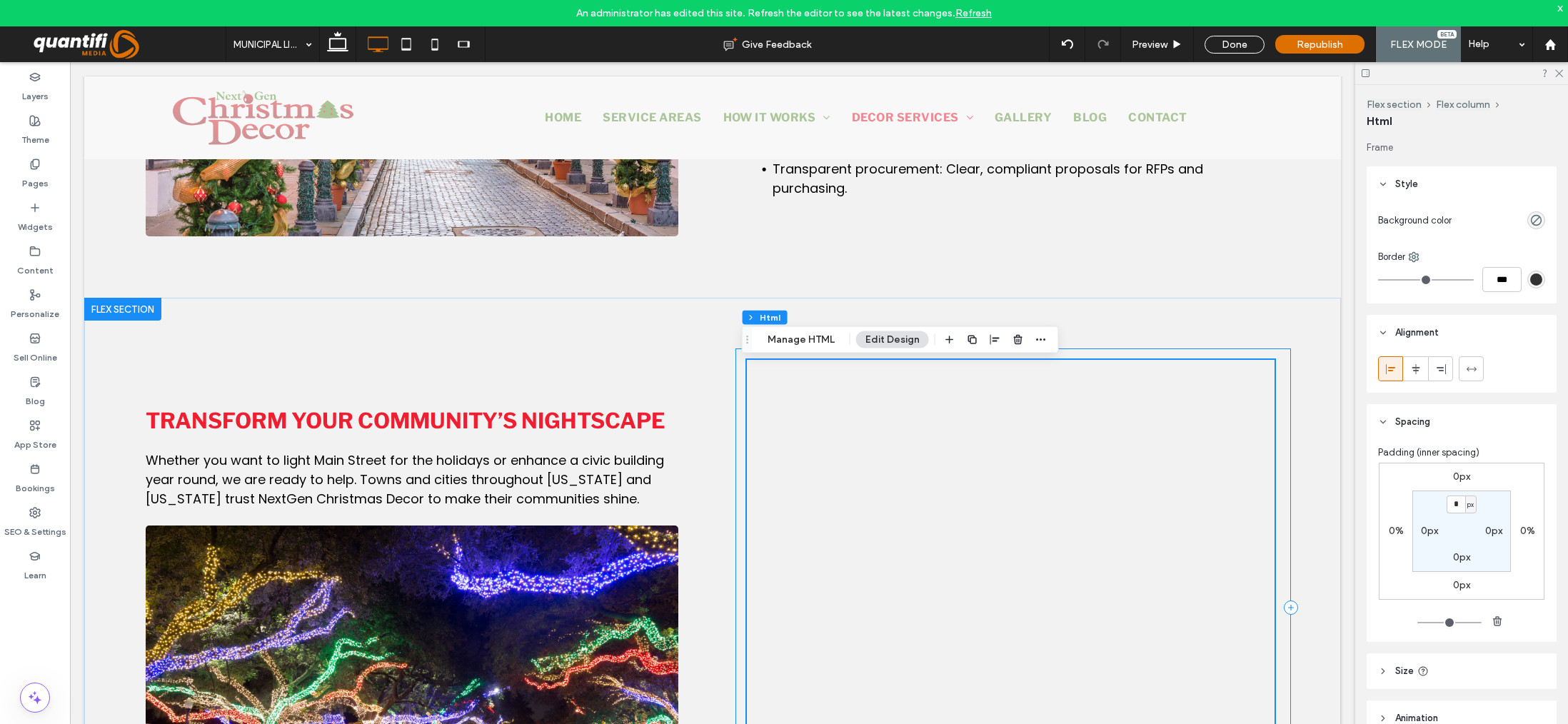
scroll to position [1291, 0]
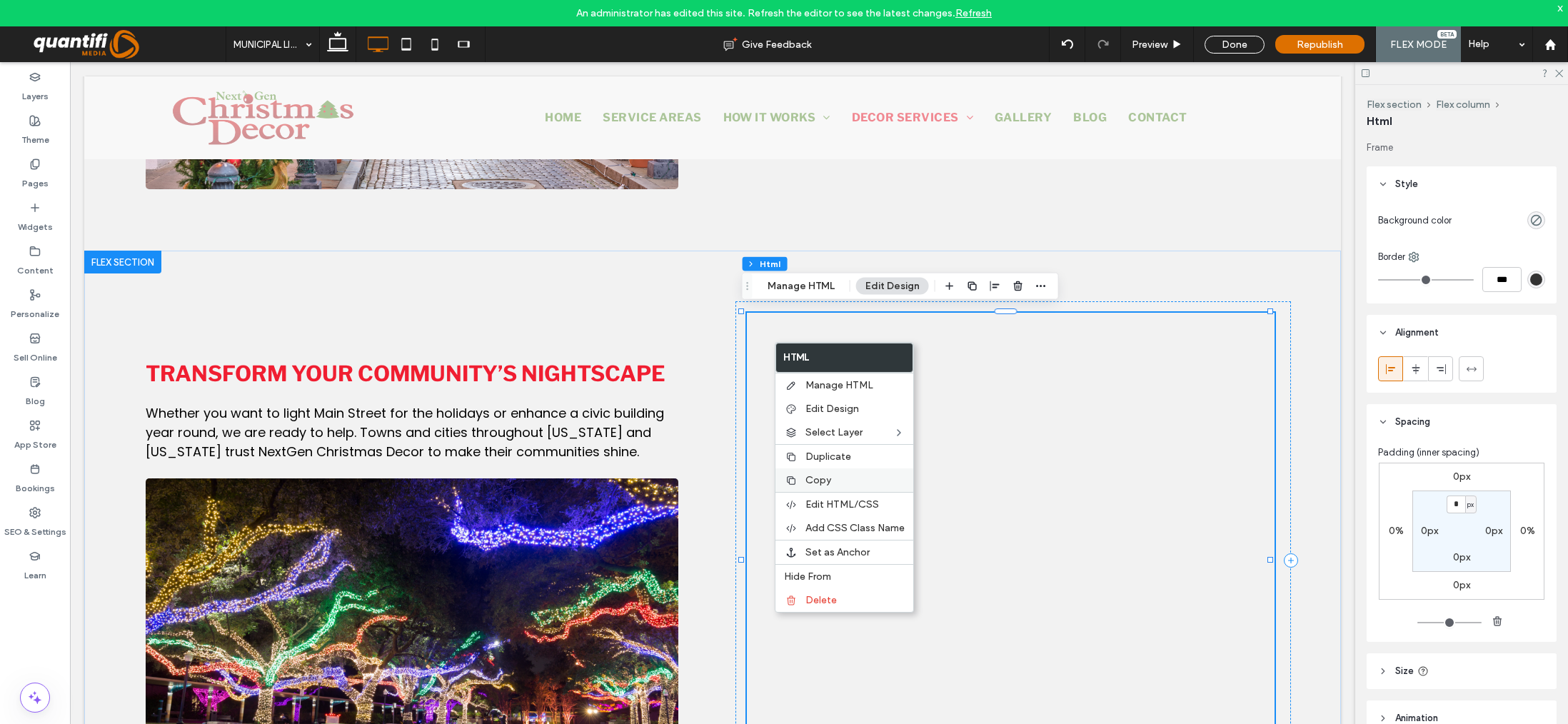
click at [808, 486] on span "Copy" at bounding box center [818, 480] width 25 height 12
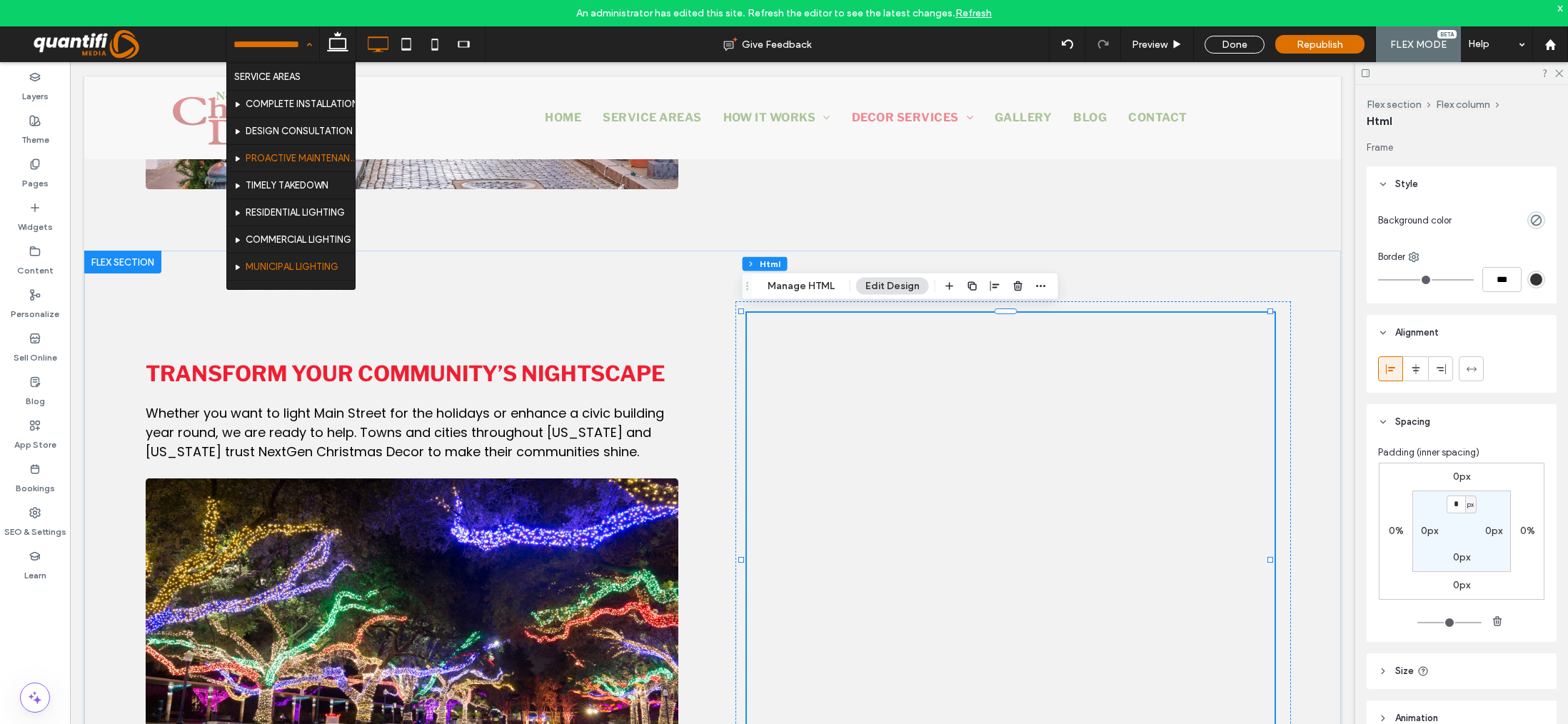
scroll to position [72, 0]
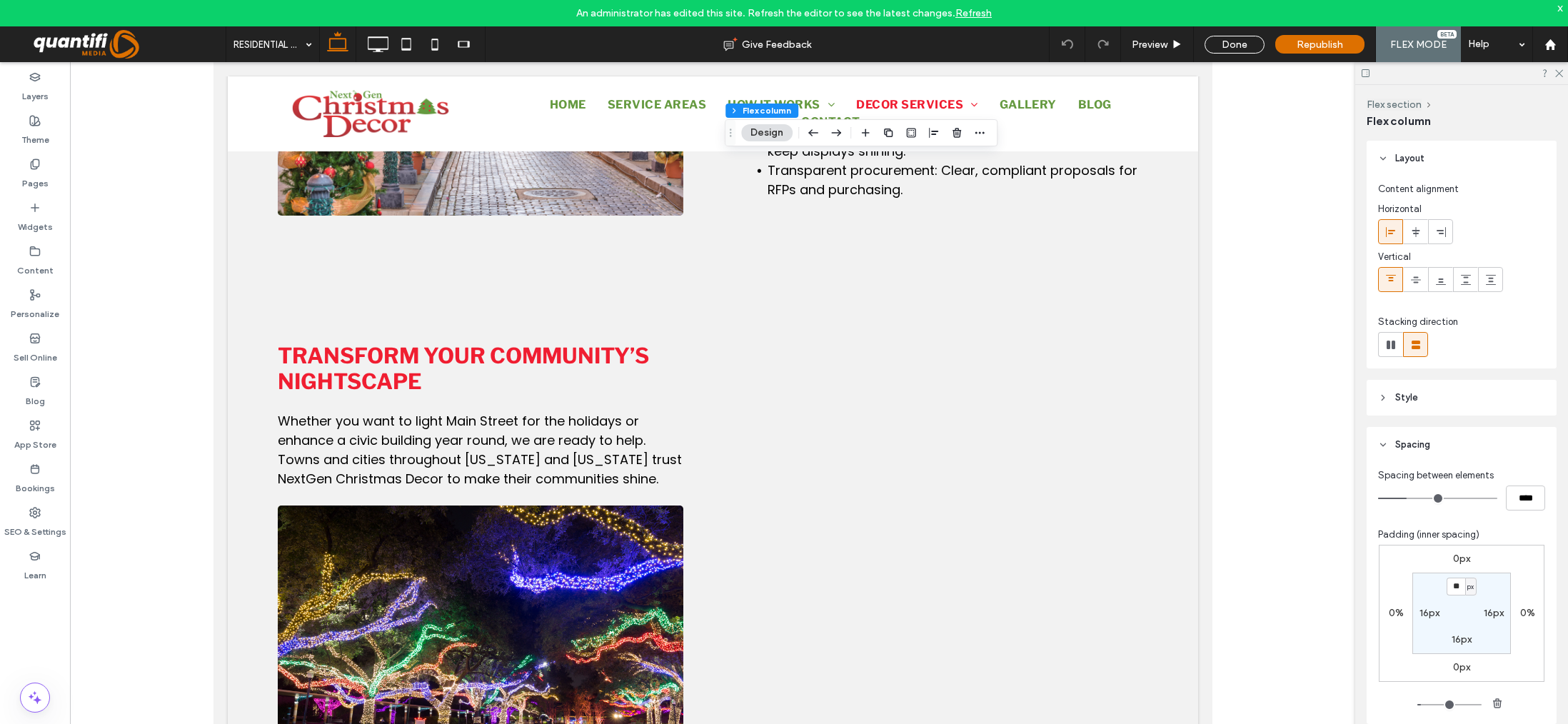
type input "**"
type input "*****"
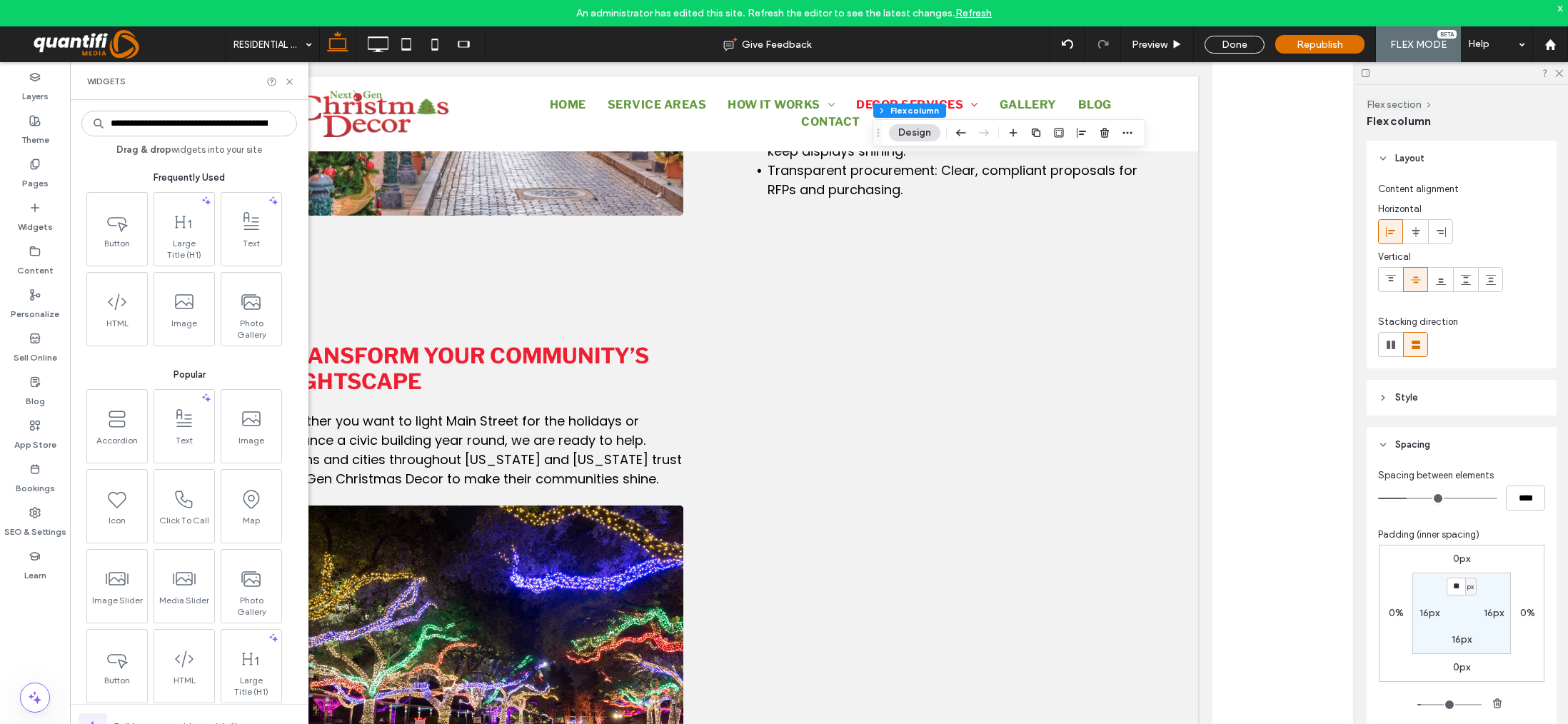
scroll to position [0, 1912]
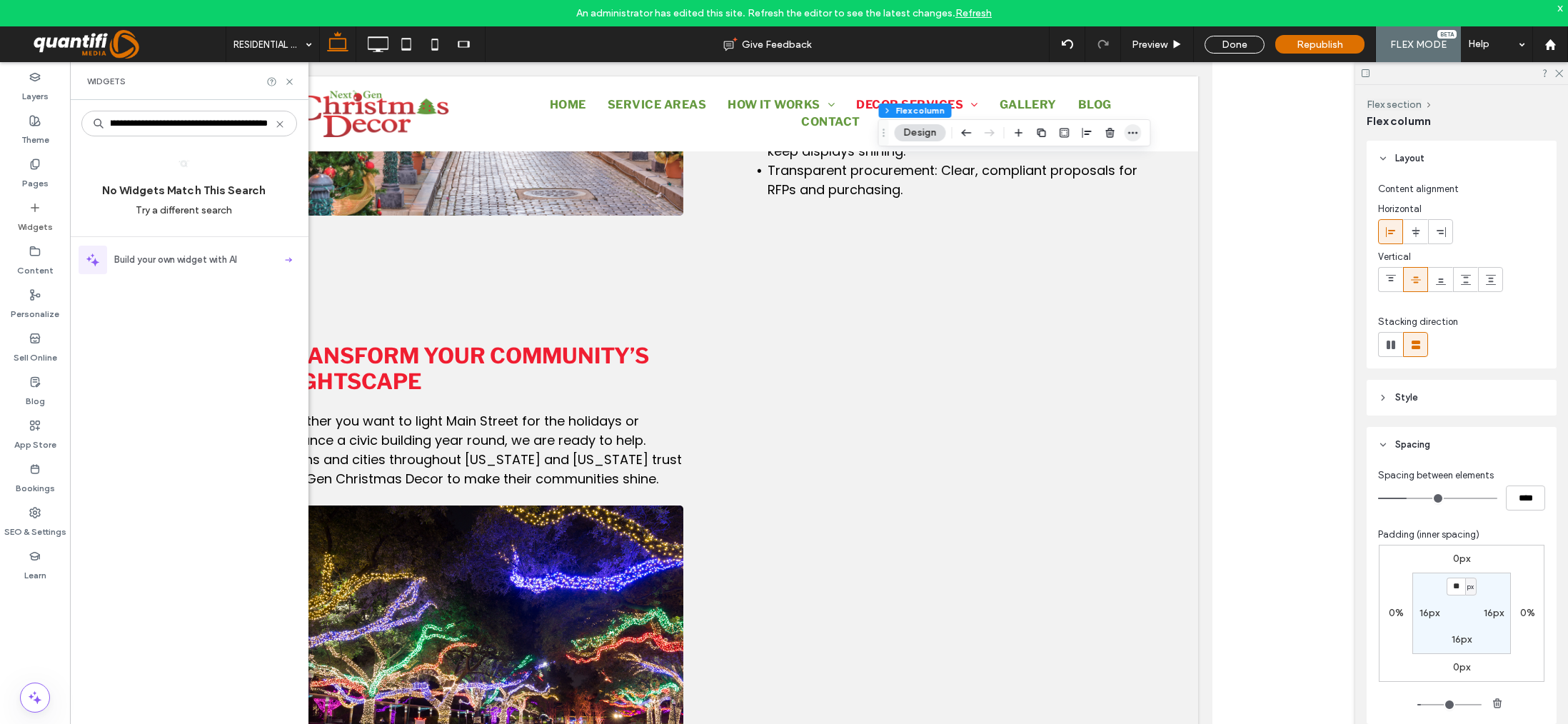
type input "**********"
click at [1128, 134] on icon "button" at bounding box center [1133, 133] width 11 height 11
click at [1054, 222] on span "Paste" at bounding box center [1056, 217] width 28 height 12
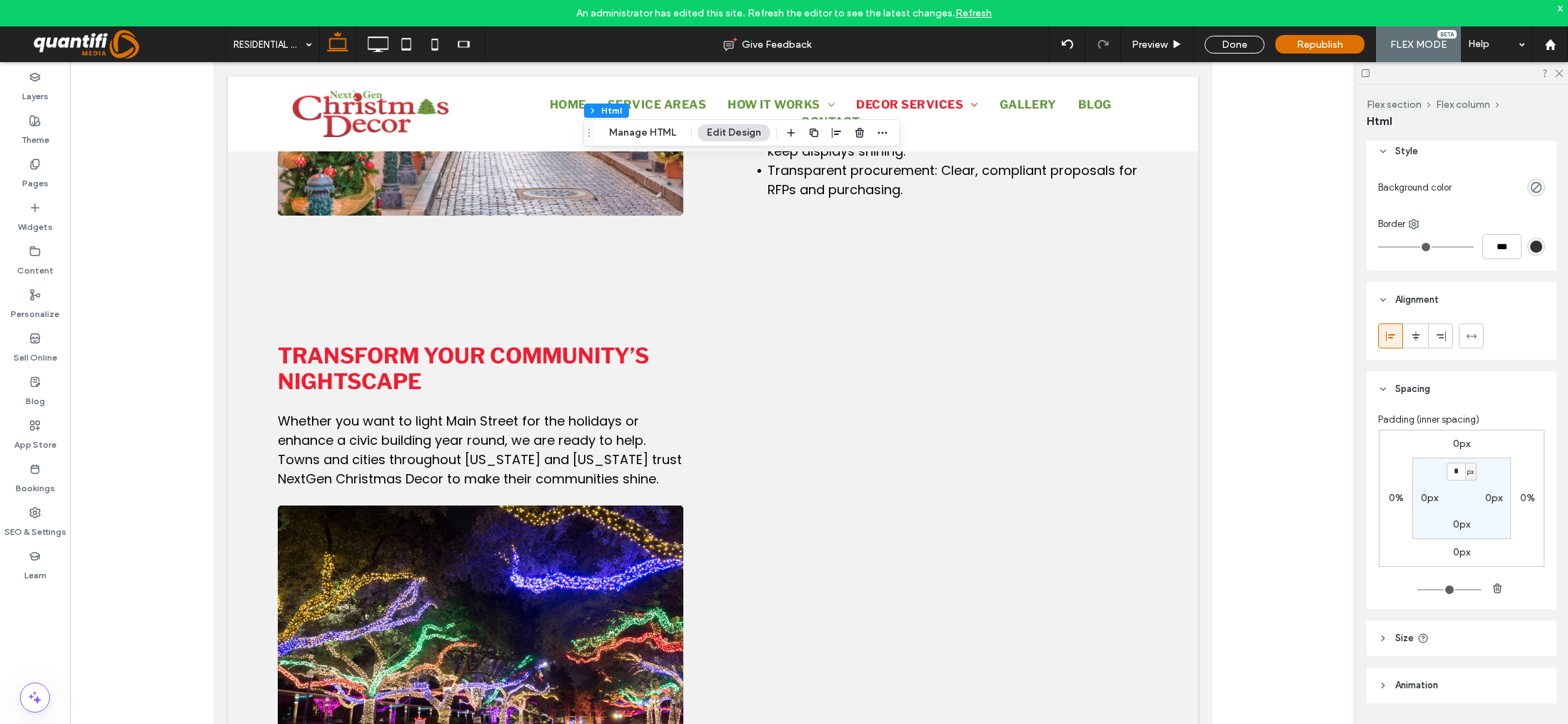
scroll to position [48, 0]
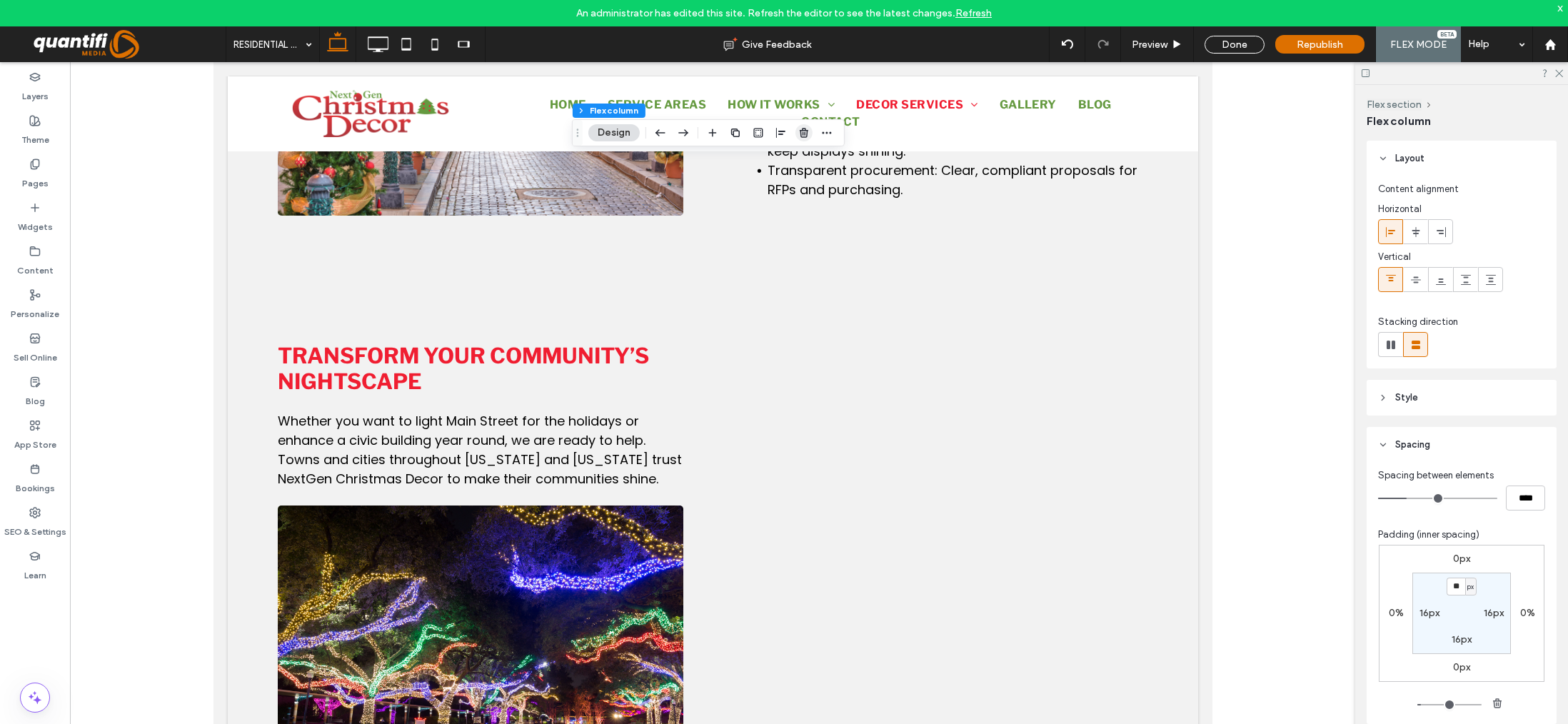
click at [801, 129] on icon "button" at bounding box center [804, 133] width 11 height 11
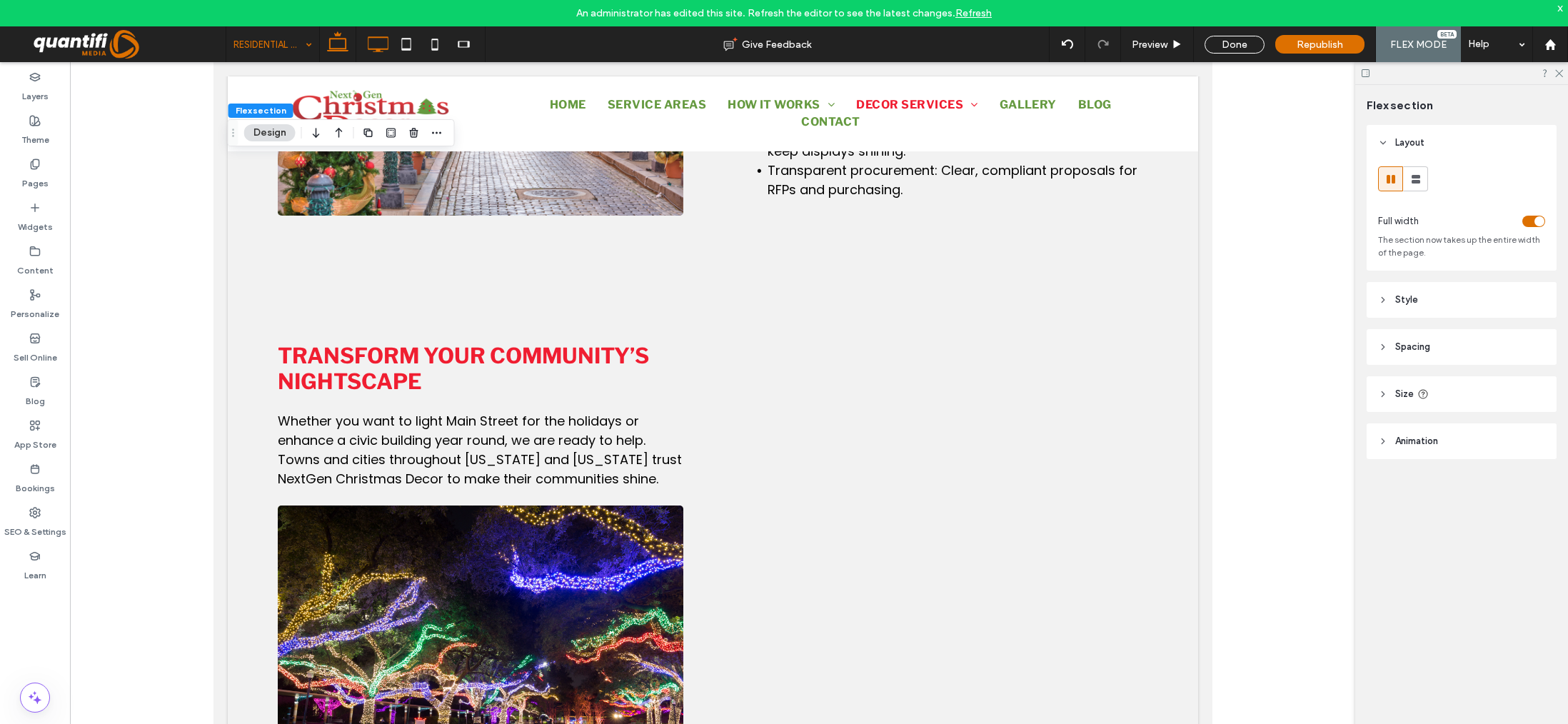
click at [366, 44] on icon at bounding box center [377, 45] width 29 height 29
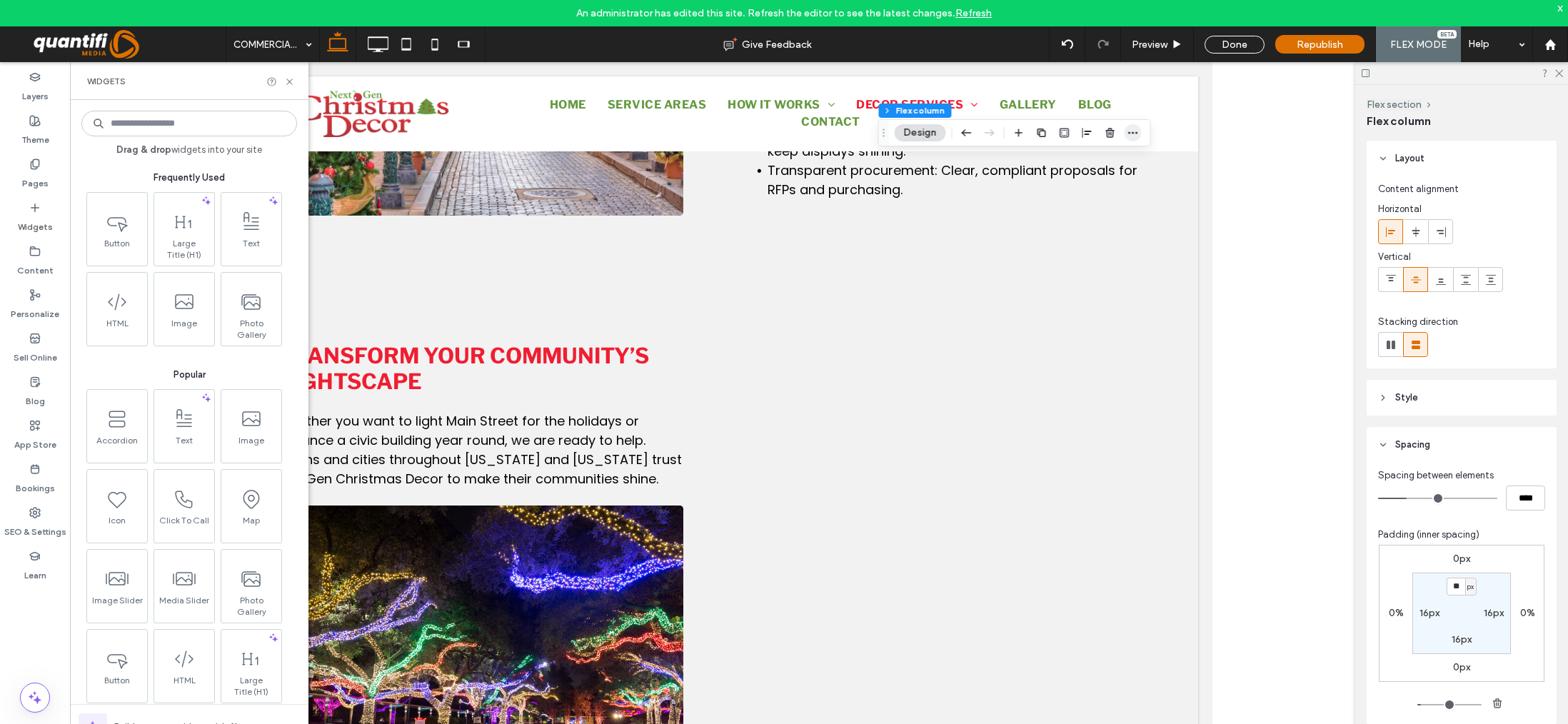
click at [1124, 141] on span "button" at bounding box center [1133, 133] width 17 height 17
click at [1103, 208] on div "Paste" at bounding box center [1080, 217] width 137 height 26
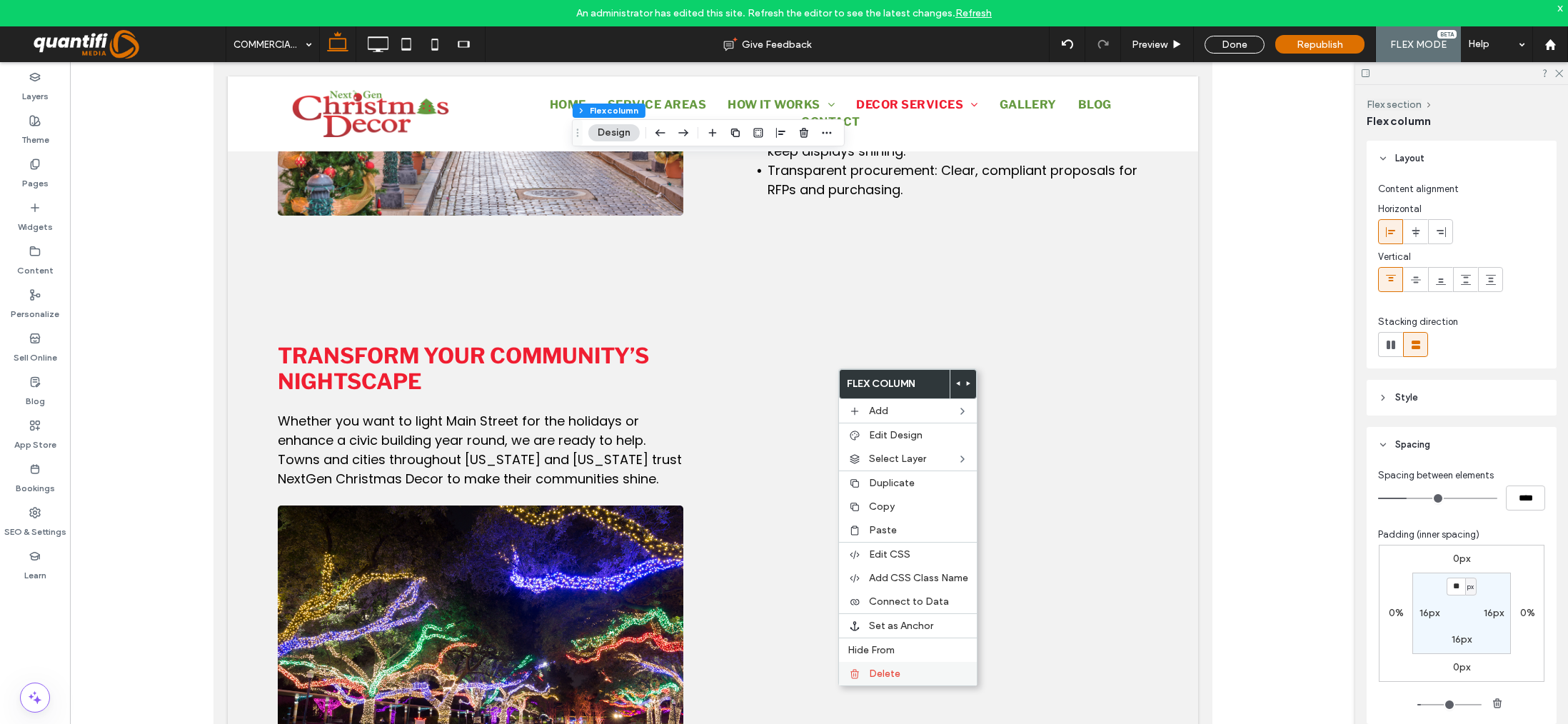
click at [875, 669] on span "Delete" at bounding box center [885, 673] width 32 height 12
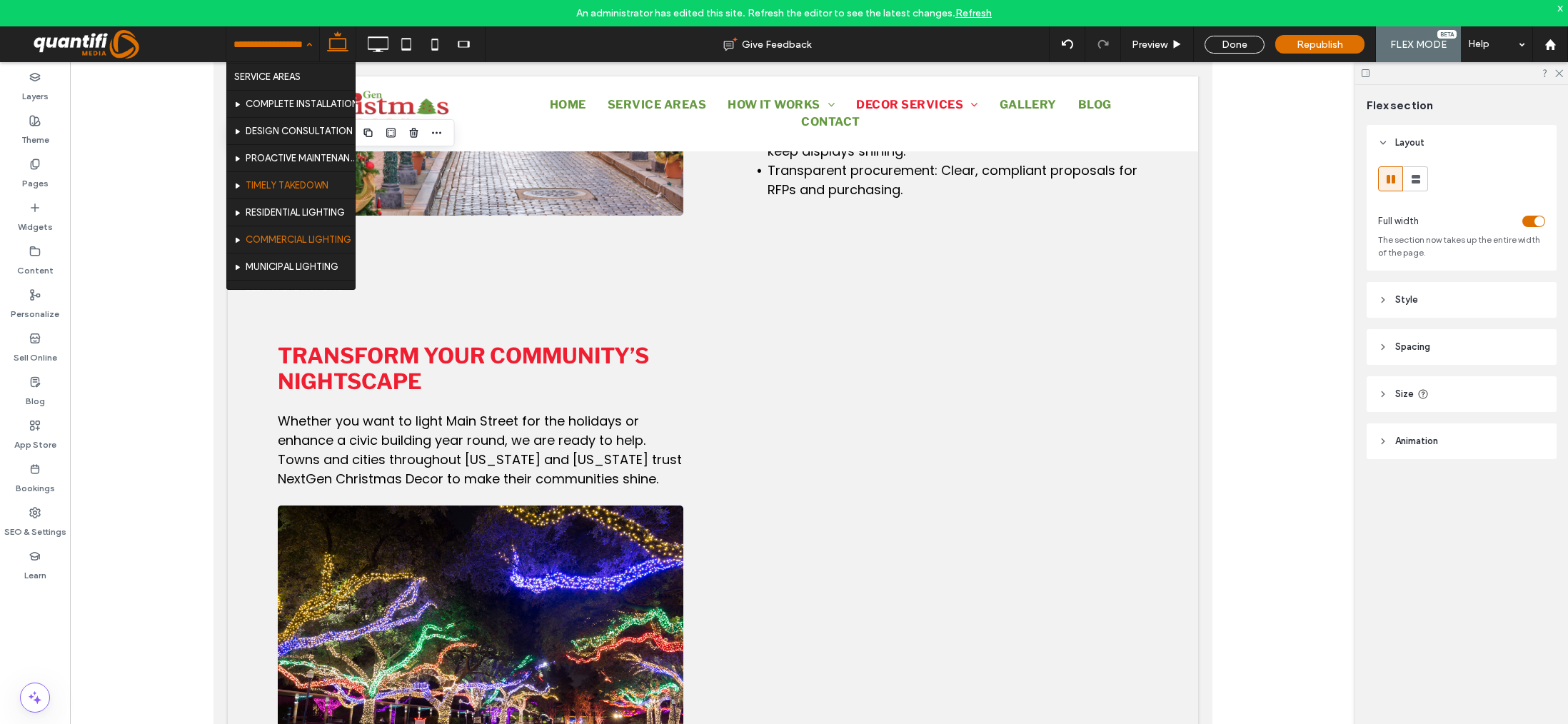
scroll to position [72, 0]
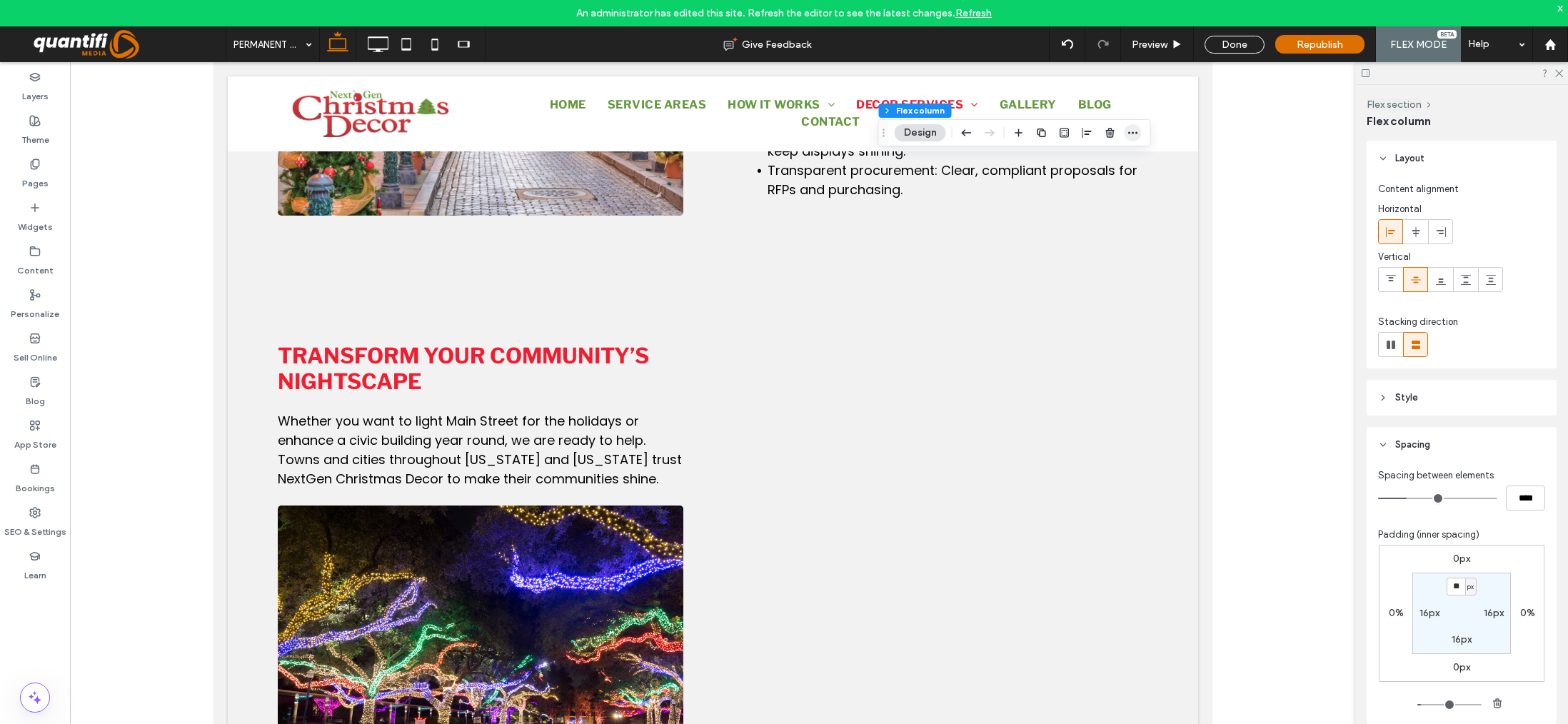
click at [1131, 135] on icon "button" at bounding box center [1133, 133] width 11 height 11
click at [1094, 221] on label "Paste" at bounding box center [1091, 217] width 99 height 12
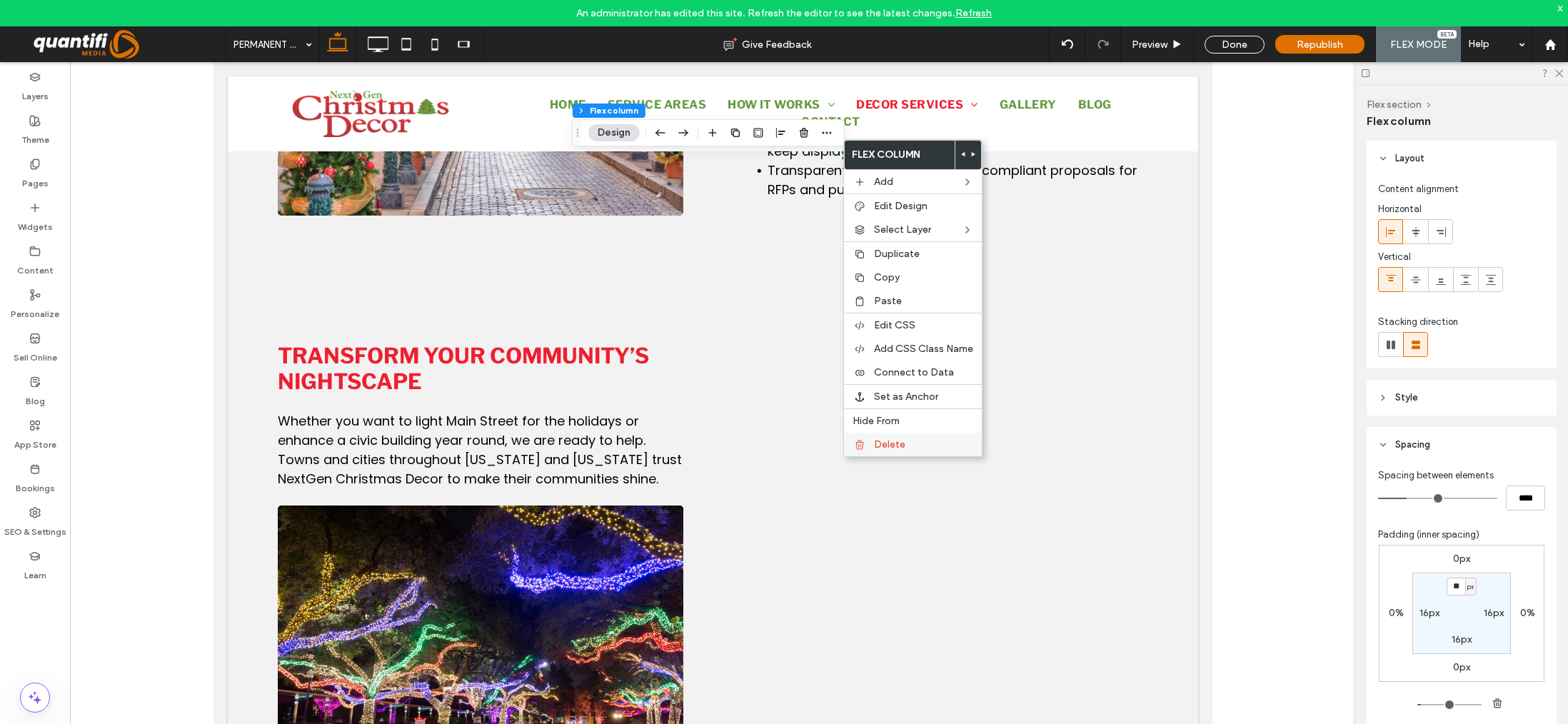
click at [871, 437] on div "Delete" at bounding box center [912, 445] width 137 height 24
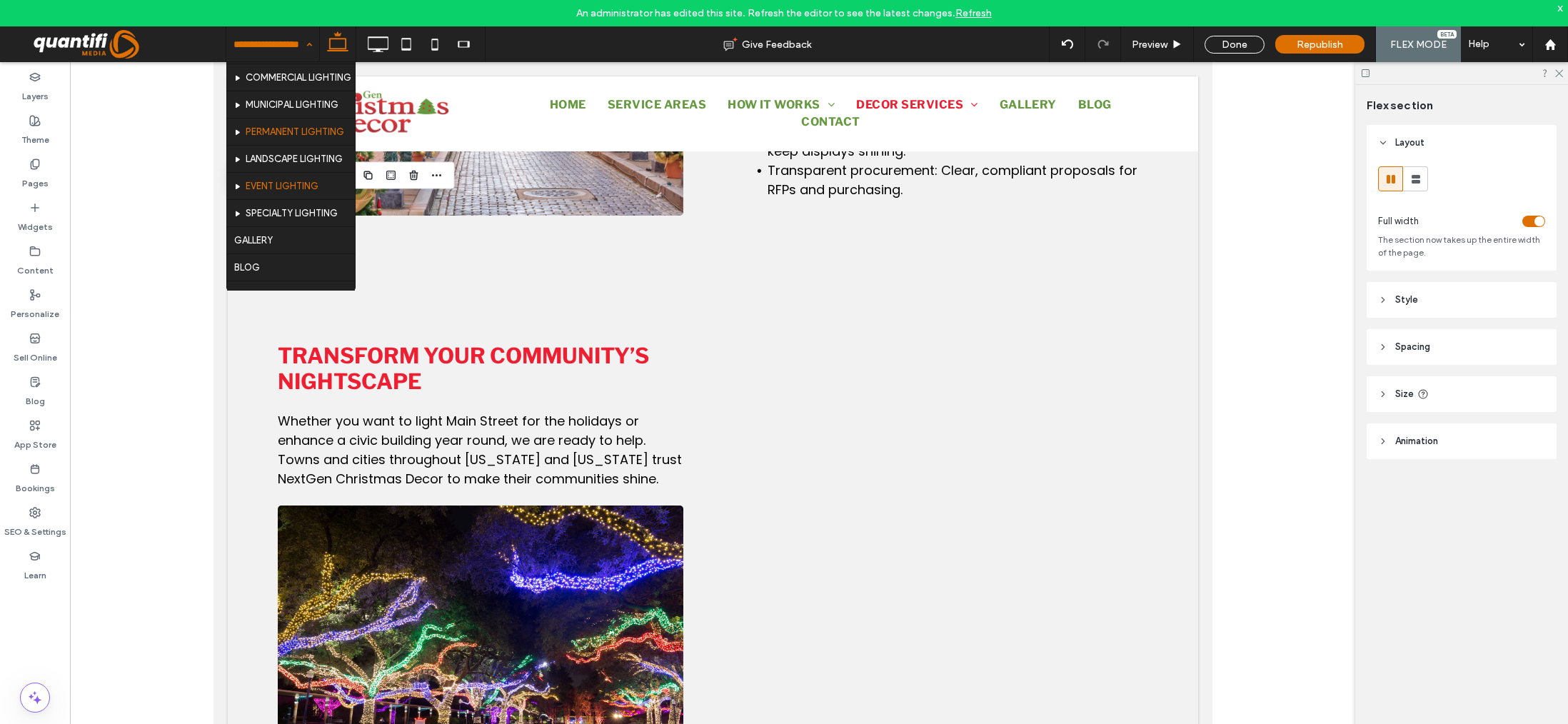
scroll to position [143, 0]
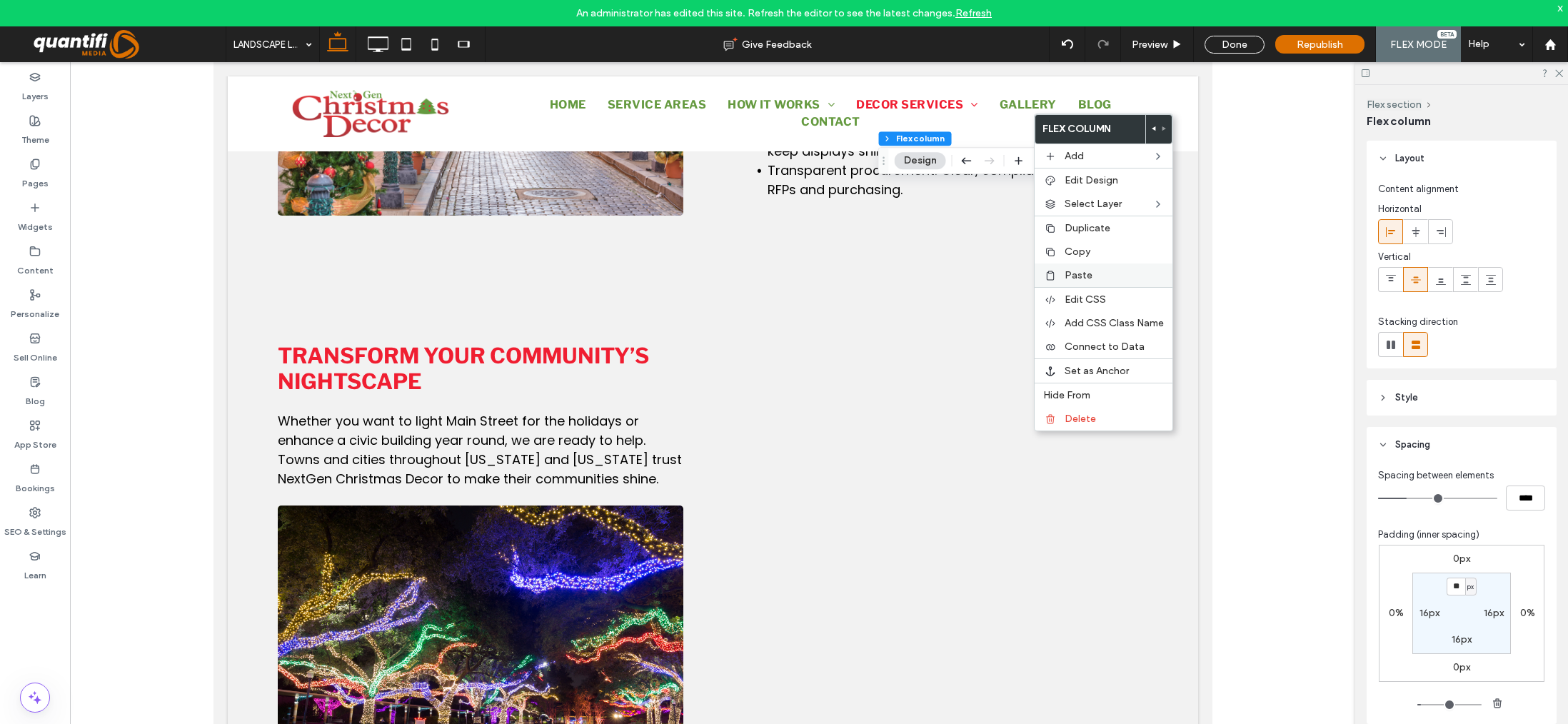
click at [1084, 285] on div "Paste" at bounding box center [1103, 276] width 137 height 24
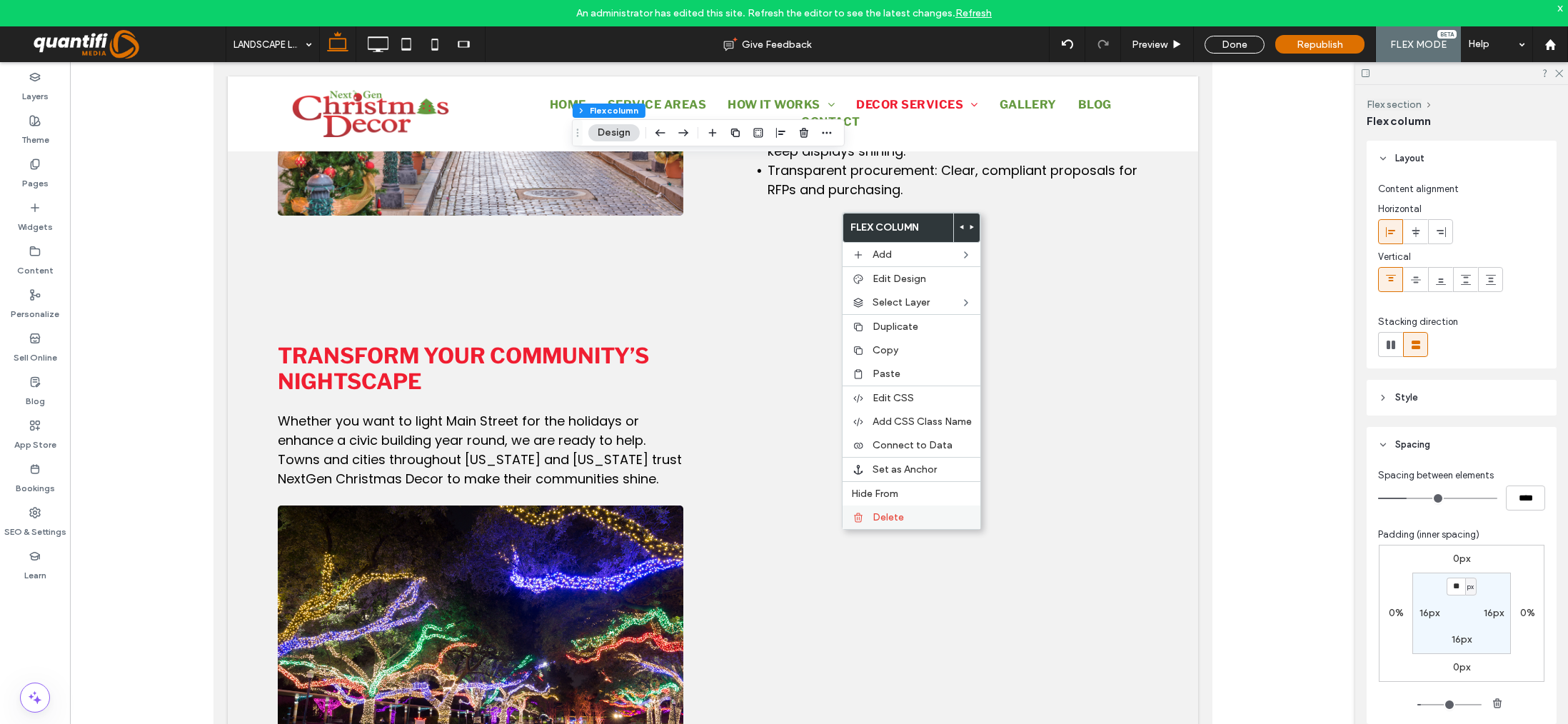
click at [872, 514] on span "Delete" at bounding box center [888, 517] width 32 height 12
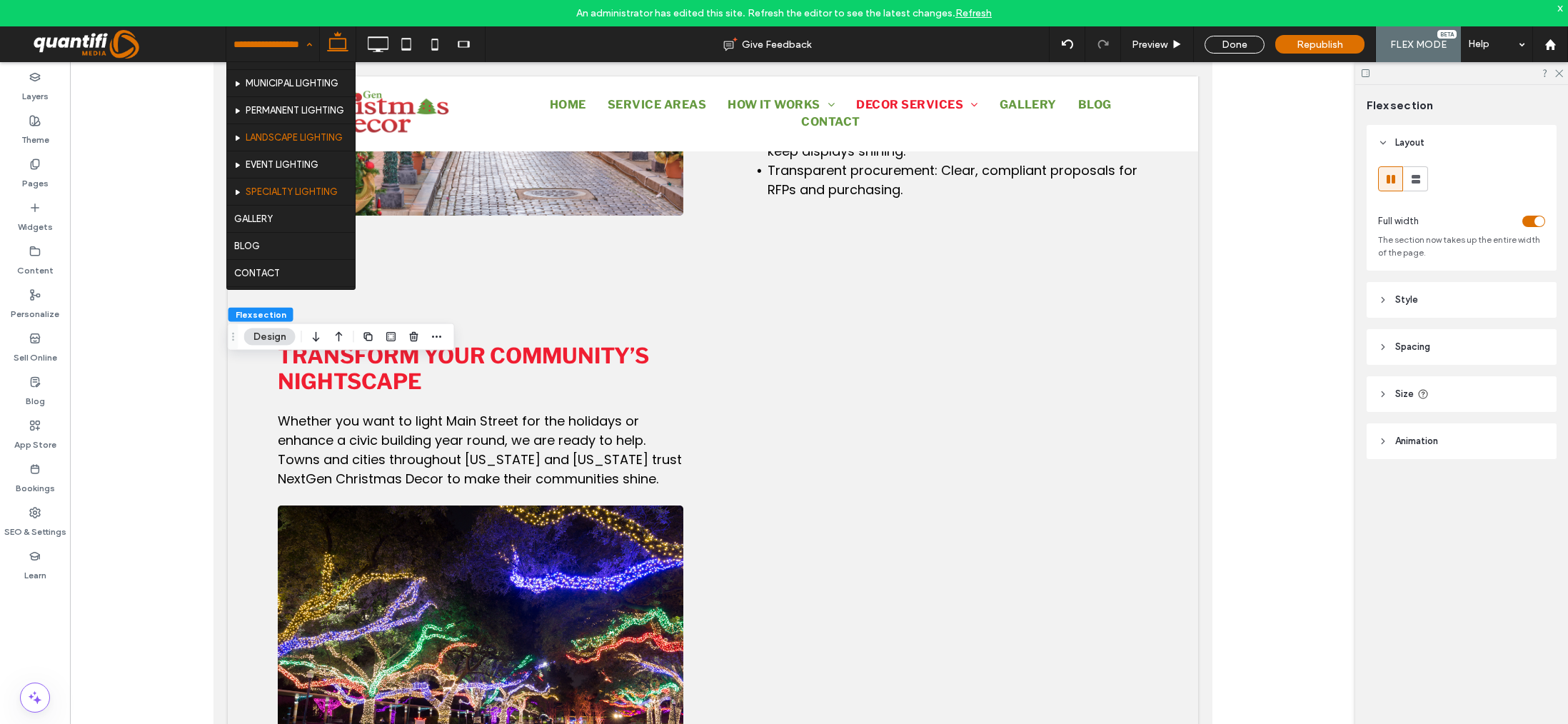
scroll to position [215, 0]
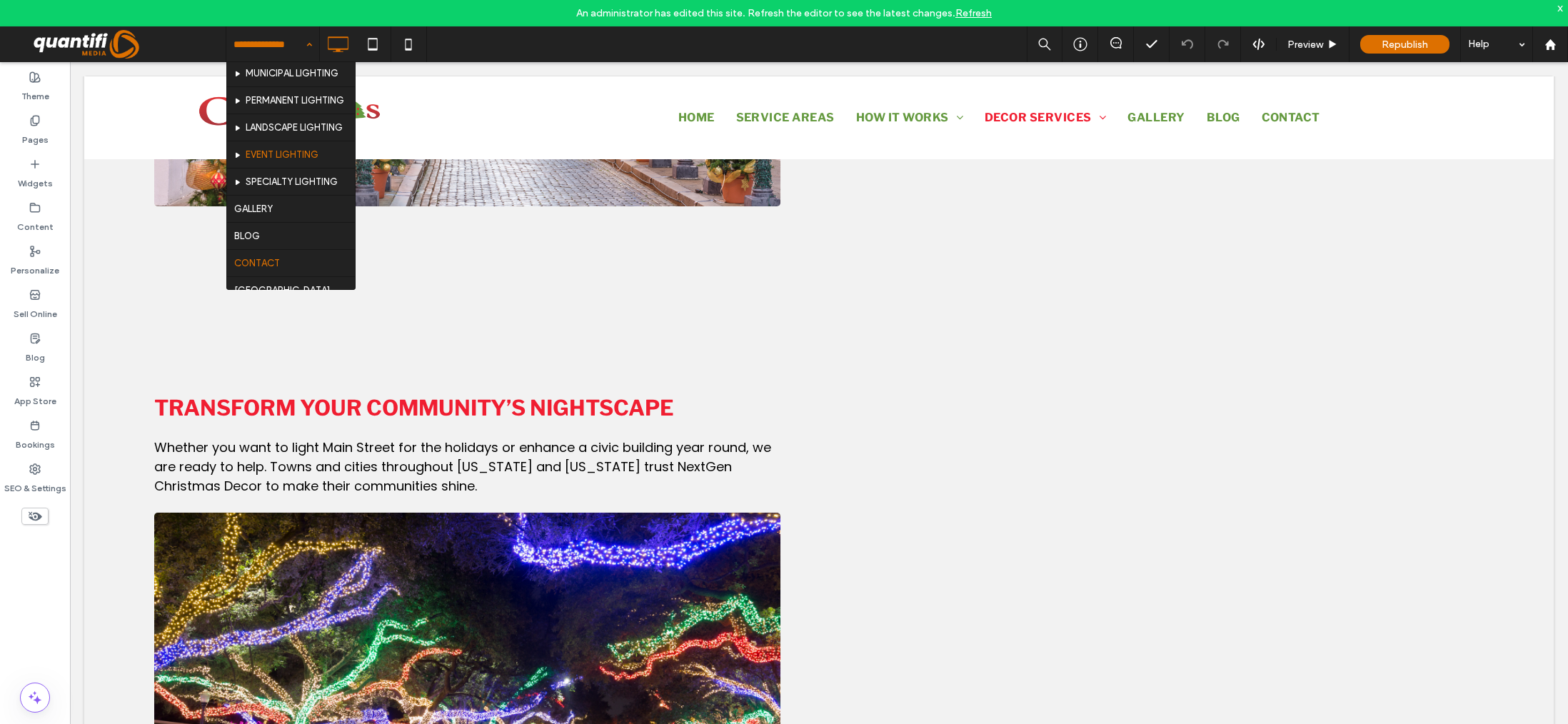
scroll to position [215, 0]
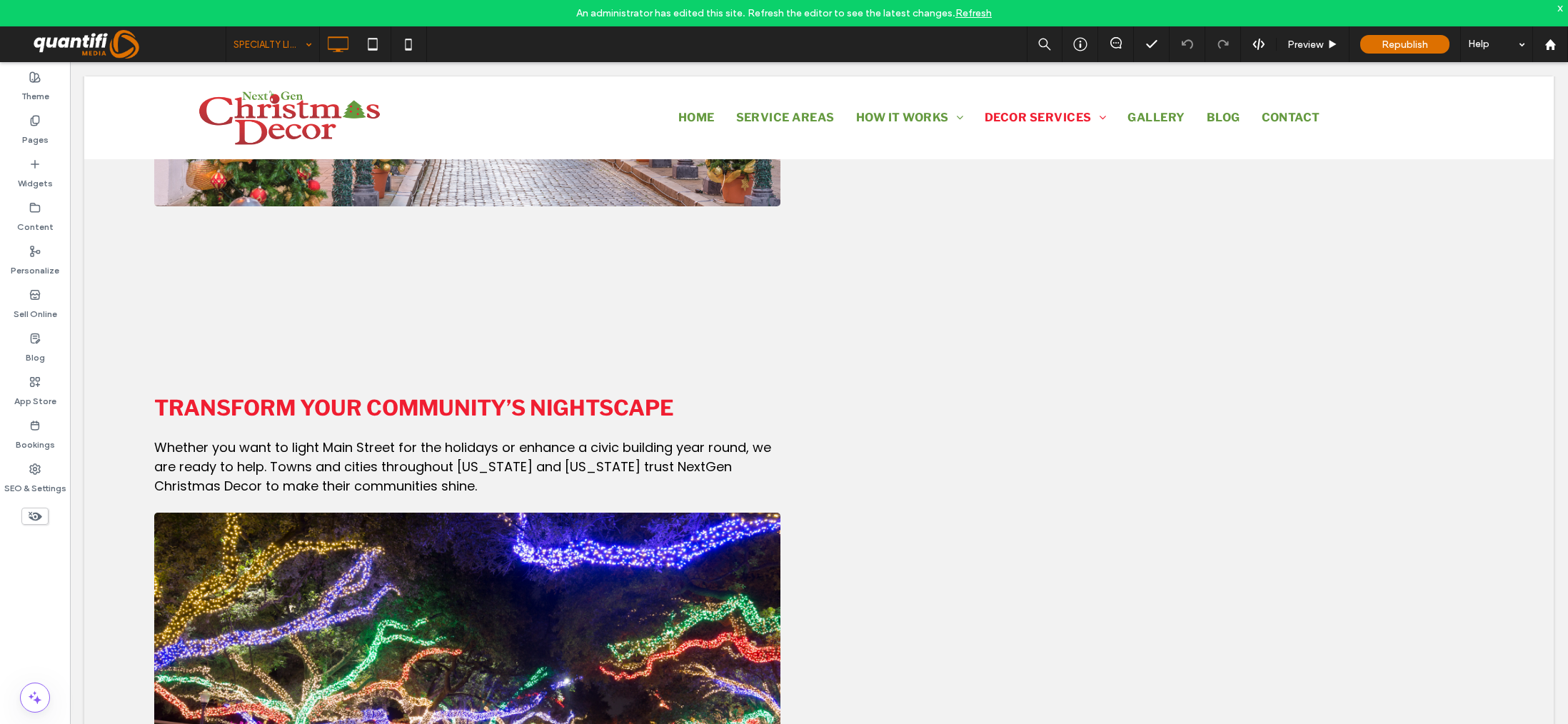
click at [311, 44] on div at bounding box center [784, 362] width 1568 height 724
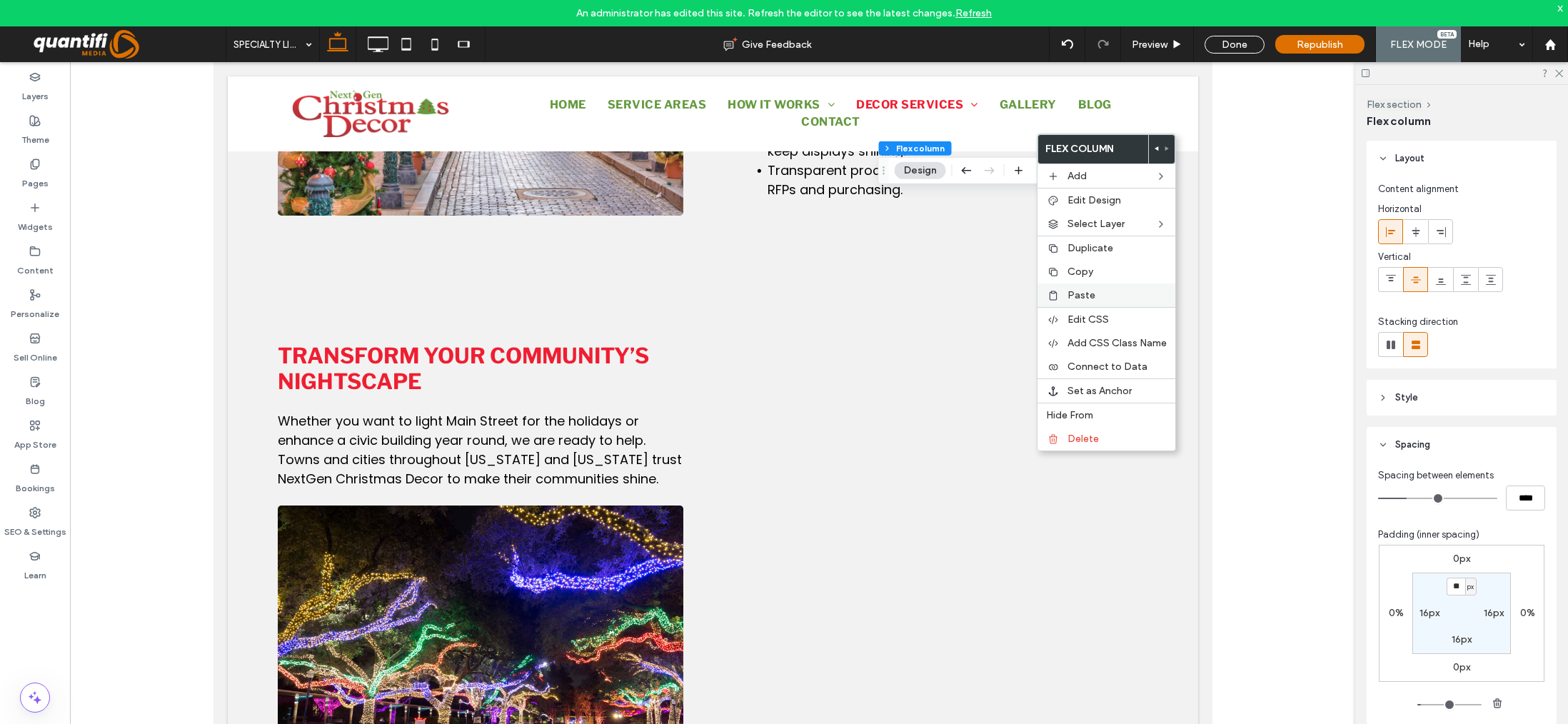
click at [1072, 295] on span "Paste" at bounding box center [1081, 295] width 28 height 12
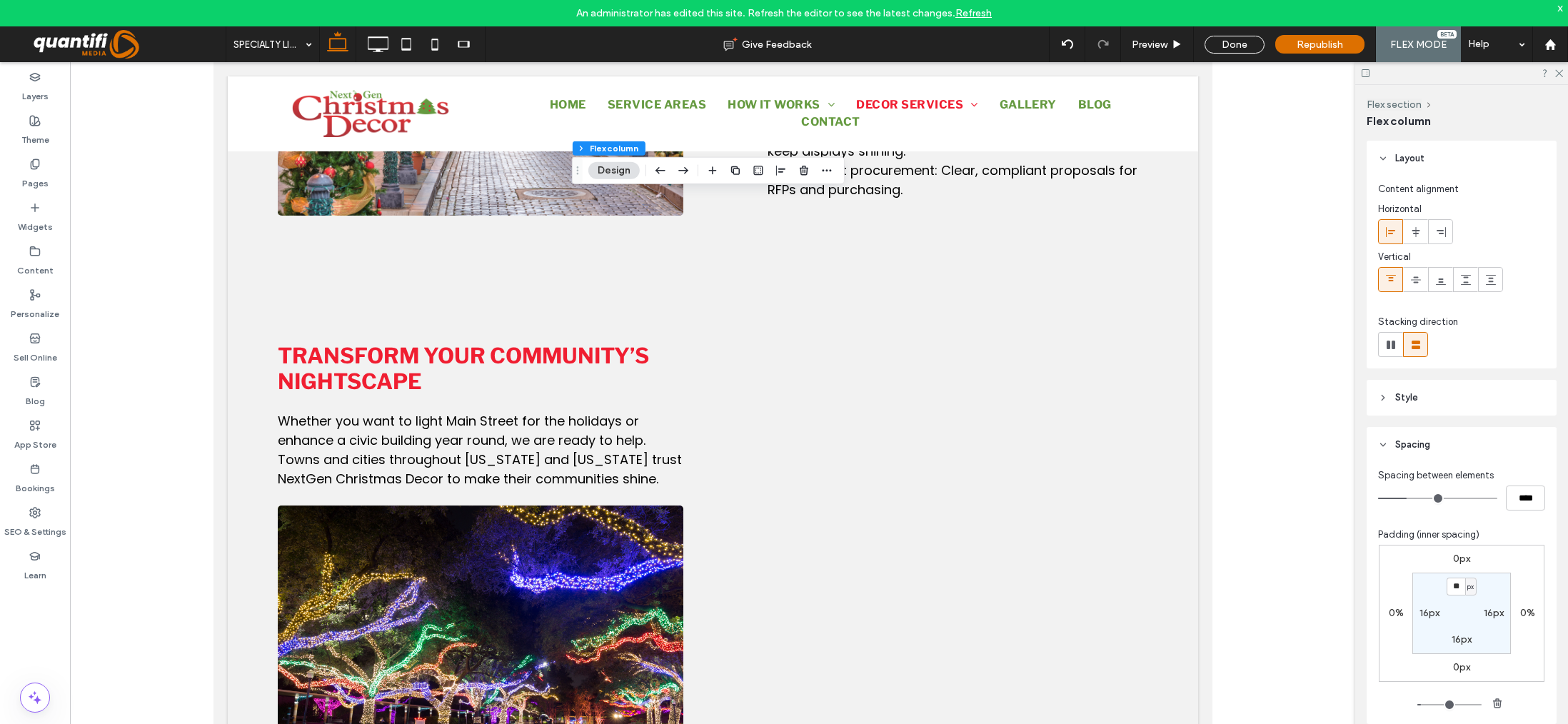
click at [794, 176] on div at bounding box center [769, 171] width 131 height 25
click at [795, 177] on span "button" at bounding box center [804, 171] width 17 height 17
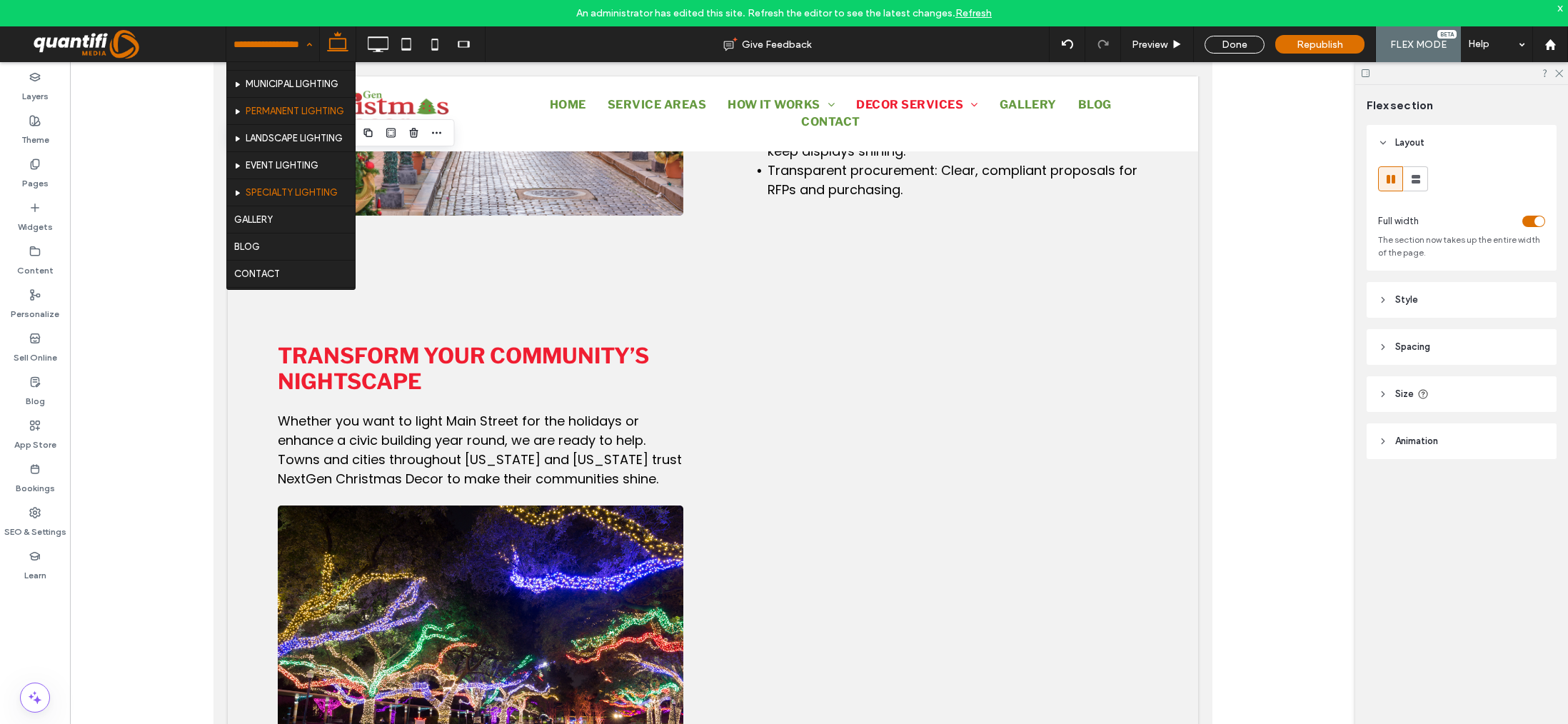
scroll to position [215, 0]
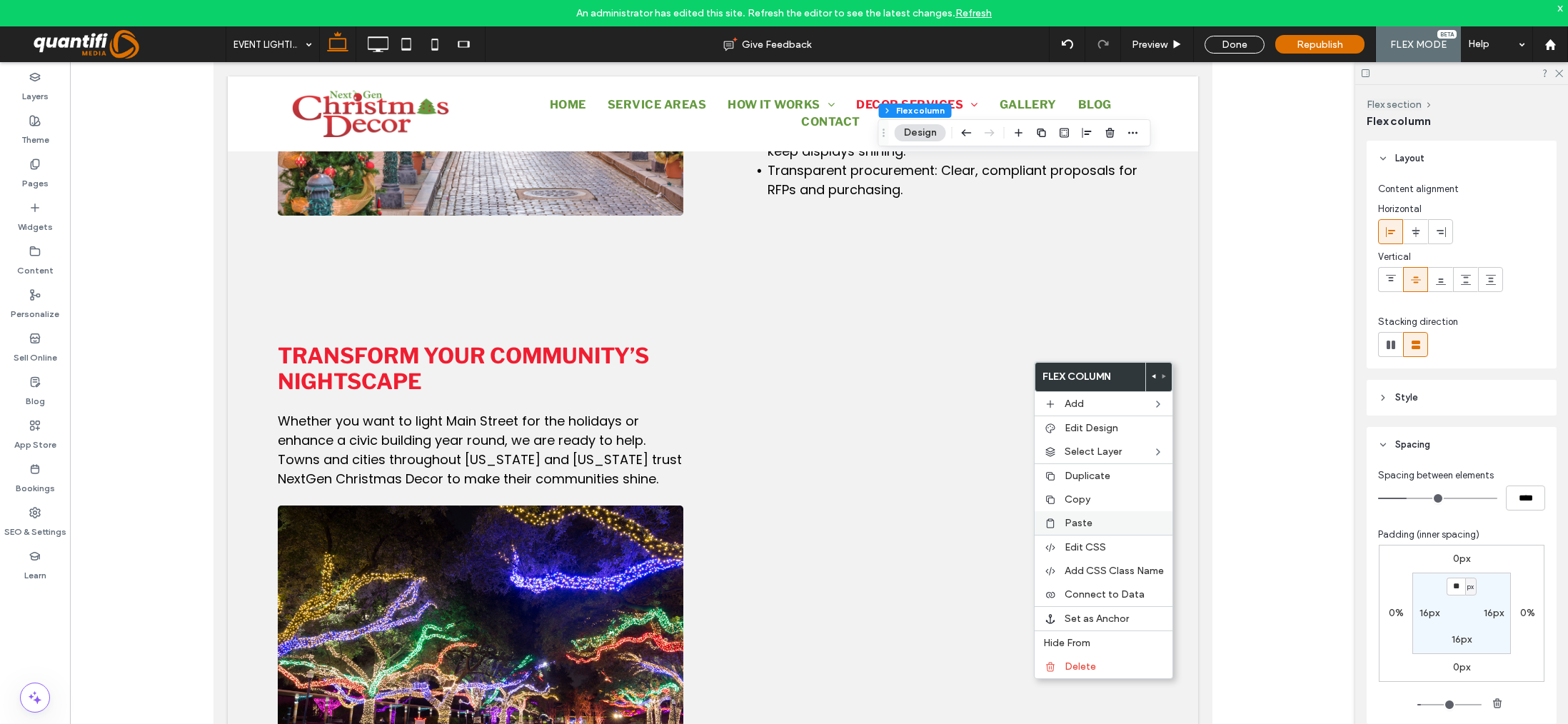
click at [1083, 524] on span "Paste" at bounding box center [1078, 523] width 28 height 12
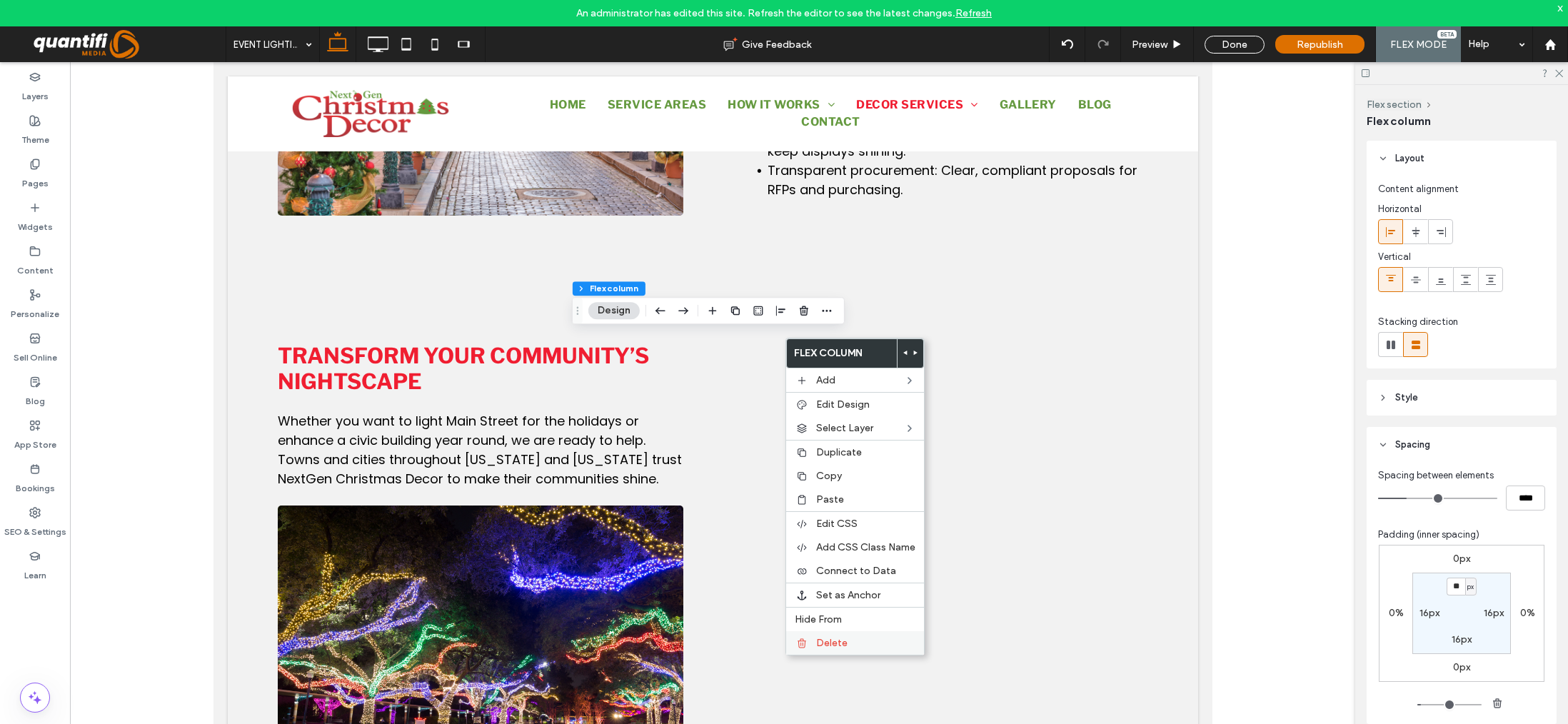
click at [828, 641] on span "Delete" at bounding box center [832, 643] width 32 height 12
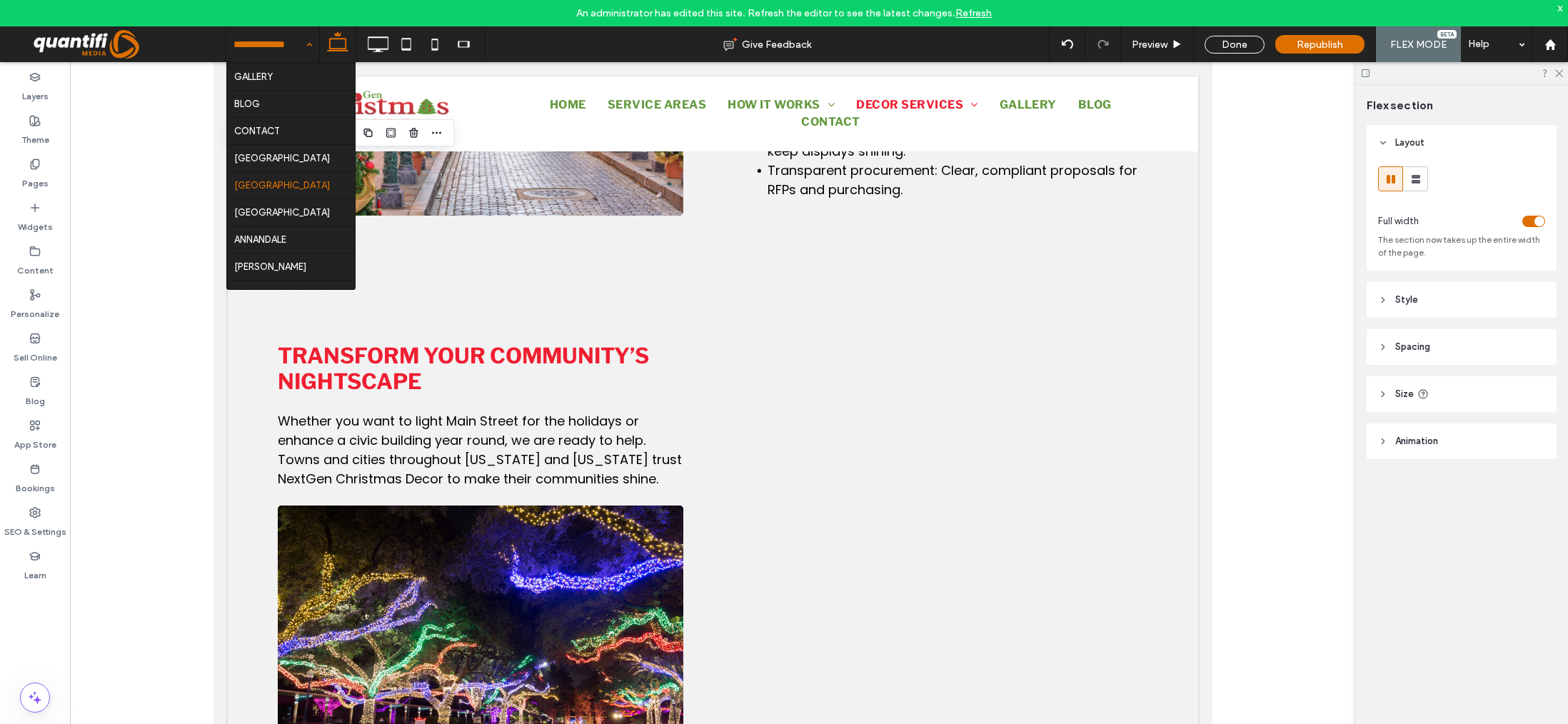
scroll to position [357, 0]
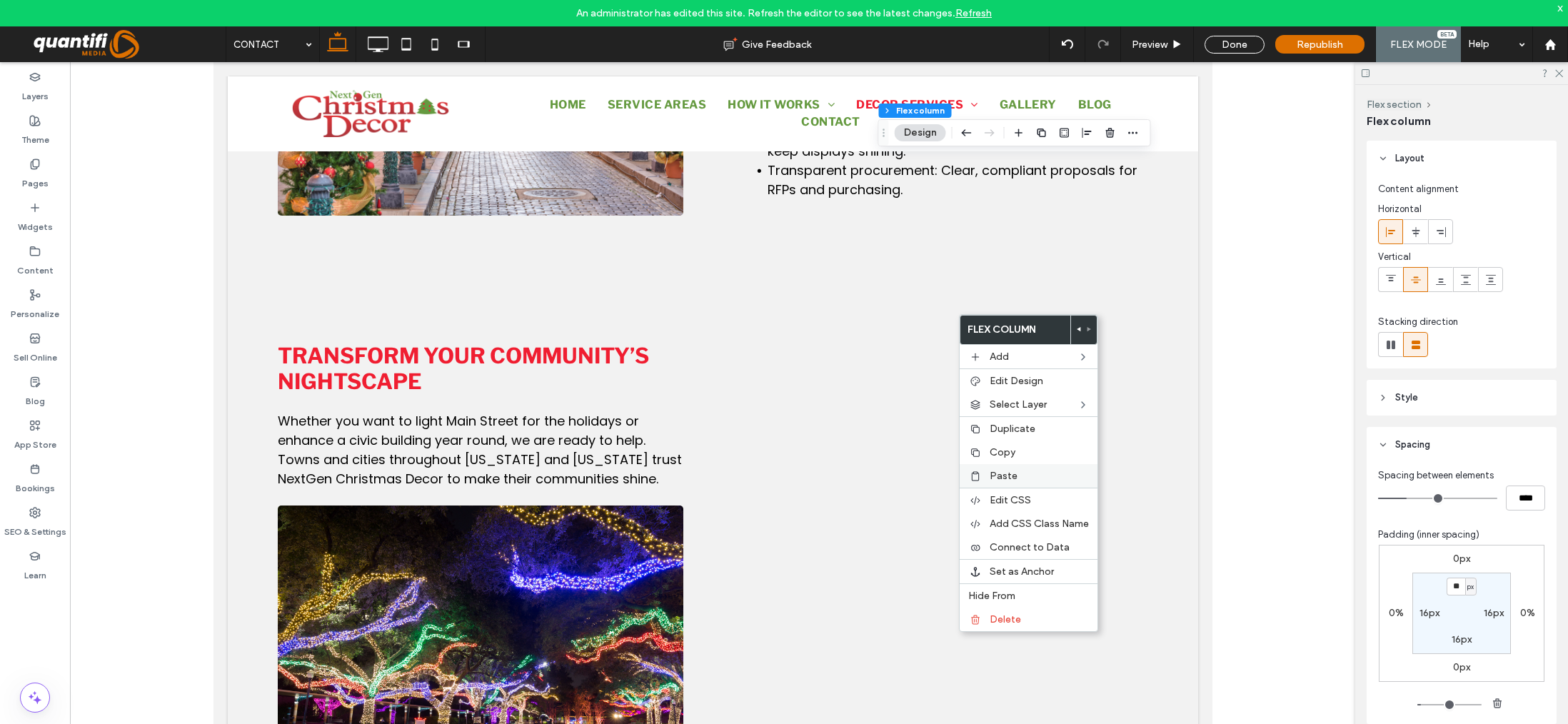
click at [1022, 474] on label "Paste" at bounding box center [1039, 475] width 99 height 12
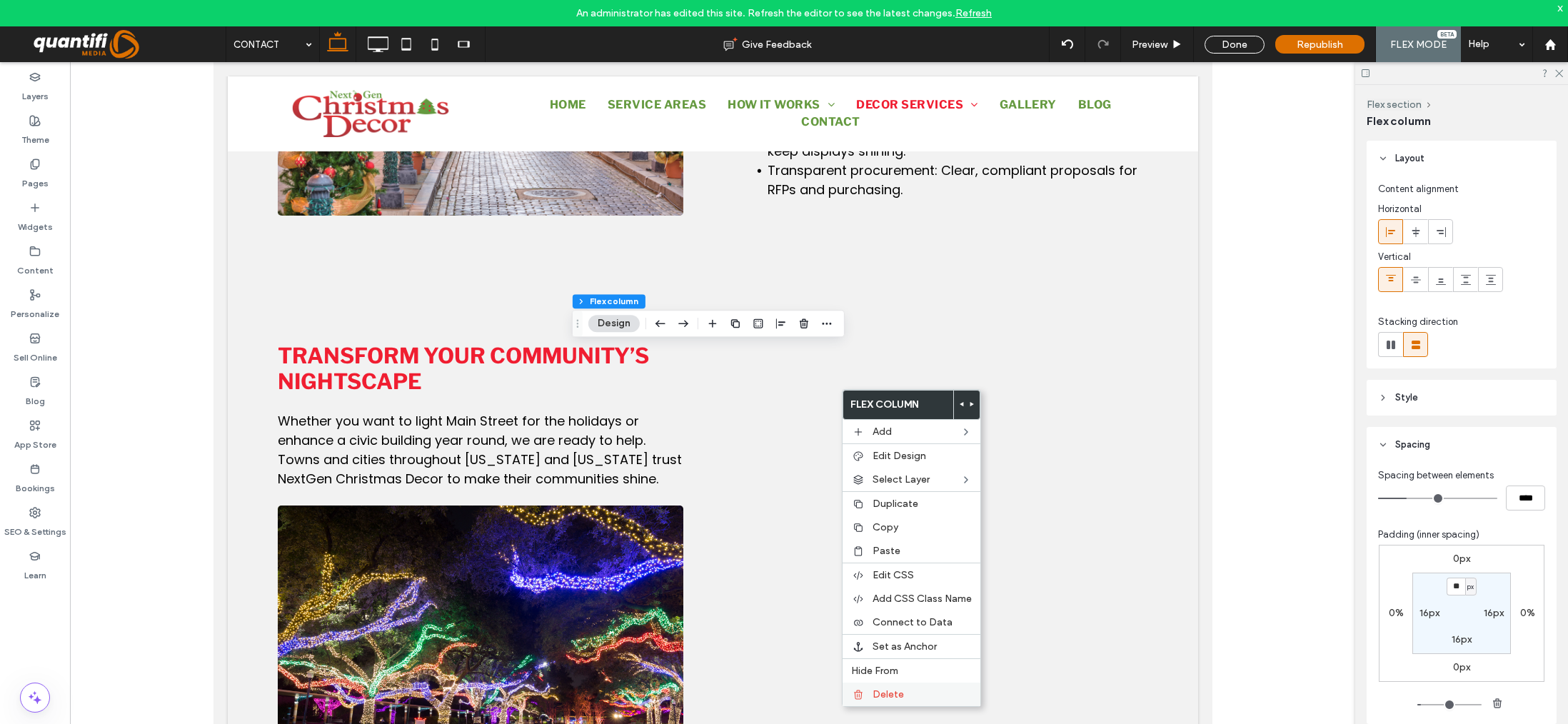
click at [929, 689] on label "Delete" at bounding box center [921, 694] width 99 height 12
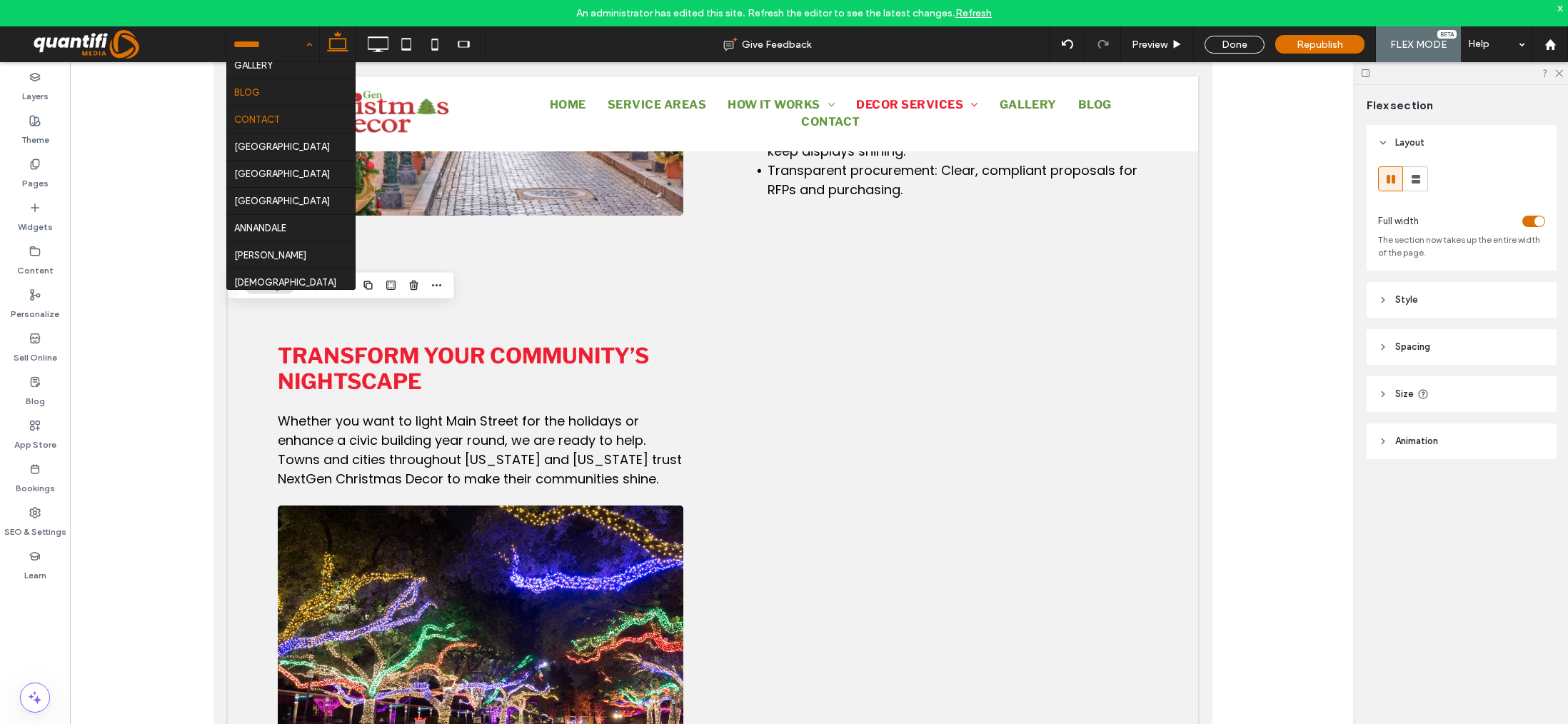
scroll to position [357, 0]
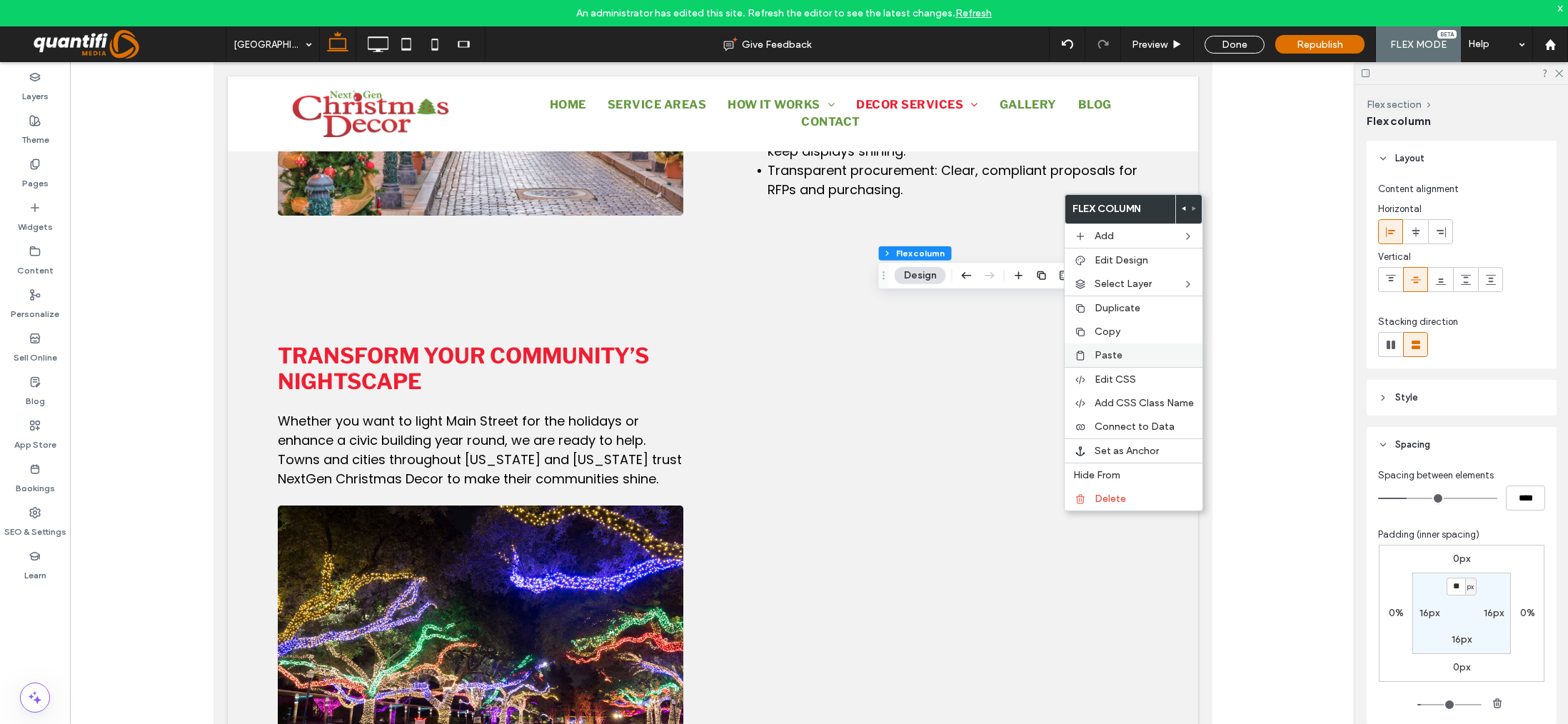
click at [1130, 352] on label "Paste" at bounding box center [1144, 354] width 99 height 12
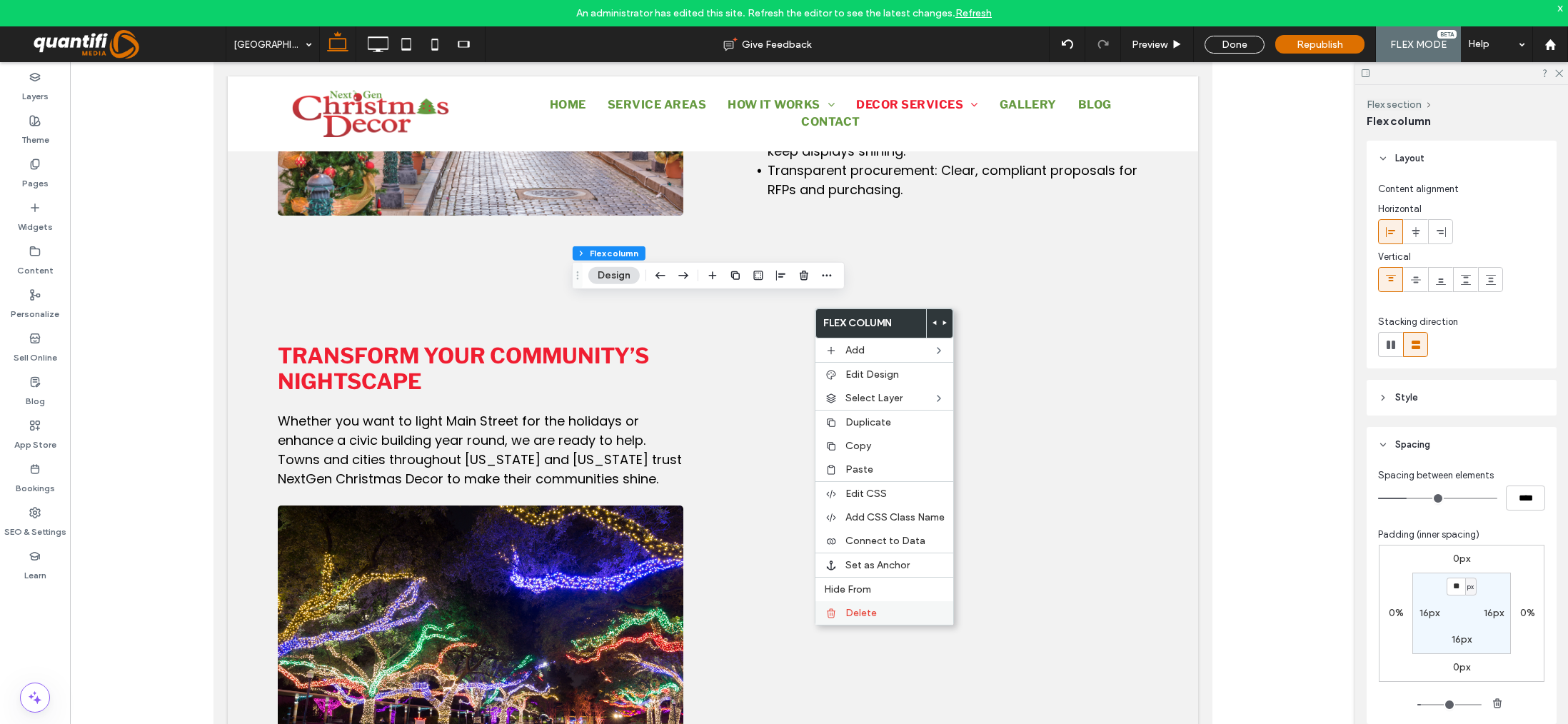
click at [863, 611] on span "Delete" at bounding box center [861, 613] width 32 height 12
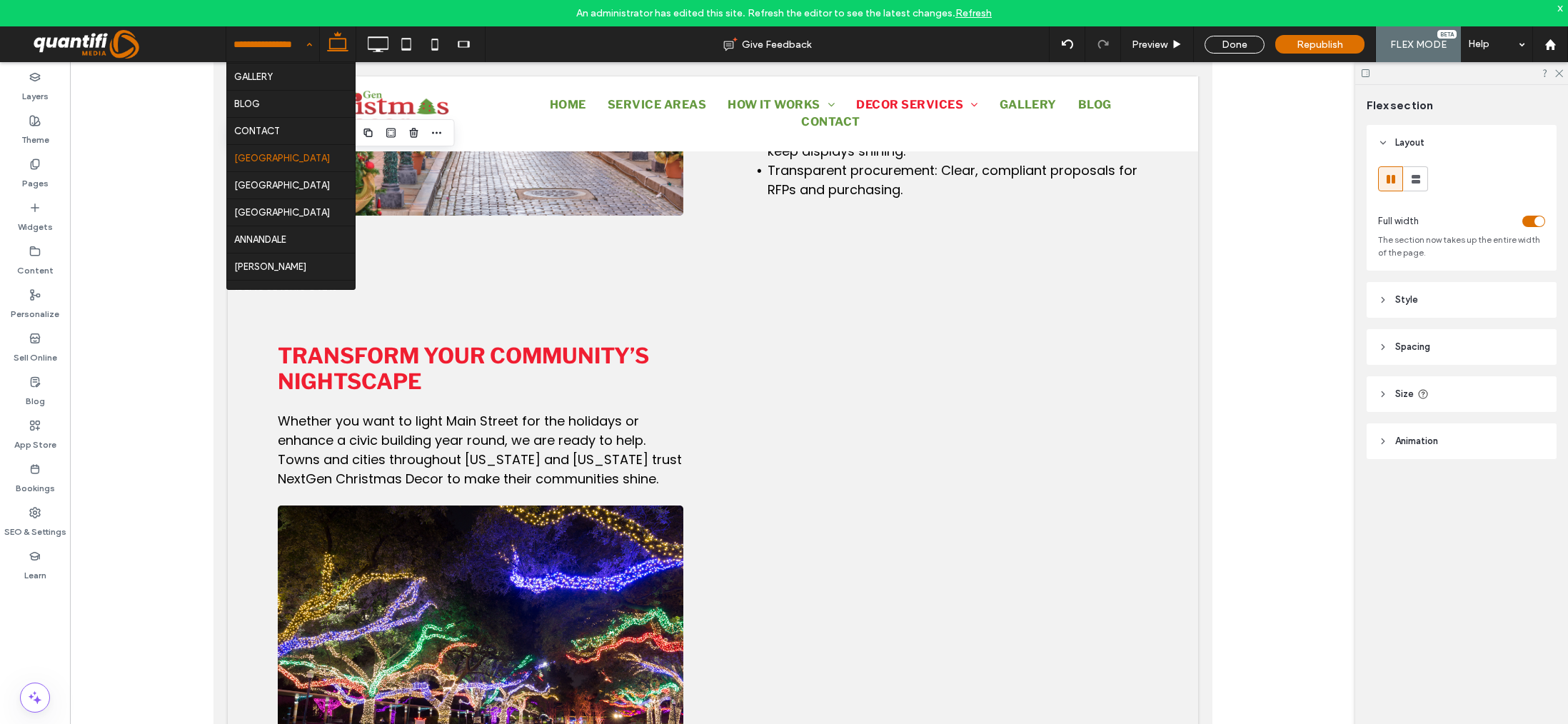
scroll to position [357, 0]
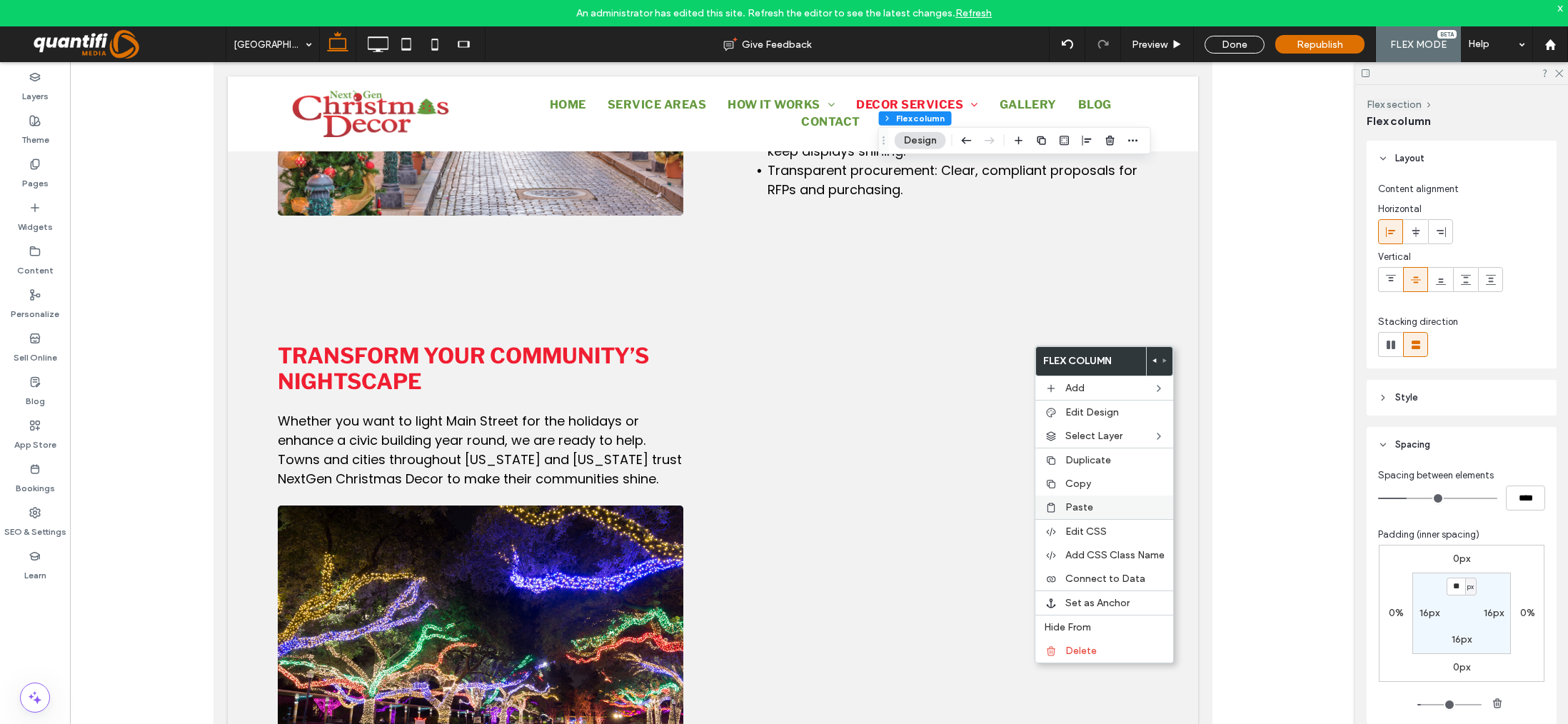
click at [1084, 501] on span "Paste" at bounding box center [1079, 507] width 28 height 12
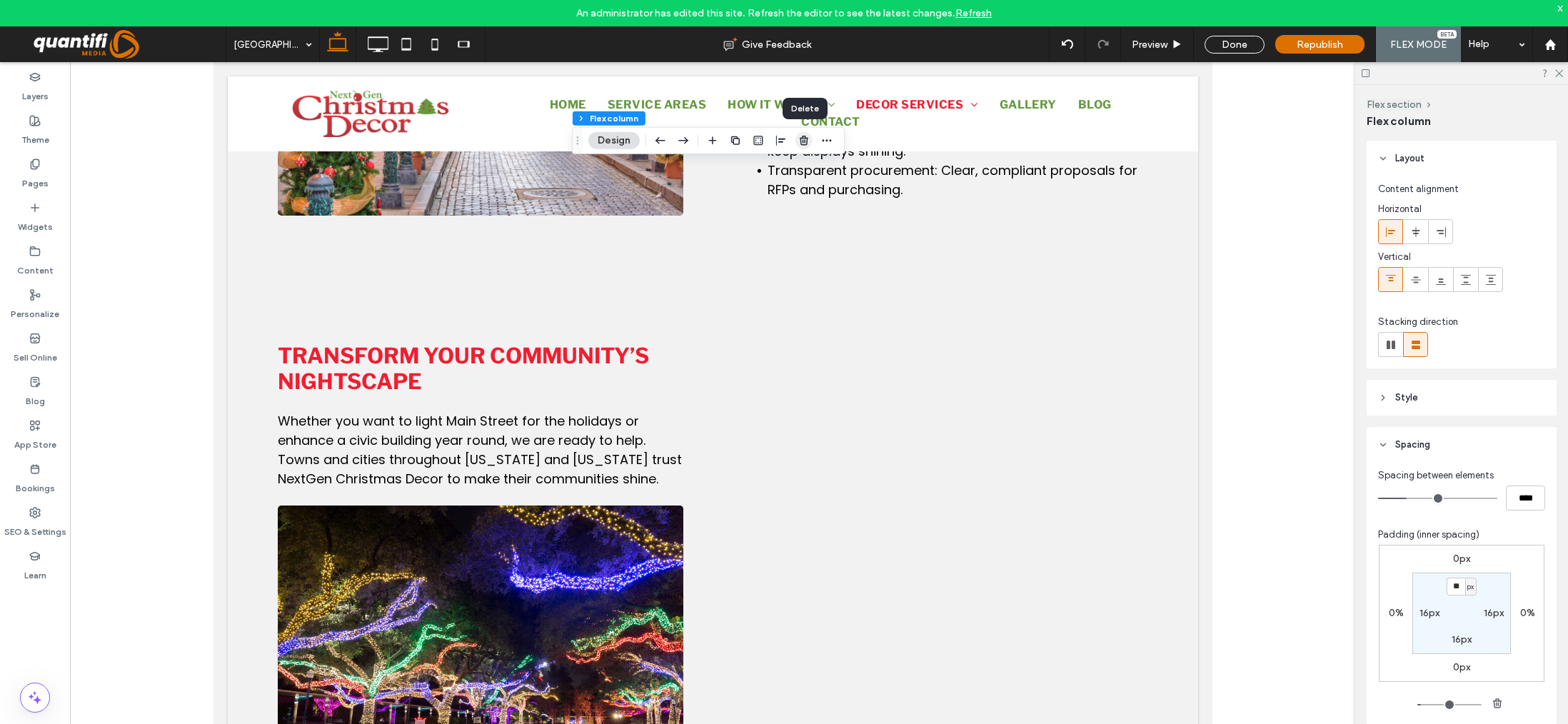
click at [801, 137] on icon "button" at bounding box center [804, 141] width 11 height 11
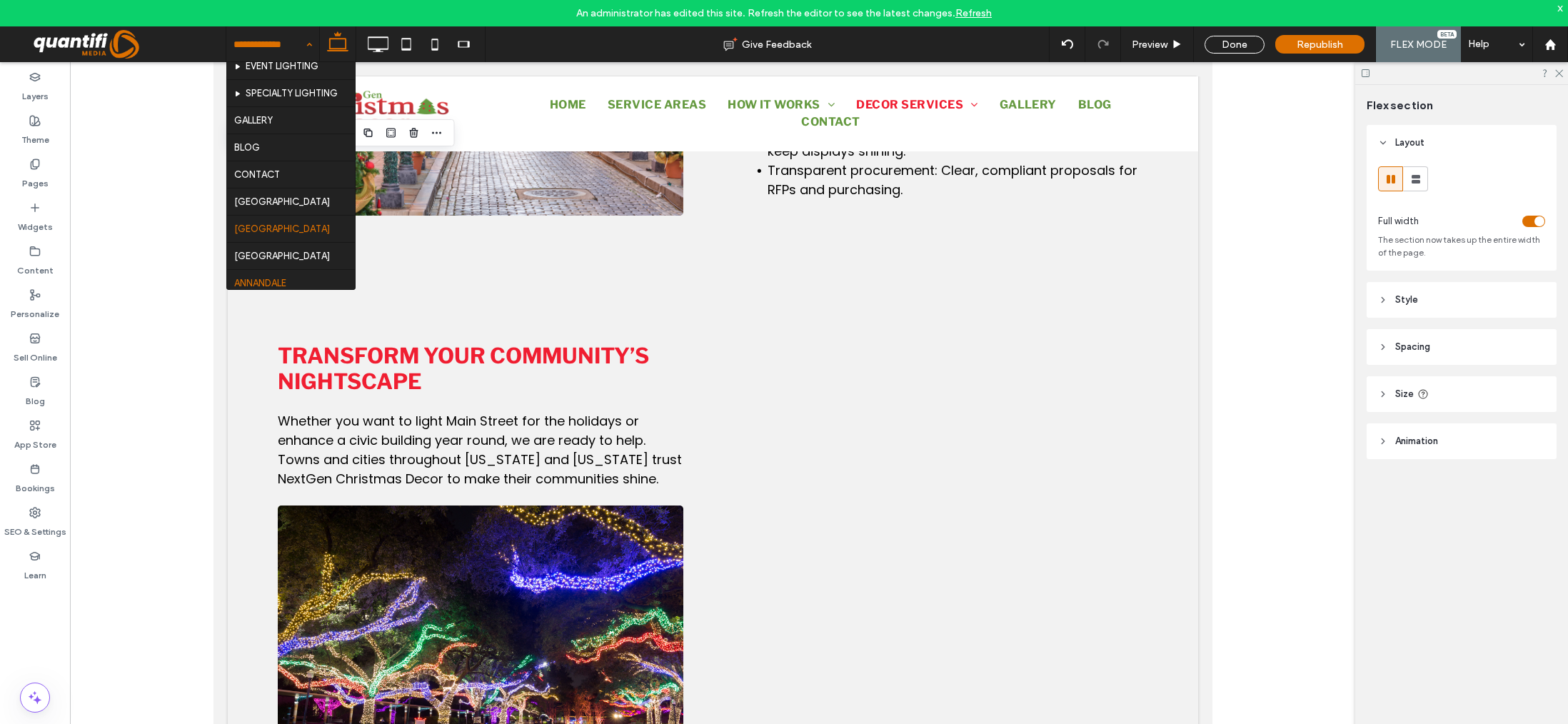
scroll to position [357, 0]
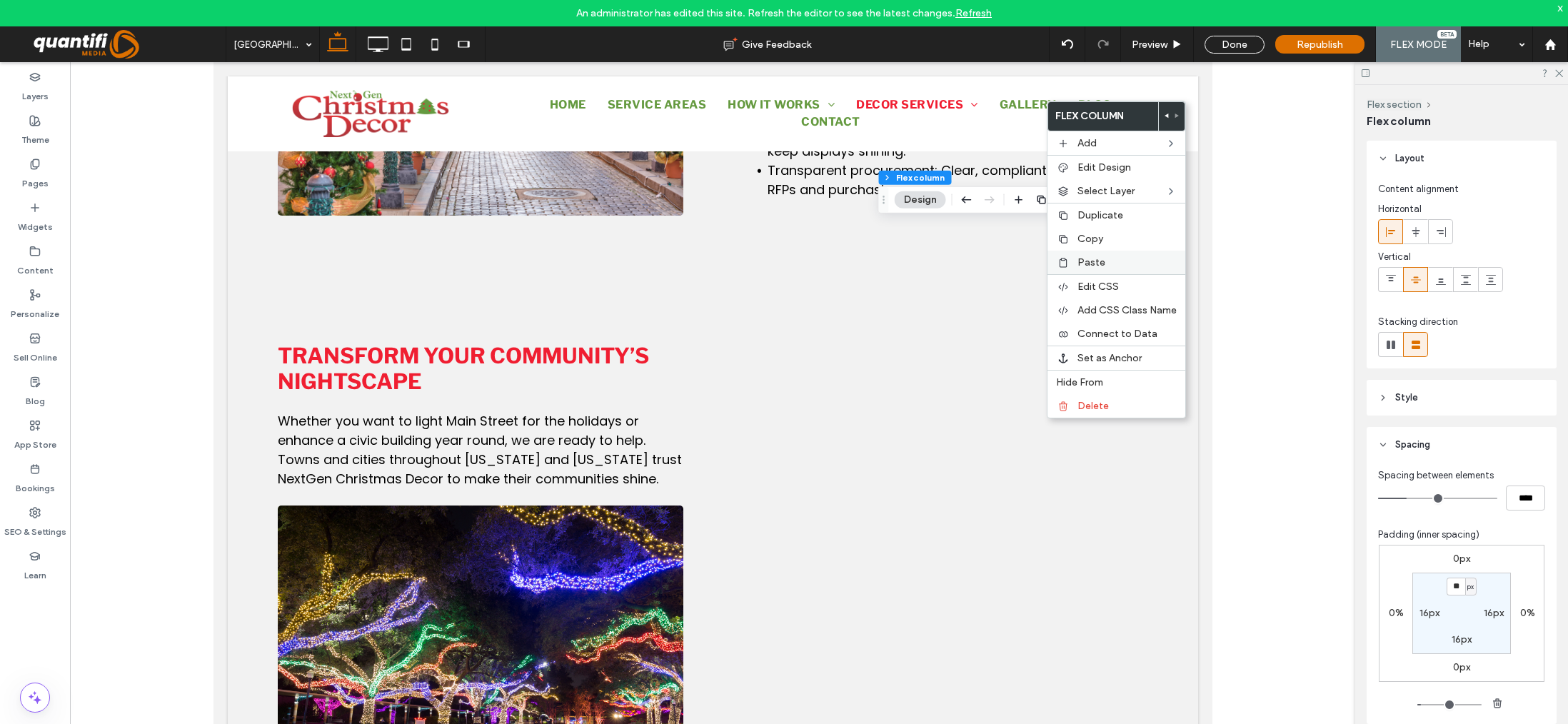
click at [1090, 264] on span "Paste" at bounding box center [1091, 262] width 28 height 12
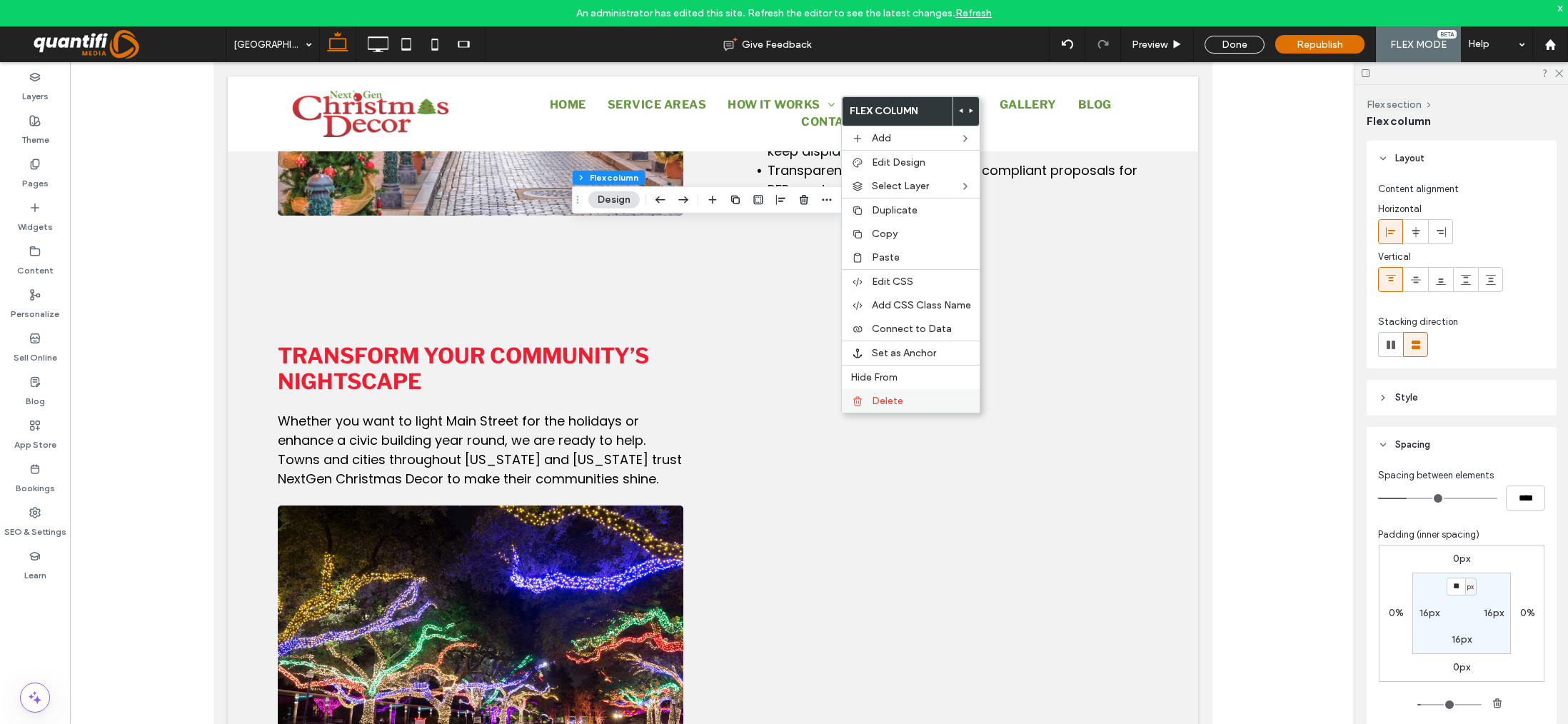
click at [877, 391] on div "Delete" at bounding box center [910, 401] width 137 height 24
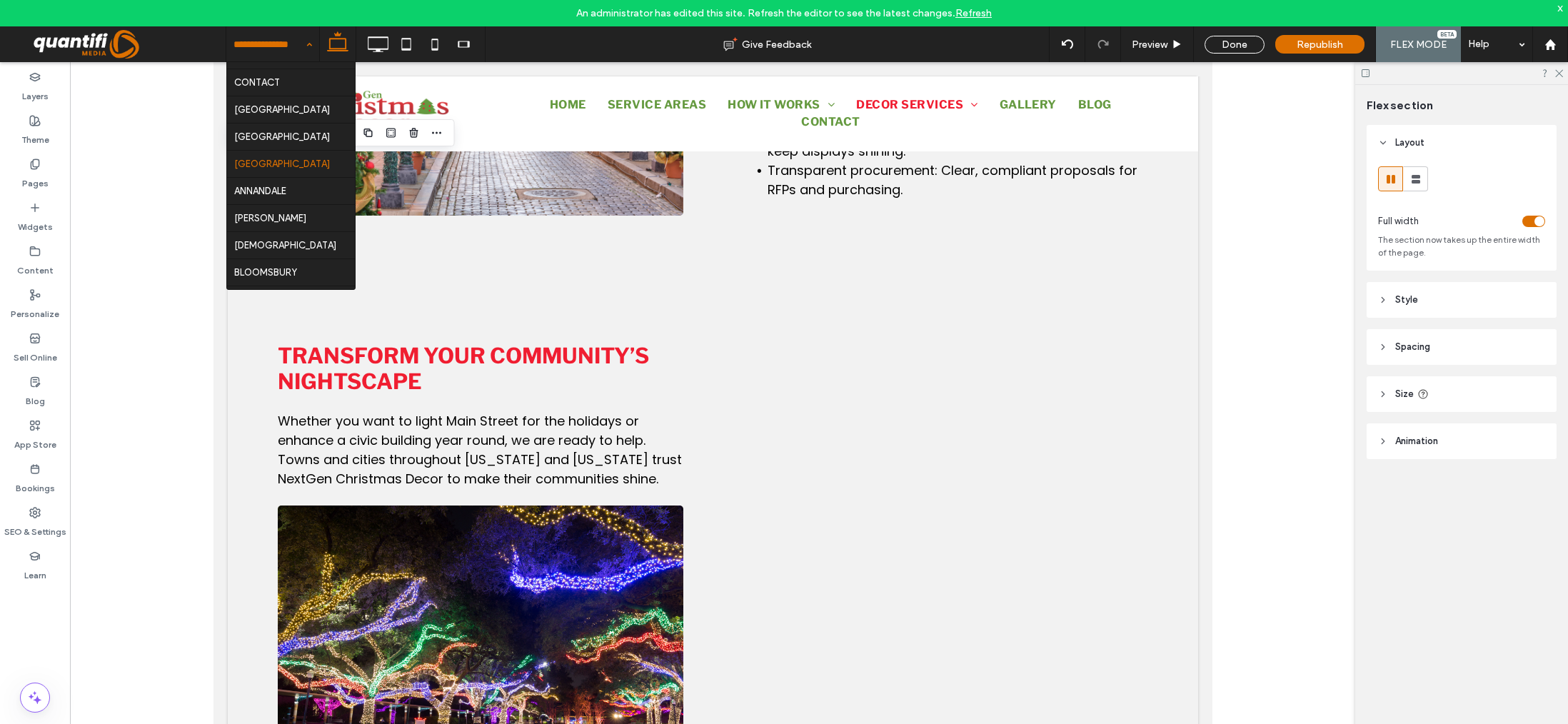
scroll to position [428, 0]
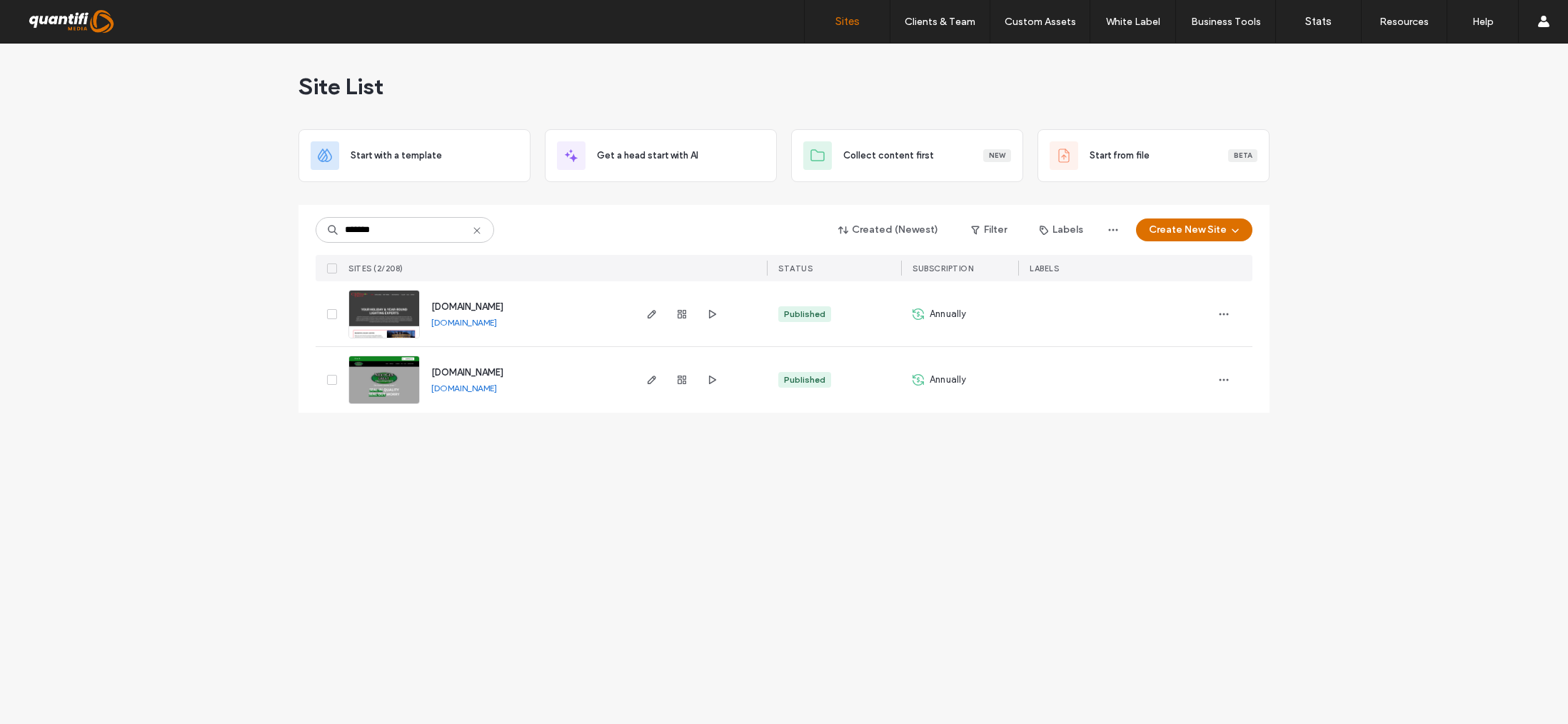
type input "*******"
click at [493, 314] on div "[DOMAIN_NAME] [DOMAIN_NAME]" at bounding box center [525, 314] width 212 height 65
click at [496, 319] on link "[DOMAIN_NAME]" at bounding box center [464, 322] width 66 height 10
click at [496, 324] on link "[DOMAIN_NAME]" at bounding box center [464, 322] width 66 height 10
click at [504, 304] on span "[DOMAIN_NAME]" at bounding box center [467, 306] width 72 height 10
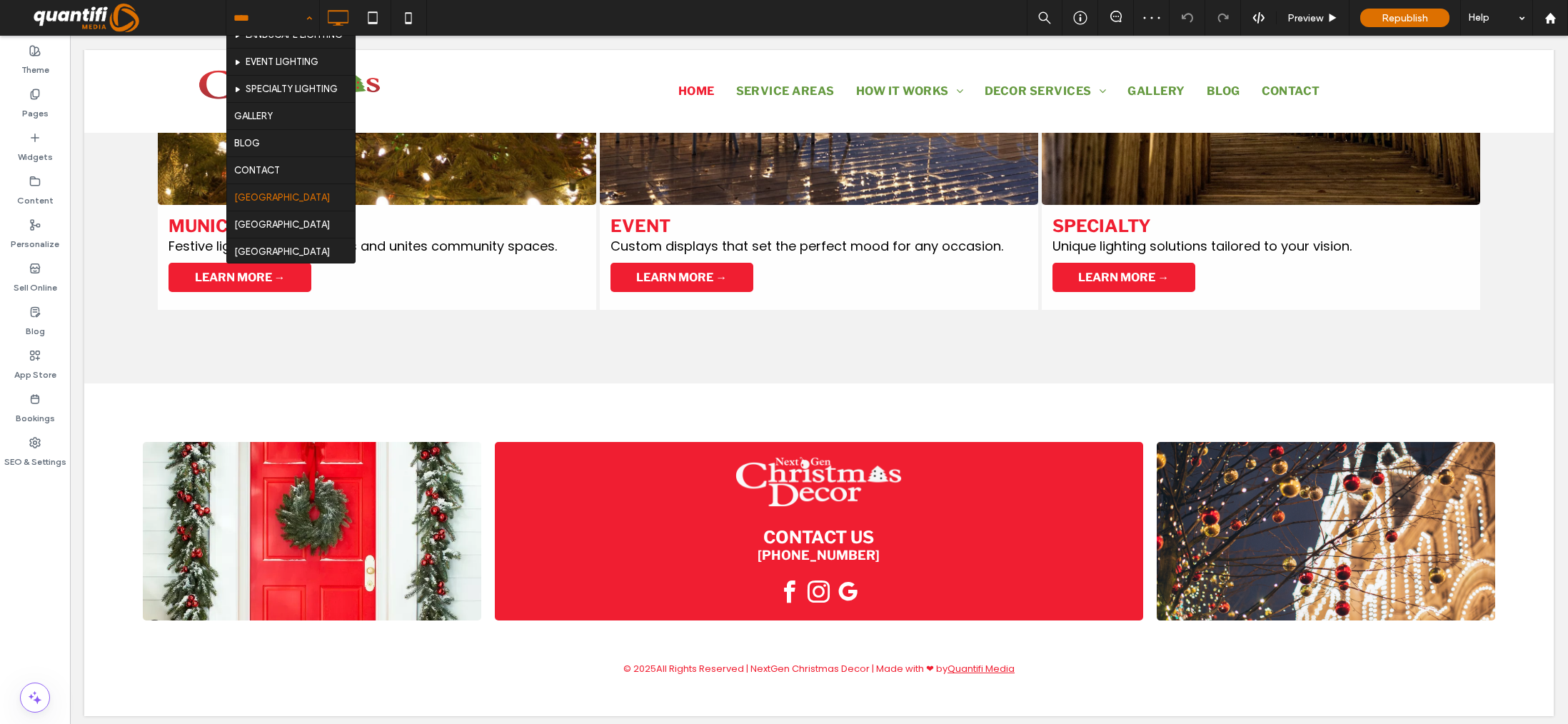
scroll to position [357, 0]
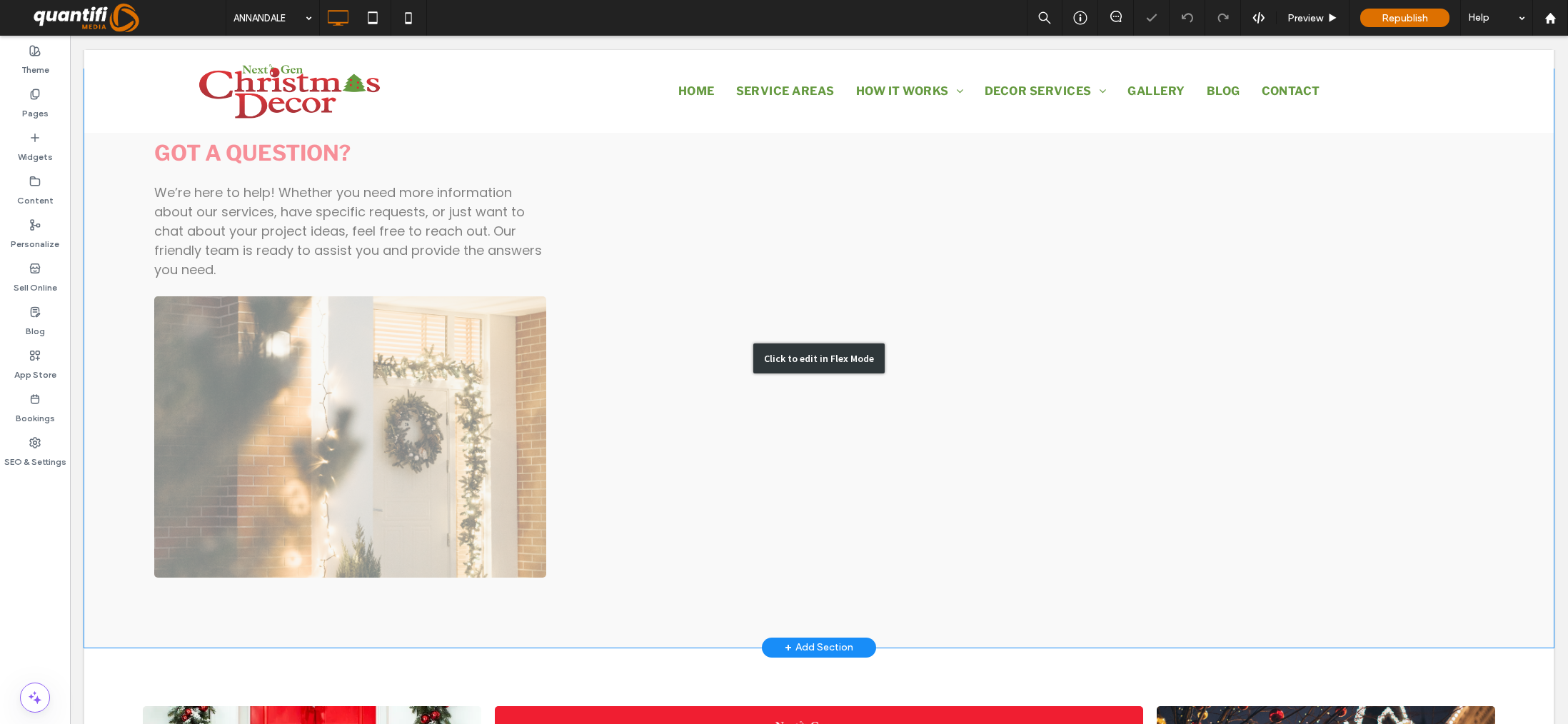
scroll to position [1714, 0]
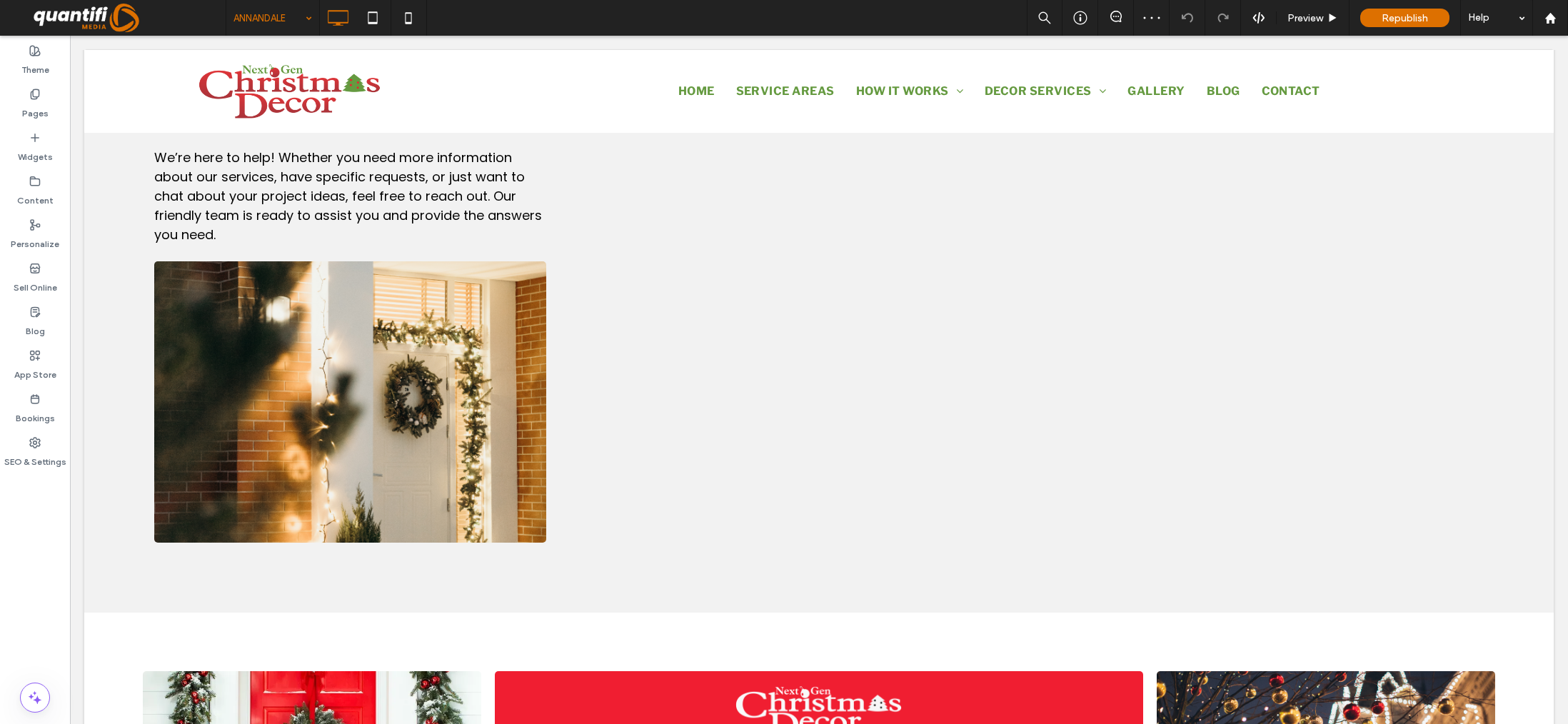
click at [271, 22] on input at bounding box center [269, 17] width 71 height 36
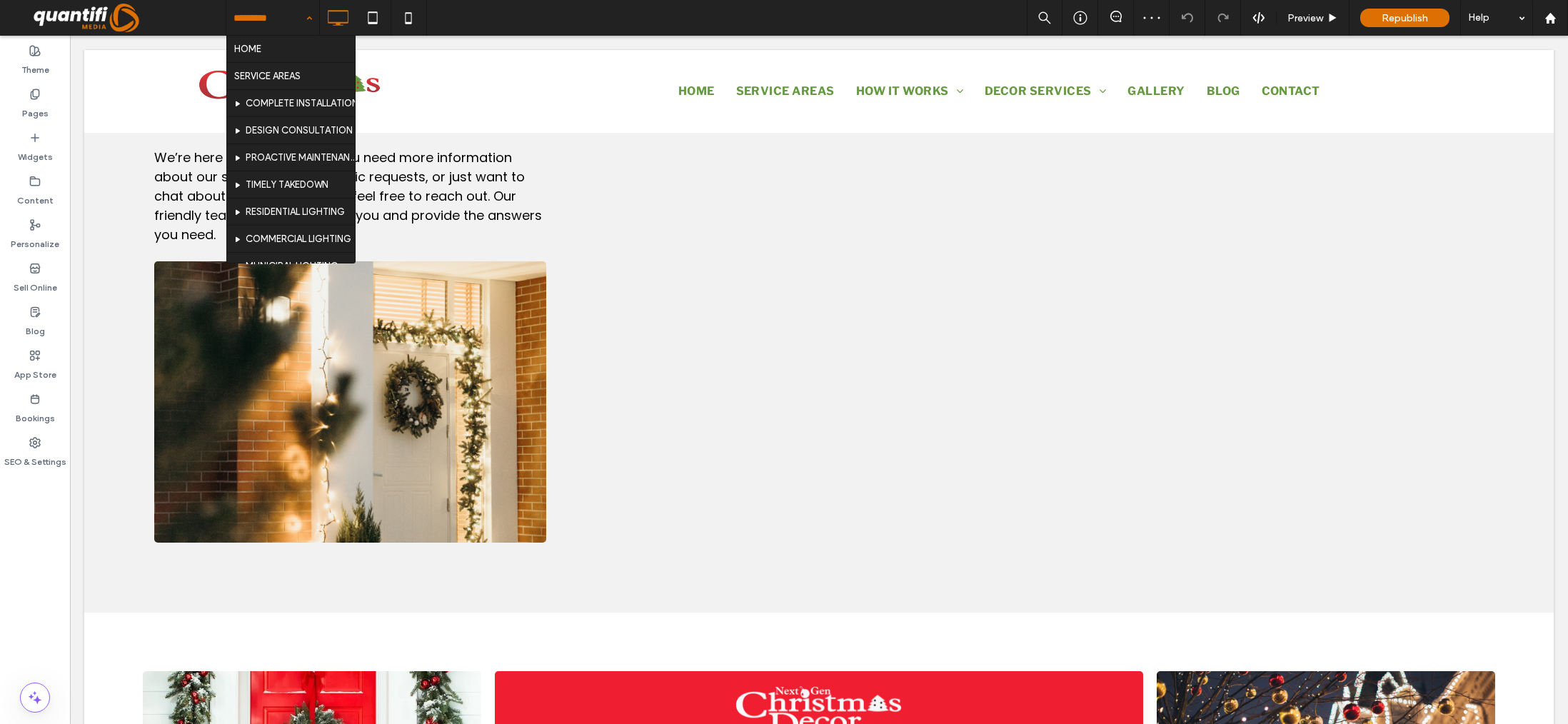
click at [278, 20] on input at bounding box center [269, 17] width 71 height 36
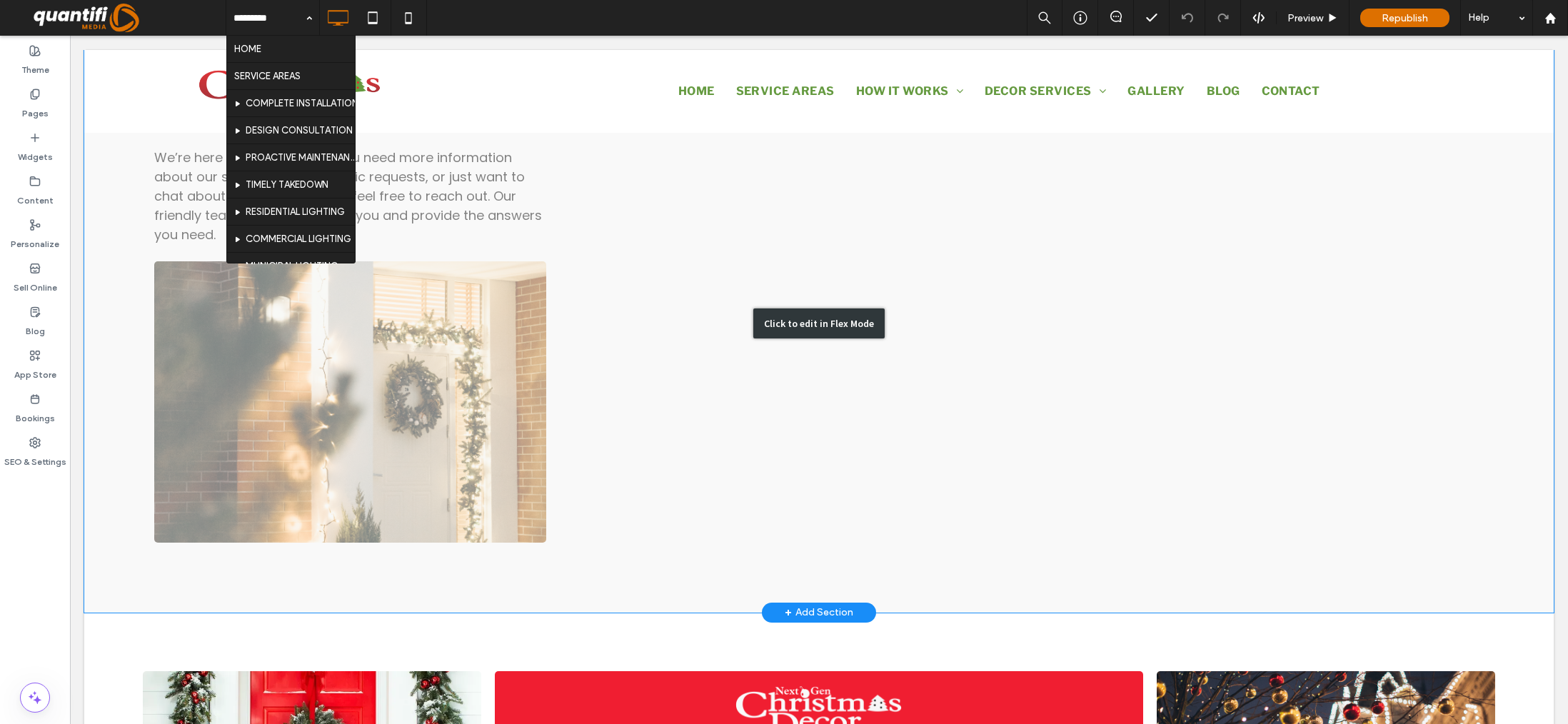
click at [808, 321] on div "Click to edit in Flex Mode" at bounding box center [818, 323] width 131 height 30
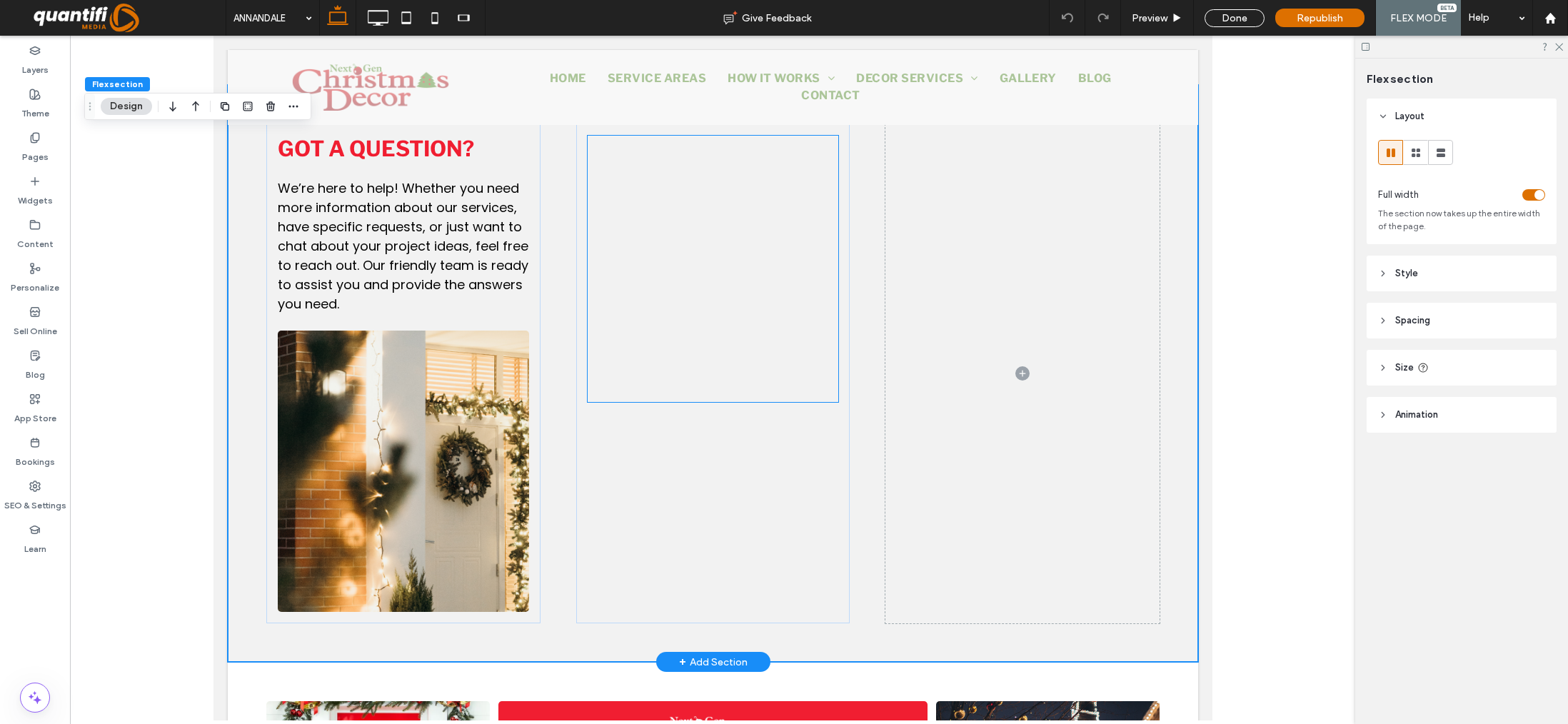
scroll to position [1769, 0]
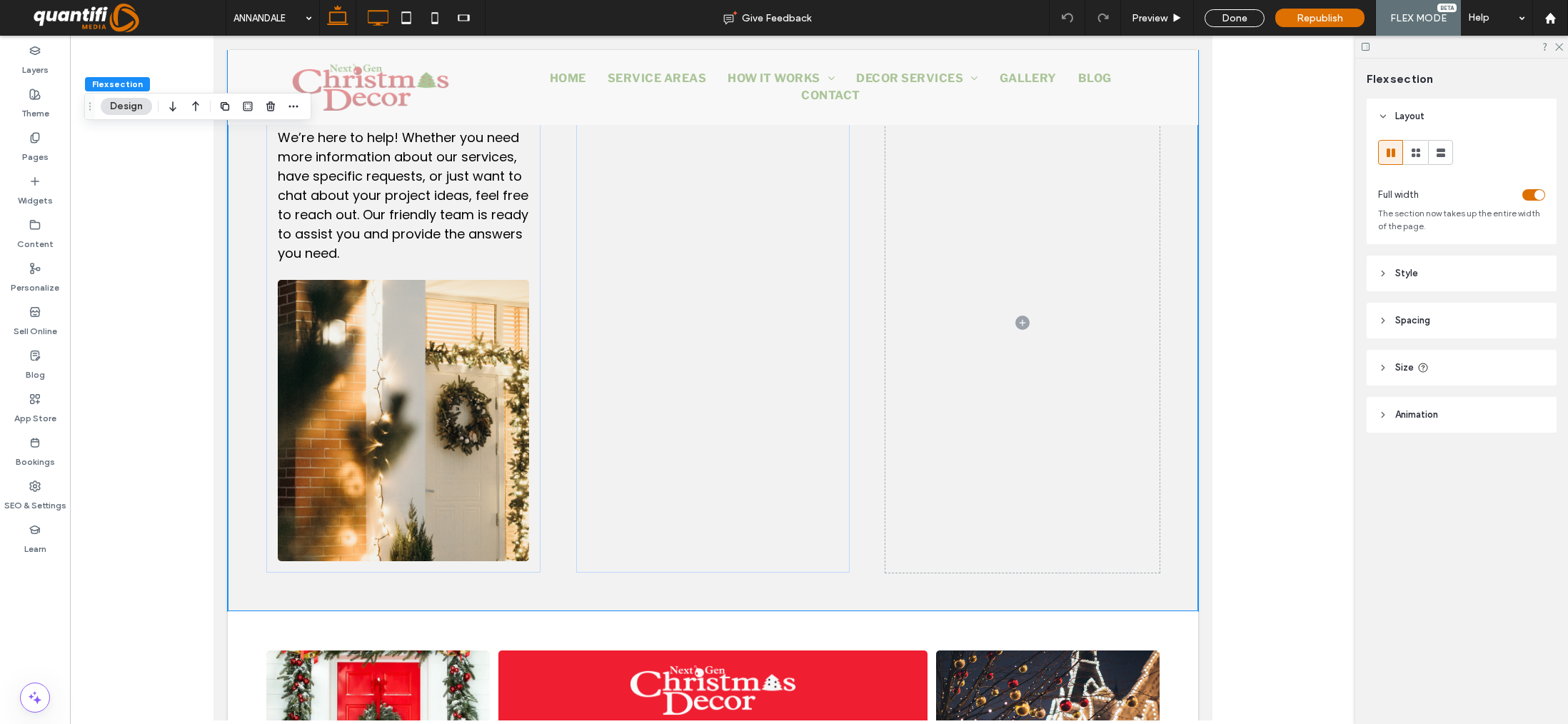
click at [371, 20] on icon at bounding box center [377, 17] width 29 height 29
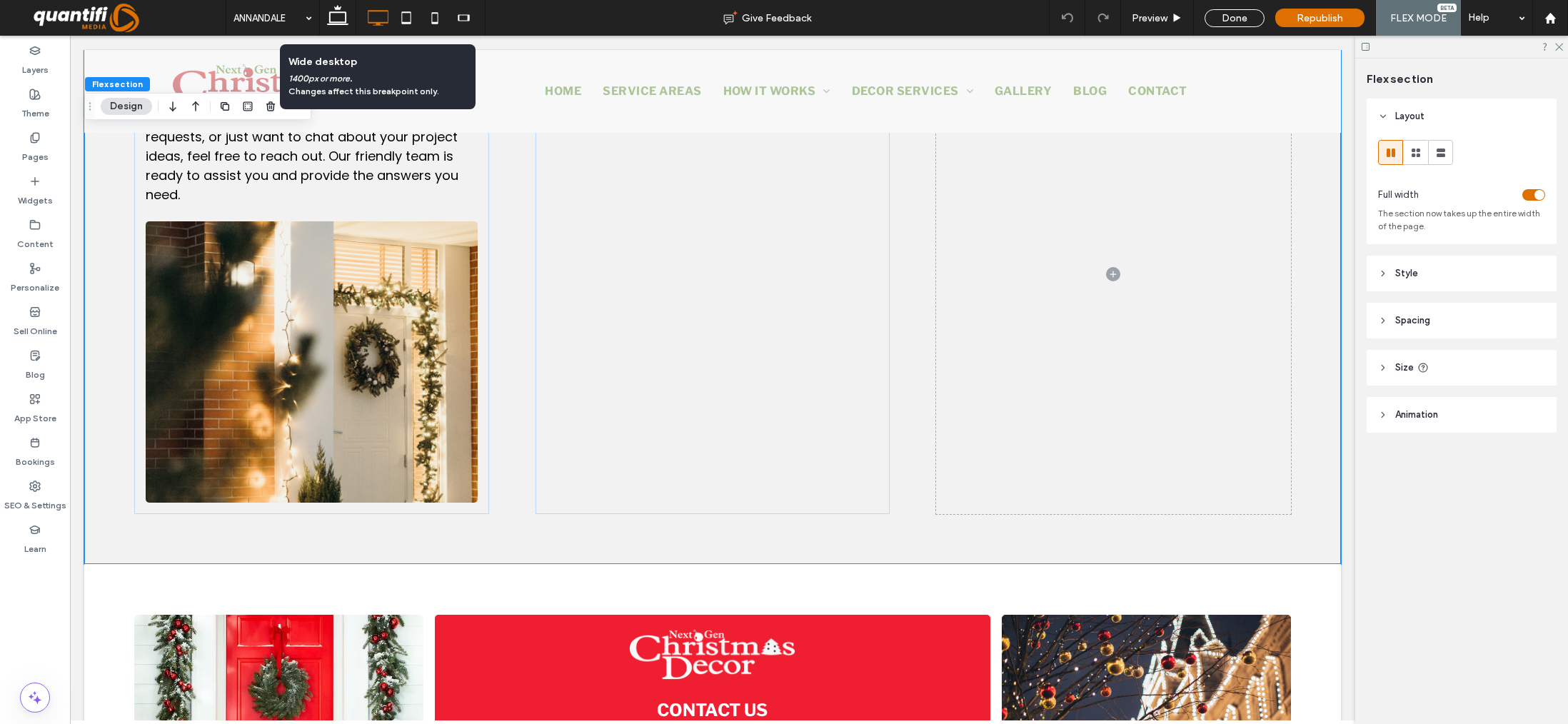
scroll to position [1718, 0]
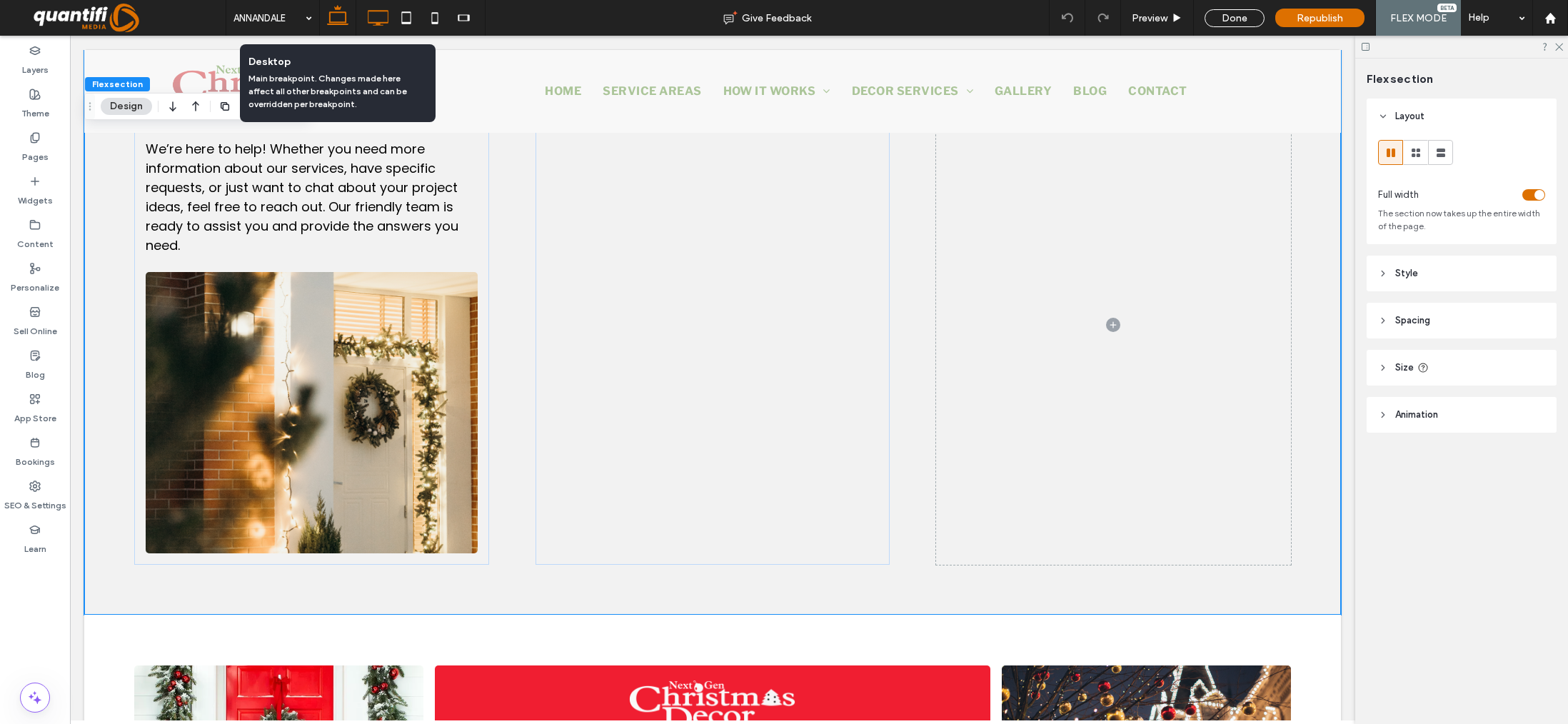
click at [326, 17] on icon at bounding box center [338, 17] width 29 height 29
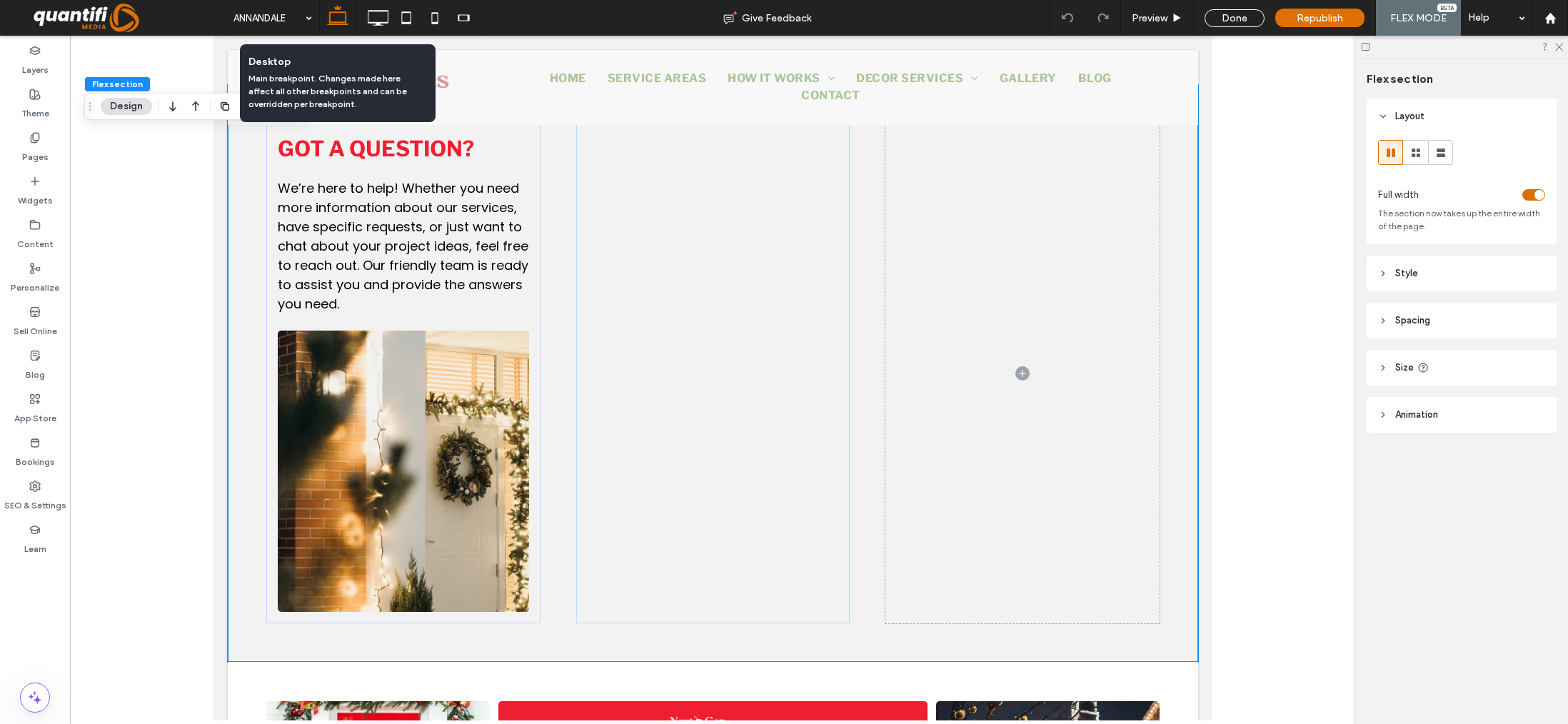
scroll to position [1769, 0]
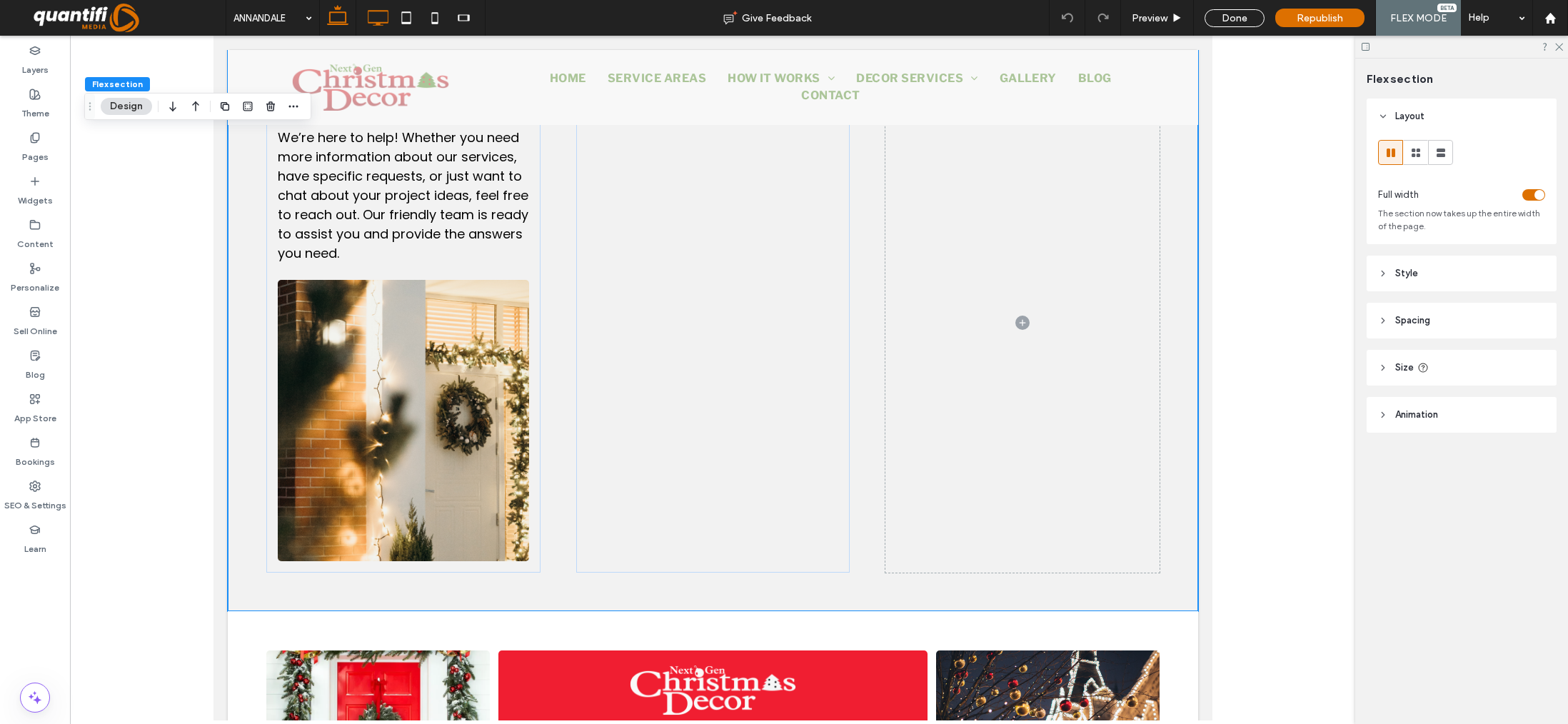
click at [384, 16] on icon at bounding box center [377, 17] width 29 height 29
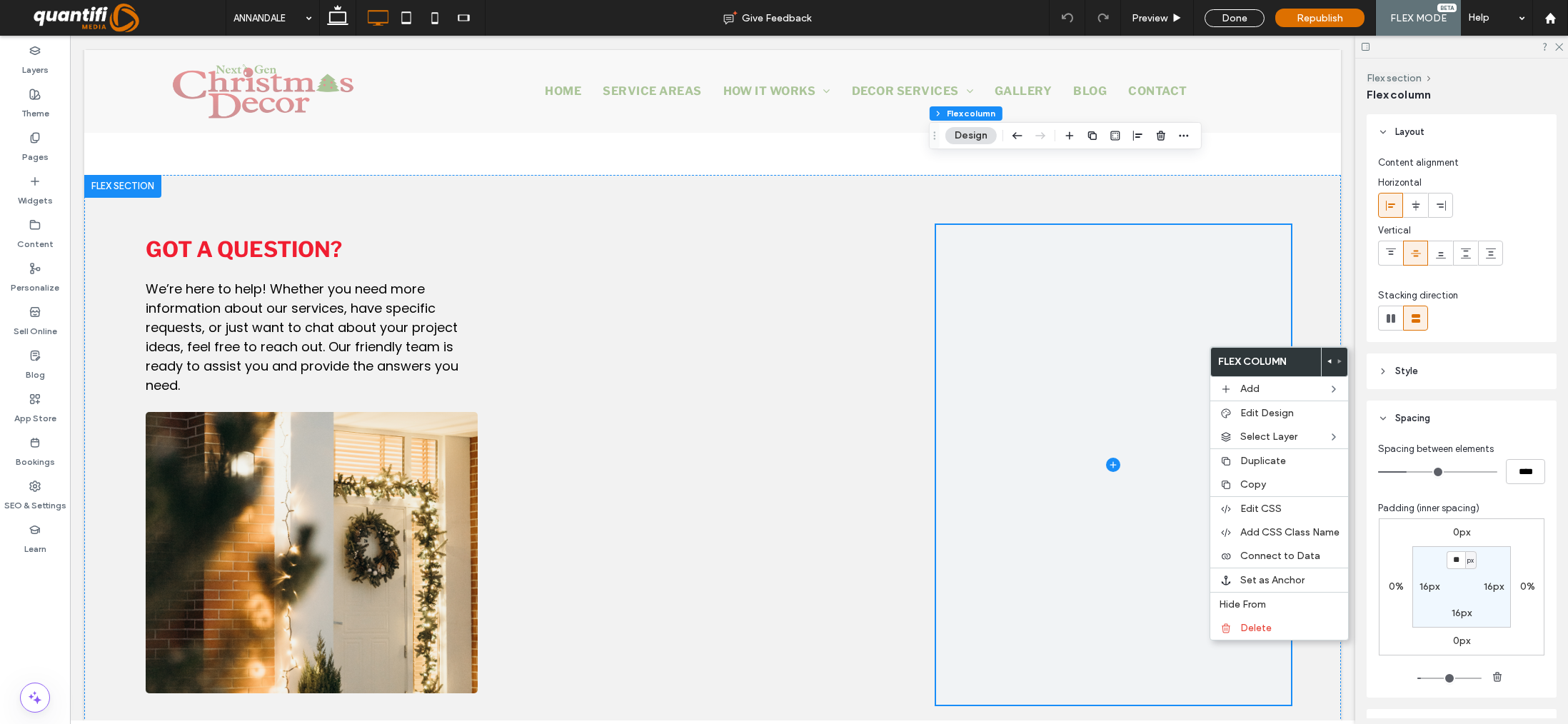
scroll to position [1576, 0]
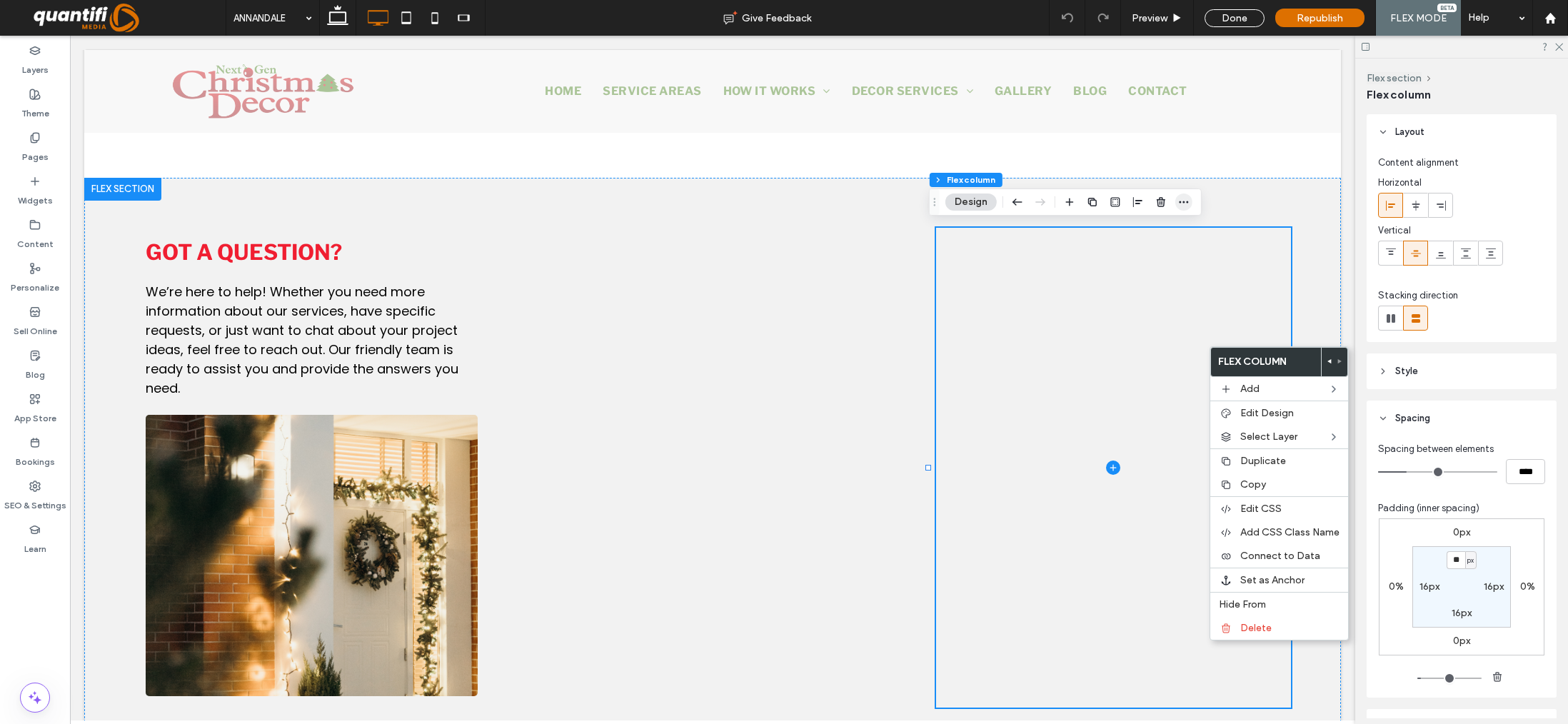
click at [1185, 203] on icon "button" at bounding box center [1184, 202] width 11 height 11
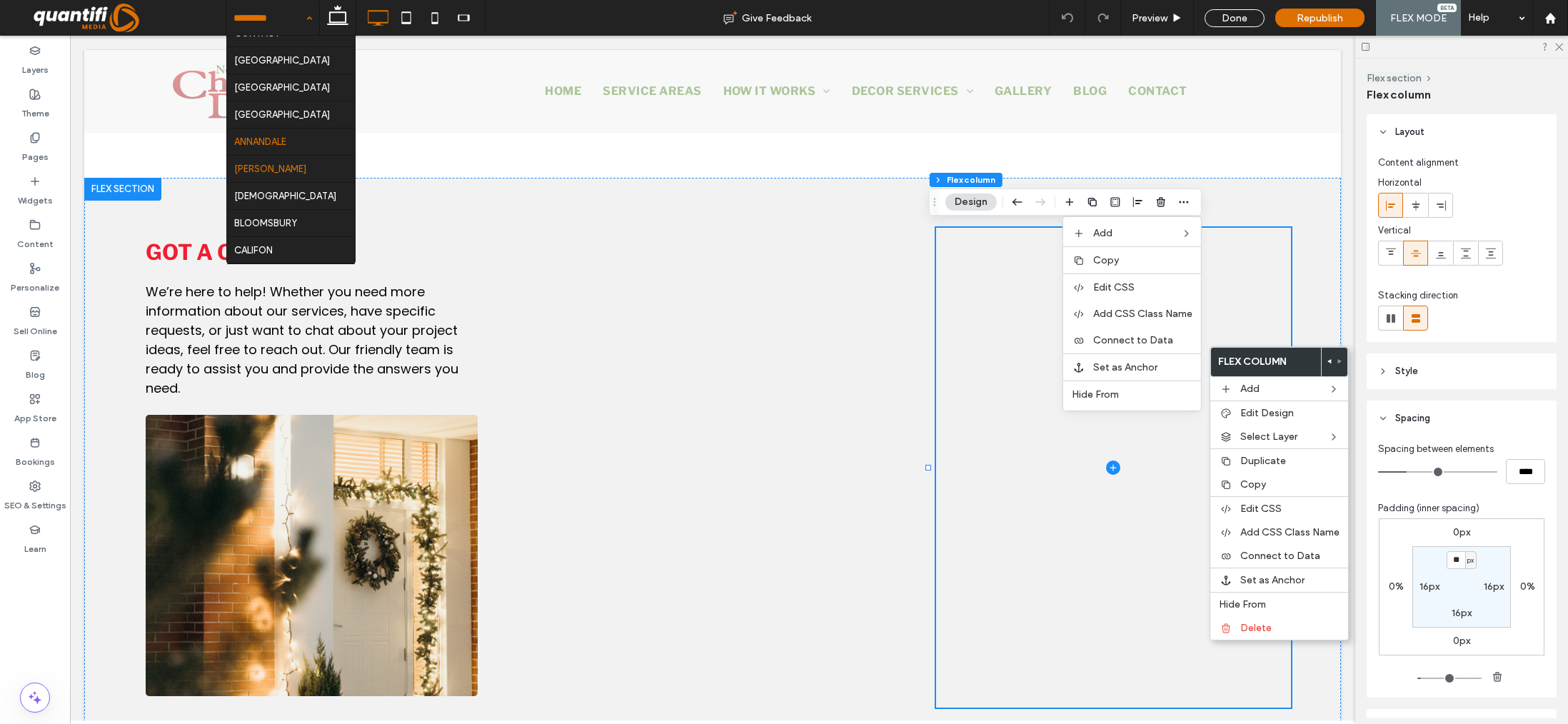
scroll to position [428, 0]
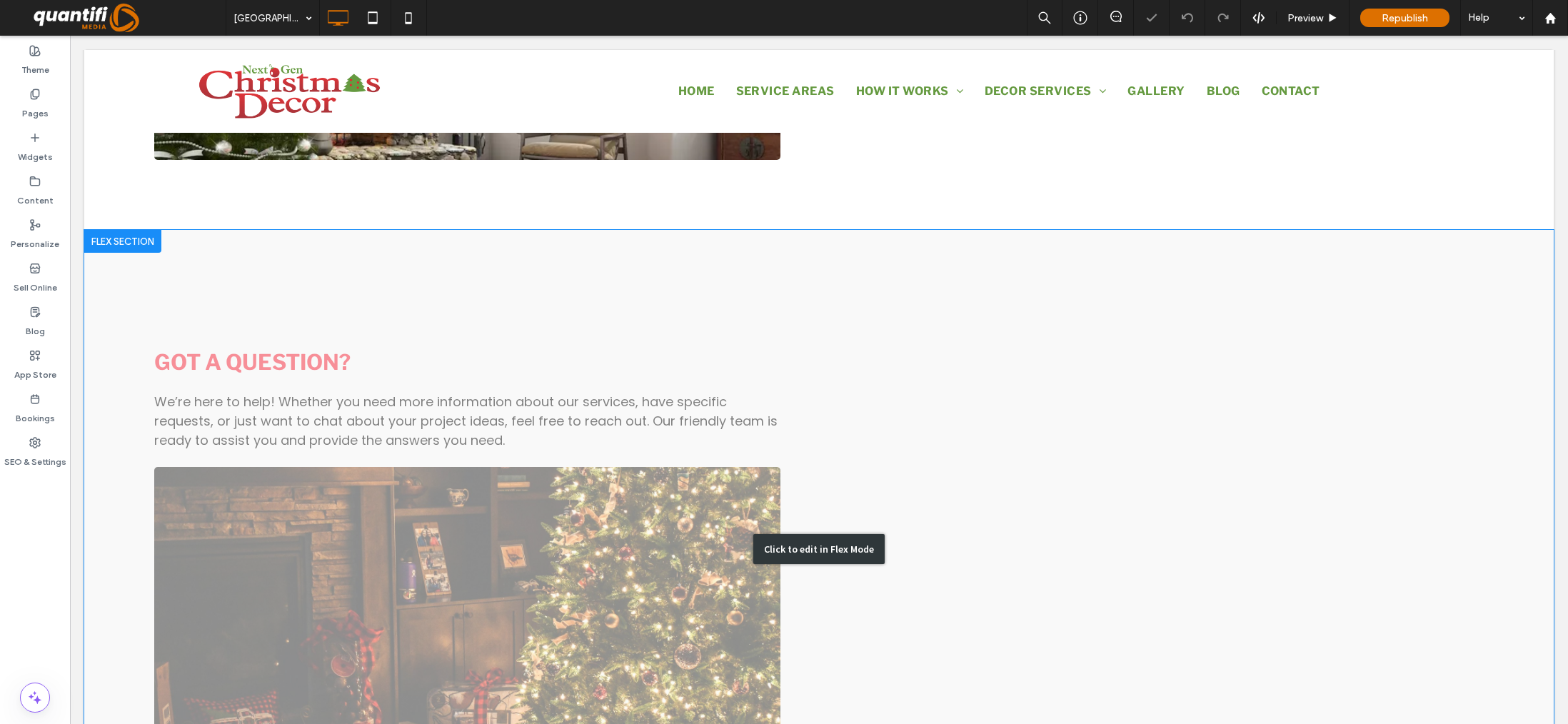
scroll to position [1343, 0]
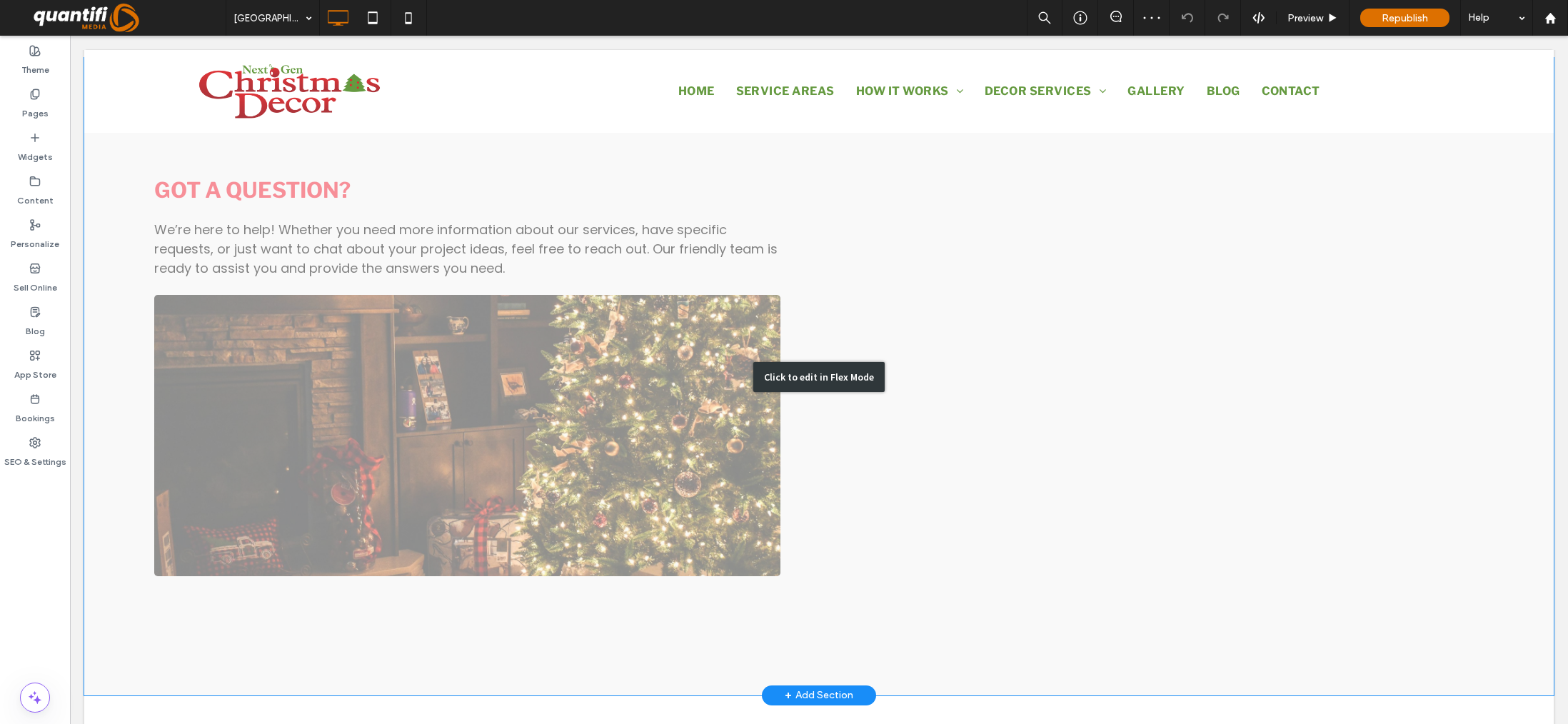
click at [845, 370] on div "Click to edit in Flex Mode" at bounding box center [818, 377] width 131 height 30
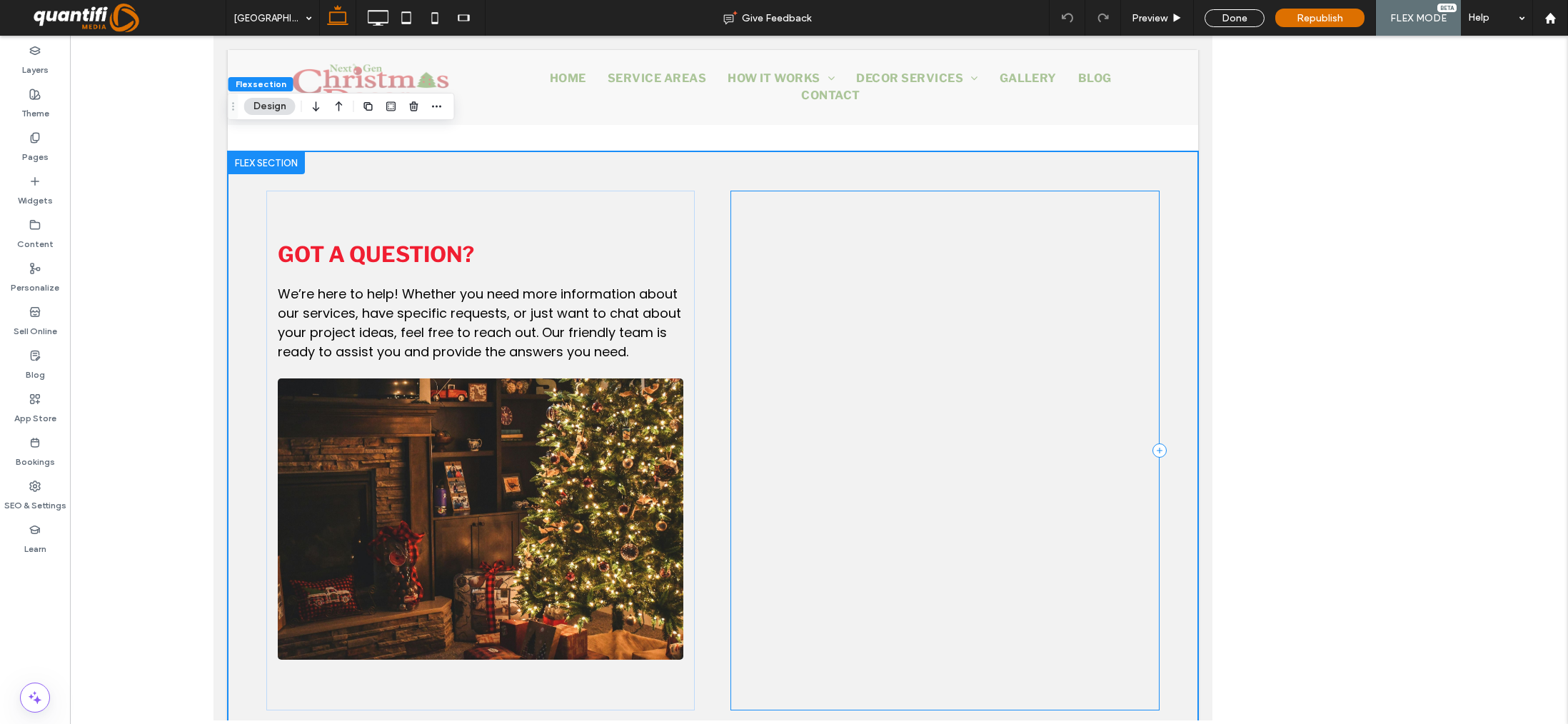
scroll to position [1477, 0]
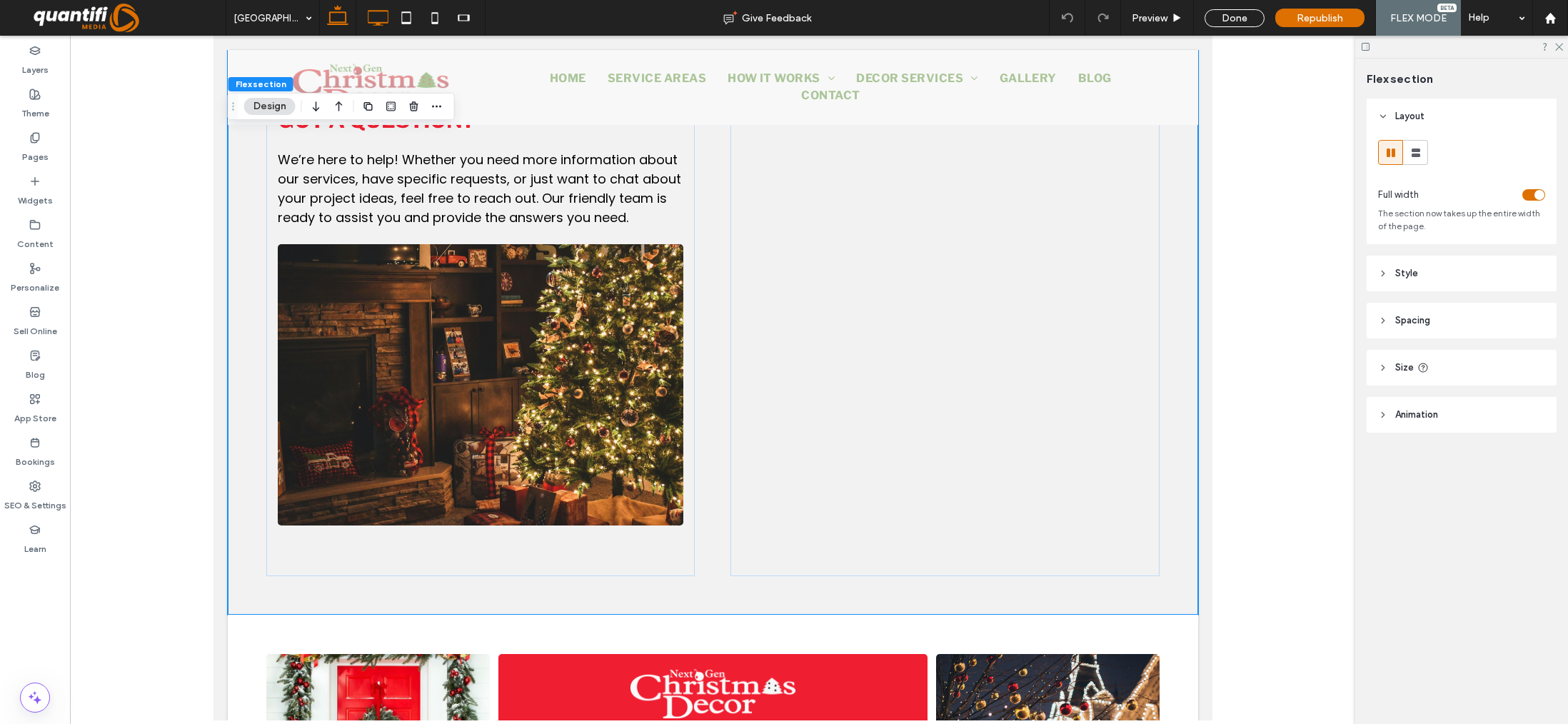
click at [380, 18] on icon at bounding box center [377, 17] width 29 height 29
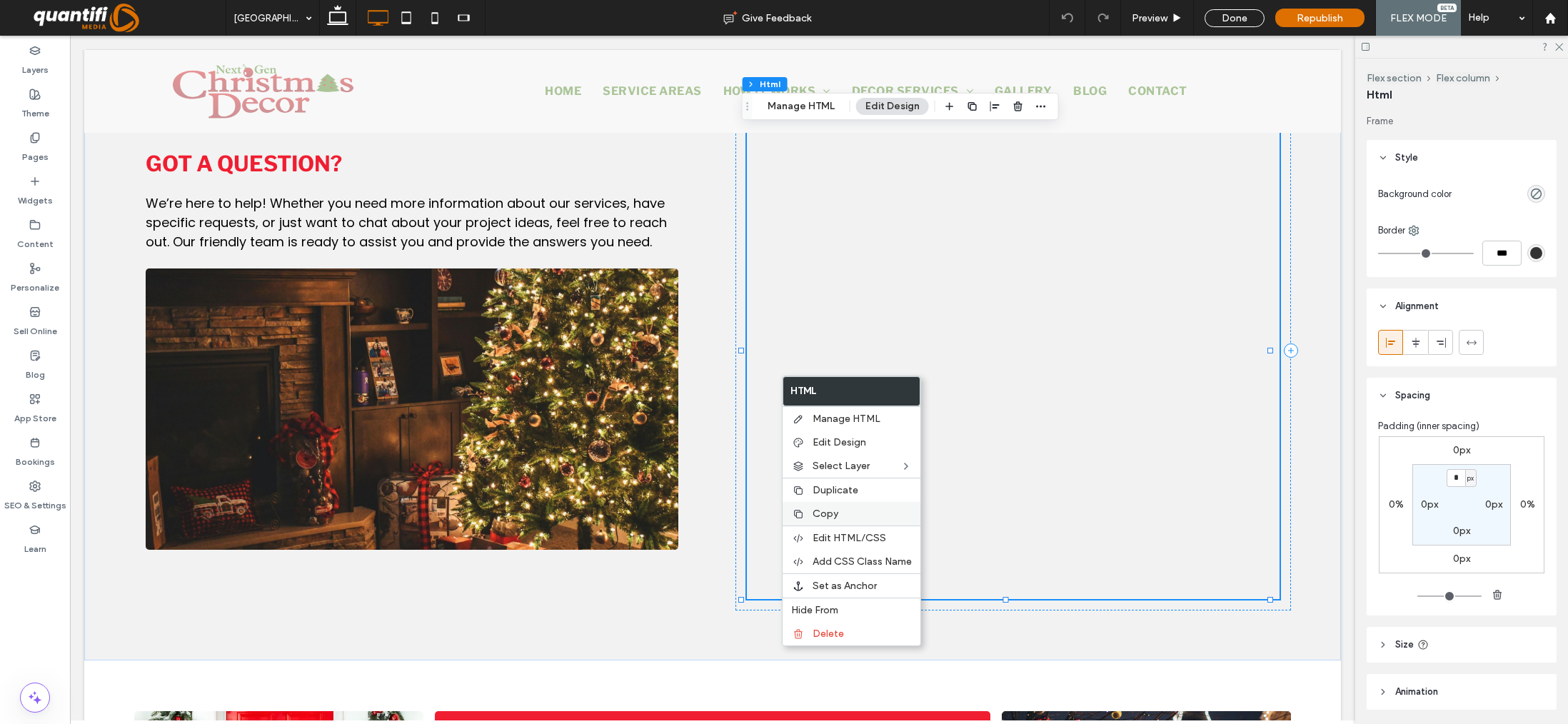
click at [825, 506] on div "Copy" at bounding box center [851, 514] width 137 height 24
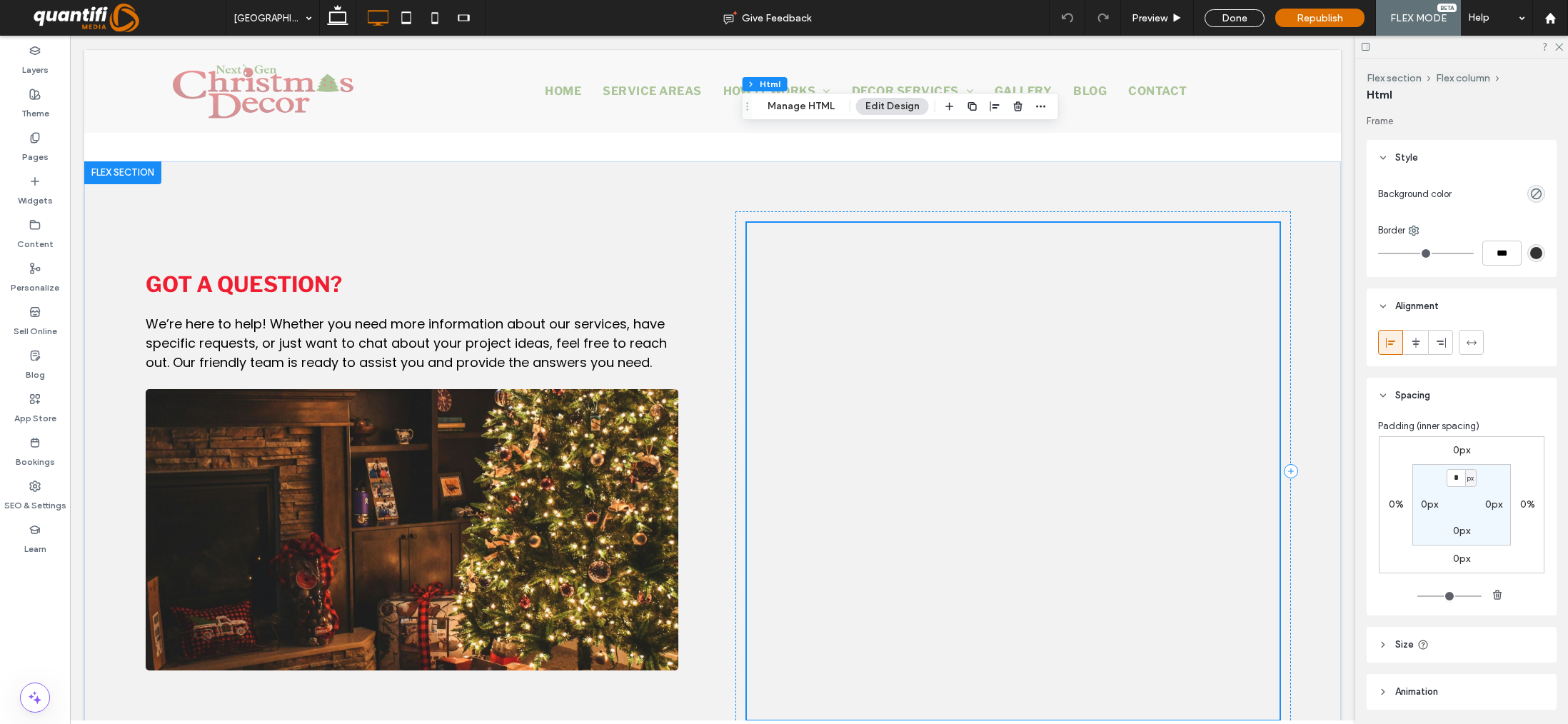
scroll to position [1280, 0]
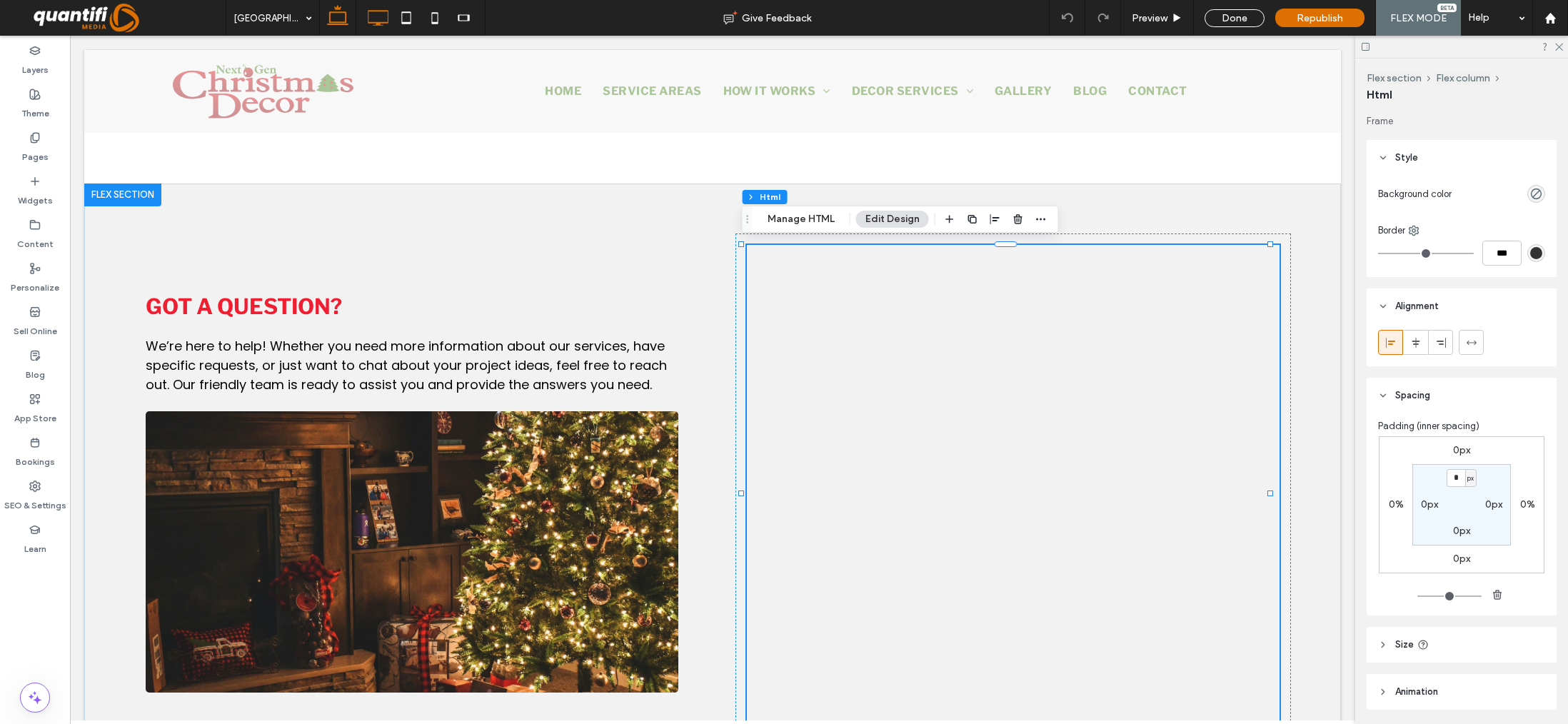
click at [338, 16] on icon at bounding box center [338, 17] width 29 height 29
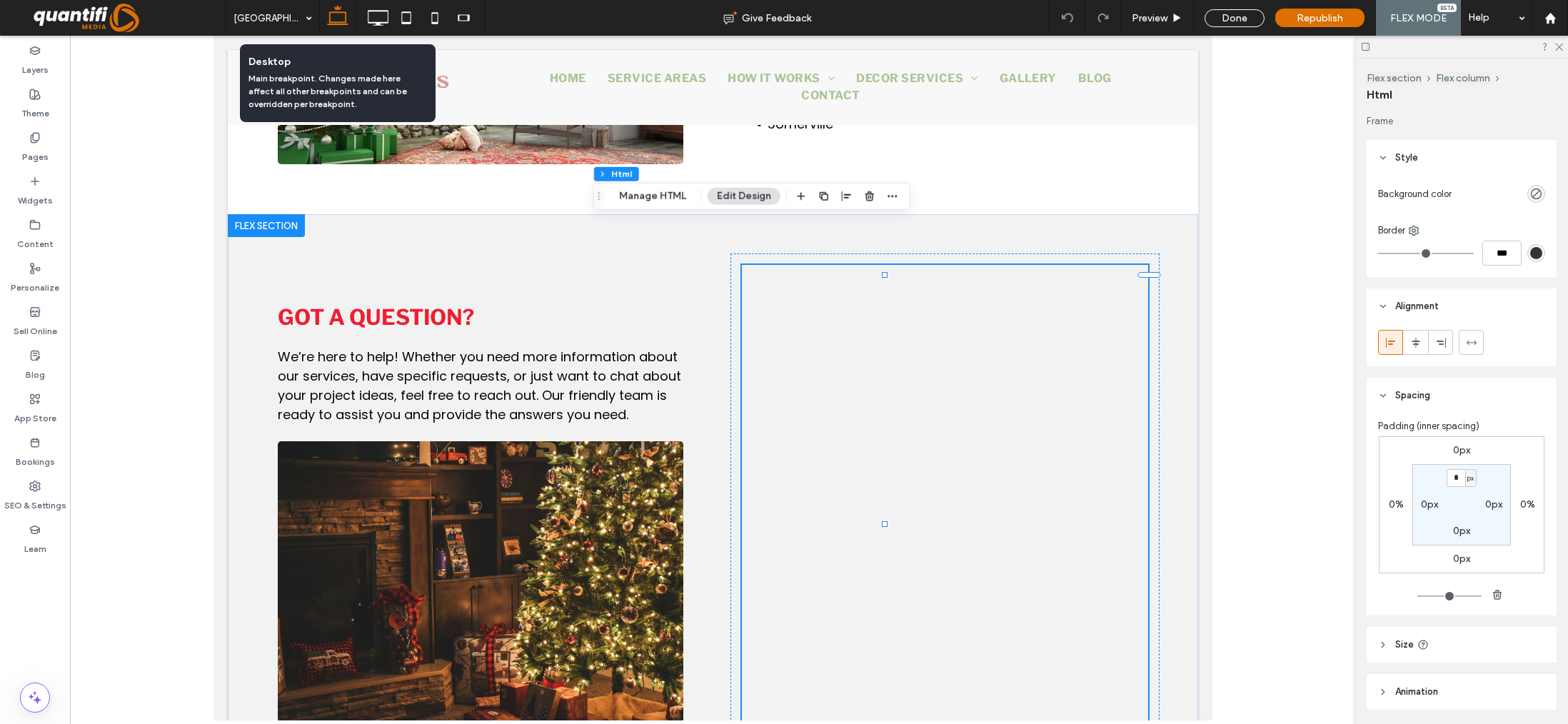
scroll to position [1322, 0]
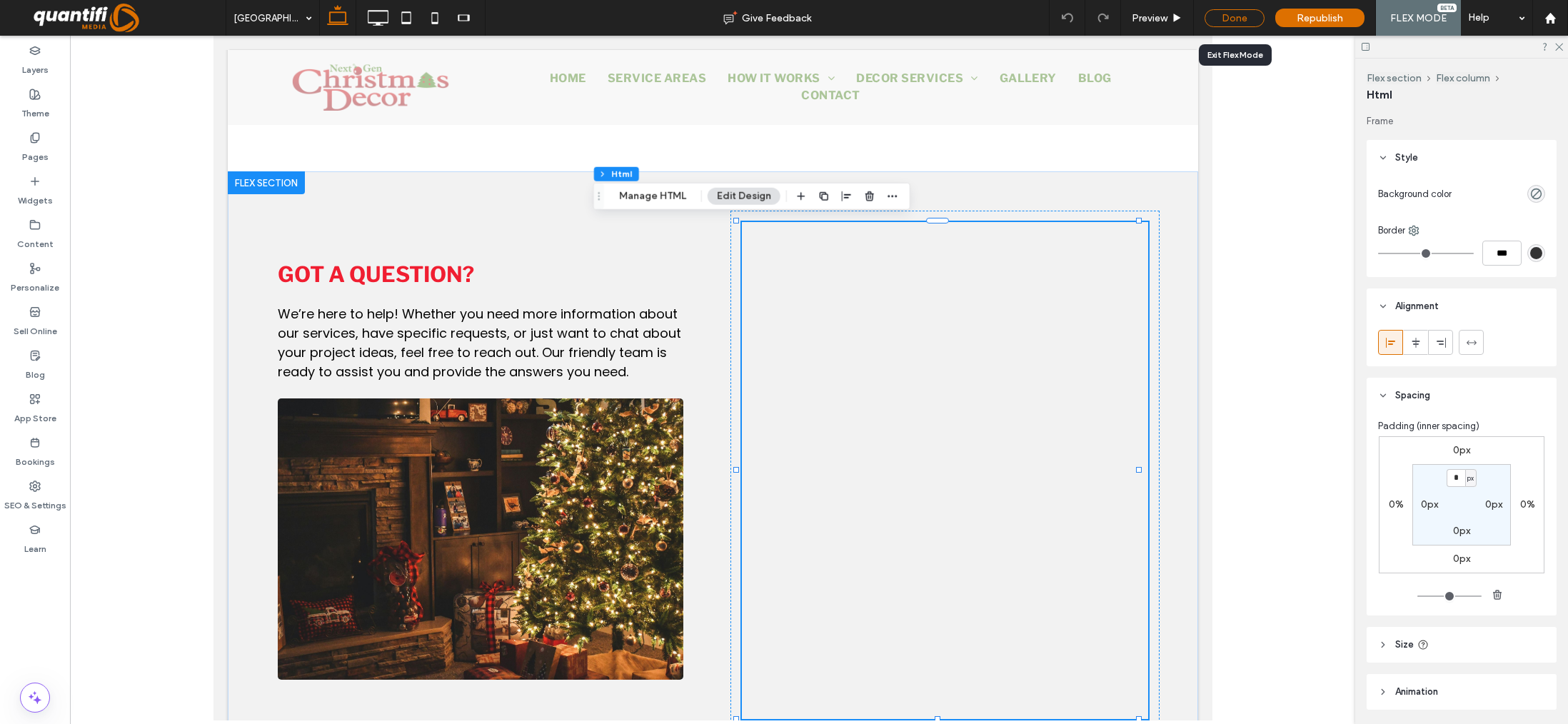
click at [1229, 10] on div "Done" at bounding box center [1234, 18] width 60 height 17
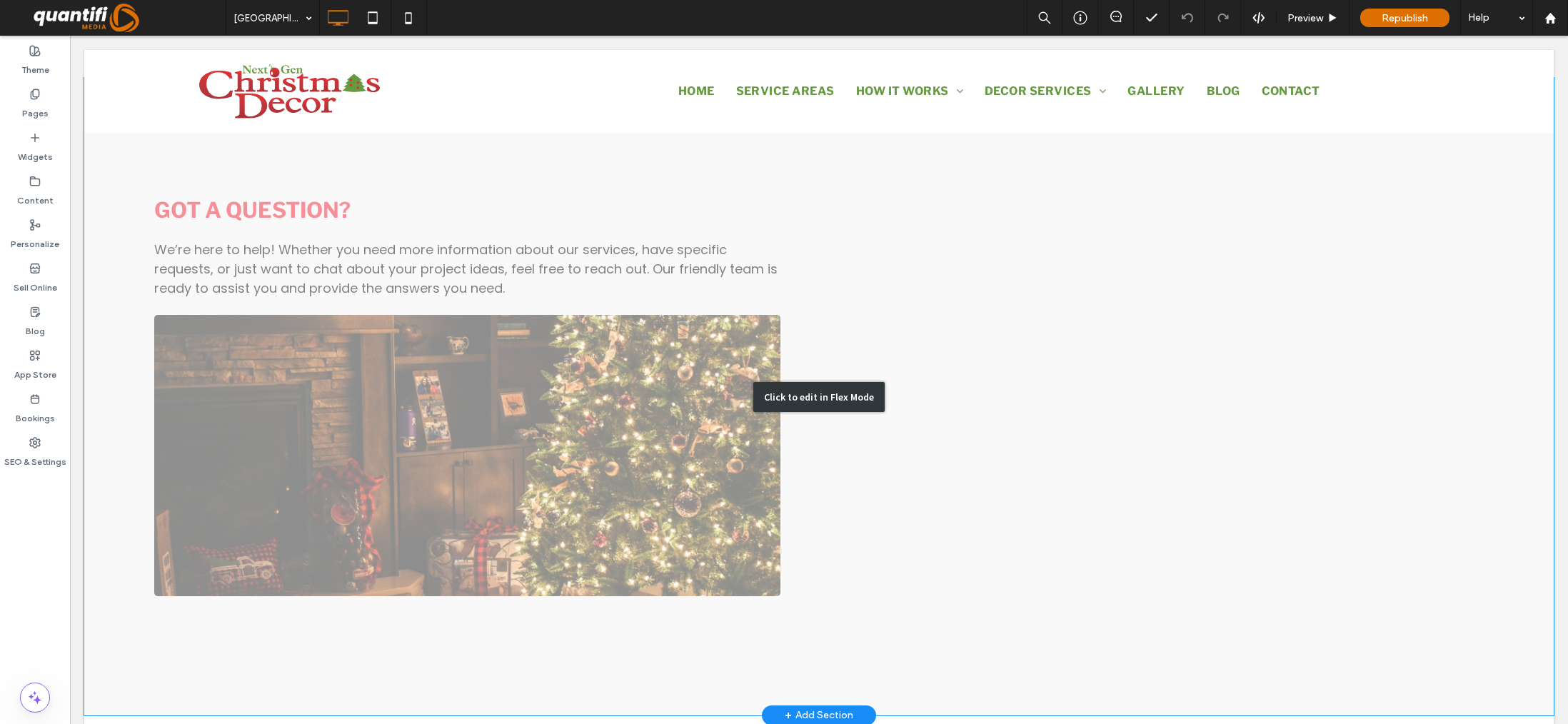
click at [807, 393] on div "Click to edit in Flex Mode" at bounding box center [818, 397] width 131 height 30
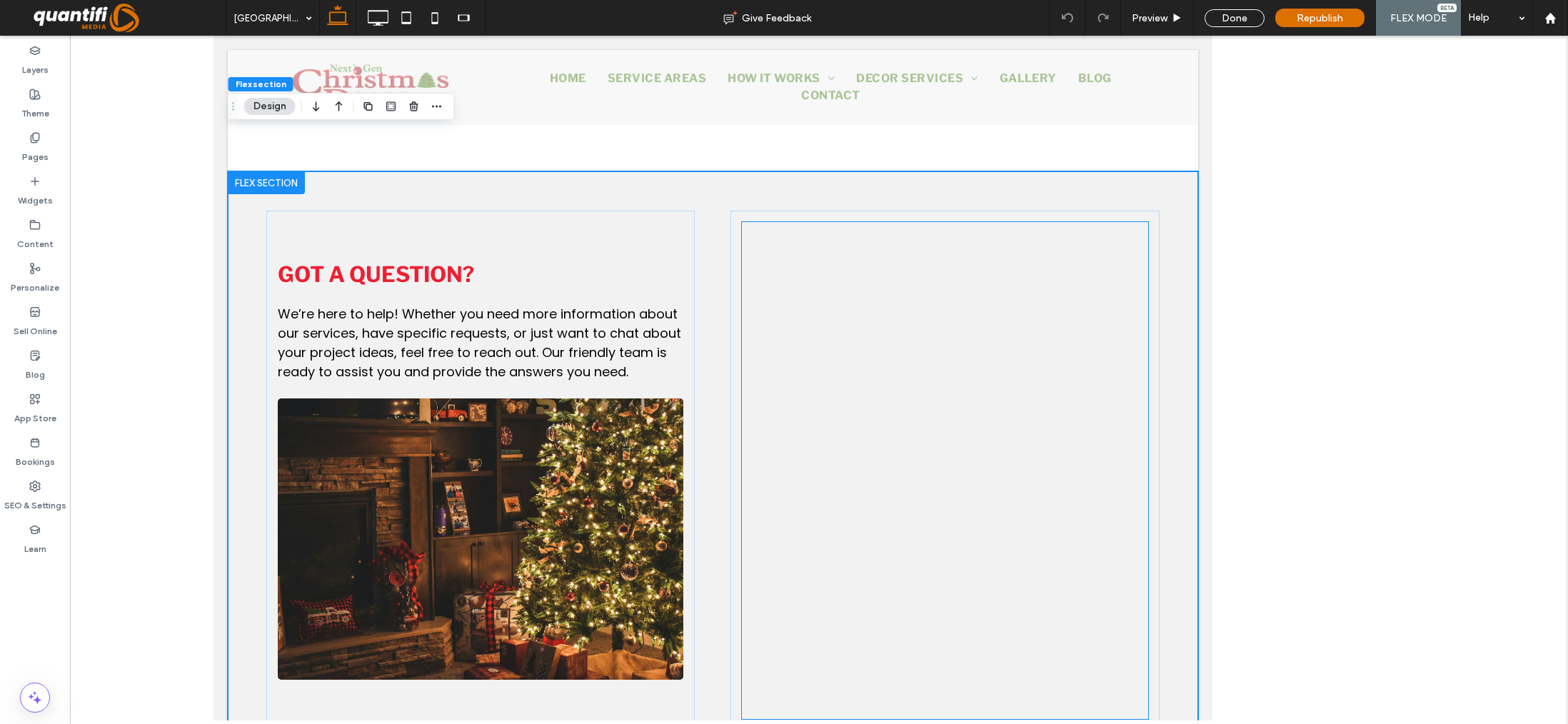
scroll to position [1457, 0]
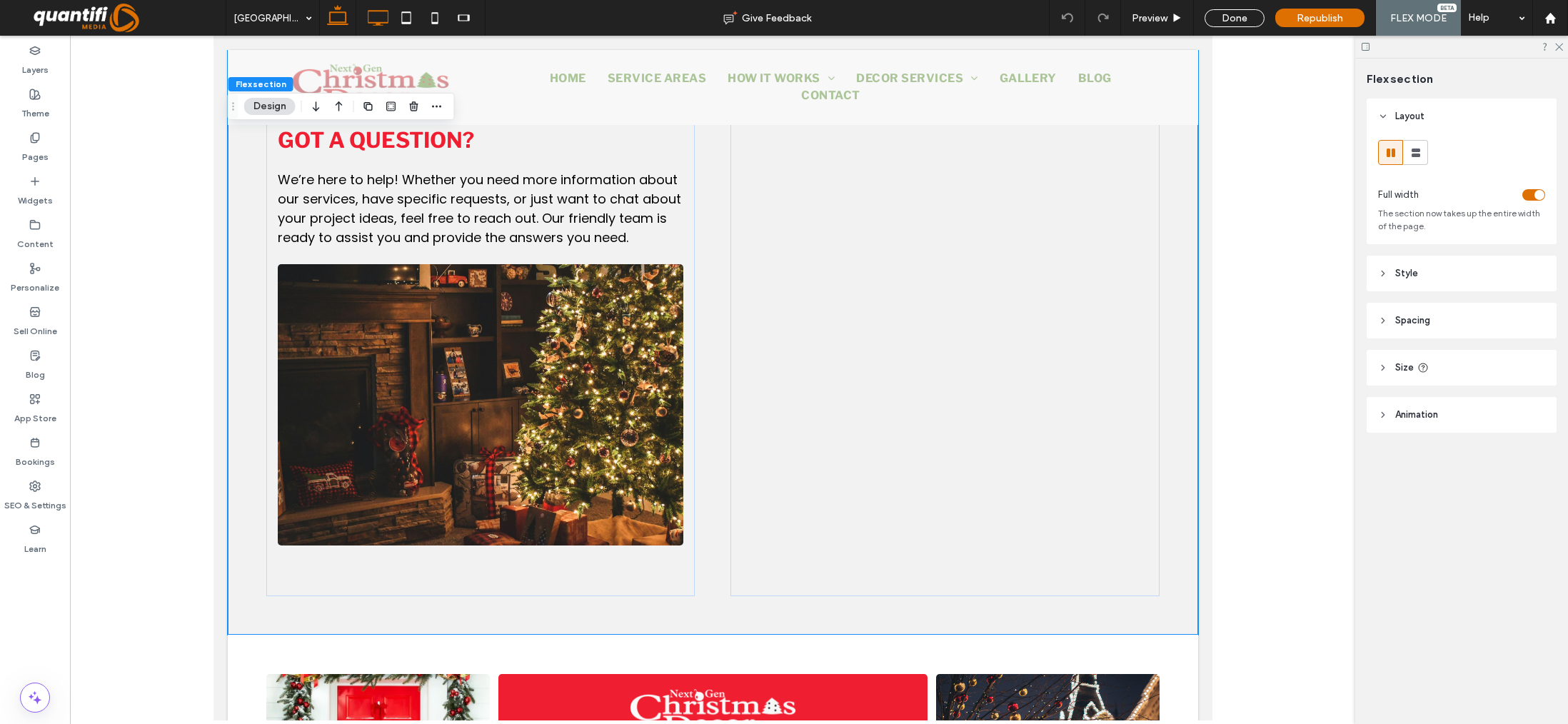
click at [378, 10] on icon at bounding box center [377, 17] width 29 height 29
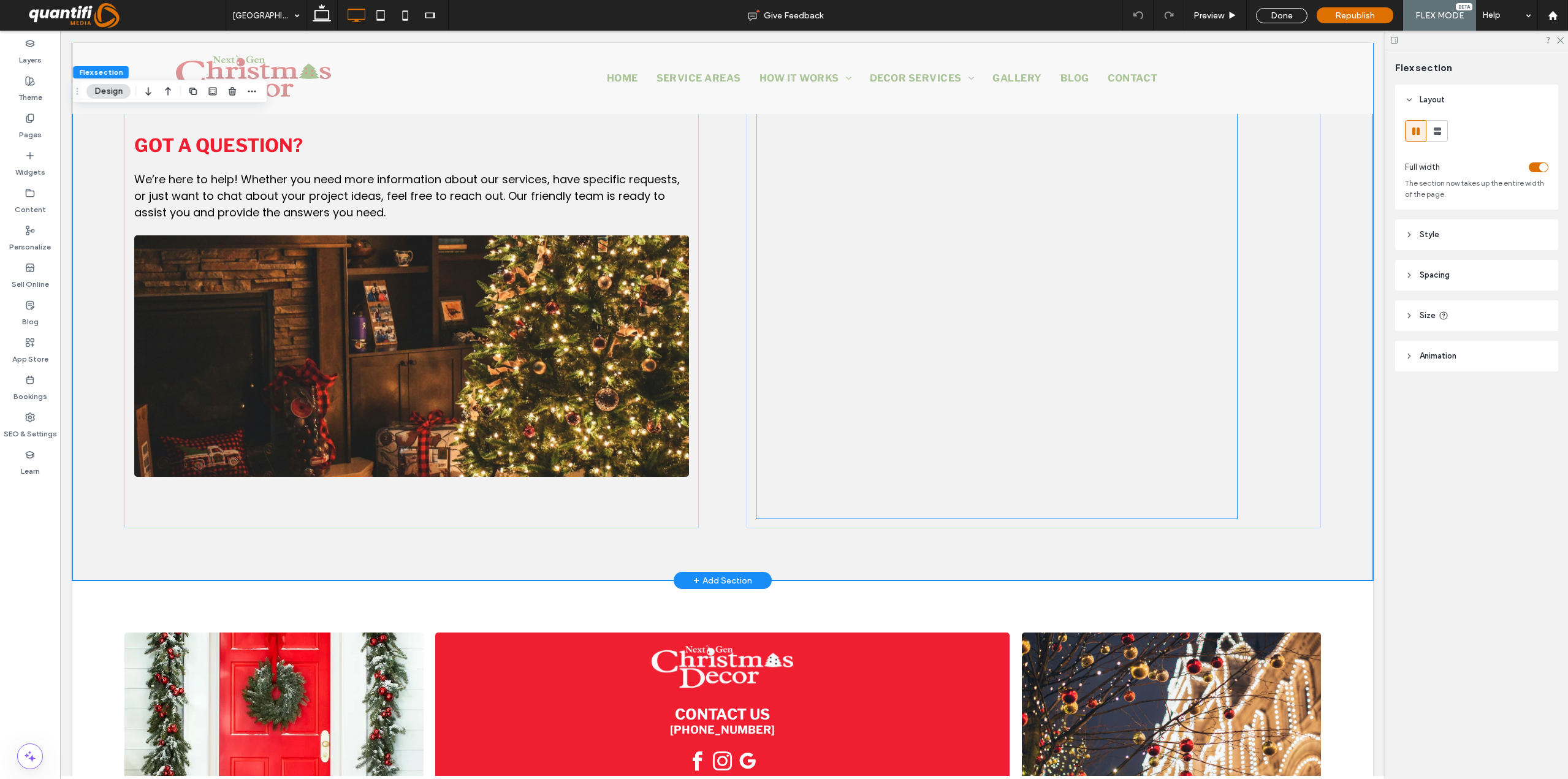
scroll to position [1081, 0]
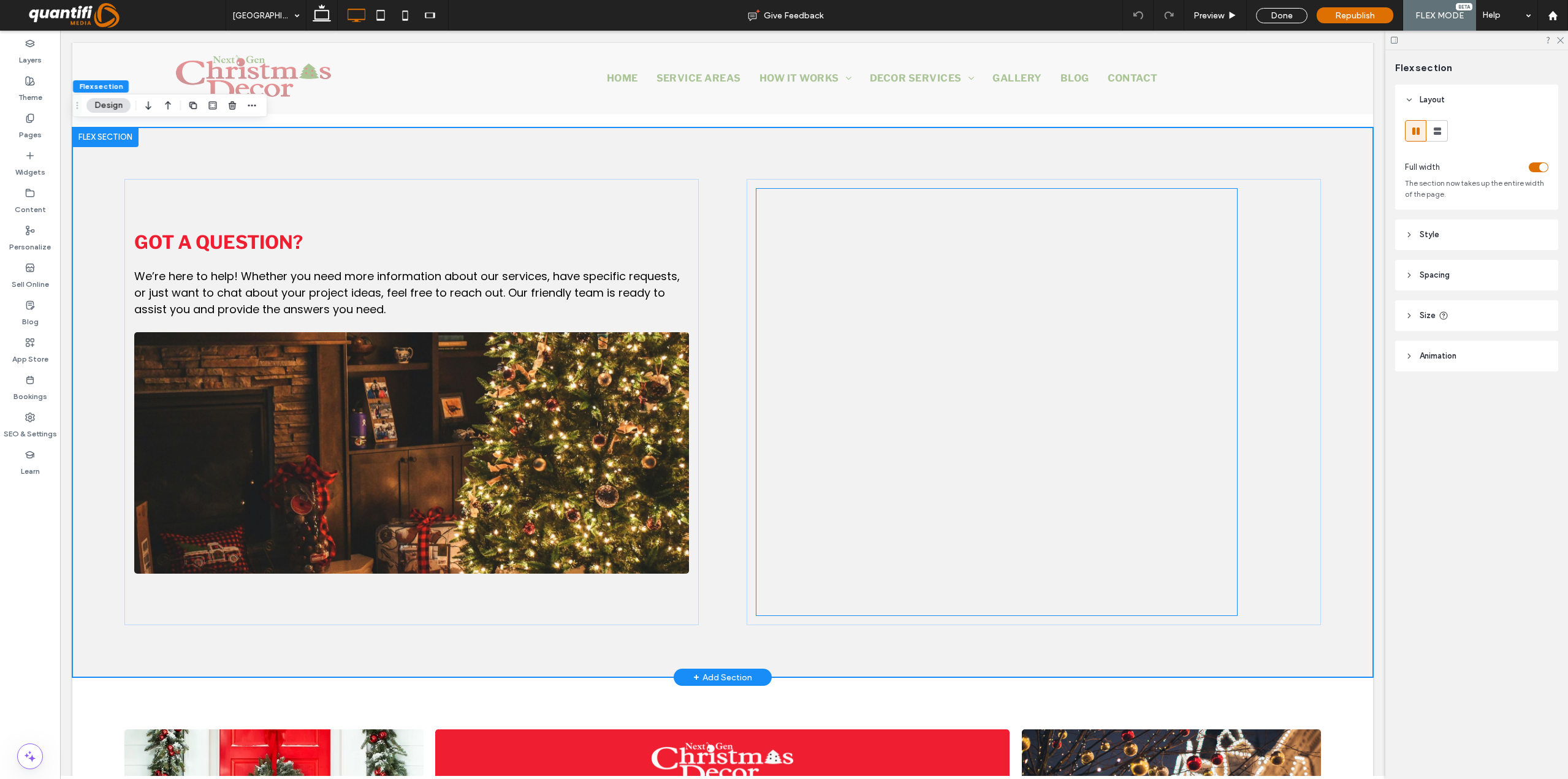
click at [1113, 481] on div at bounding box center [996, 465] width 481 height 552
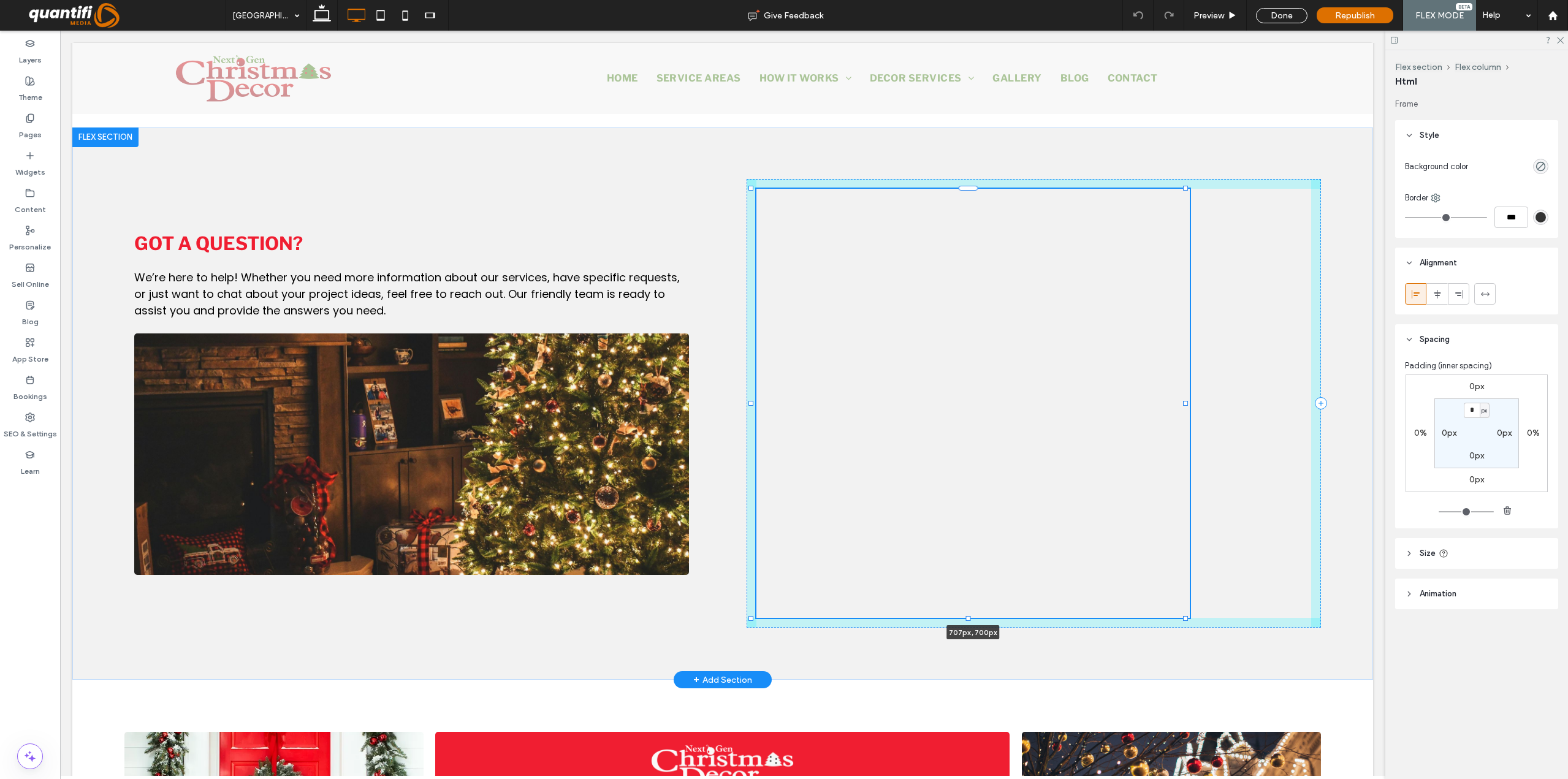
drag, startPoint x: 1231, startPoint y: 613, endPoint x: 1183, endPoint y: 614, distance: 48.0
click at [1183, 614] on div "Got a question? We’re here to help! Whether you need more information about our…" at bounding box center [722, 404] width 1301 height 553
type input "***"
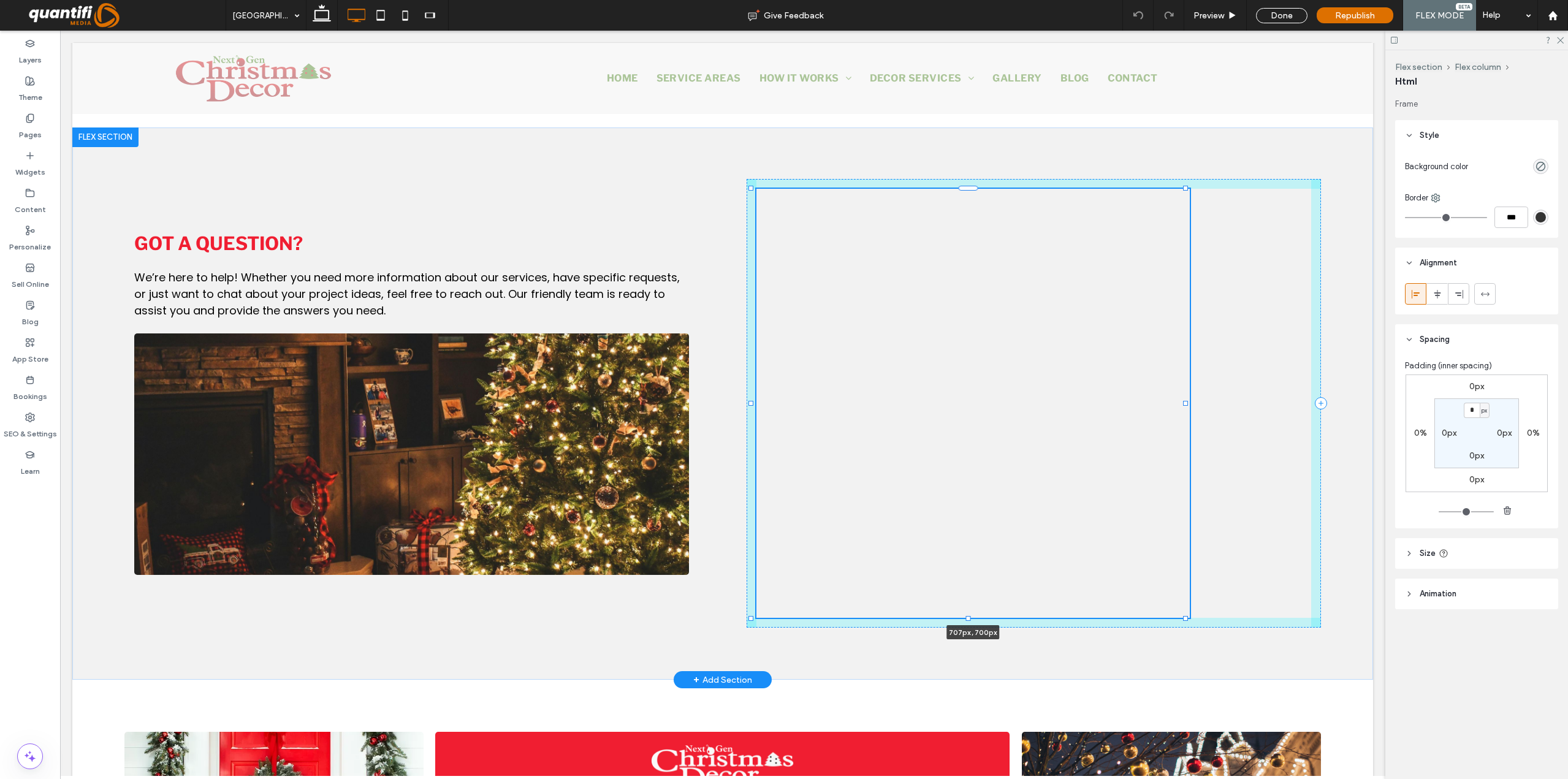
type input "***"
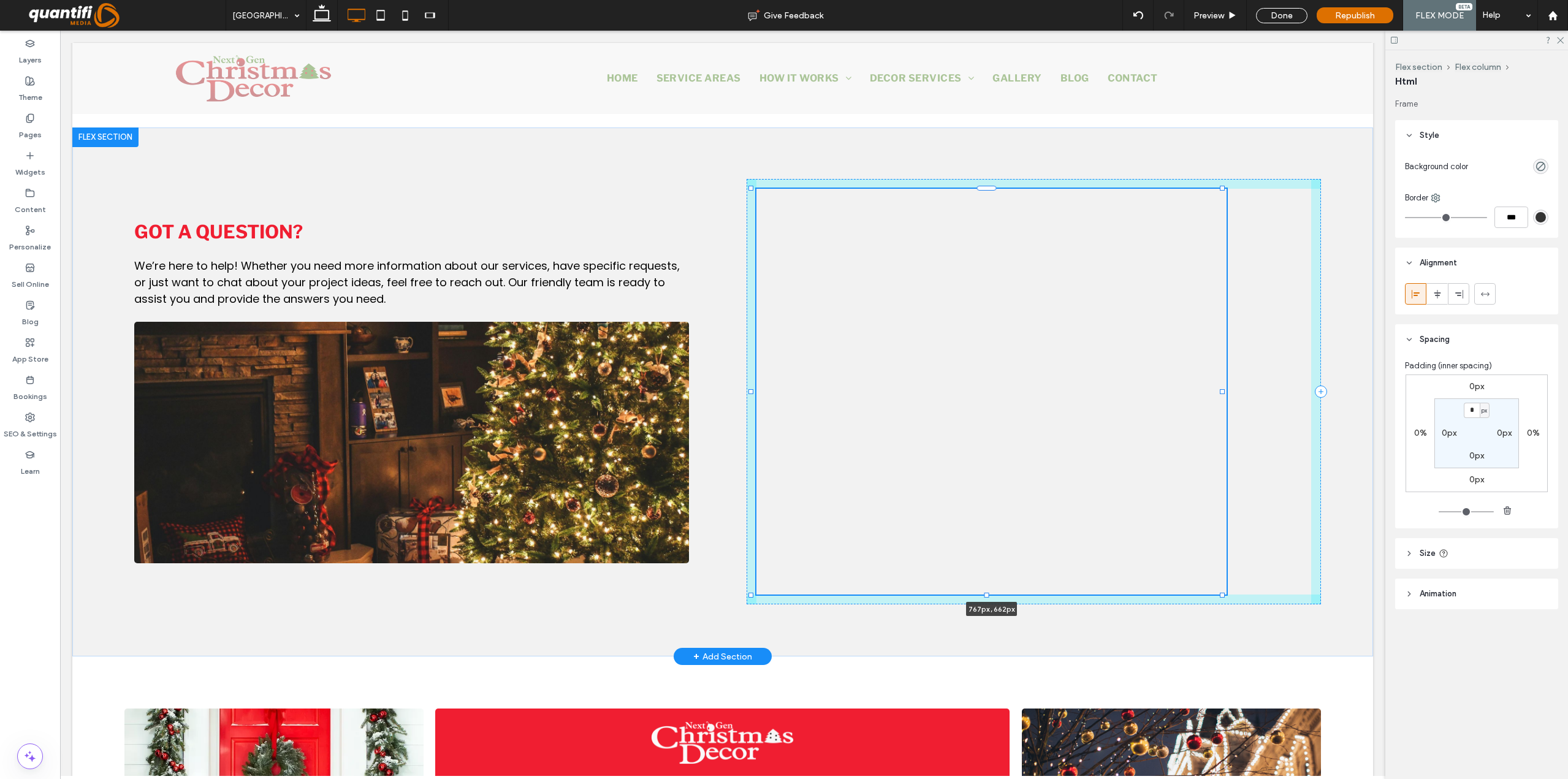
drag, startPoint x: 1186, startPoint y: 617, endPoint x: 1221, endPoint y: 605, distance: 37.0
click at [1221, 605] on div "Got a question? We’re here to help! Whether you need more information about our…" at bounding box center [722, 392] width 1301 height 529
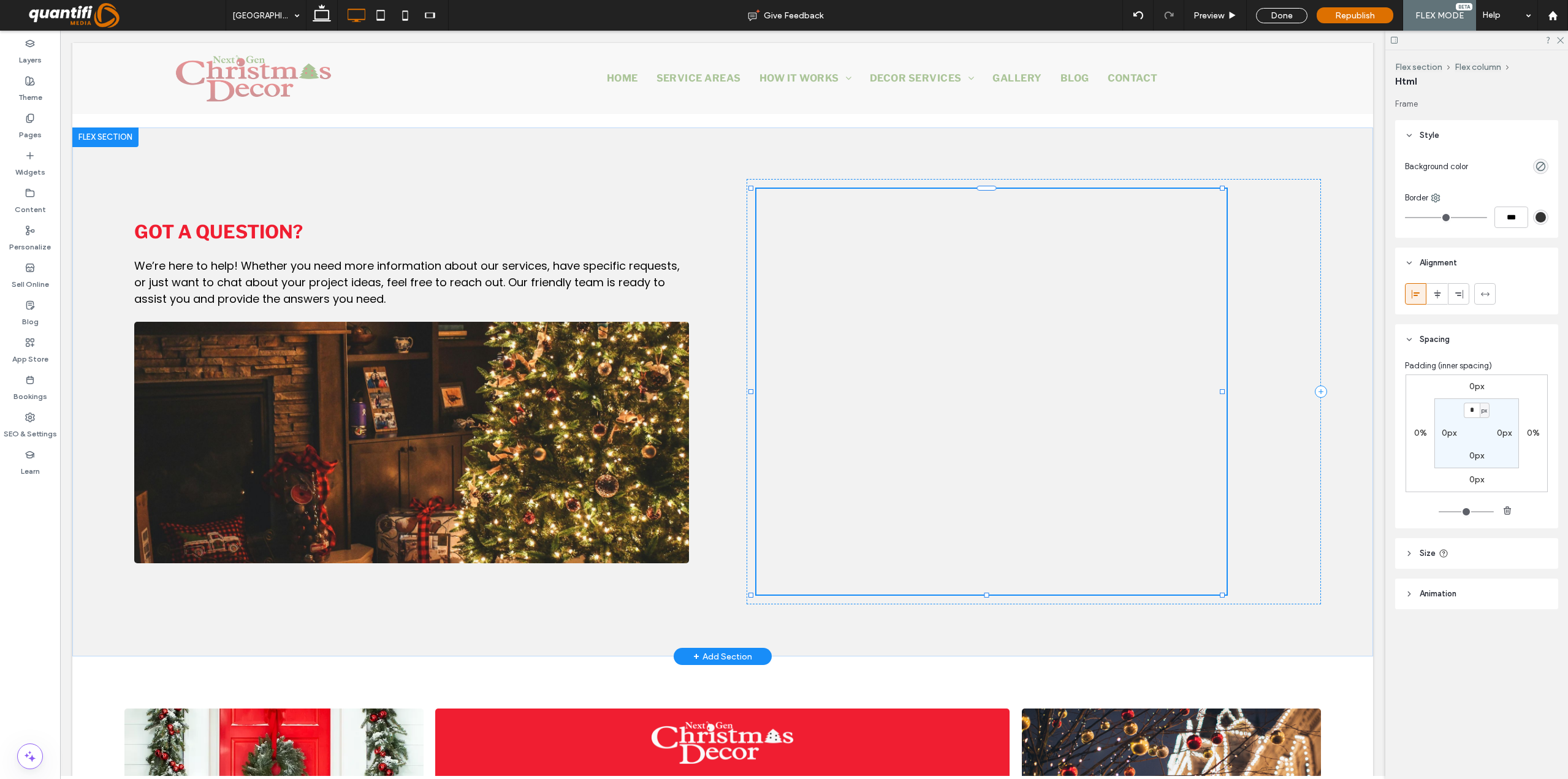
type input "***"
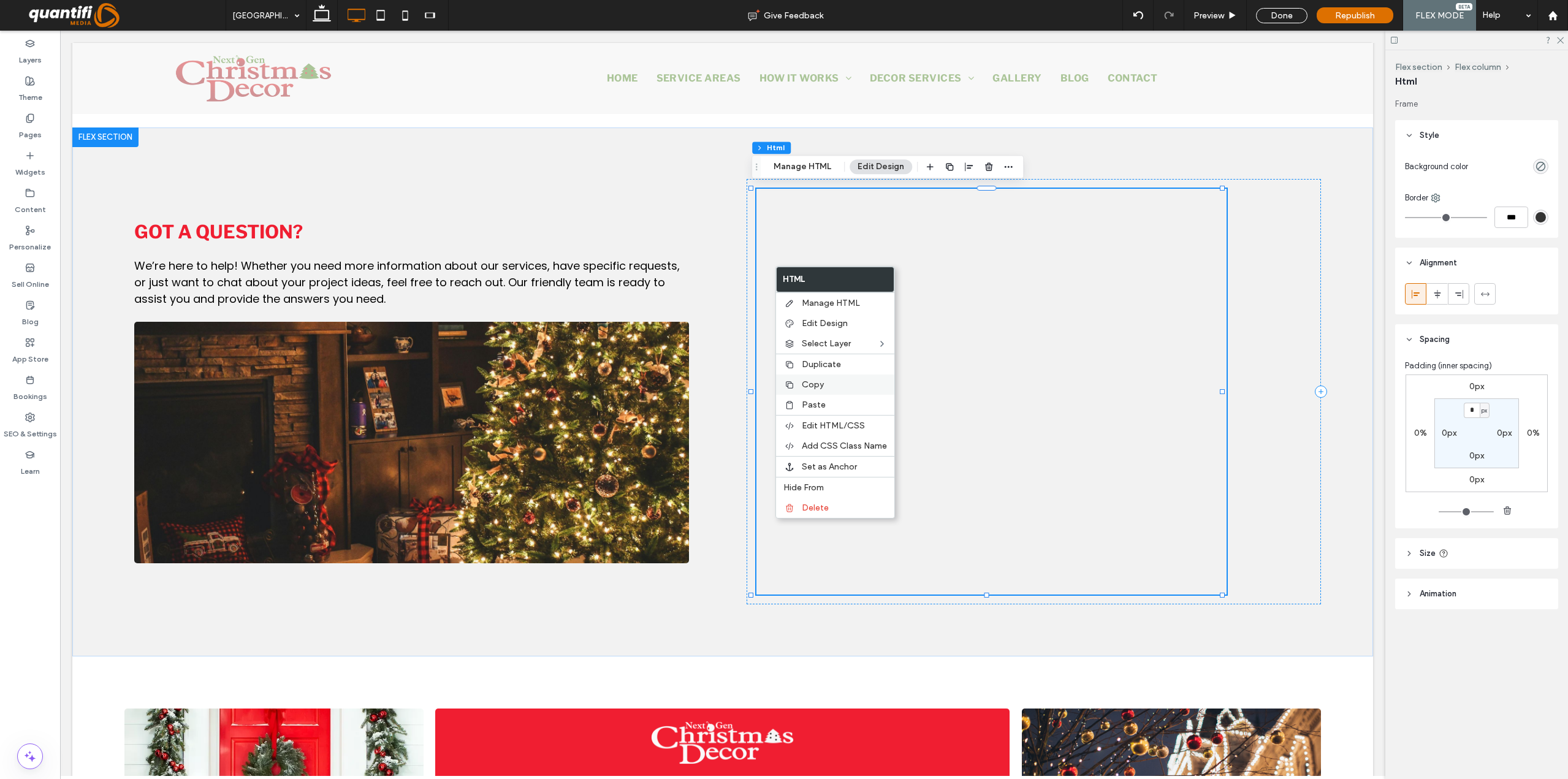
click at [831, 385] on label "Copy" at bounding box center [844, 384] width 85 height 10
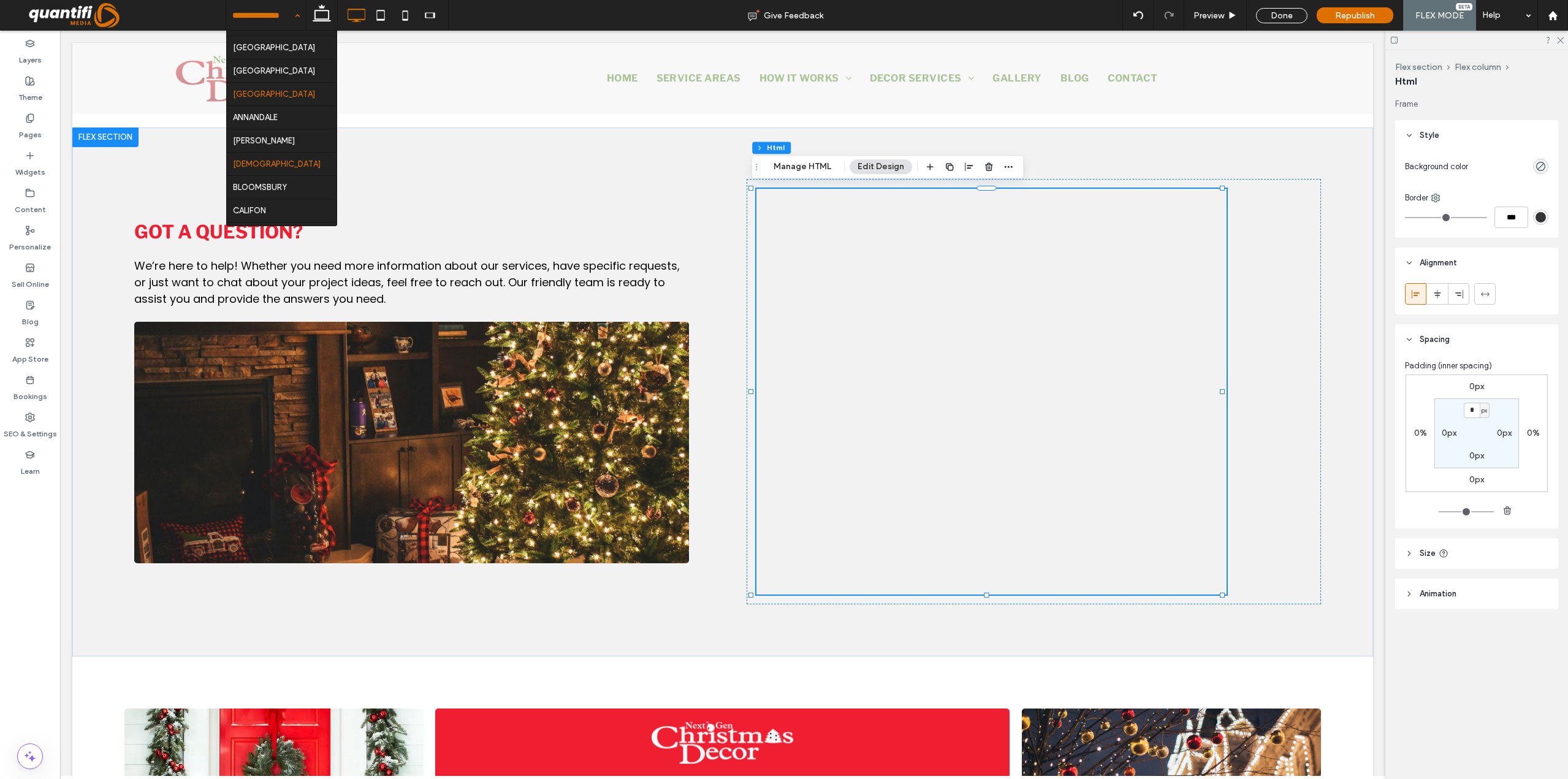
scroll to position [368, 0]
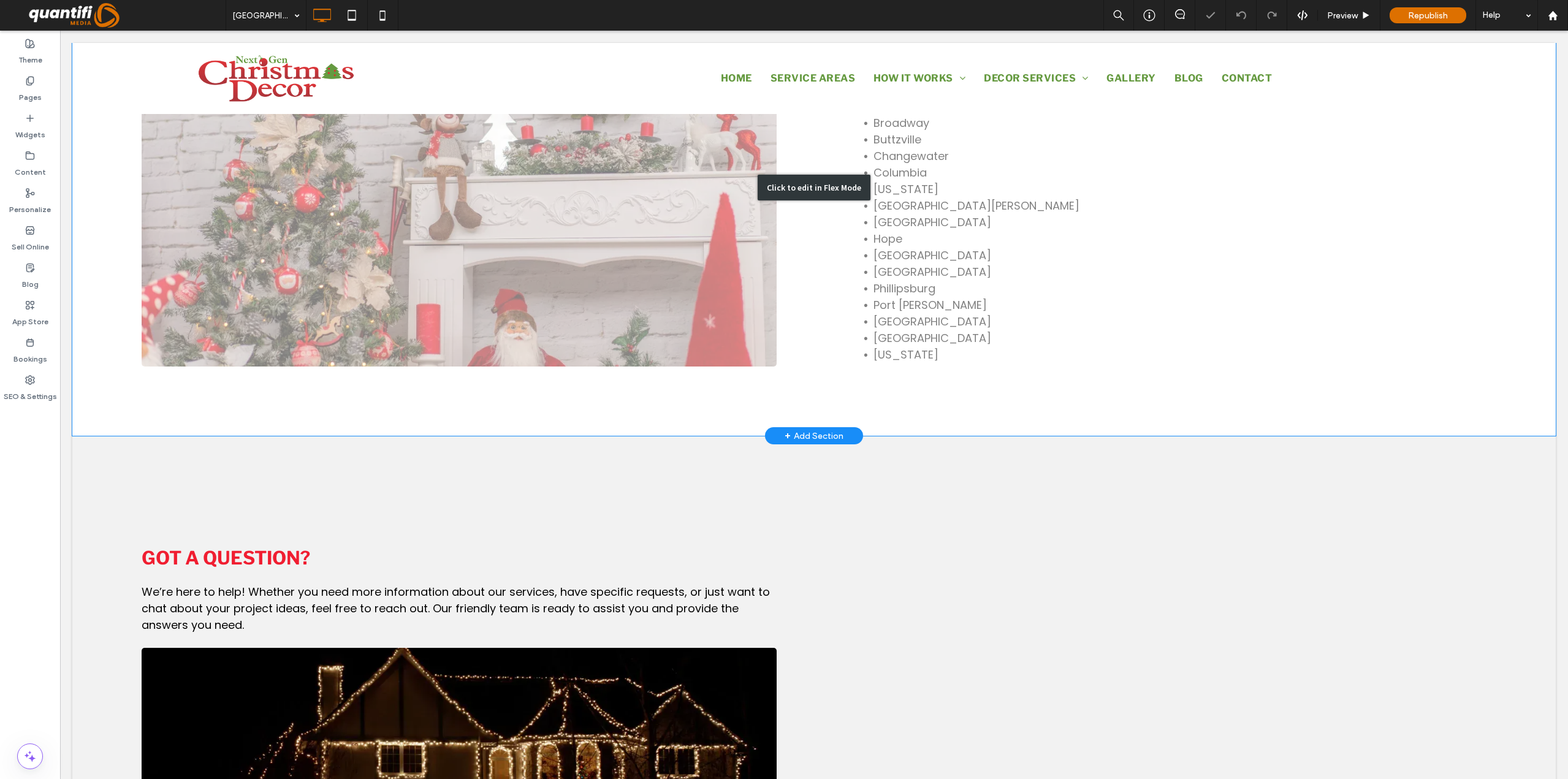
scroll to position [1104, 0]
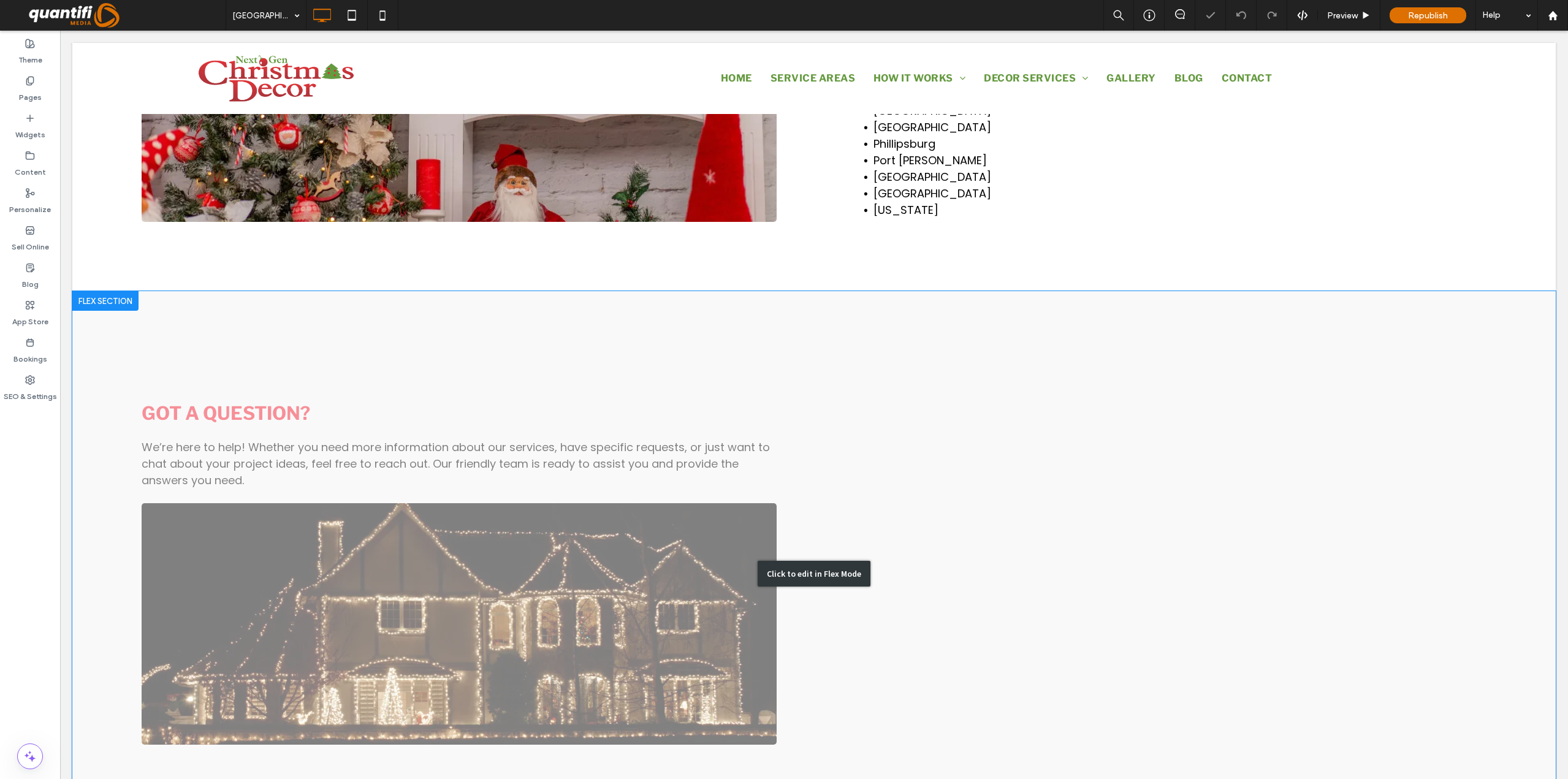
click at [818, 561] on div "Click to edit in Flex Mode" at bounding box center [814, 574] width 113 height 26
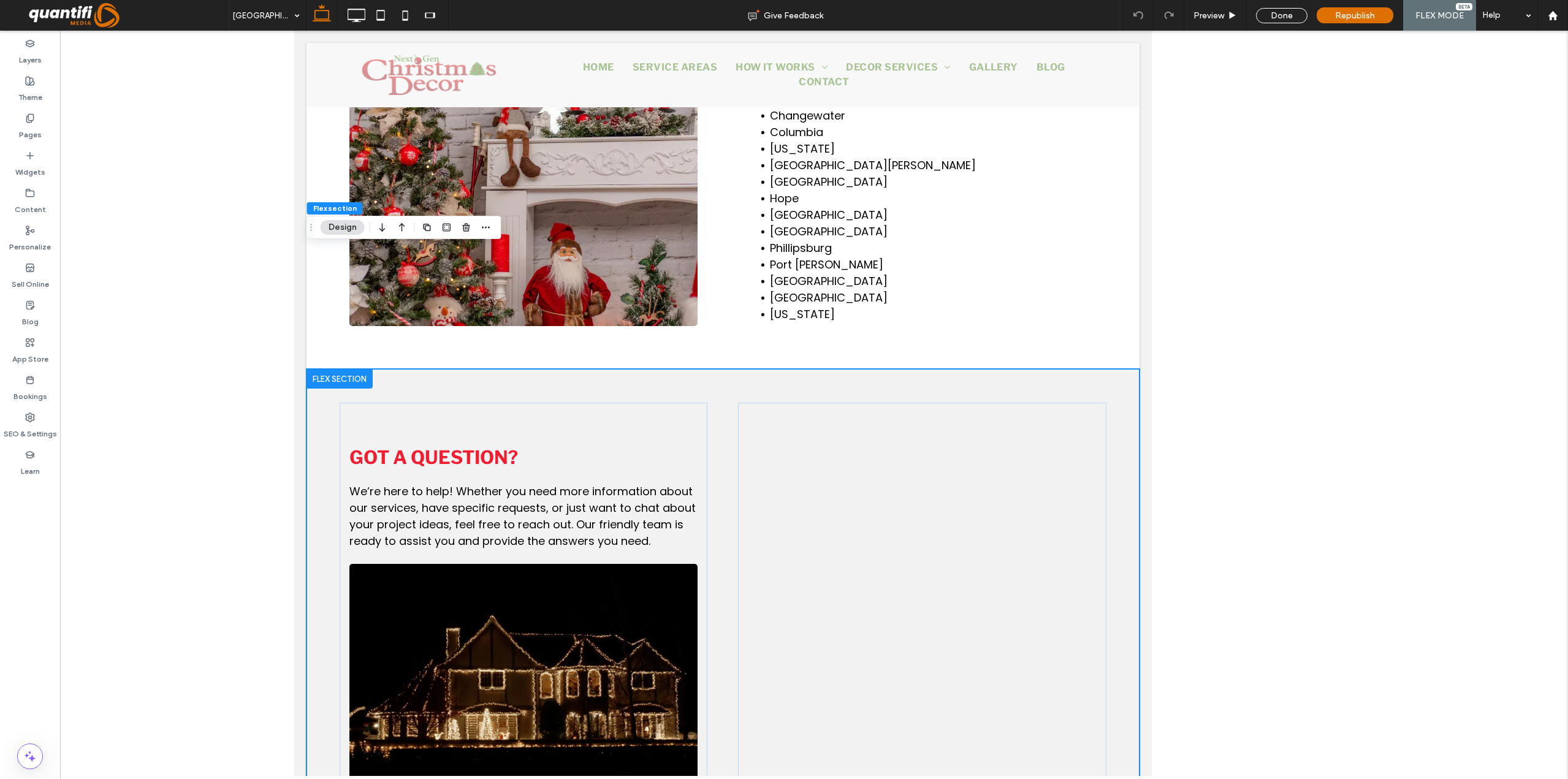
scroll to position [1240, 0]
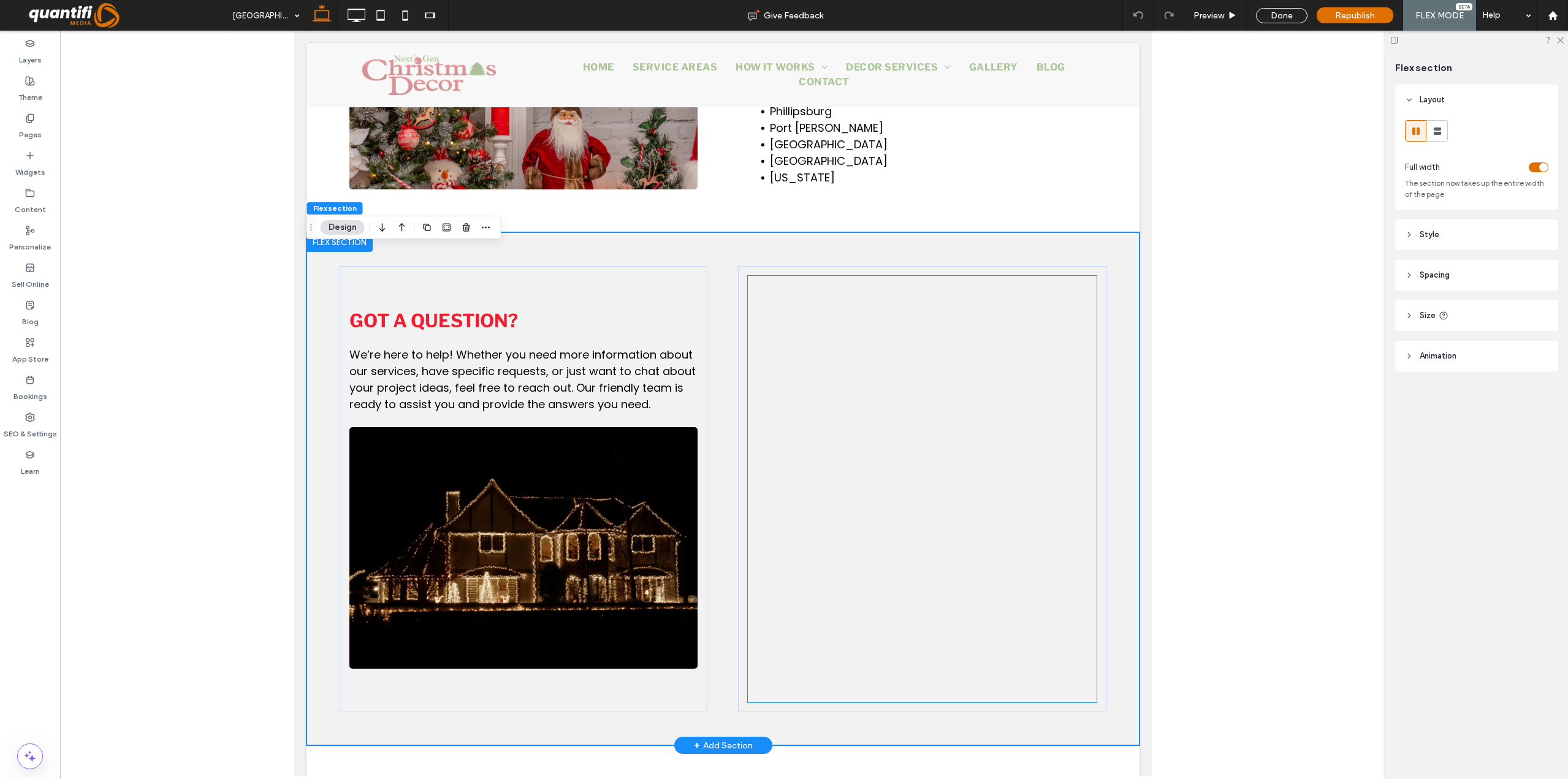
click at [788, 295] on div at bounding box center [921, 551] width 348 height 552
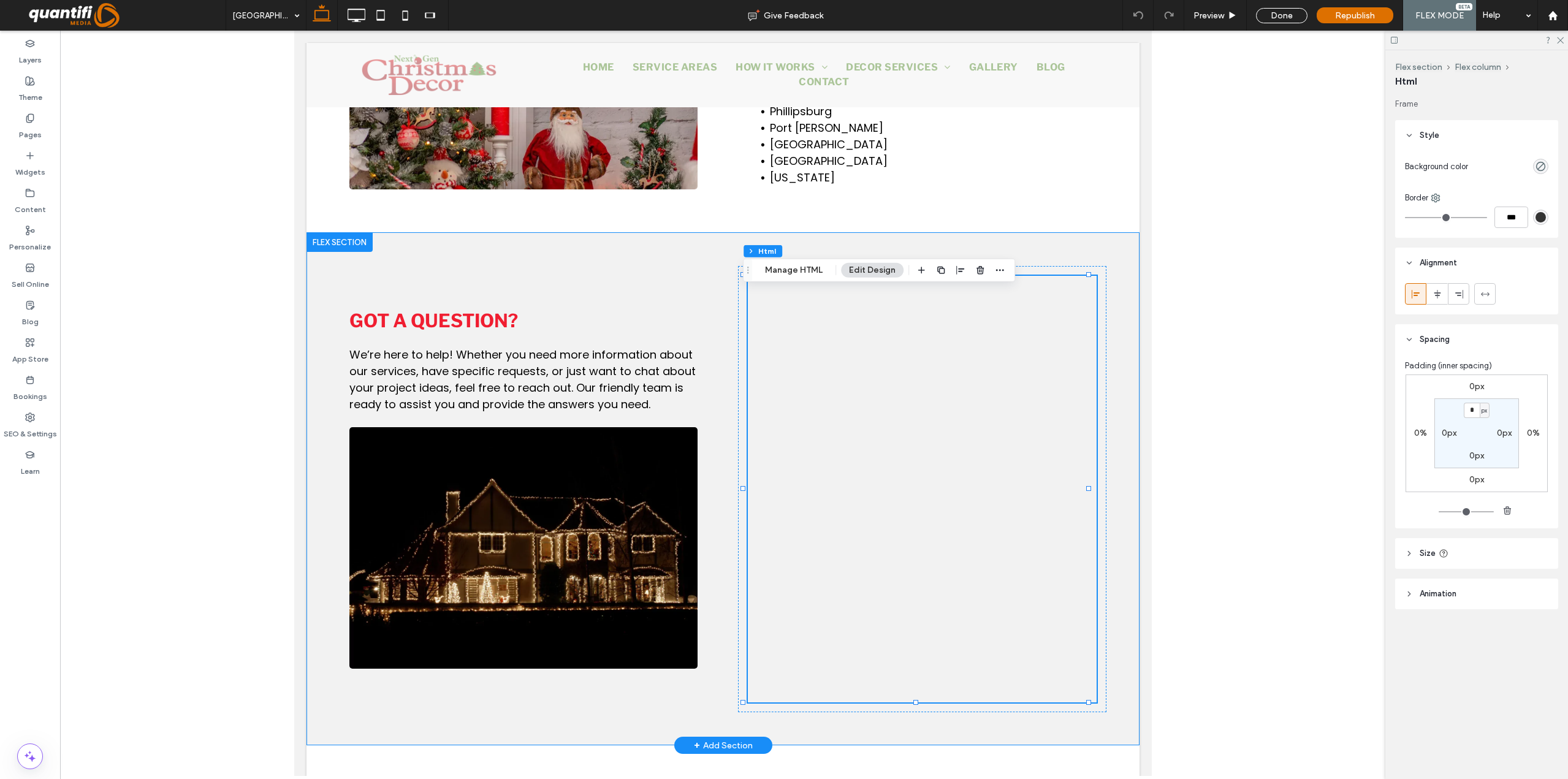
click at [802, 256] on div "Got a question? We’re here to help! Whether you need more information about our…" at bounding box center [722, 489] width 833 height 513
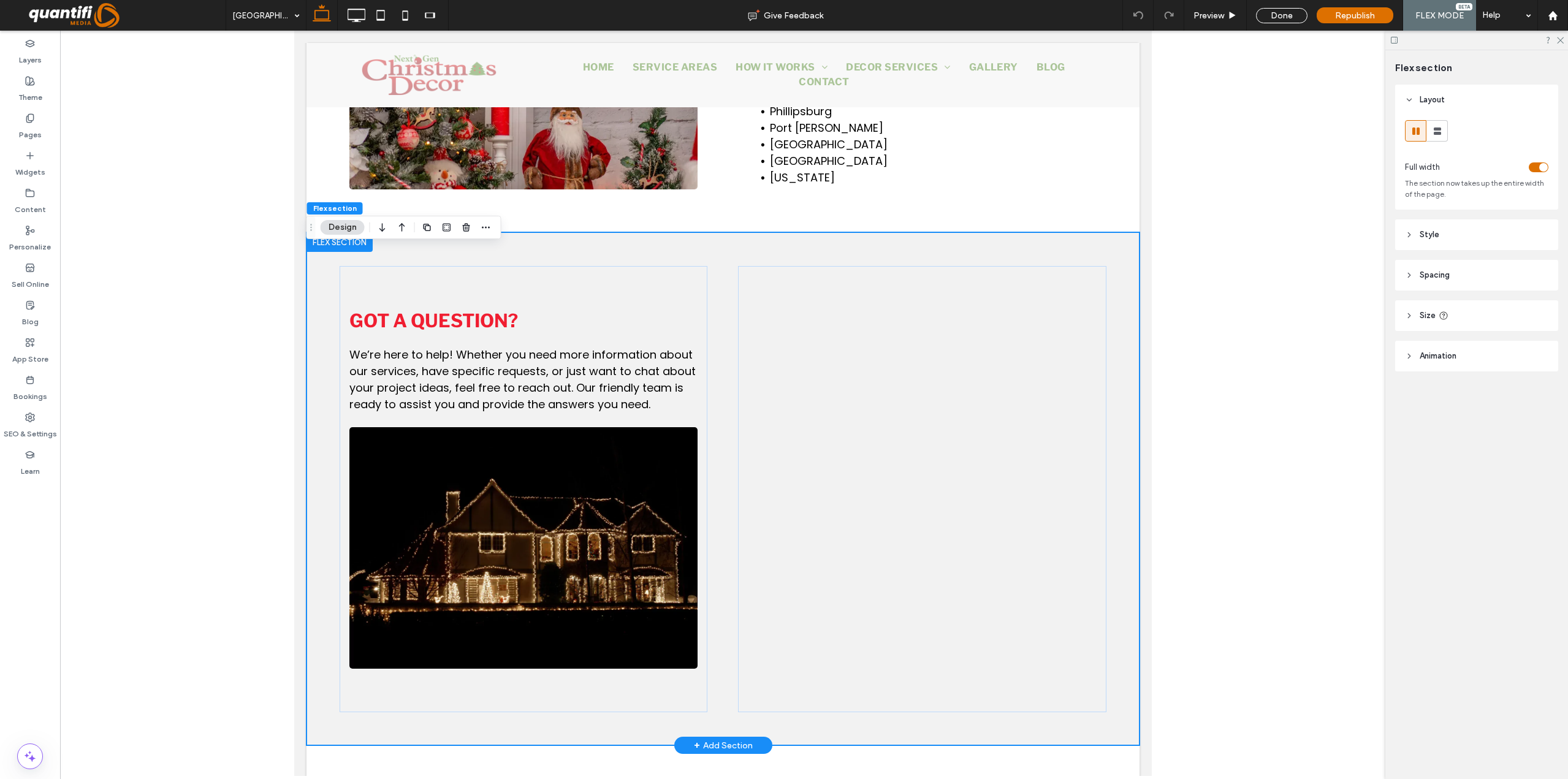
click at [805, 265] on div "Got a question? We’re here to help! Whether you need more information about our…" at bounding box center [722, 489] width 833 height 513
click at [1097, 494] on div "Got a question? We’re here to help! Whether you need more information about our…" at bounding box center [722, 489] width 833 height 513
click at [1080, 499] on div at bounding box center [921, 551] width 348 height 552
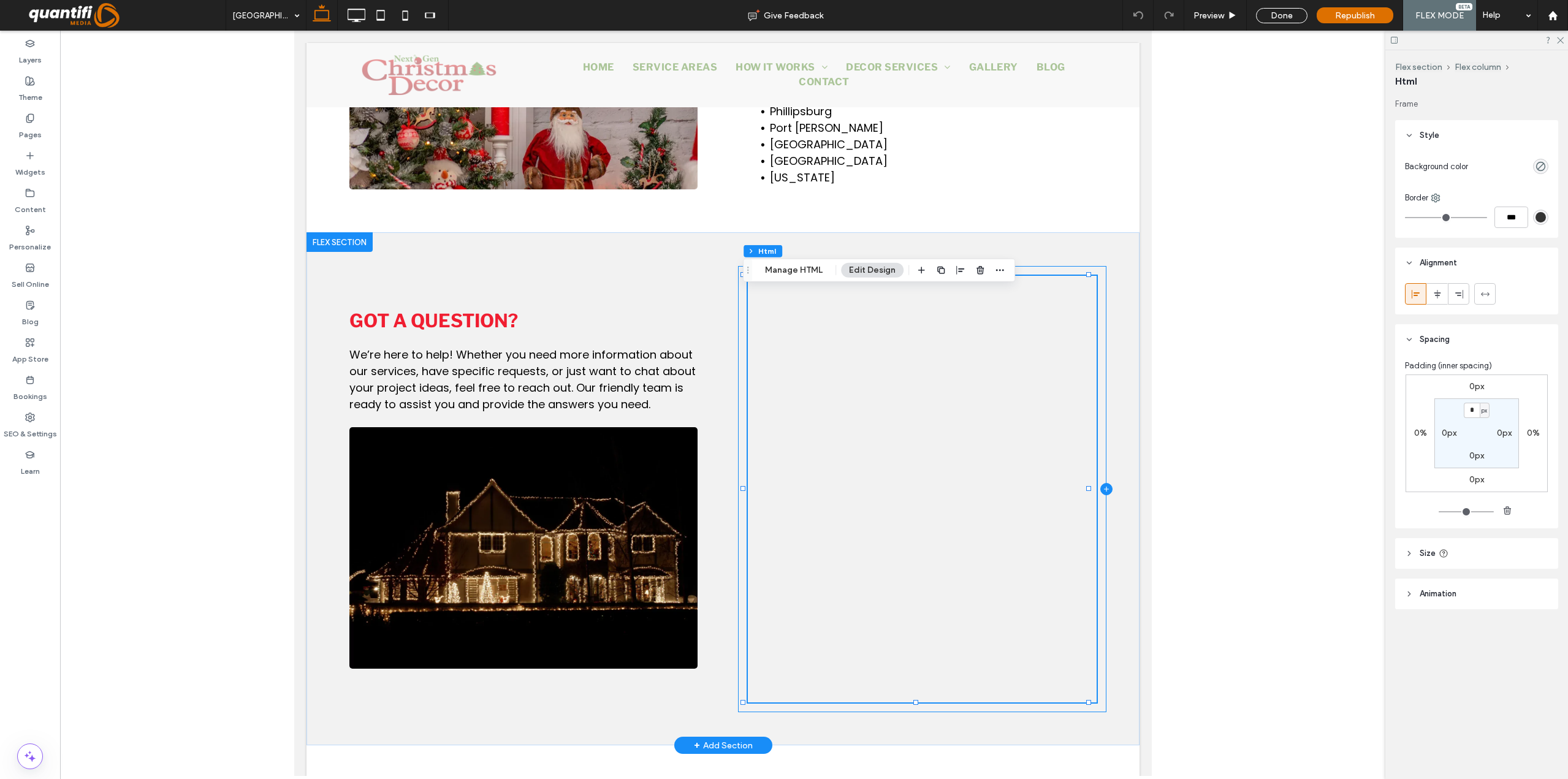
click at [1099, 495] on icon at bounding box center [1106, 489] width 12 height 12
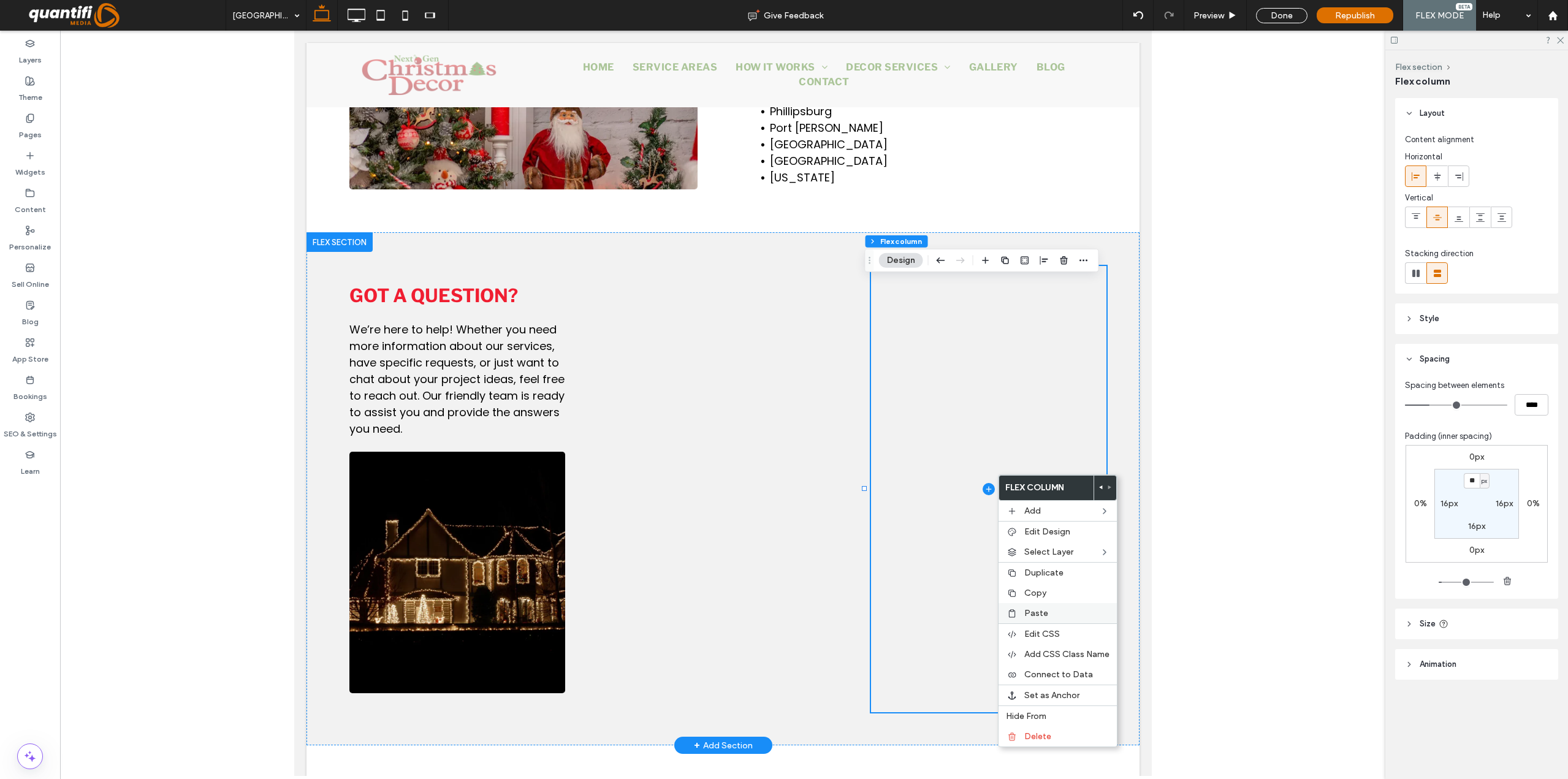
click at [1037, 619] on div "Paste" at bounding box center [1057, 613] width 118 height 20
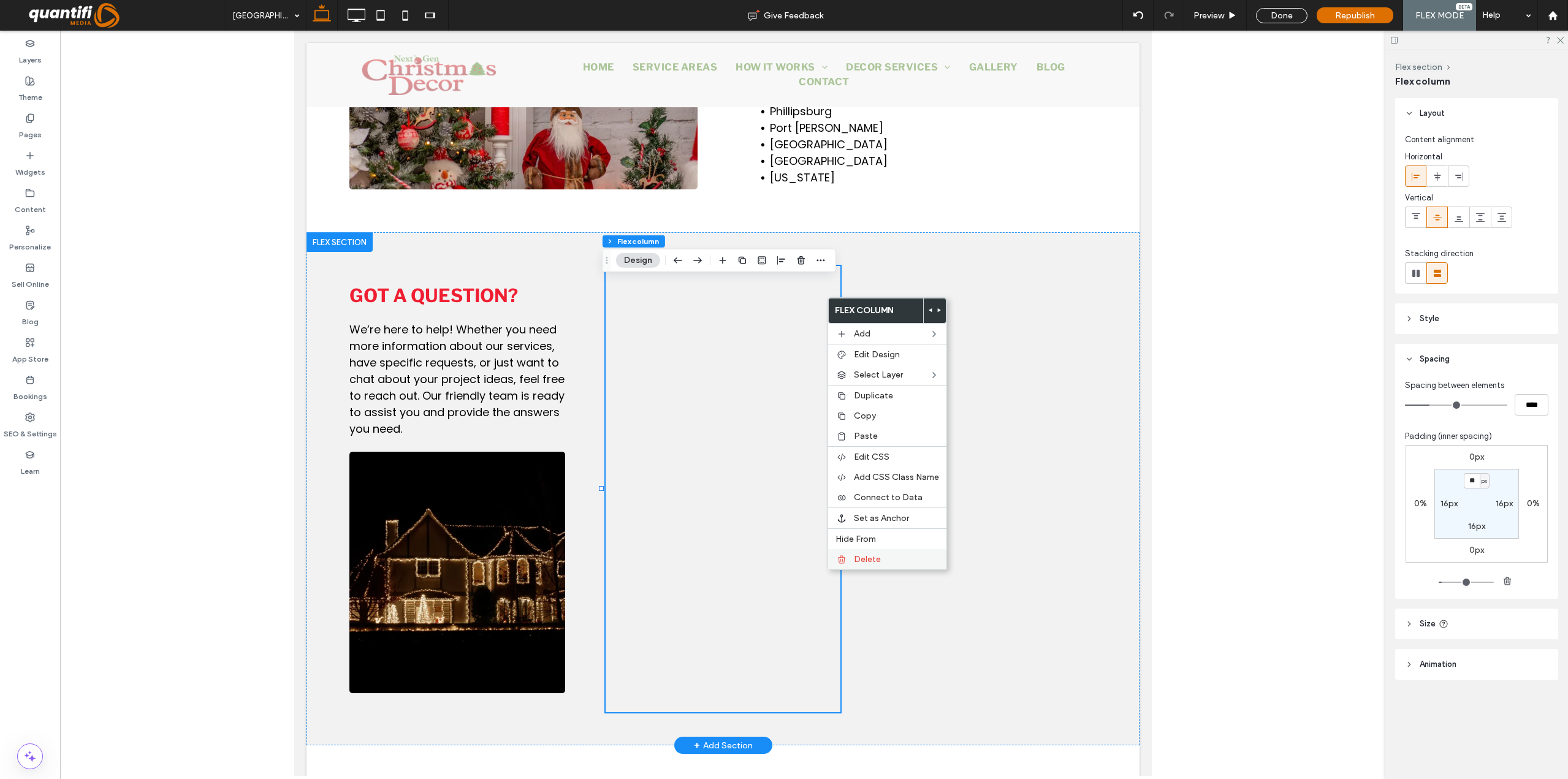
click at [852, 560] on div "Delete" at bounding box center [887, 559] width 118 height 20
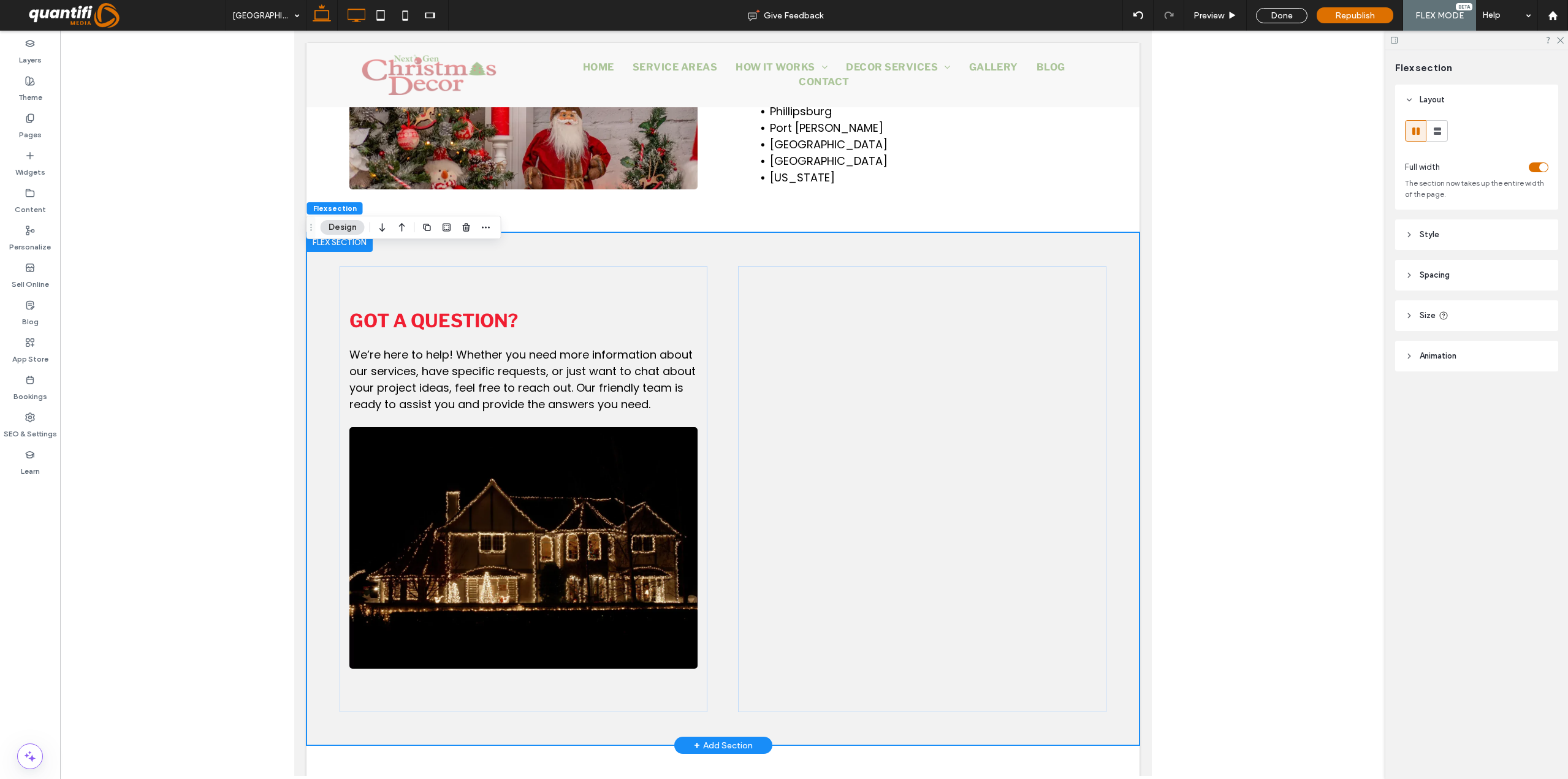
click at [345, 15] on icon at bounding box center [356, 15] width 25 height 25
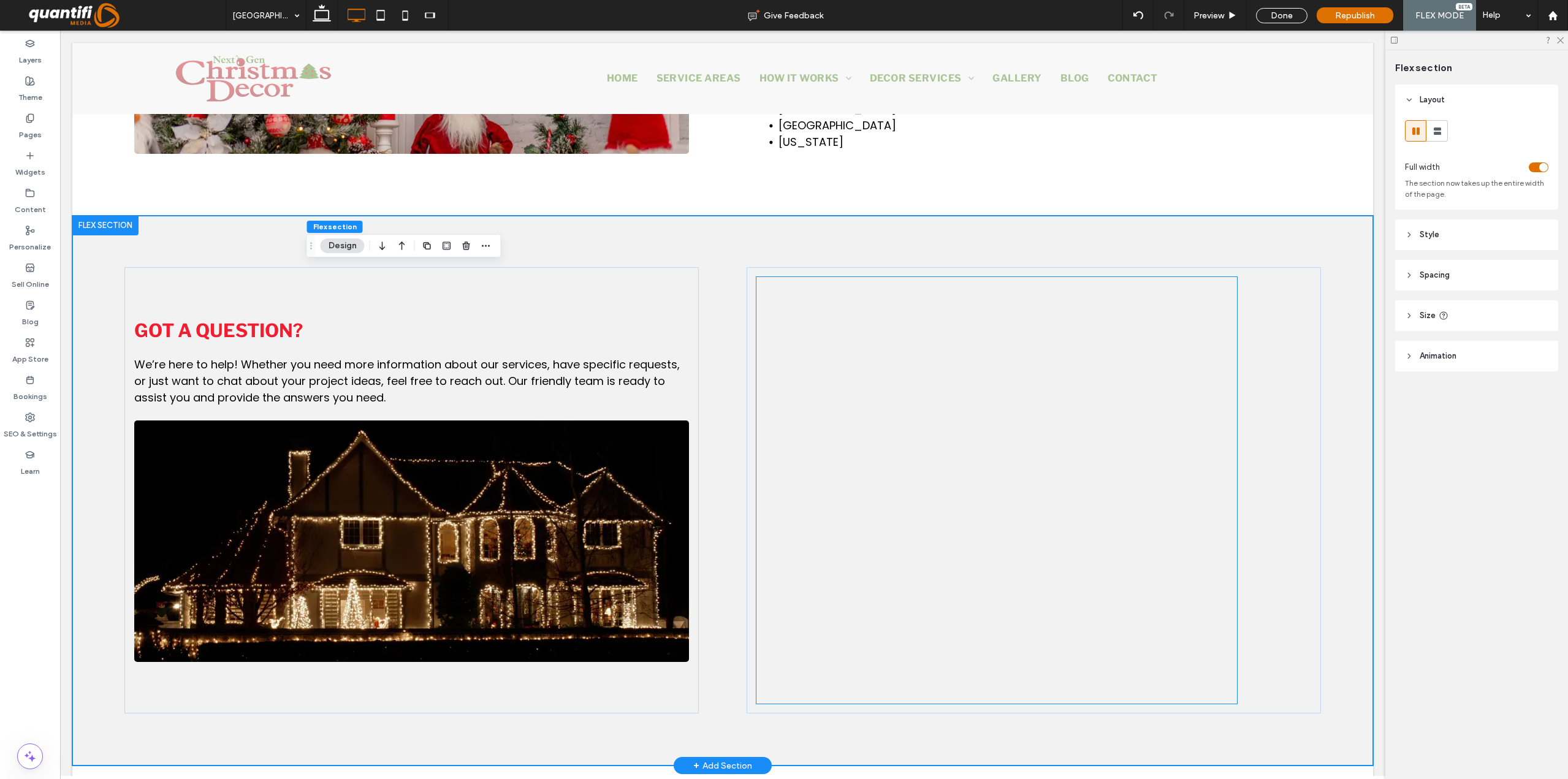
scroll to position [1209, 0]
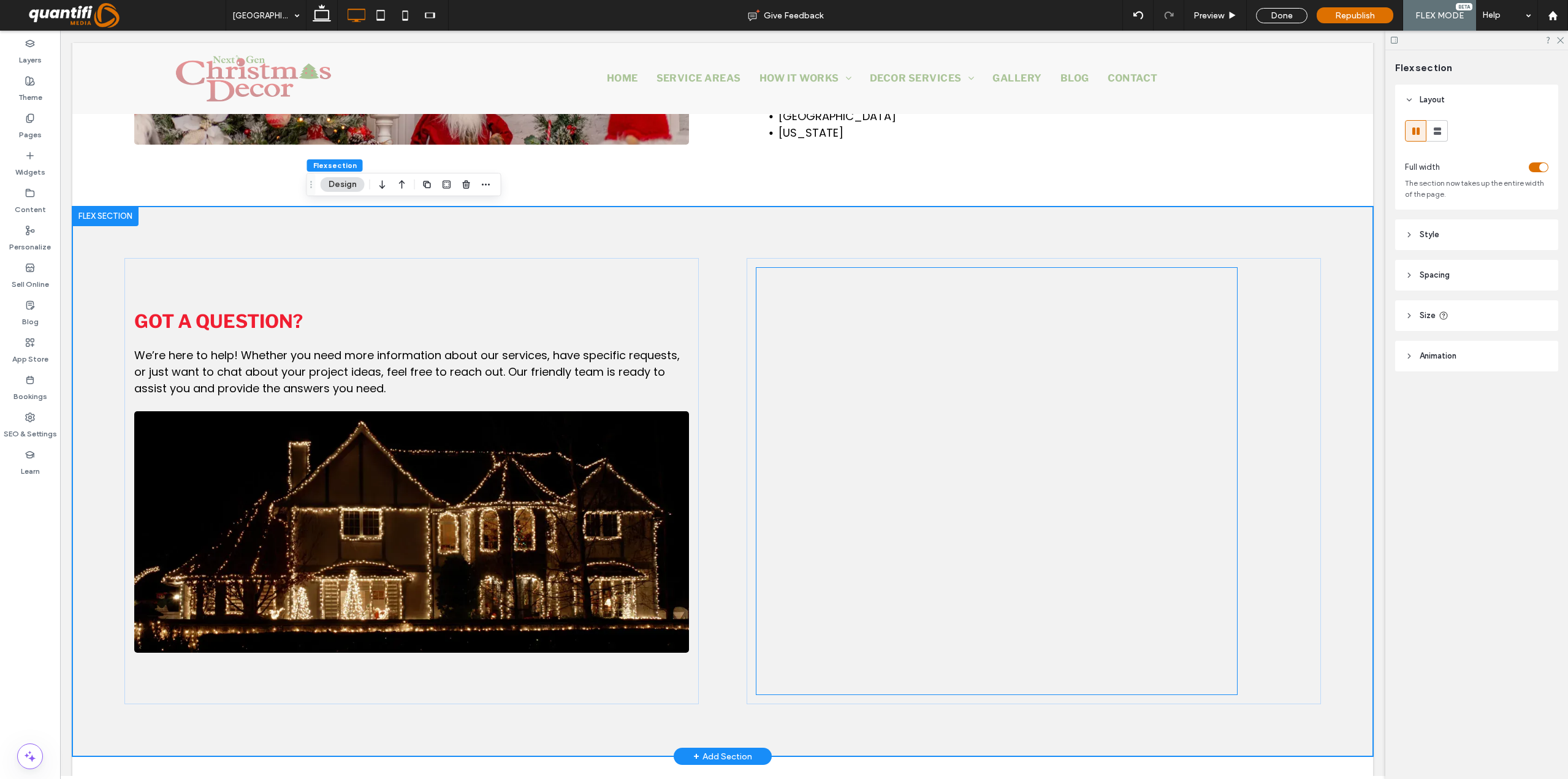
click at [1205, 621] on div at bounding box center [996, 544] width 481 height 552
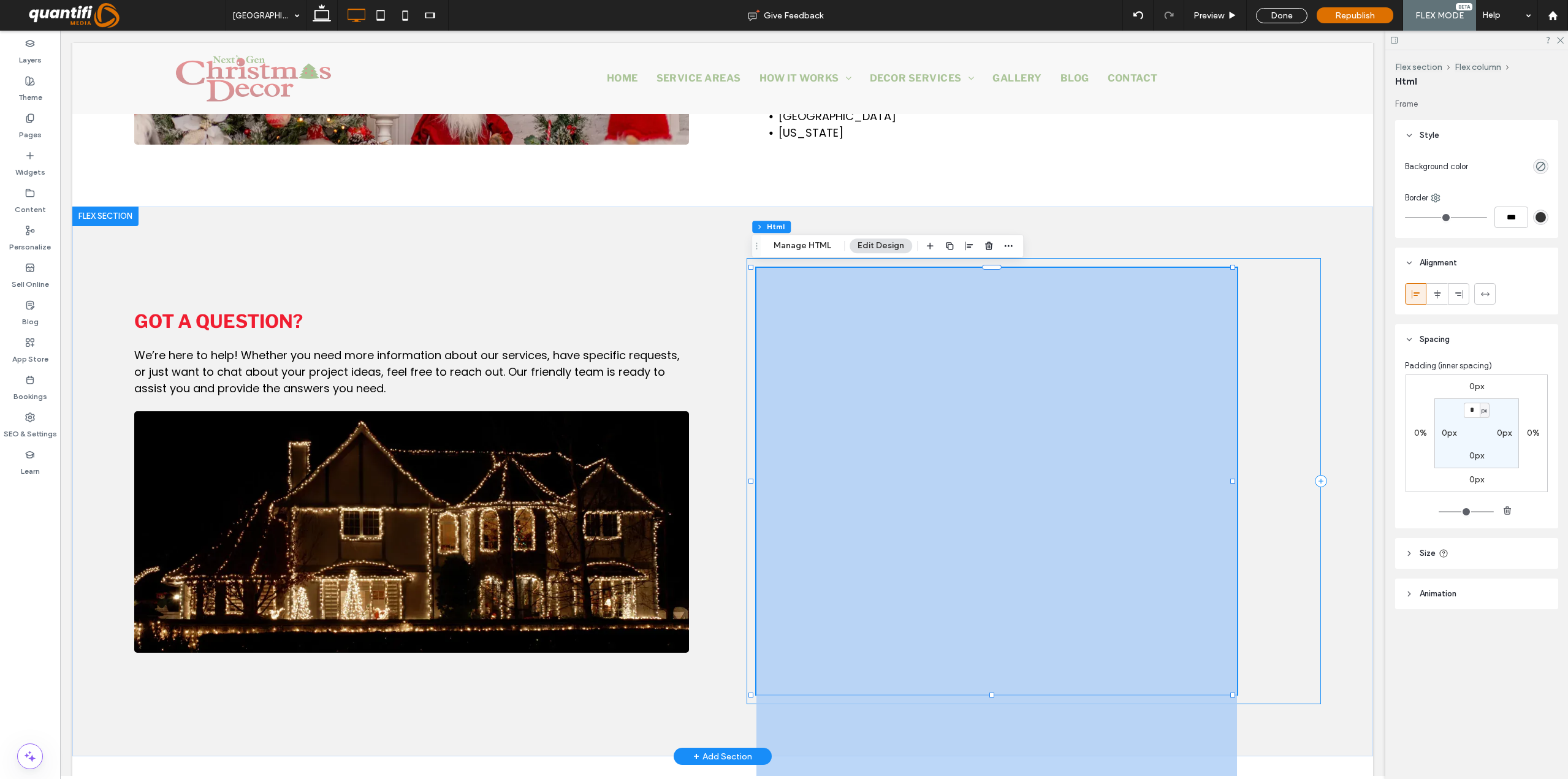
click at [1231, 476] on div "Got a question? We’re here to help! Whether you need more information about our…" at bounding box center [722, 482] width 1301 height 550
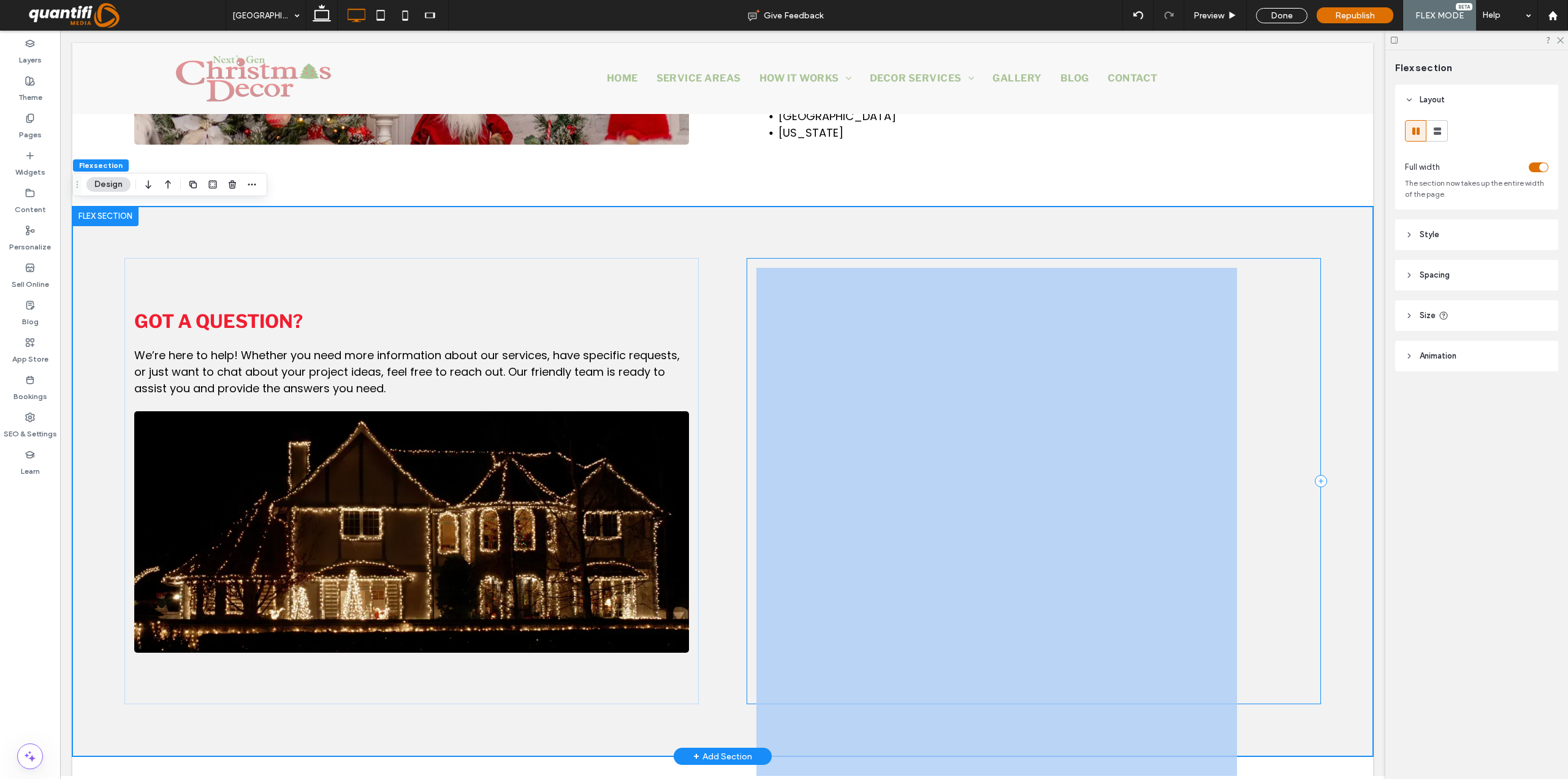
click at [1232, 479] on div at bounding box center [1034, 481] width 574 height 446
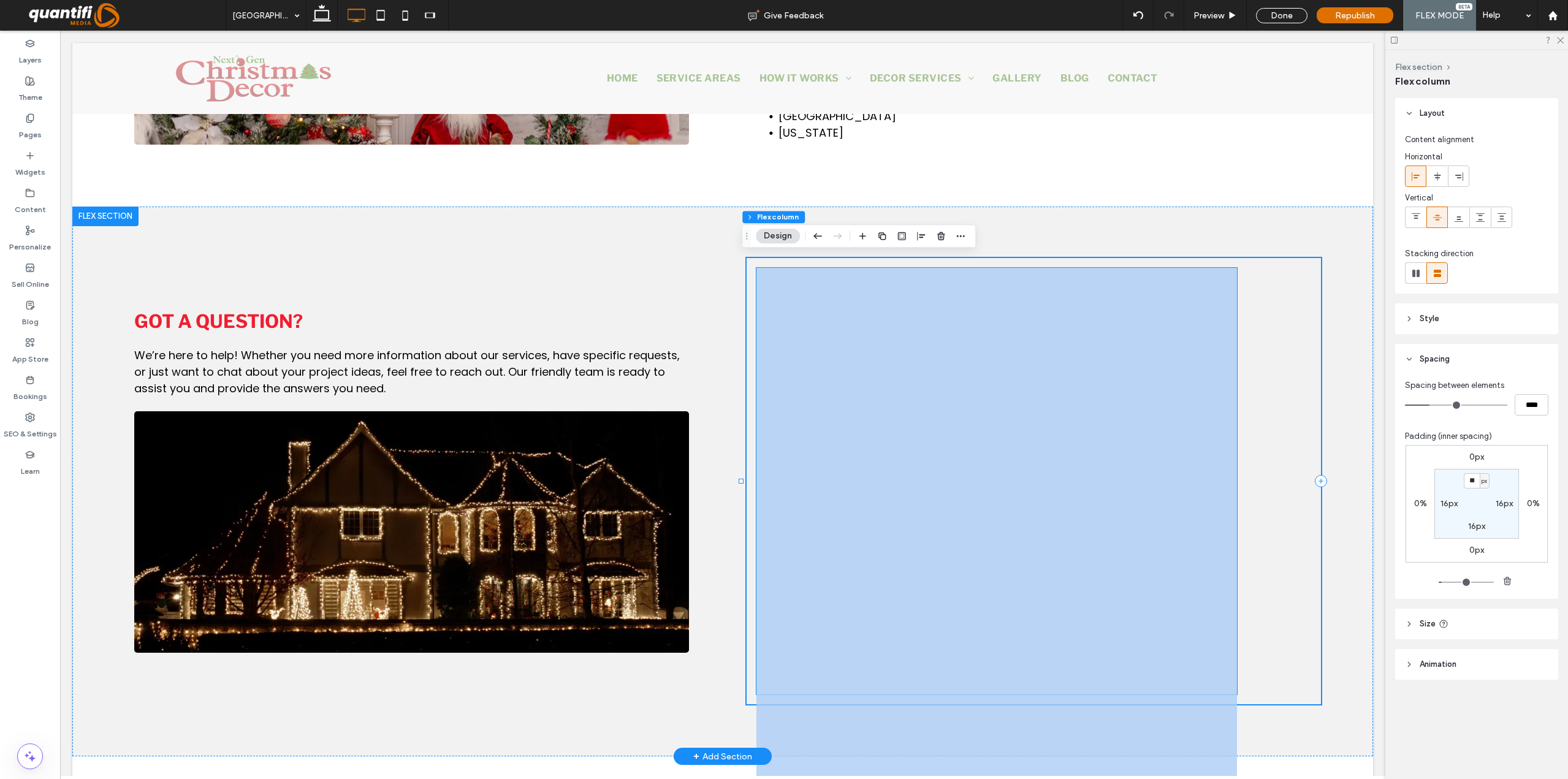
click at [1221, 481] on div at bounding box center [996, 544] width 481 height 552
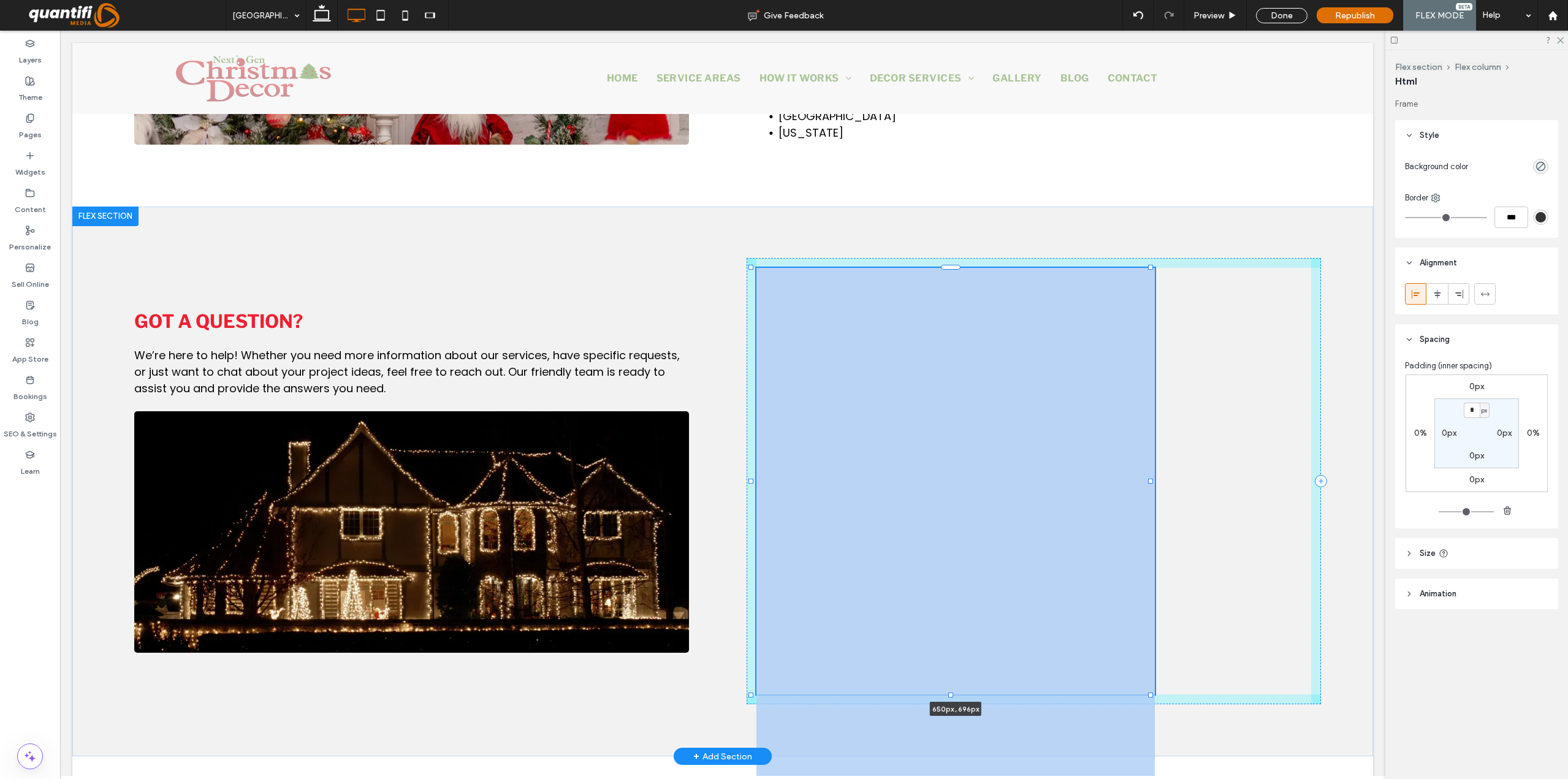
drag, startPoint x: 1232, startPoint y: 481, endPoint x: 1151, endPoint y: 473, distance: 81.4
click at [1151, 473] on div "Got a question? We’re here to help! Whether you need more information about our…" at bounding box center [722, 482] width 1301 height 550
type input "***"
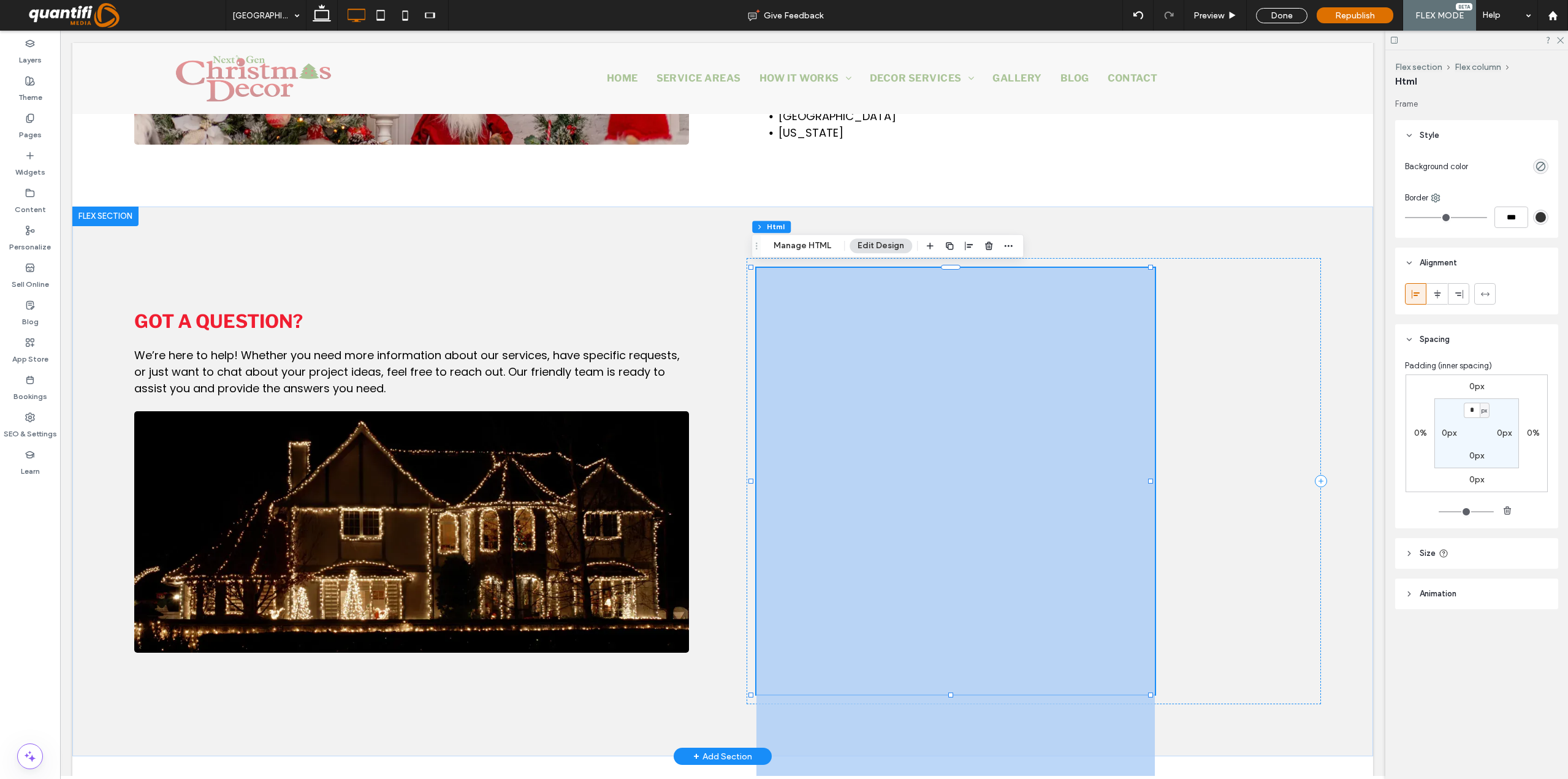
click at [1104, 521] on div at bounding box center [956, 544] width 398 height 552
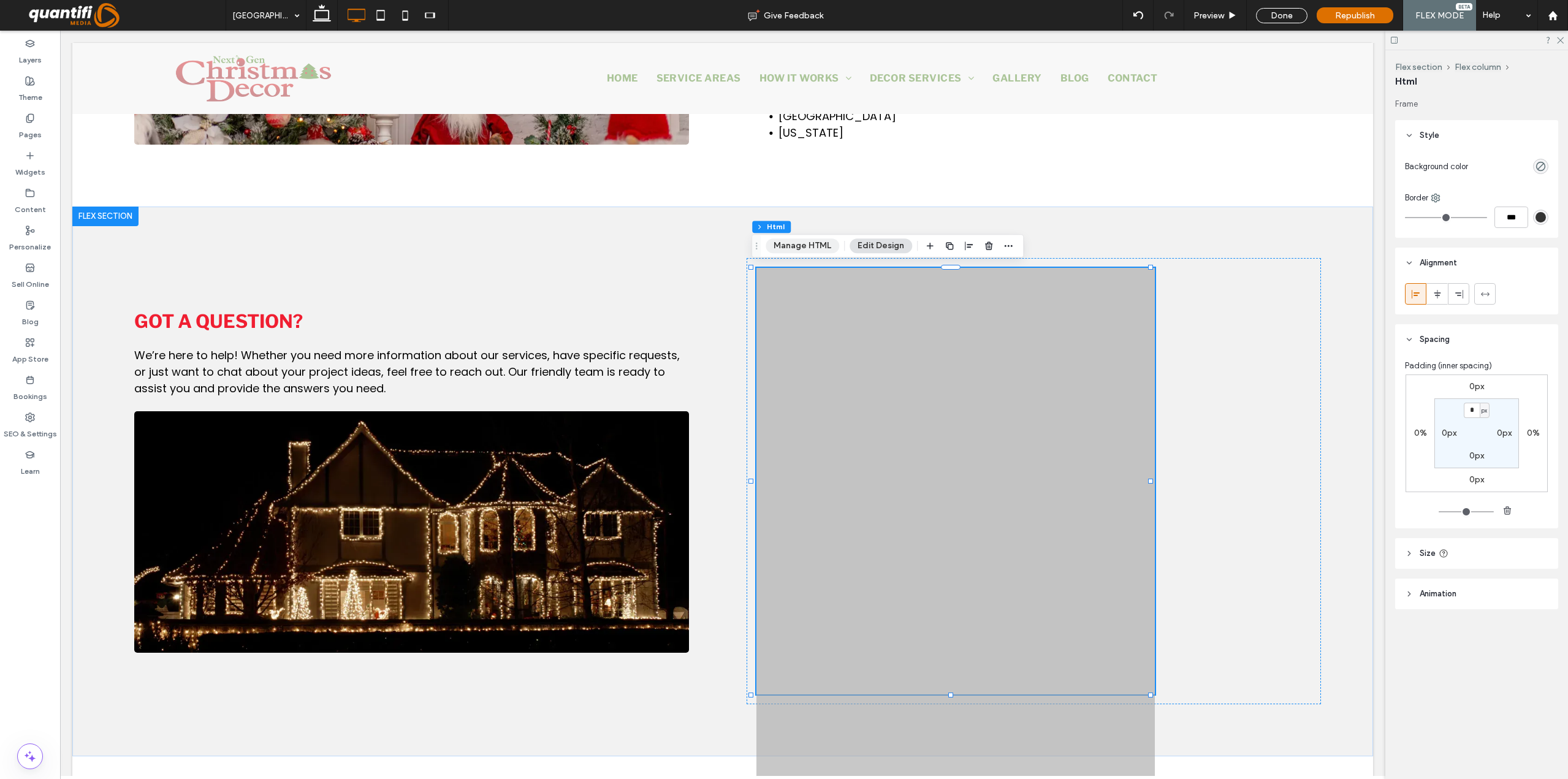
click at [798, 251] on button "Manage HTML" at bounding box center [802, 246] width 74 height 15
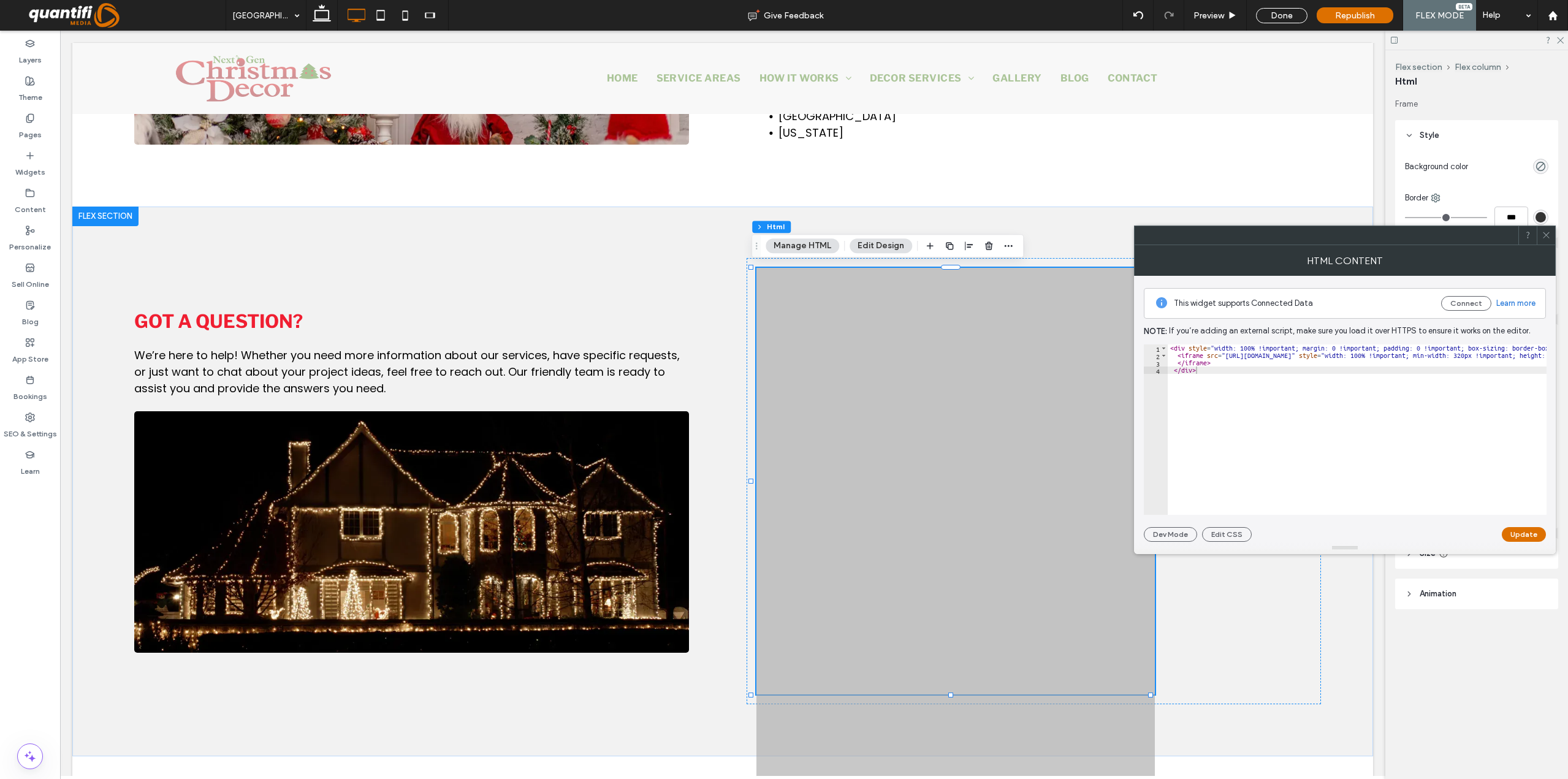
click at [1346, 400] on div "< div style = "width: 100% !important; margin: 0 !important; padding: 0 !import…" at bounding box center [1357, 430] width 379 height 171
click at [1323, 406] on div "< div style = "width: 100% !important; margin: 0 !important; padding: 0 !import…" at bounding box center [1357, 430] width 379 height 171
type textarea "********* *******"
paste textarea "Cursor at row 4"
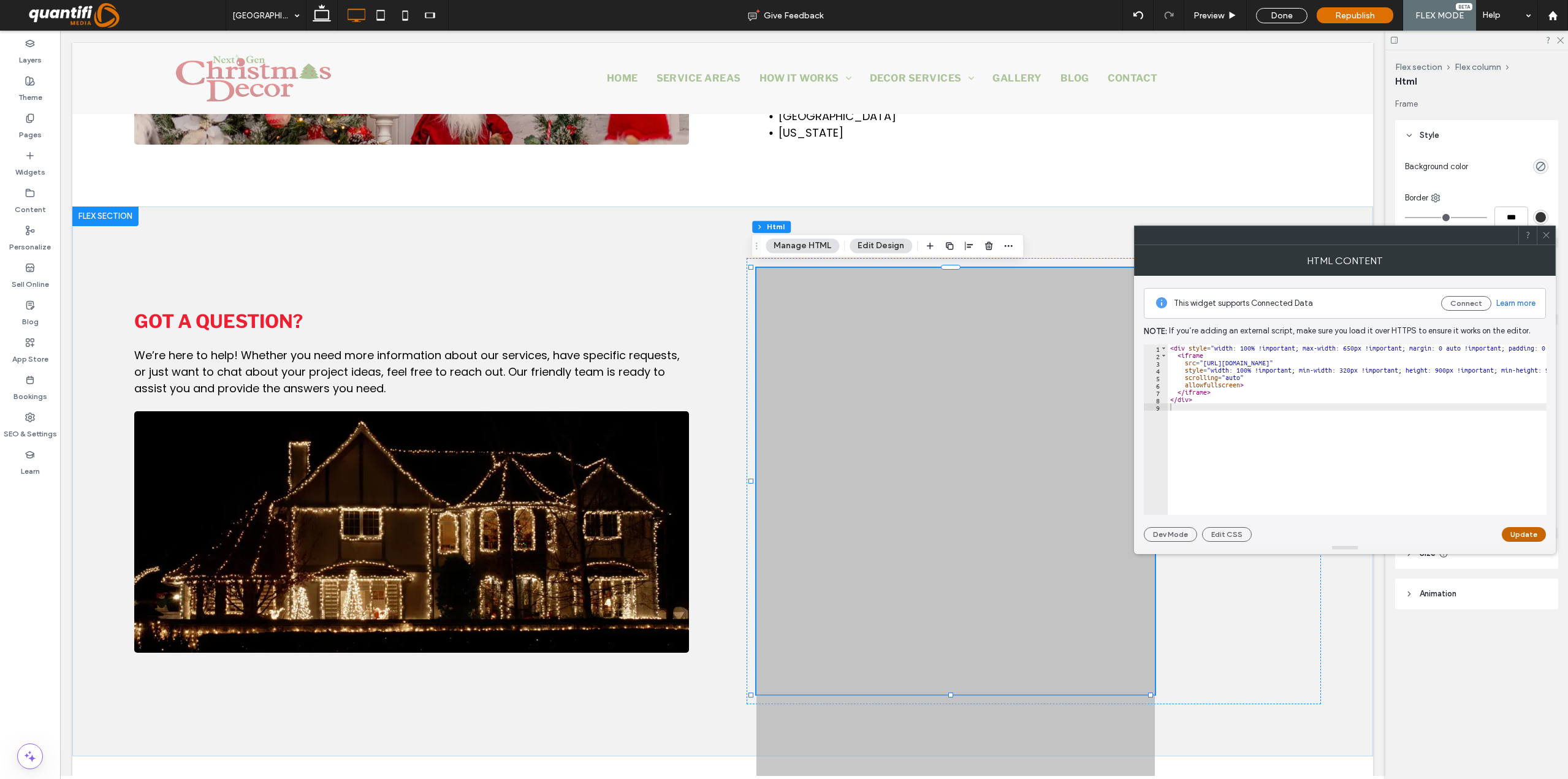
click at [1346, 537] on button "Update" at bounding box center [1524, 535] width 44 height 15
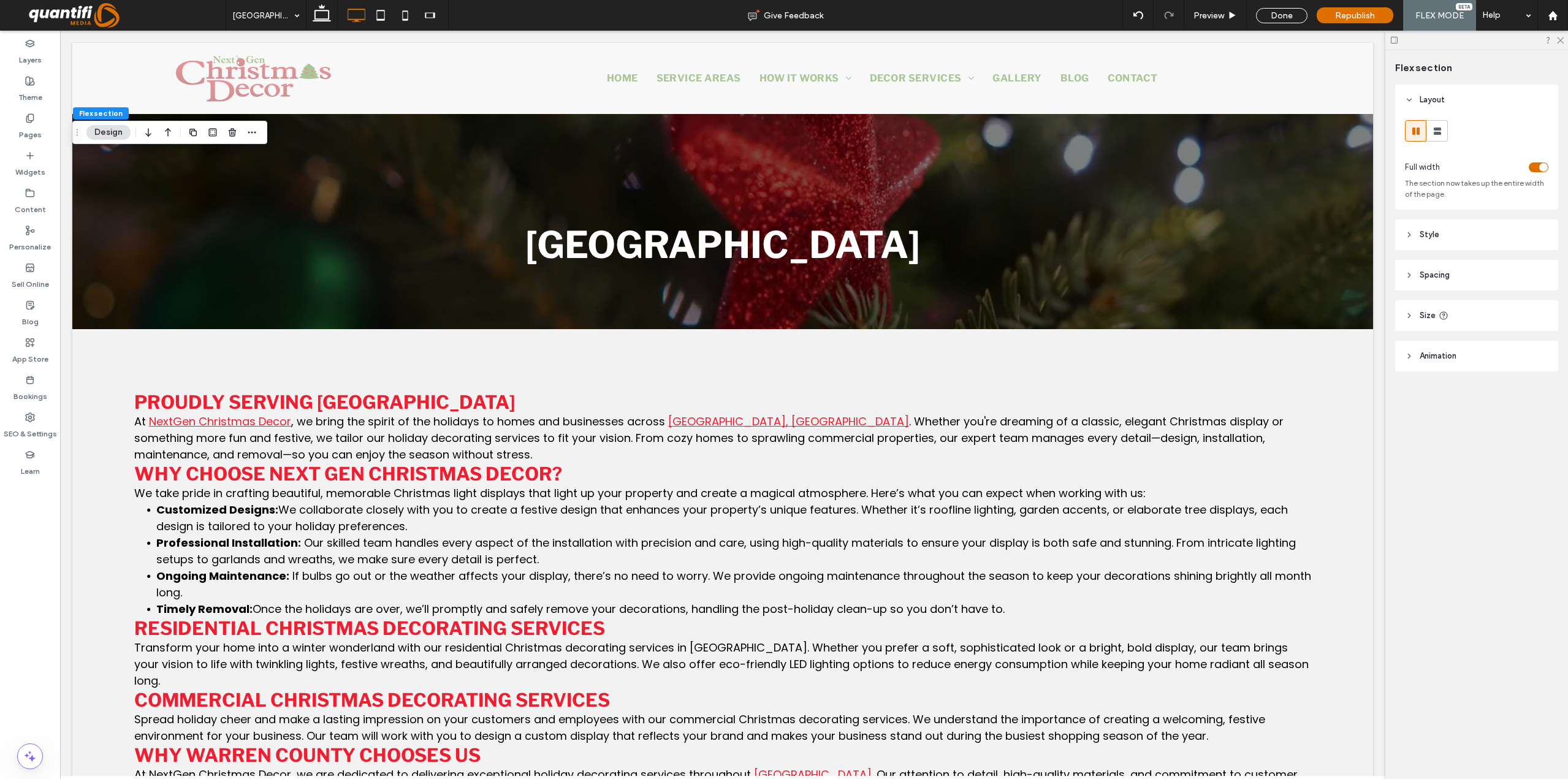
scroll to position [1285, 0]
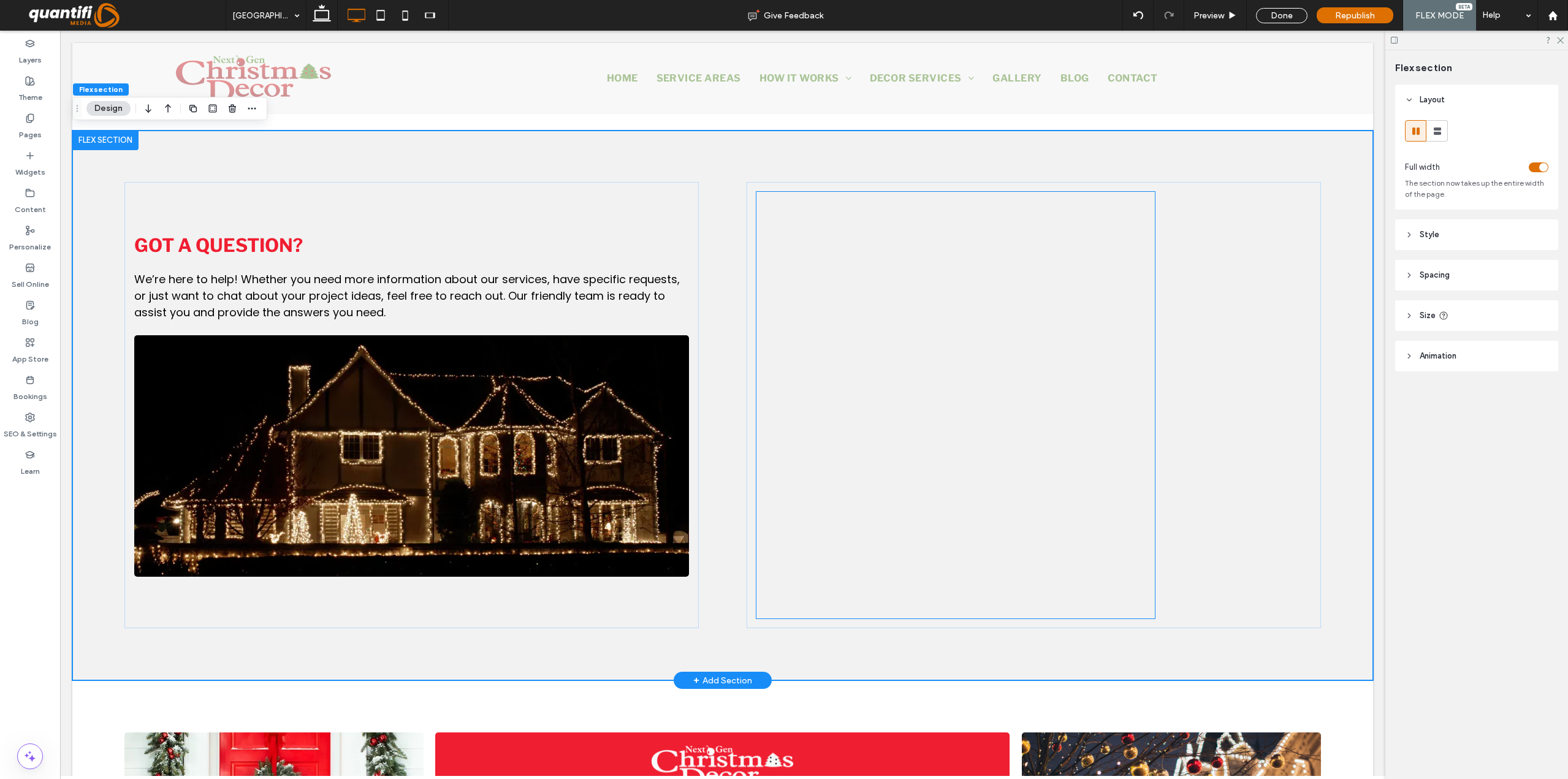
click at [1098, 517] on div at bounding box center [956, 467] width 398 height 552
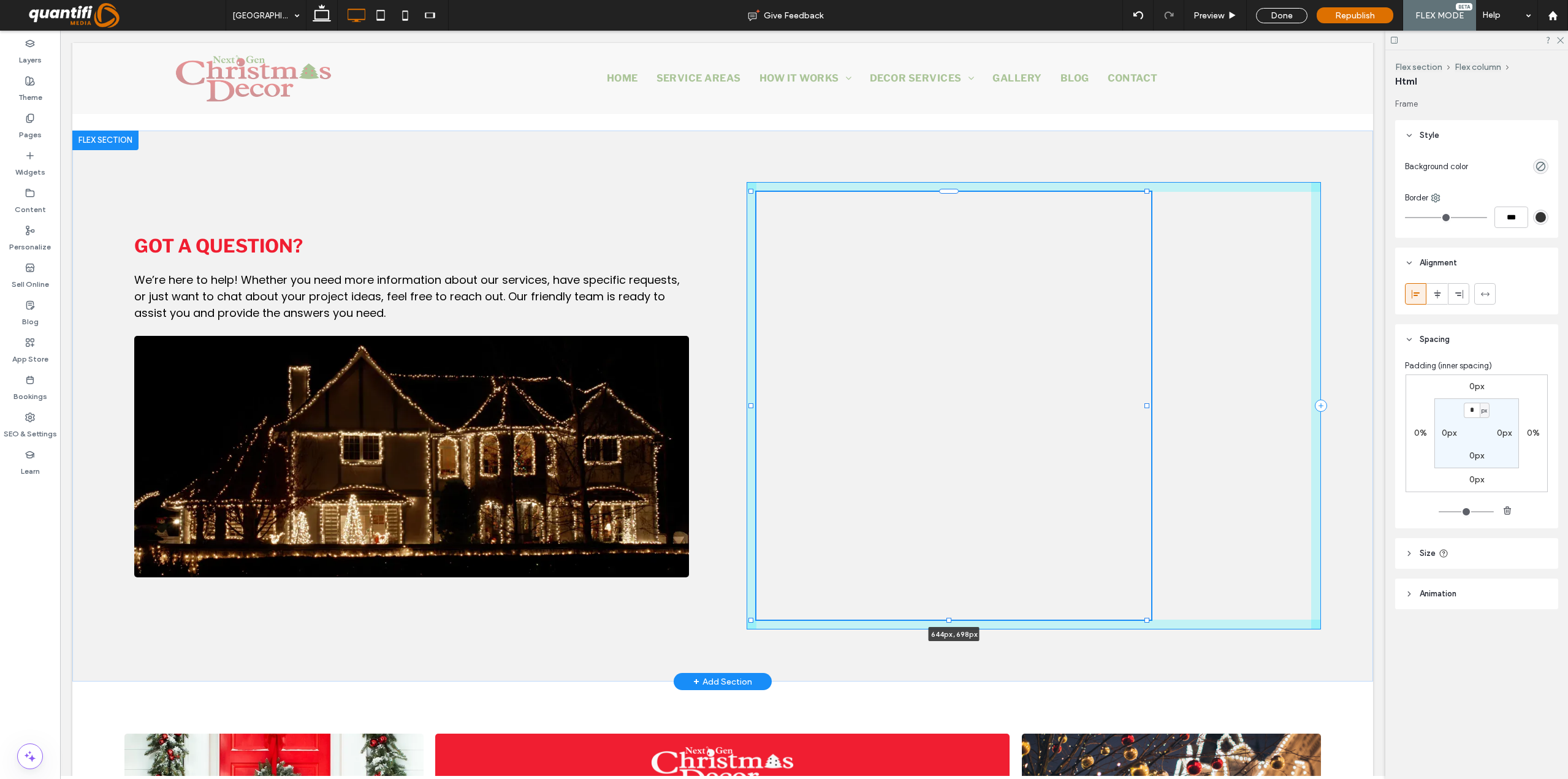
click at [1148, 617] on div at bounding box center [1147, 619] width 5 height 5
type input "***"
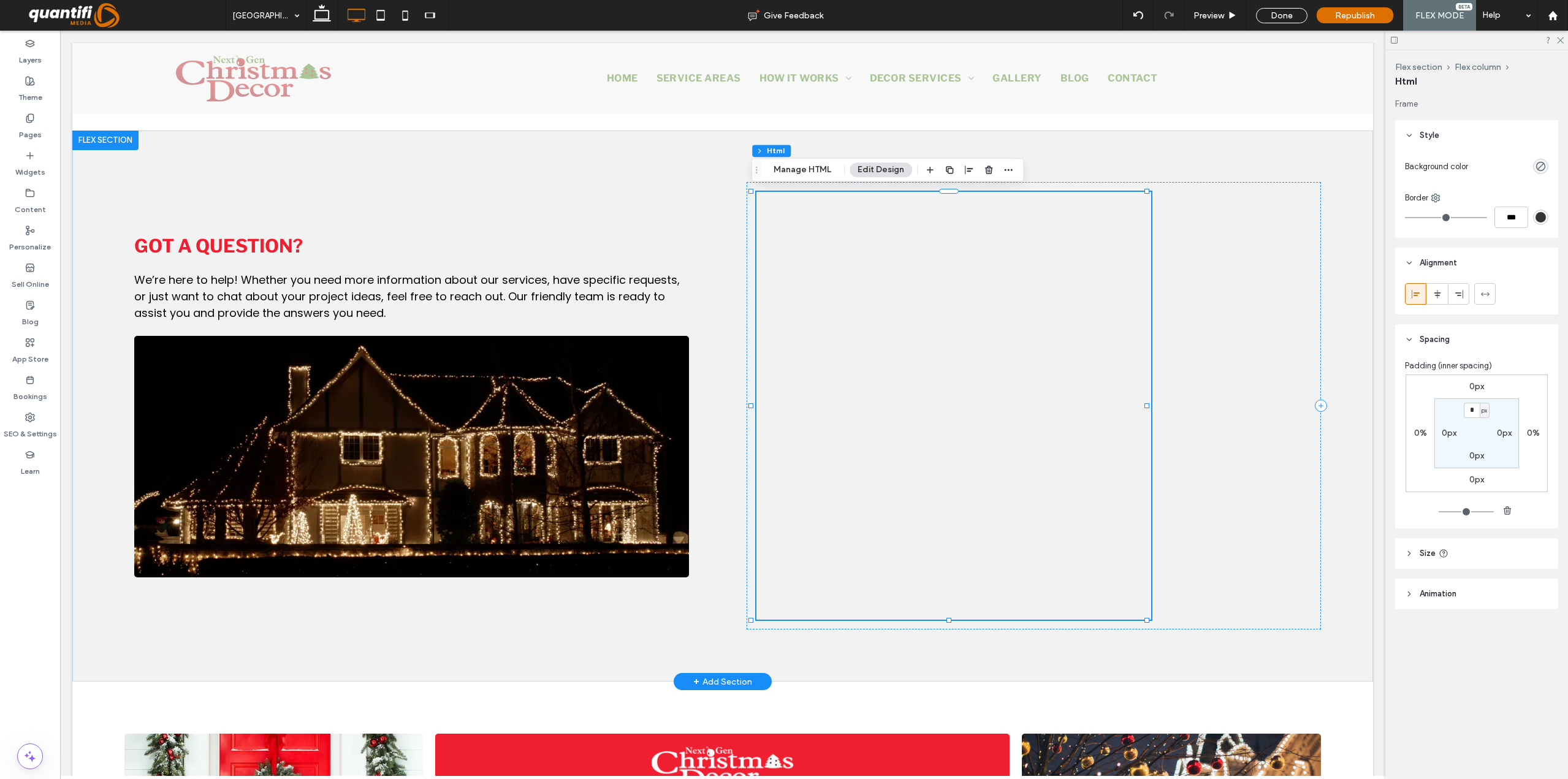
click at [979, 349] on div at bounding box center [953, 467] width 395 height 552
click at [878, 173] on button "Edit Design" at bounding box center [881, 170] width 63 height 15
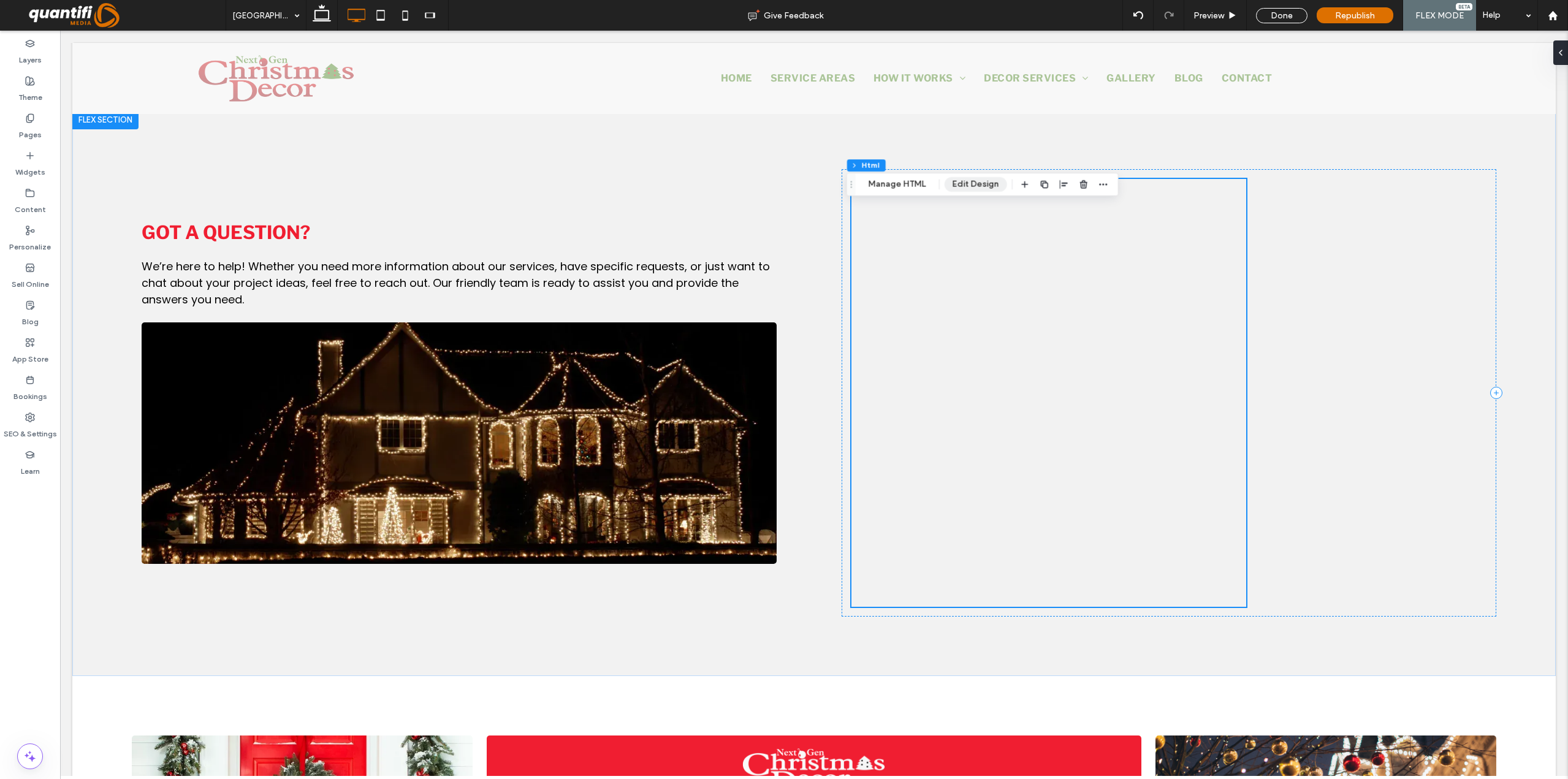
scroll to position [1241, 0]
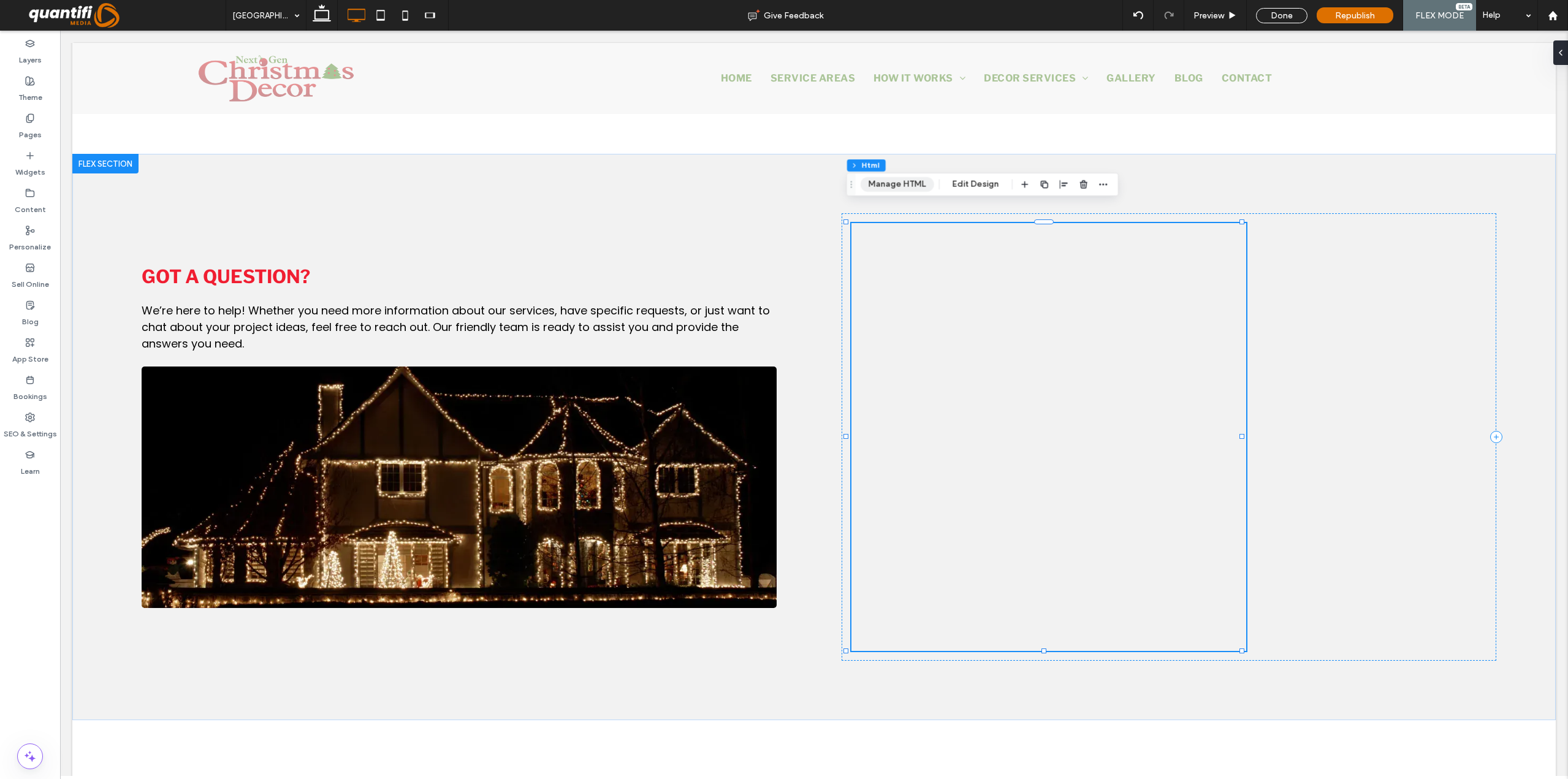
click at [915, 179] on button "Manage HTML" at bounding box center [898, 185] width 74 height 15
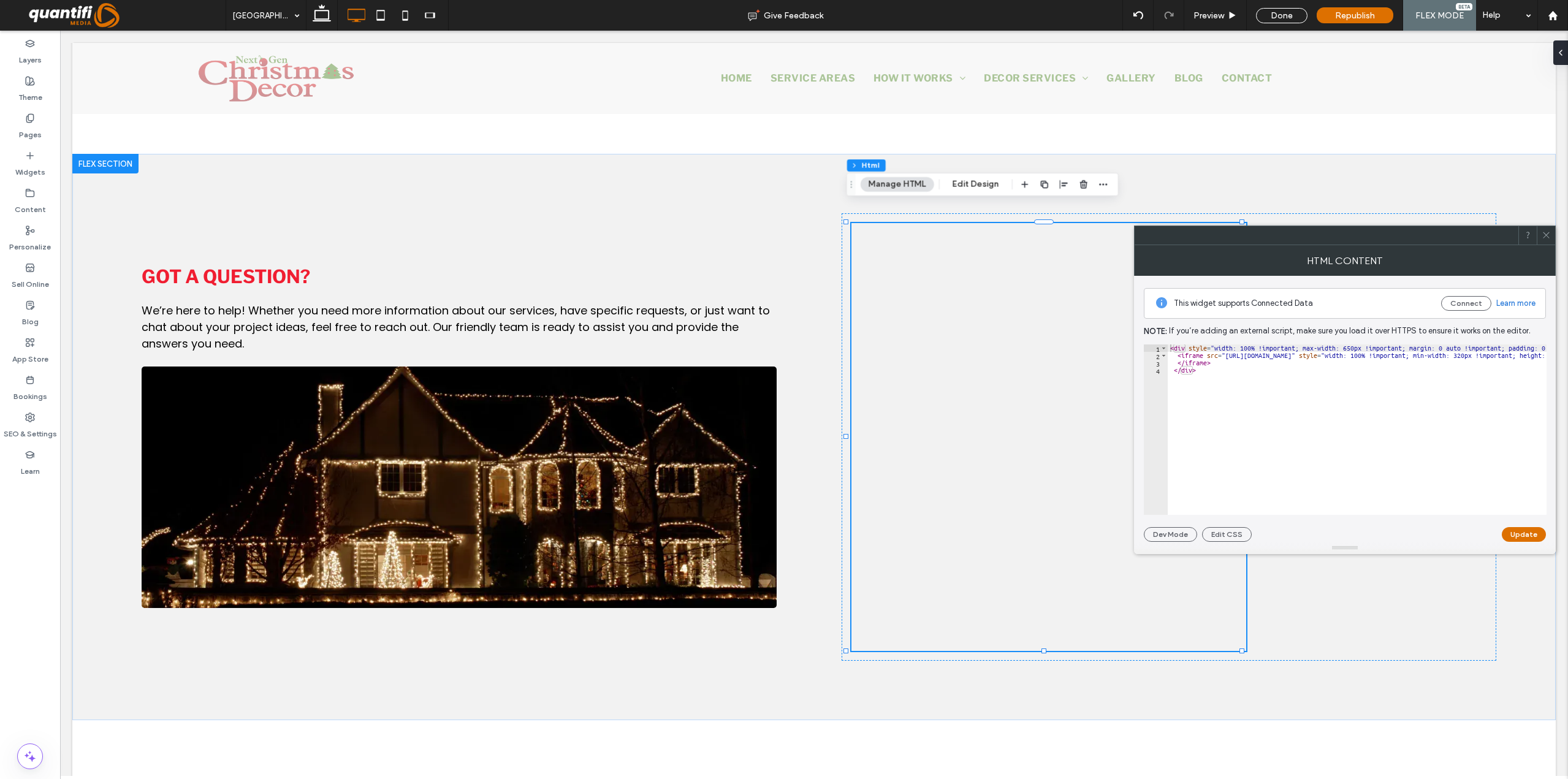
type textarea "********* *******"
paste textarea "Cursor at row 4"
click at [1346, 530] on button "Update" at bounding box center [1524, 535] width 44 height 15
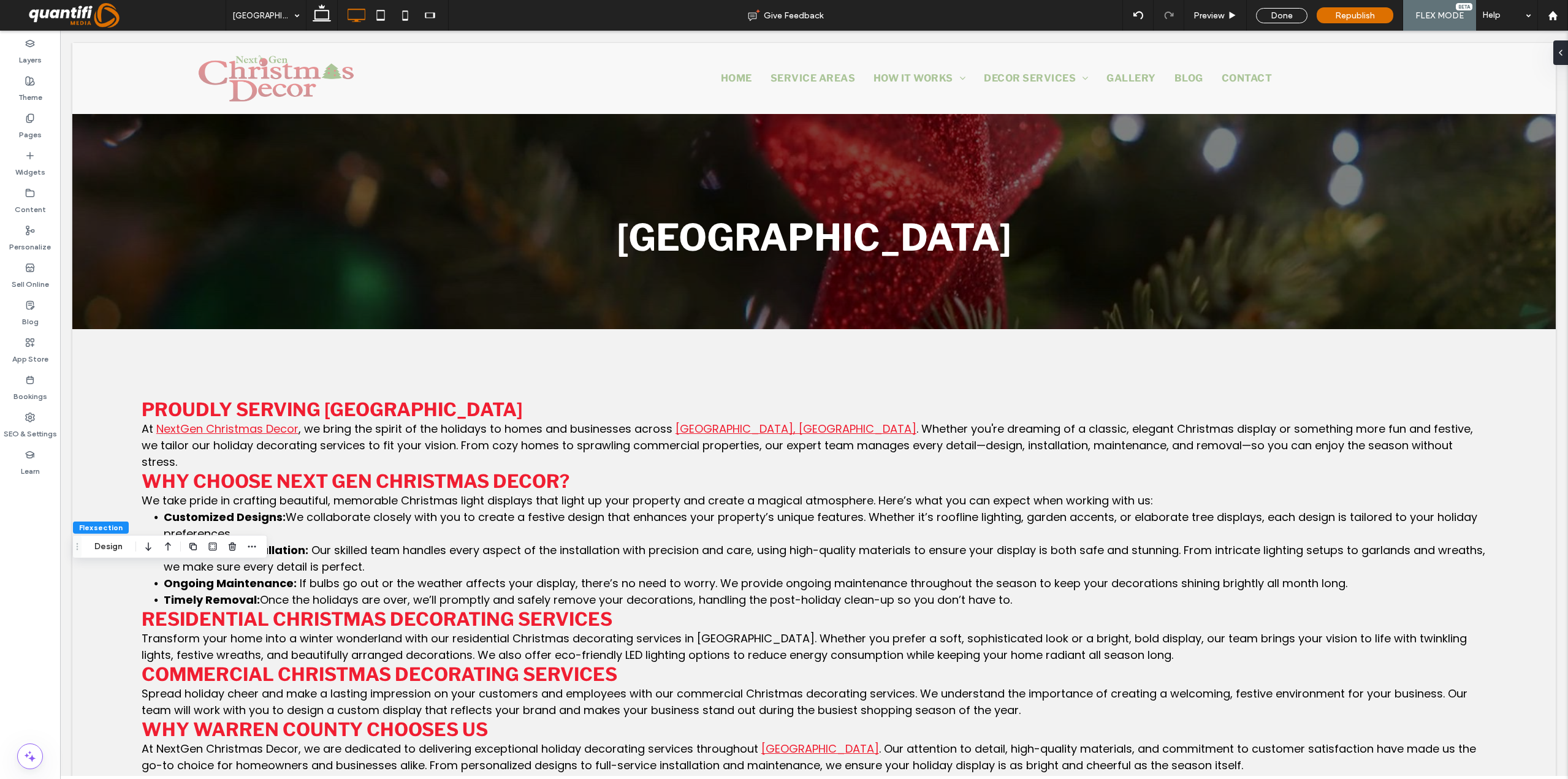
scroll to position [1256, 0]
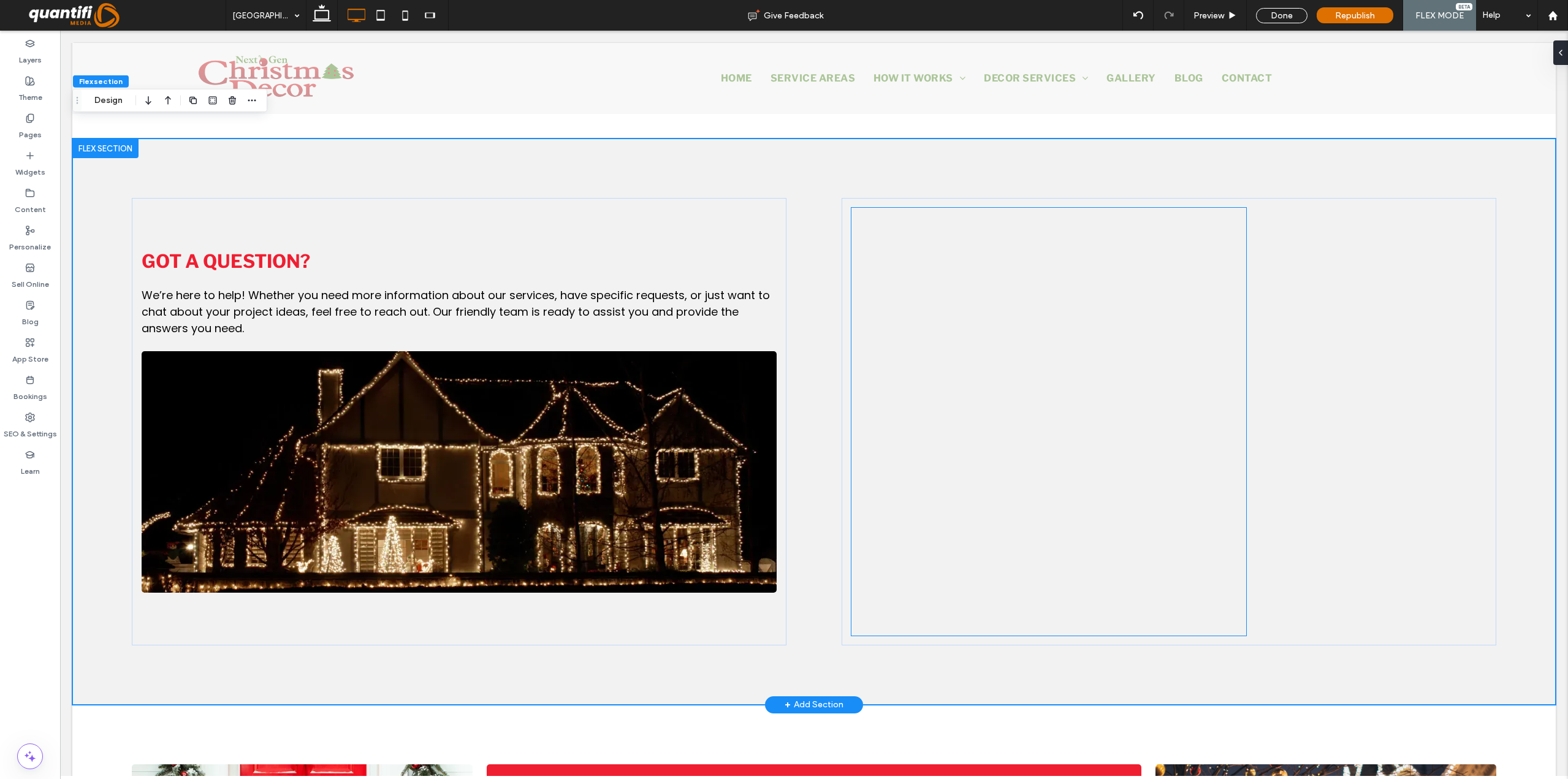
click at [1209, 554] on div at bounding box center [1048, 484] width 395 height 552
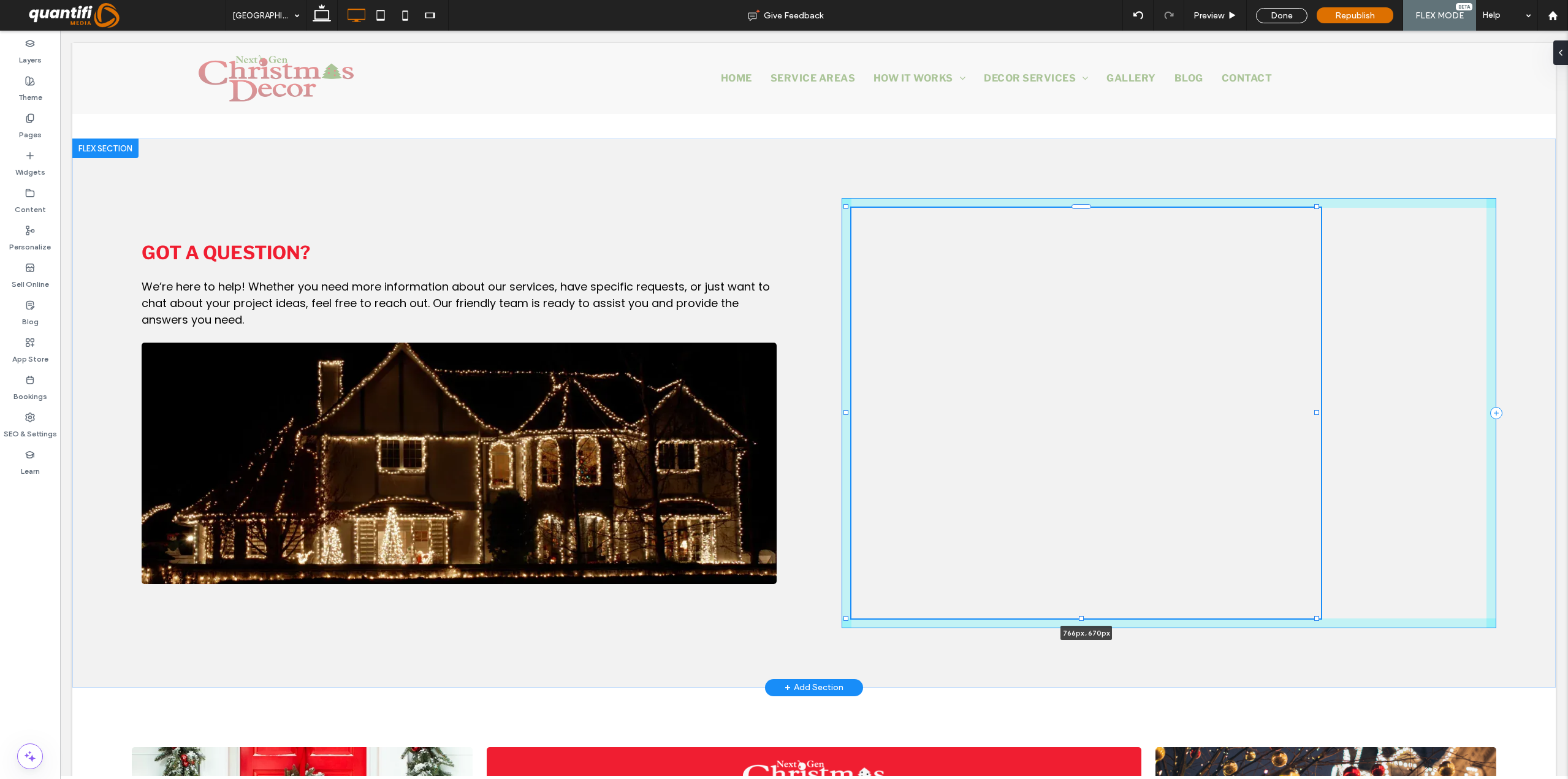
drag, startPoint x: 1243, startPoint y: 617, endPoint x: 1317, endPoint y: 608, distance: 74.5
click at [1317, 608] on div "Got a question? We’re here to help! Whether you need more information about our…" at bounding box center [814, 413] width 1483 height 549
type input "***"
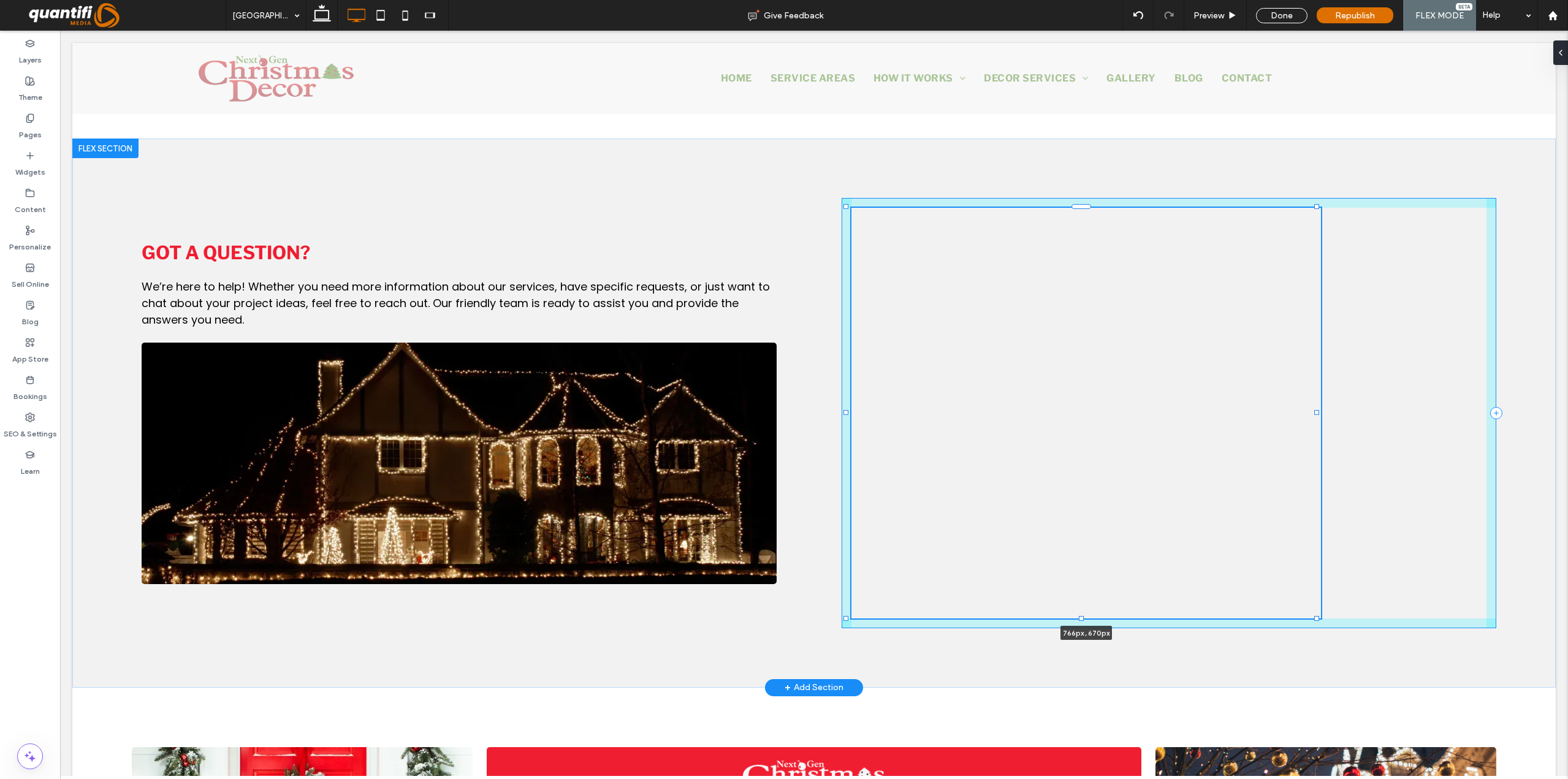
type input "***"
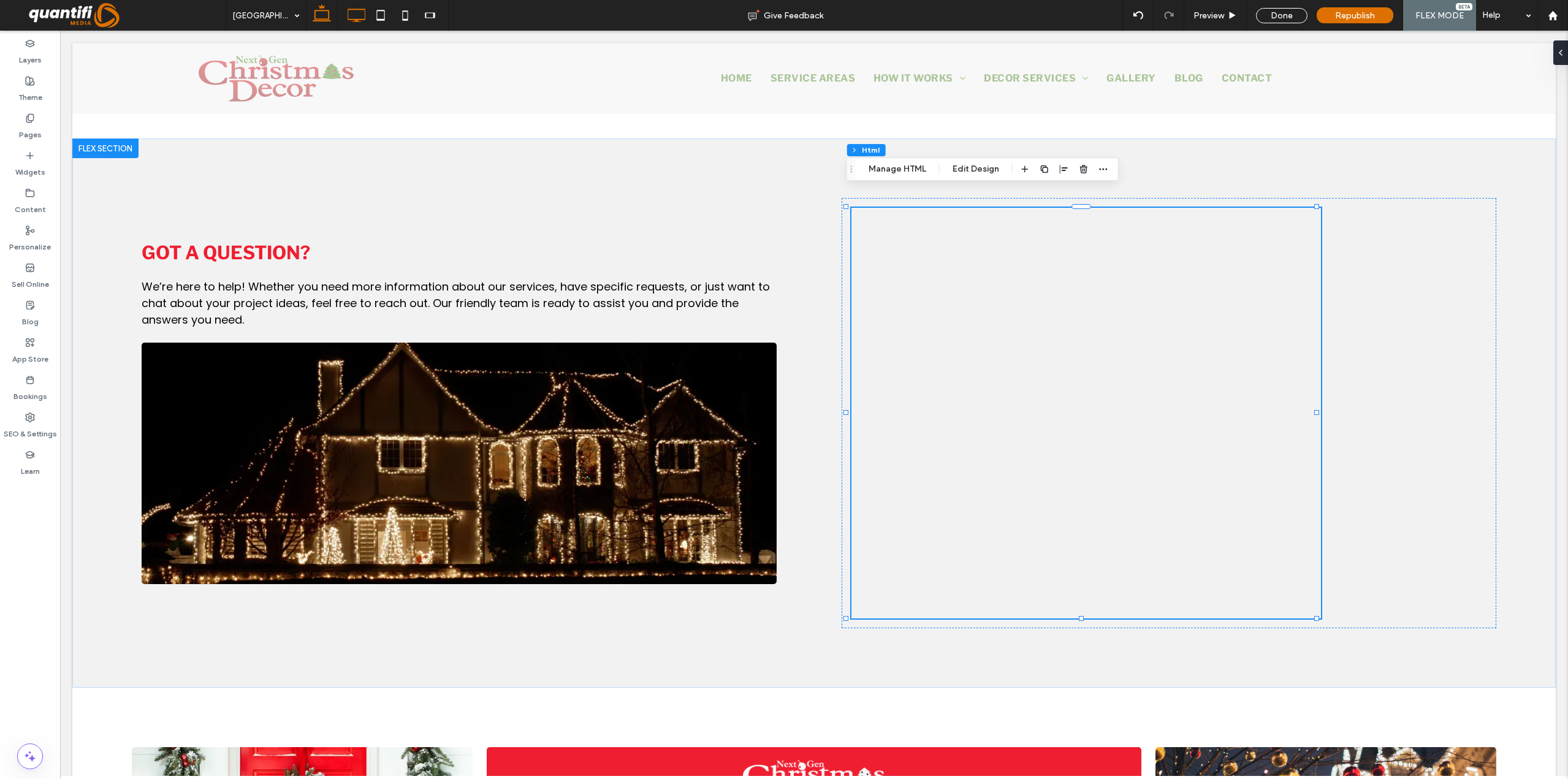
click at [319, 21] on icon at bounding box center [322, 15] width 25 height 25
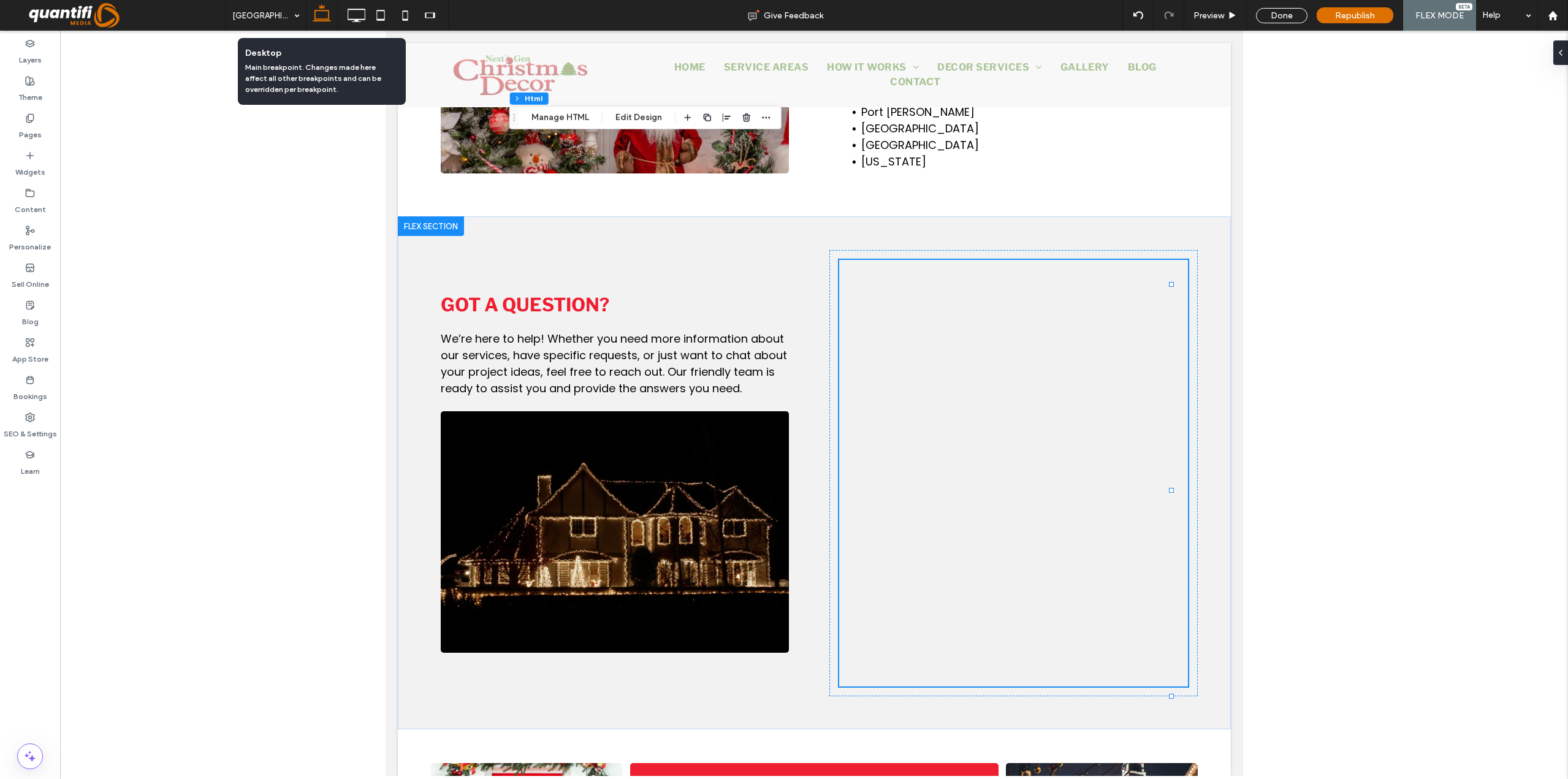
type input "***"
type input "*****"
type input "***"
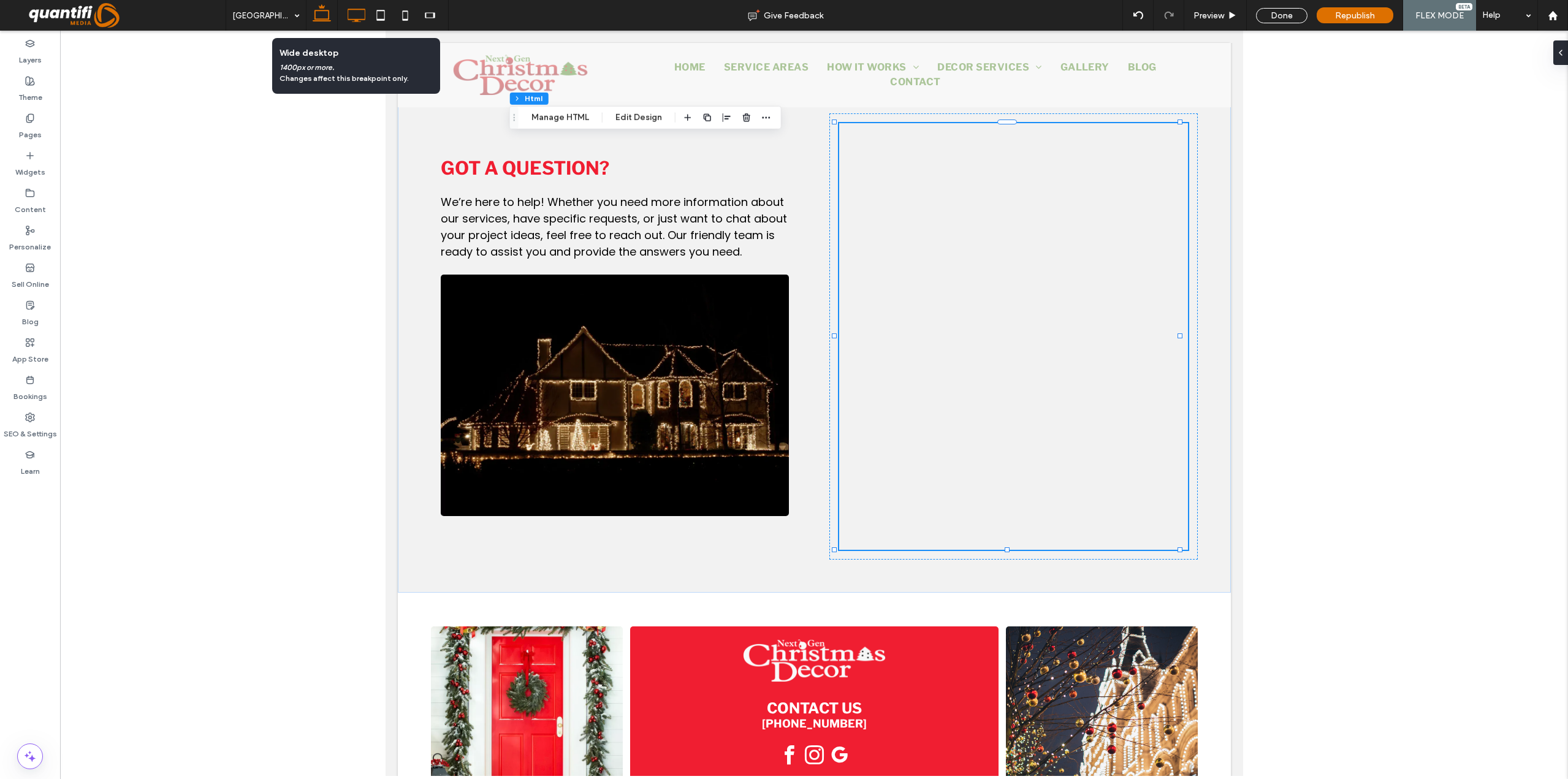
click at [349, 16] on icon at bounding box center [356, 15] width 25 height 25
type input "***"
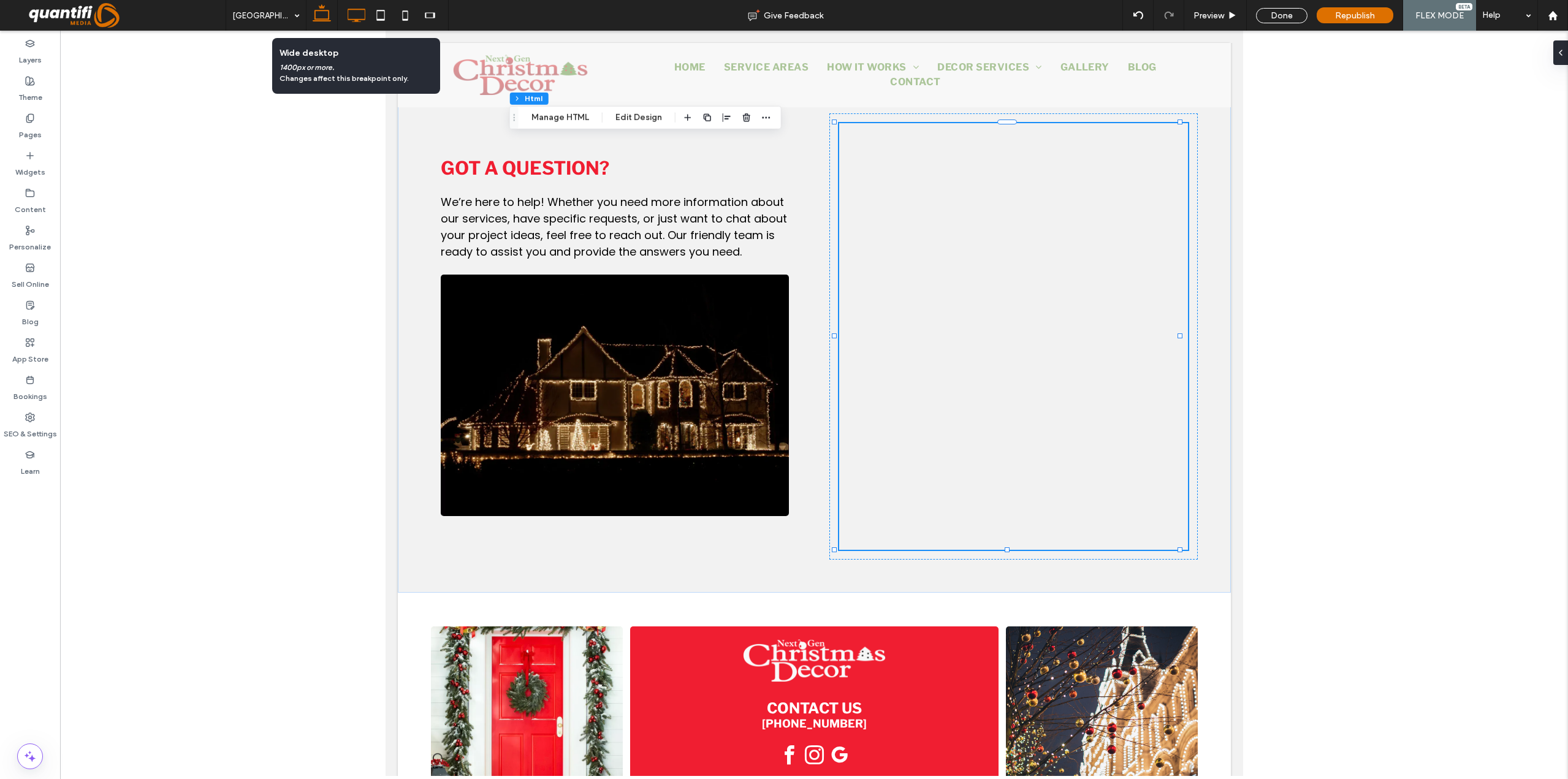
scroll to position [1256, 0]
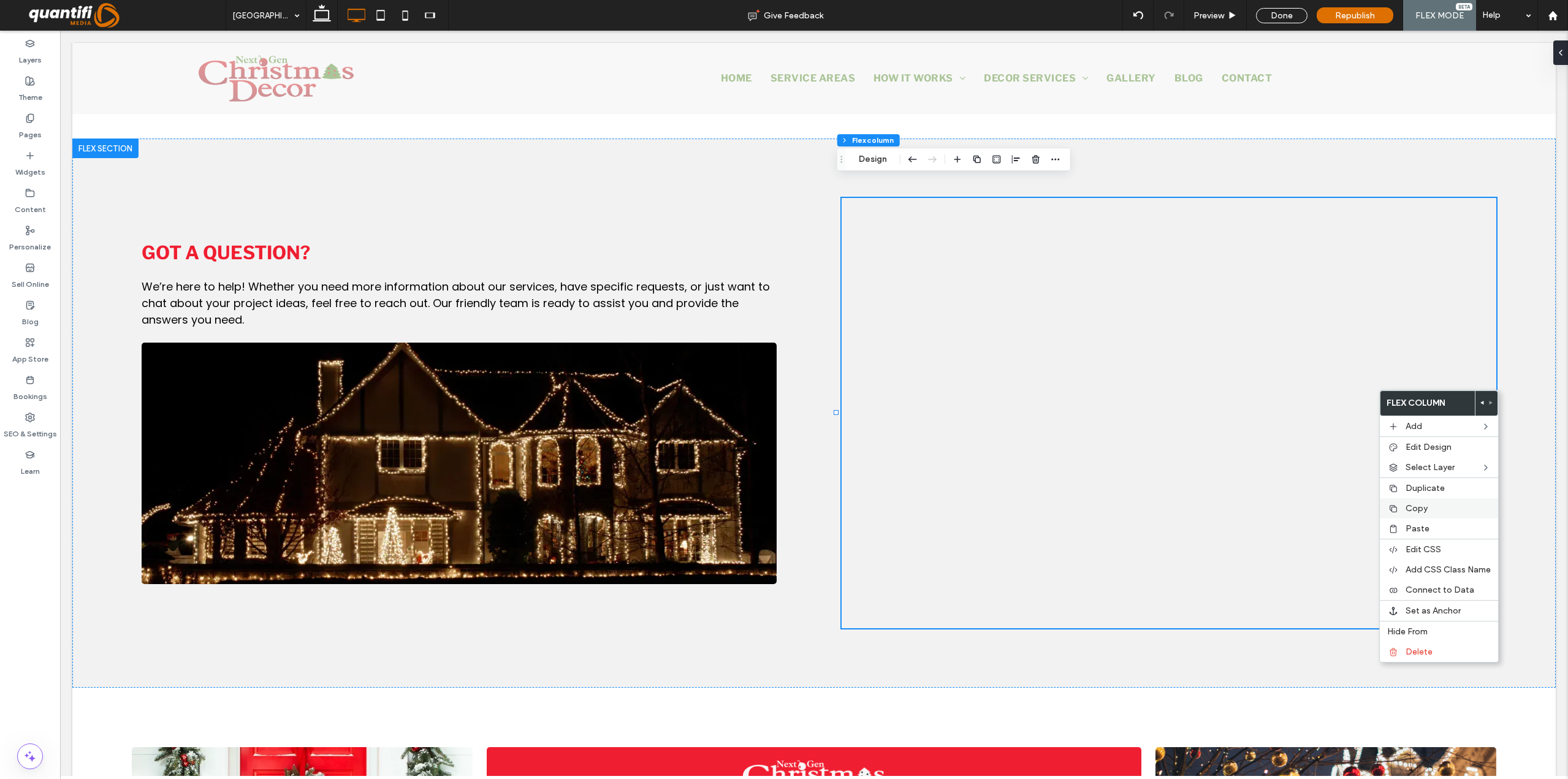
click at [1346, 511] on label "Copy" at bounding box center [1448, 508] width 85 height 10
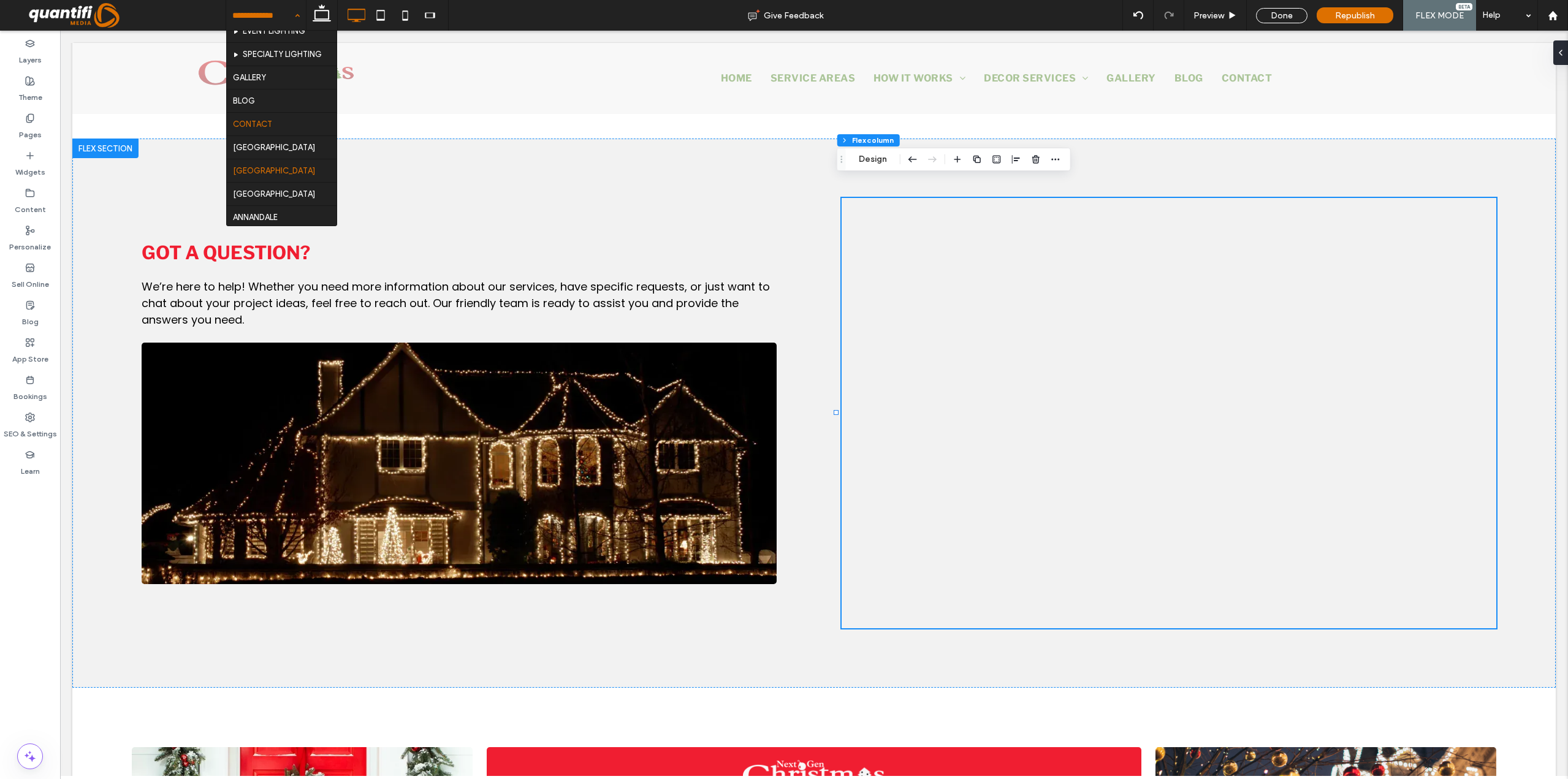
scroll to position [306, 0]
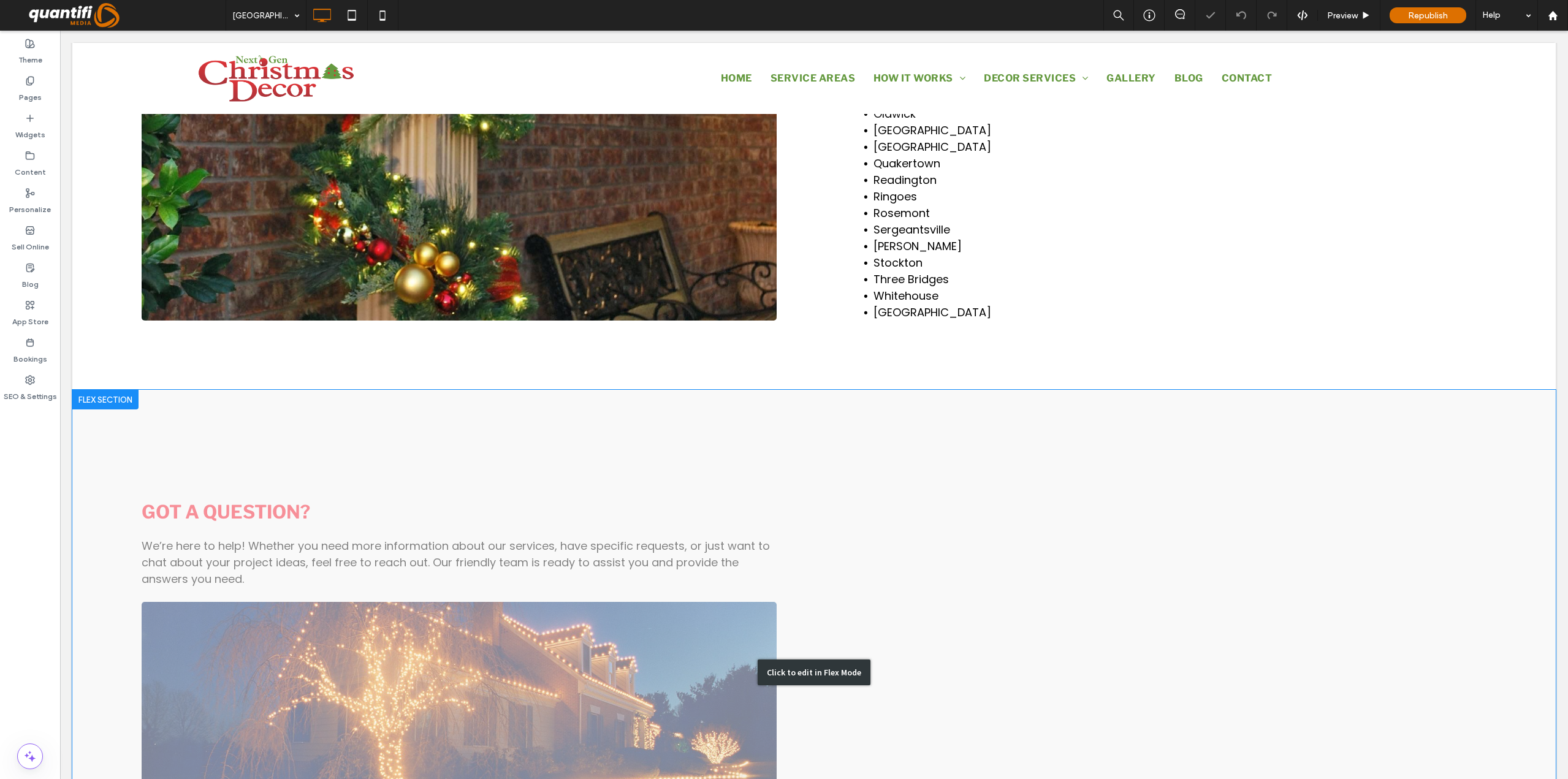
scroll to position [1336, 0]
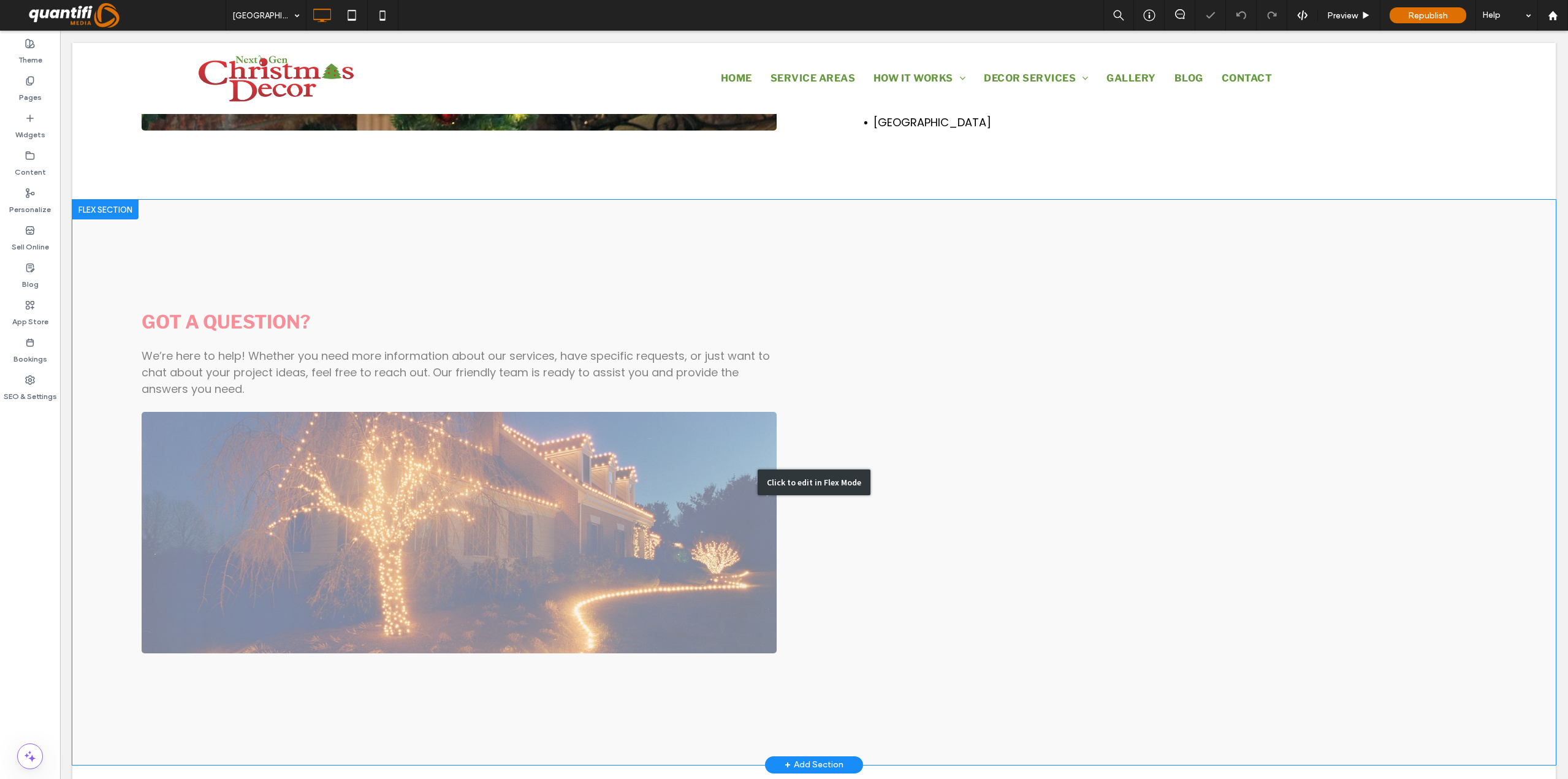
click at [814, 469] on div "Click to edit in Flex Mode" at bounding box center [814, 482] width 113 height 26
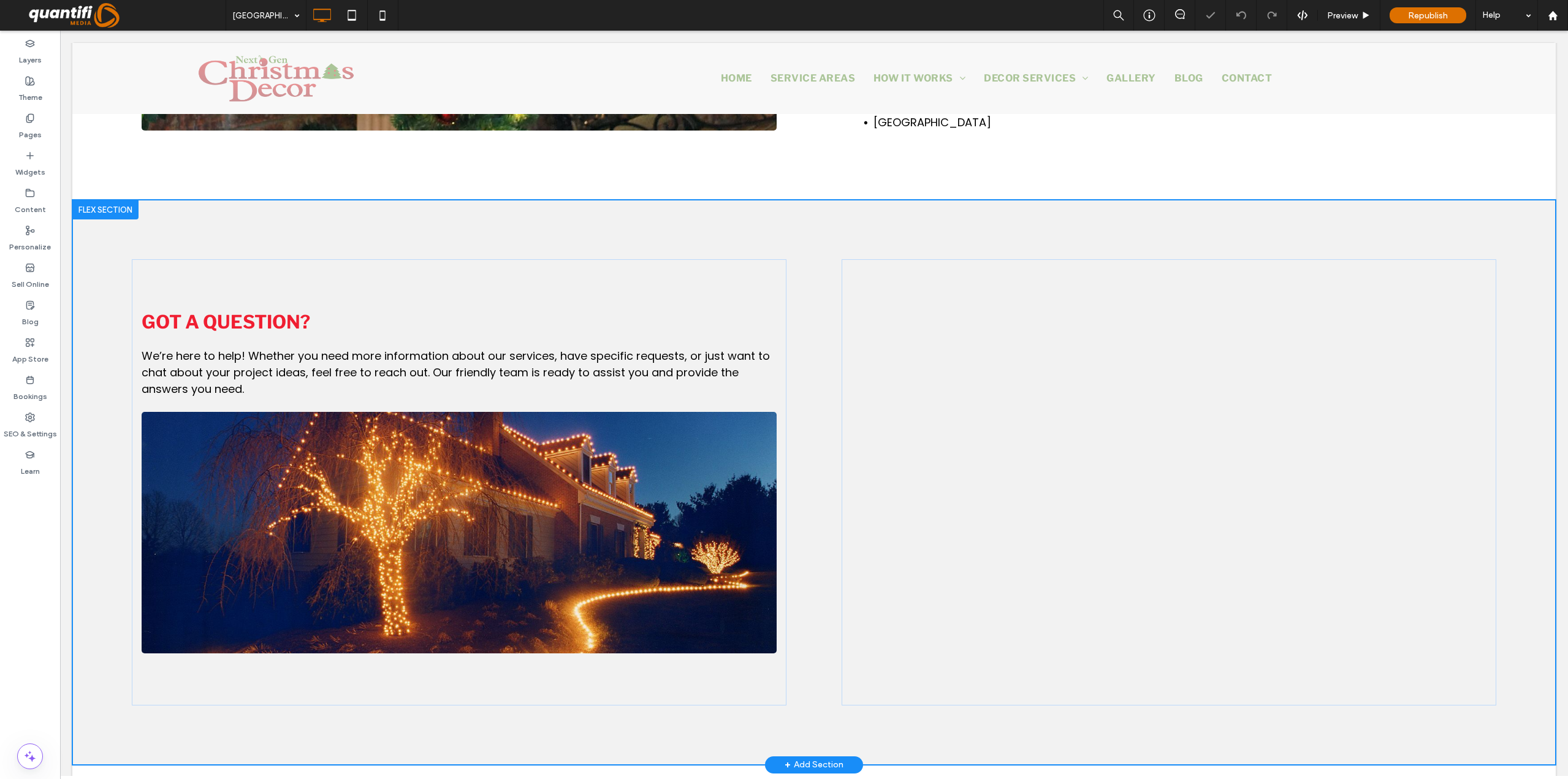
scroll to position [1440, 0]
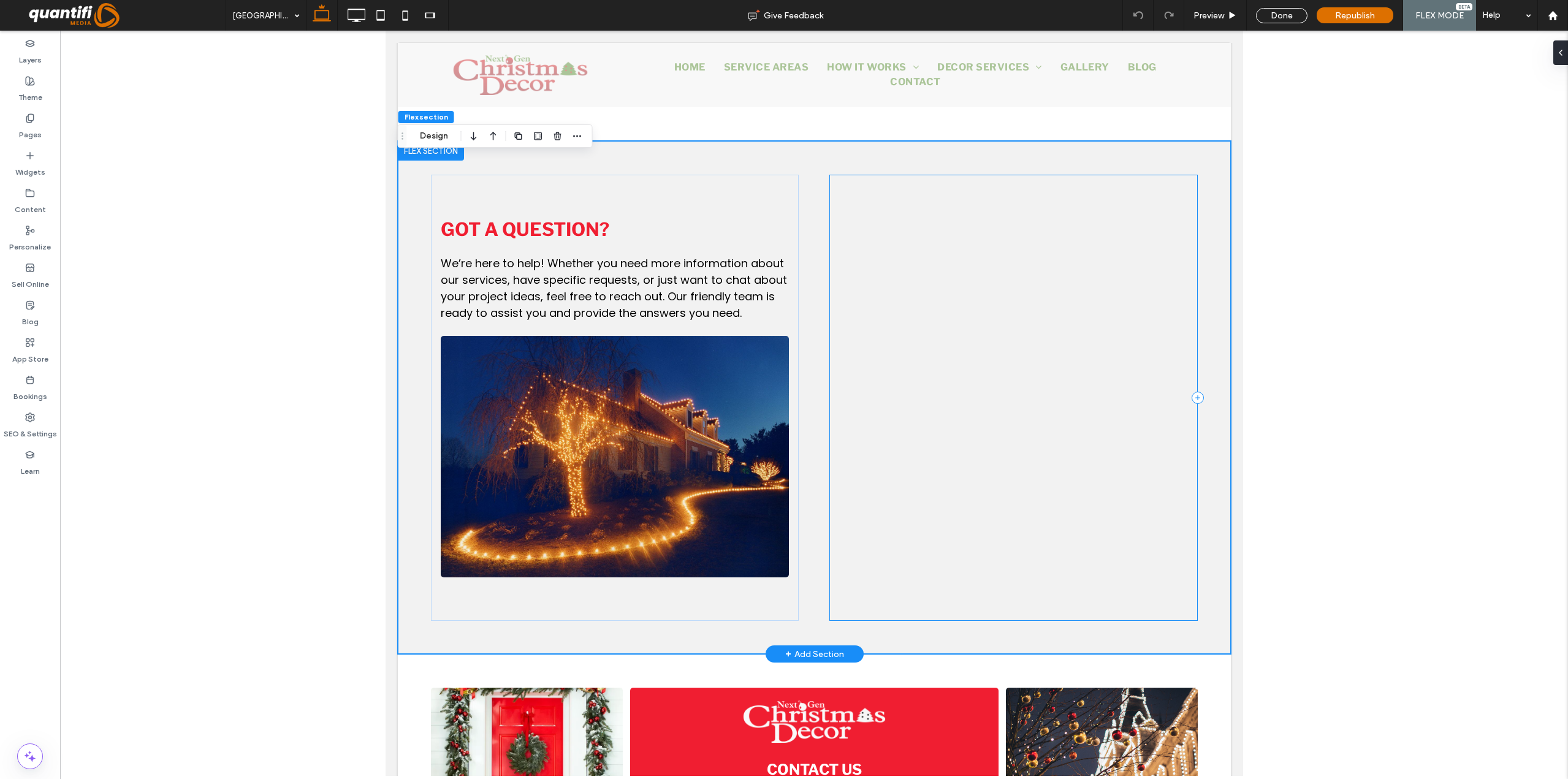
click at [1179, 195] on div at bounding box center [1012, 398] width 368 height 446
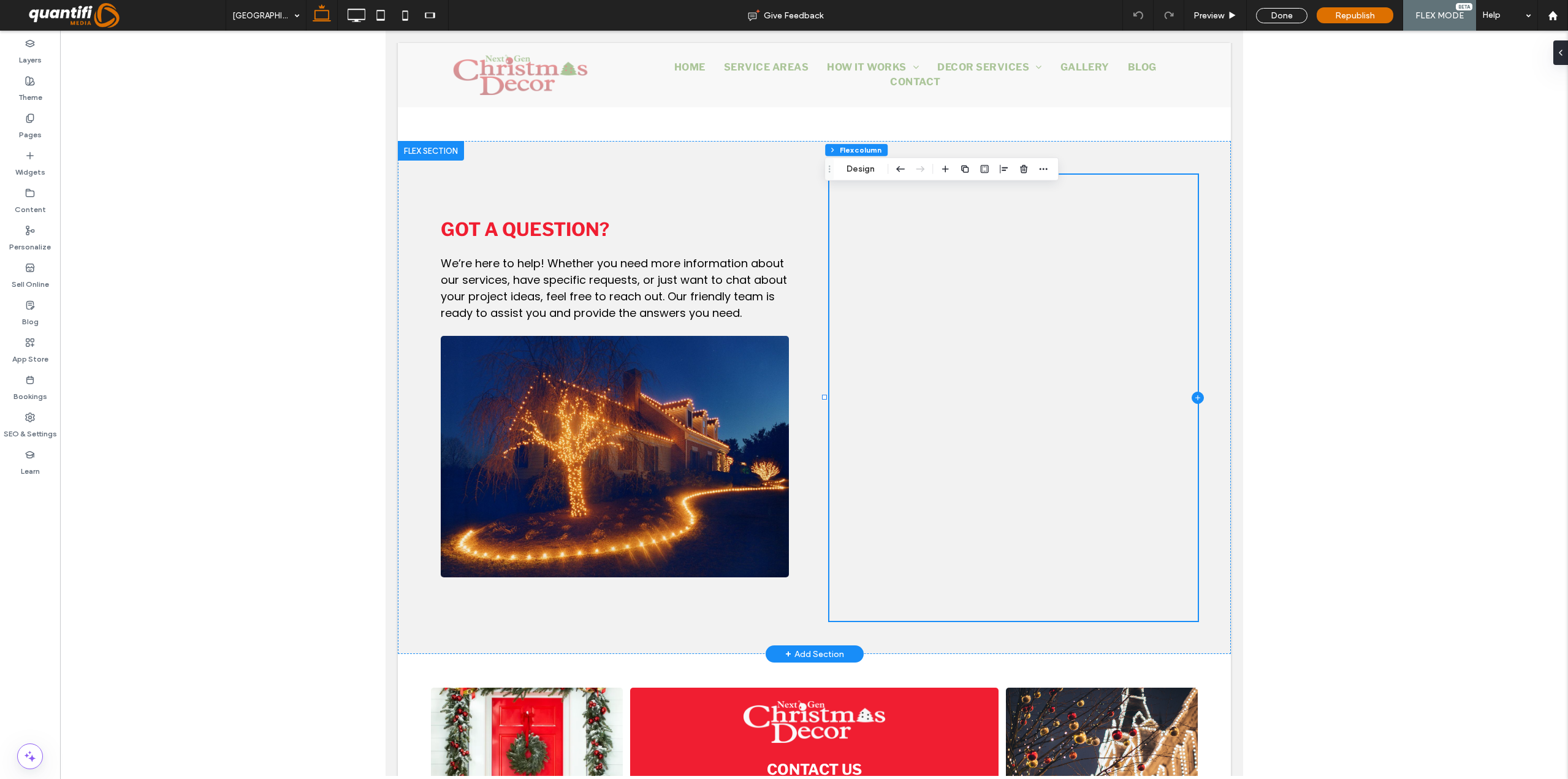
click at [1191, 404] on icon at bounding box center [1197, 398] width 12 height 12
type input "**"
type input "*****"
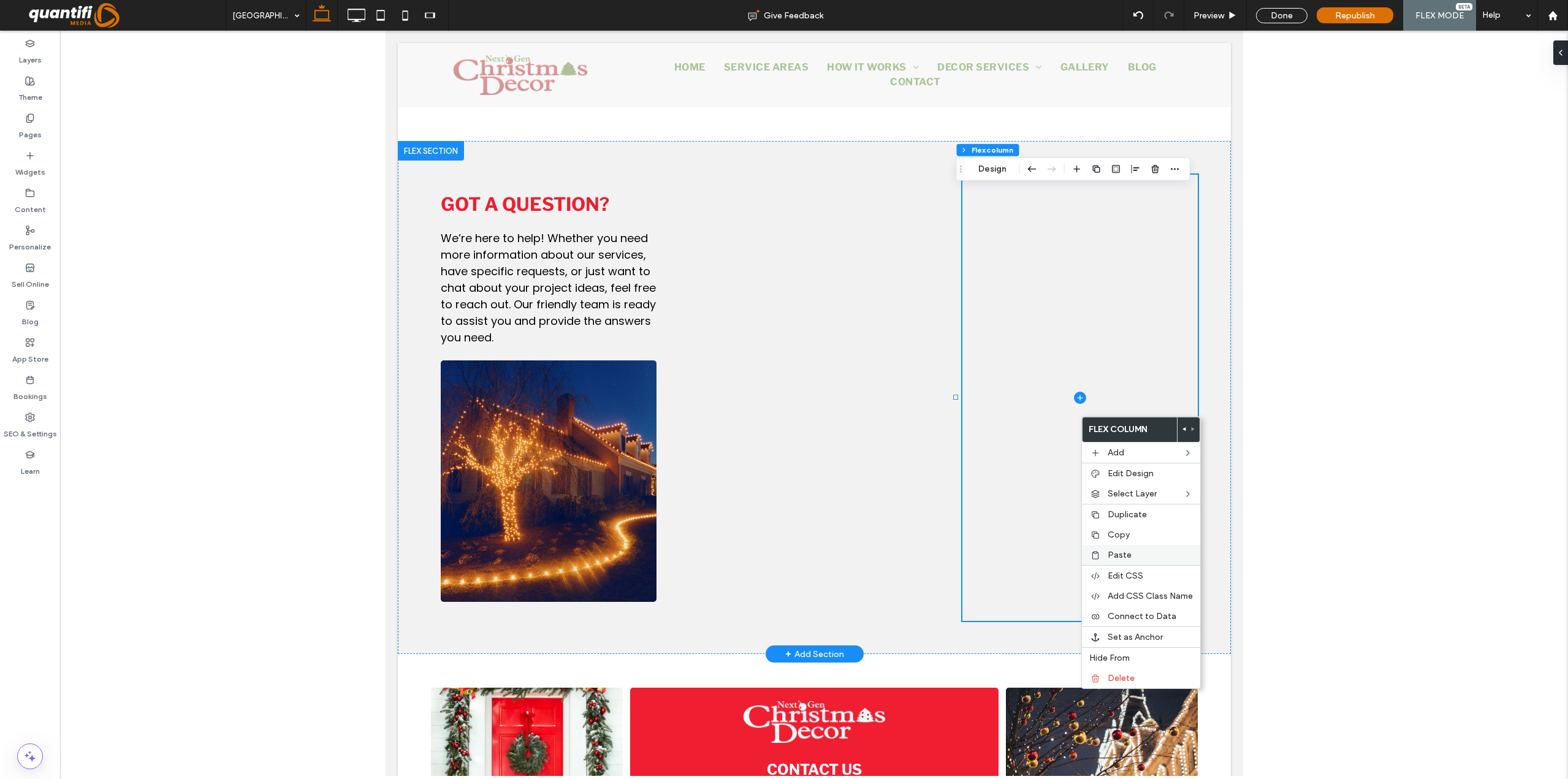
click at [1132, 553] on label "Paste" at bounding box center [1150, 555] width 85 height 10
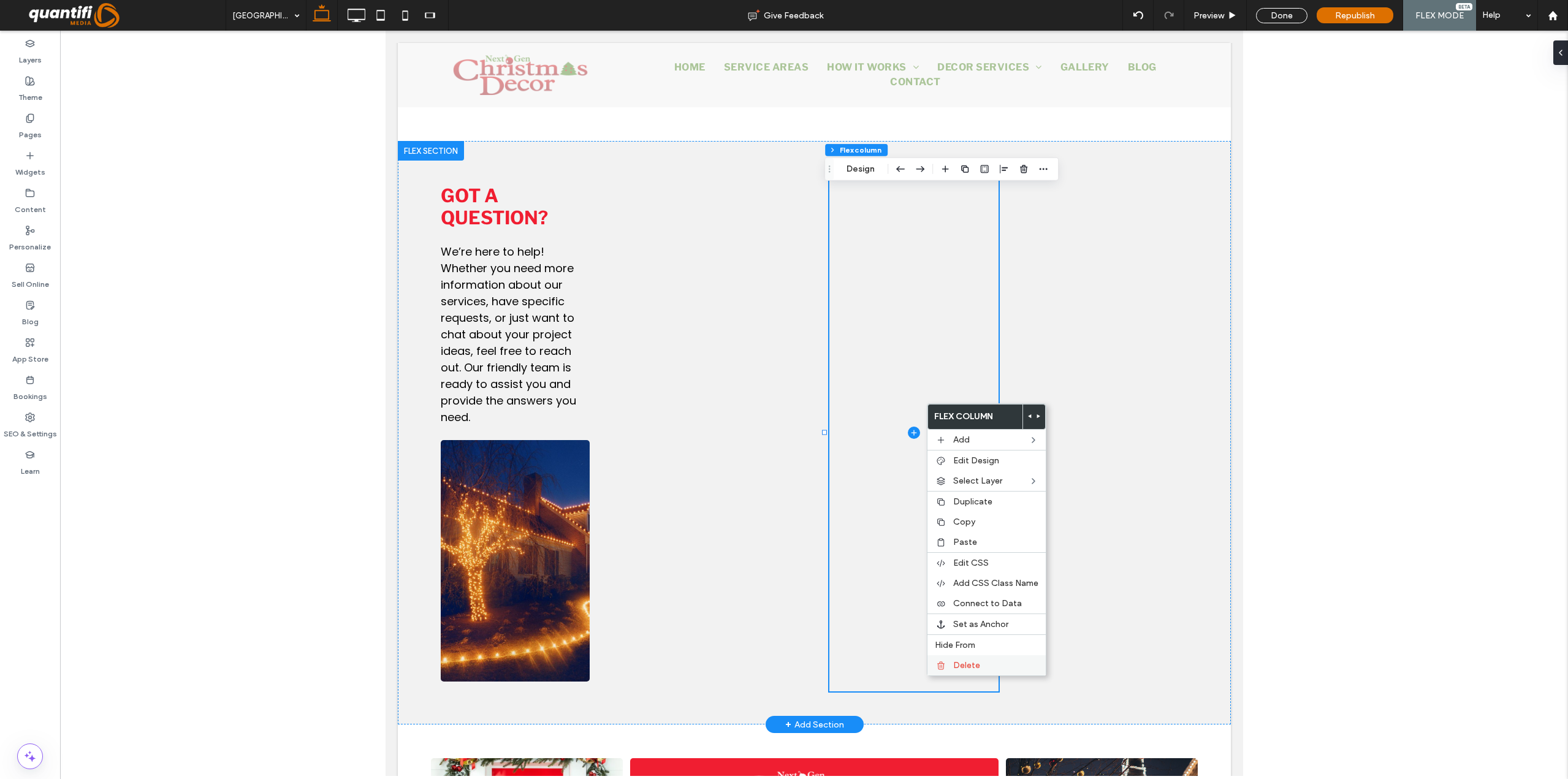
click at [971, 621] on span "Delete" at bounding box center [966, 665] width 27 height 10
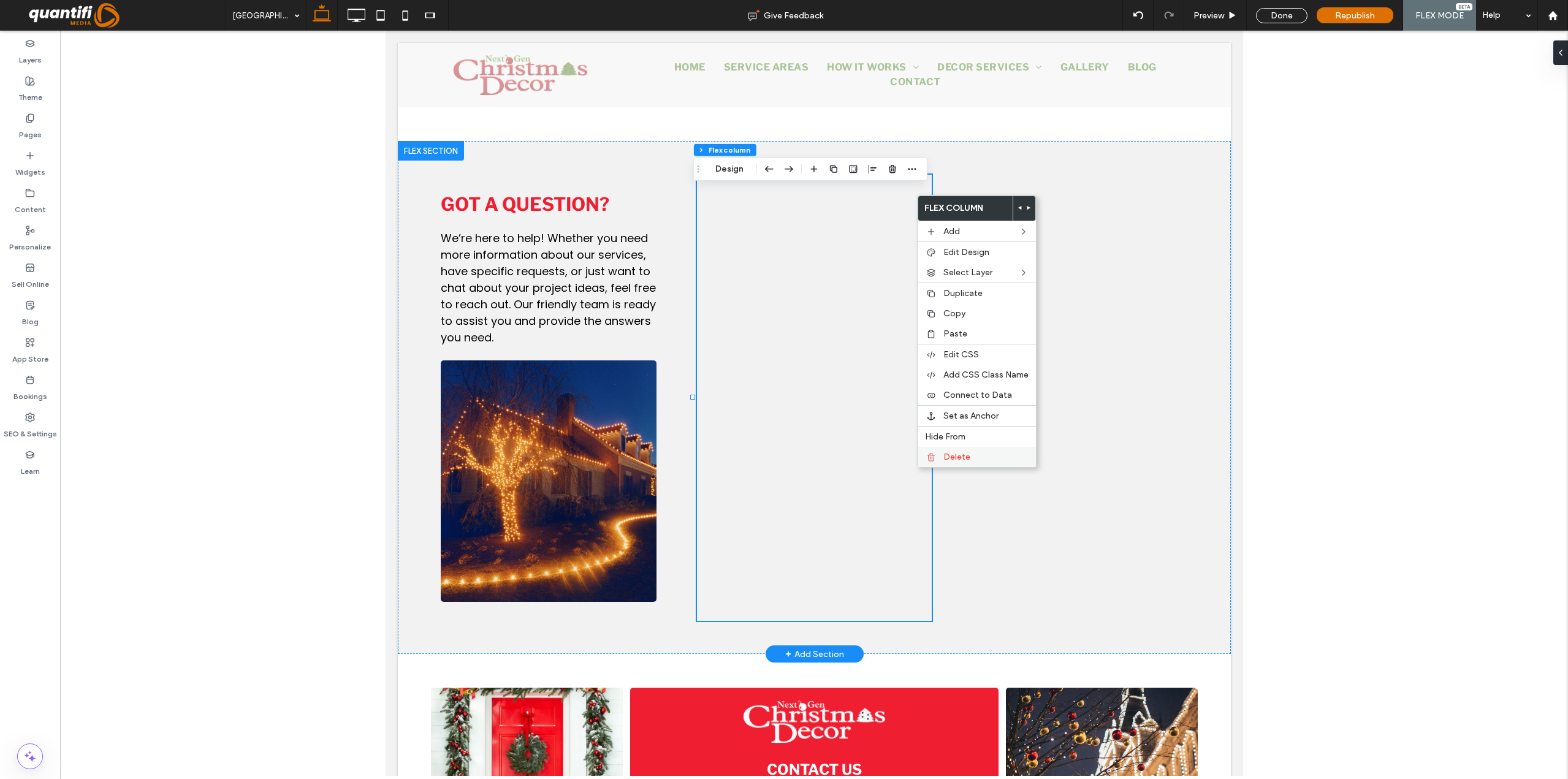
click at [969, 453] on span "Delete" at bounding box center [957, 456] width 27 height 10
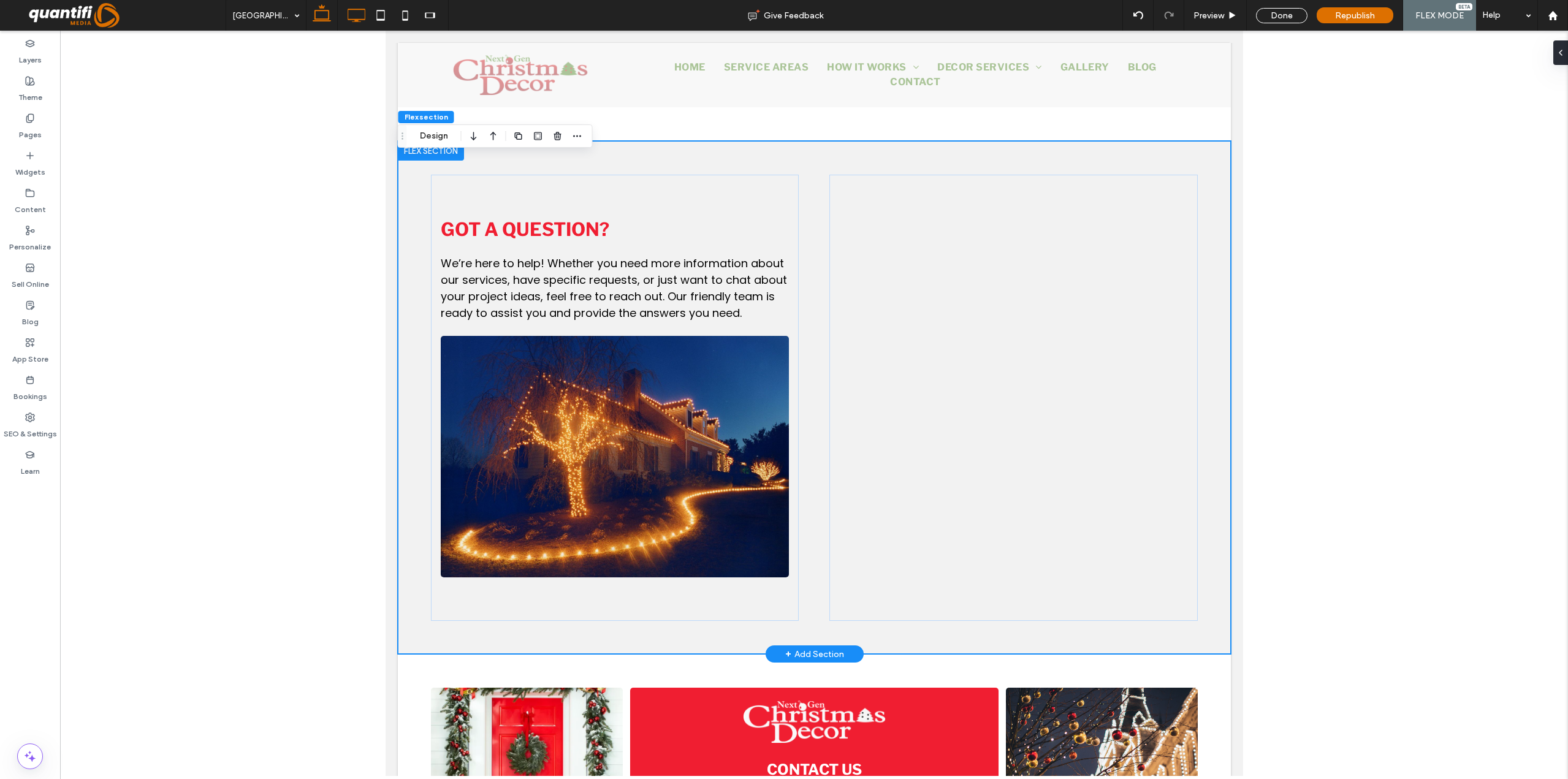
click at [355, 15] on icon at bounding box center [356, 15] width 25 height 25
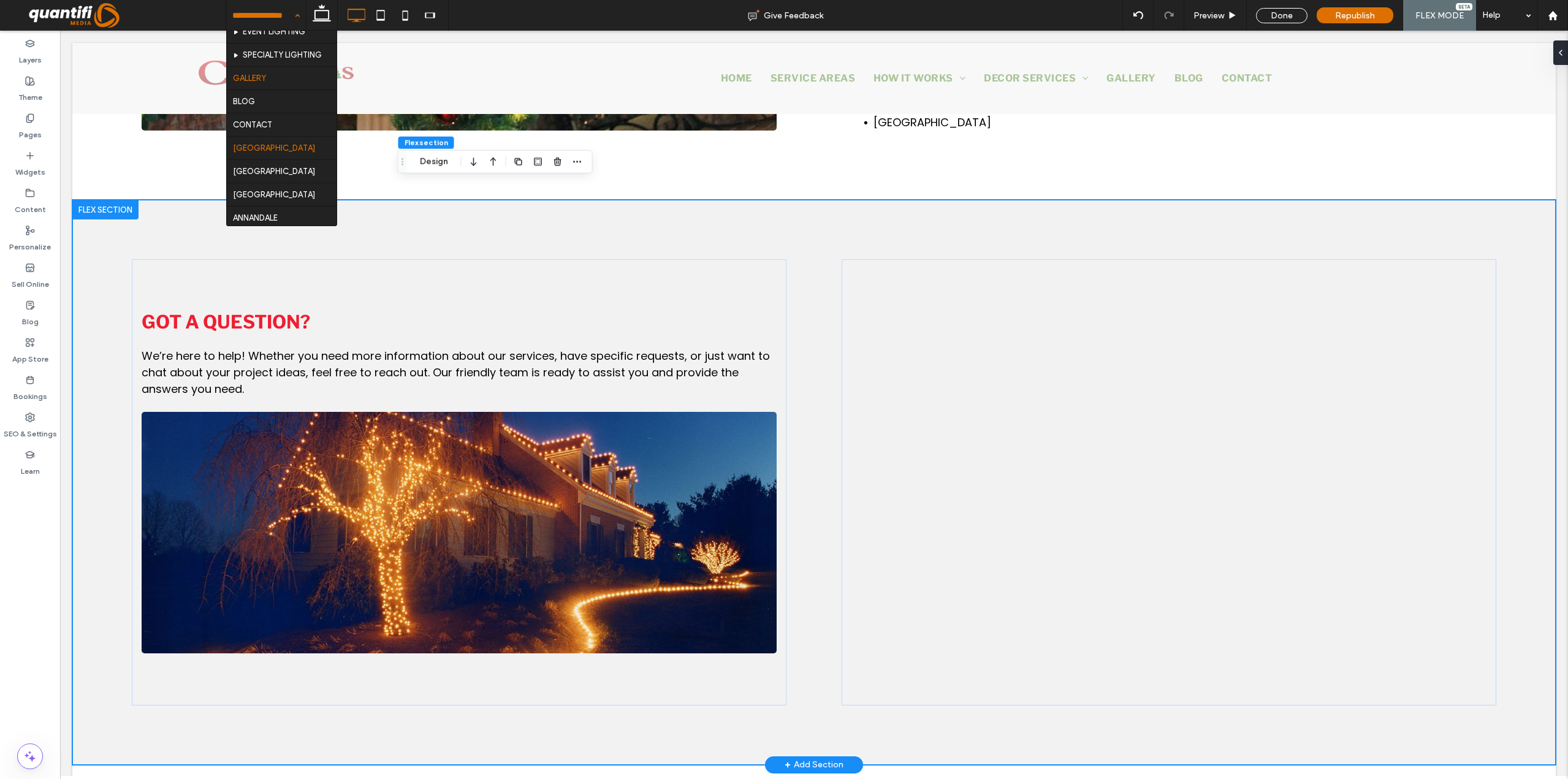
scroll to position [306, 0]
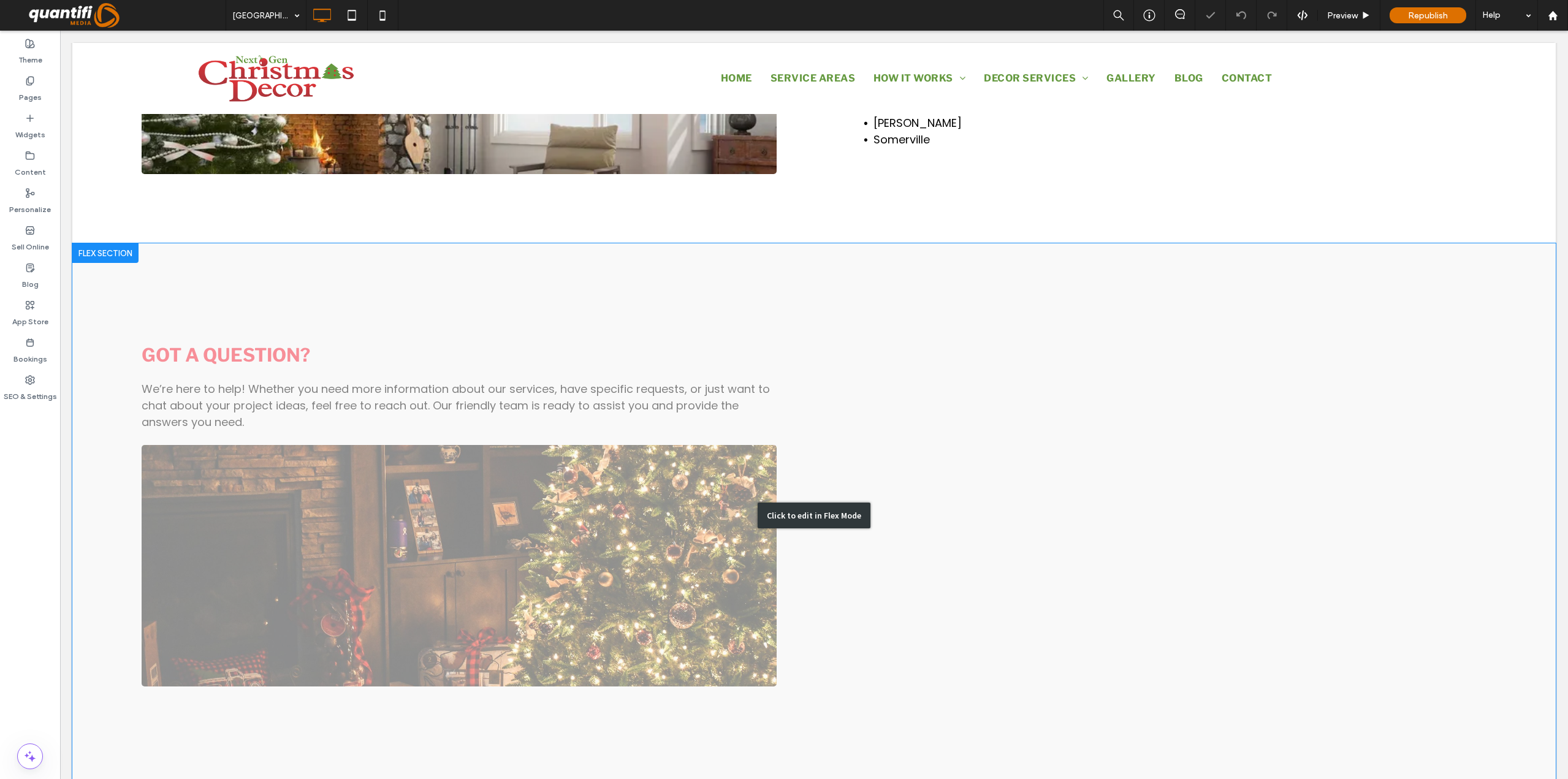
scroll to position [981, 0]
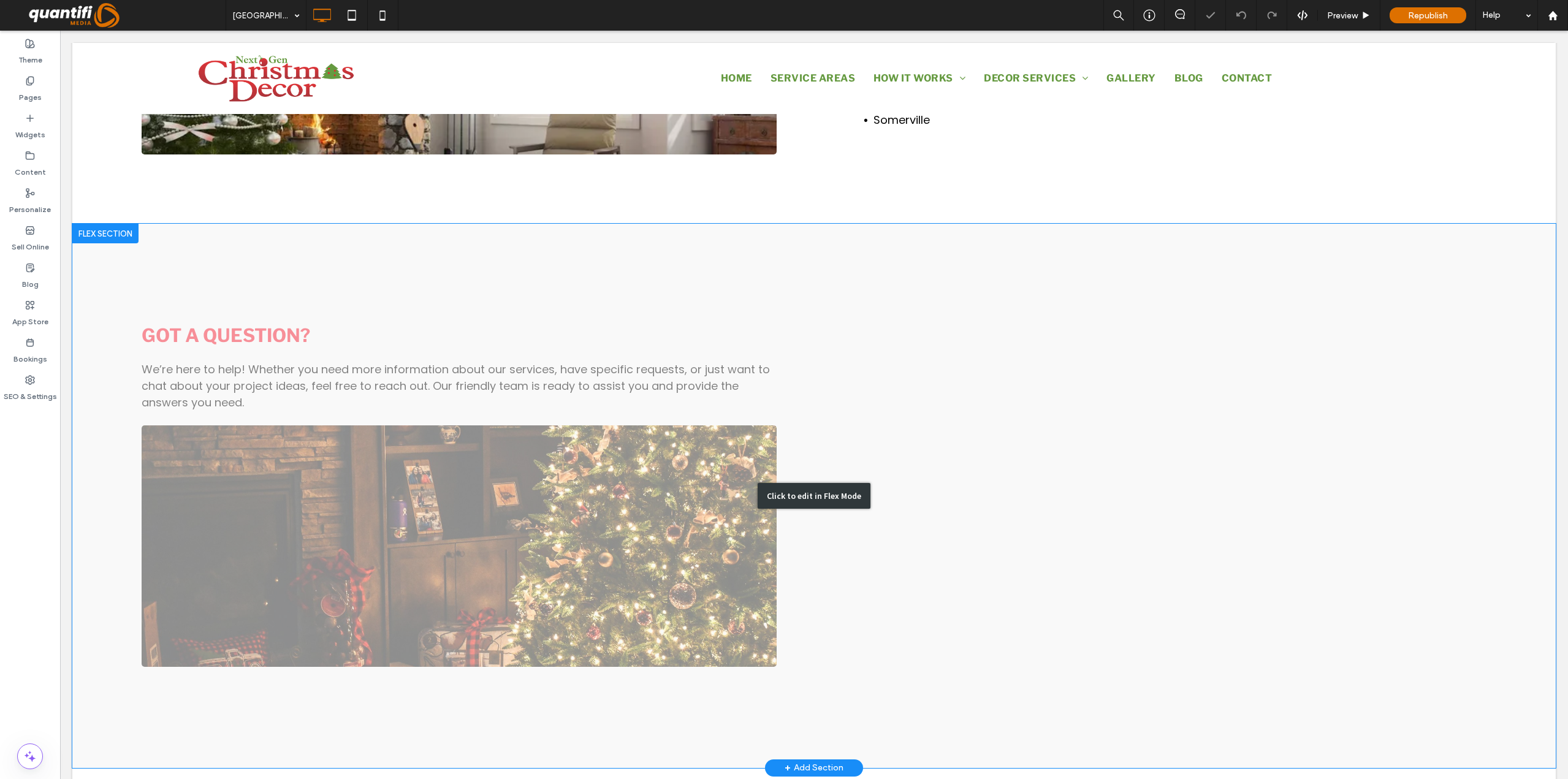
click at [838, 487] on div "Click to edit in Flex Mode" at bounding box center [814, 496] width 113 height 26
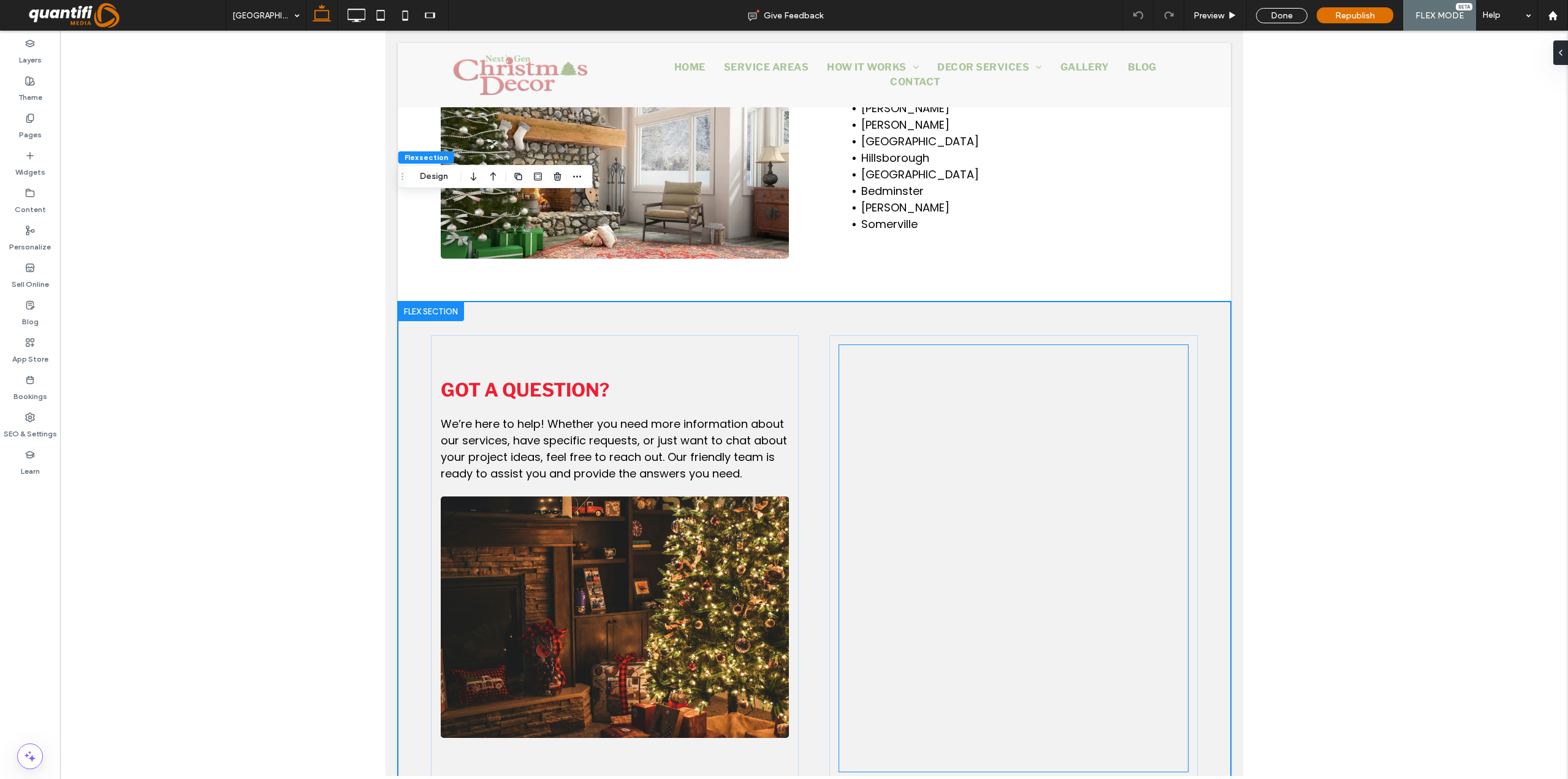
scroll to position [1085, 0]
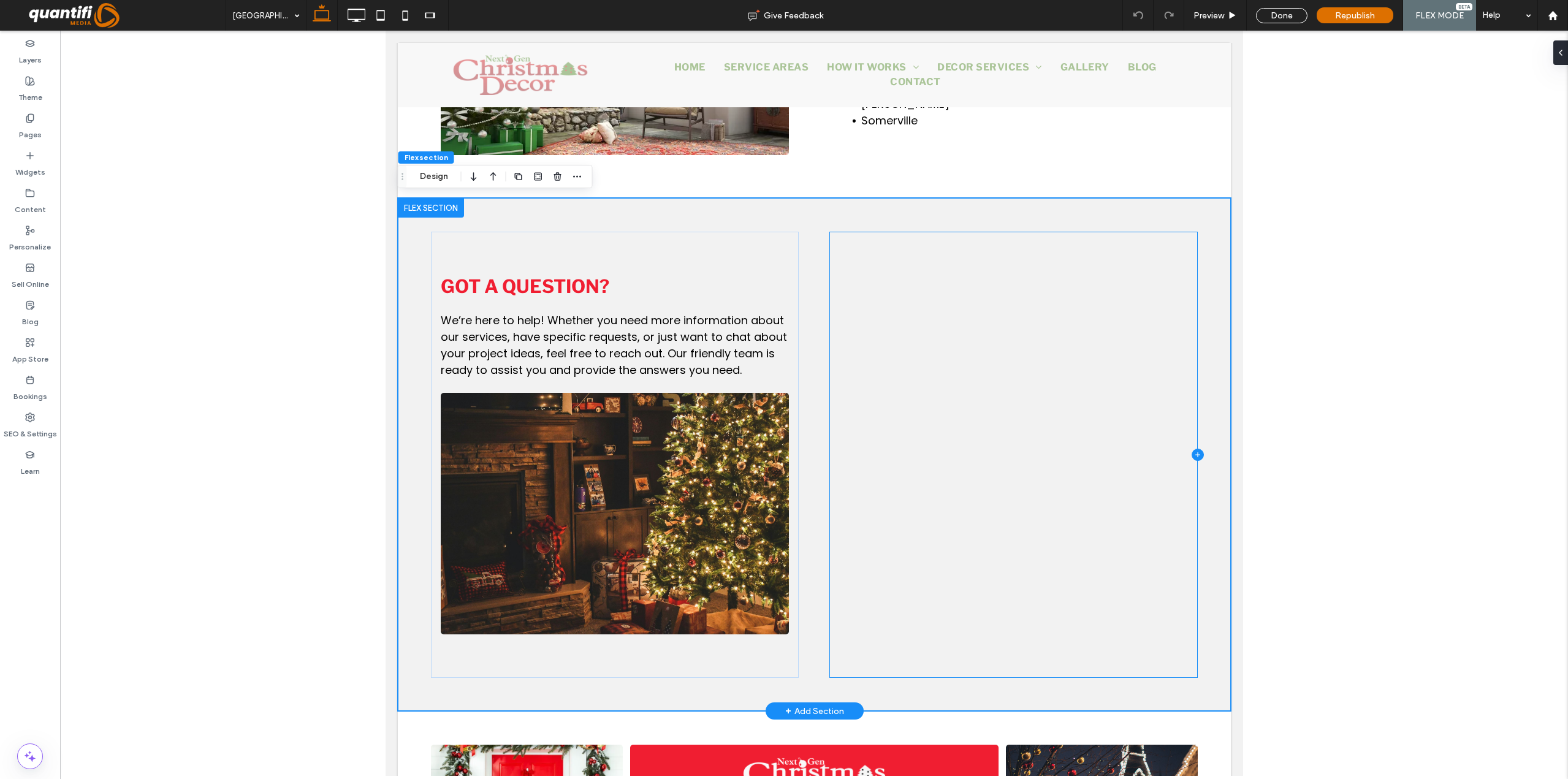
click at [1191, 453] on icon at bounding box center [1197, 455] width 12 height 12
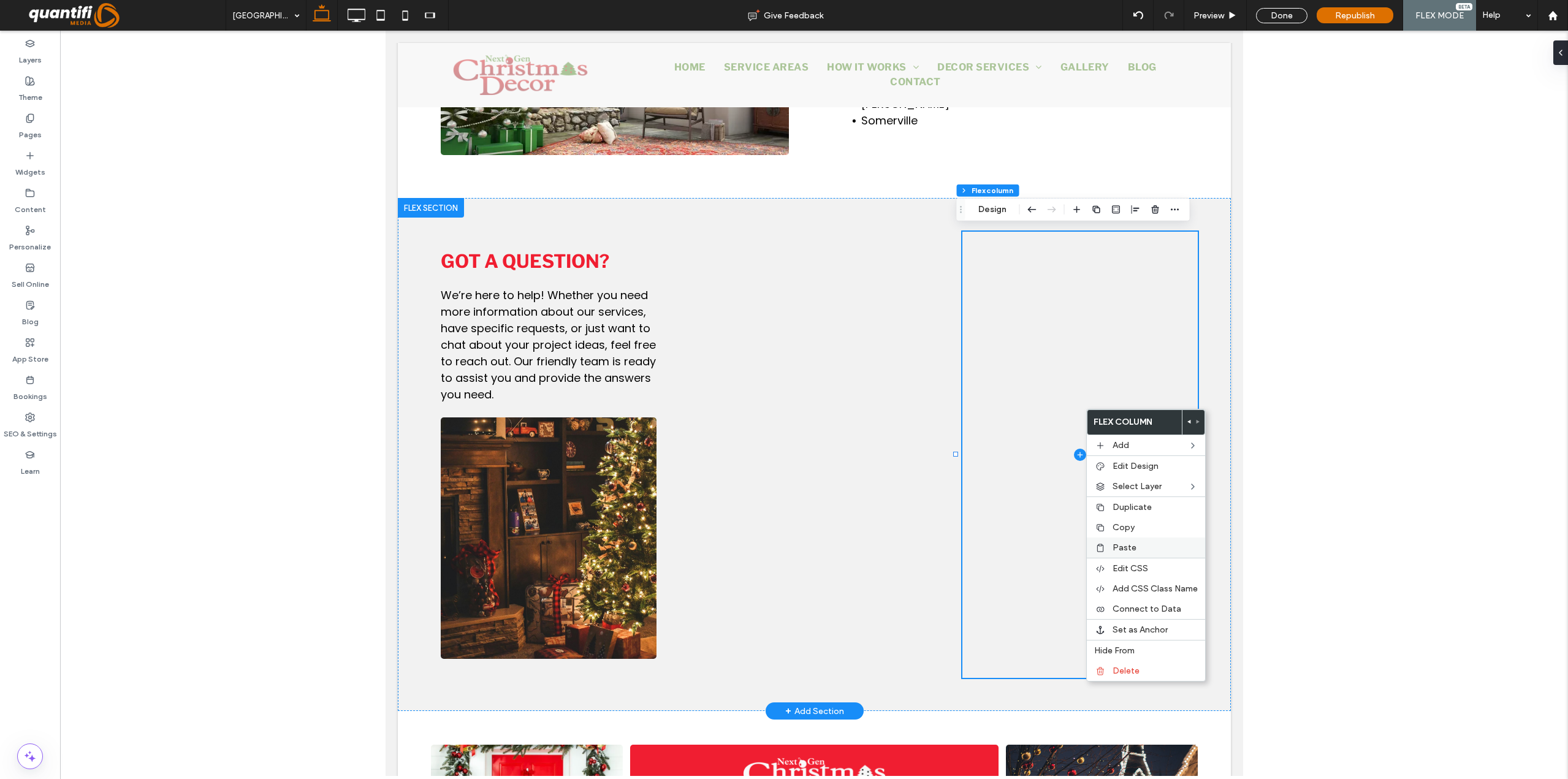
click at [1125, 554] on div "Paste" at bounding box center [1145, 548] width 118 height 20
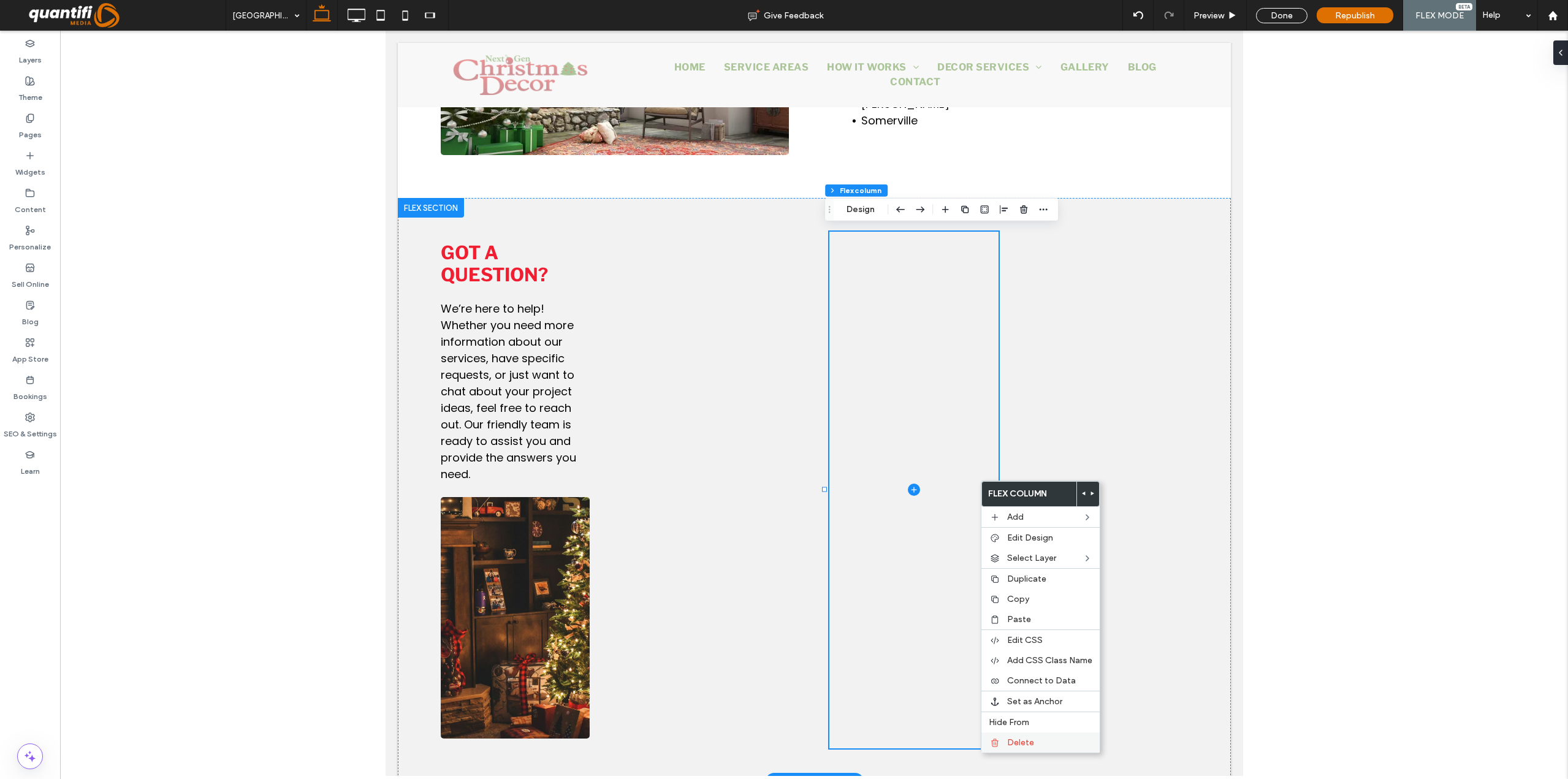
click at [1014, 621] on div "Delete" at bounding box center [1040, 743] width 118 height 20
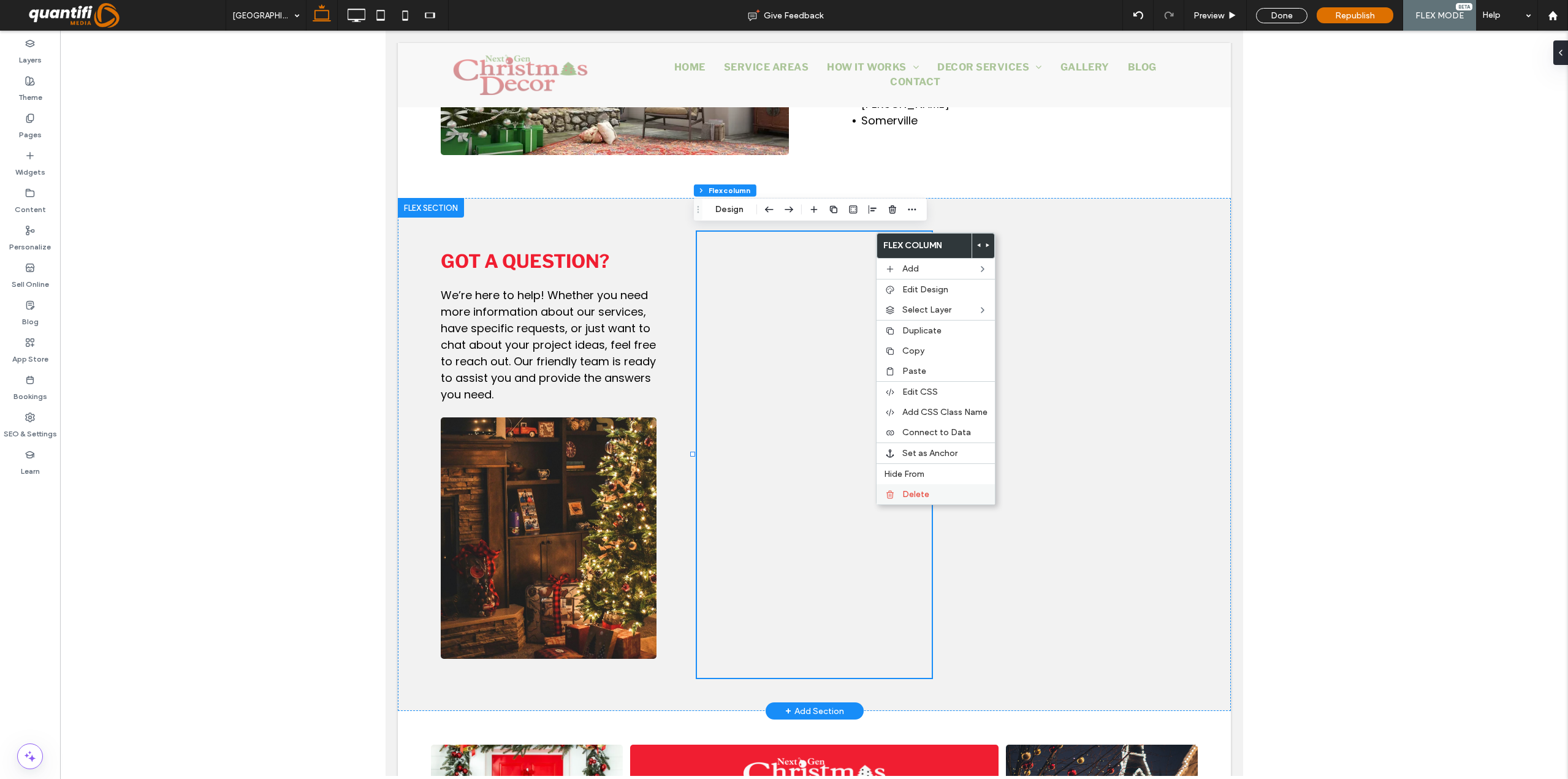
click at [923, 497] on span "Delete" at bounding box center [916, 494] width 27 height 10
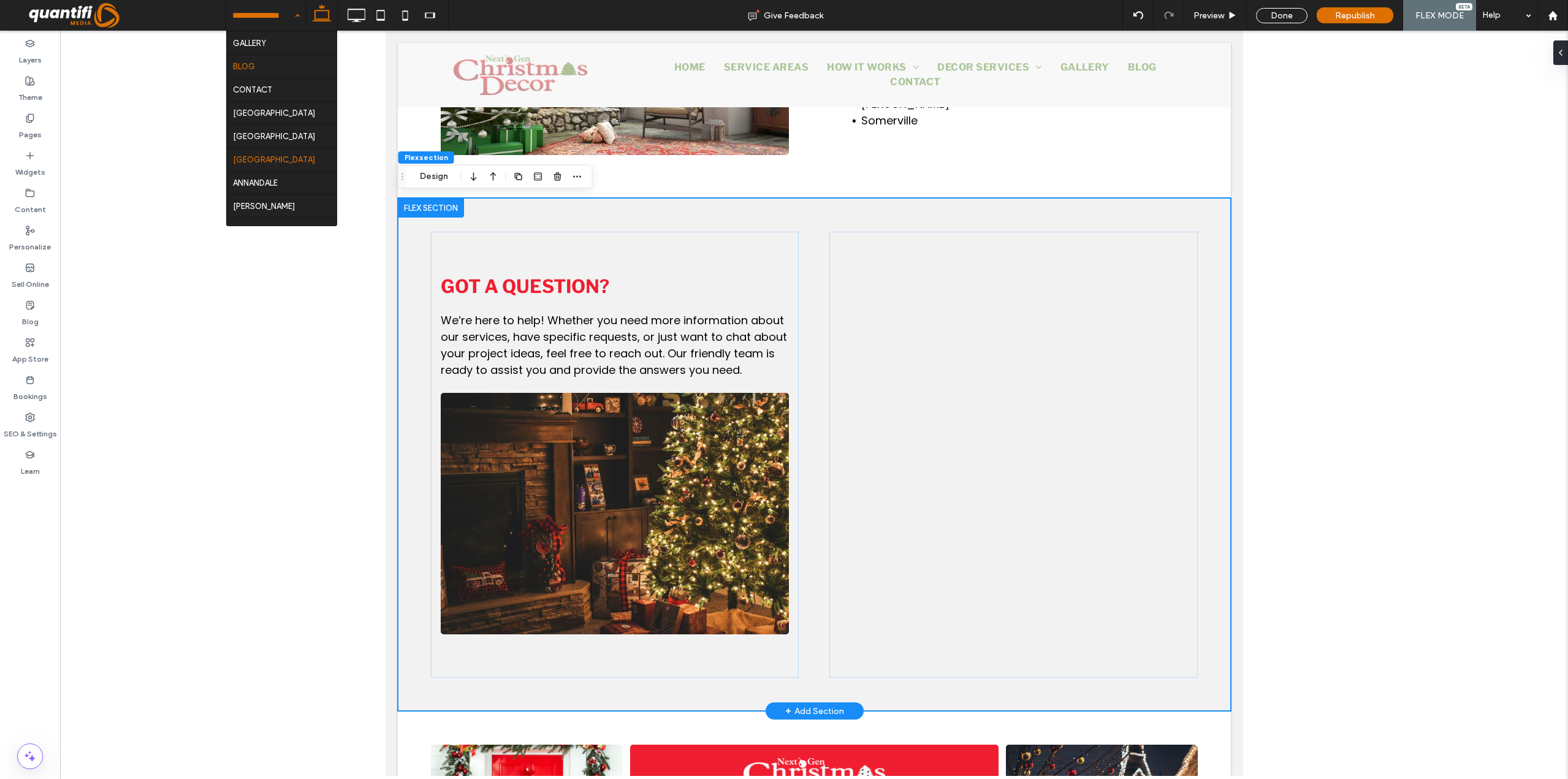
scroll to position [306, 0]
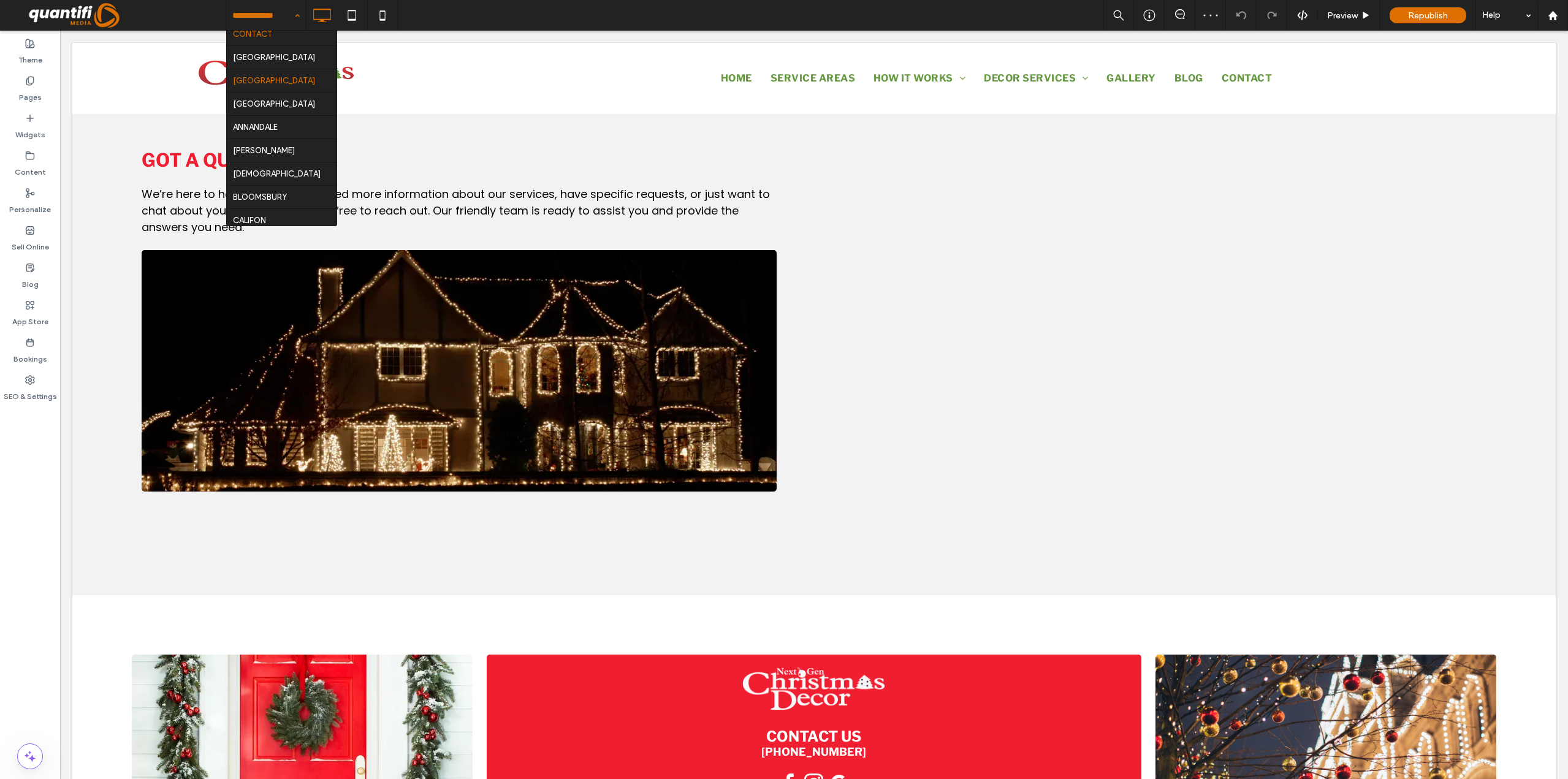
scroll to position [368, 0]
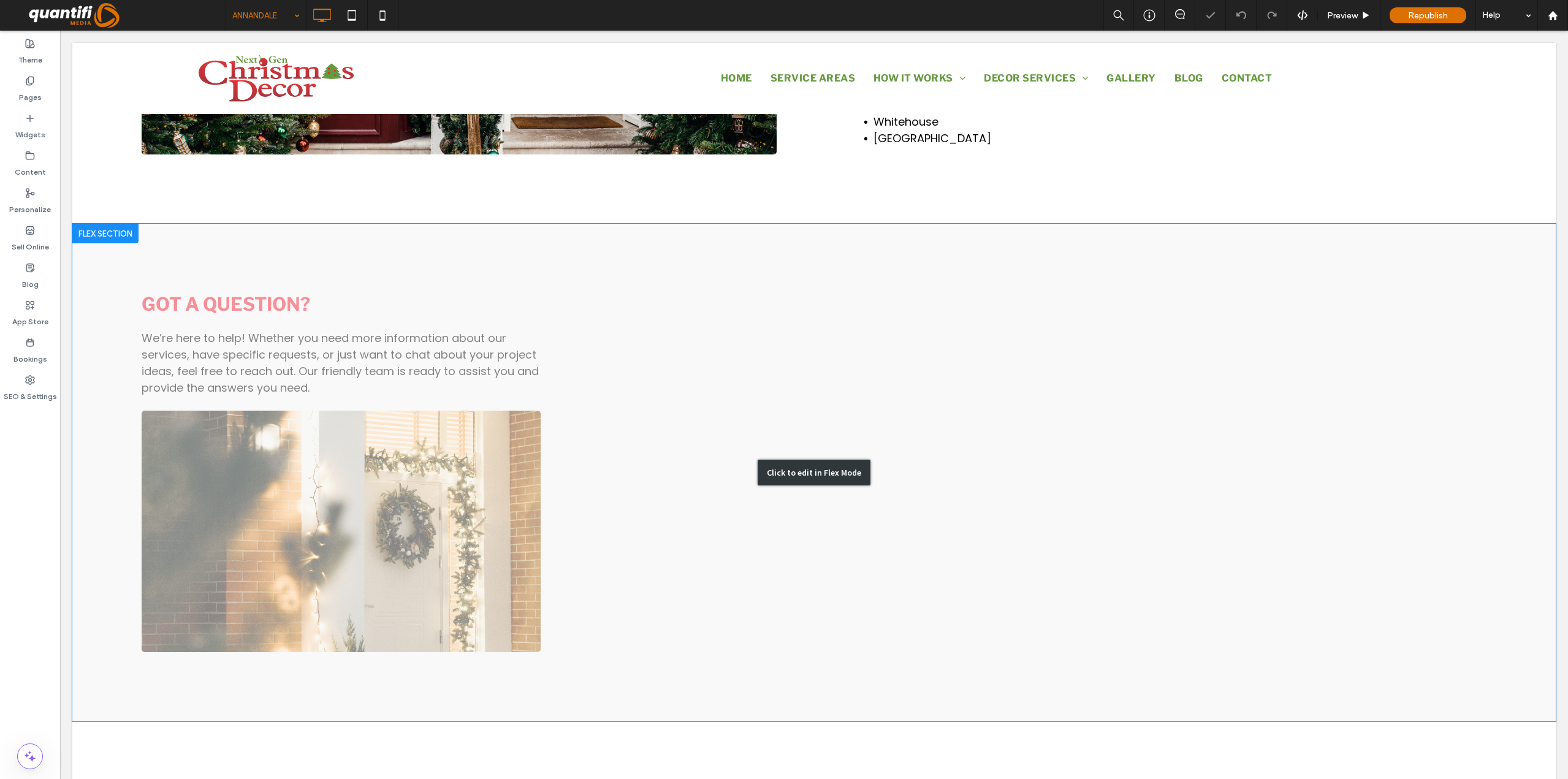
scroll to position [1349, 0]
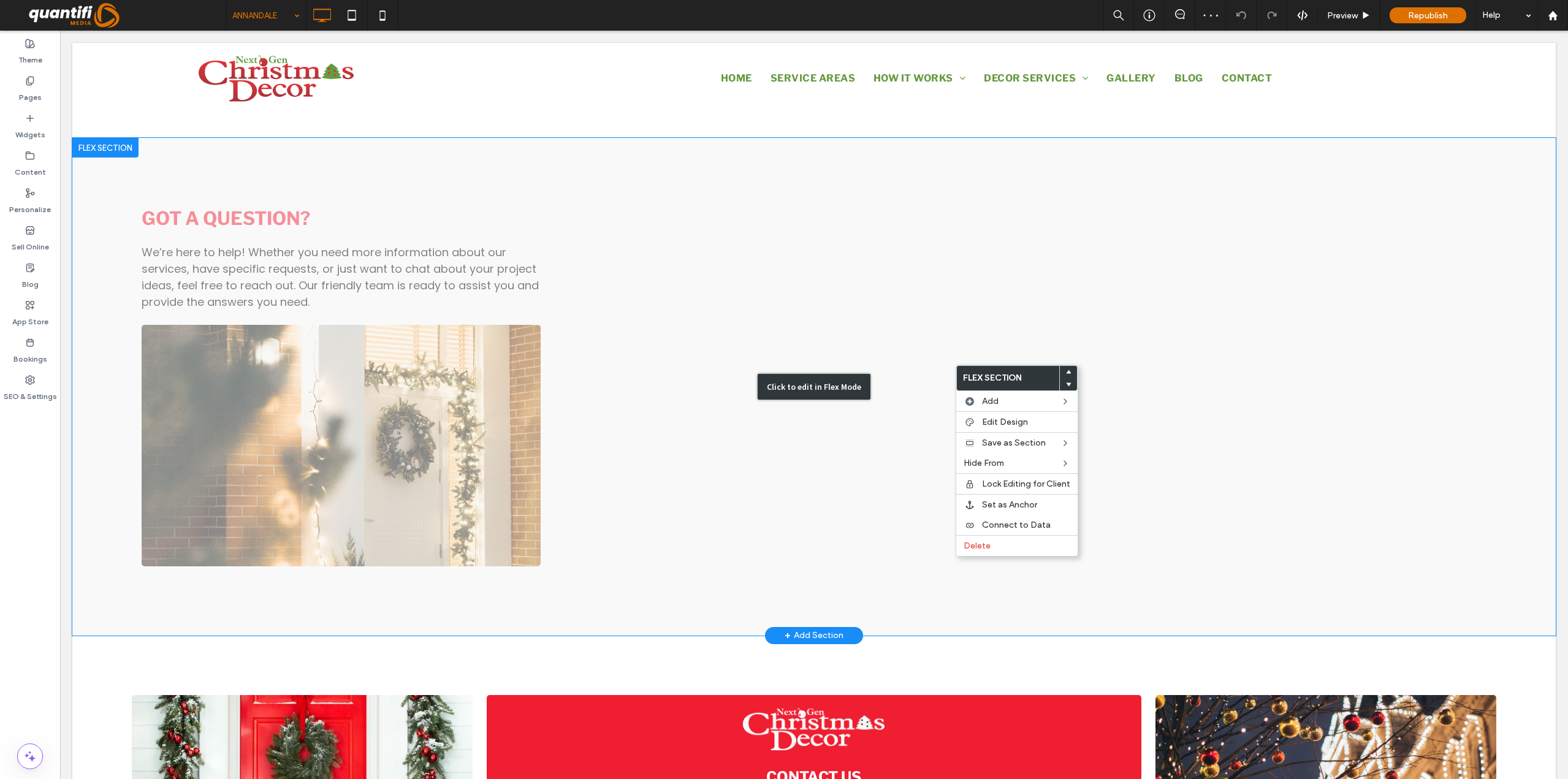
click at [780, 374] on div "Click to edit in Flex Mode" at bounding box center [814, 387] width 113 height 26
click at [814, 374] on div "Click to edit in Flex Mode" at bounding box center [814, 387] width 113 height 26
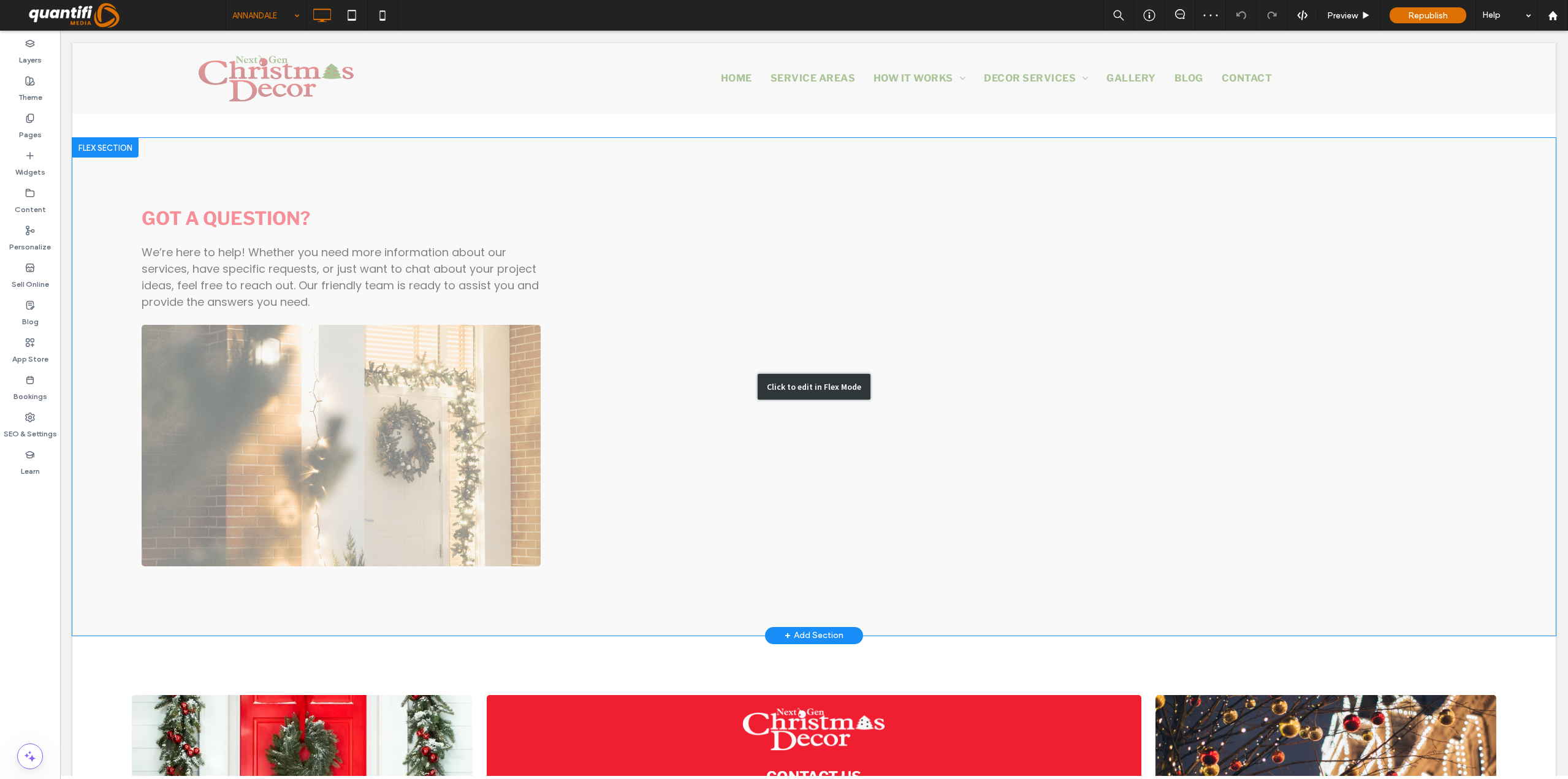
scroll to position [1452, 0]
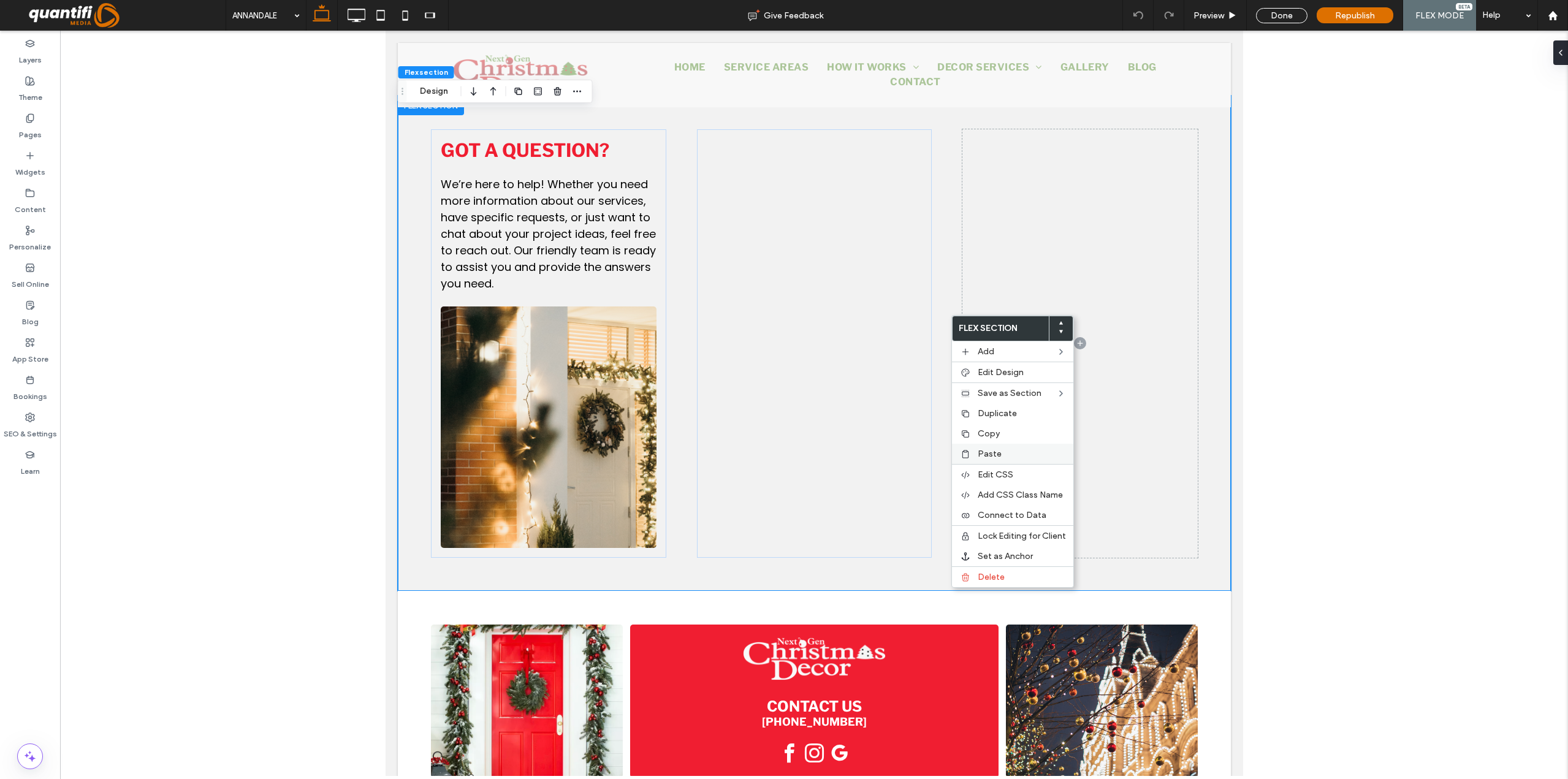
click at [999, 458] on span "Paste" at bounding box center [989, 454] width 24 height 10
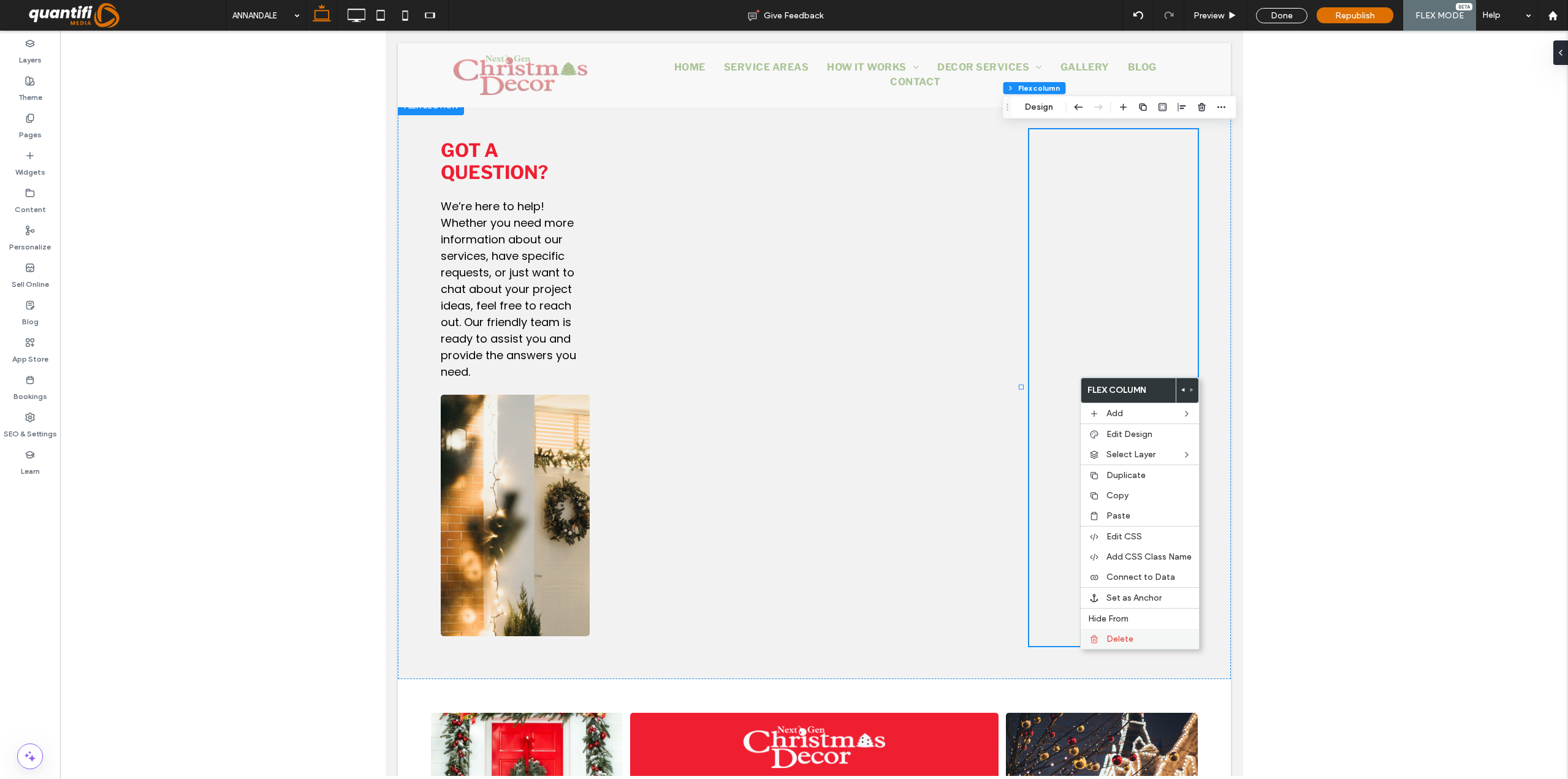
click at [1107, 621] on span "Delete" at bounding box center [1120, 638] width 27 height 10
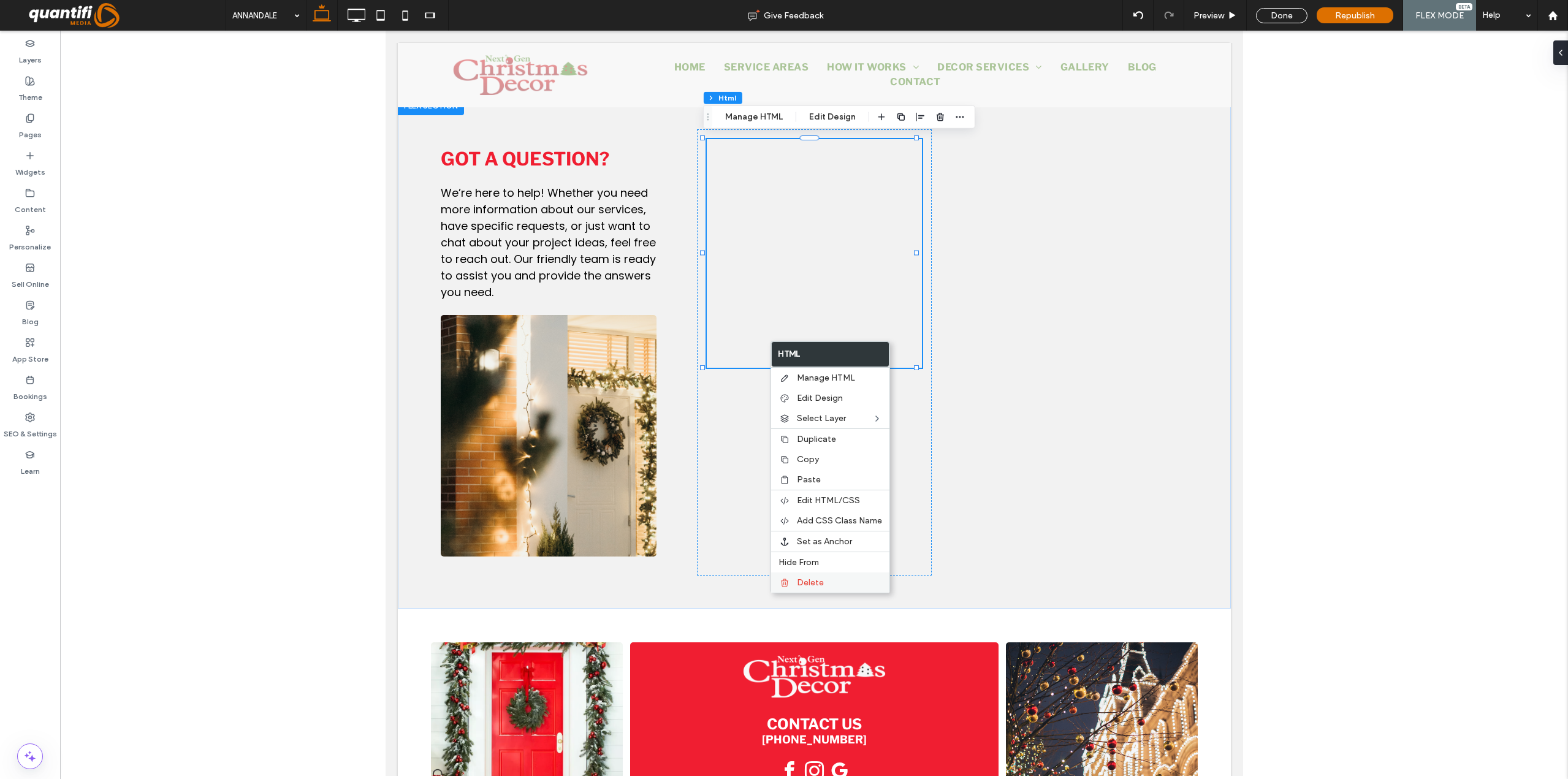
click at [814, 584] on span "Delete" at bounding box center [810, 583] width 27 height 10
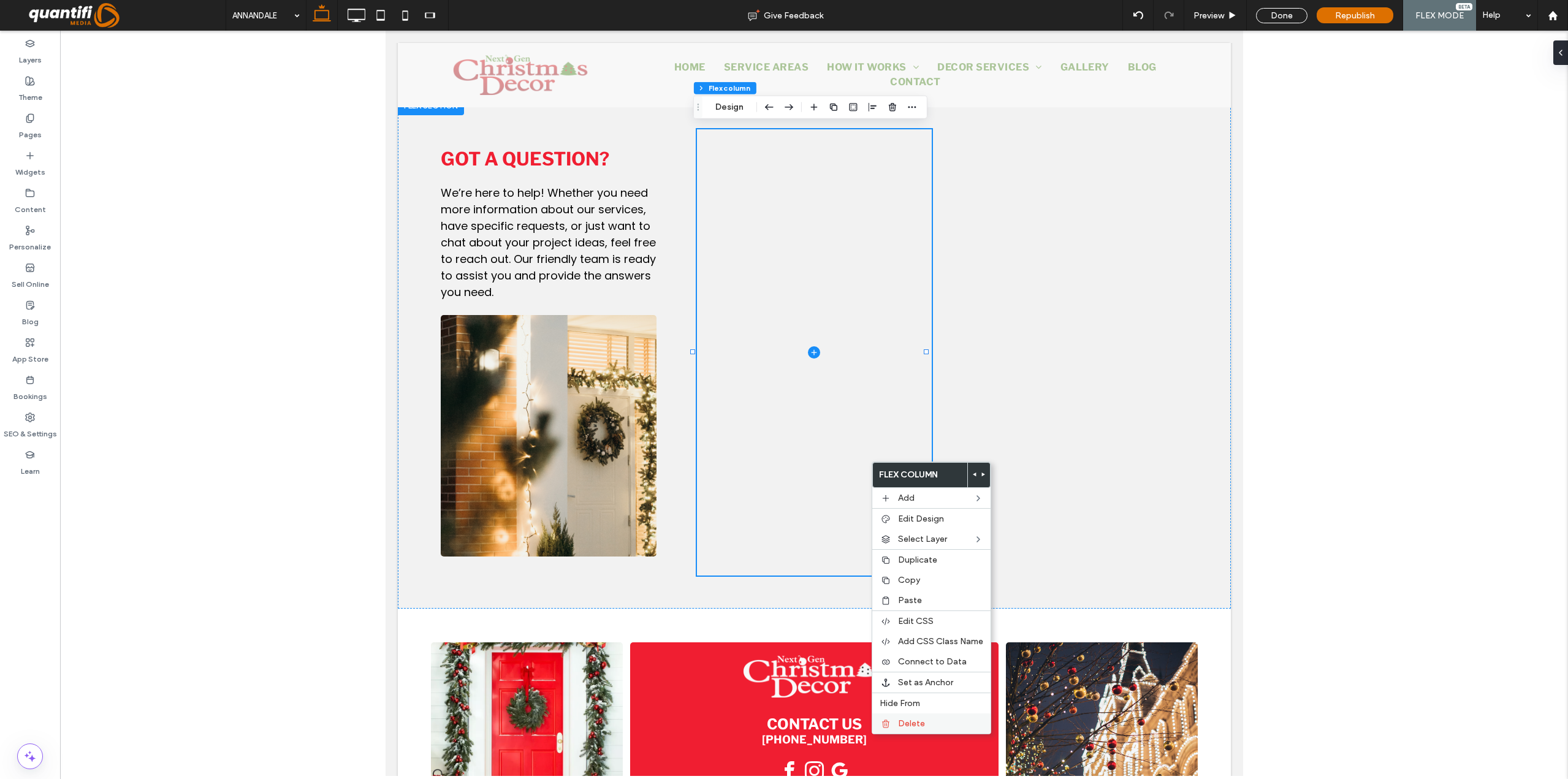
click at [919, 621] on span "Delete" at bounding box center [912, 723] width 27 height 10
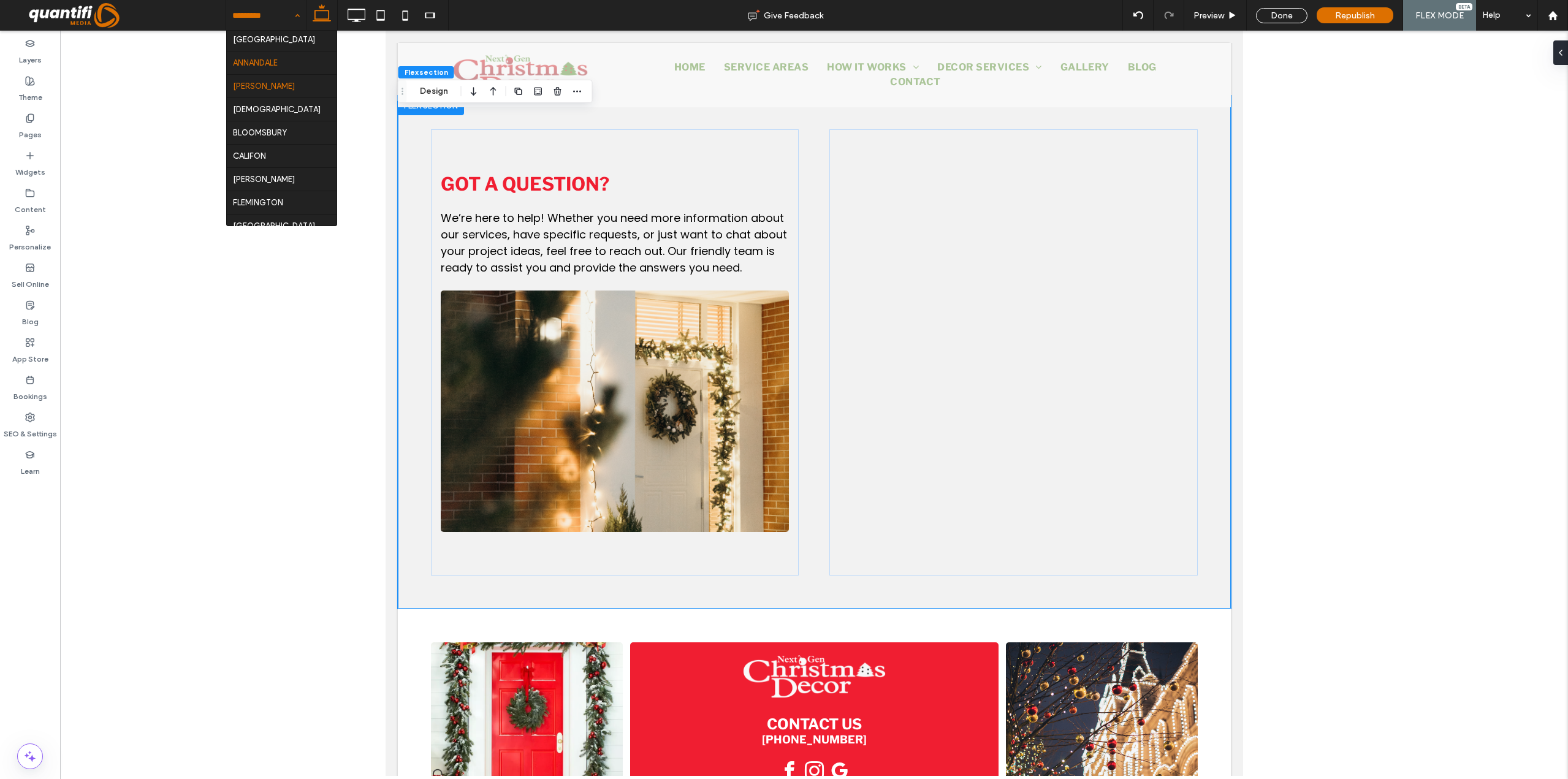
scroll to position [429, 0]
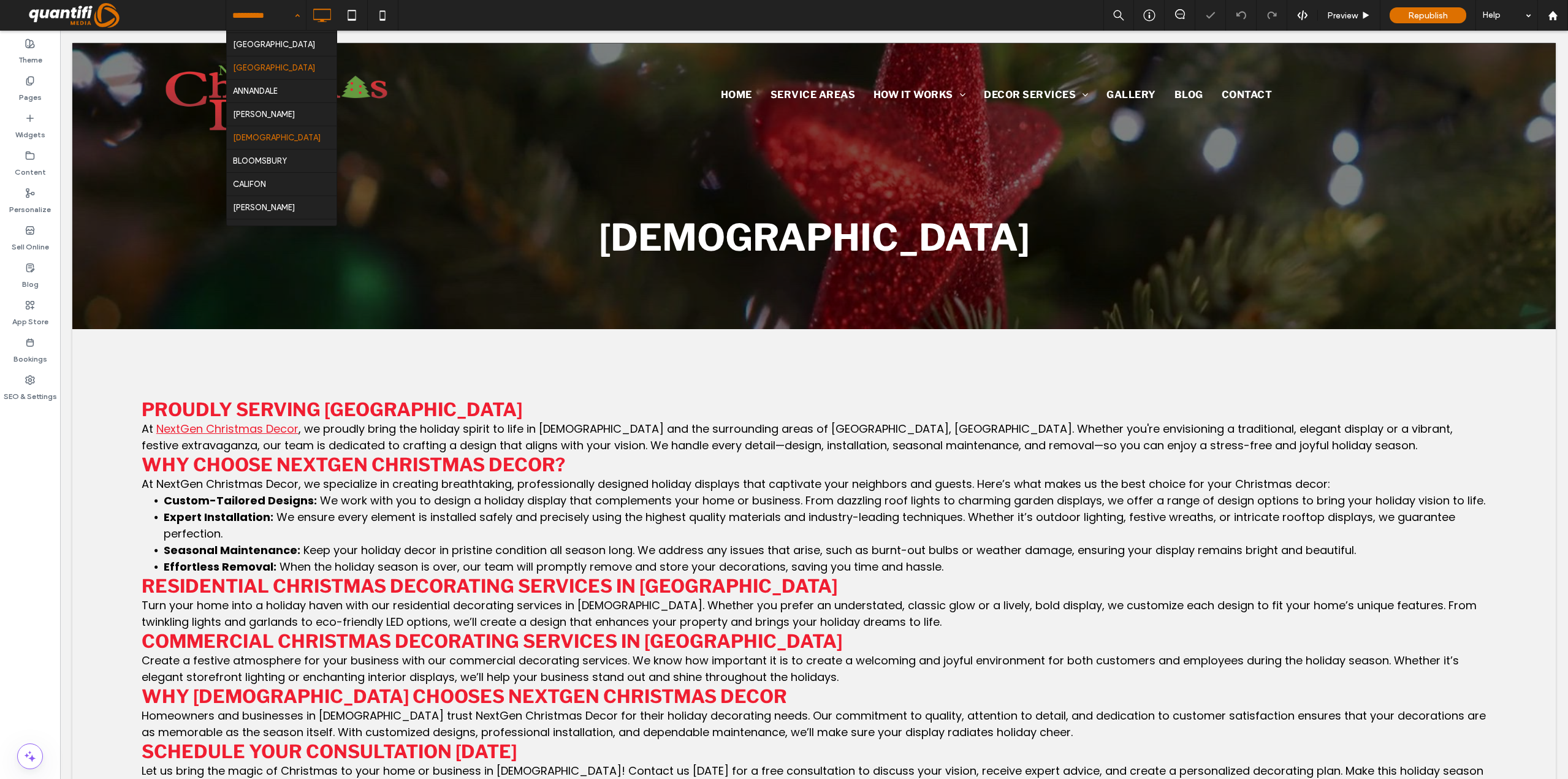
scroll to position [356, 0]
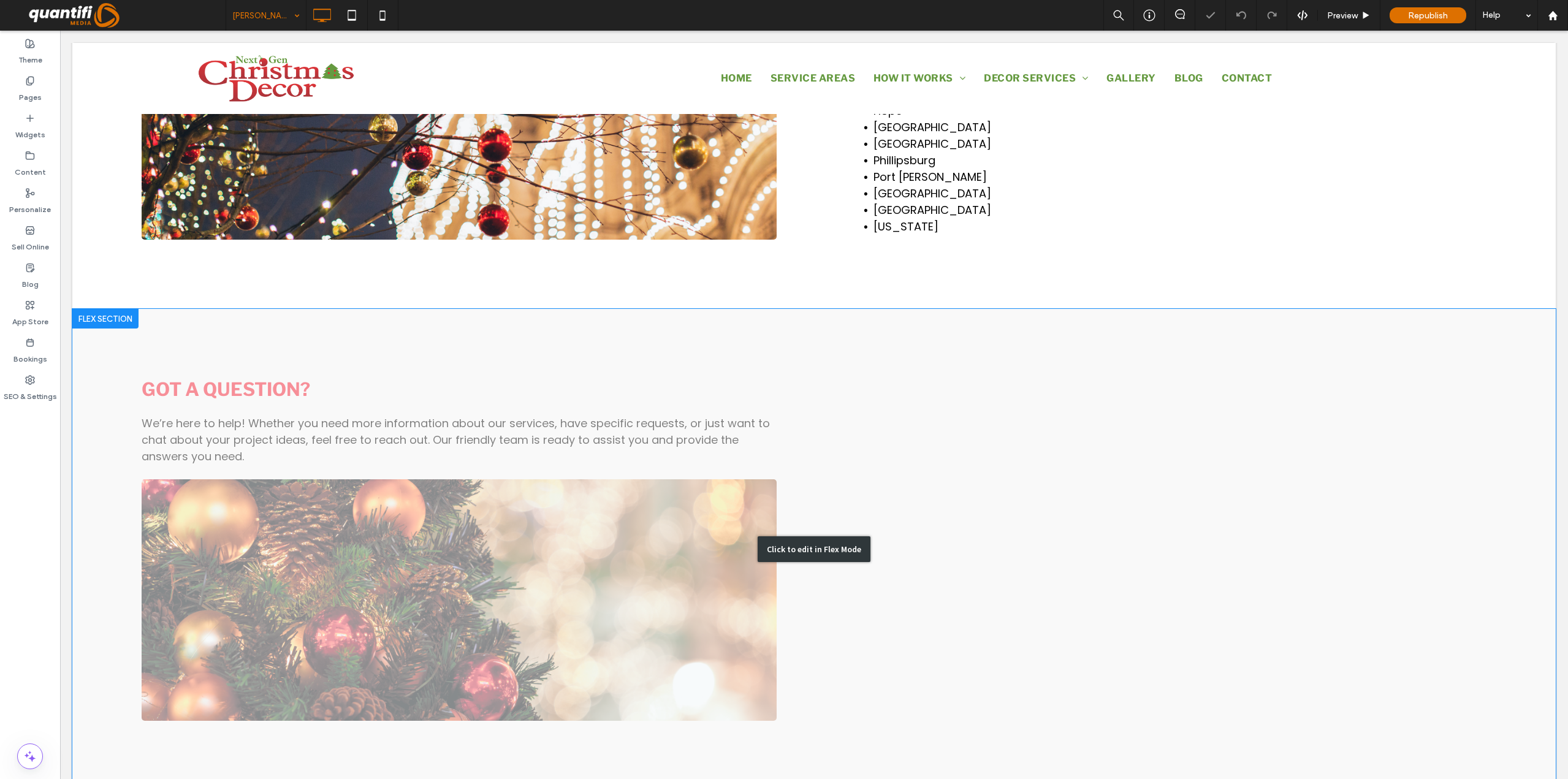
scroll to position [1042, 0]
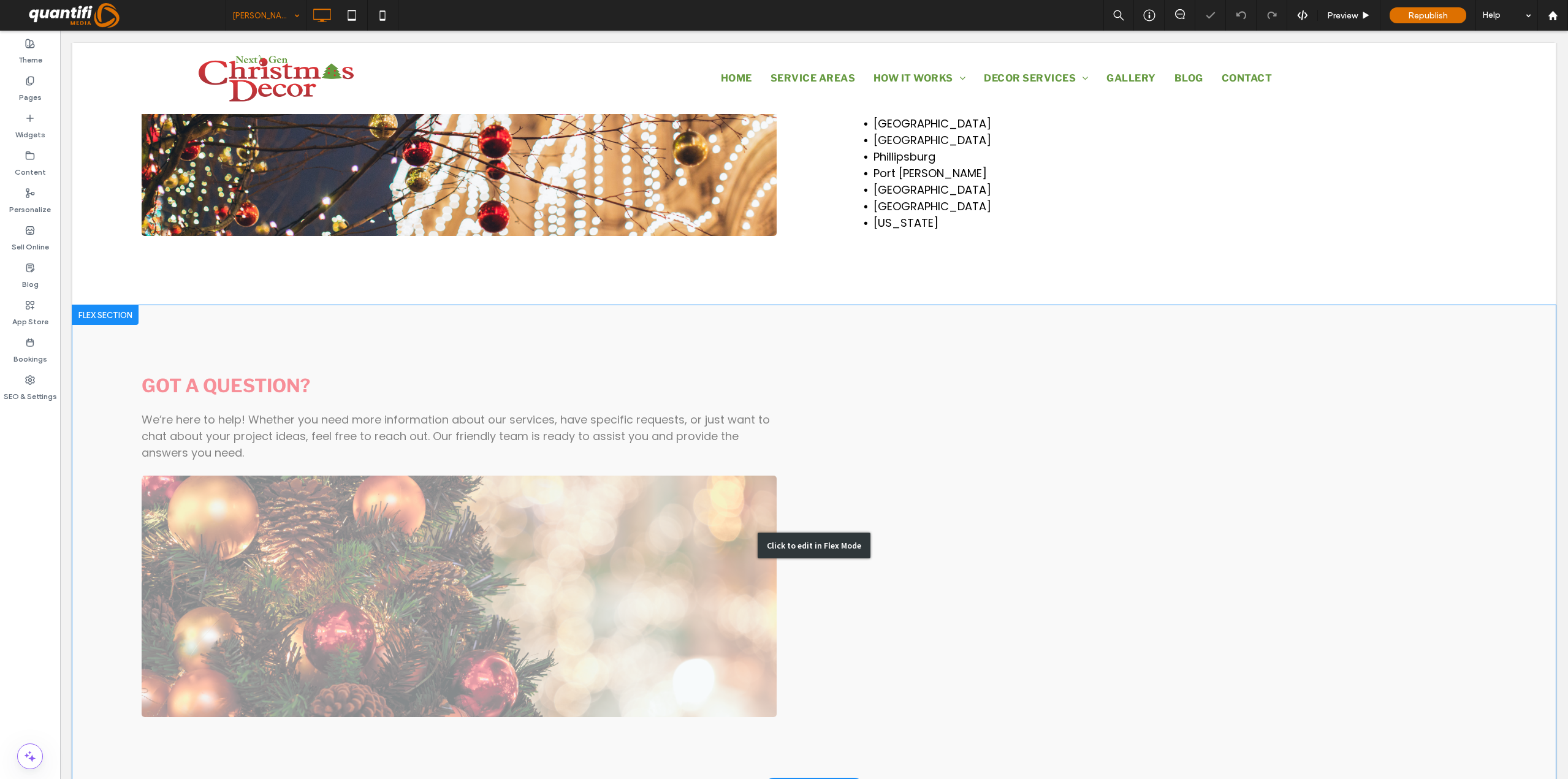
click at [784, 533] on div "Click to edit in Flex Mode" at bounding box center [814, 546] width 113 height 26
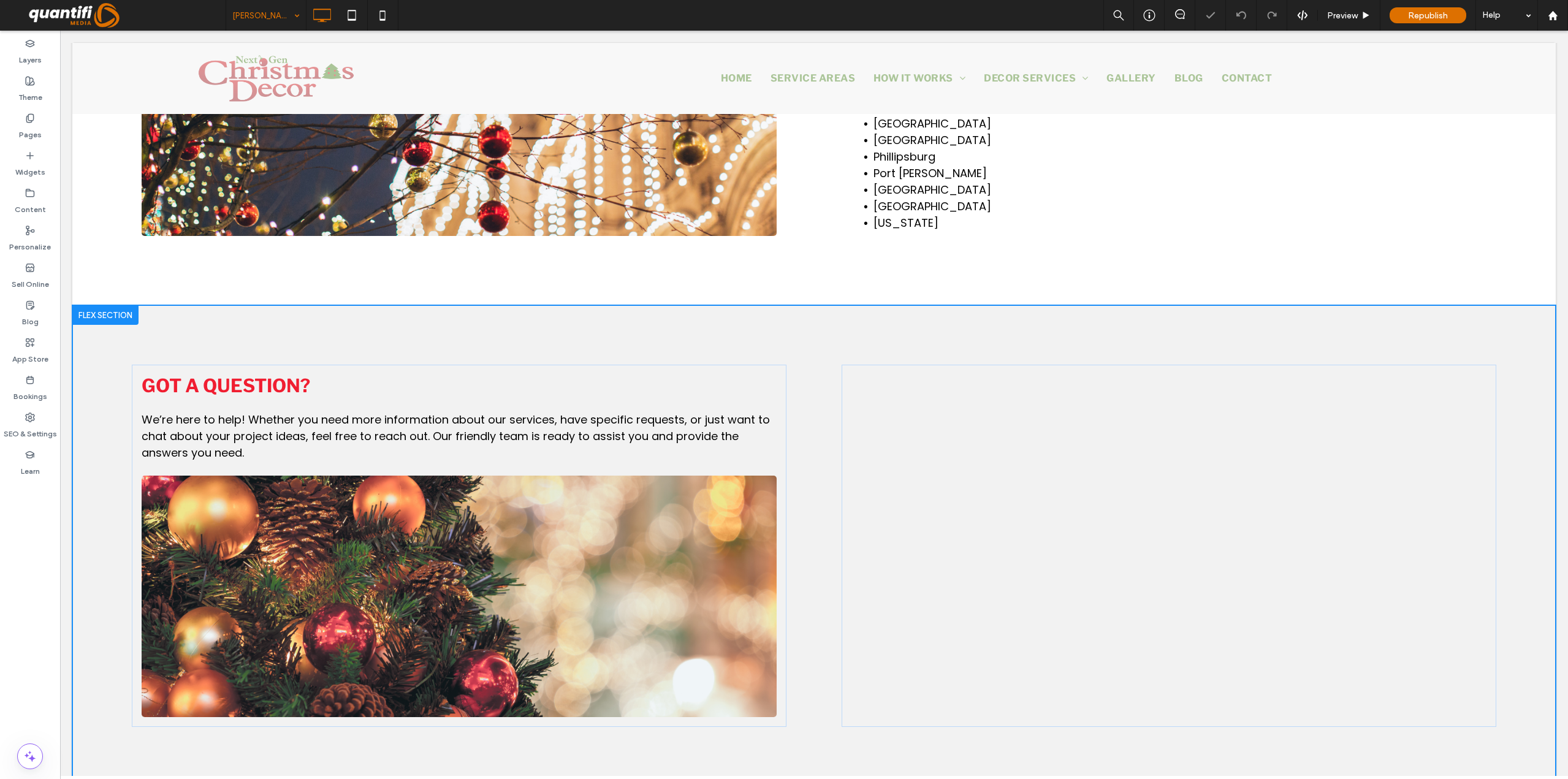
scroll to position [1129, 0]
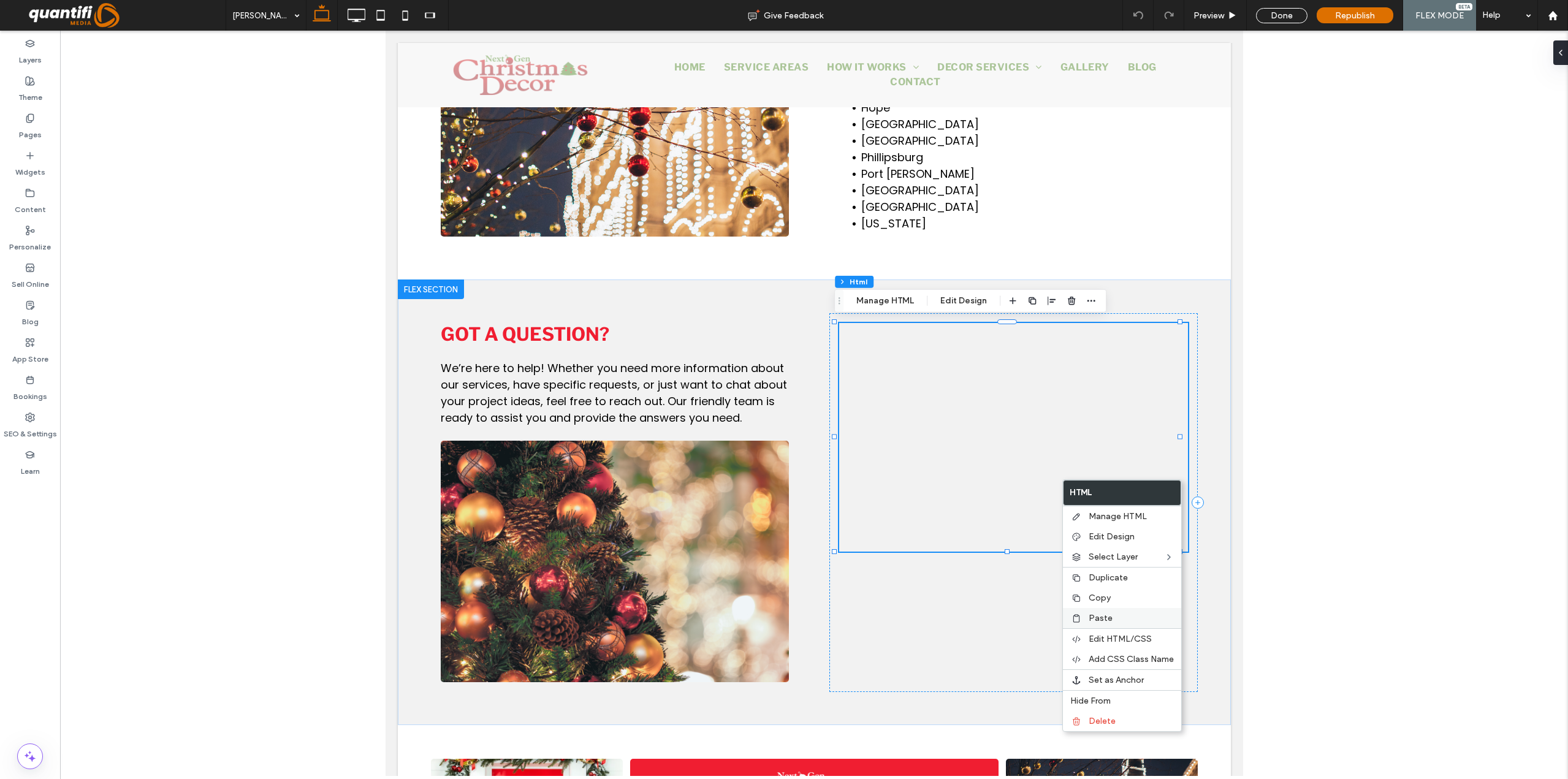
click at [1105, 610] on div "Paste" at bounding box center [1121, 618] width 118 height 20
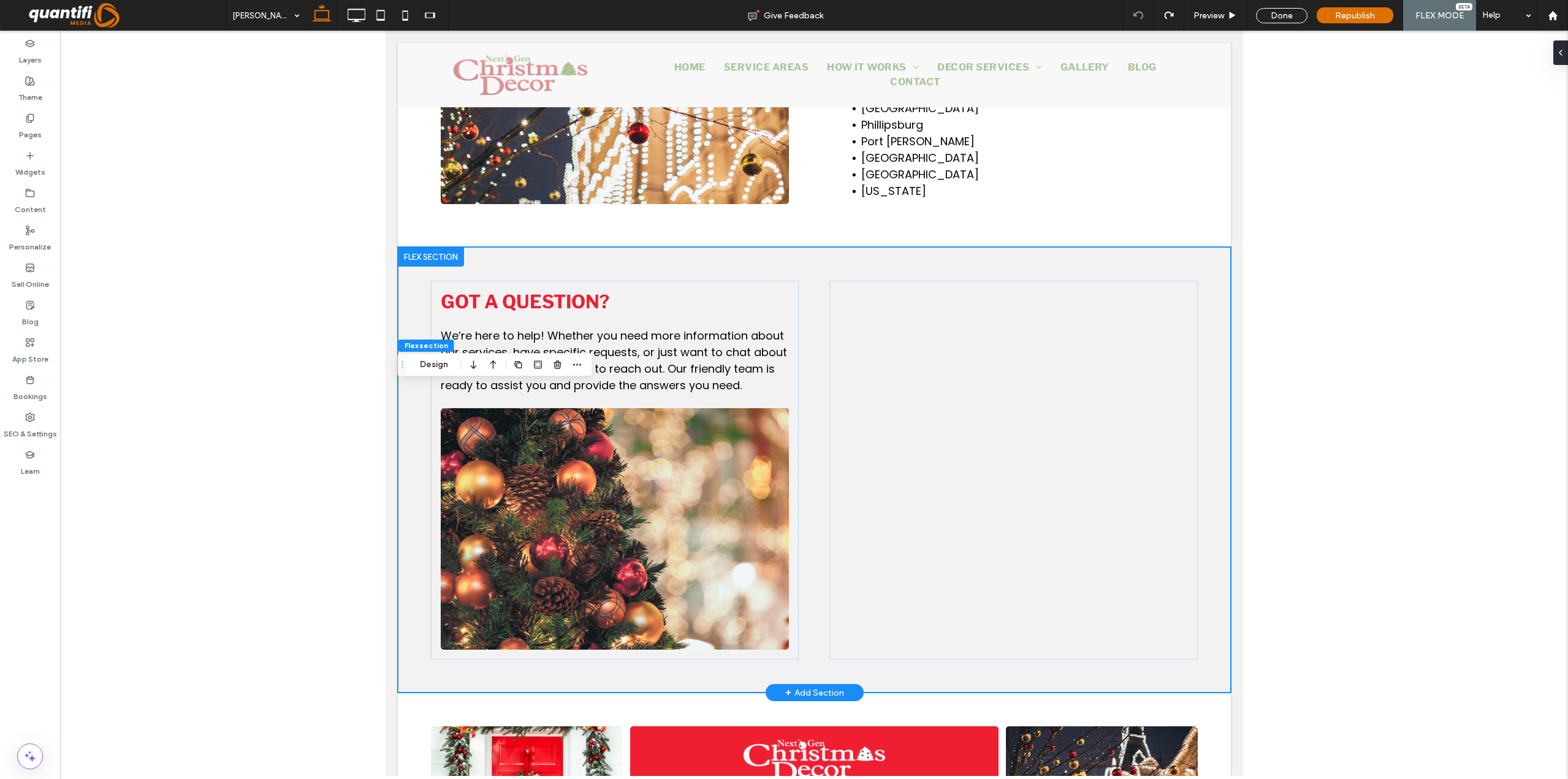
scroll to position [1226, 0]
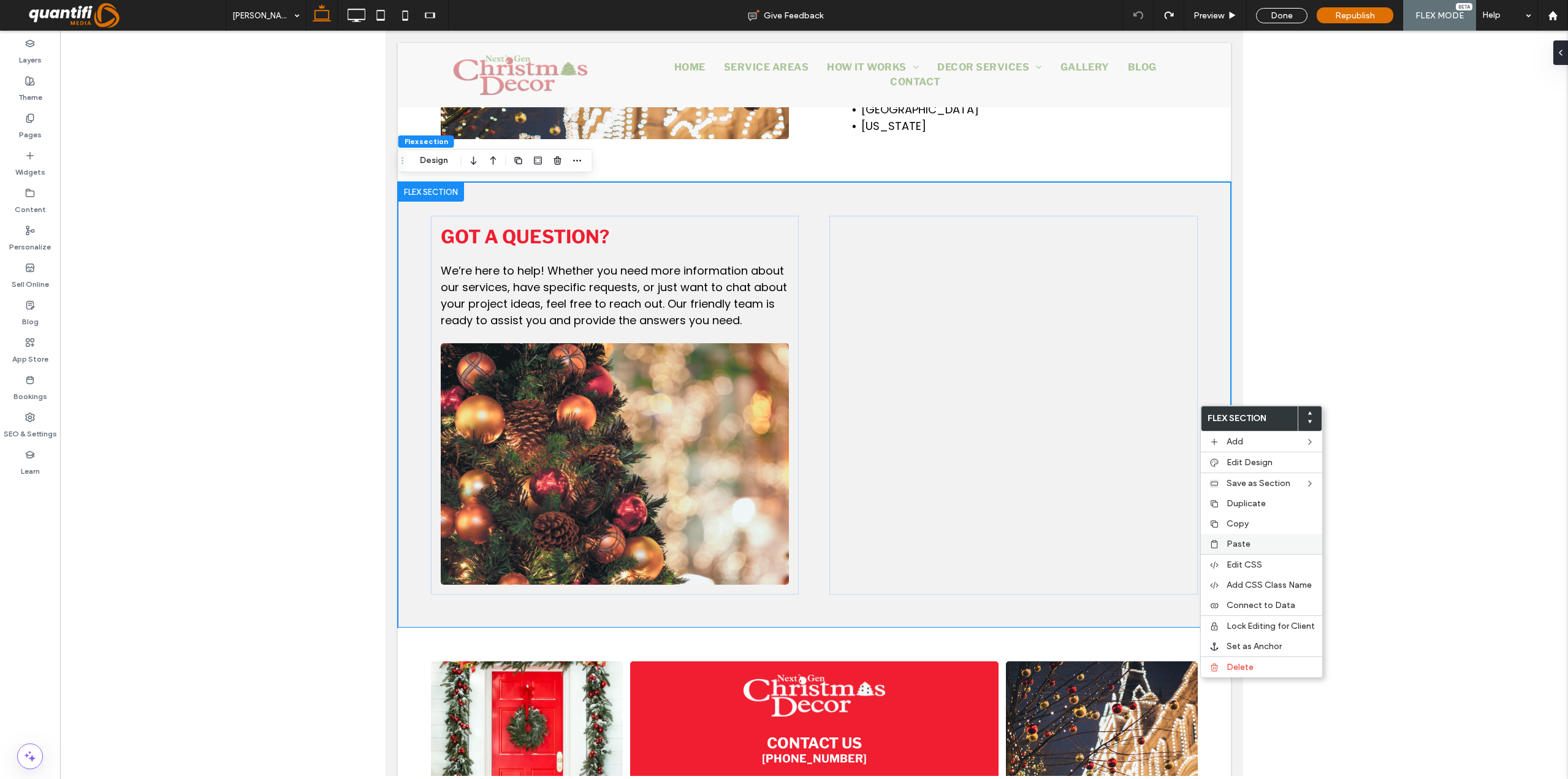
click at [1243, 548] on span "Paste" at bounding box center [1238, 544] width 24 height 10
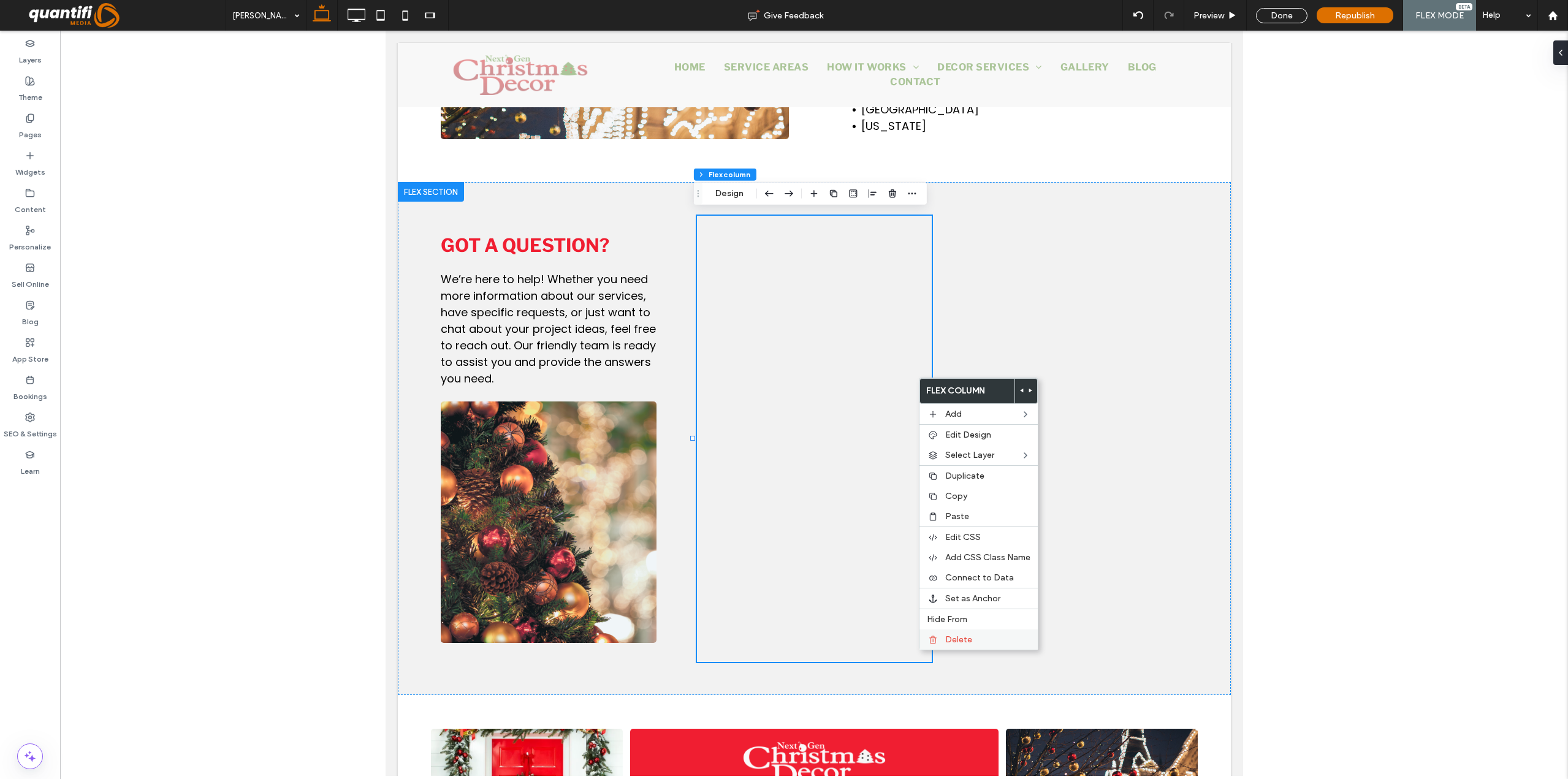
click at [953, 621] on span "Delete" at bounding box center [959, 639] width 27 height 10
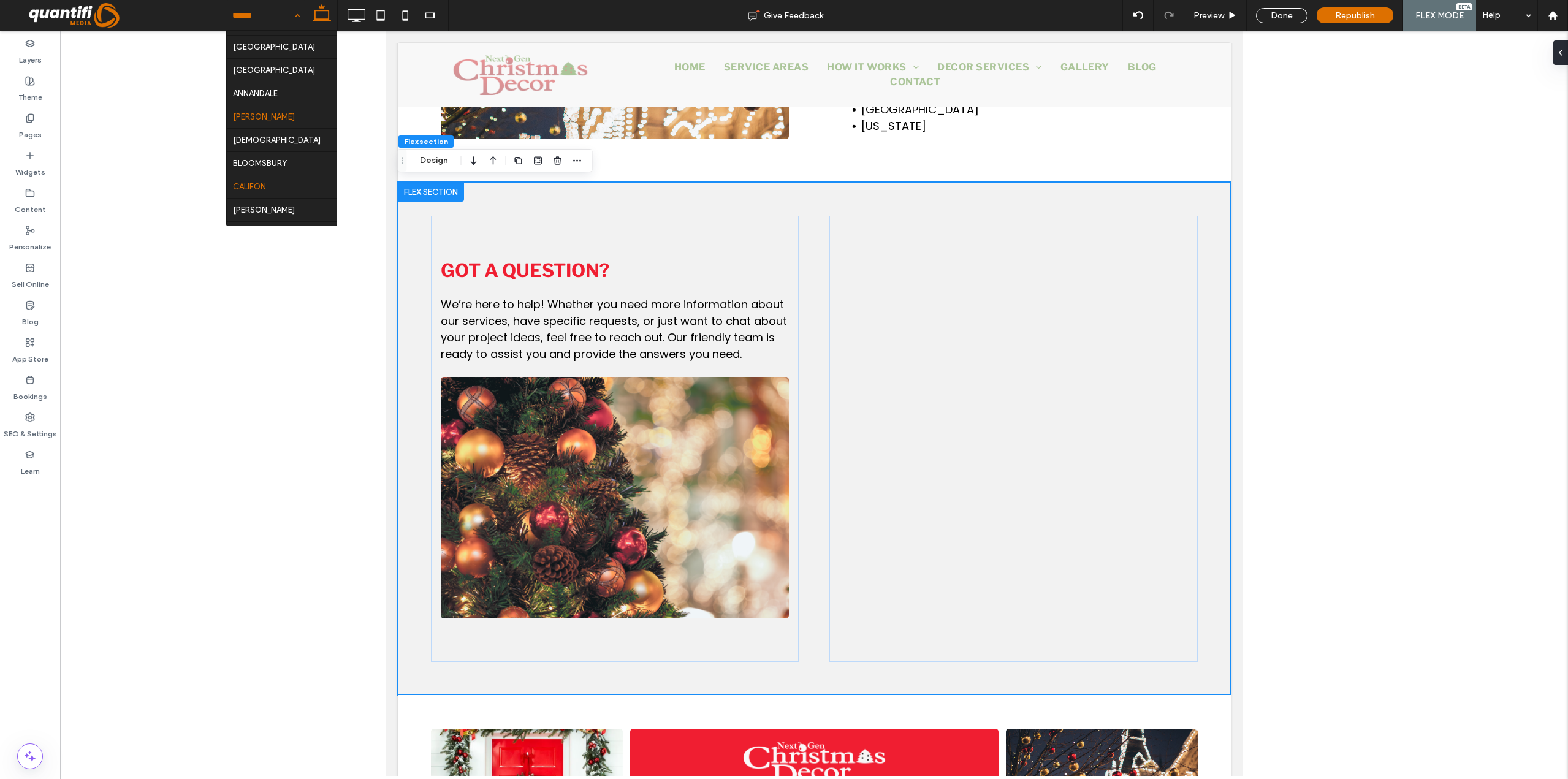
scroll to position [429, 0]
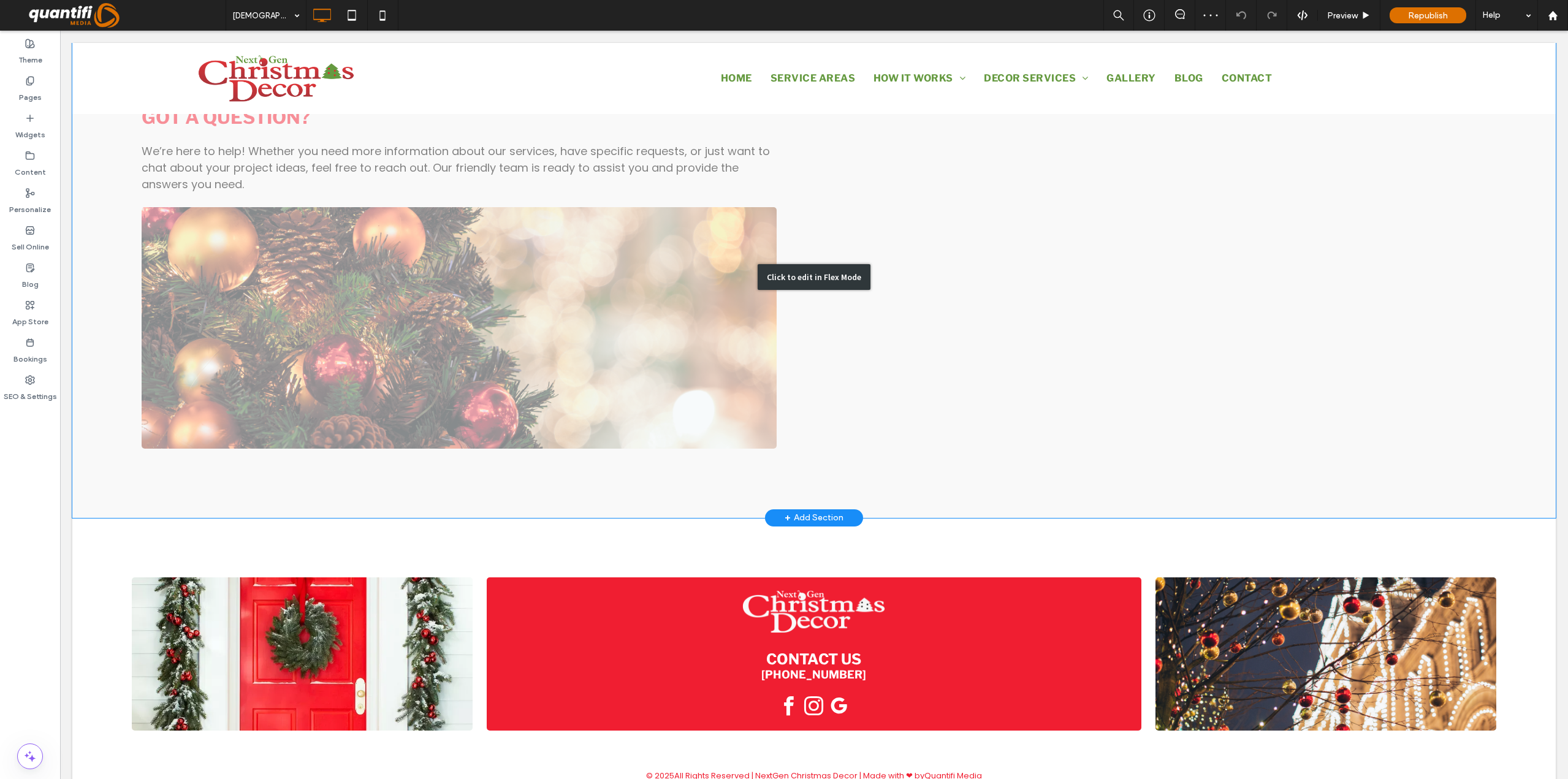
scroll to position [1459, 0]
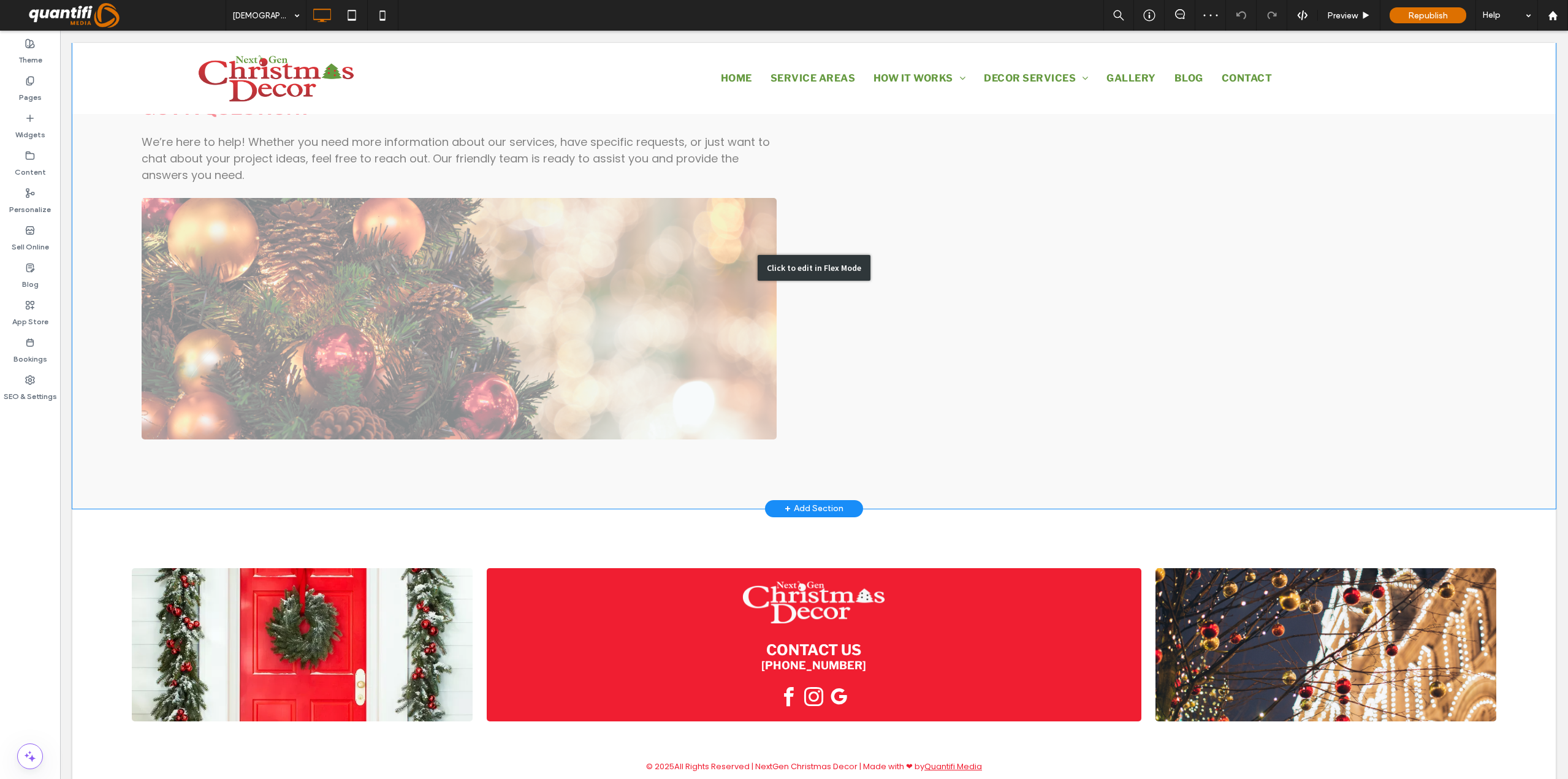
click at [804, 239] on div "Click to edit in Flex Mode" at bounding box center [814, 267] width 1483 height 481
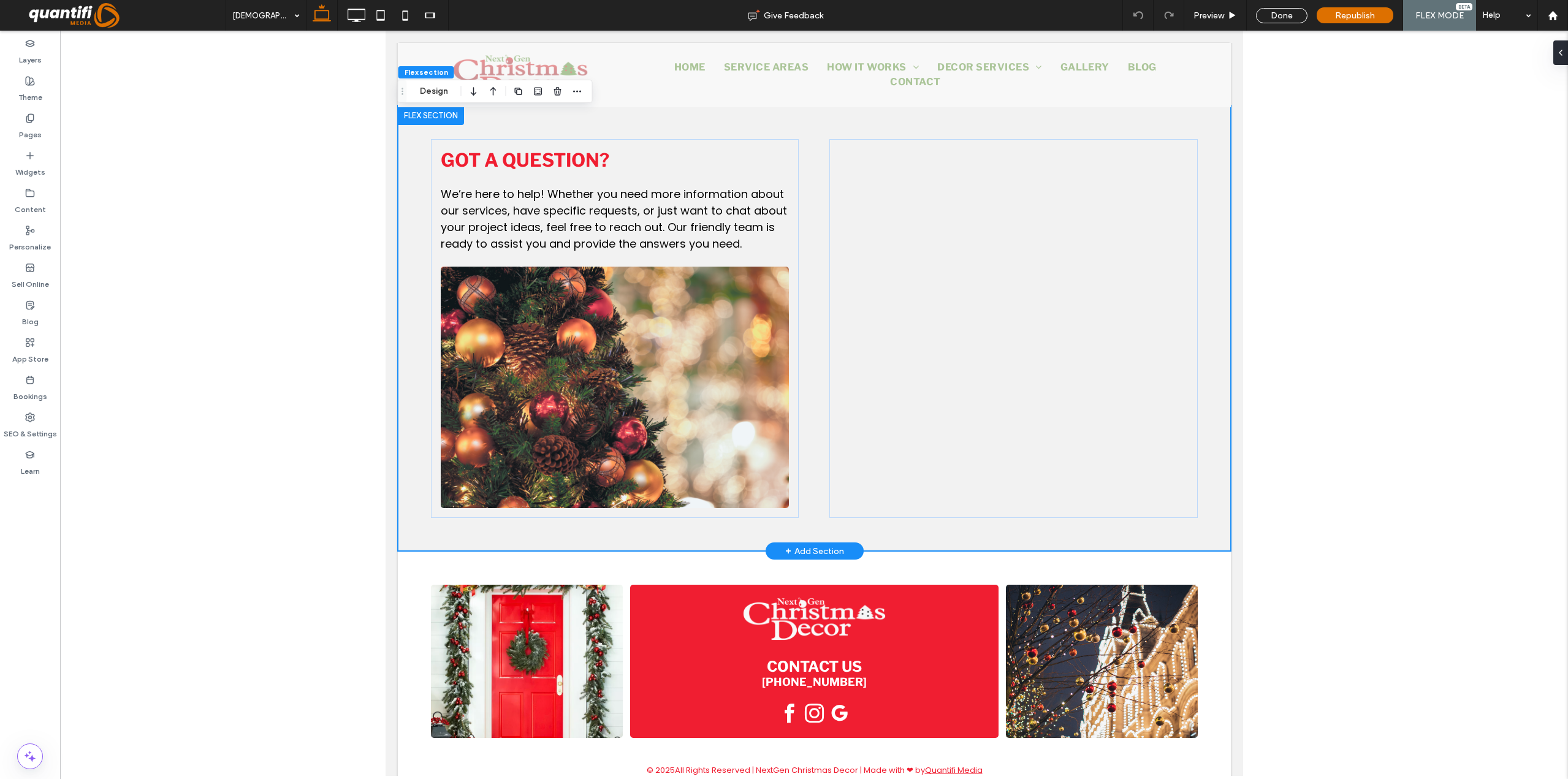
scroll to position [1482, 0]
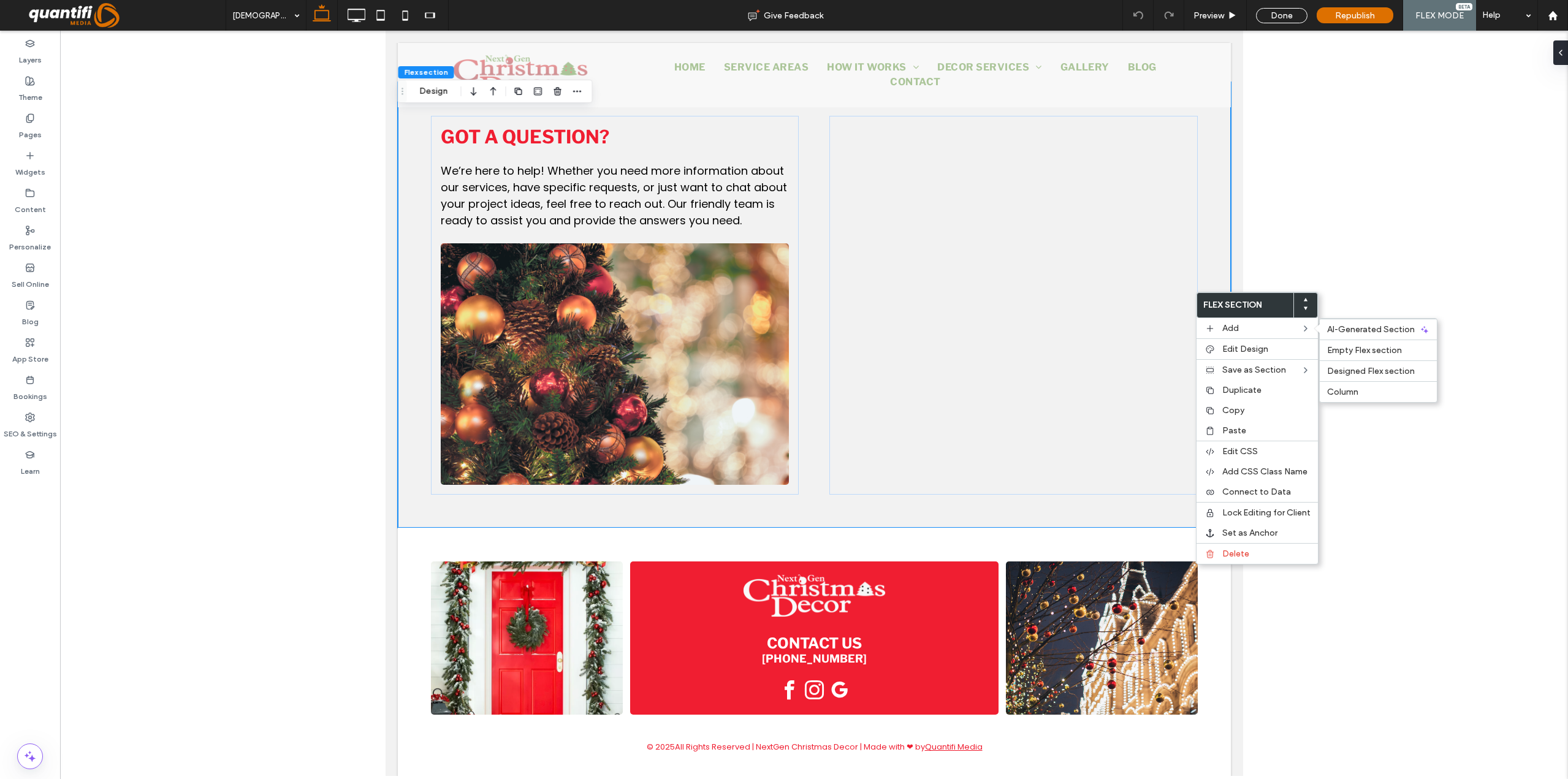
scroll to position [1482, 0]
click at [1235, 428] on span "Paste" at bounding box center [1234, 430] width 24 height 10
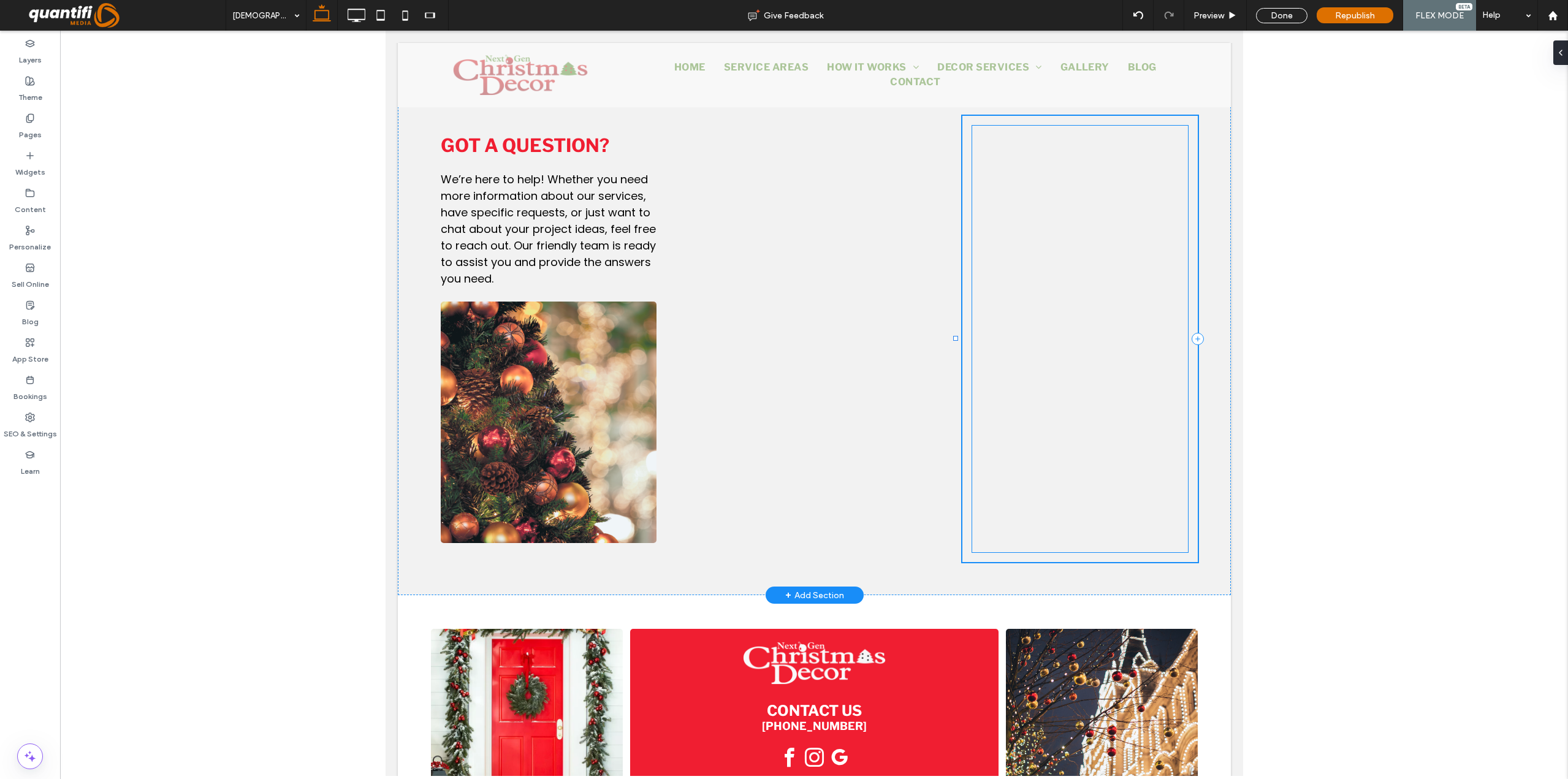
scroll to position [1537, 0]
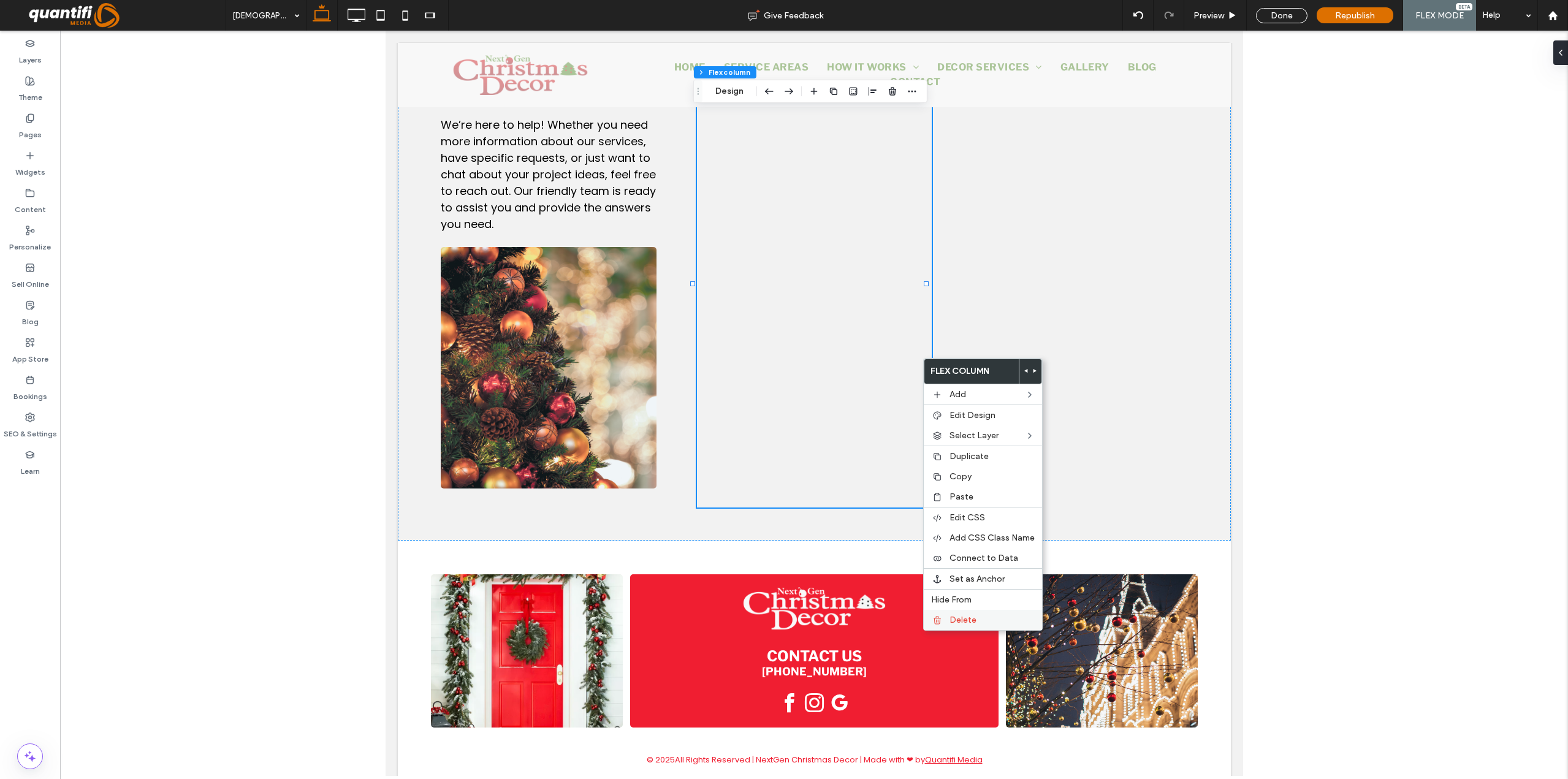
click at [967, 616] on span "Delete" at bounding box center [963, 619] width 27 height 10
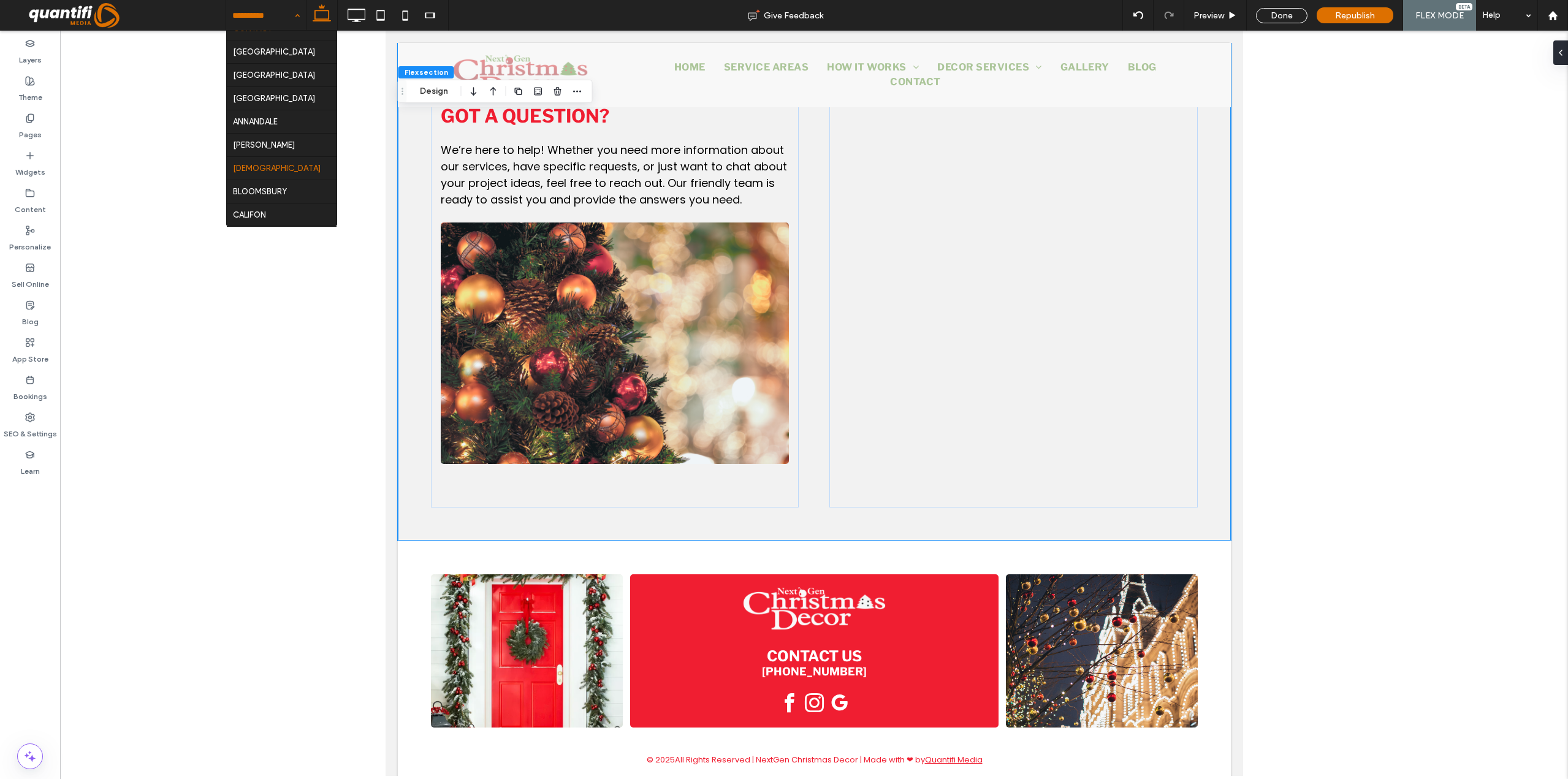
scroll to position [368, 0]
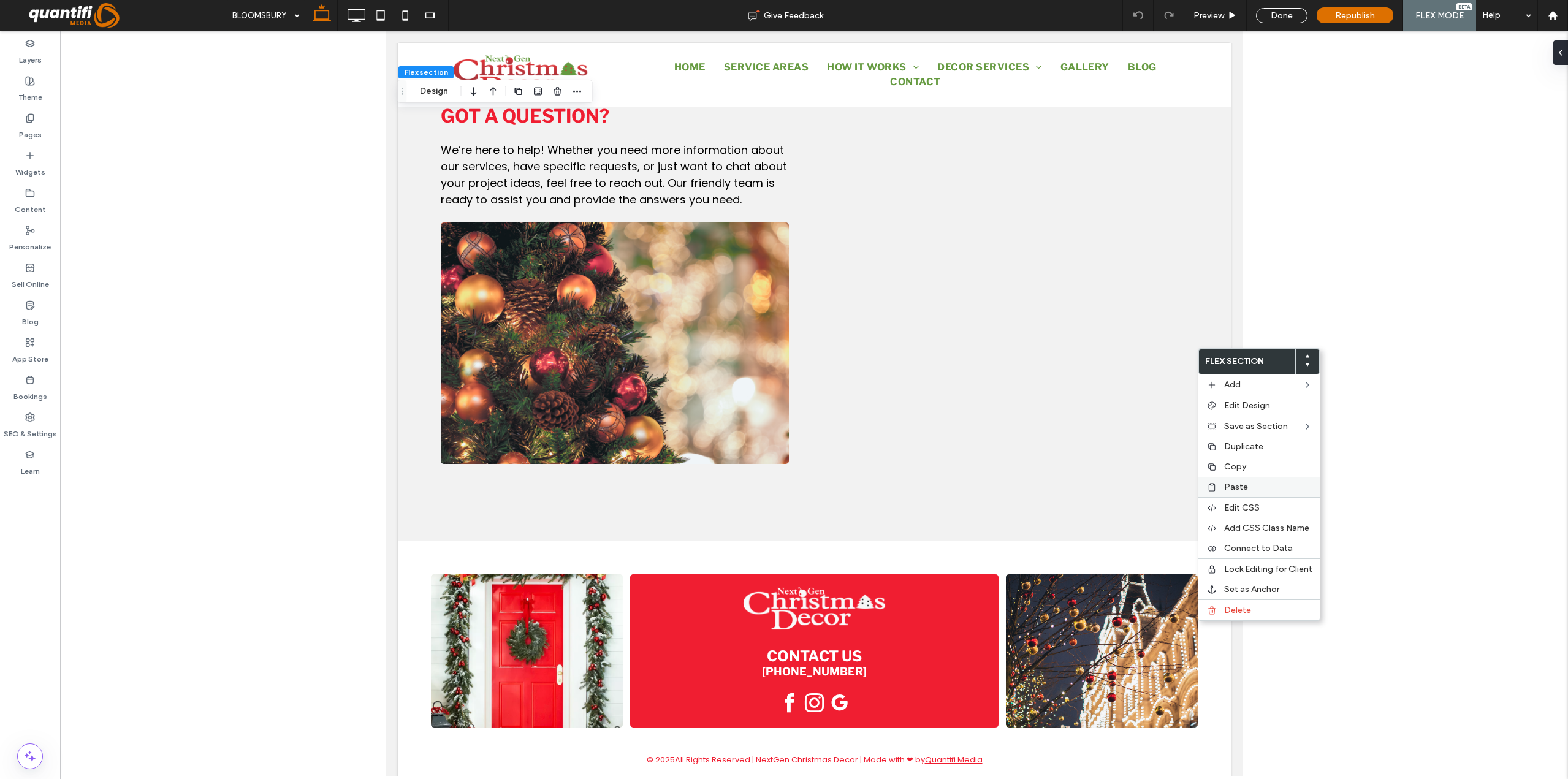
click at [1215, 492] on icon at bounding box center [1212, 487] width 10 height 10
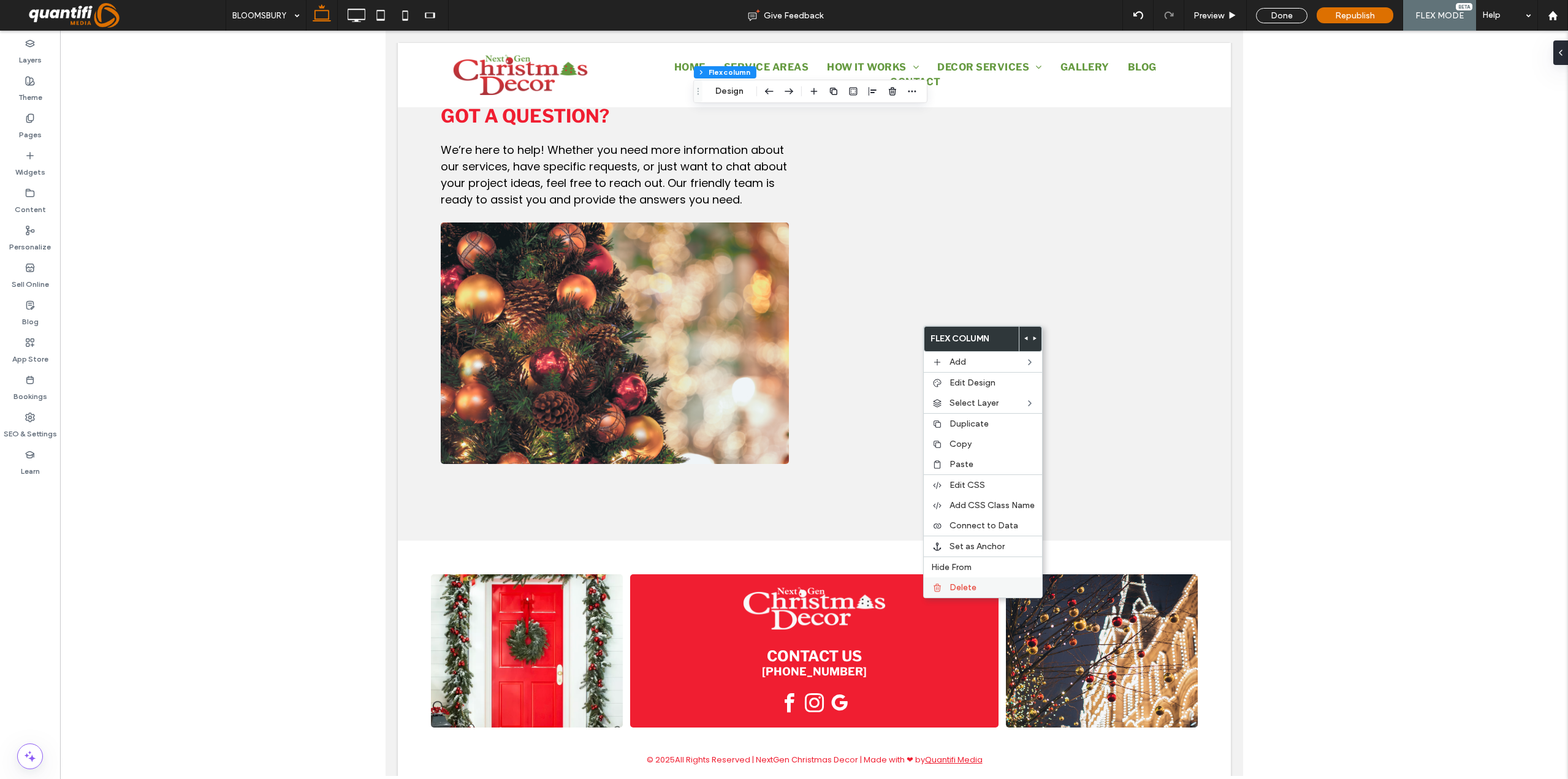
click at [951, 590] on span "Delete" at bounding box center [963, 587] width 27 height 10
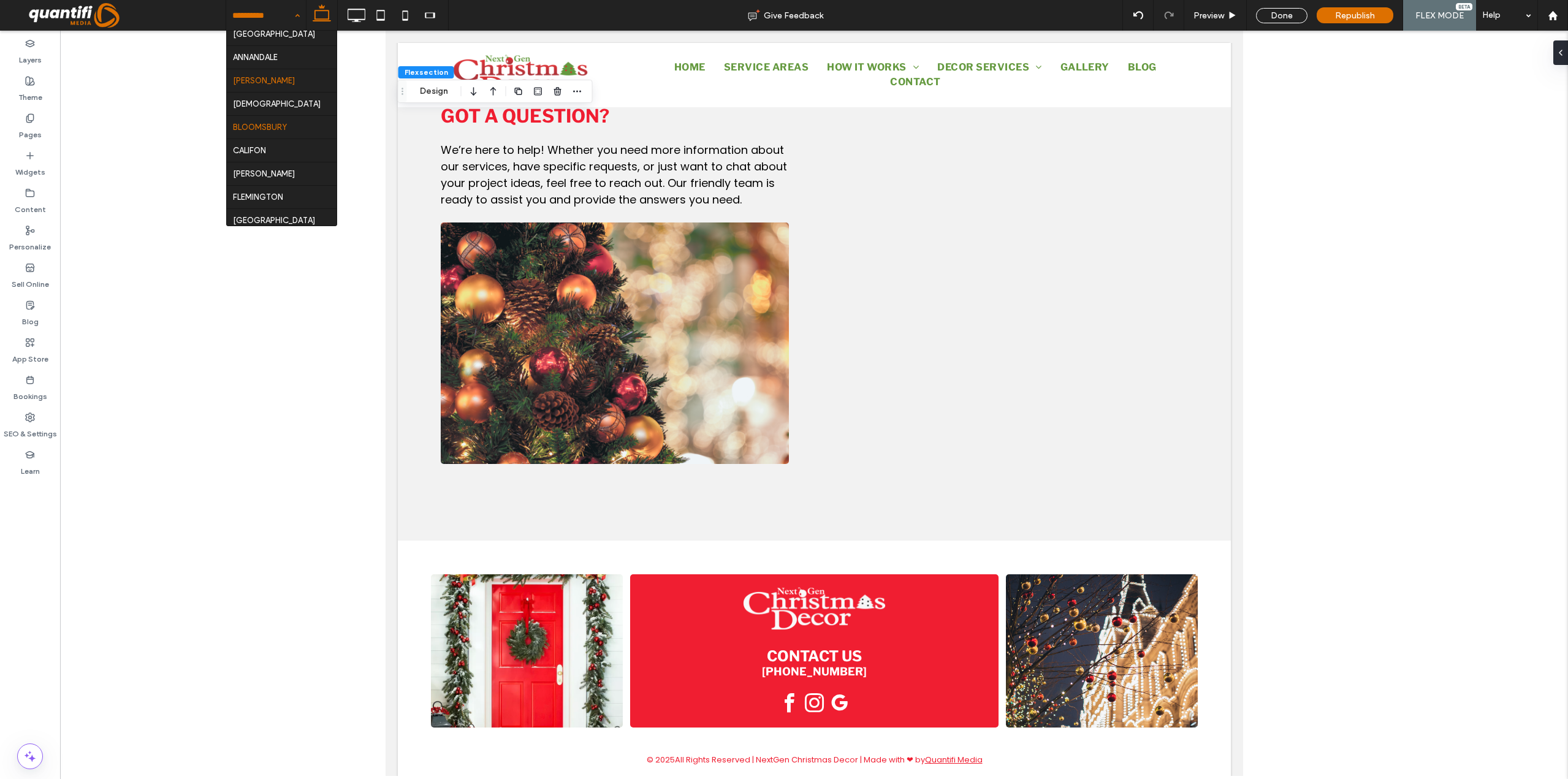
scroll to position [429, 0]
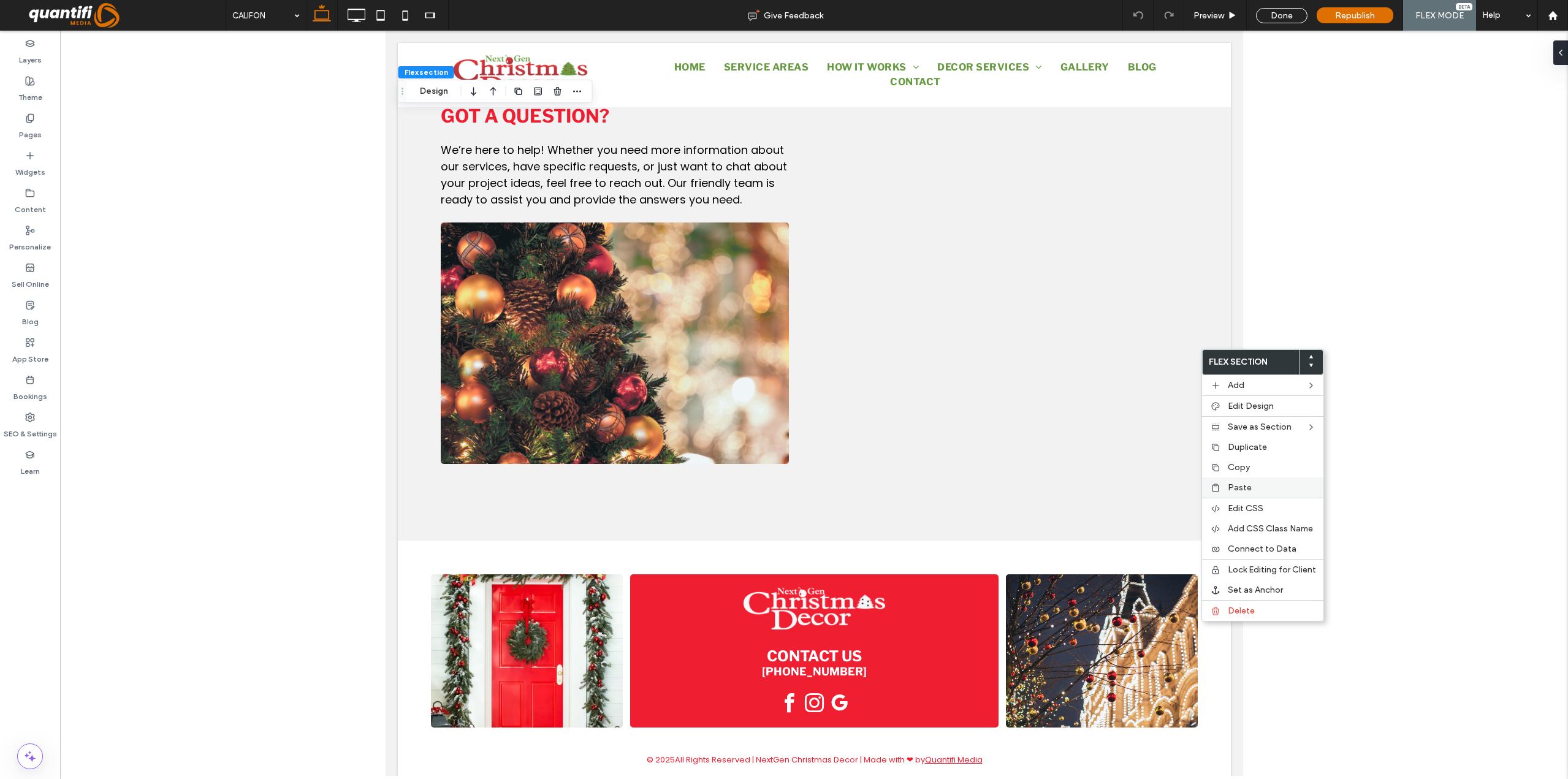
click at [1237, 490] on span "Paste" at bounding box center [1239, 487] width 24 height 10
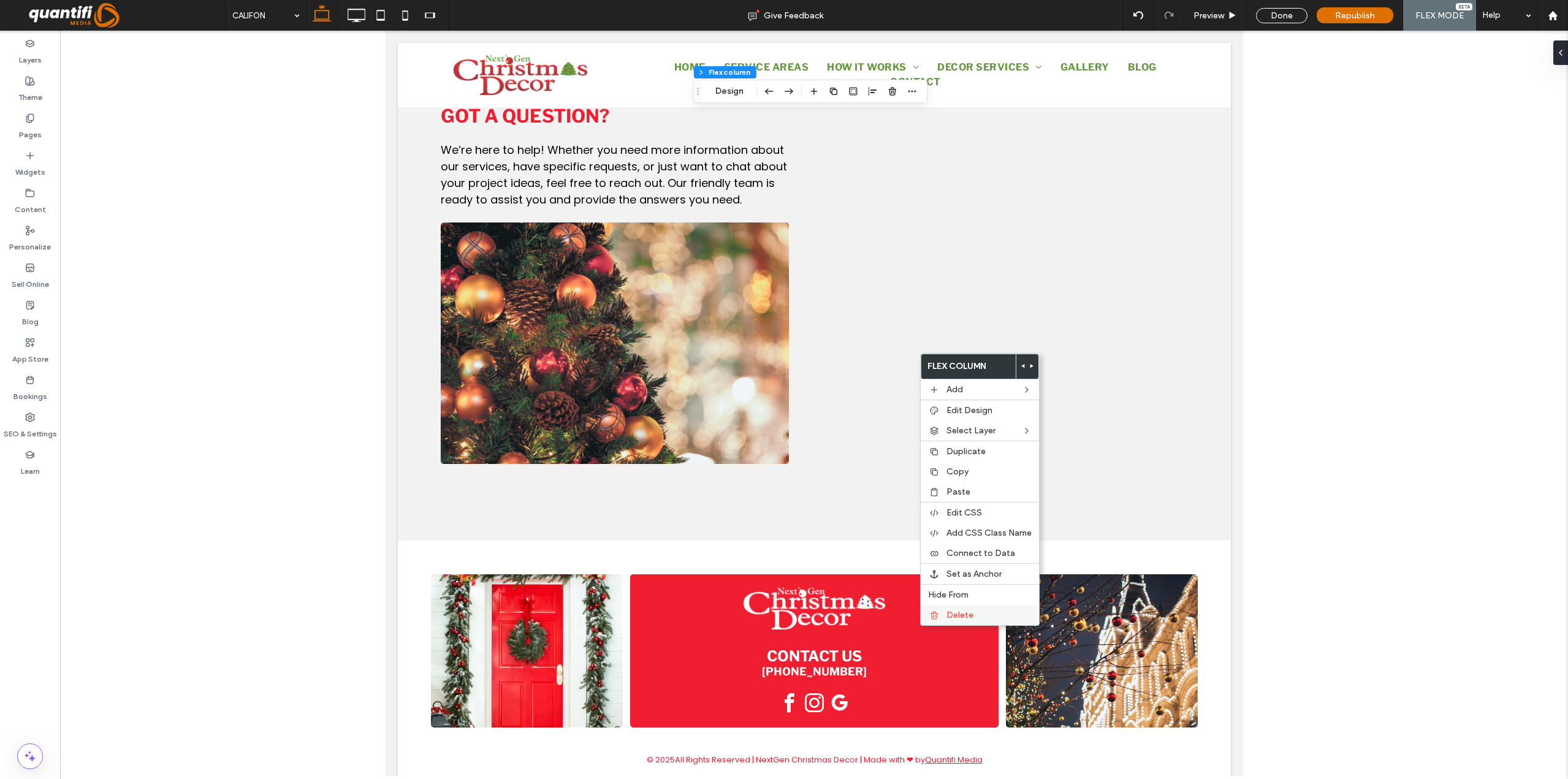
click at [976, 615] on label "Delete" at bounding box center [989, 615] width 85 height 10
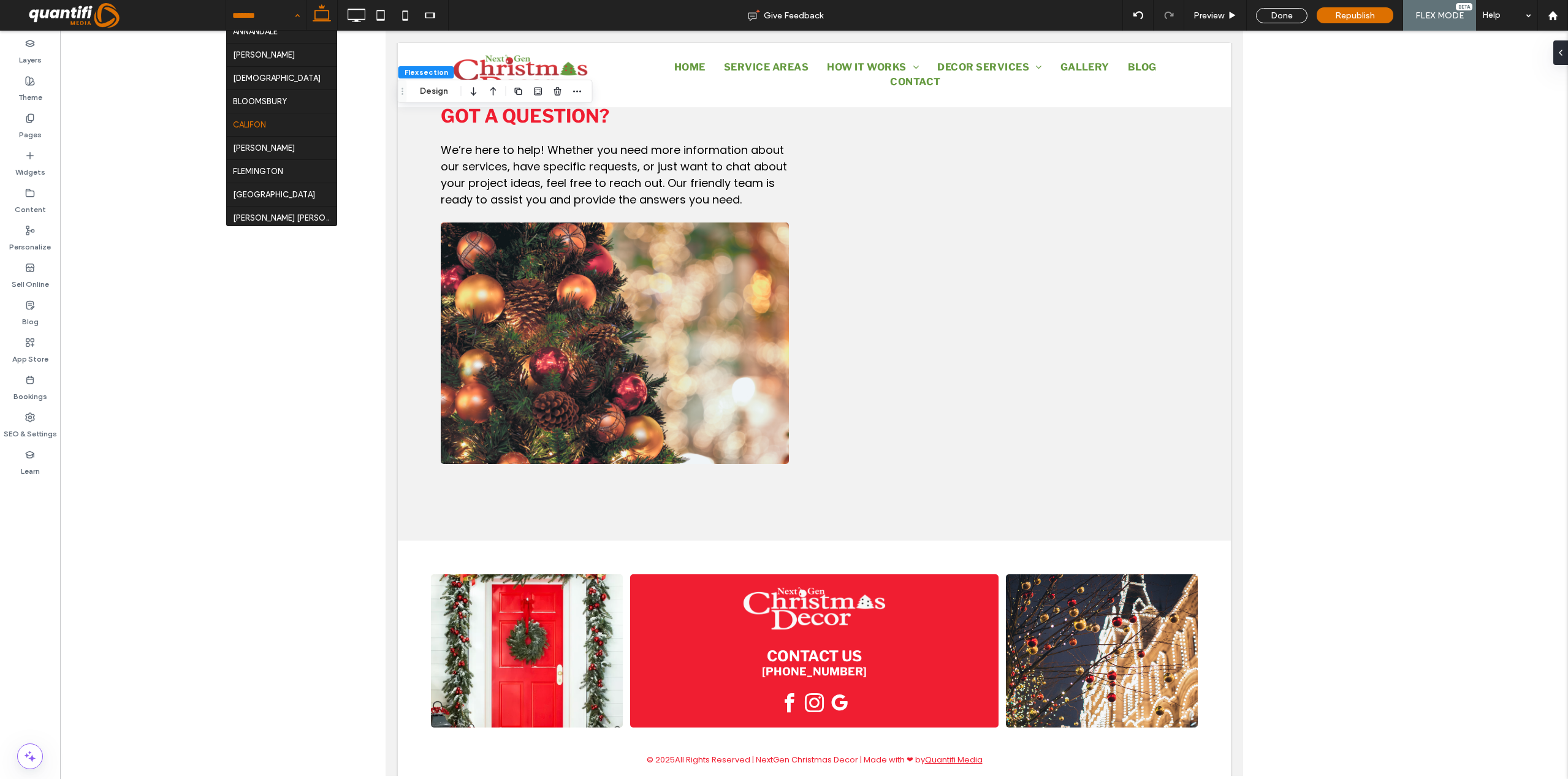
scroll to position [479, 0]
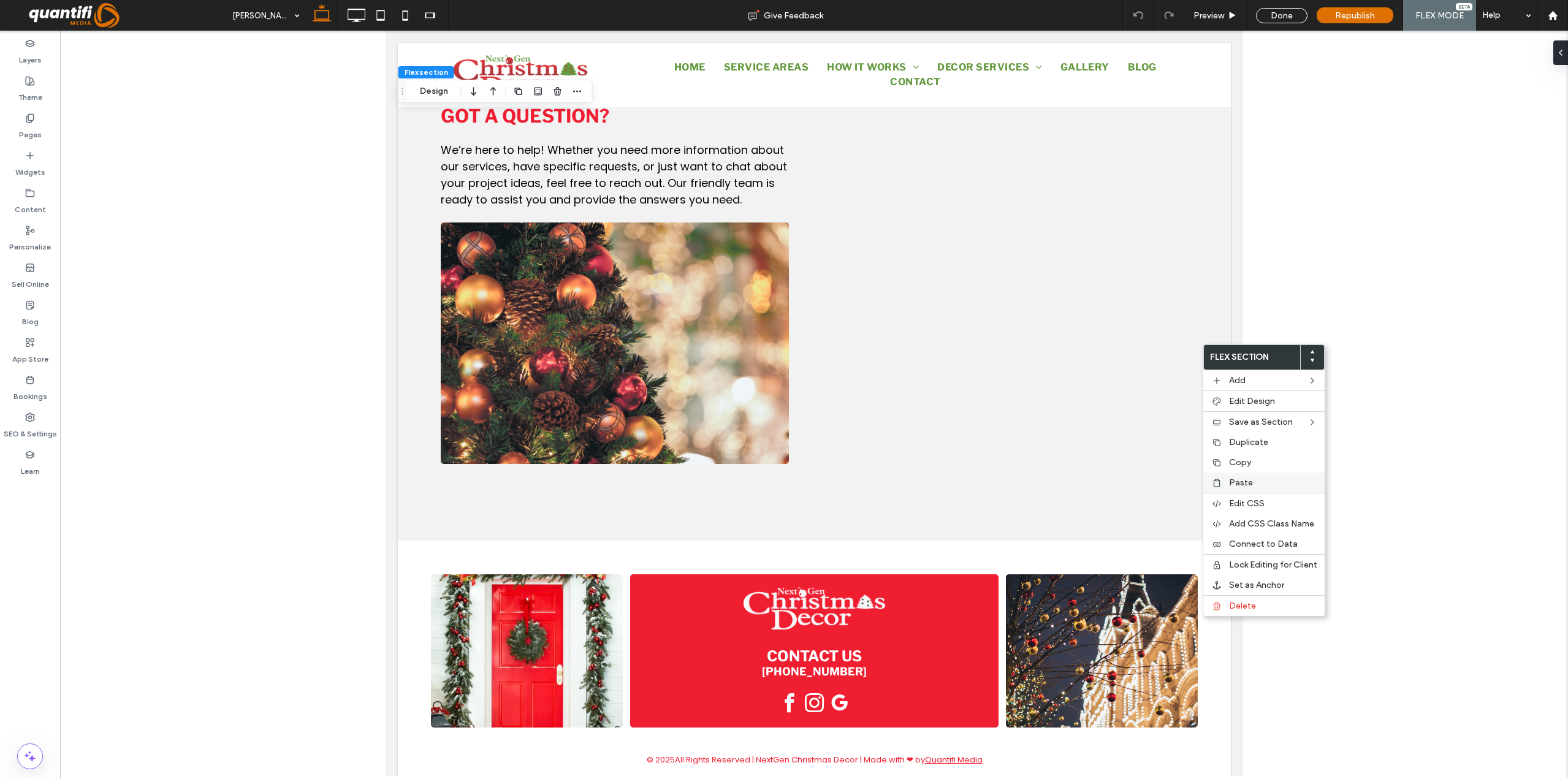
click at [1243, 483] on span "Paste" at bounding box center [1241, 482] width 24 height 10
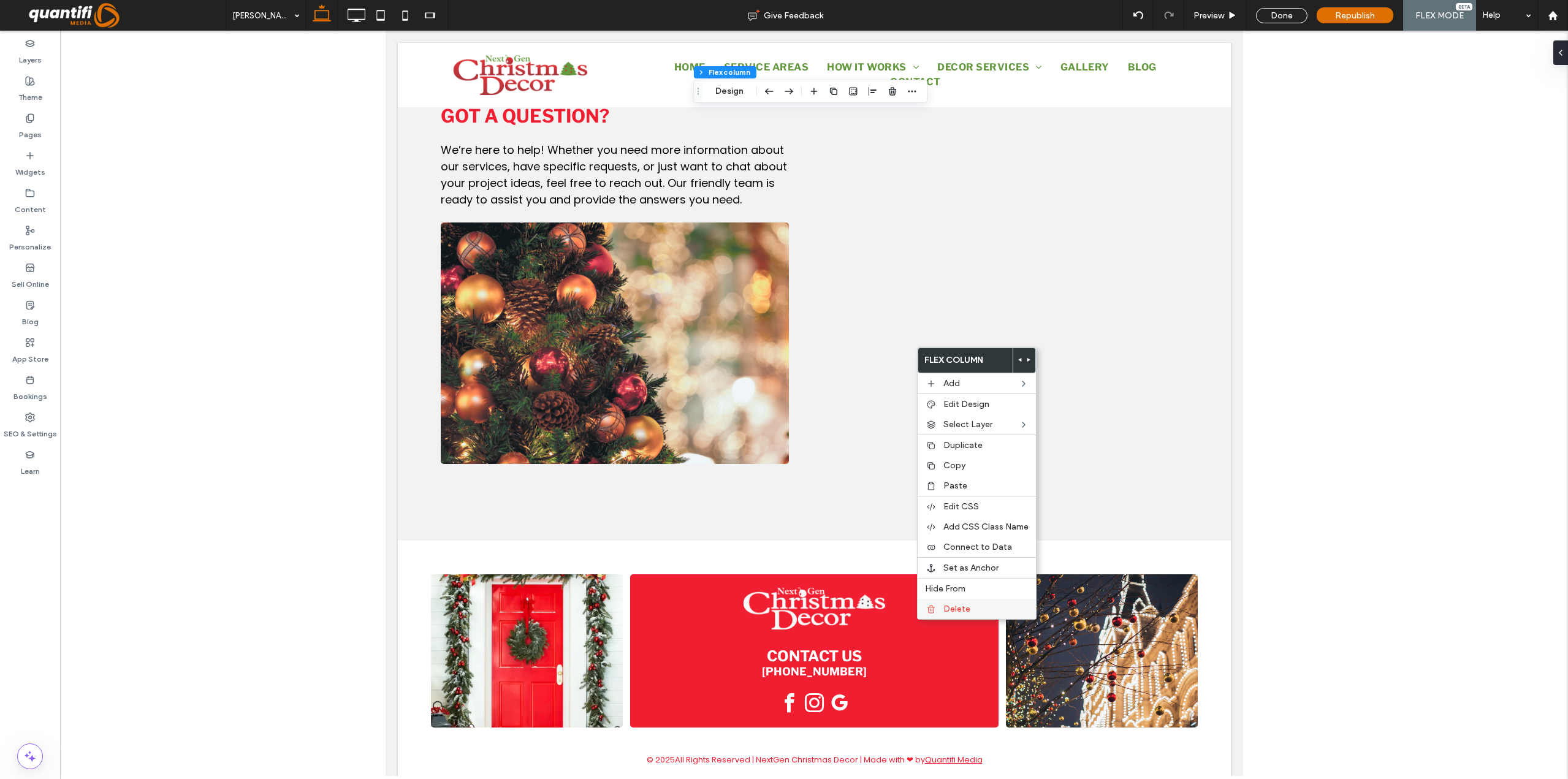
click at [977, 608] on label "Delete" at bounding box center [986, 608] width 85 height 10
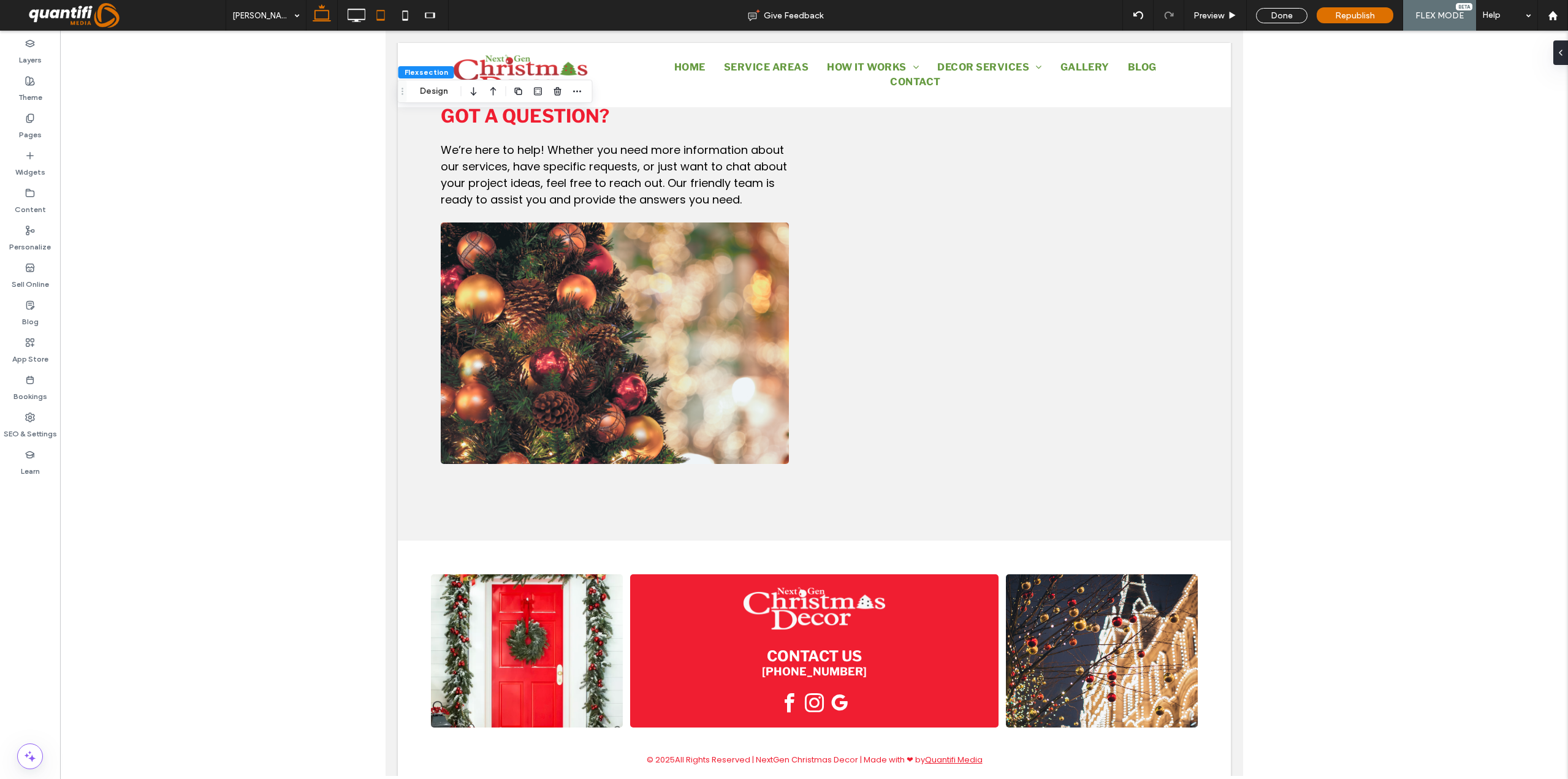
click at [379, 15] on icon at bounding box center [381, 15] width 25 height 25
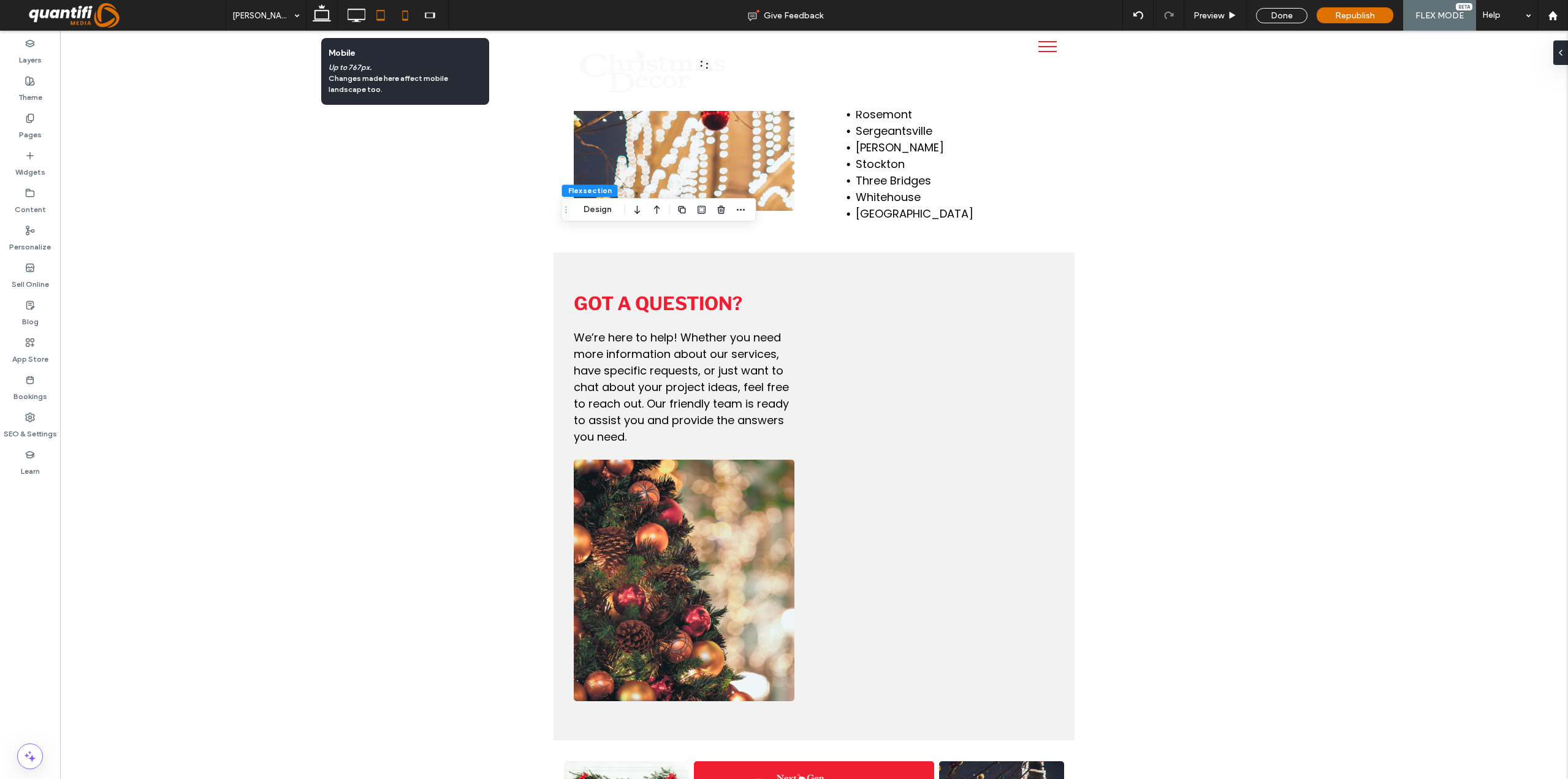
click at [402, 14] on icon at bounding box center [405, 15] width 25 height 25
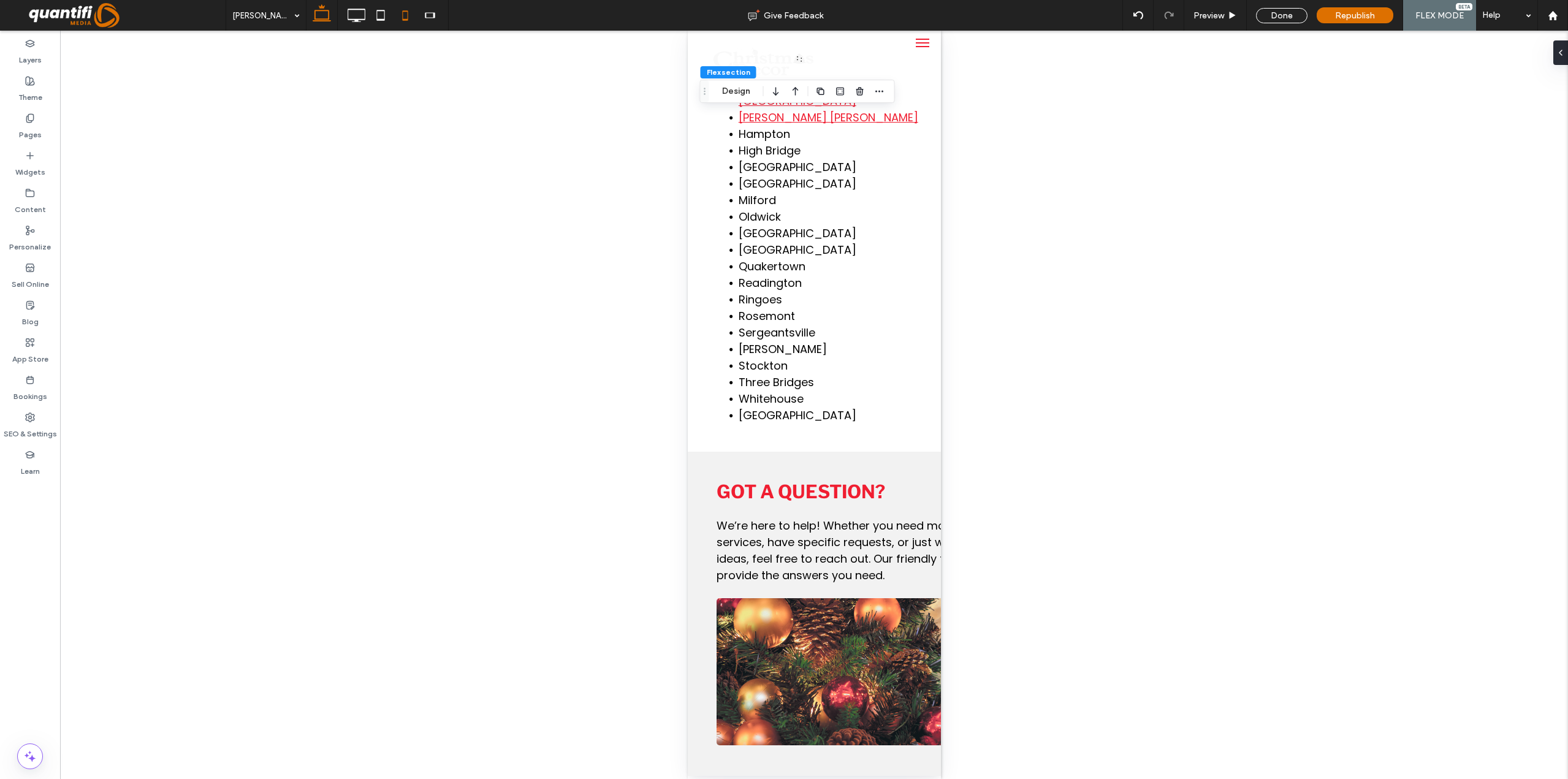
click at [324, 10] on icon at bounding box center [322, 15] width 25 height 25
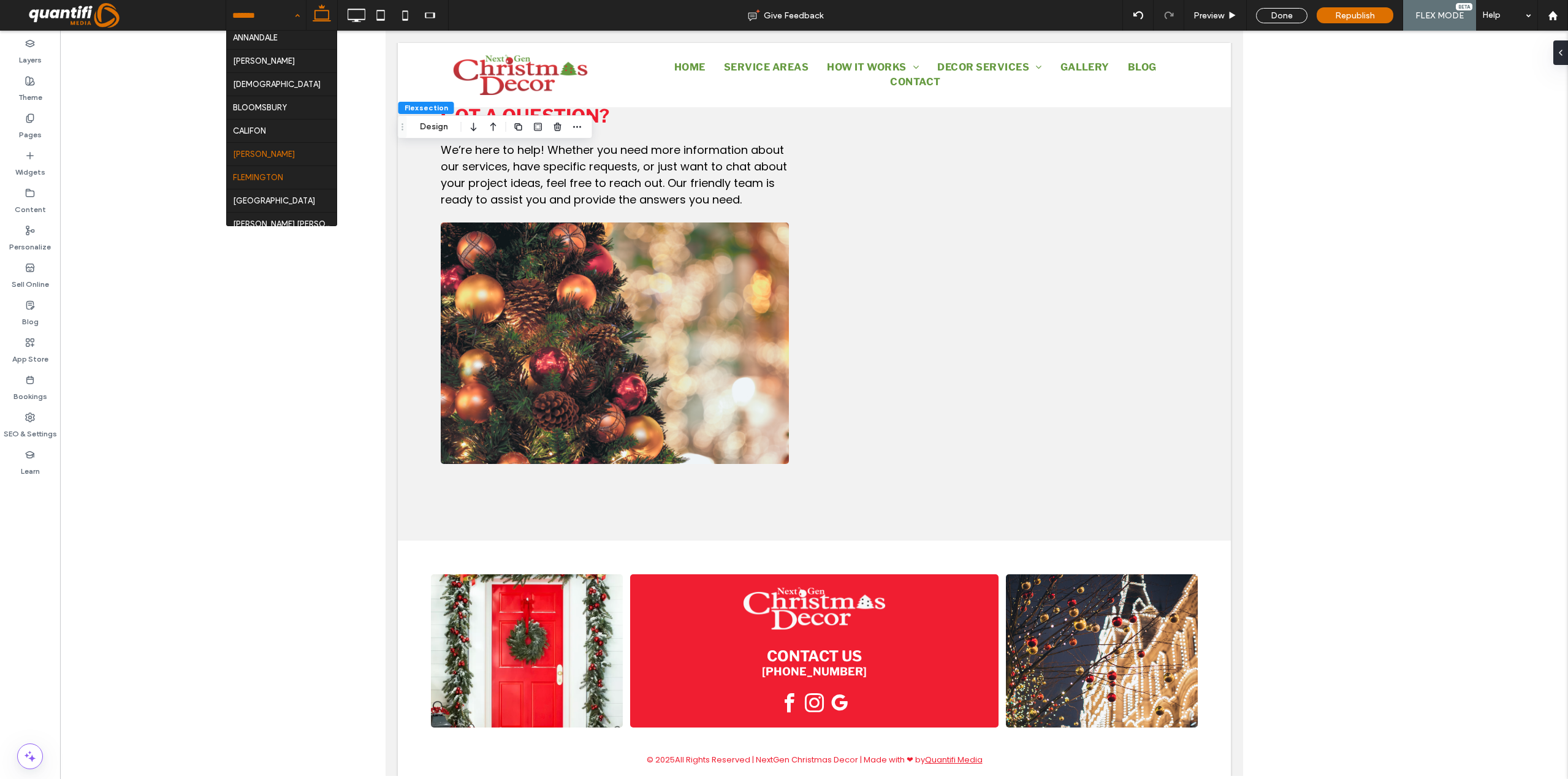
scroll to position [479, 0]
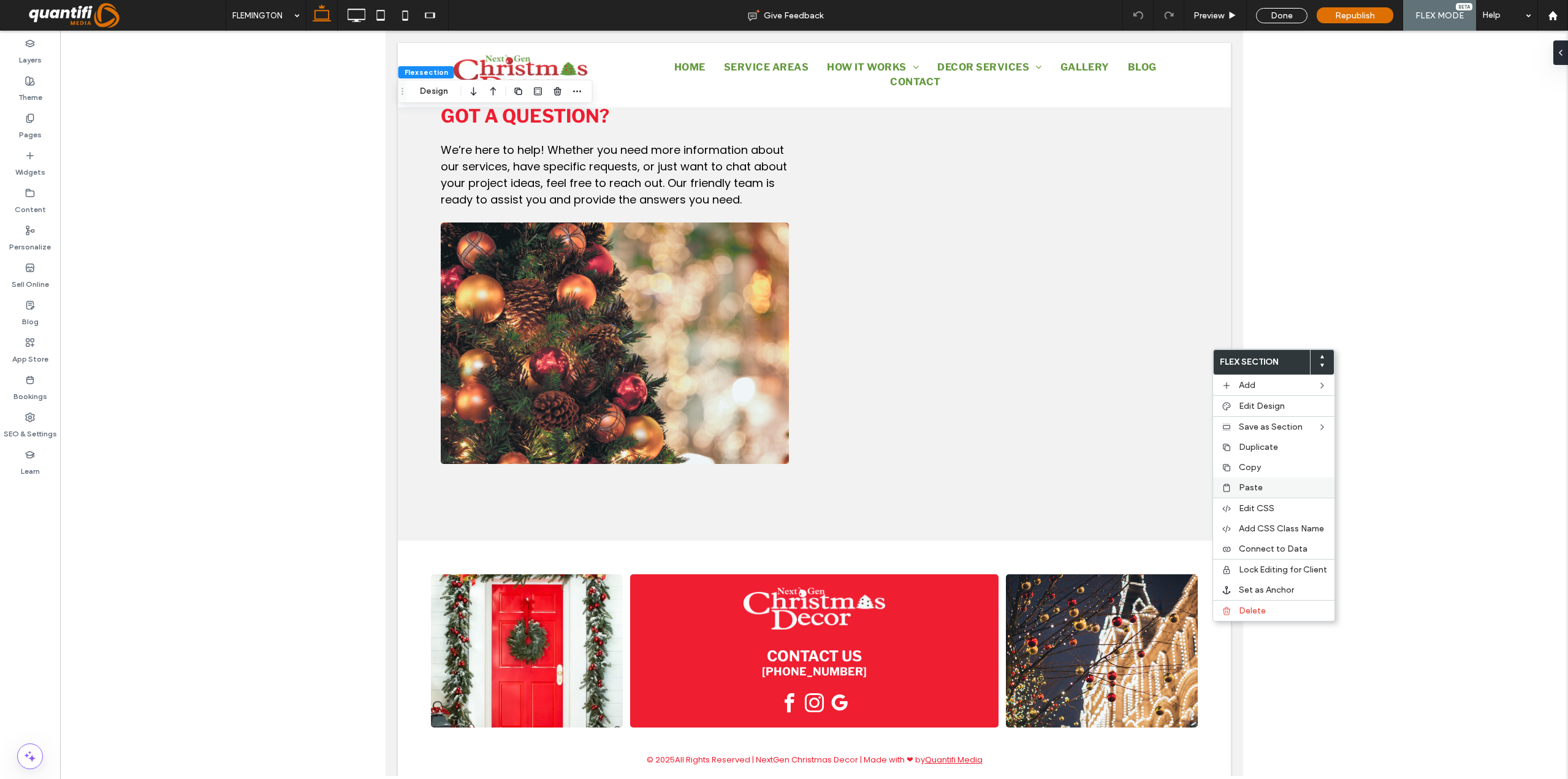
click at [1243, 495] on div "Paste" at bounding box center [1274, 488] width 121 height 20
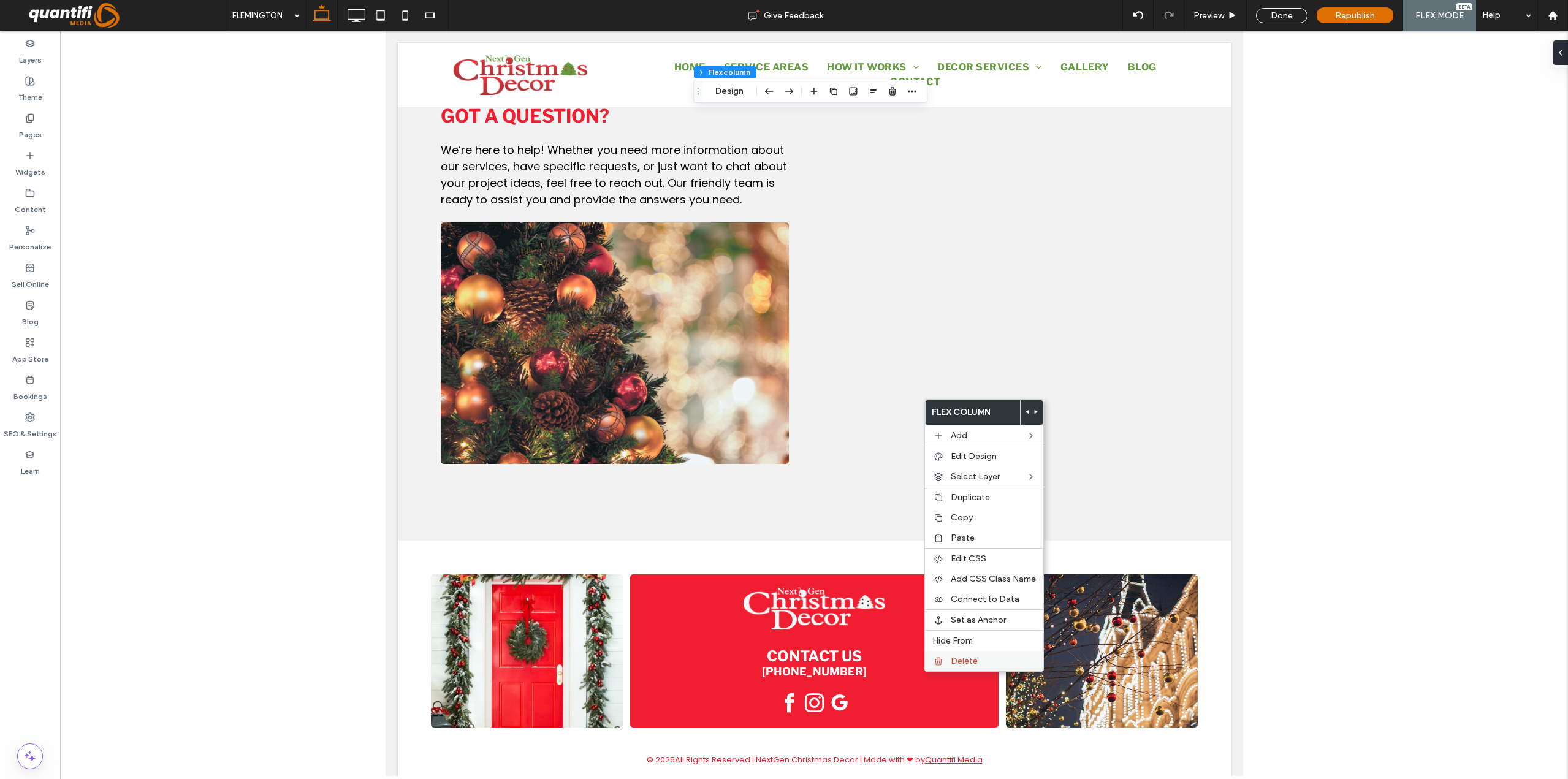
click at [943, 656] on icon at bounding box center [938, 661] width 10 height 10
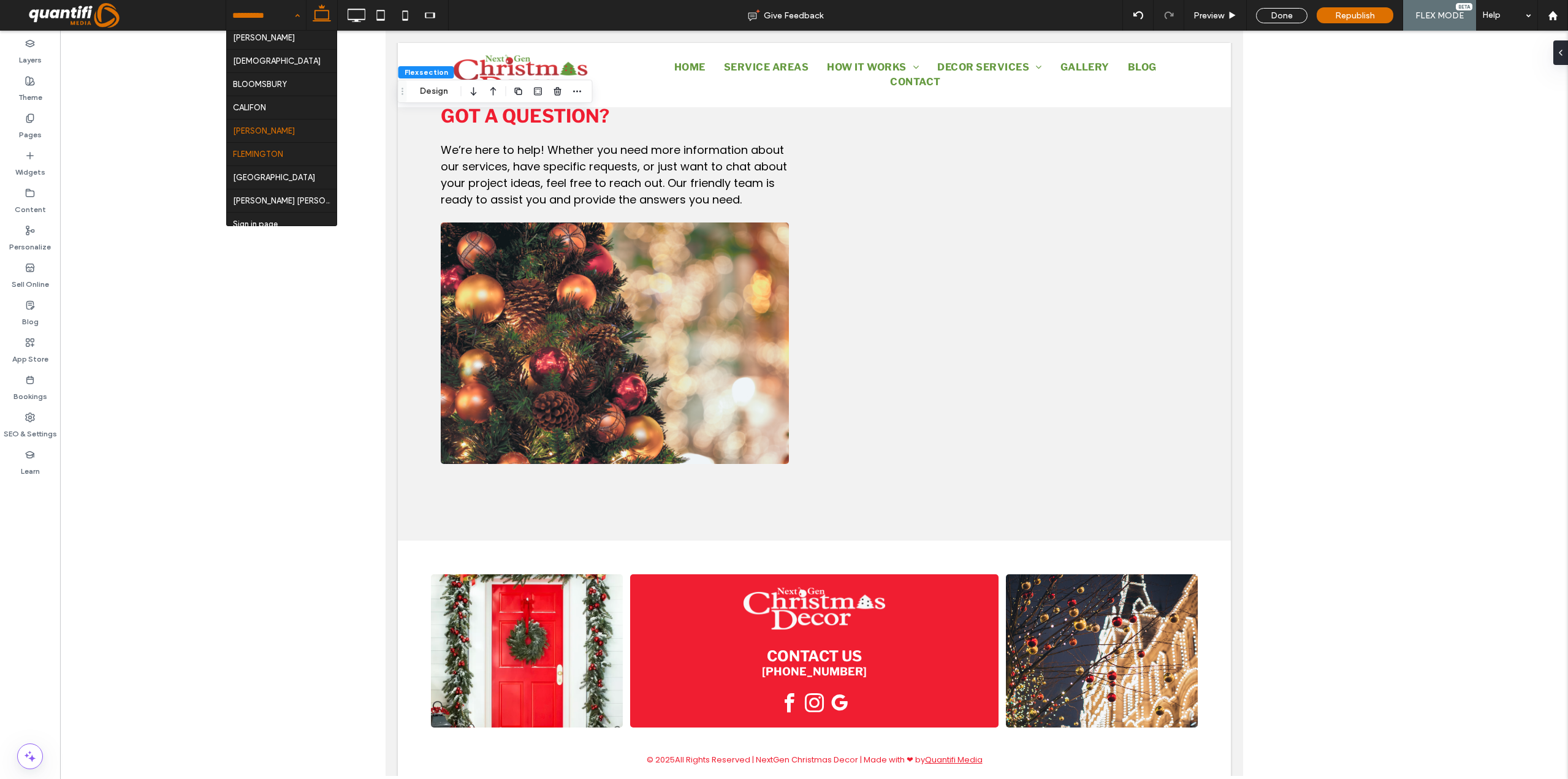
scroll to position [479, 0]
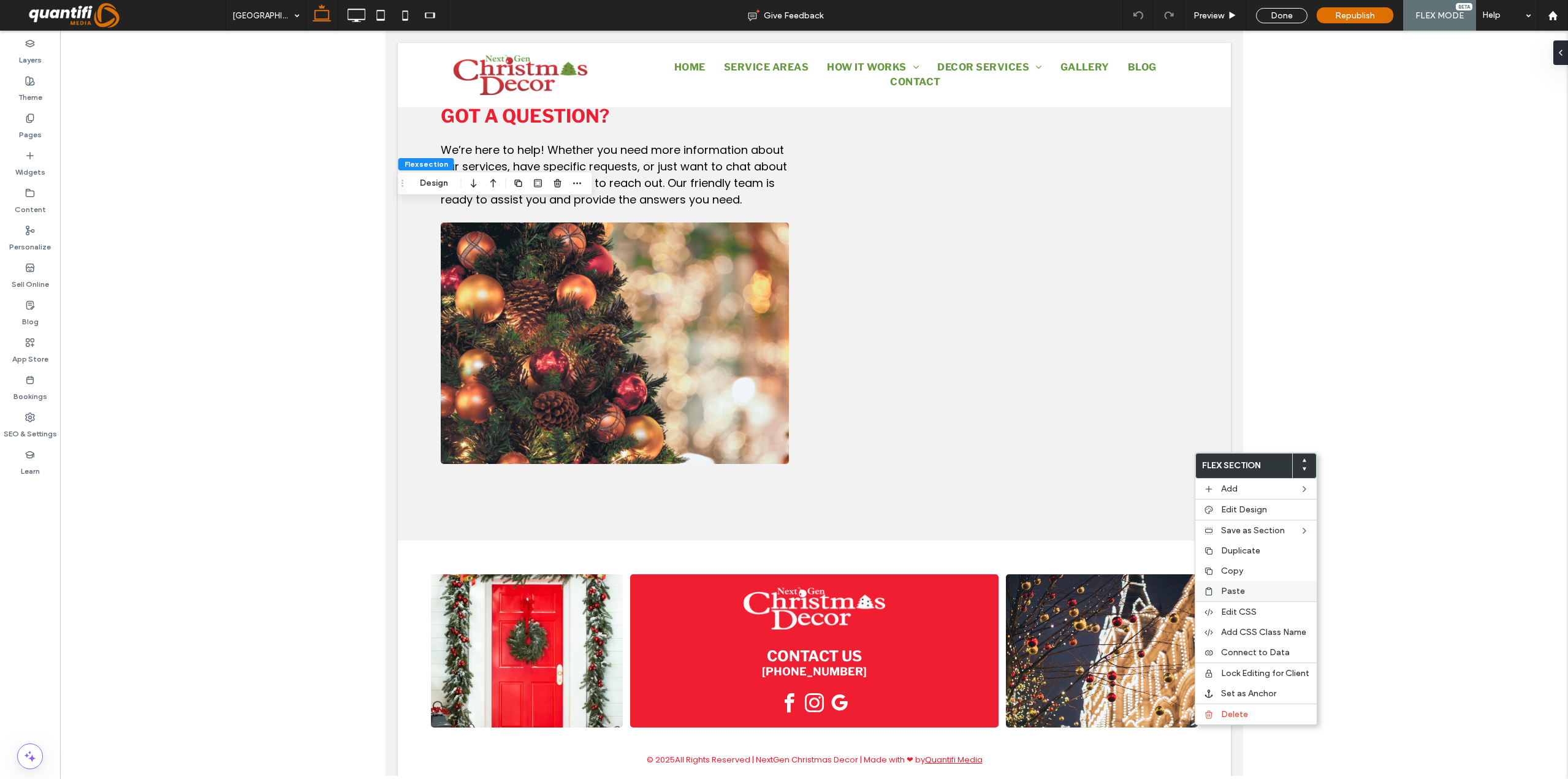
click at [1219, 596] on div "Paste" at bounding box center [1256, 591] width 121 height 20
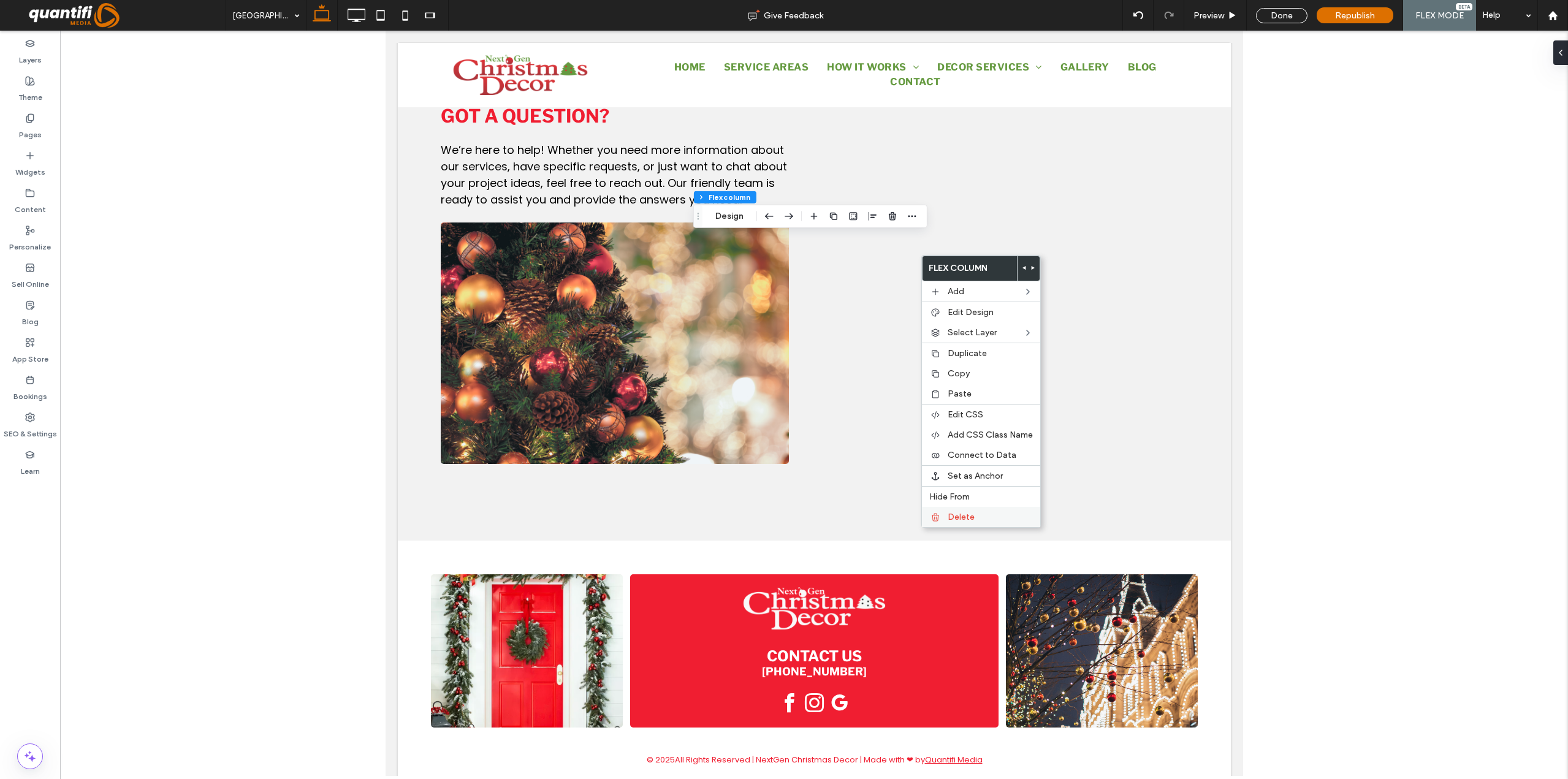
click at [939, 522] on icon at bounding box center [935, 517] width 10 height 10
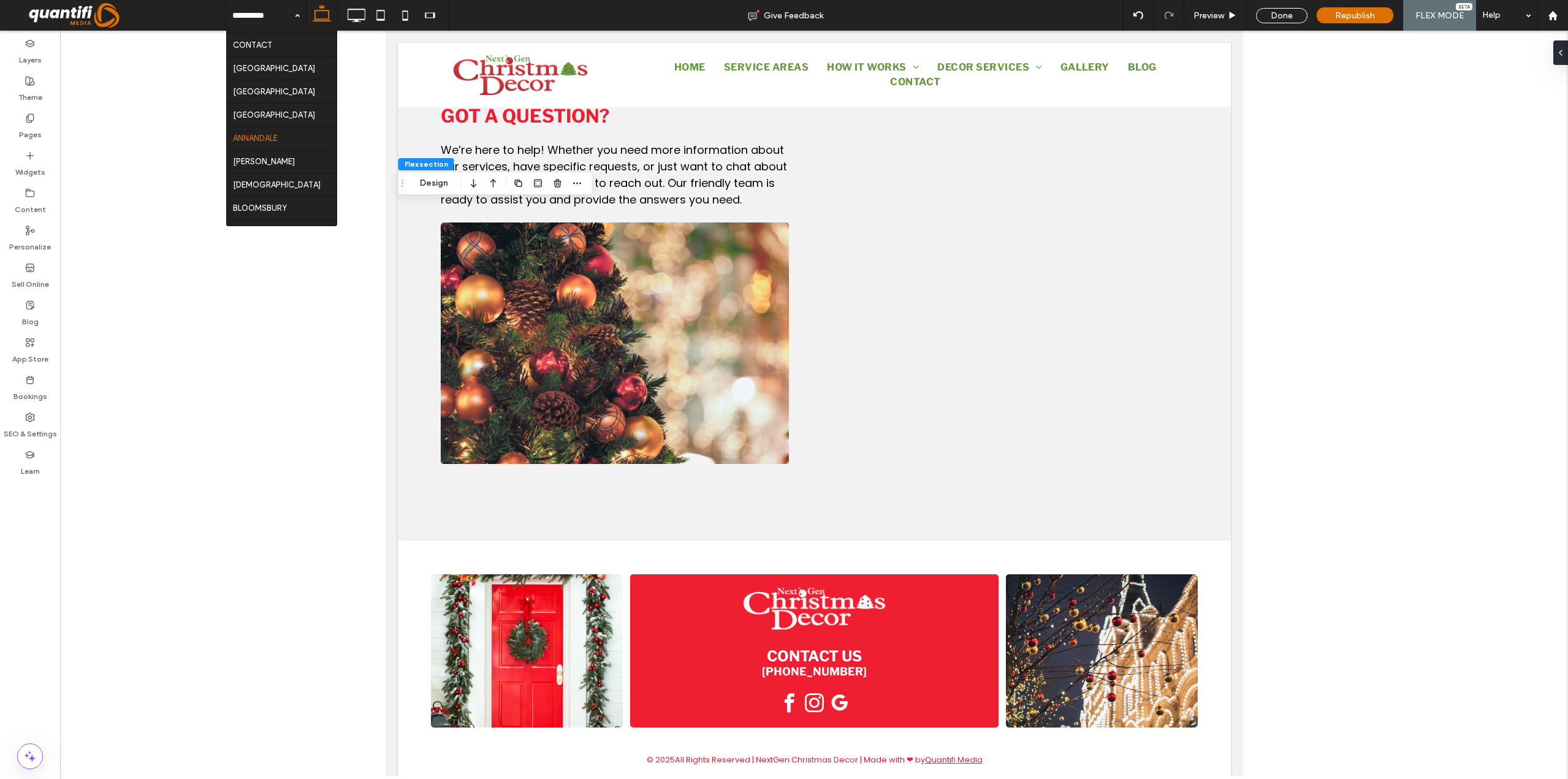
scroll to position [479, 0]
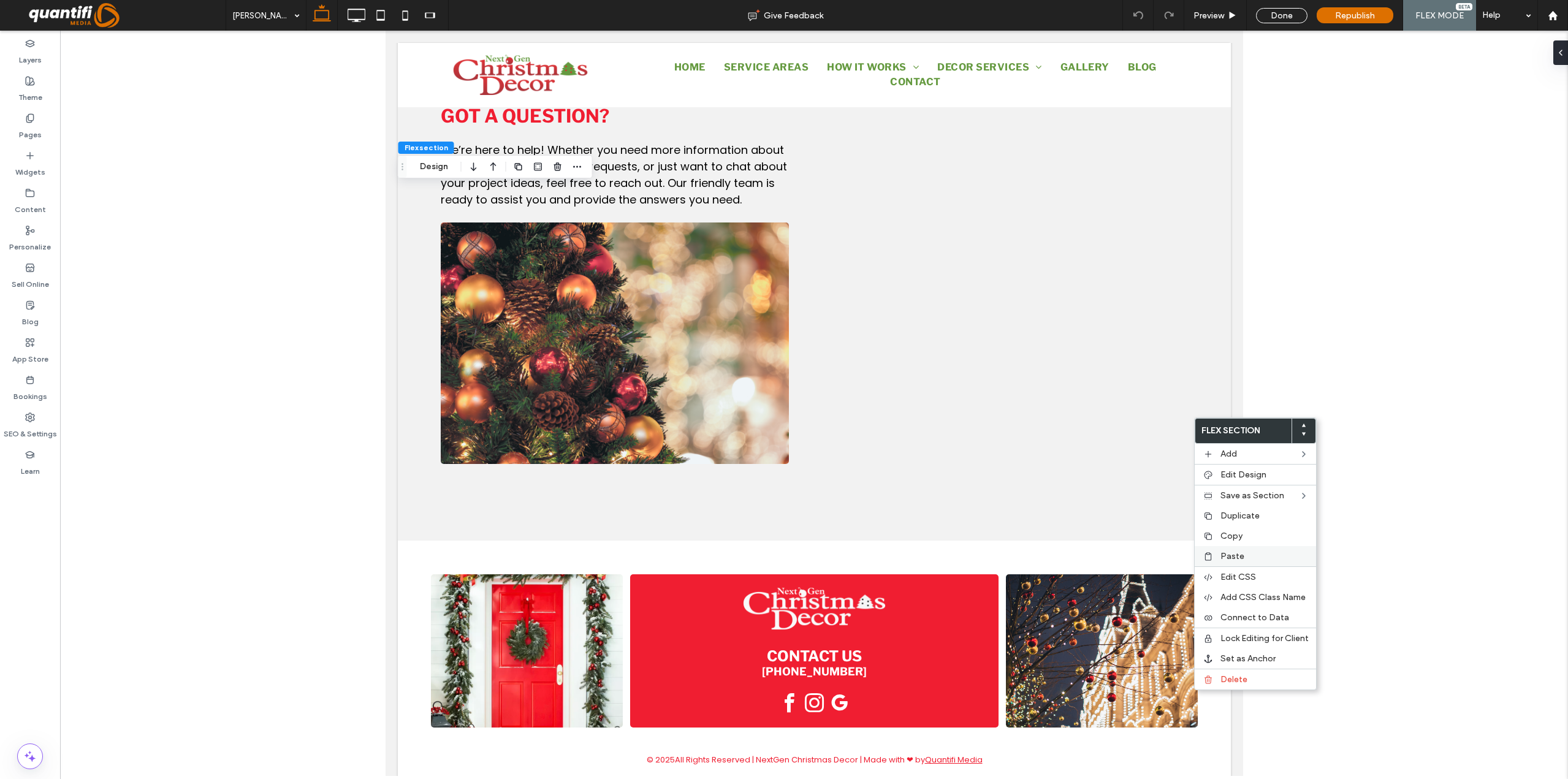
click at [1235, 558] on span "Paste" at bounding box center [1232, 556] width 24 height 10
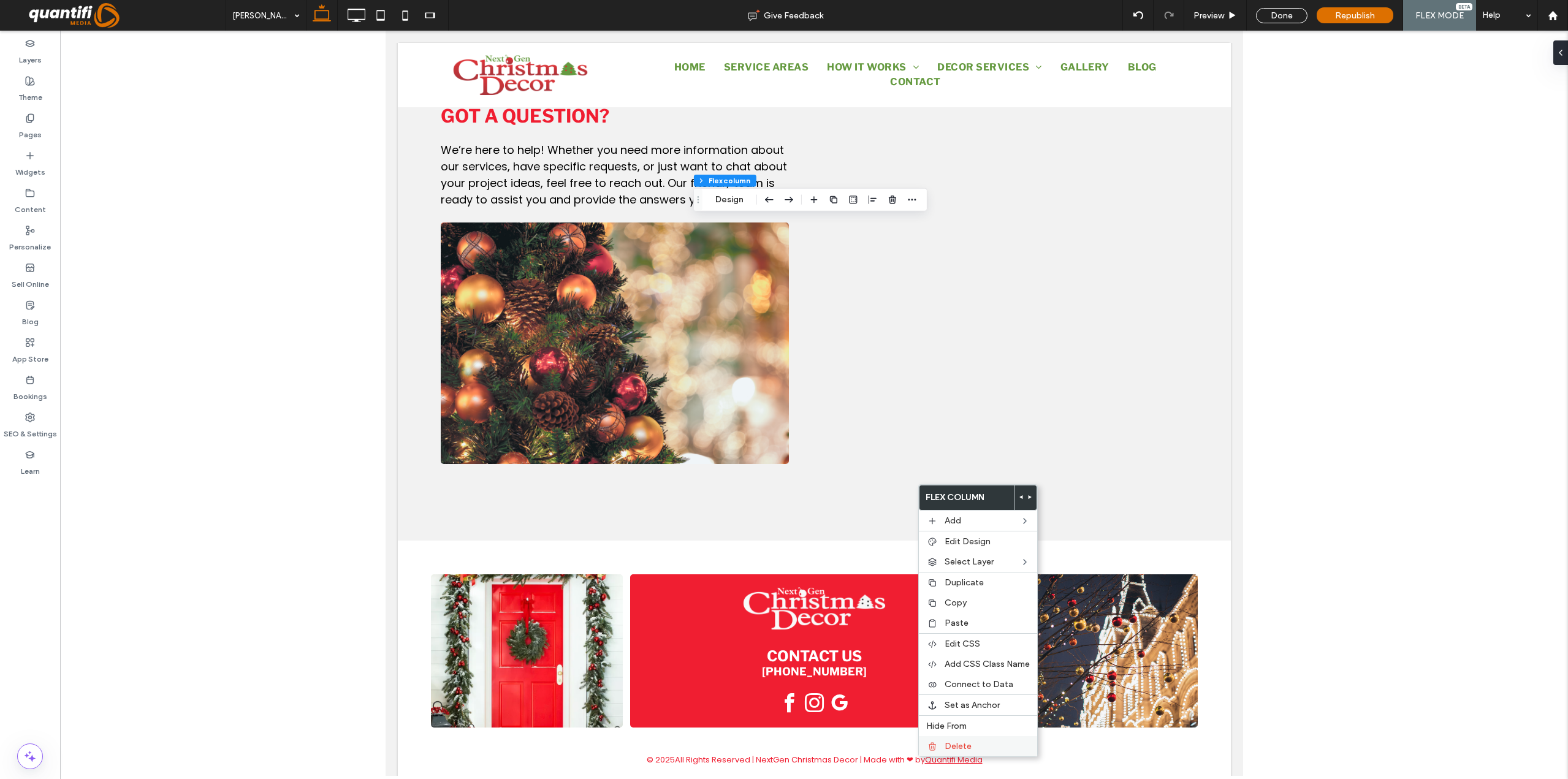
click at [959, 745] on span "Delete" at bounding box center [958, 746] width 27 height 10
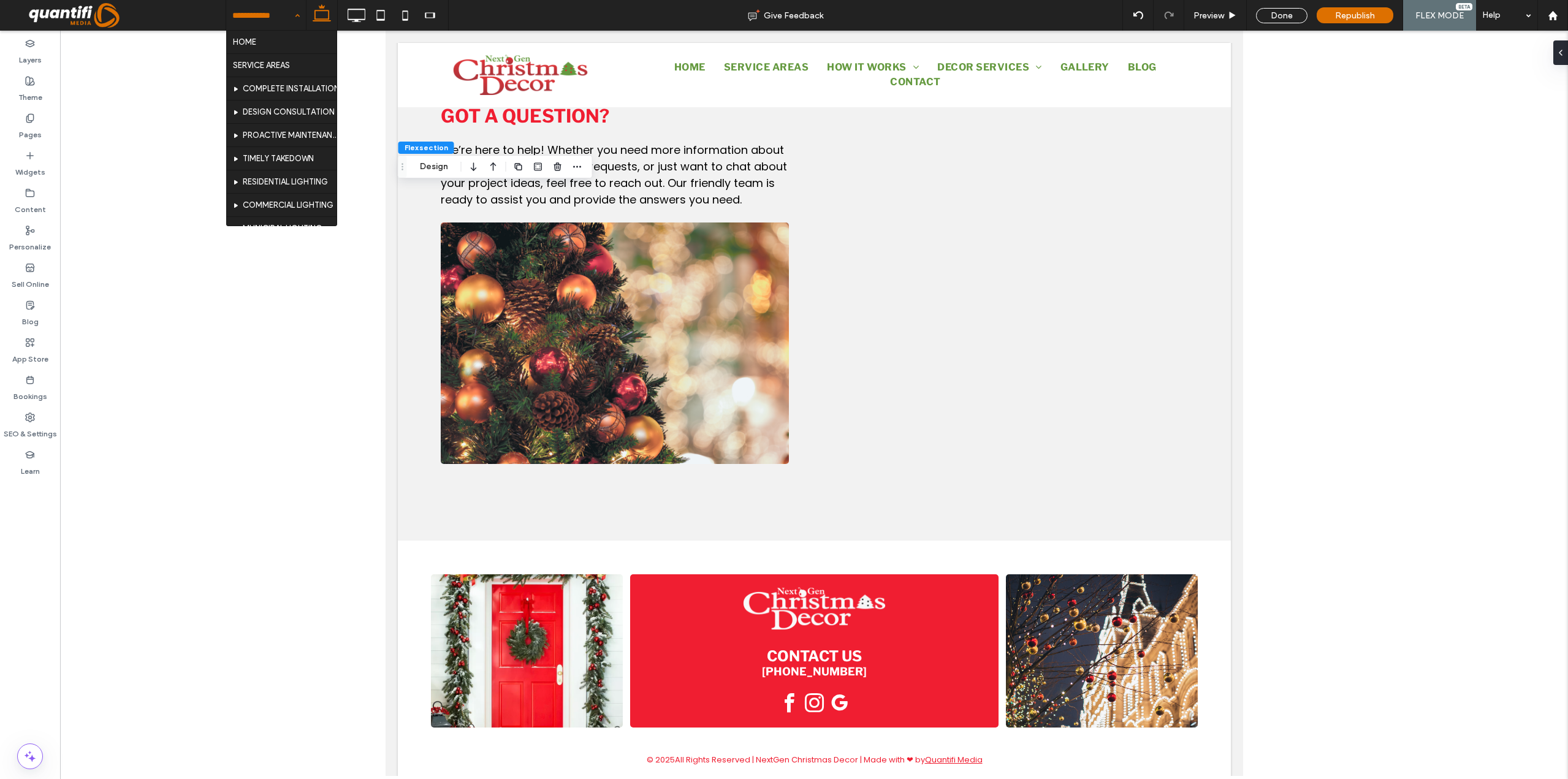
scroll to position [123, 0]
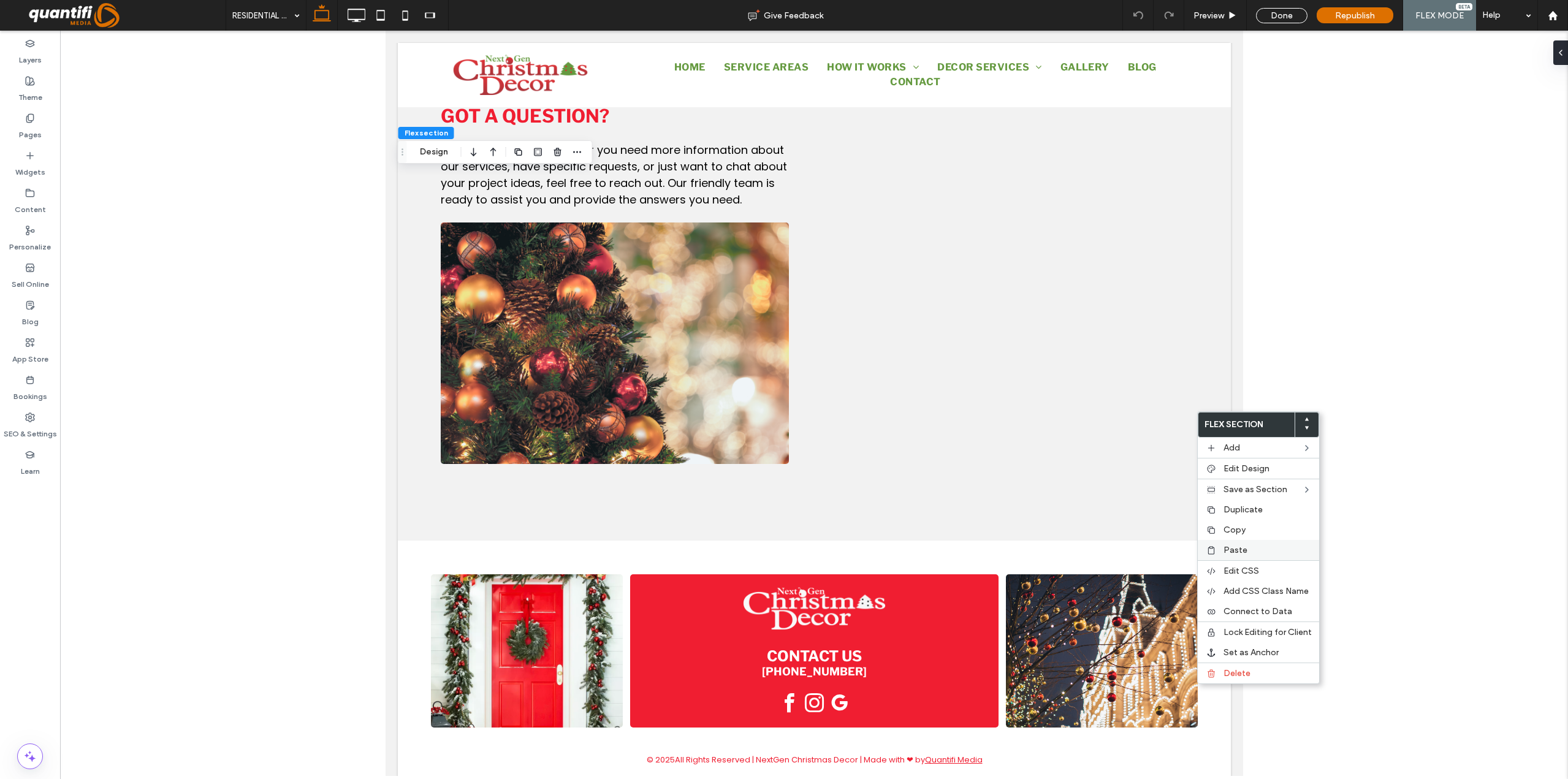
click at [1224, 551] on span "Paste" at bounding box center [1235, 550] width 24 height 10
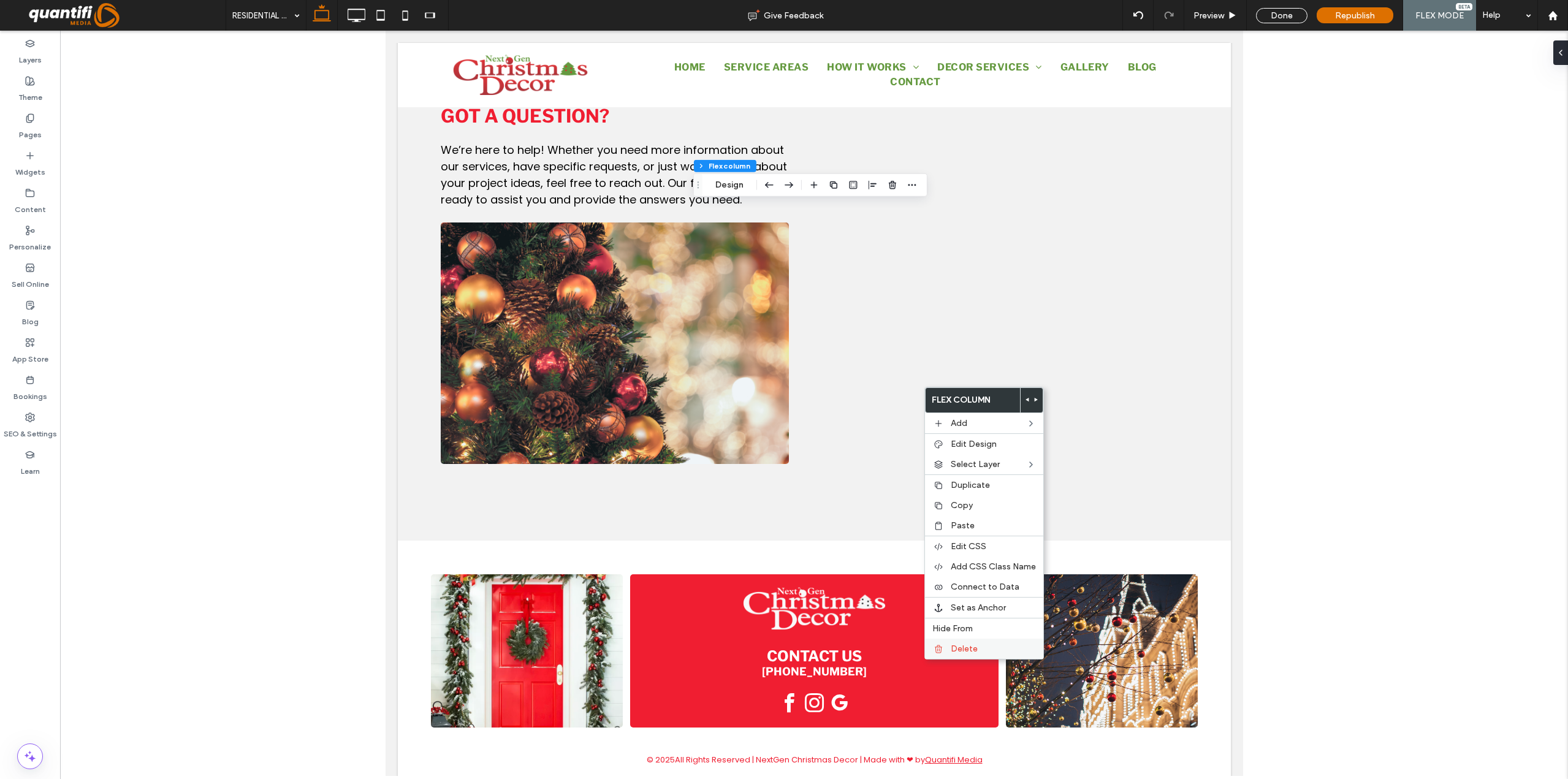
click at [949, 649] on div "Delete" at bounding box center [983, 649] width 118 height 20
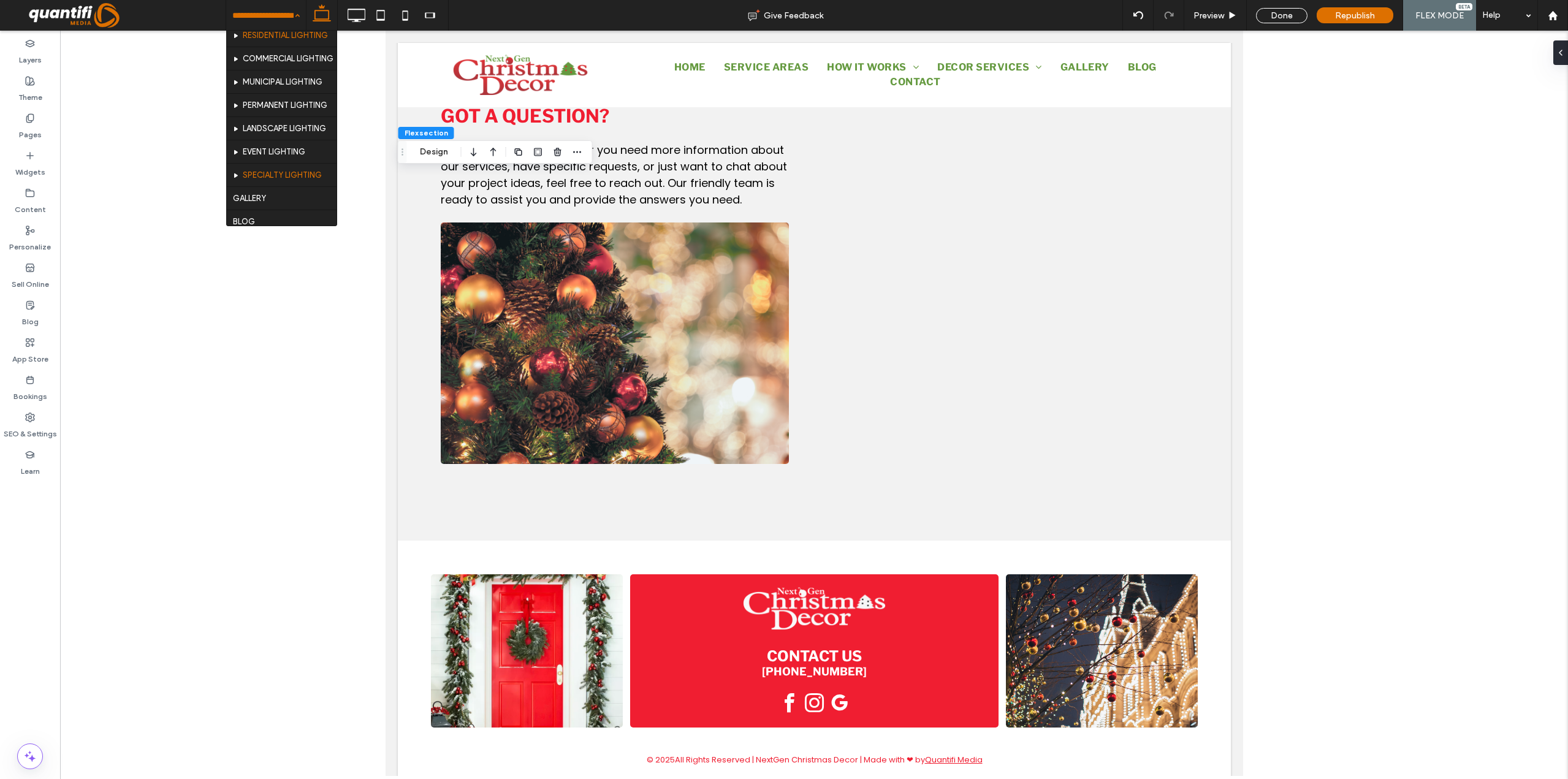
scroll to position [123, 0]
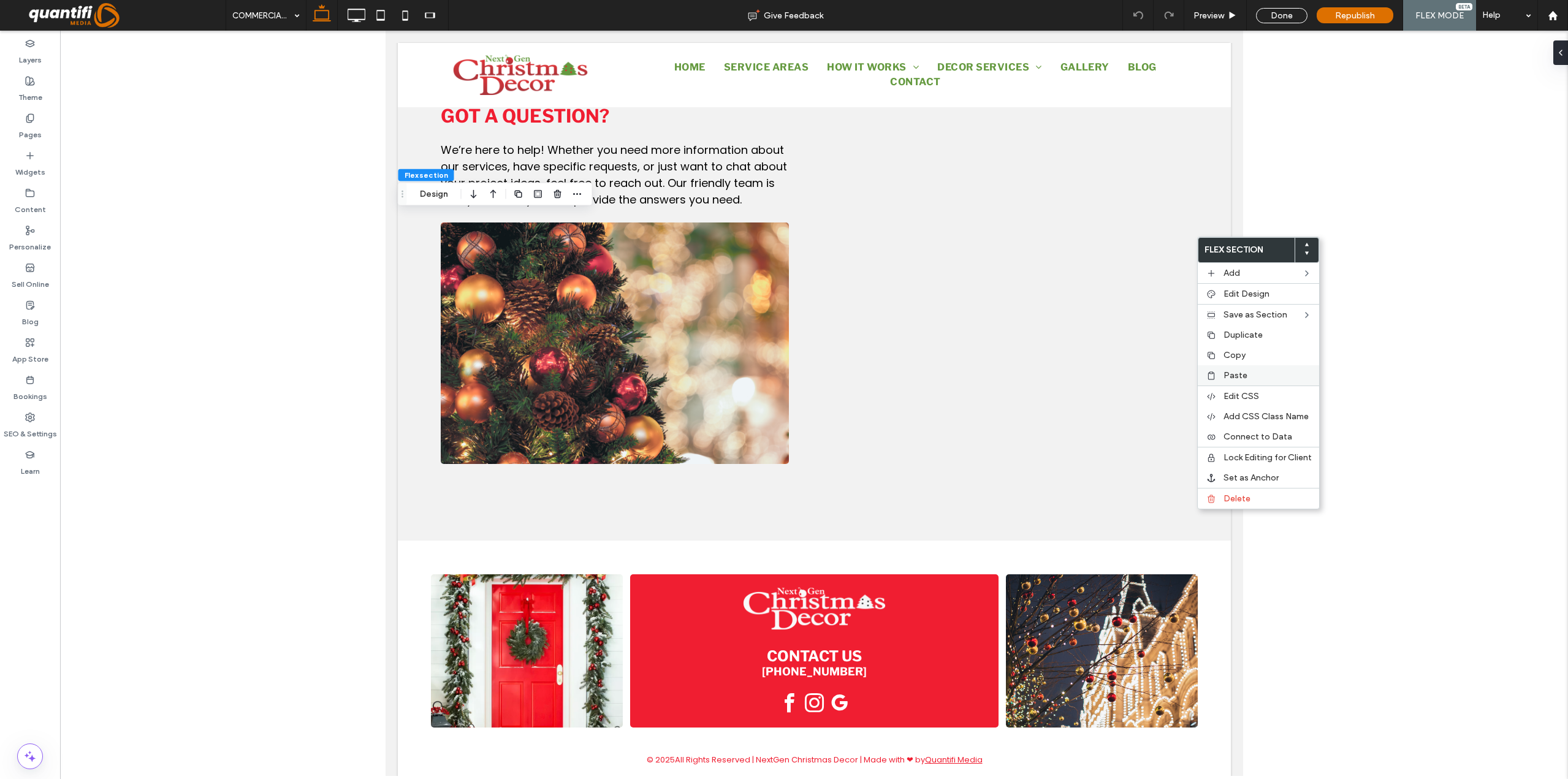
click at [1239, 379] on span "Paste" at bounding box center [1235, 375] width 24 height 10
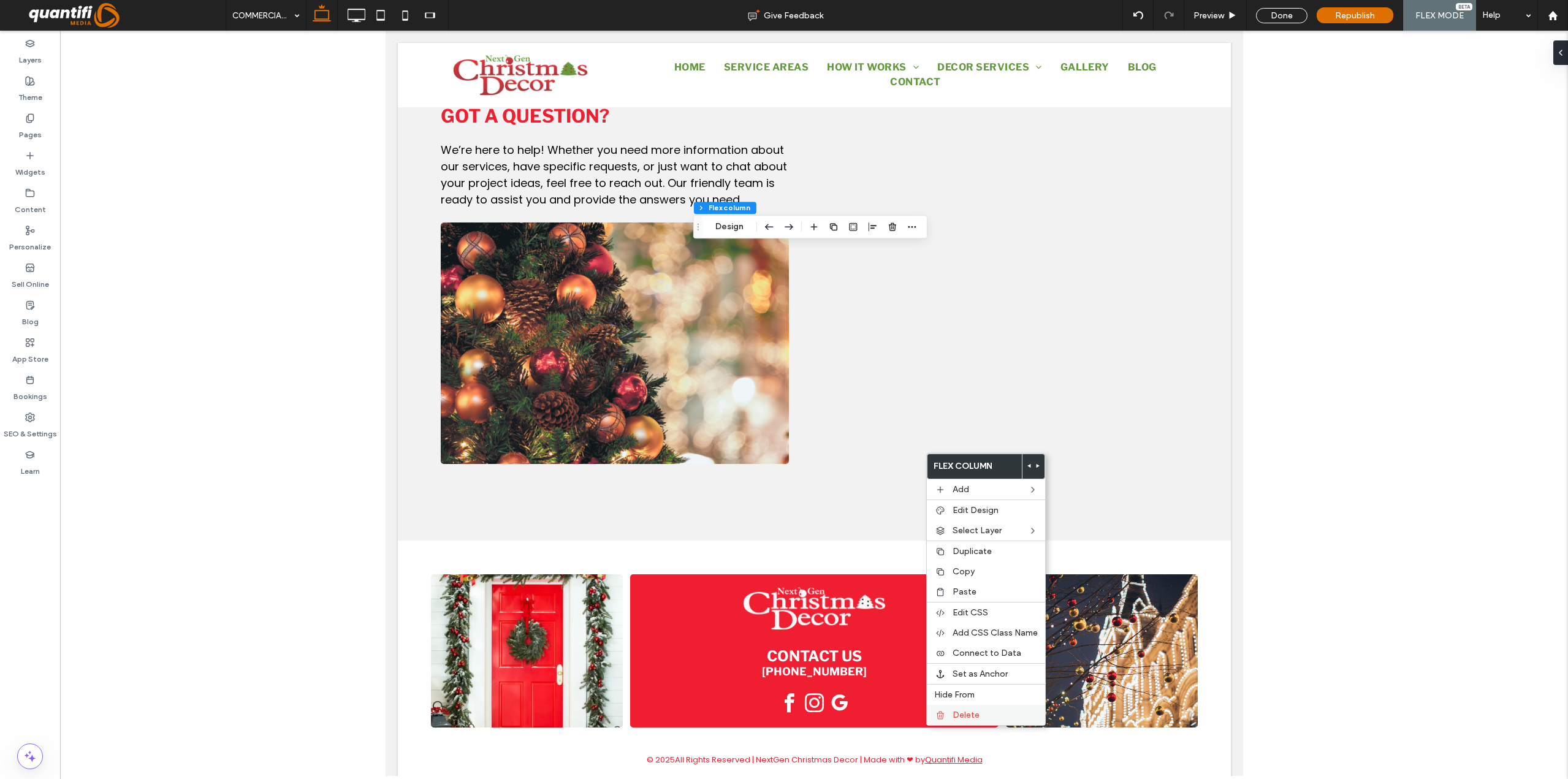
click at [960, 709] on div "Delete" at bounding box center [986, 715] width 118 height 20
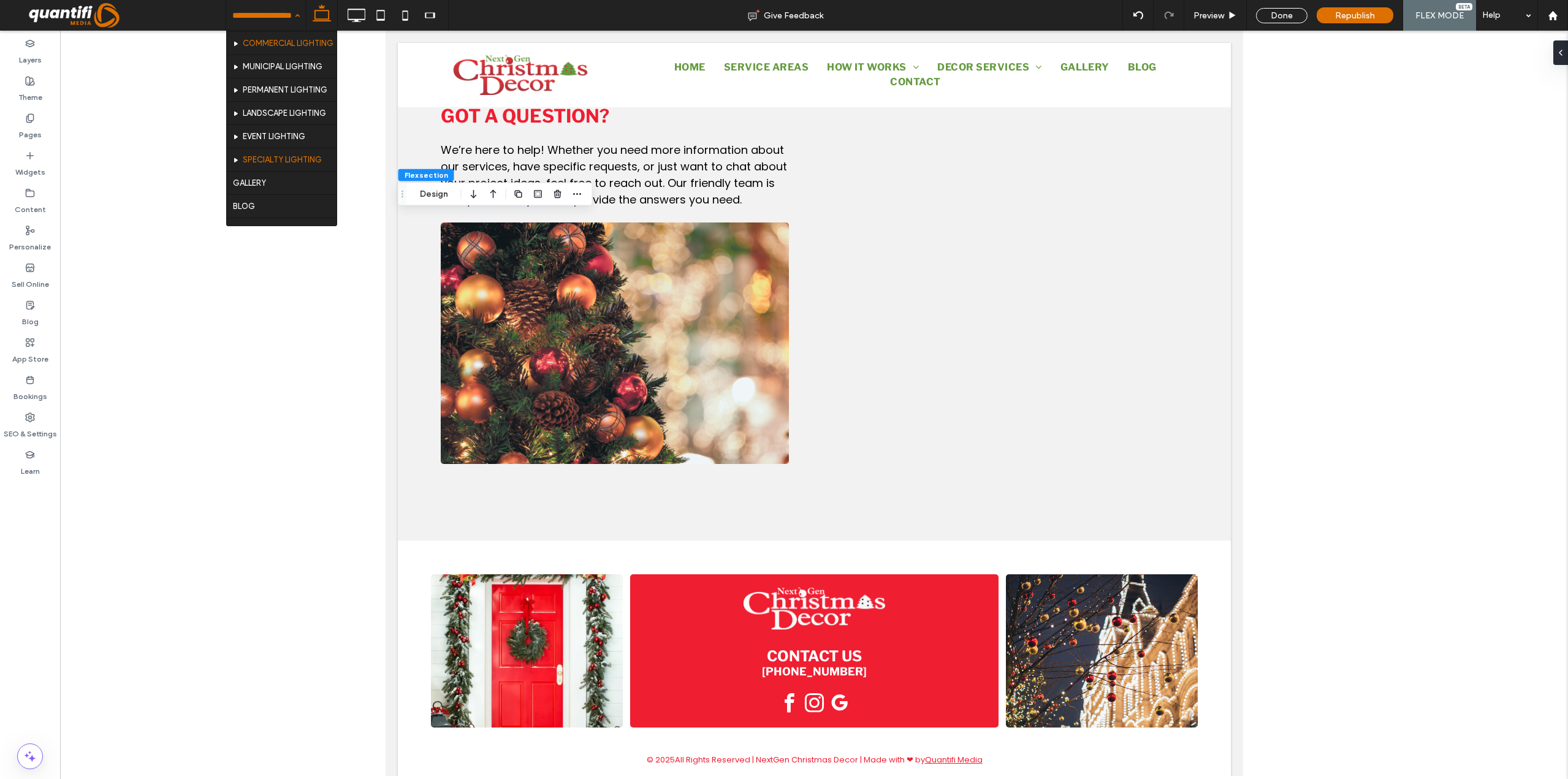
scroll to position [123, 0]
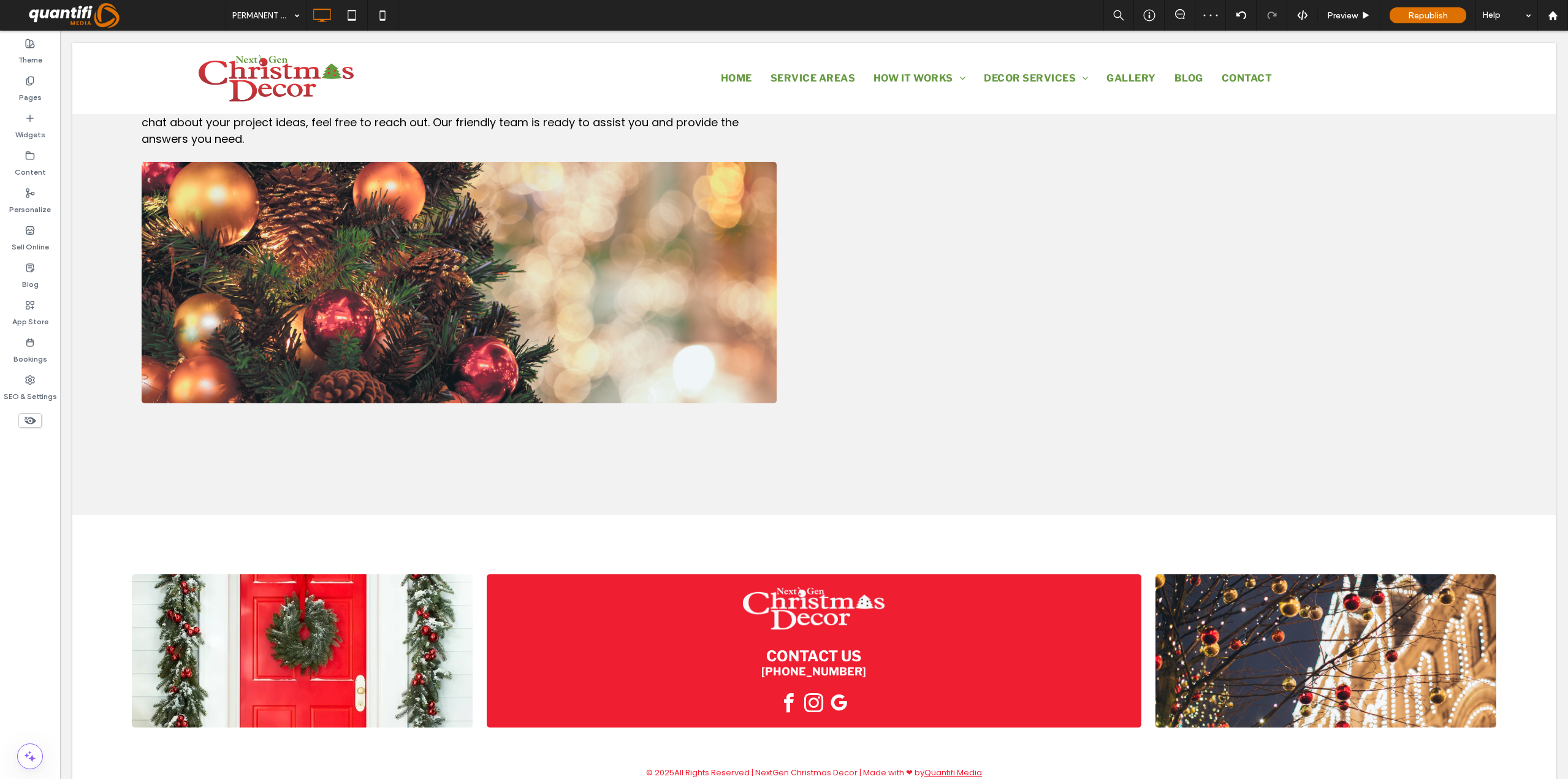
click at [286, 102] on div at bounding box center [784, 389] width 1568 height 779
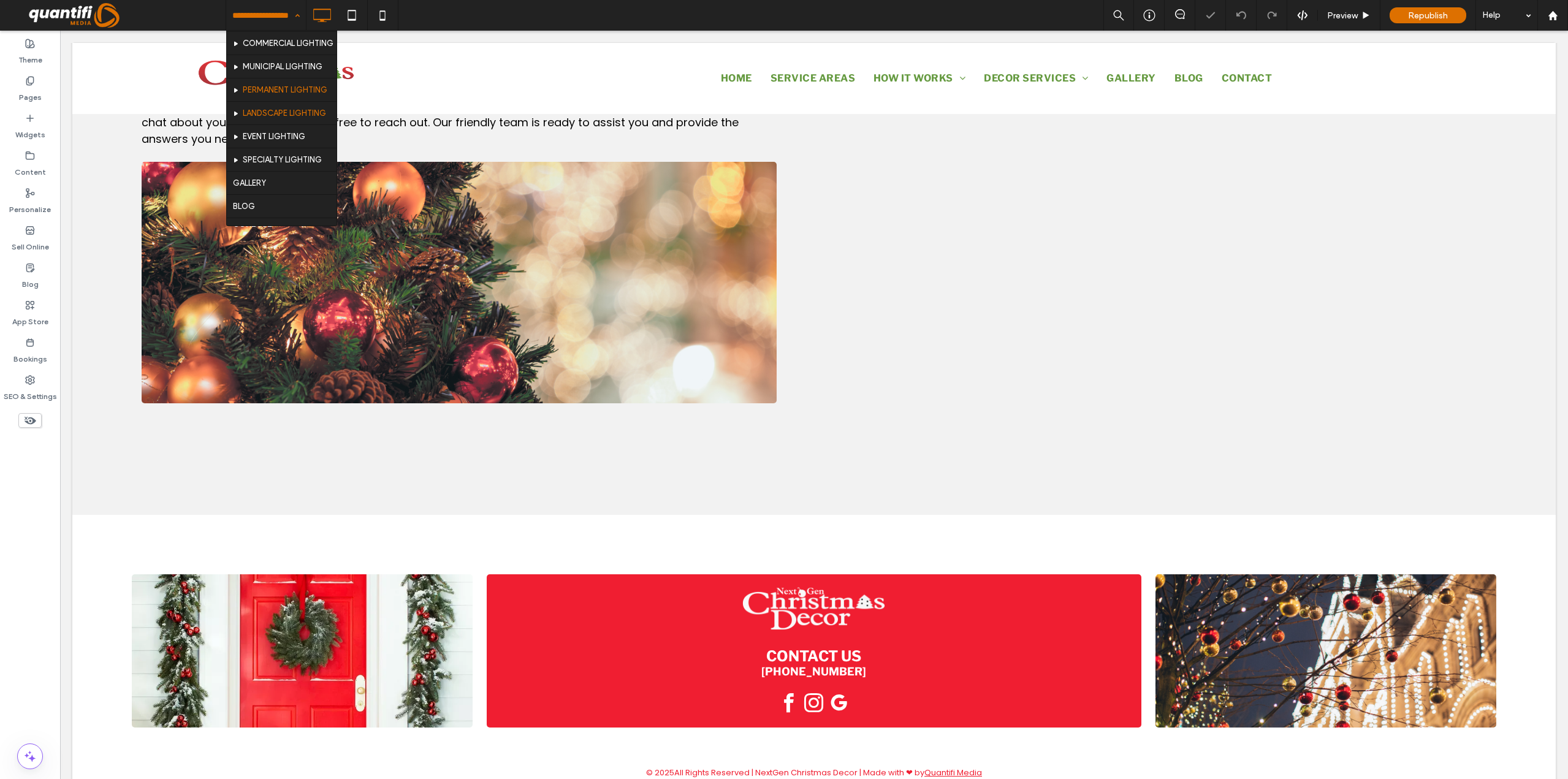
scroll to position [123, 0]
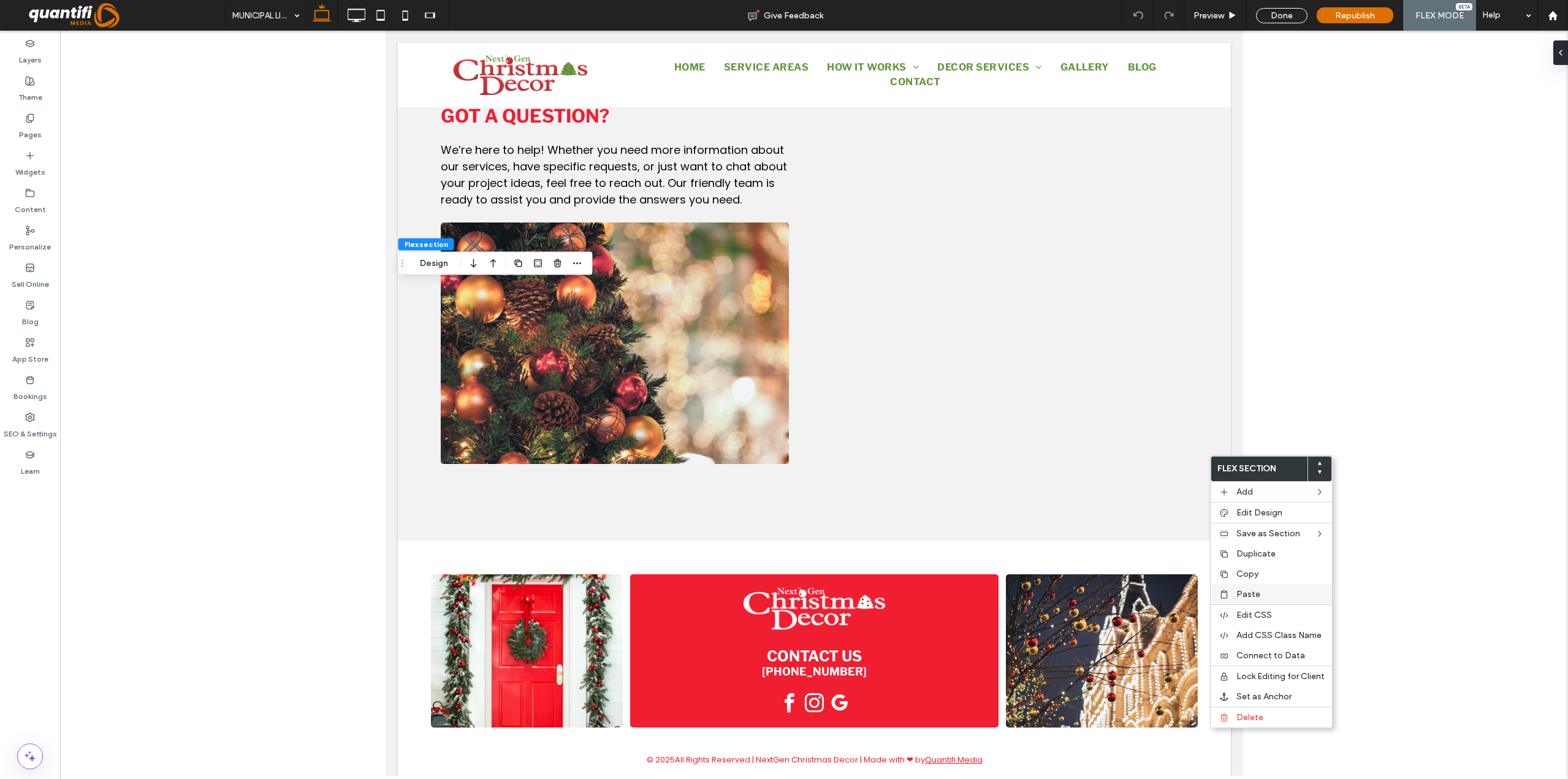
click at [1239, 600] on div "Paste" at bounding box center [1271, 594] width 121 height 20
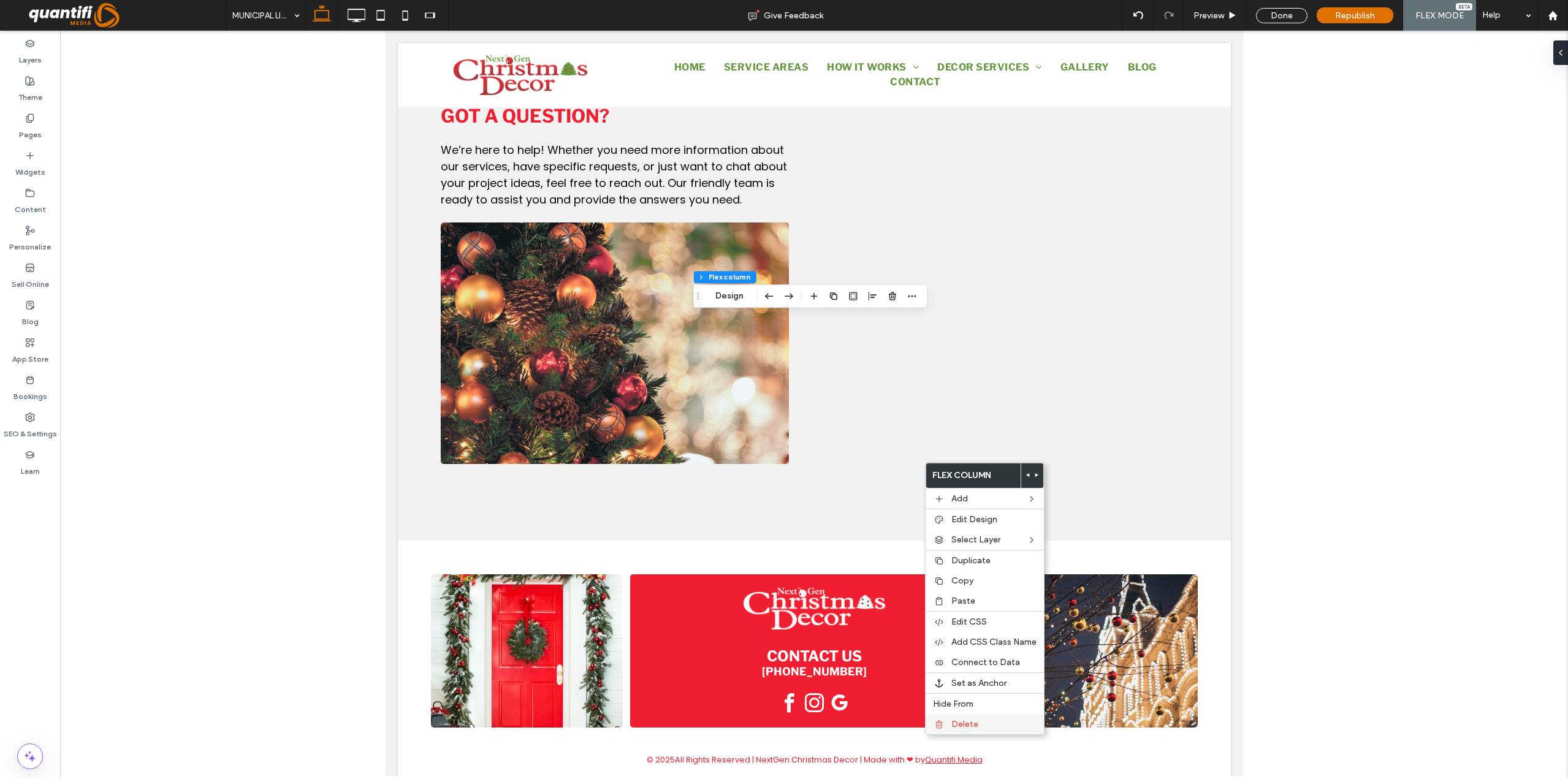
click at [971, 722] on span "Delete" at bounding box center [965, 724] width 27 height 10
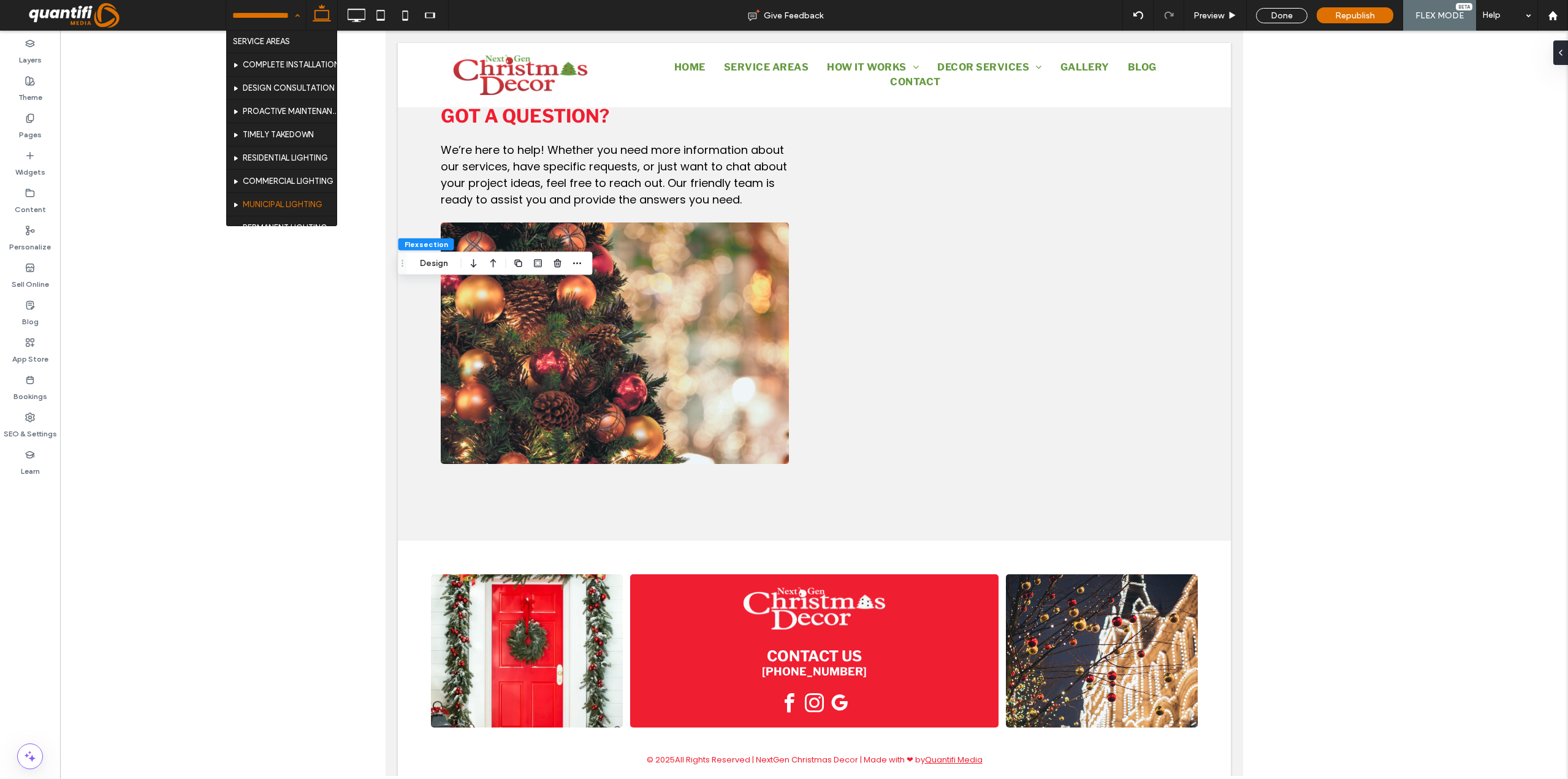
scroll to position [123, 0]
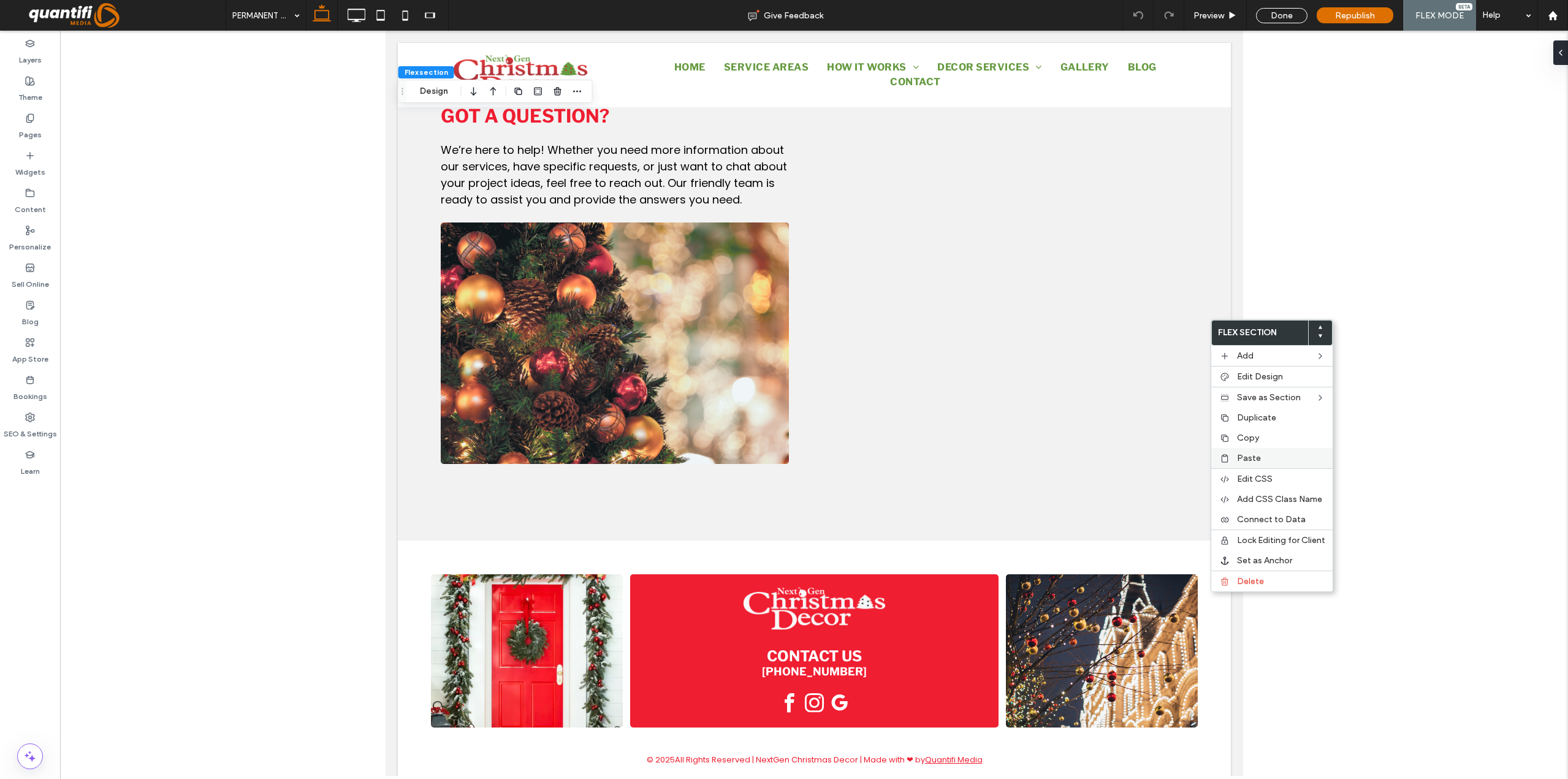
click at [1243, 454] on span "Paste" at bounding box center [1249, 458] width 24 height 10
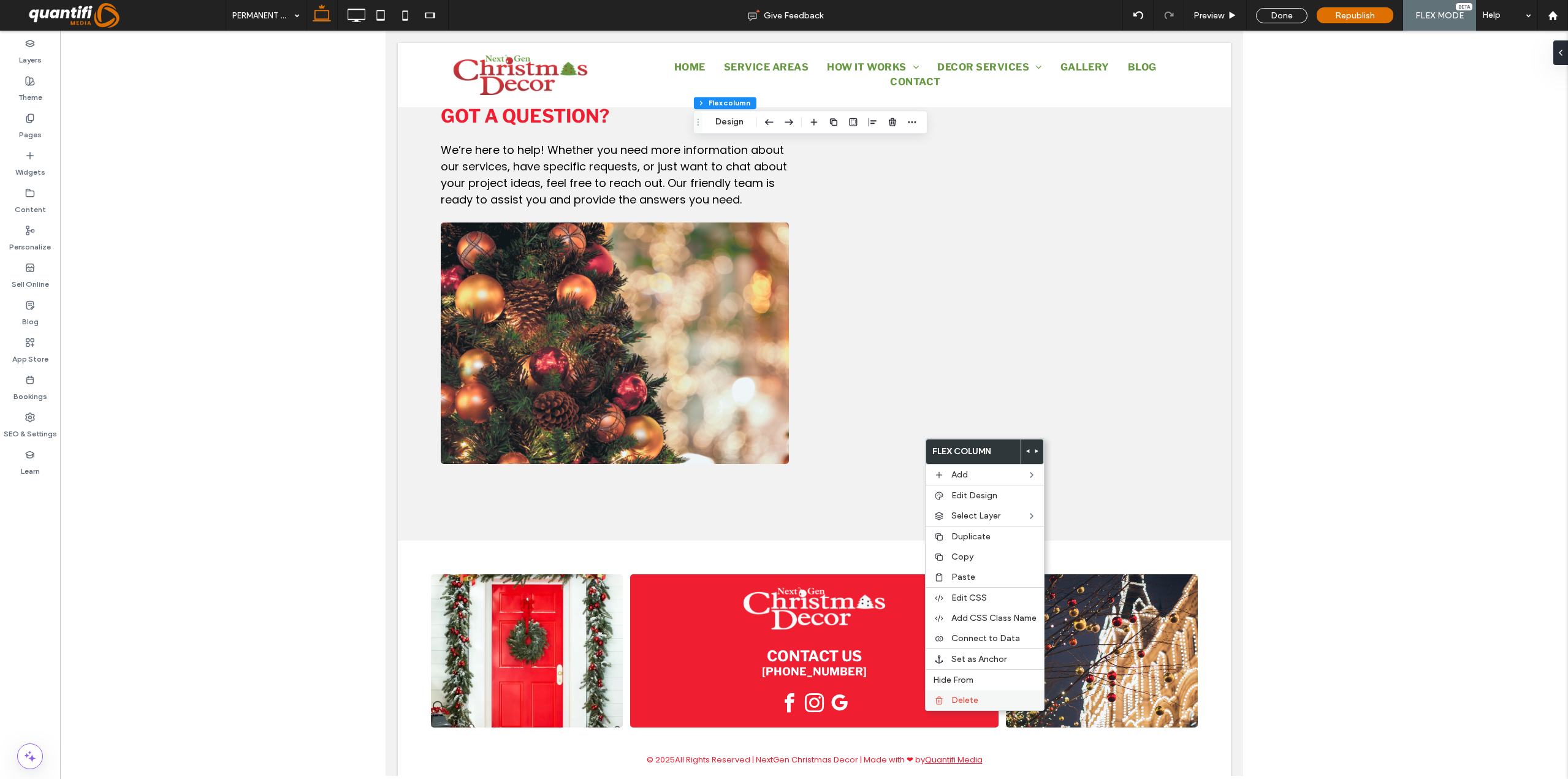
click at [974, 692] on div "Delete" at bounding box center [984, 701] width 118 height 20
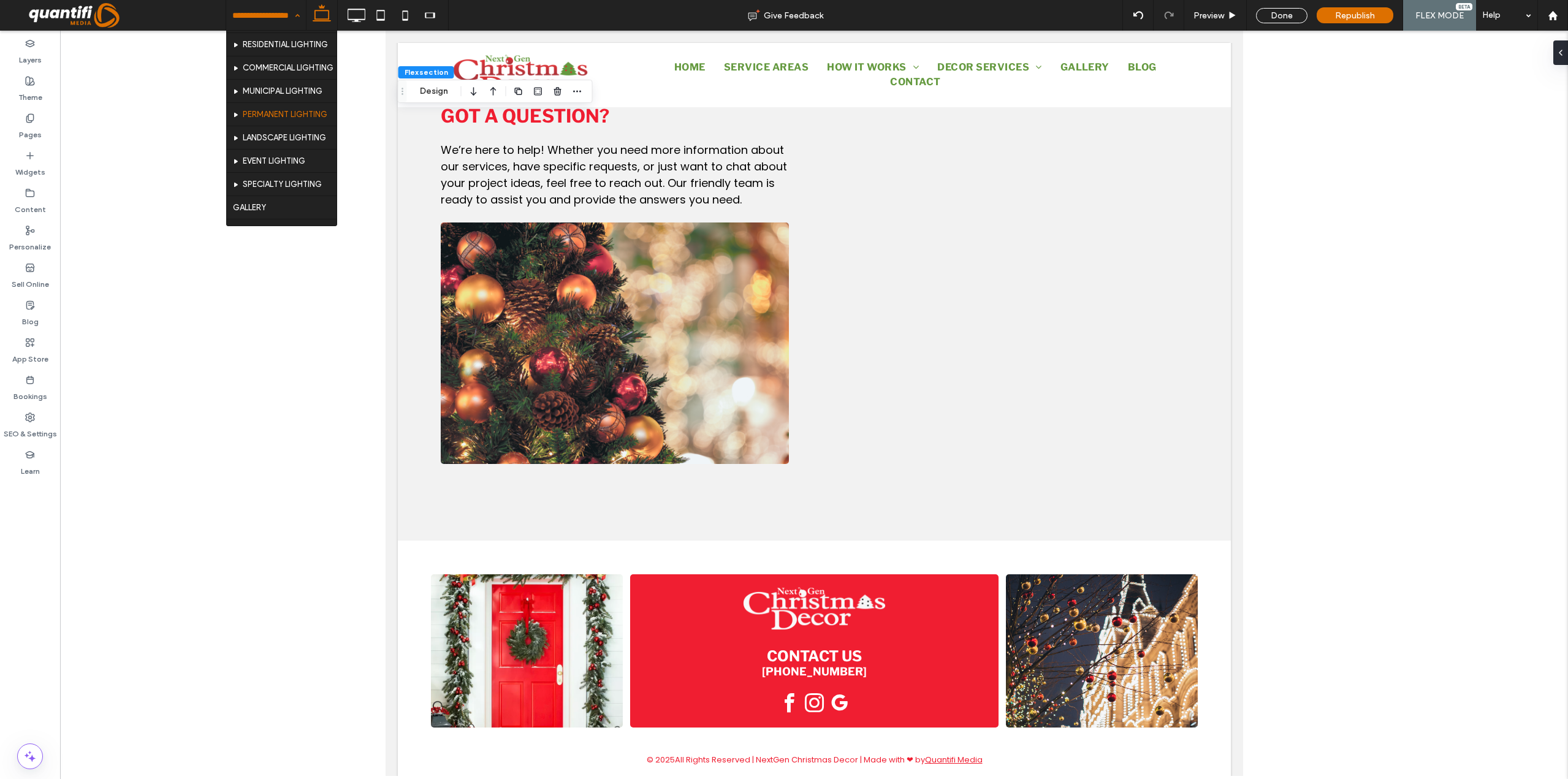
scroll to position [184, 0]
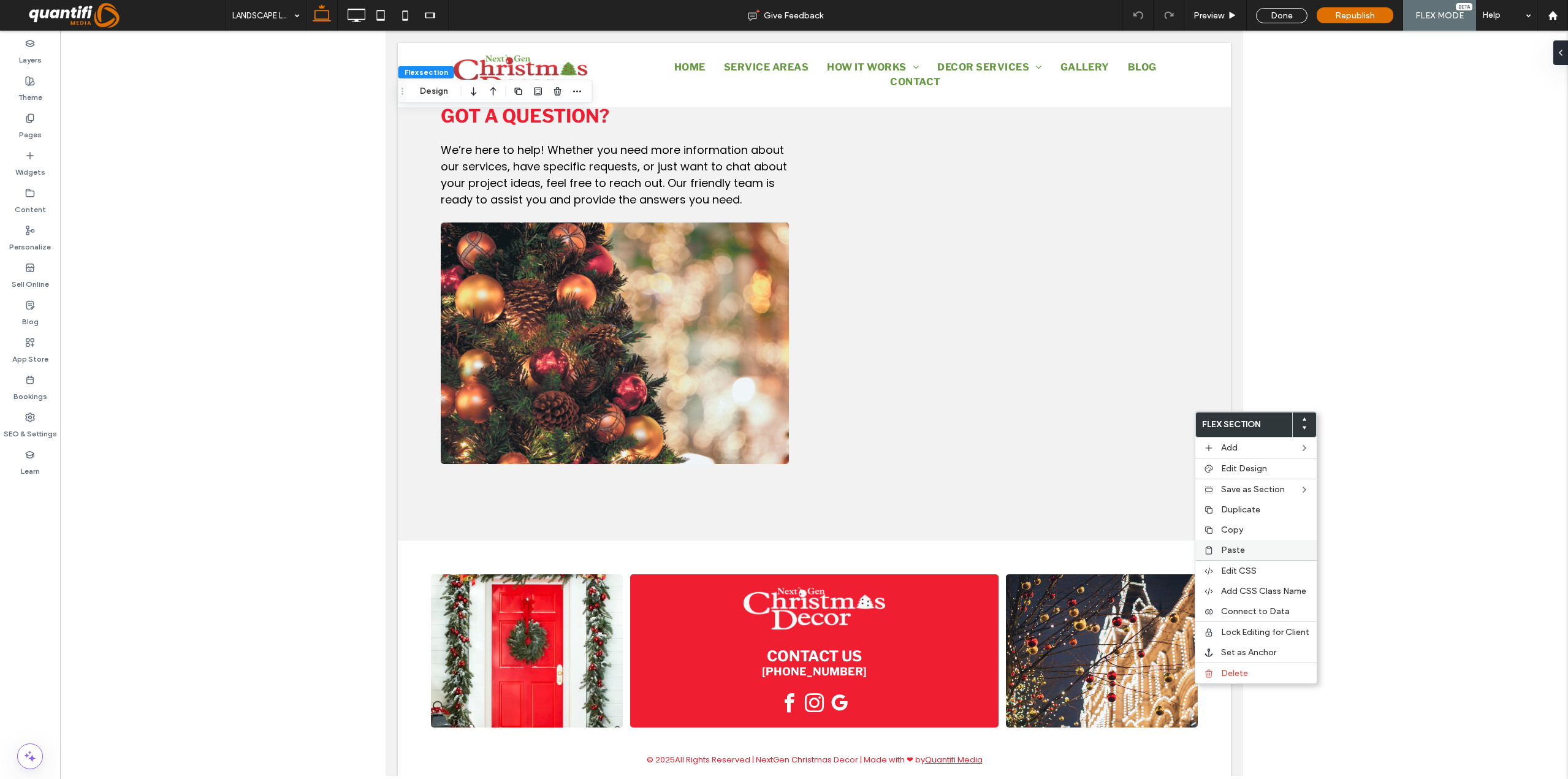
click at [1248, 544] on div "Paste" at bounding box center [1256, 550] width 121 height 20
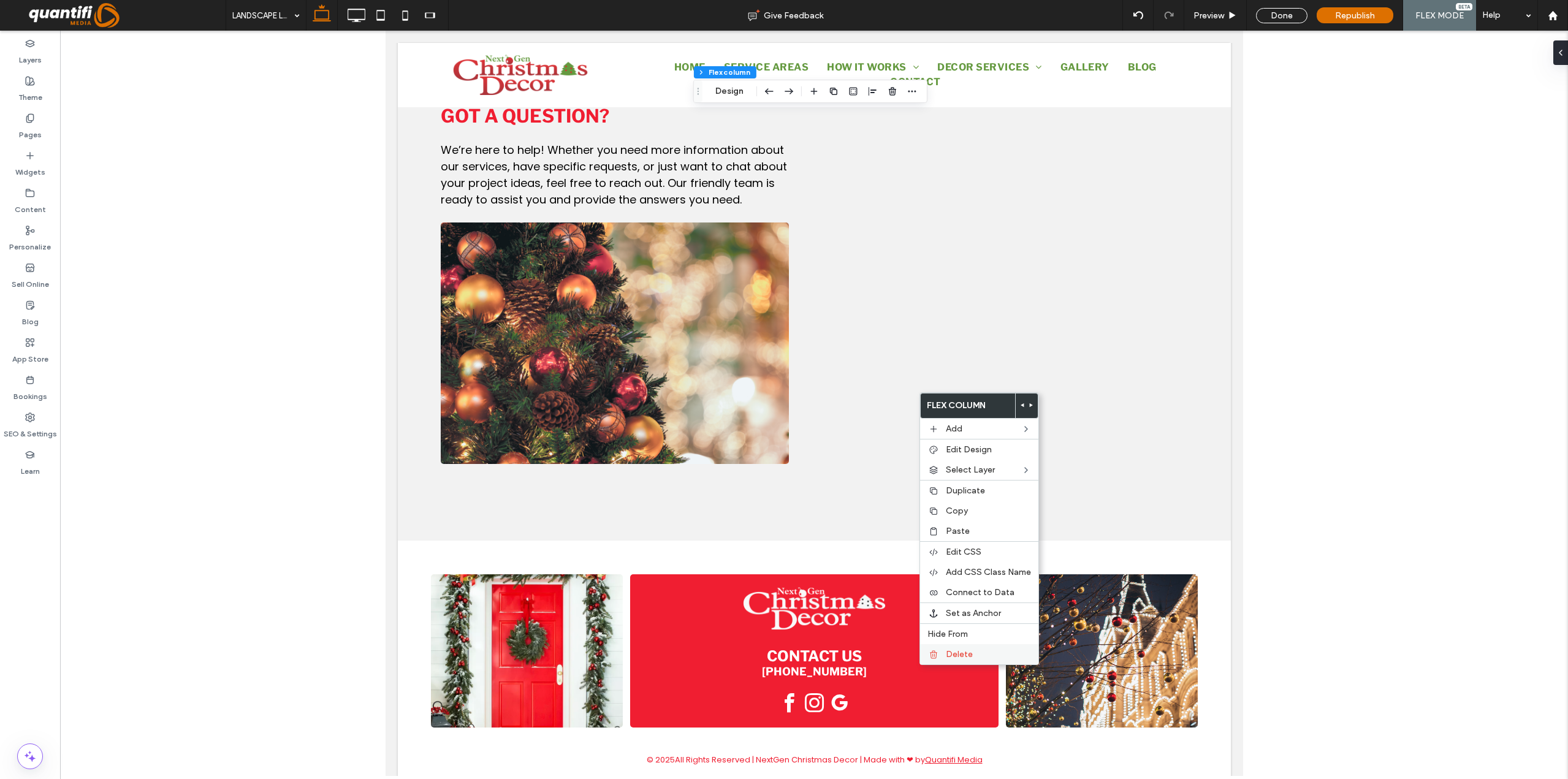
click at [951, 647] on div "Delete" at bounding box center [979, 655] width 118 height 20
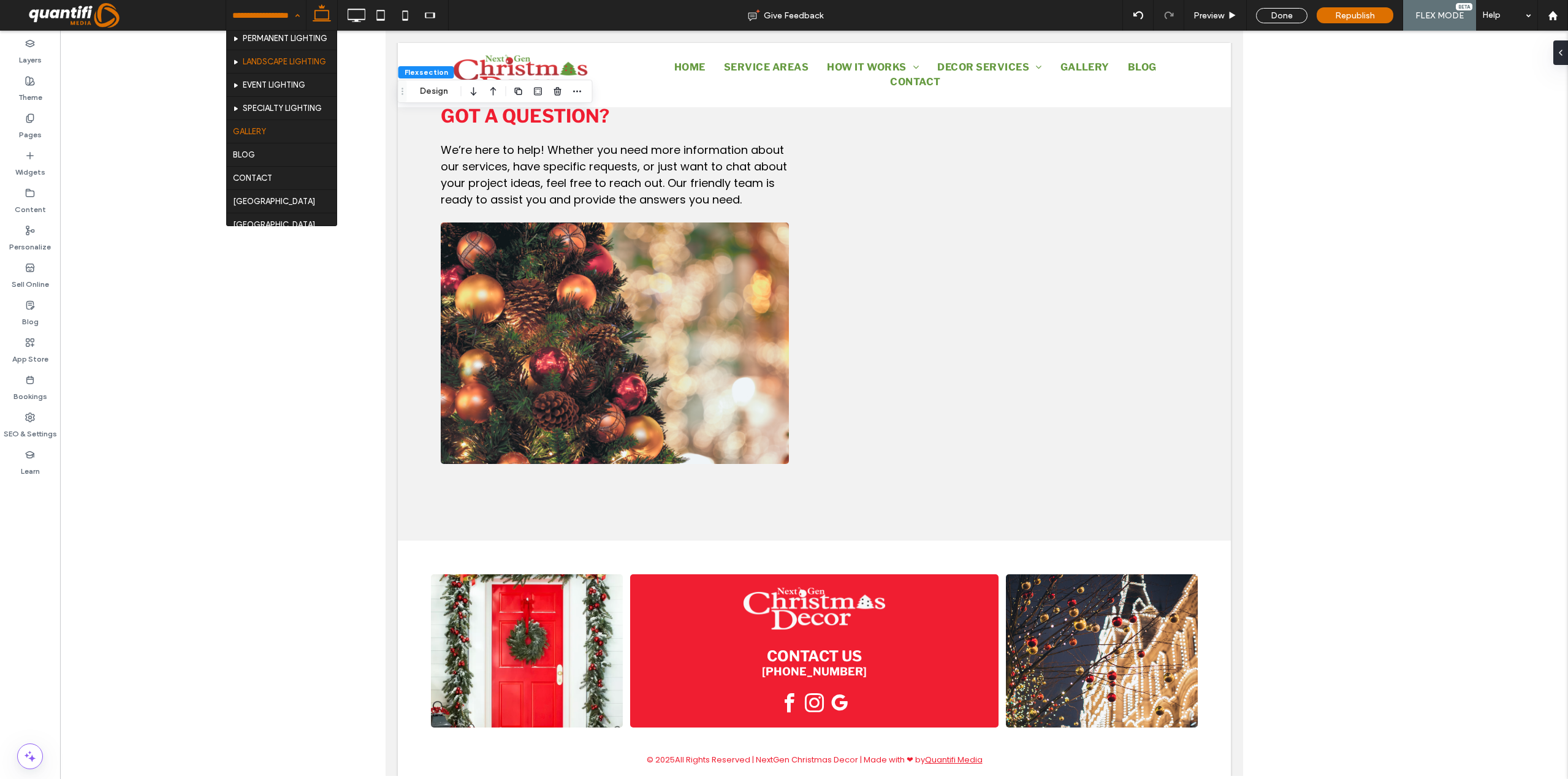
scroll to position [184, 0]
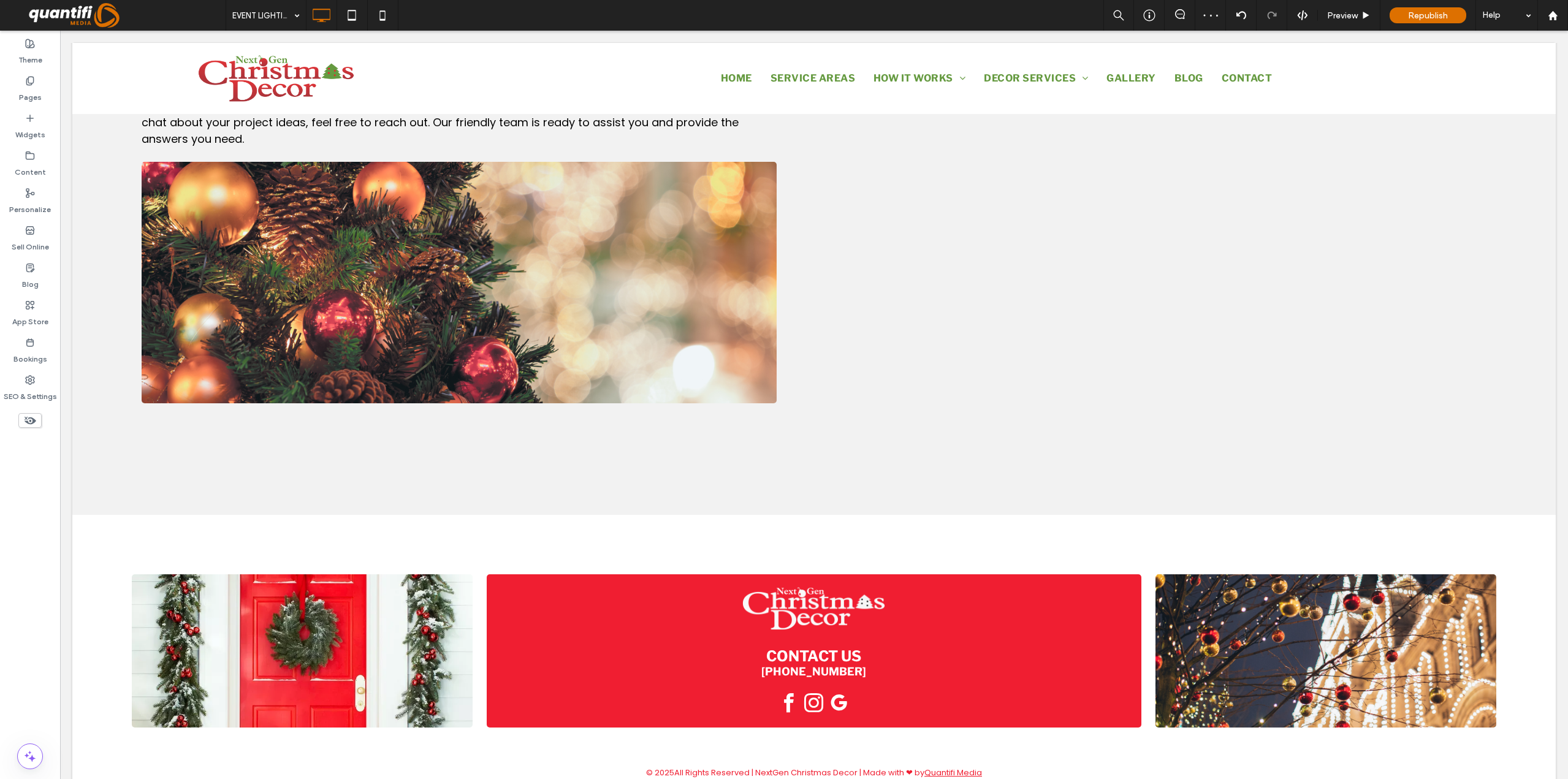
click at [293, 114] on div at bounding box center [784, 389] width 1568 height 779
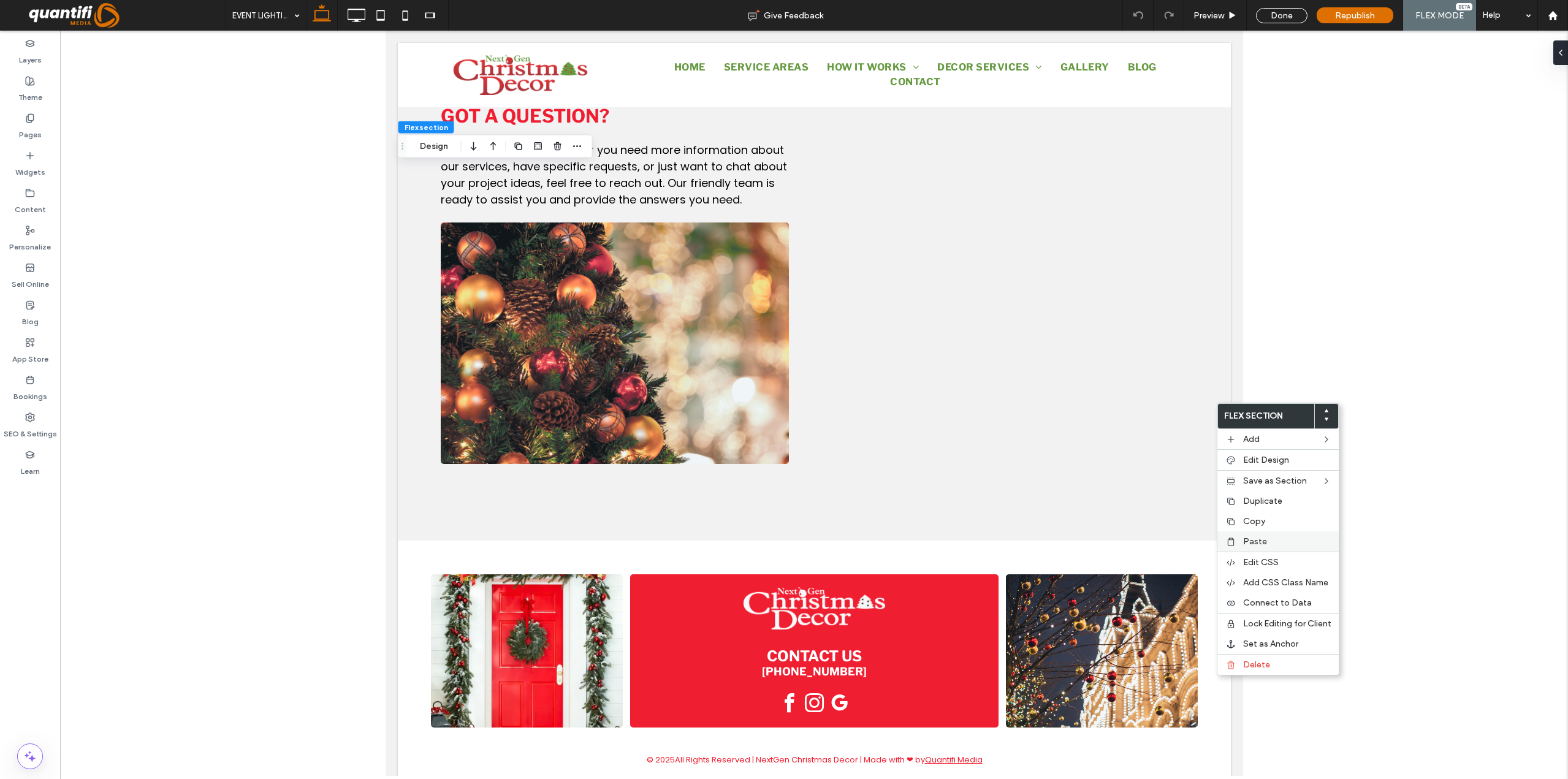
click at [1256, 542] on span "Paste" at bounding box center [1255, 541] width 24 height 10
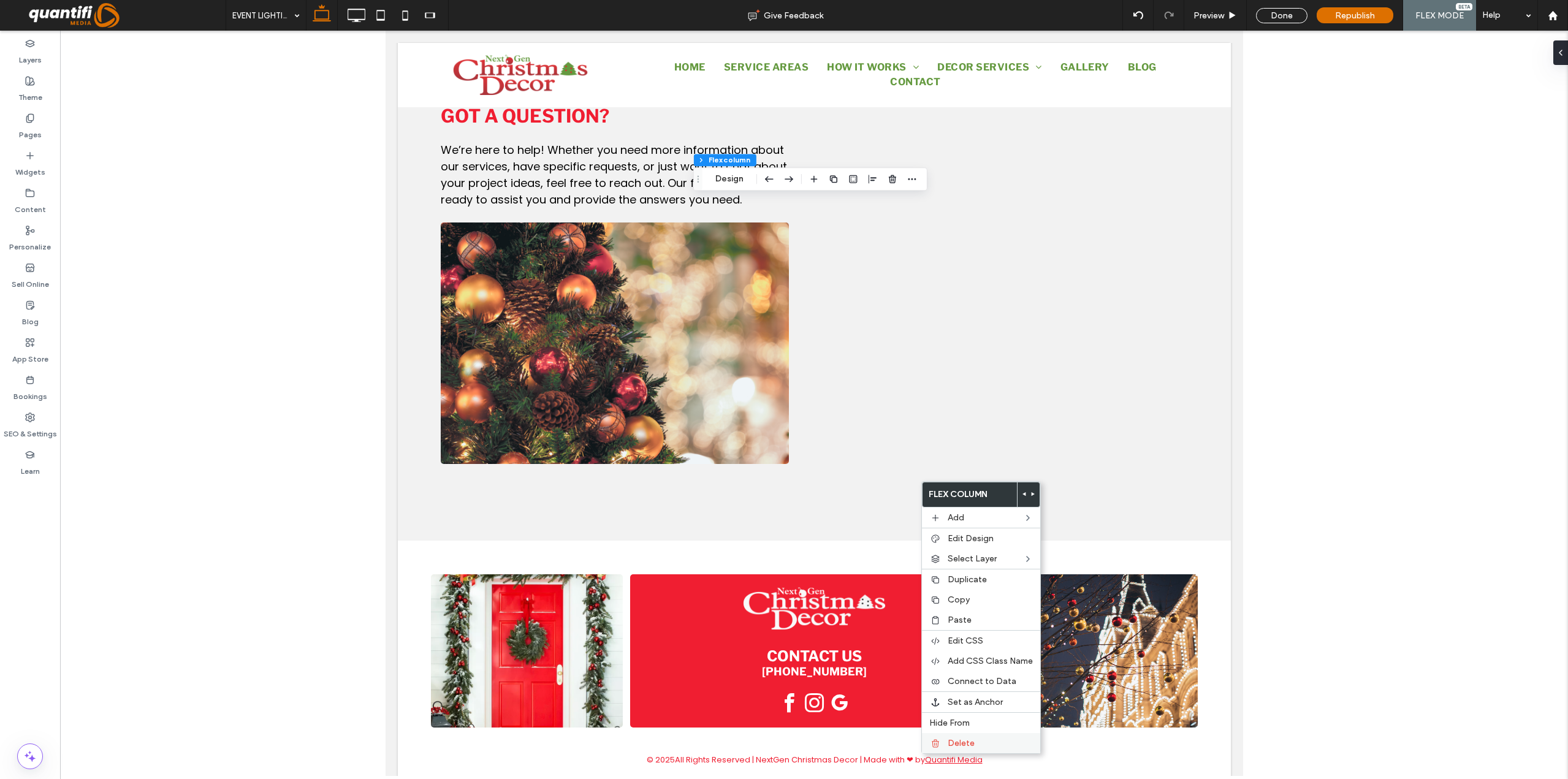
click at [963, 743] on span "Delete" at bounding box center [961, 743] width 27 height 10
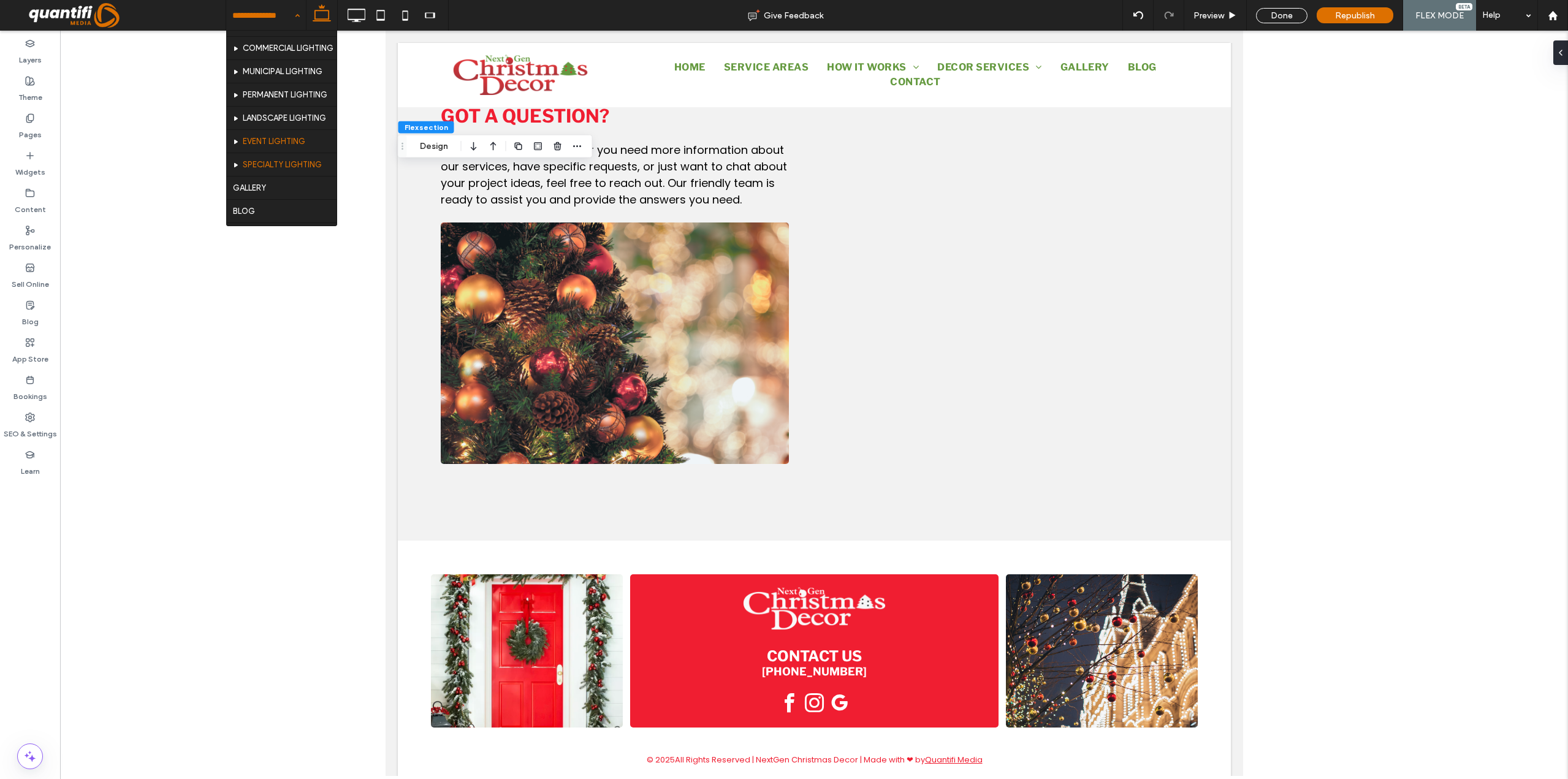
scroll to position [184, 0]
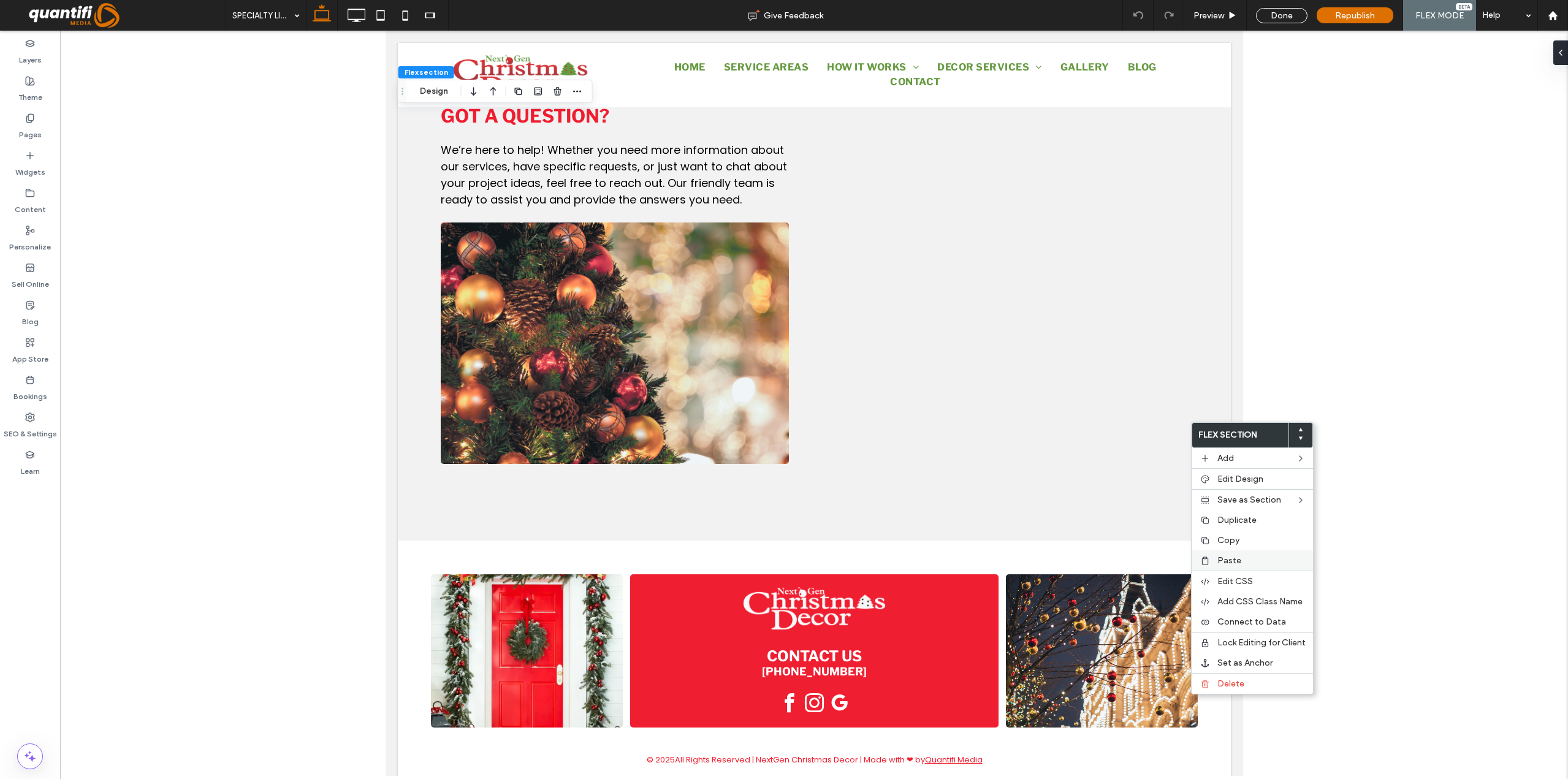
click at [1241, 563] on label "Paste" at bounding box center [1261, 560] width 88 height 10
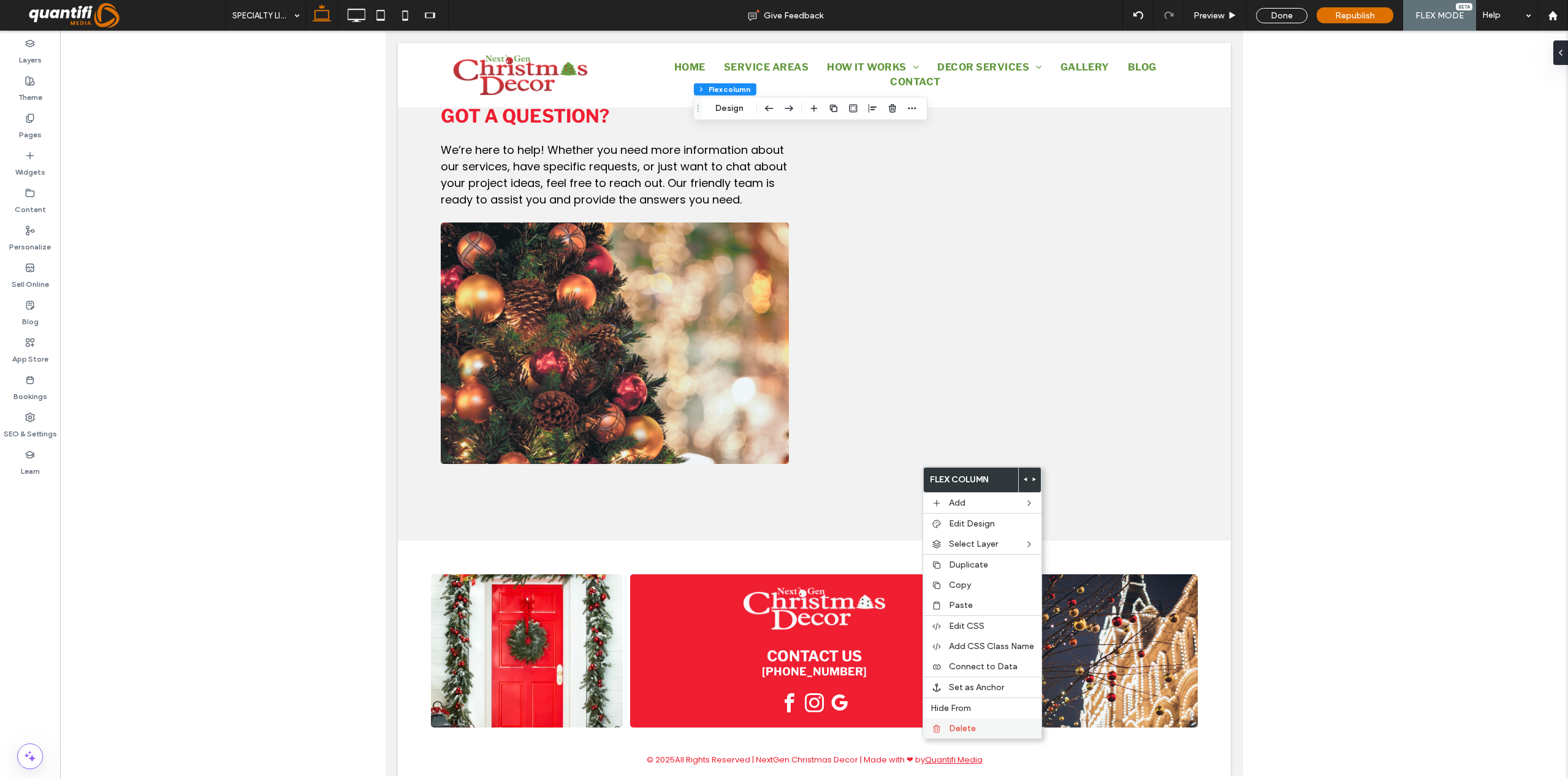
click at [981, 735] on div "Delete" at bounding box center [981, 729] width 118 height 20
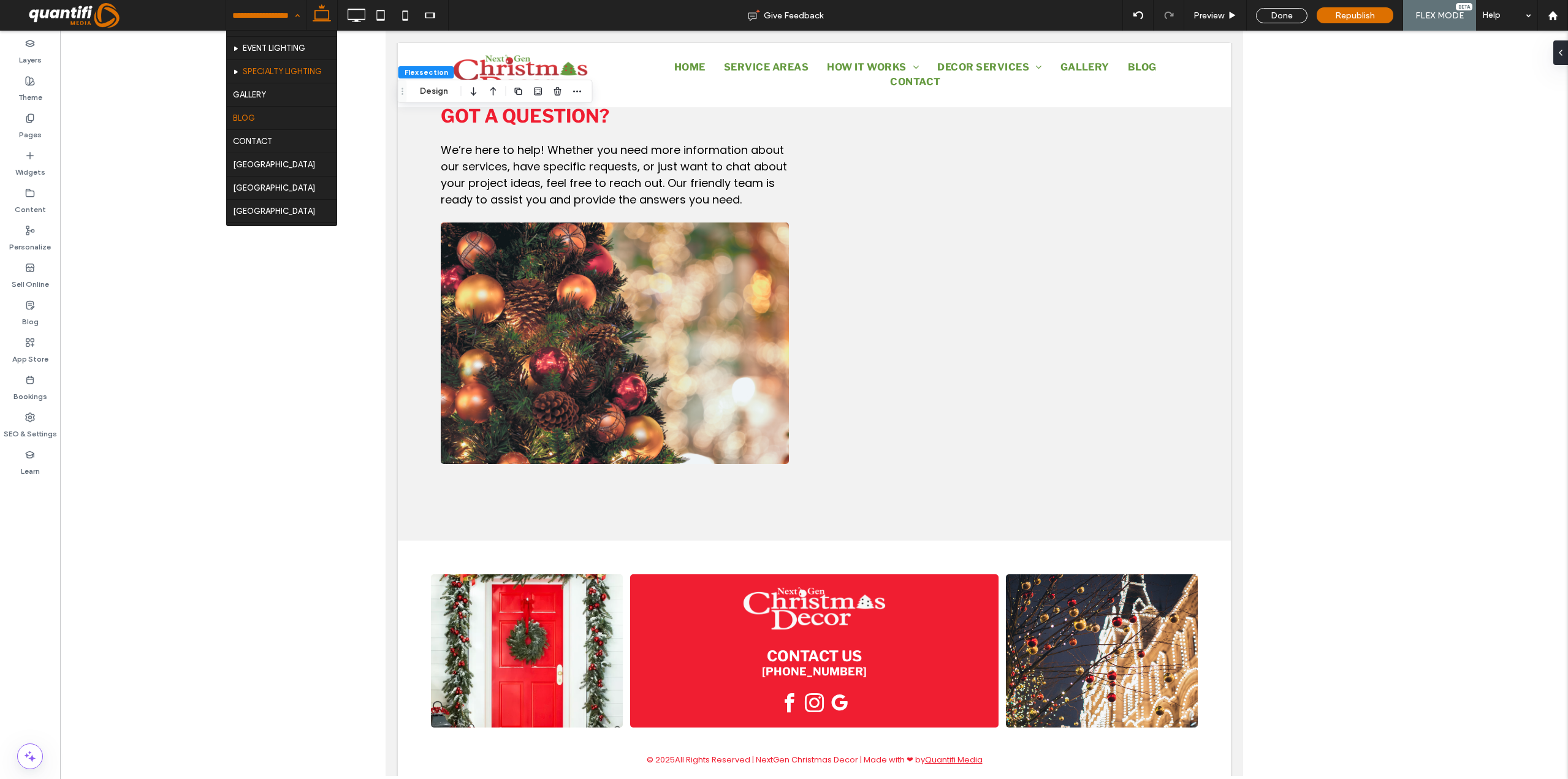
scroll to position [245, 0]
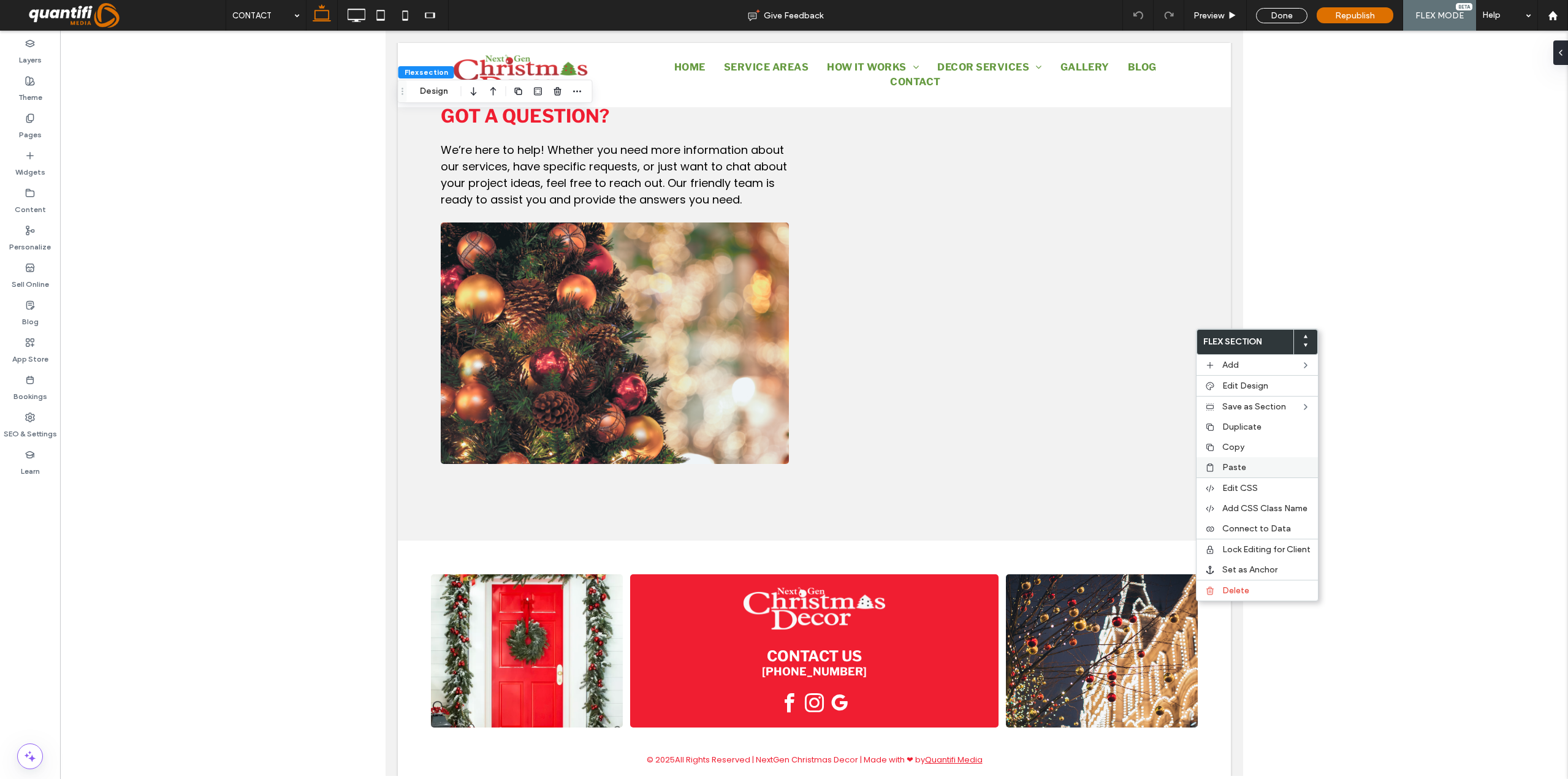
click at [1231, 463] on span "Paste" at bounding box center [1234, 467] width 24 height 10
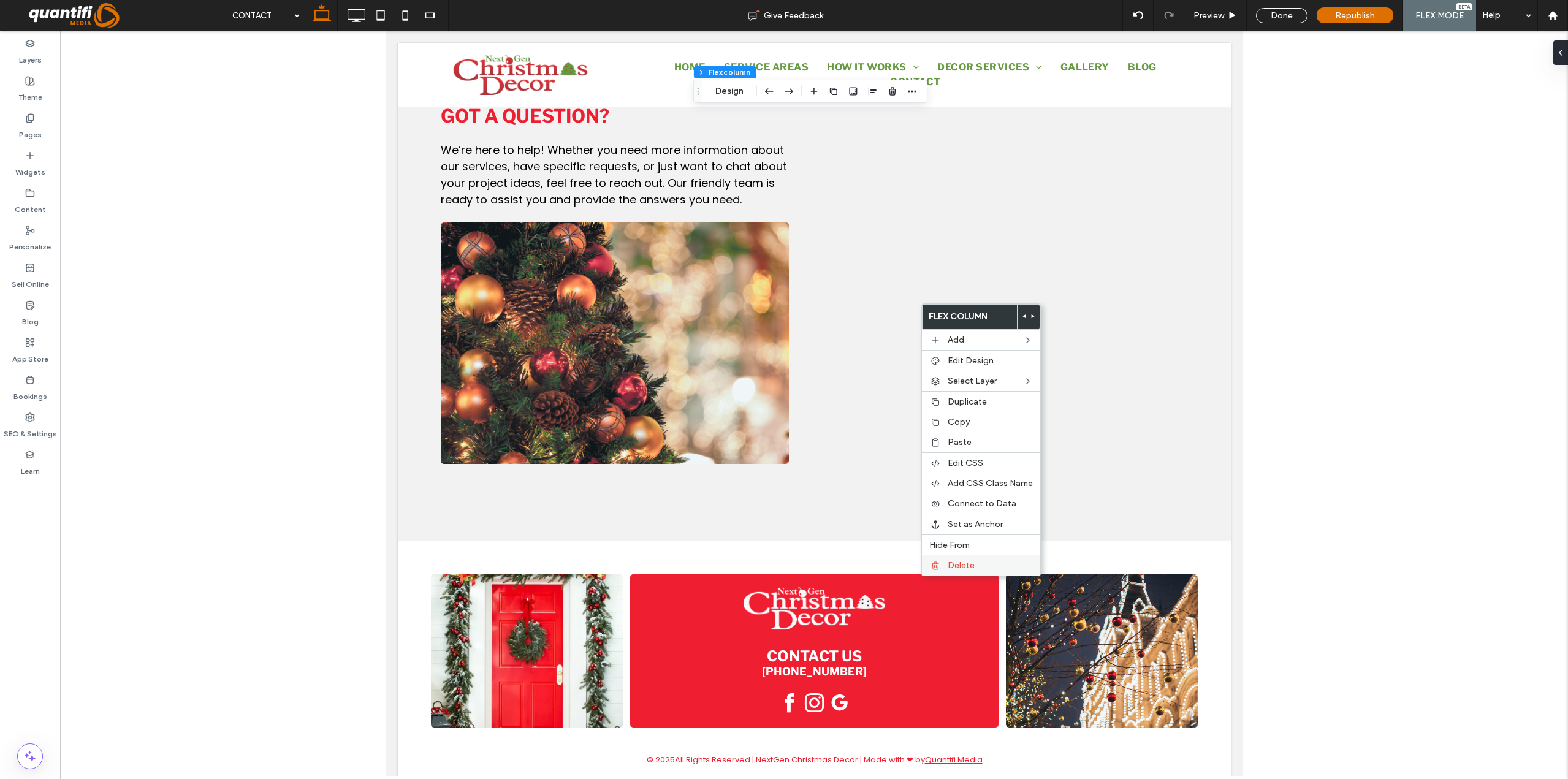
click at [974, 562] on label "Delete" at bounding box center [990, 565] width 85 height 10
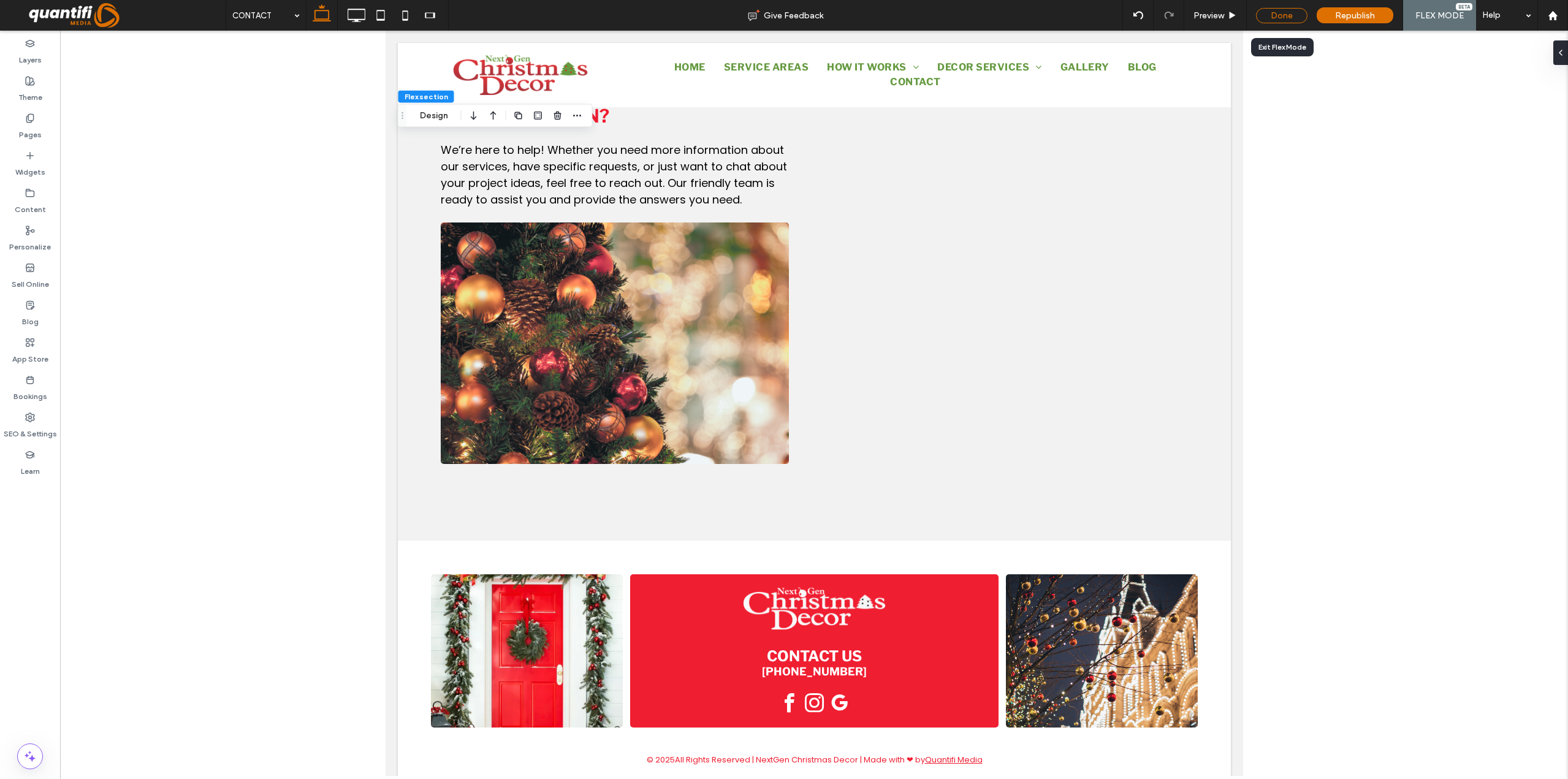
click at [1273, 16] on div "Done" at bounding box center [1281, 16] width 51 height 15
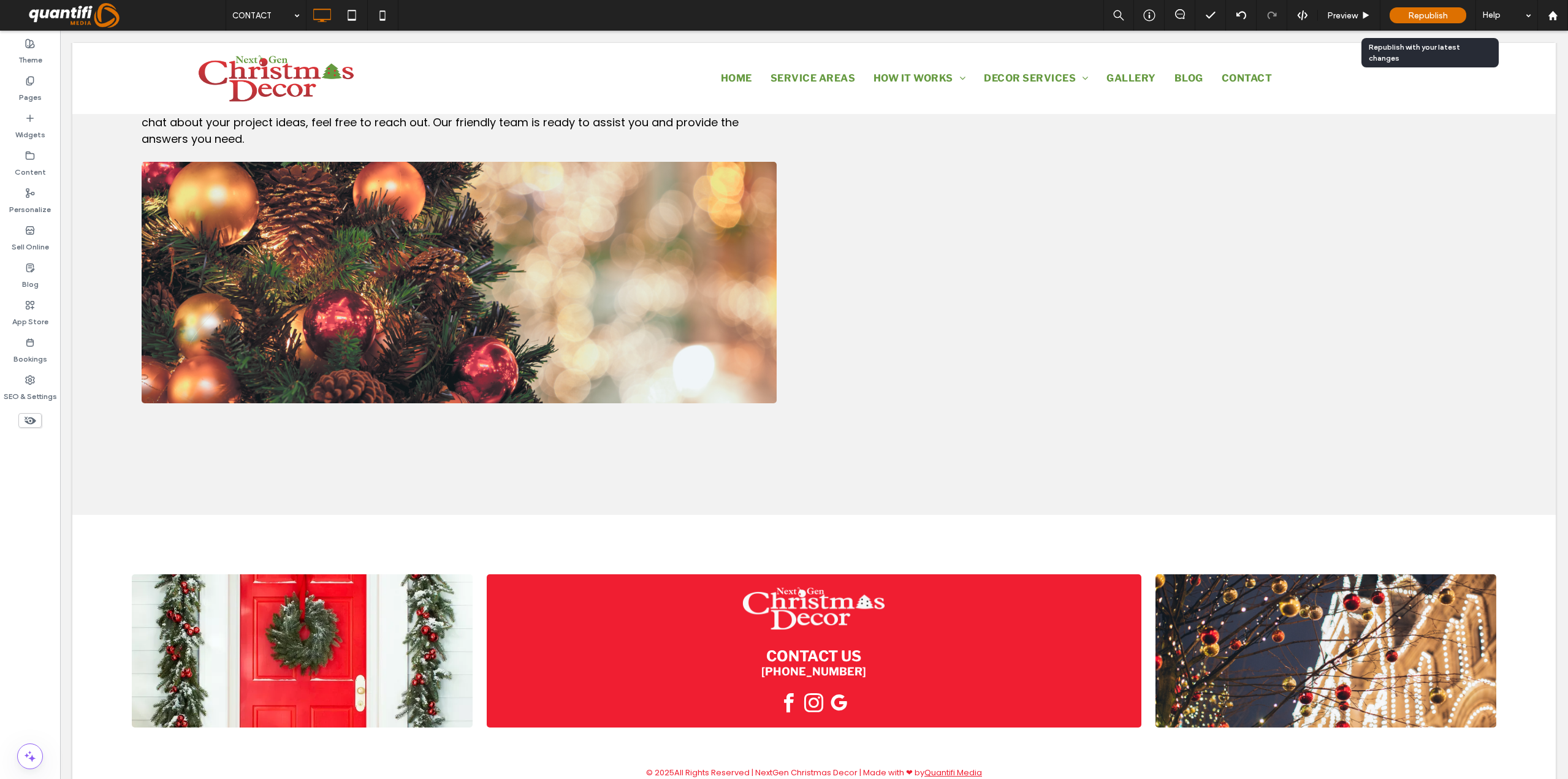
click at [1443, 11] on span "Republish" at bounding box center [1428, 15] width 40 height 10
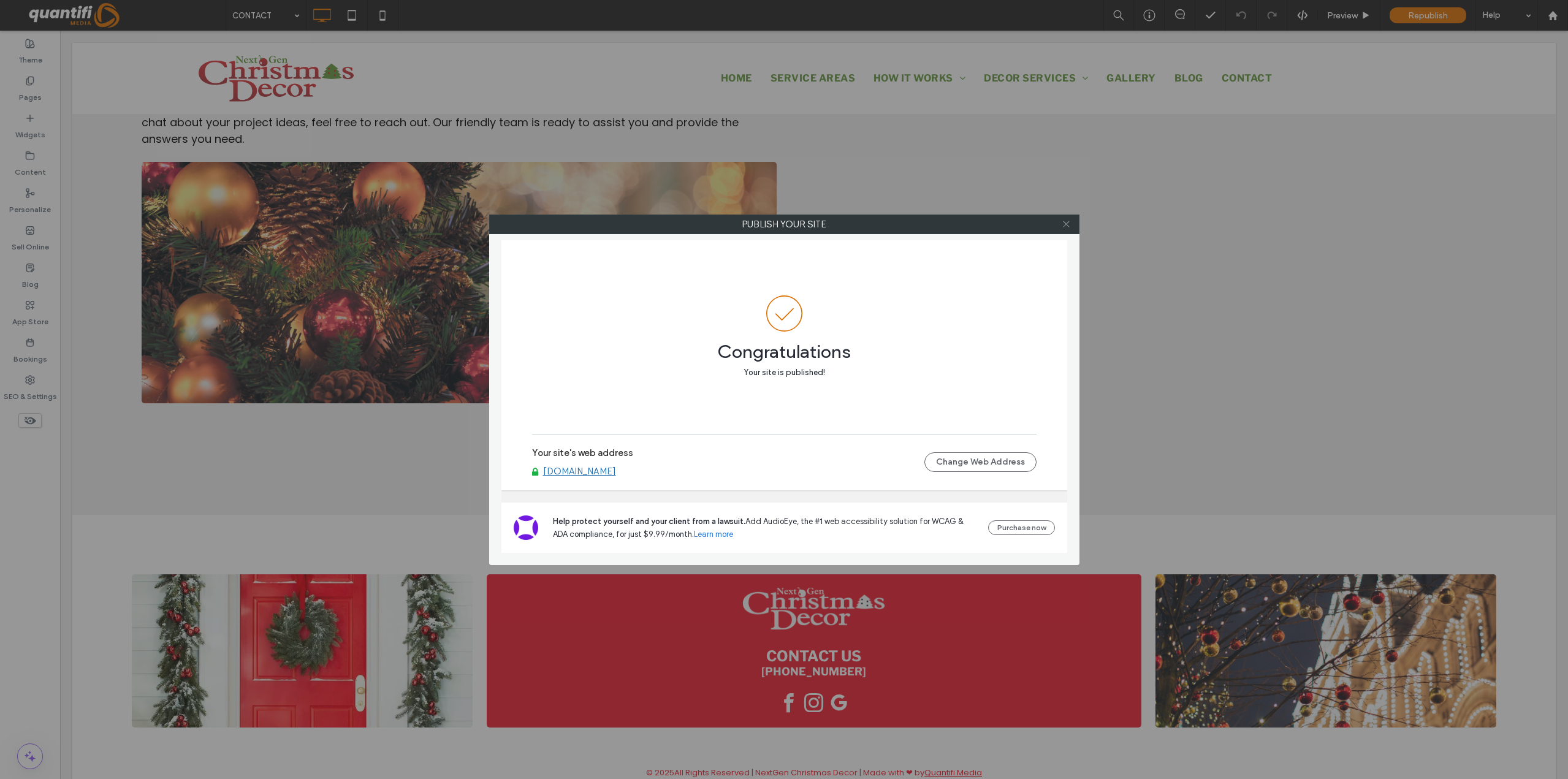
click at [1062, 218] on span at bounding box center [1066, 224] width 9 height 18
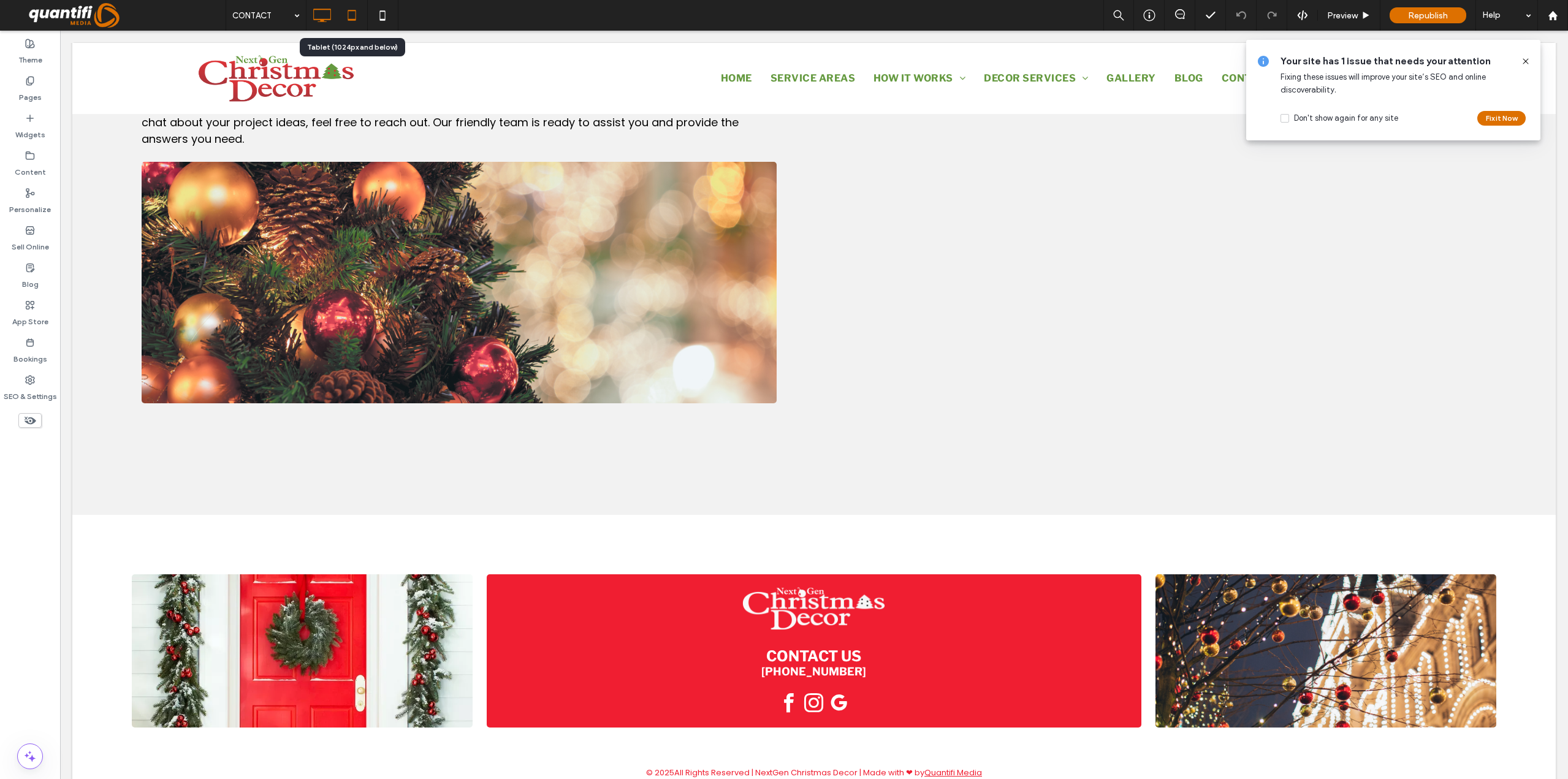
click at [348, 13] on icon at bounding box center [352, 15] width 25 height 25
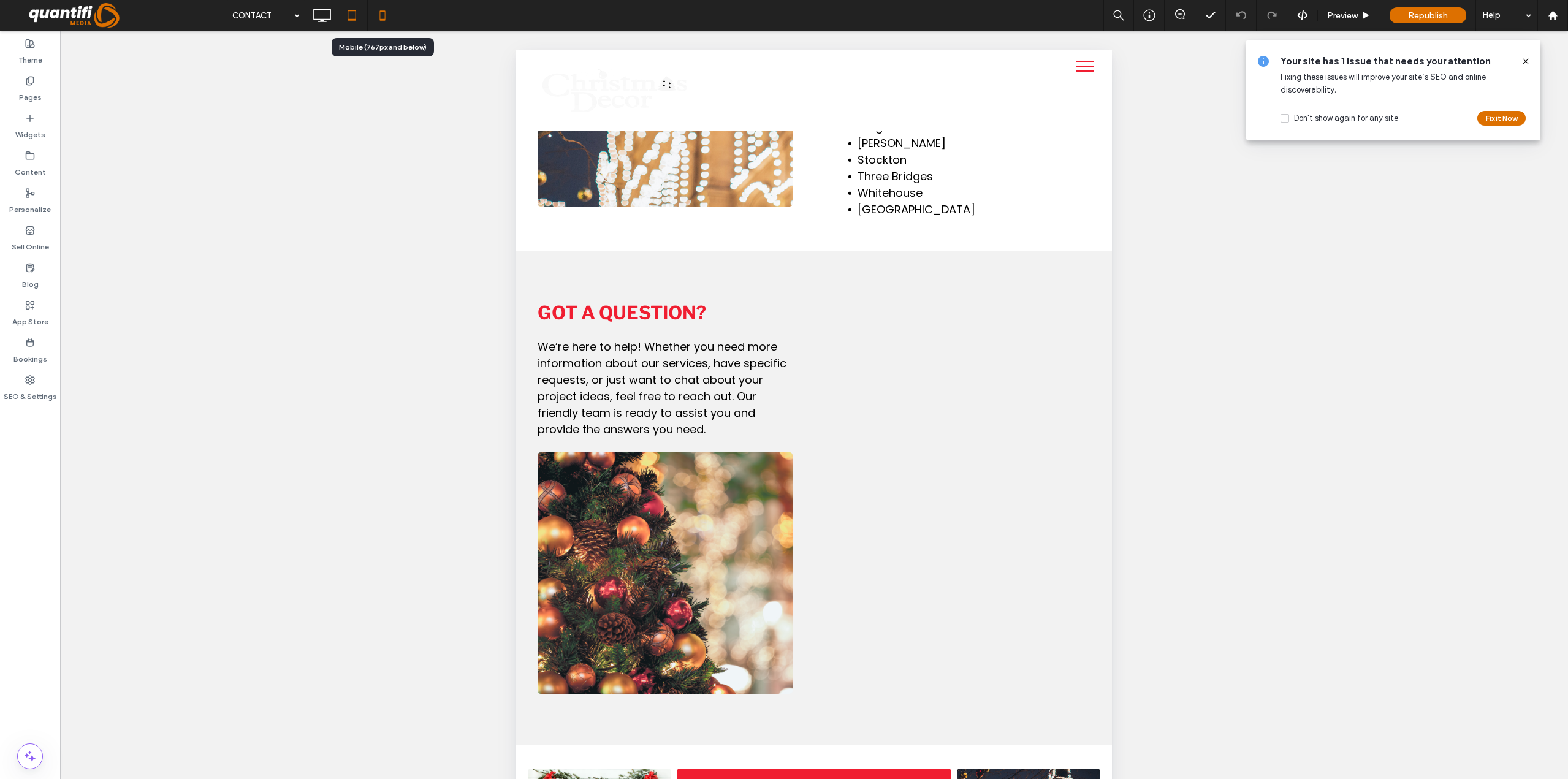
click at [386, 12] on icon at bounding box center [383, 15] width 25 height 25
